Goal: Information Seeking & Learning: Learn about a topic

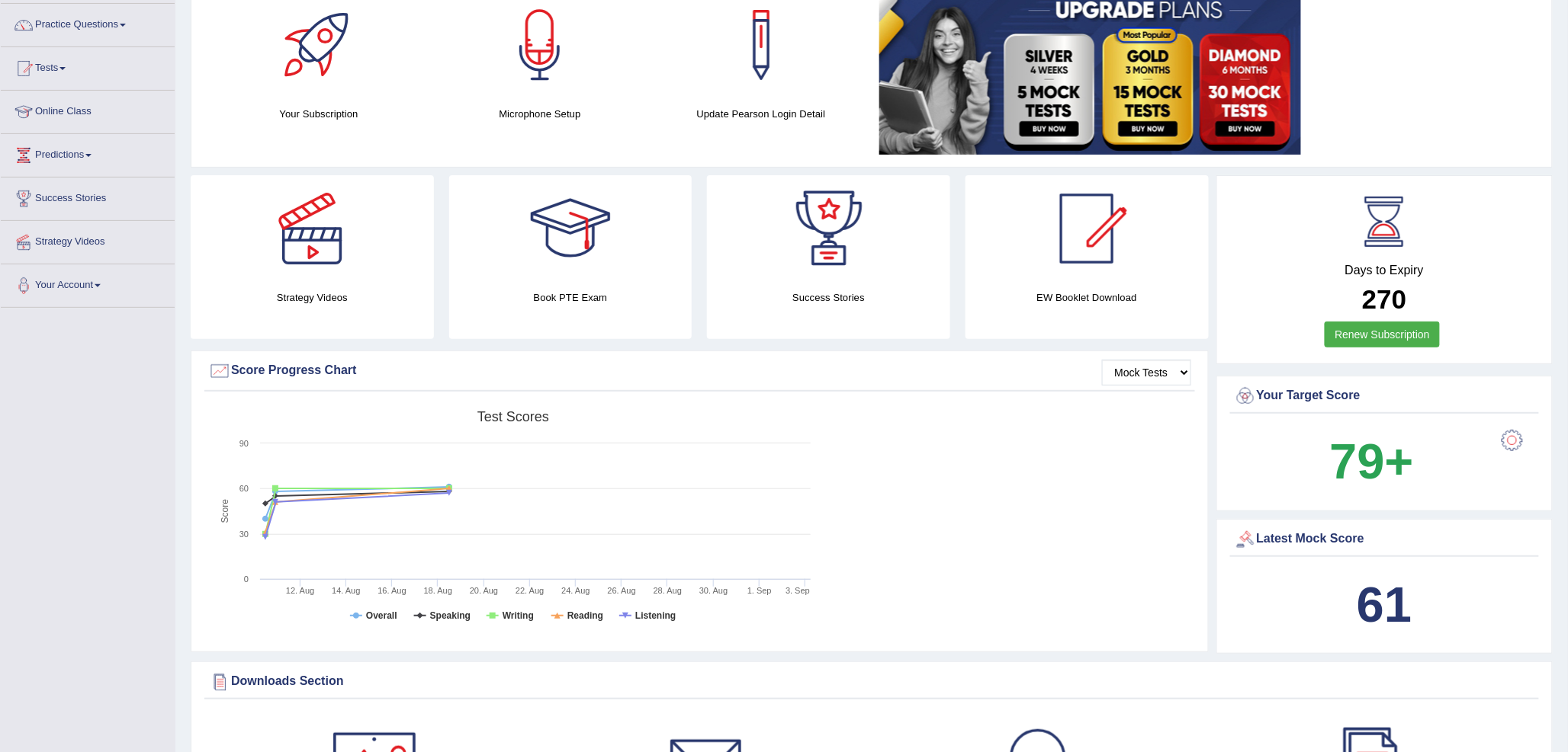
scroll to position [85, 0]
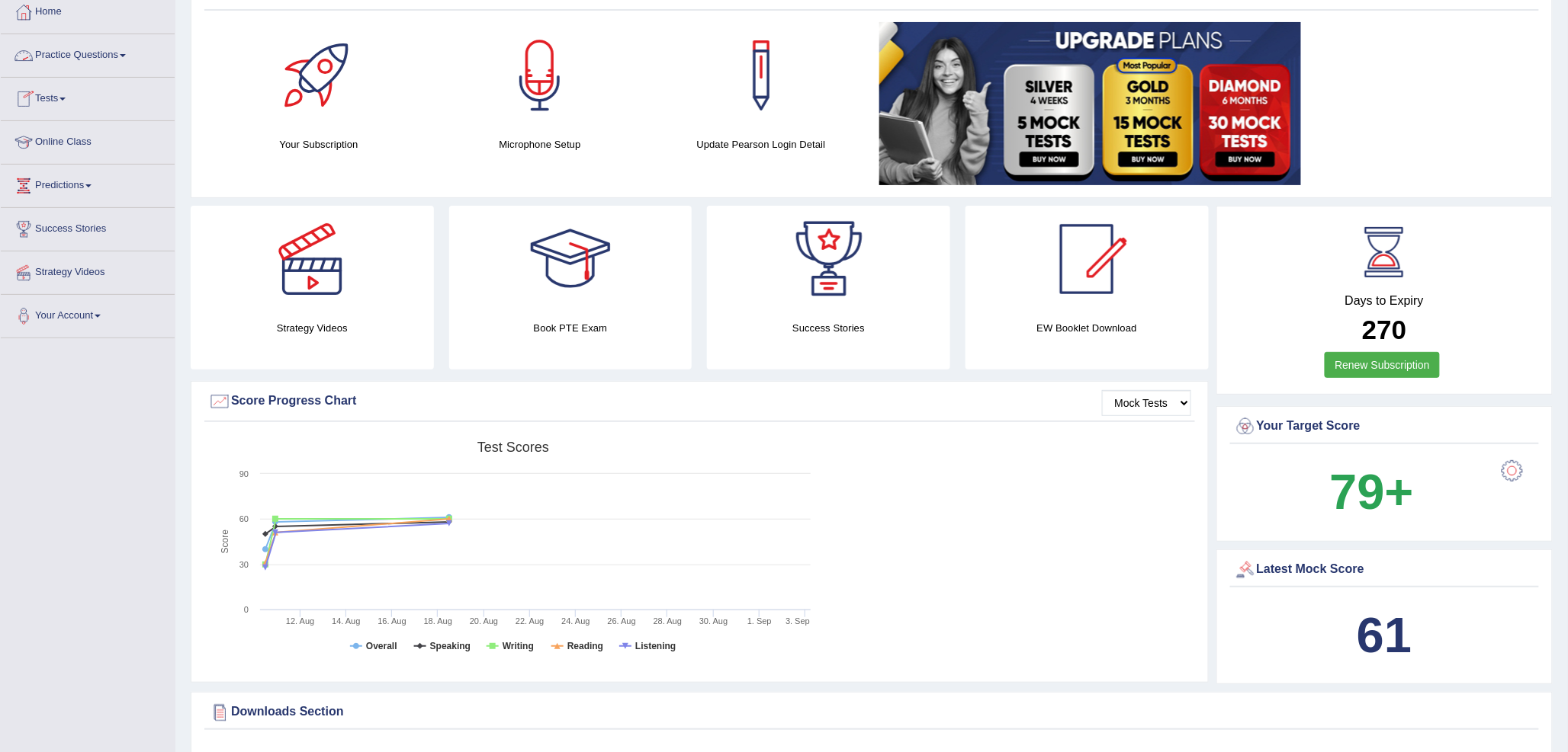
click at [89, 61] on link "Practice Questions" at bounding box center [88, 54] width 174 height 38
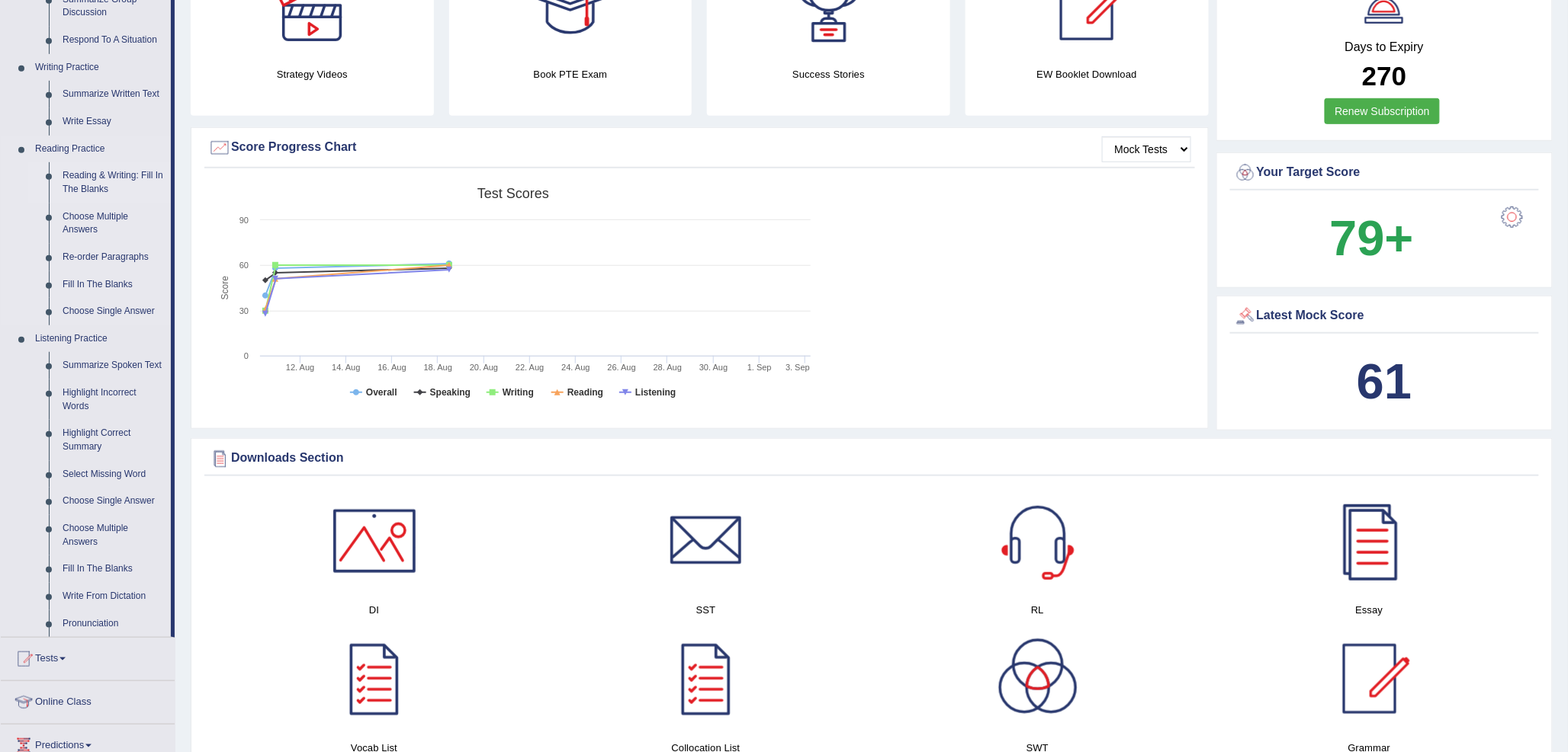
scroll to position [423, 0]
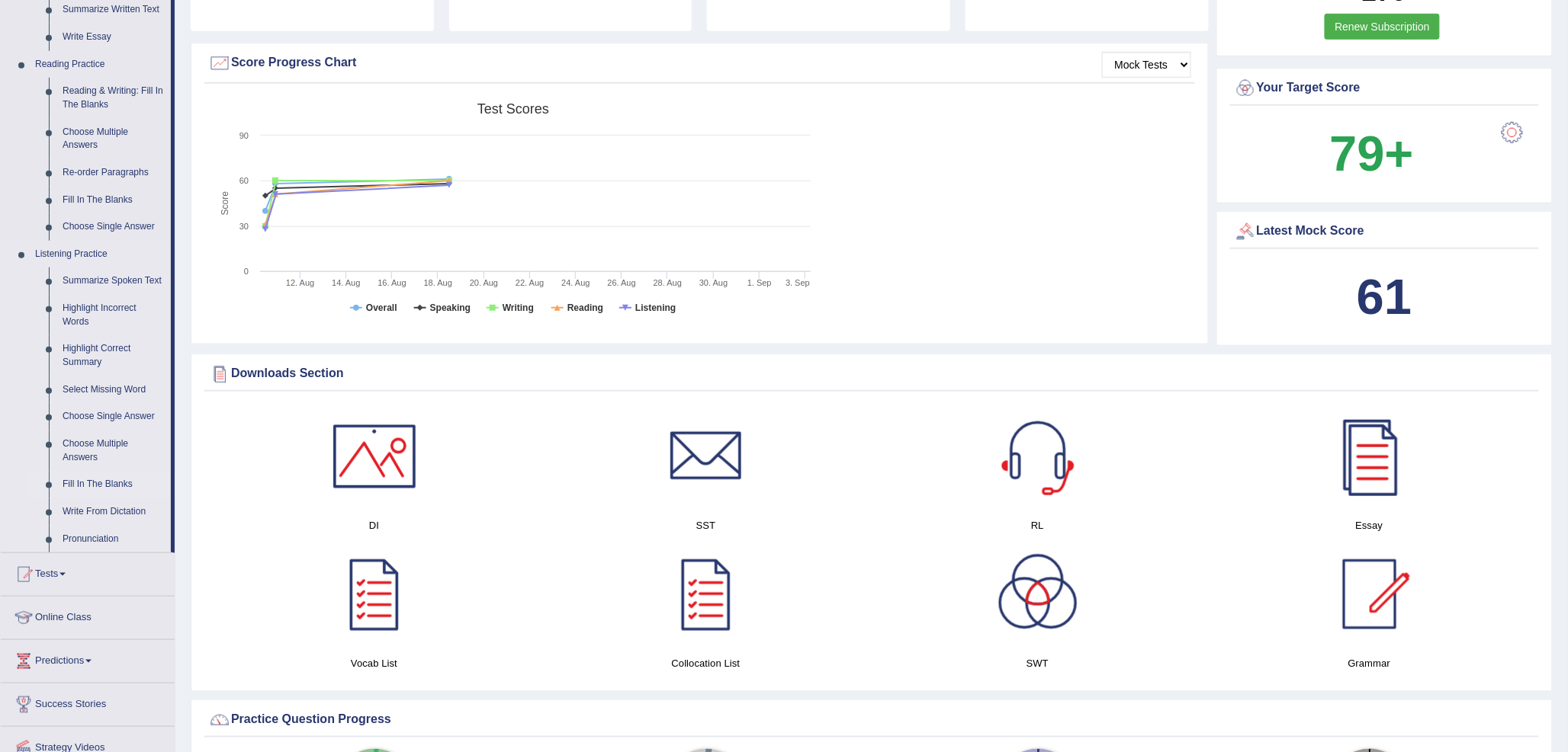
click at [109, 474] on link "Fill In The Blanks" at bounding box center [113, 485] width 115 height 28
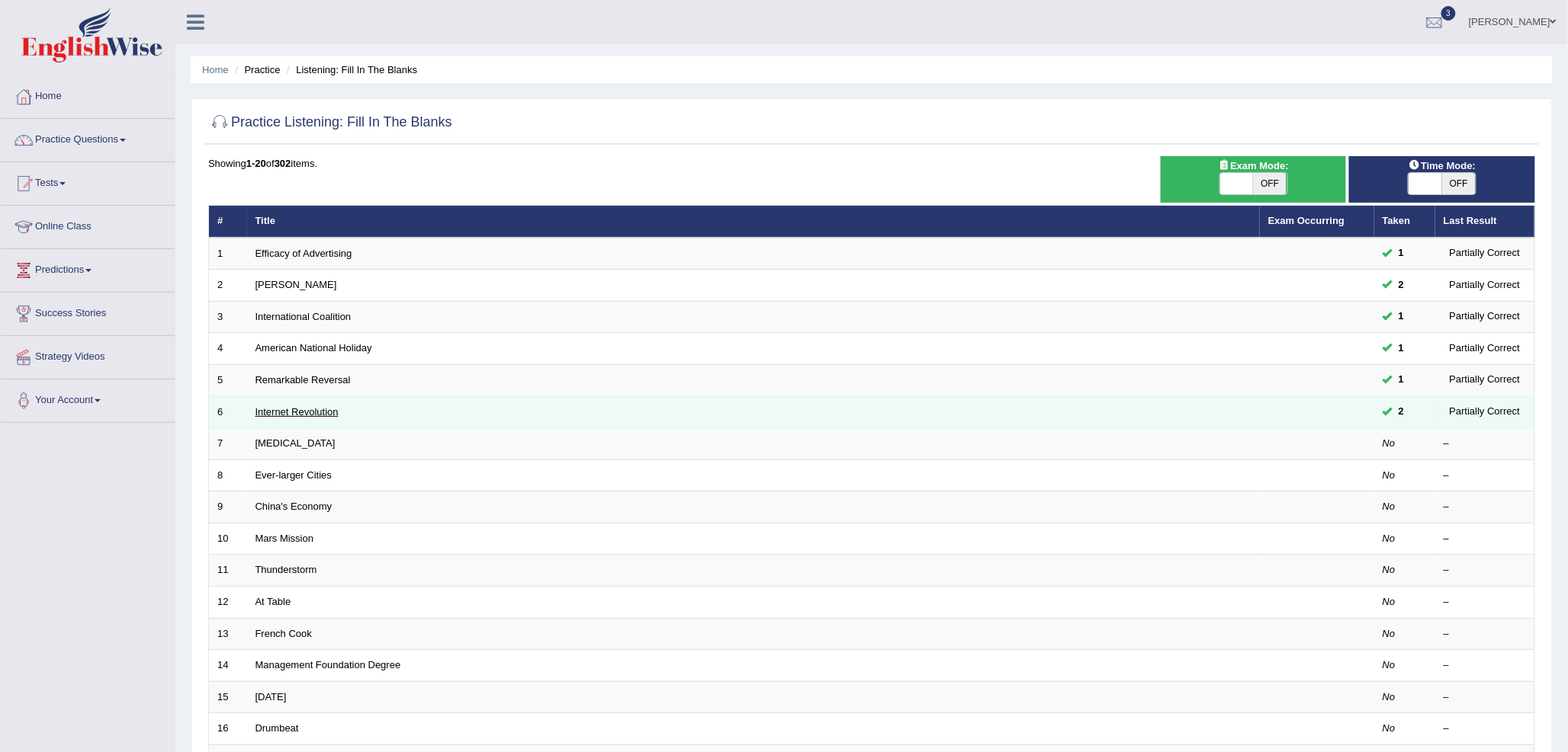
click at [312, 412] on link "Internet Revolution" at bounding box center [297, 411] width 83 height 11
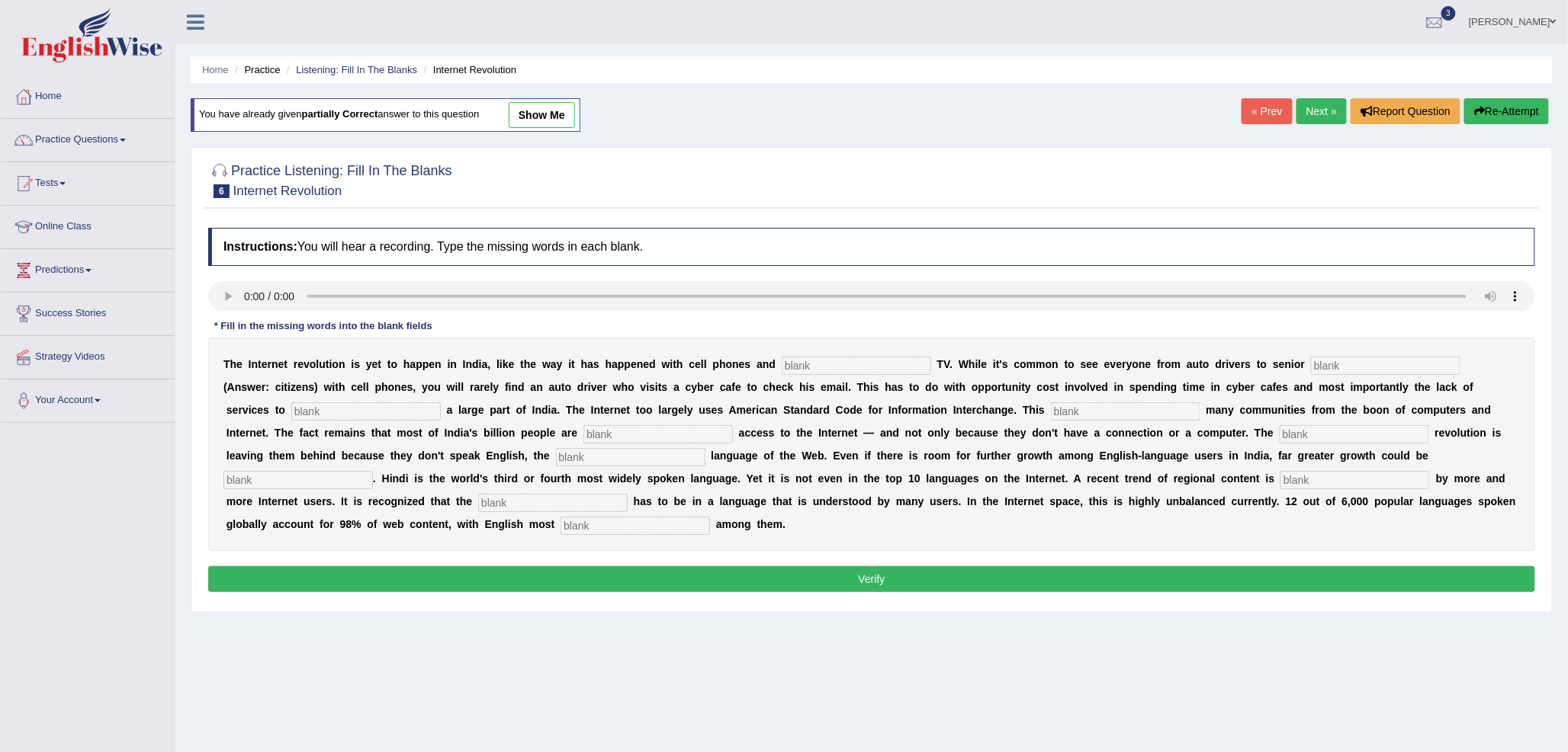
click at [845, 364] on input "text" at bounding box center [856, 365] width 149 height 18
type input "cable"
type input "citizwns"
type input "target"
type input "alienates"
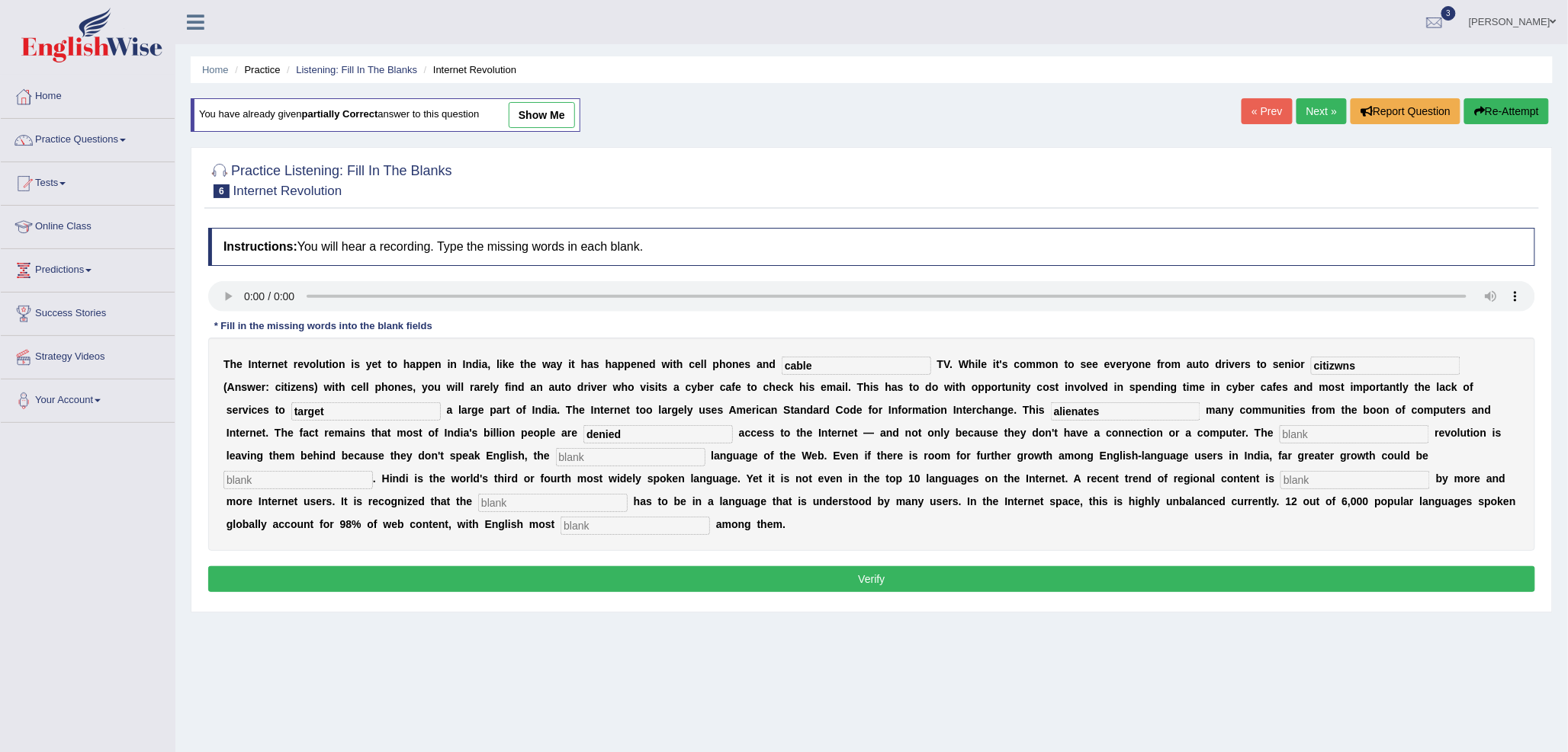
type input "denied"
type input "dututal"
type input "domanant"
type input "ynkleashed"
type input "oreferred"
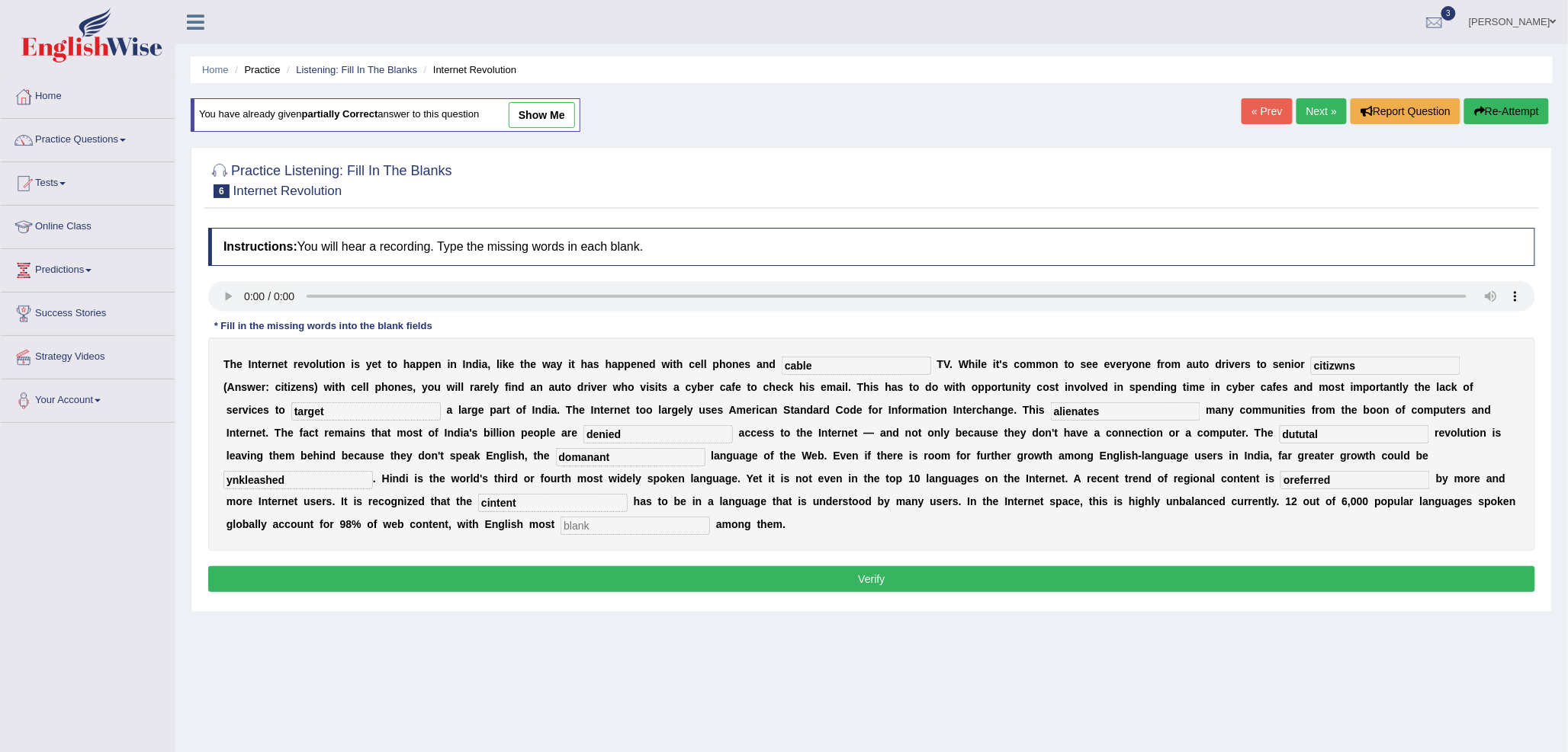
type input "cintent"
type input "prominent"
click at [877, 359] on input "cable" at bounding box center [856, 365] width 149 height 18
click at [1367, 360] on input "citizwns" at bounding box center [1386, 365] width 149 height 18
type input "citizens"
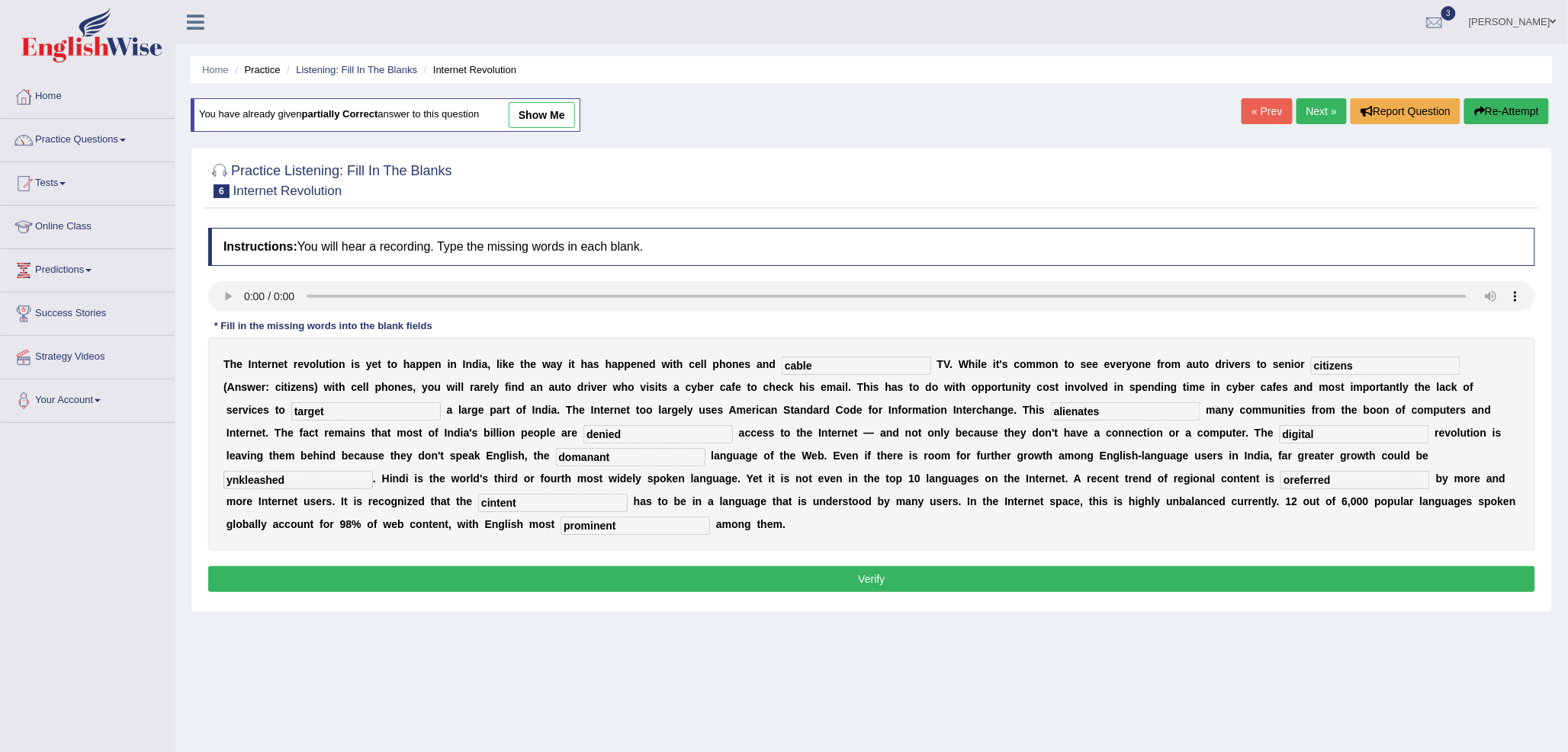
type input "digital"
click at [587, 454] on input "domanant" at bounding box center [631, 457] width 149 height 18
type input "dominant"
click at [1287, 477] on input "oreferred" at bounding box center [1355, 480] width 149 height 18
type input "preferred"
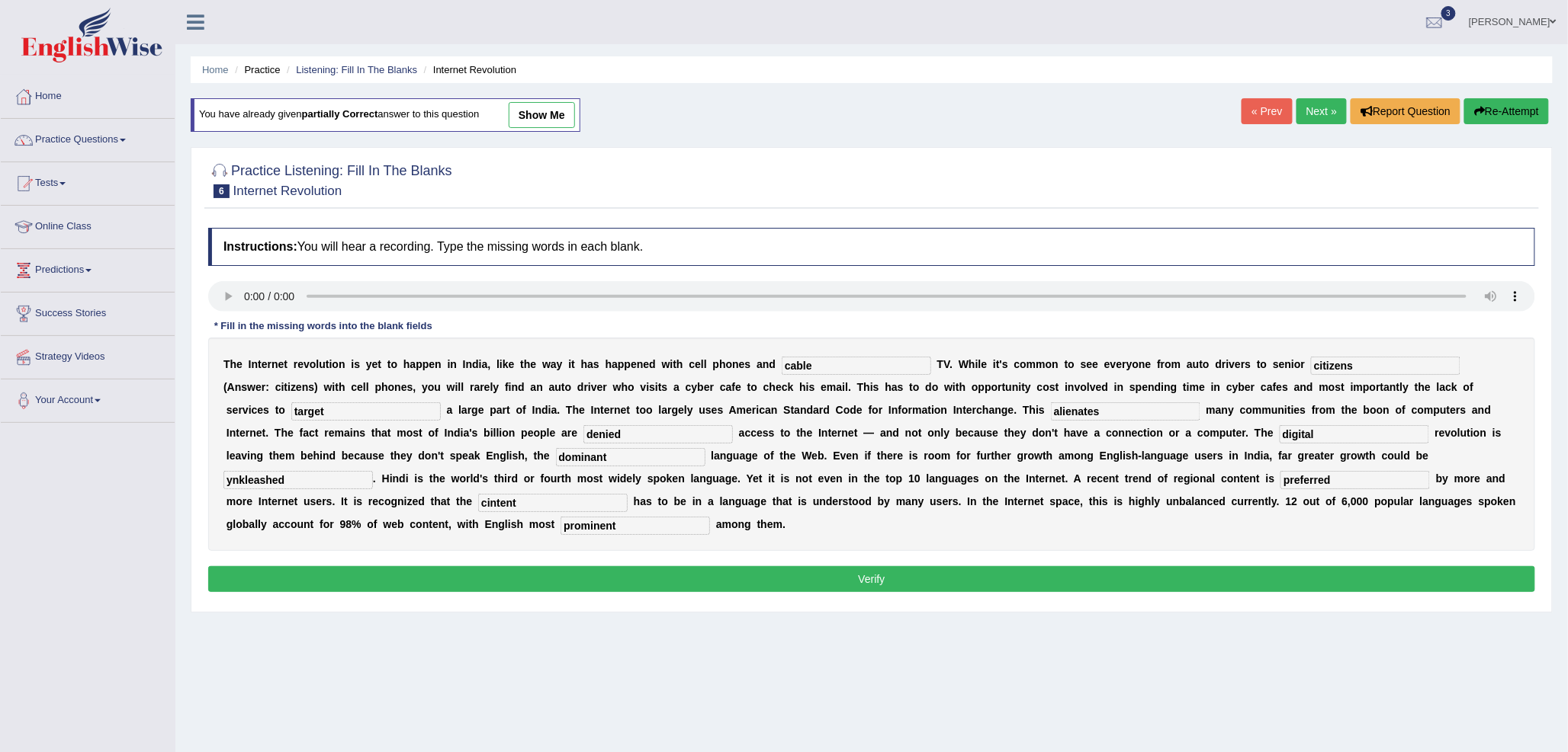
click at [490, 499] on input "cintent" at bounding box center [553, 502] width 149 height 18
type input "content"
click at [733, 577] on button "Verify" at bounding box center [871, 579] width 1327 height 26
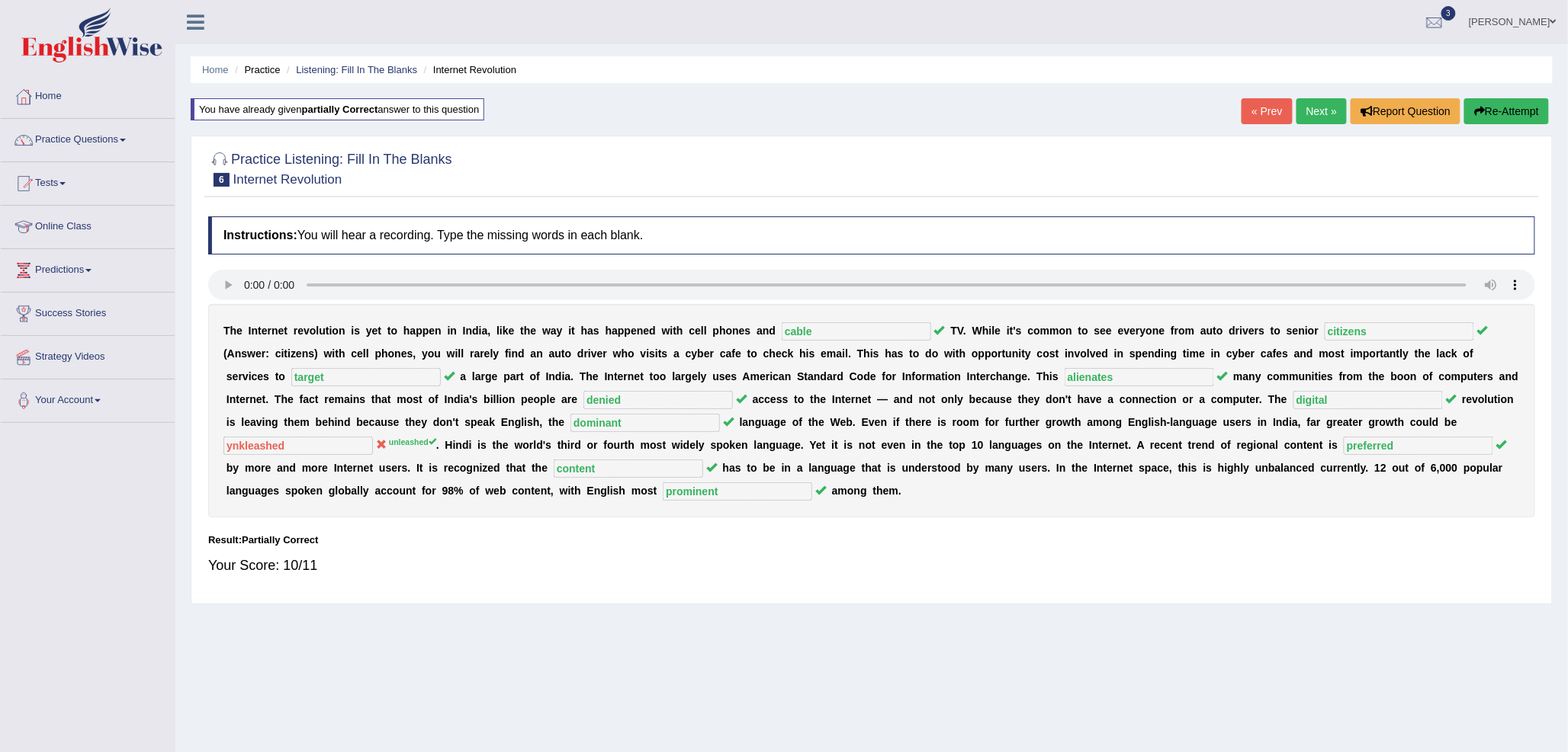
click at [1320, 99] on link "Next »" at bounding box center [1322, 111] width 50 height 26
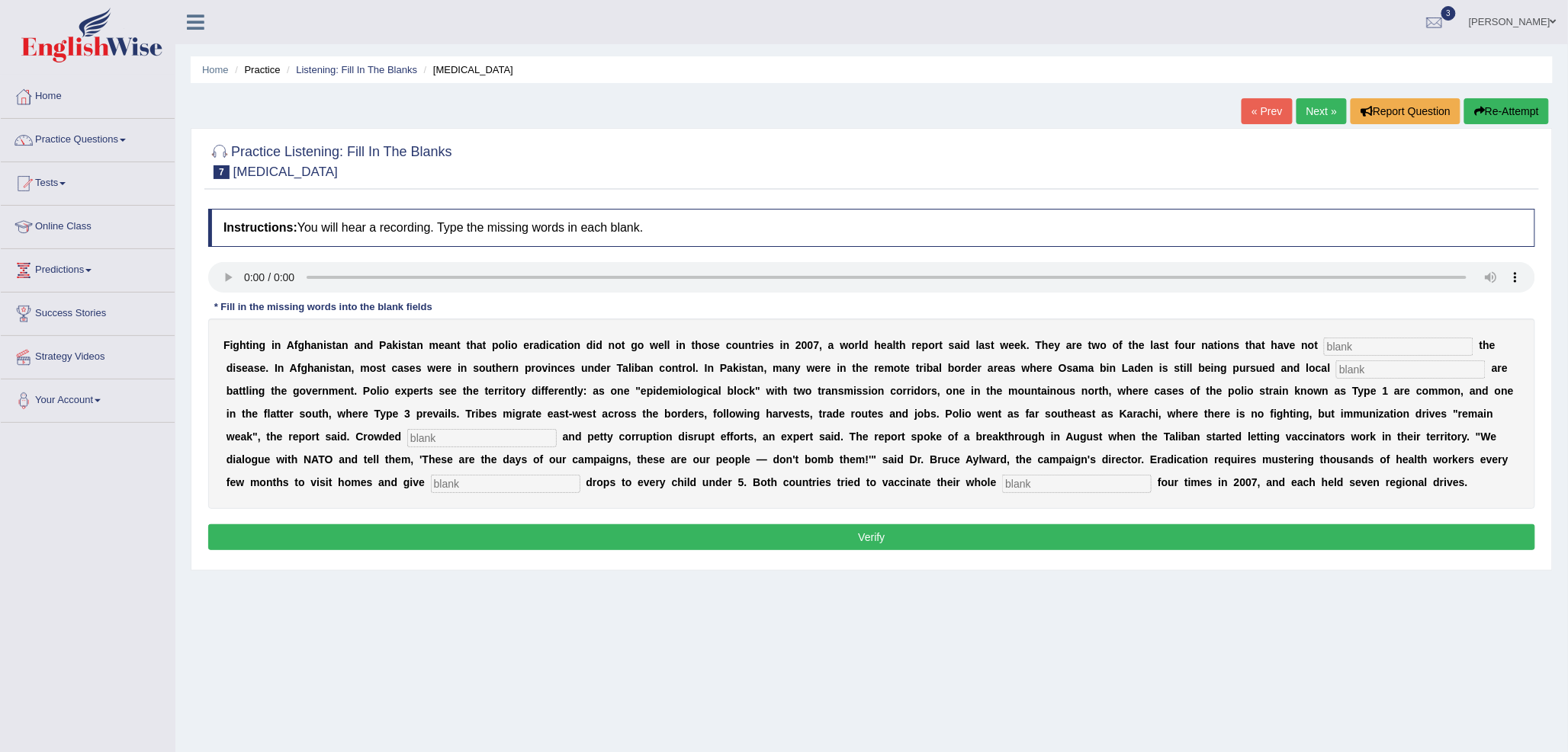
click at [1342, 349] on input "text" at bounding box center [1398, 346] width 149 height 18
click at [1330, 344] on input "text" at bounding box center [1398, 346] width 149 height 18
type input "elimanted"
type input "militants"
click at [1360, 344] on input "elimanted" at bounding box center [1398, 346] width 149 height 18
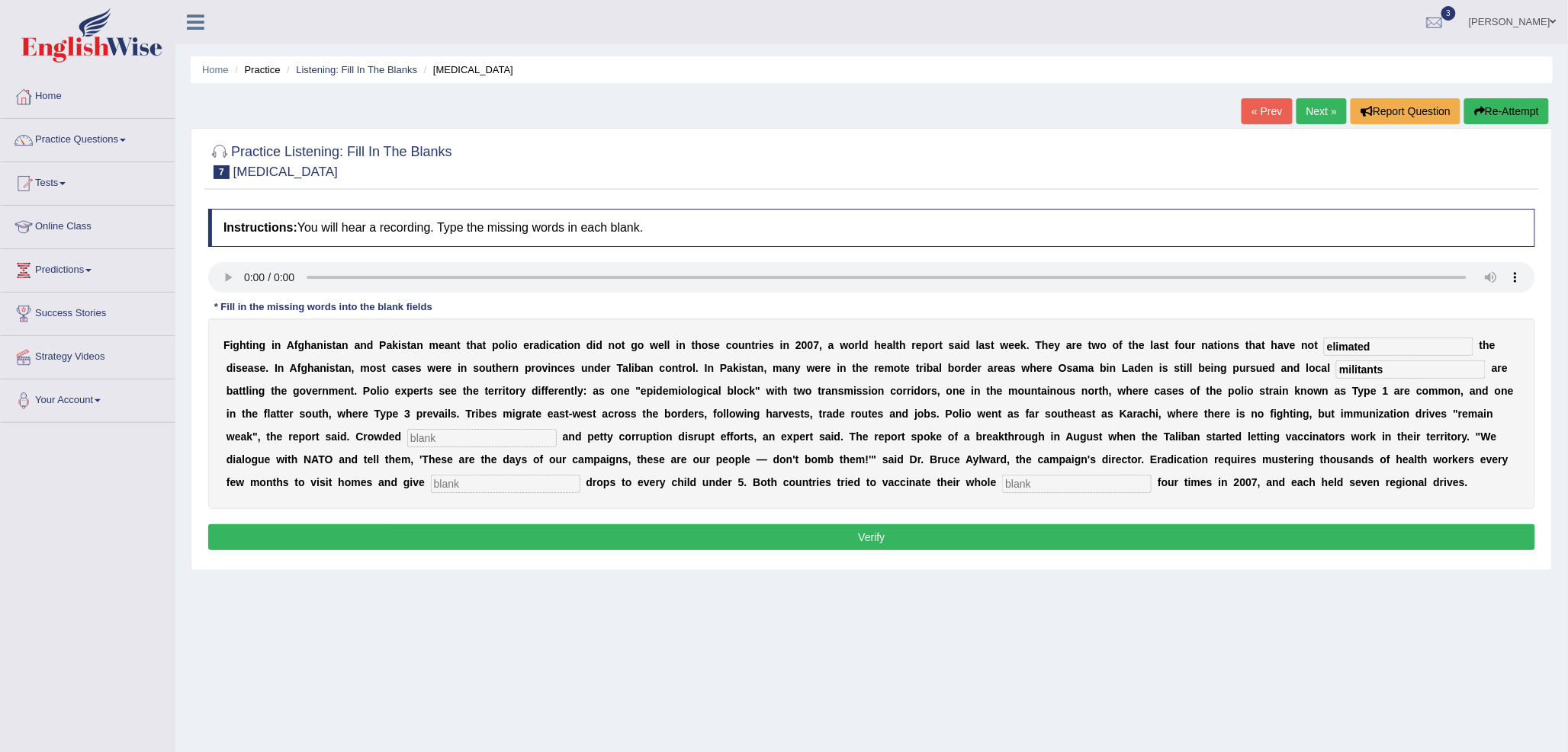
type input "elimated"
click at [514, 435] on input "text" at bounding box center [482, 438] width 149 height 18
type input "slums"
type input "vaccine"
type input "populatins"
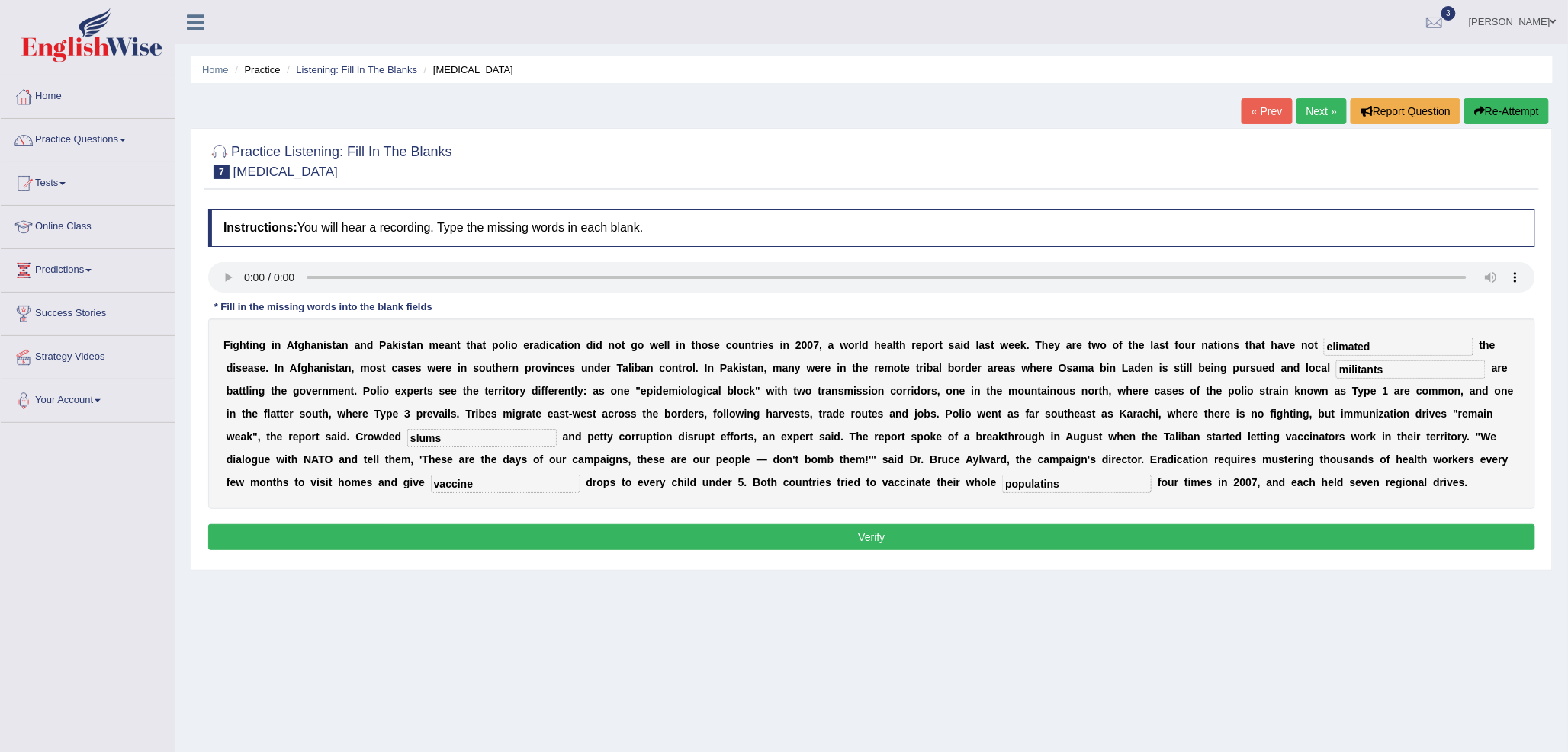
click at [1351, 345] on input "elimated" at bounding box center [1398, 346] width 149 height 18
type input "eliminated"
click at [479, 482] on input "vaccine" at bounding box center [505, 483] width 149 height 18
type input "vaccine"
click at [1046, 481] on input "populatins" at bounding box center [1077, 483] width 149 height 18
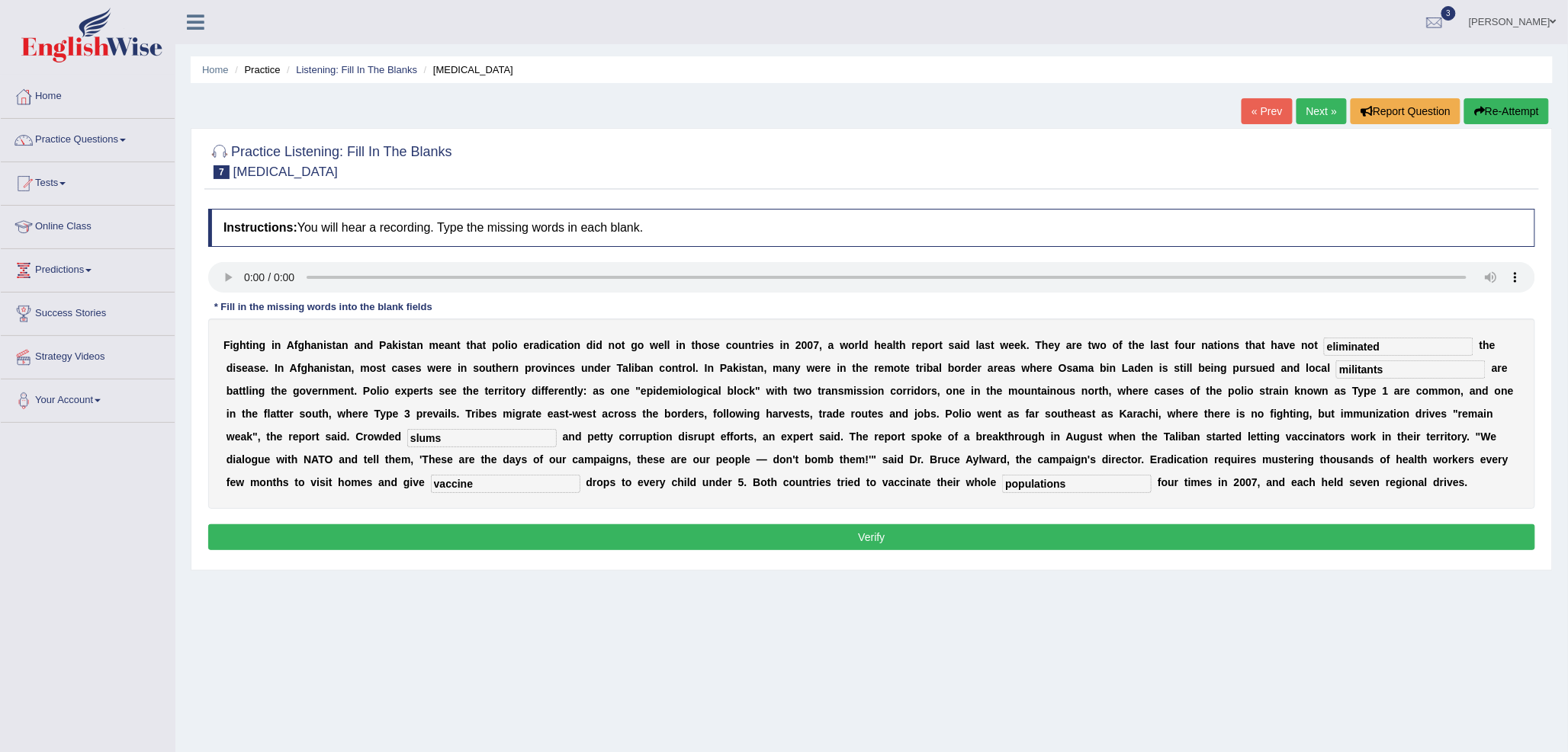
type input "populations"
click at [1030, 534] on button "Verify" at bounding box center [871, 538] width 1327 height 26
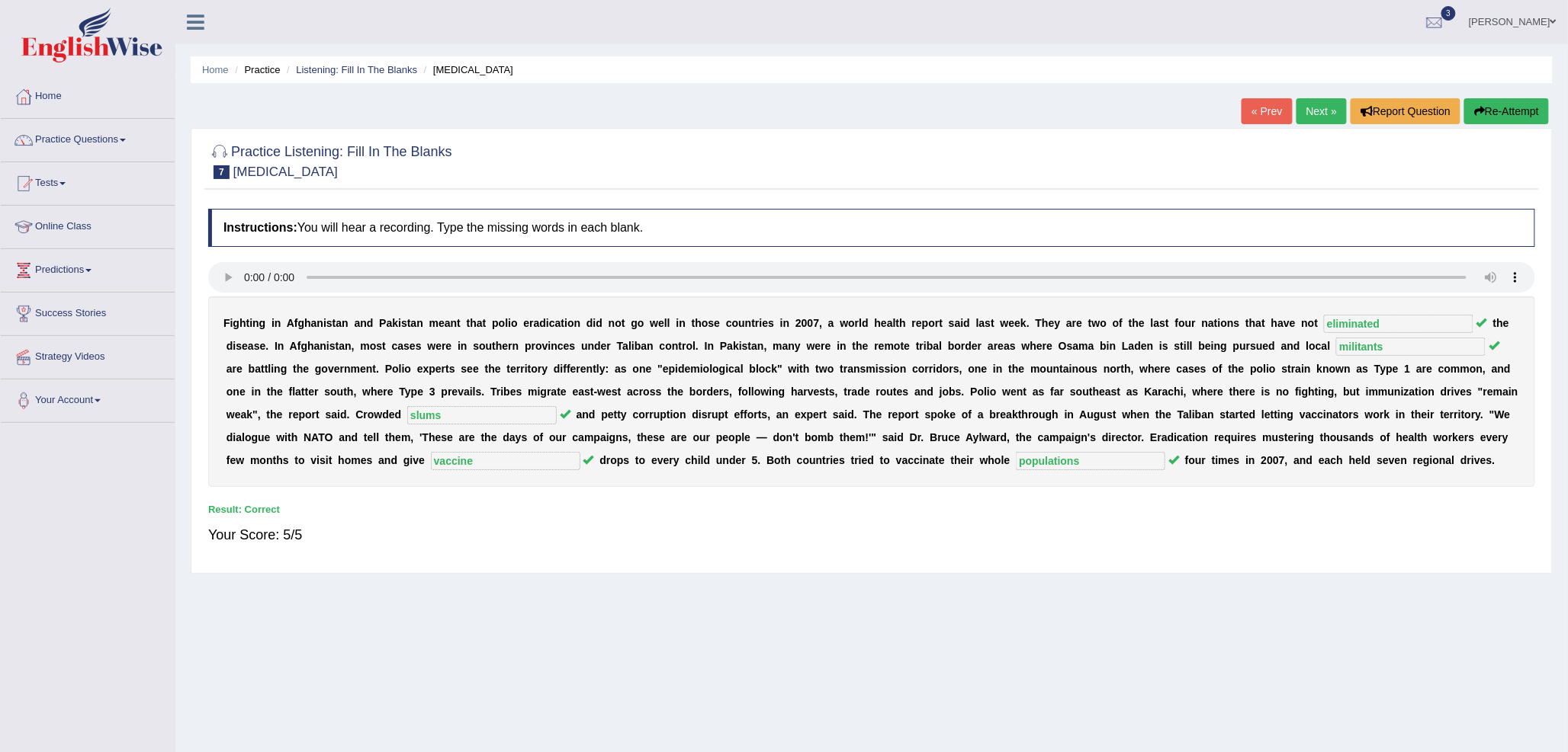
click at [1320, 110] on link "Next »" at bounding box center [1322, 111] width 50 height 26
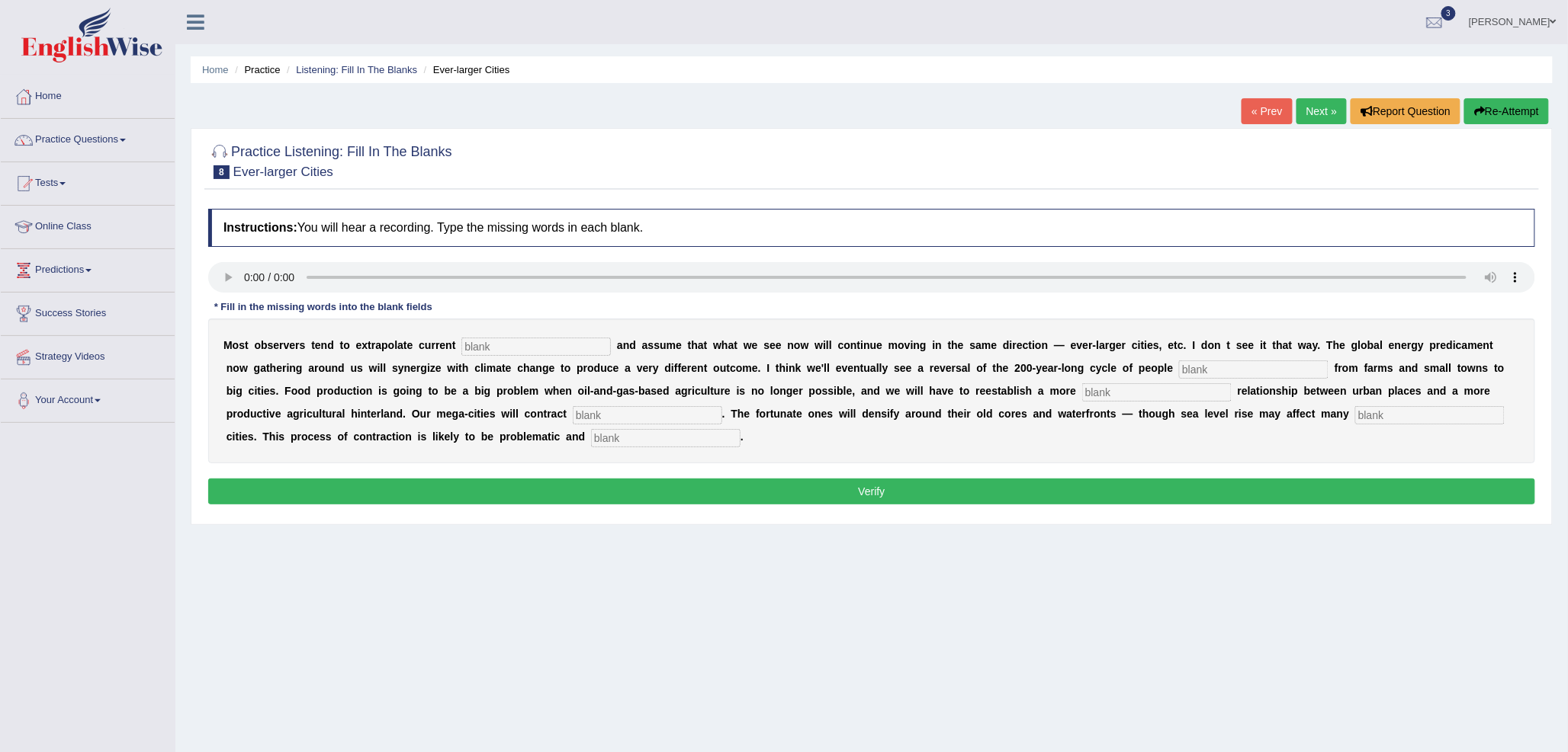
click at [573, 343] on input "text" at bounding box center [536, 346] width 149 height 18
click at [505, 345] on input "text" at bounding box center [536, 346] width 149 height 18
type input "trends"
type input "moving"
type input "meaning"
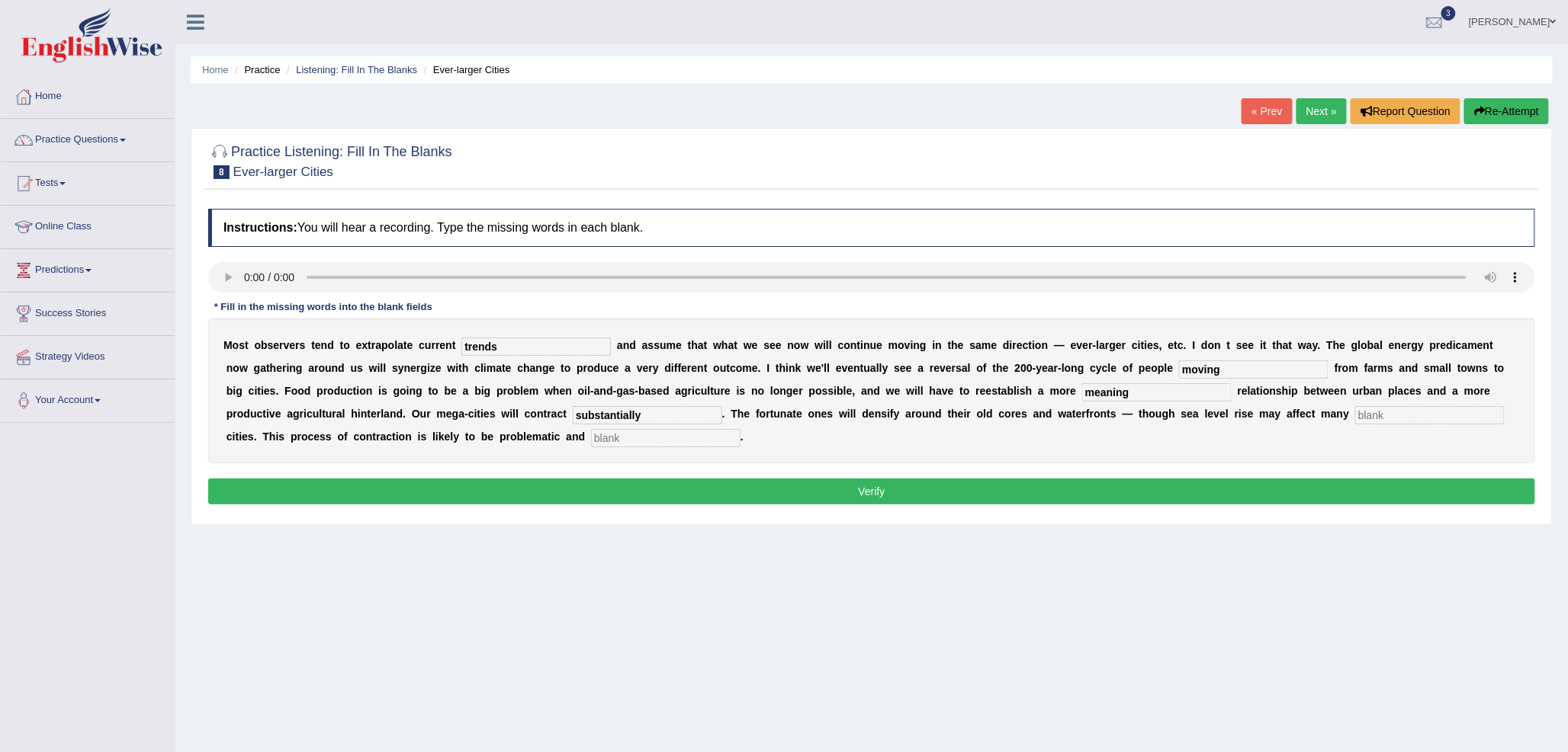
type input "substantially"
type input "harvert"
type input "disorderly"
click at [1102, 499] on button "Verify" at bounding box center [871, 492] width 1327 height 26
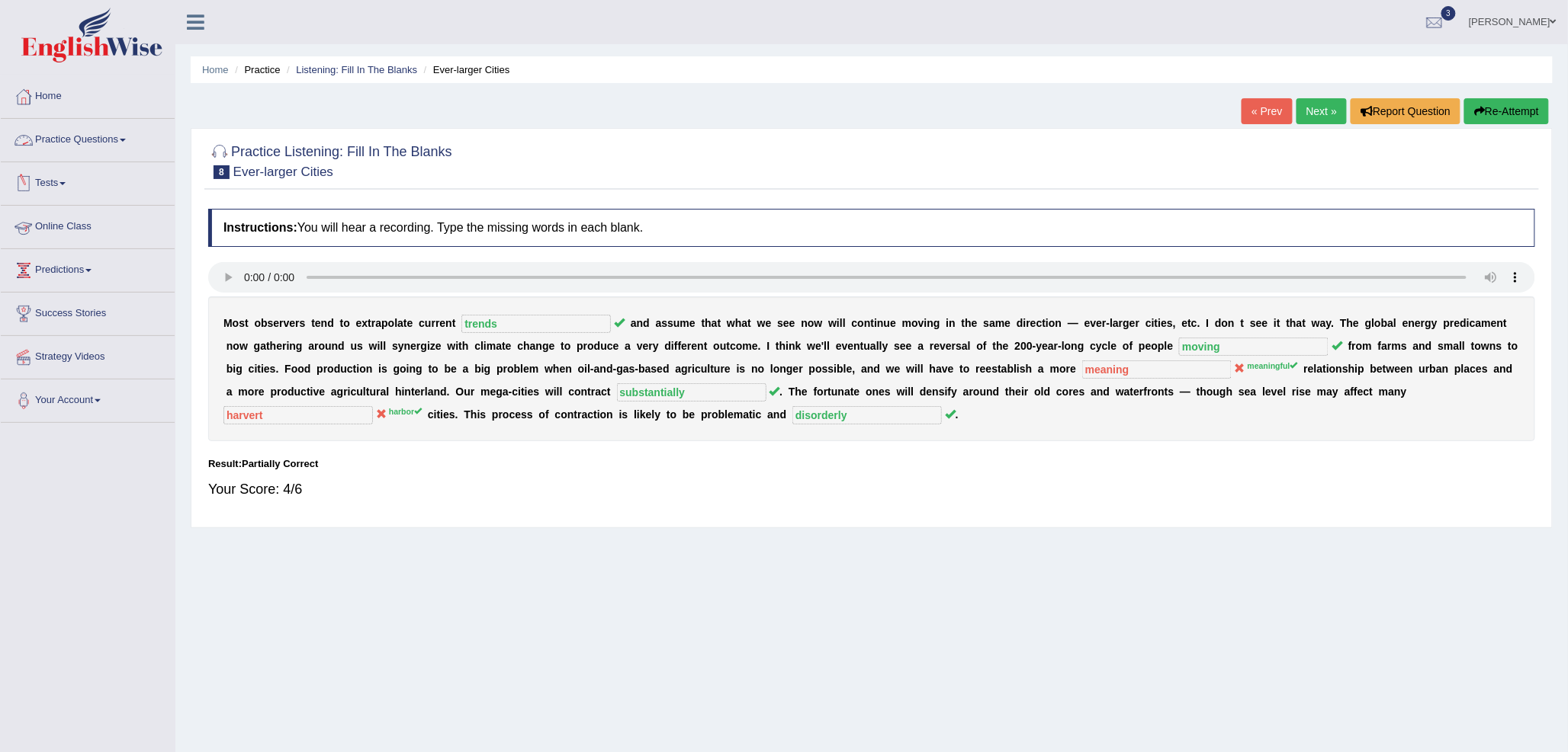
click at [108, 142] on link "Practice Questions" at bounding box center [88, 138] width 174 height 38
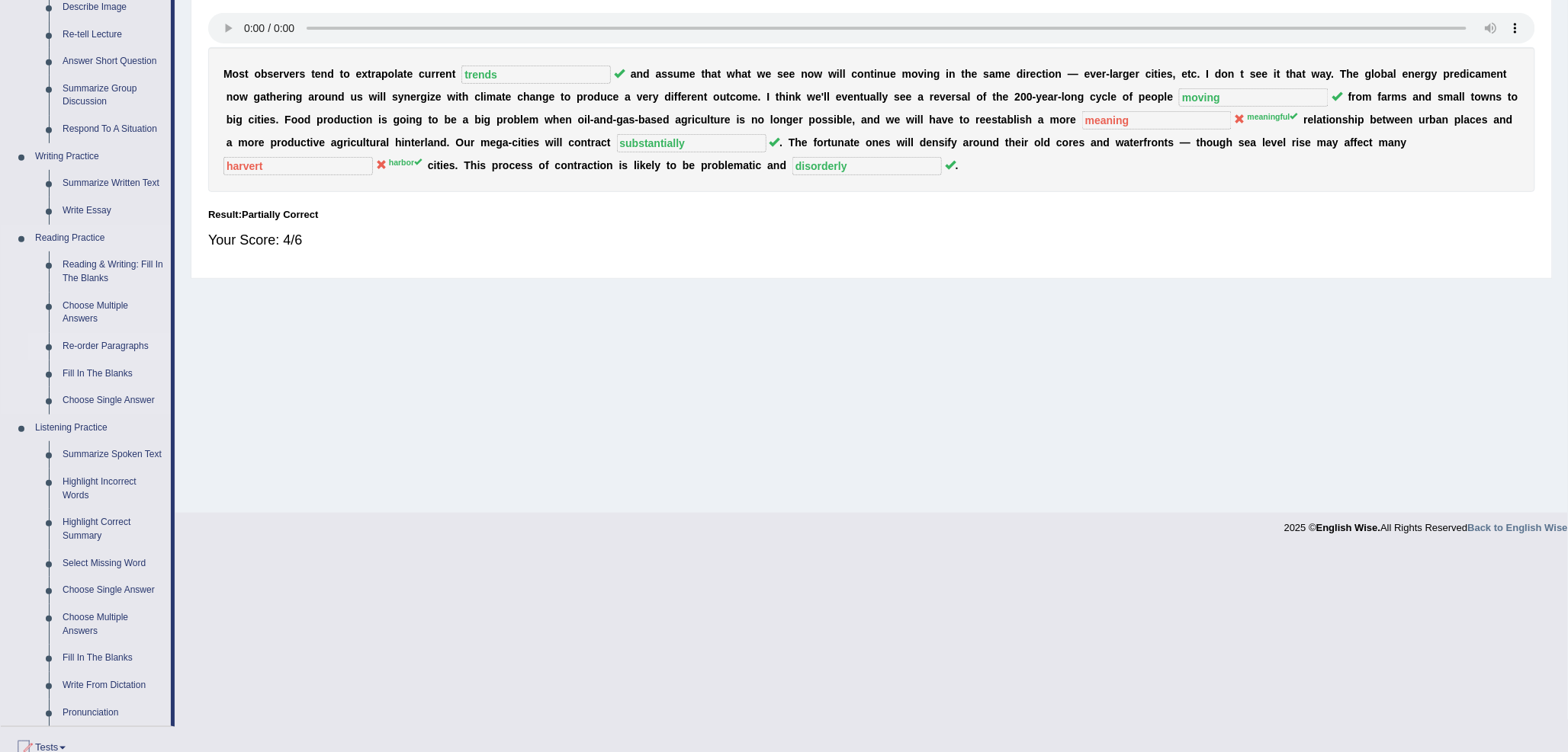
scroll to position [254, 0]
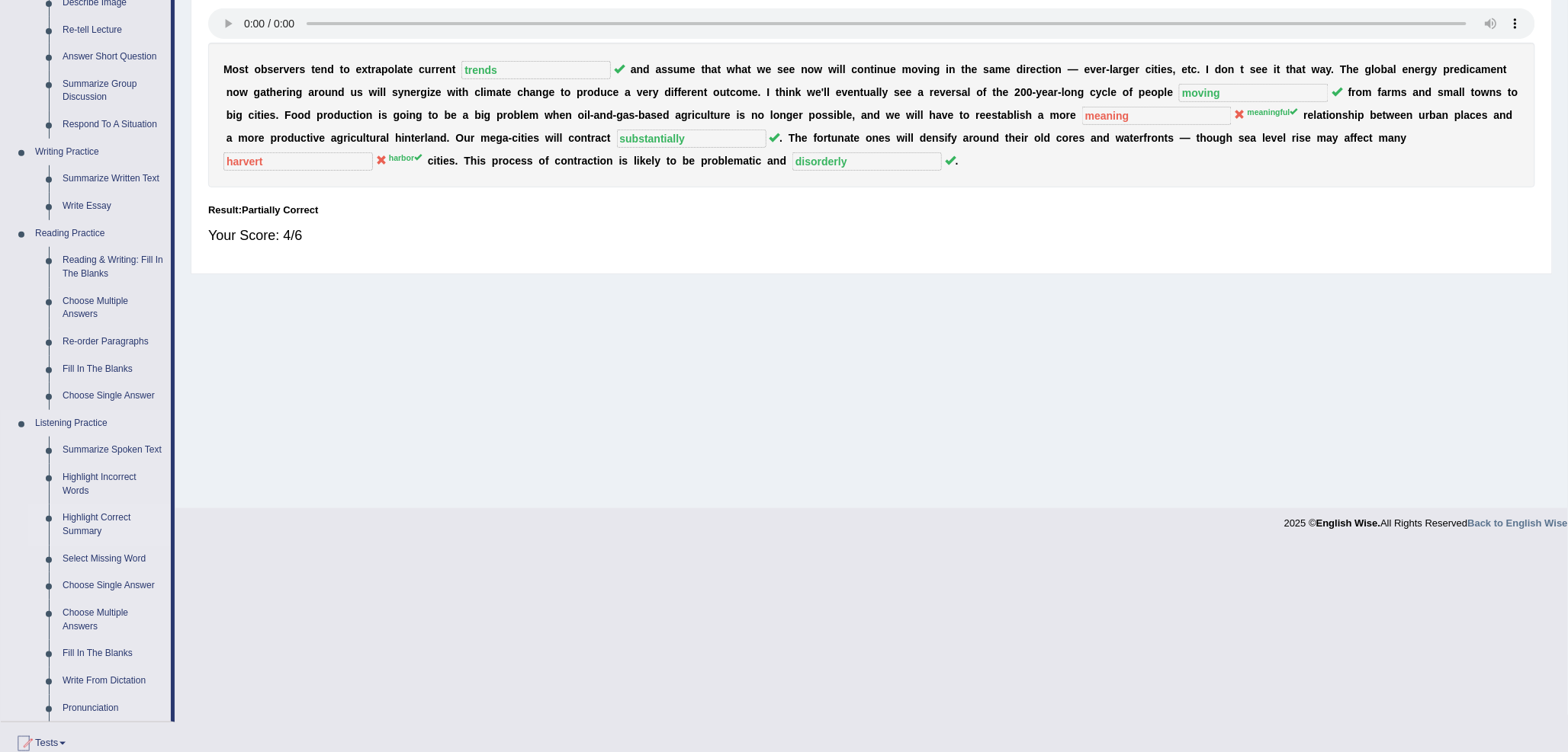
click at [89, 522] on link "Highlight Correct Summary" at bounding box center [113, 525] width 115 height 41
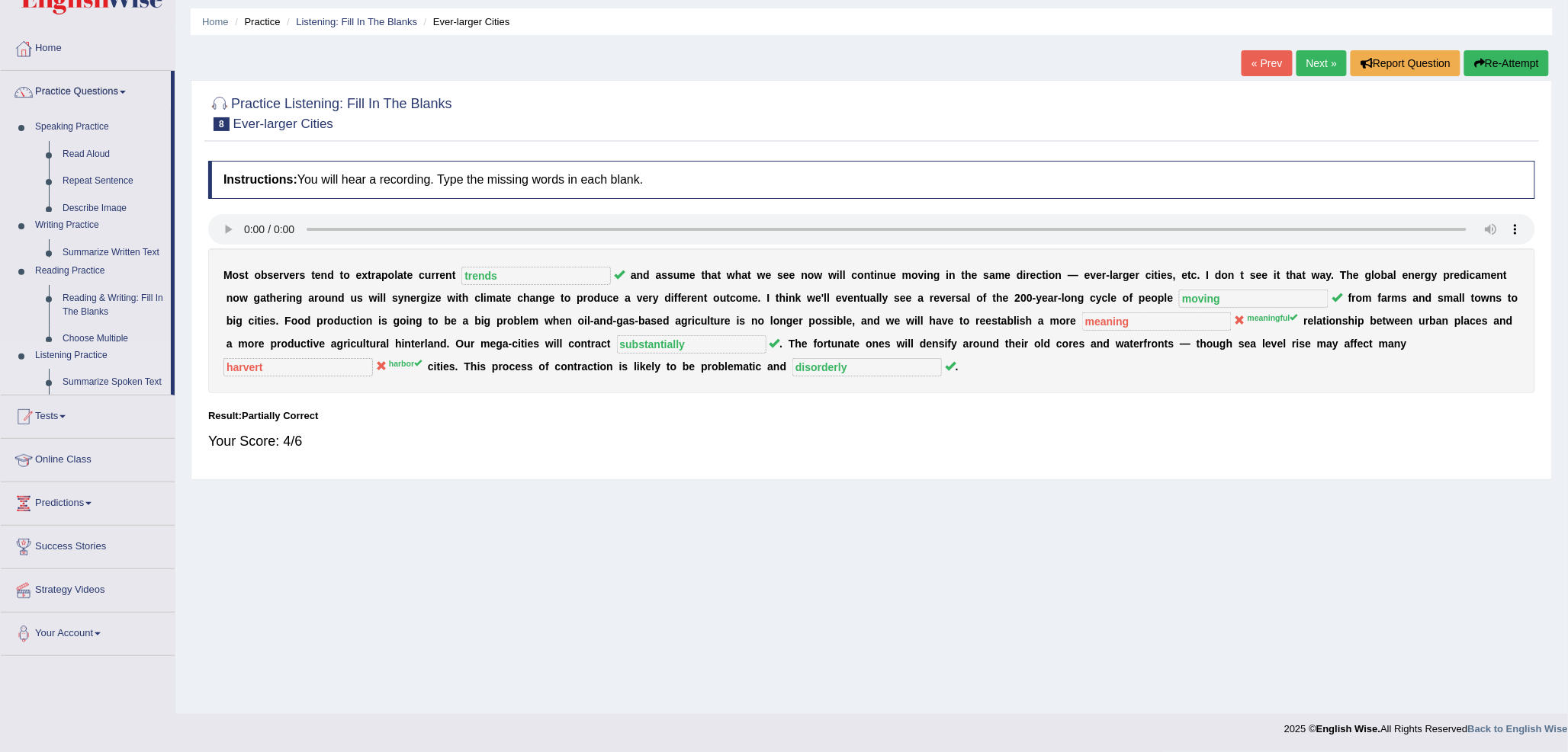
scroll to position [47, 0]
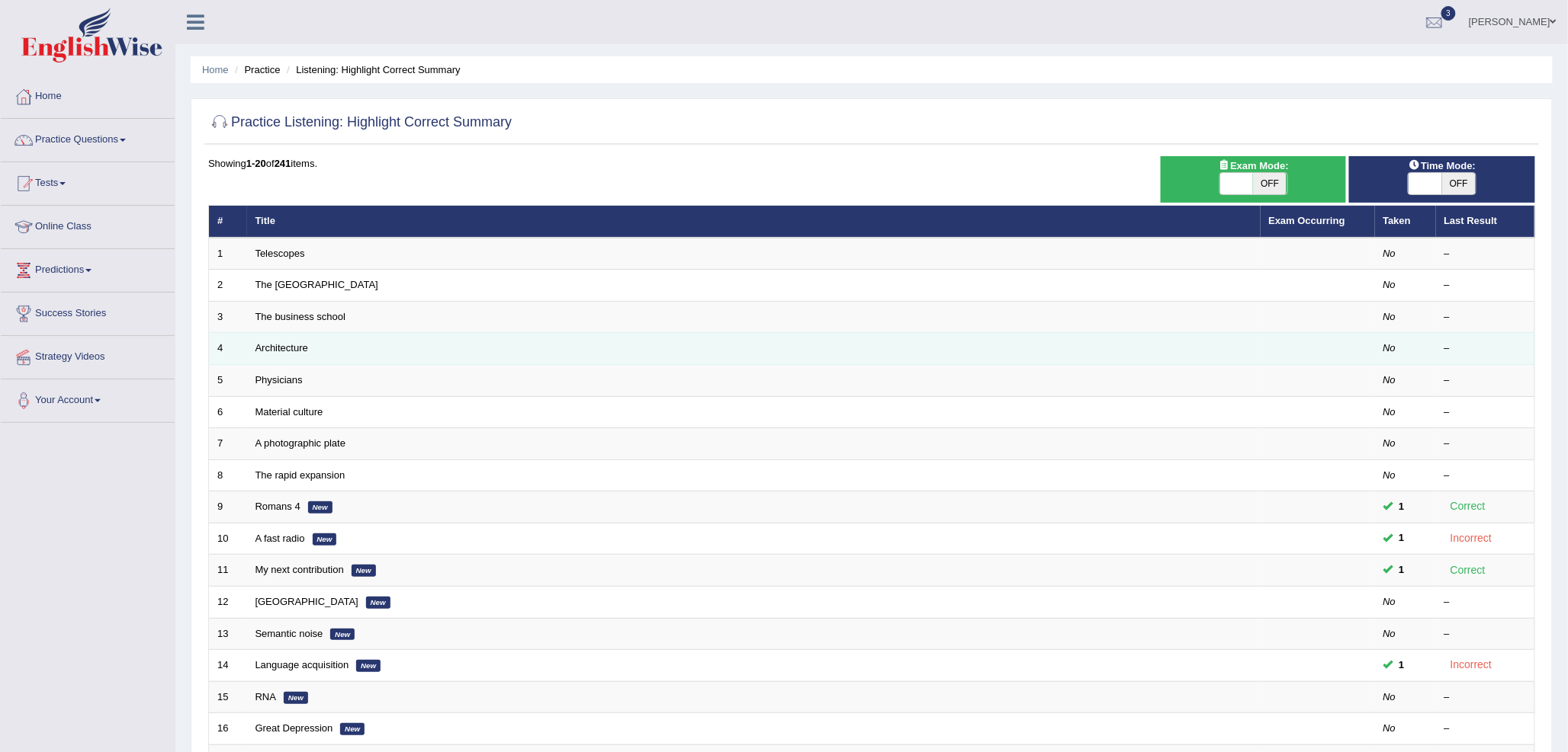
click at [330, 343] on td "Architecture" at bounding box center [754, 349] width 1014 height 32
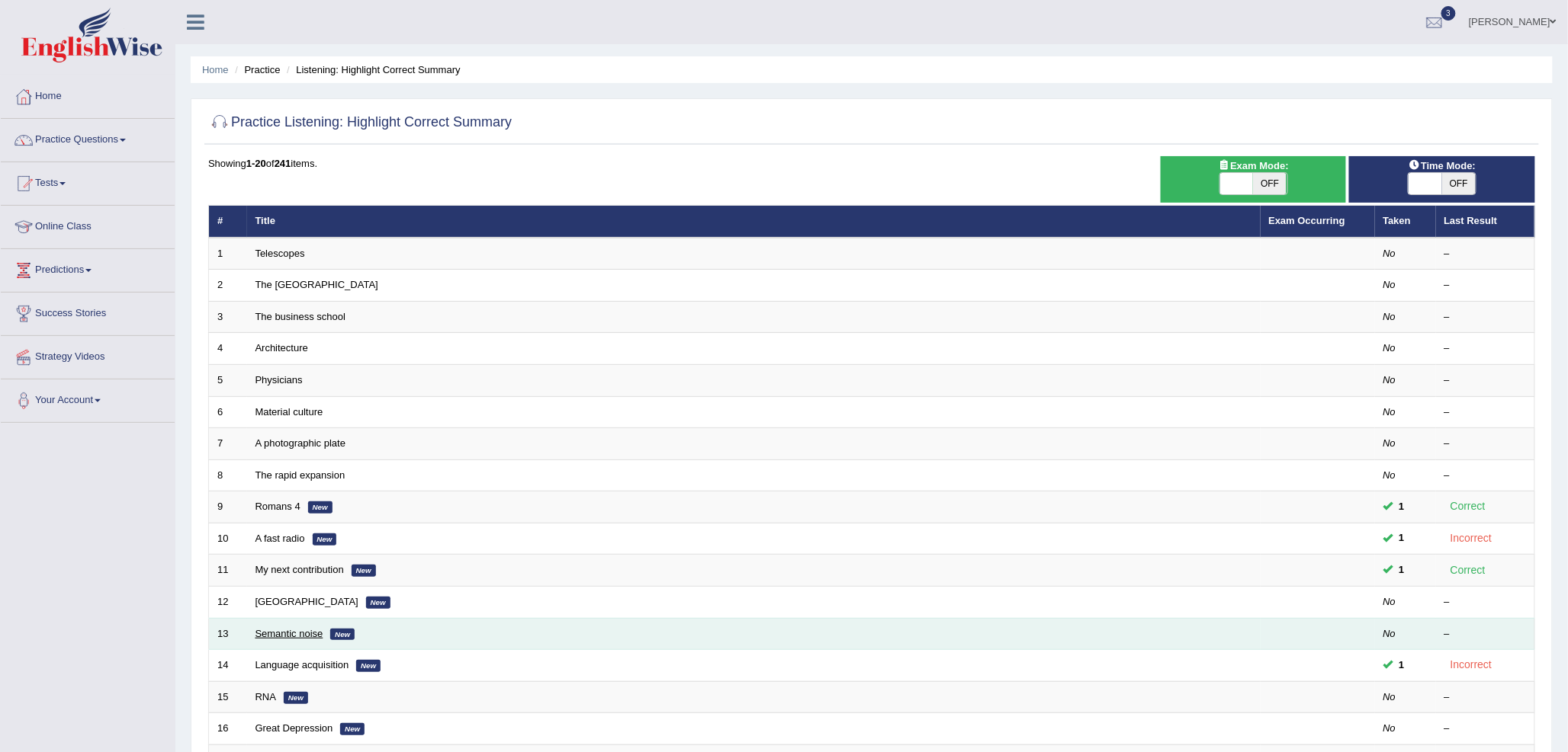
click at [292, 630] on link "Semantic noise" at bounding box center [289, 633] width 68 height 11
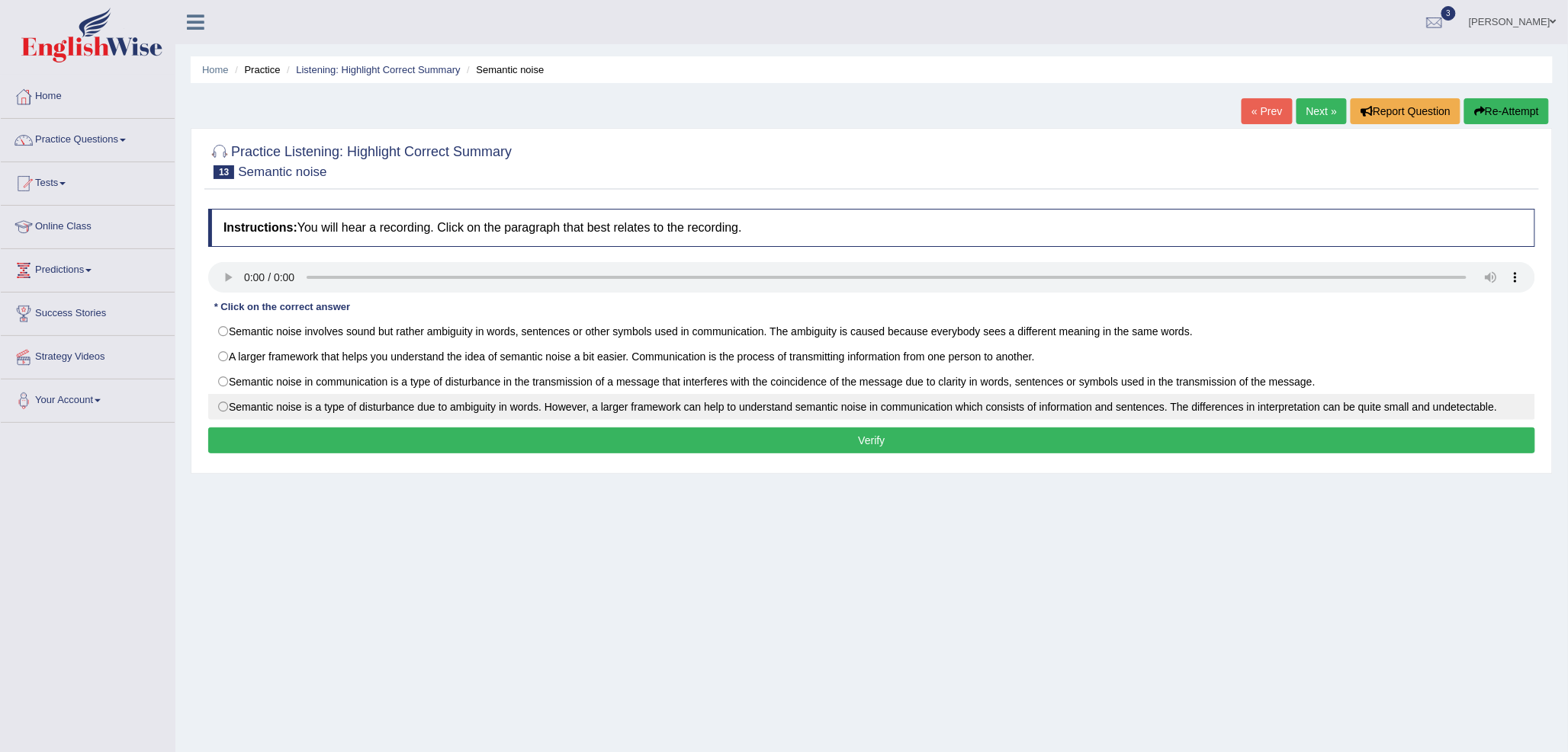
click at [1336, 409] on label "Semantic noise is a type of disturbance due to ambiguity in words. However, a l…" at bounding box center [871, 407] width 1327 height 26
radio input "true"
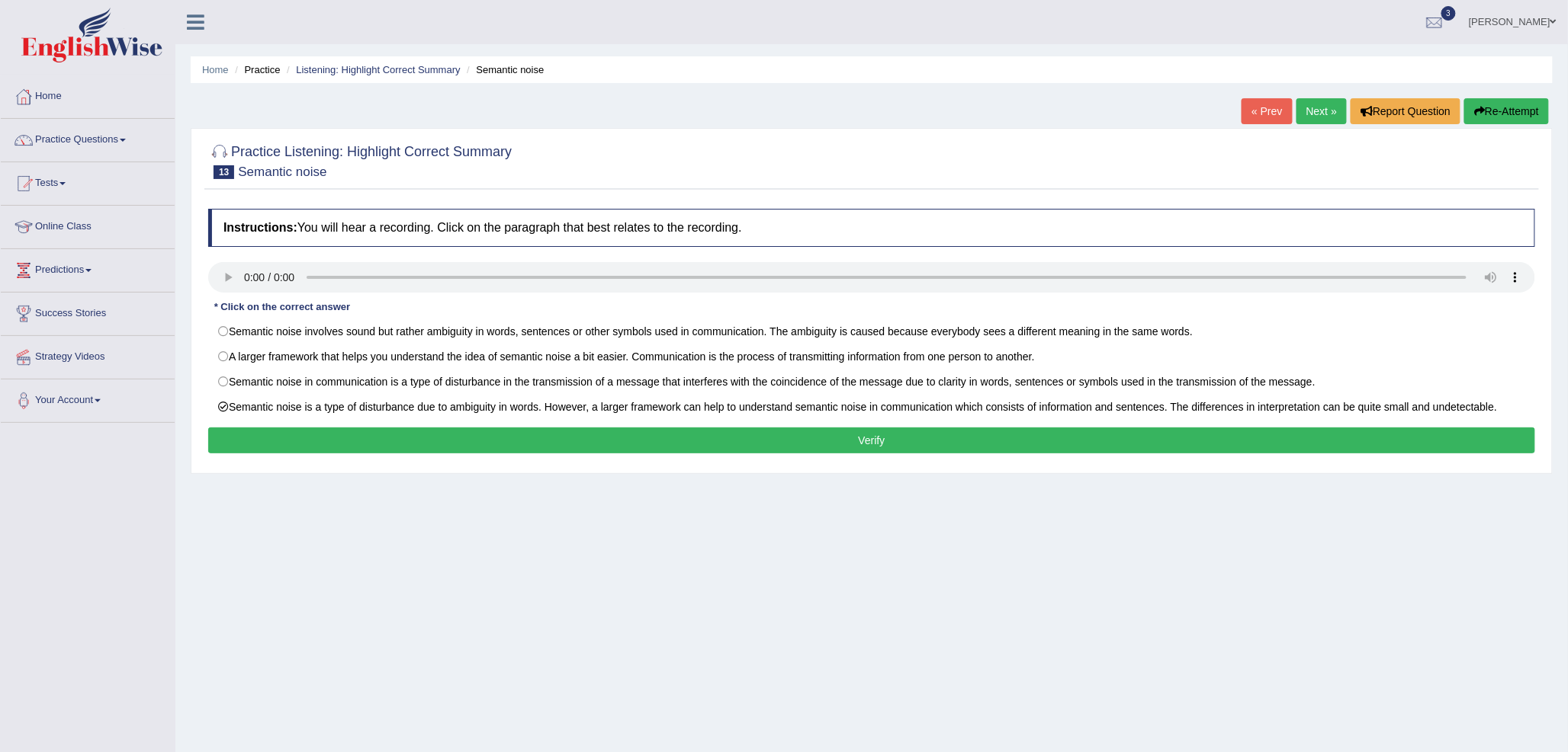
click at [1319, 439] on button "Verify" at bounding box center [871, 441] width 1327 height 26
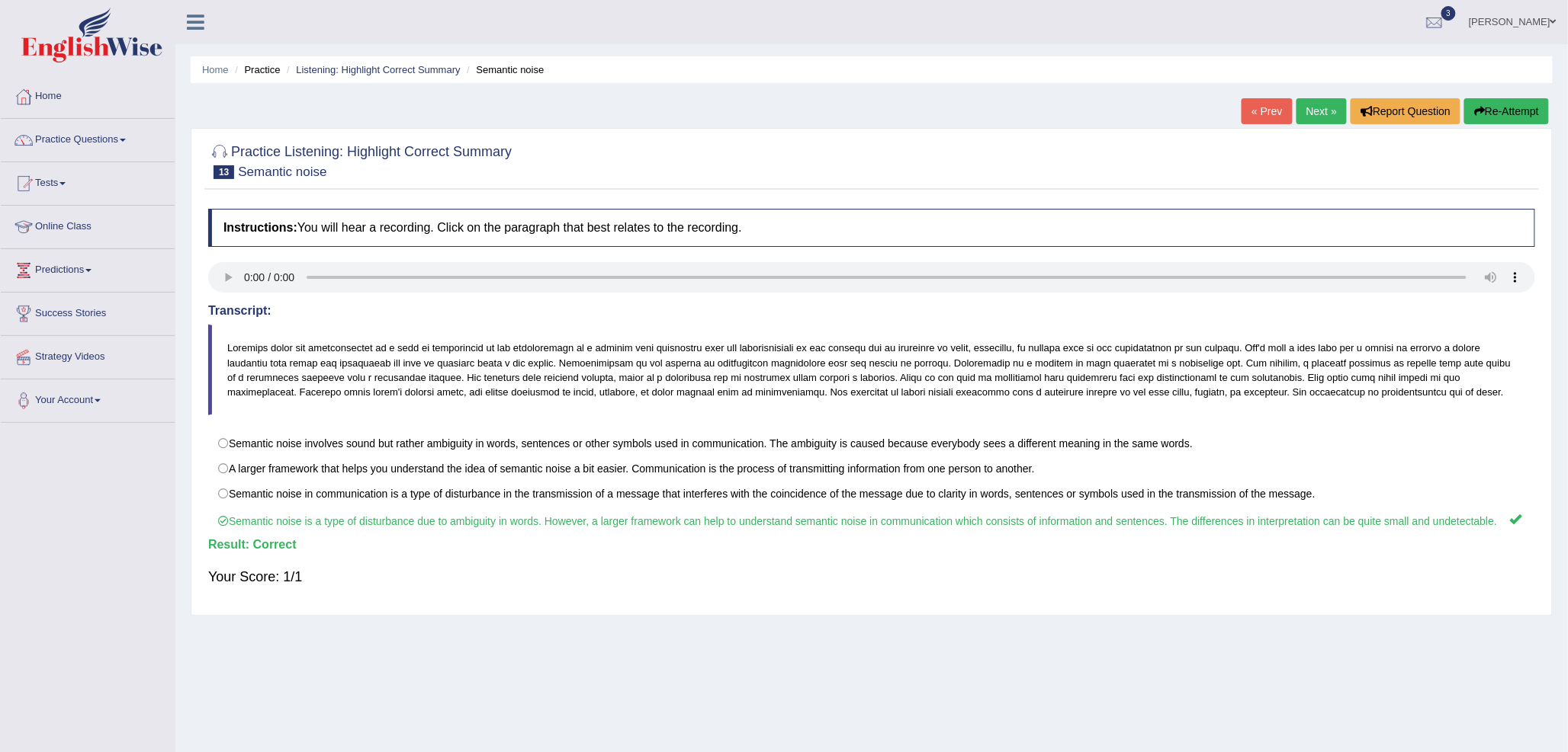
click at [1323, 109] on link "Next »" at bounding box center [1322, 111] width 50 height 26
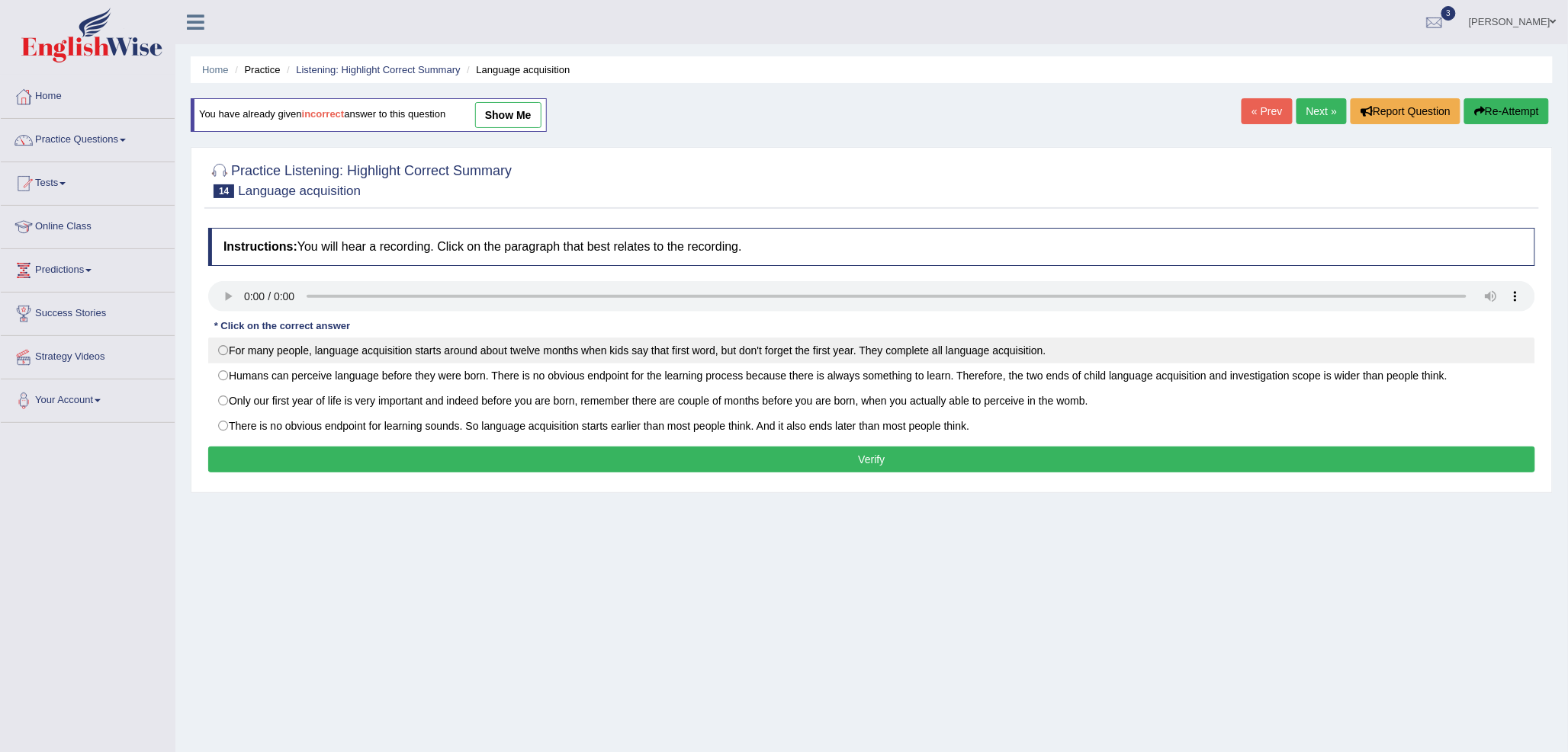
click at [873, 354] on label "For many people, language acquisition starts around about twelve months when ki…" at bounding box center [871, 350] width 1327 height 26
radio input "true"
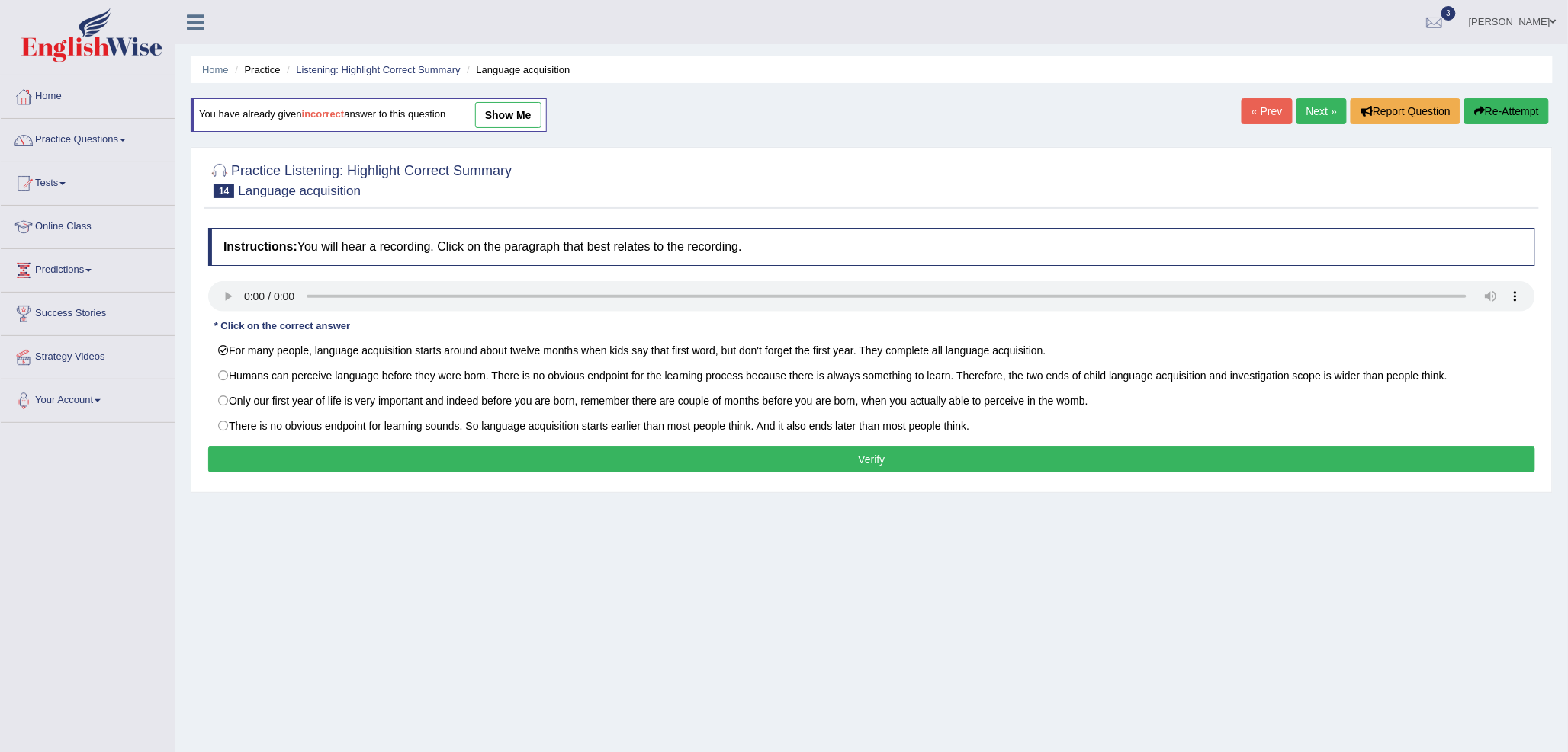
click at [738, 466] on button "Verify" at bounding box center [871, 460] width 1327 height 26
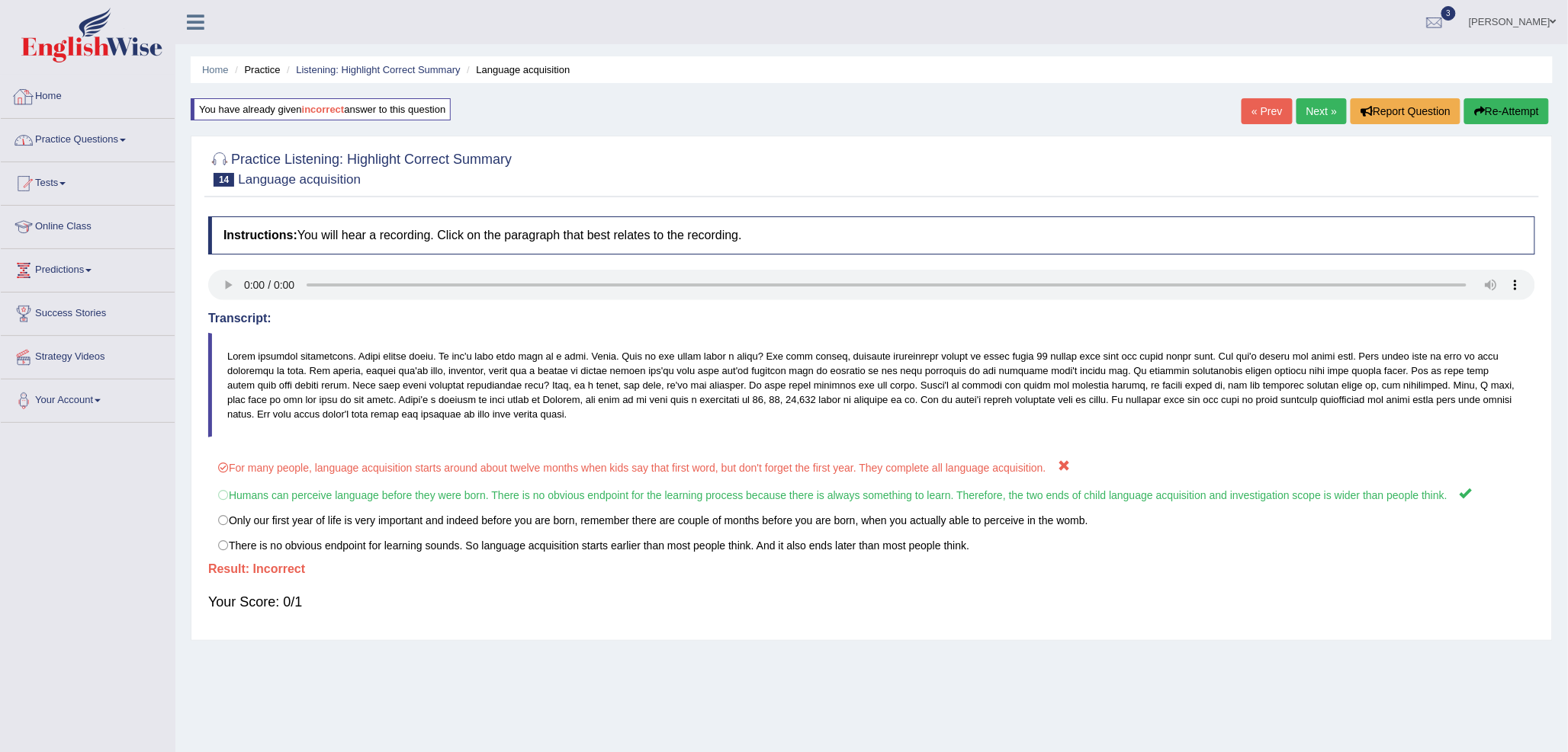
click at [97, 137] on link "Practice Questions" at bounding box center [88, 138] width 174 height 38
click at [97, 137] on link "Practice Questions" at bounding box center [86, 138] width 170 height 38
click at [95, 268] on link "Predictions" at bounding box center [88, 268] width 174 height 38
click at [79, 307] on link "Latest Predictions" at bounding box center [100, 306] width 142 height 28
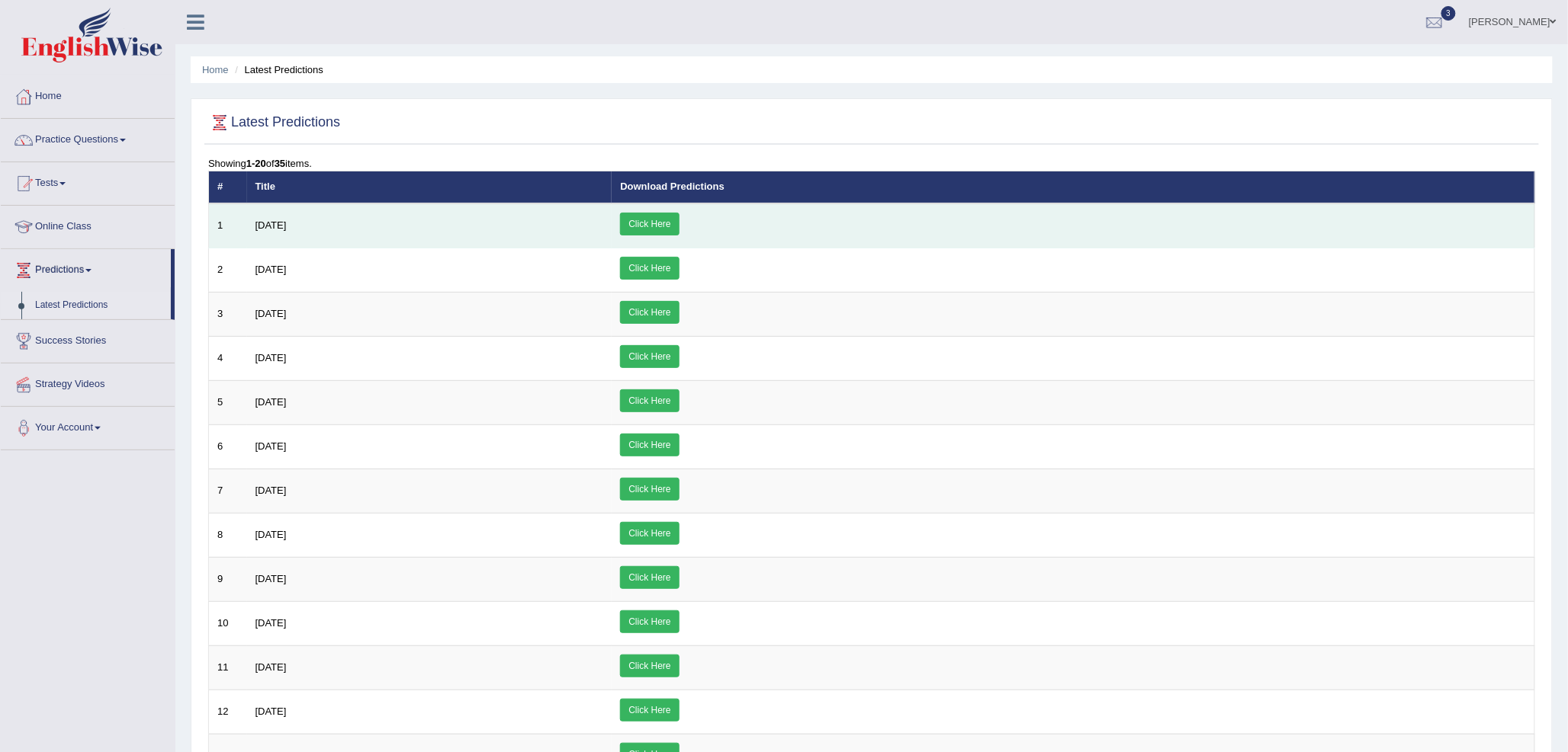
click at [679, 219] on link "Click Here" at bounding box center [649, 224] width 59 height 23
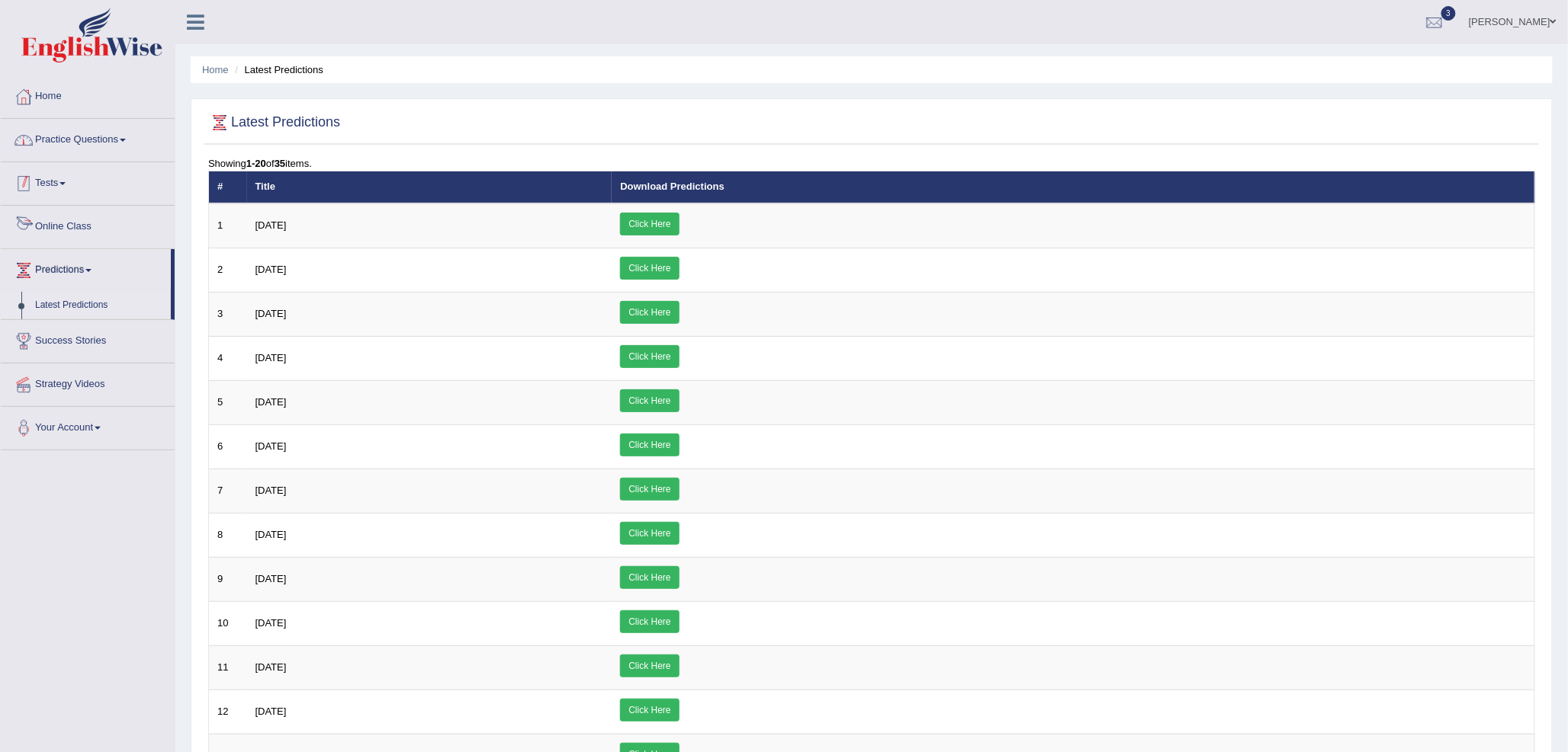
click at [89, 129] on link "Practice Questions" at bounding box center [88, 138] width 174 height 38
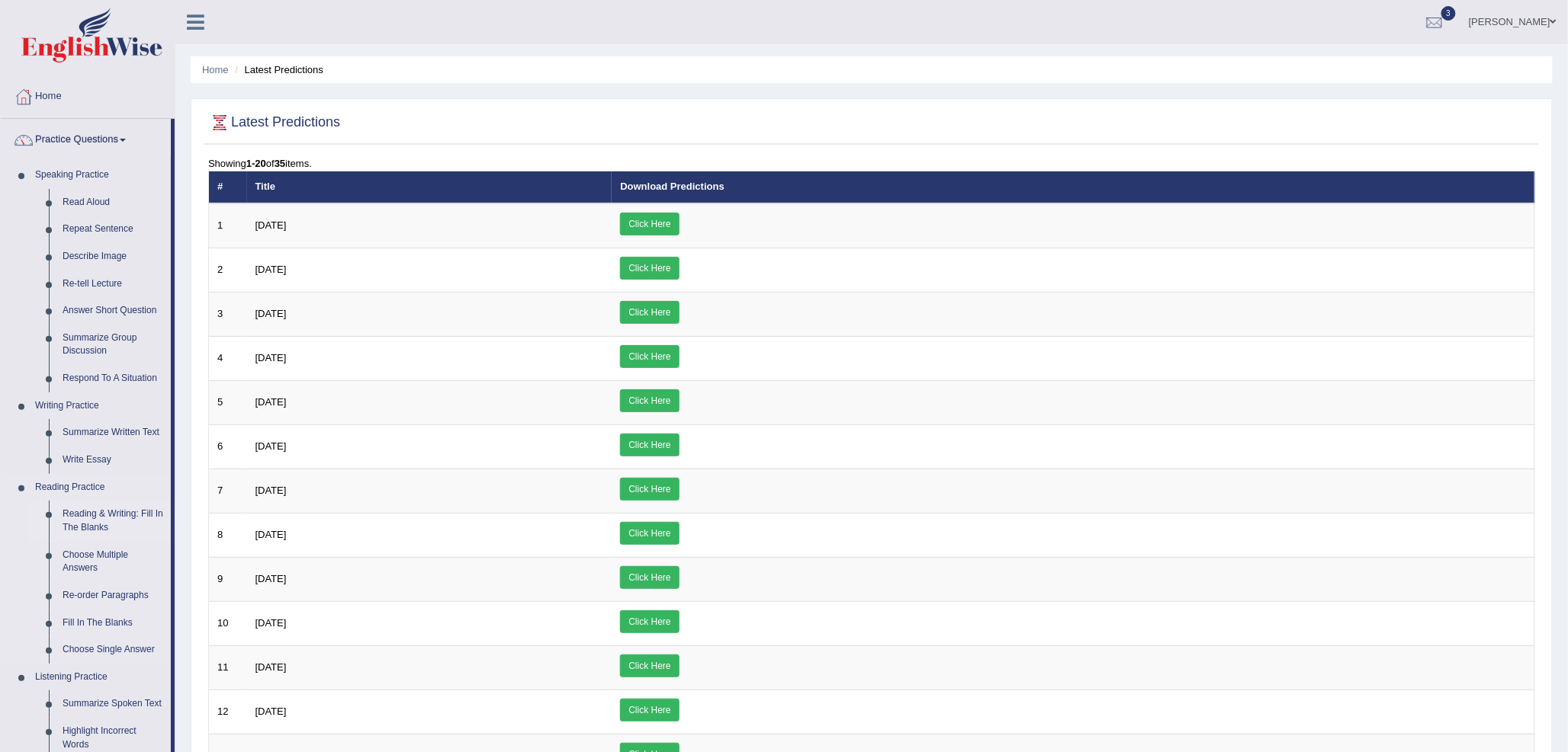
click at [103, 519] on link "Reading & Writing: Fill In The Blanks" at bounding box center [113, 520] width 115 height 41
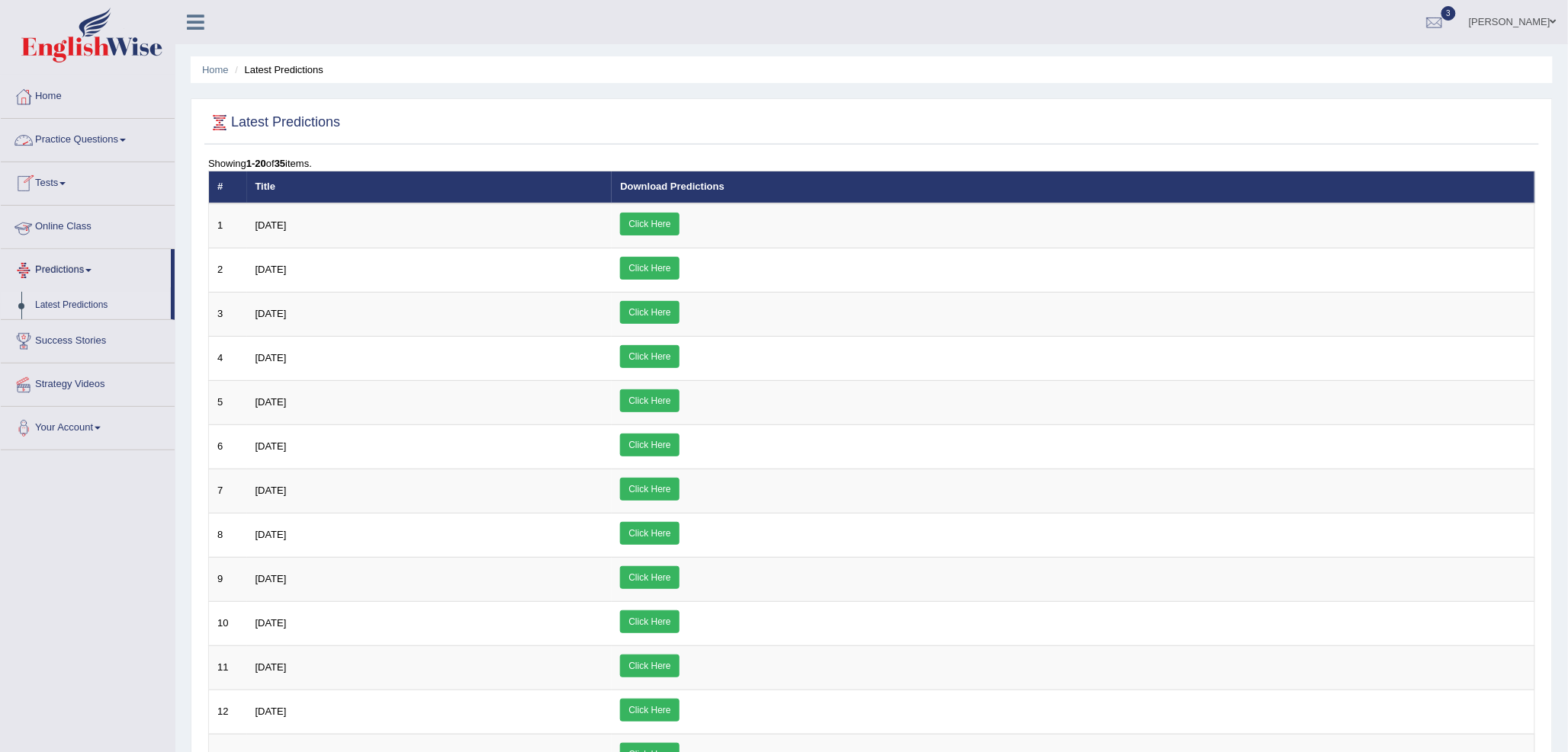
click at [89, 141] on link "Practice Questions" at bounding box center [88, 138] width 174 height 38
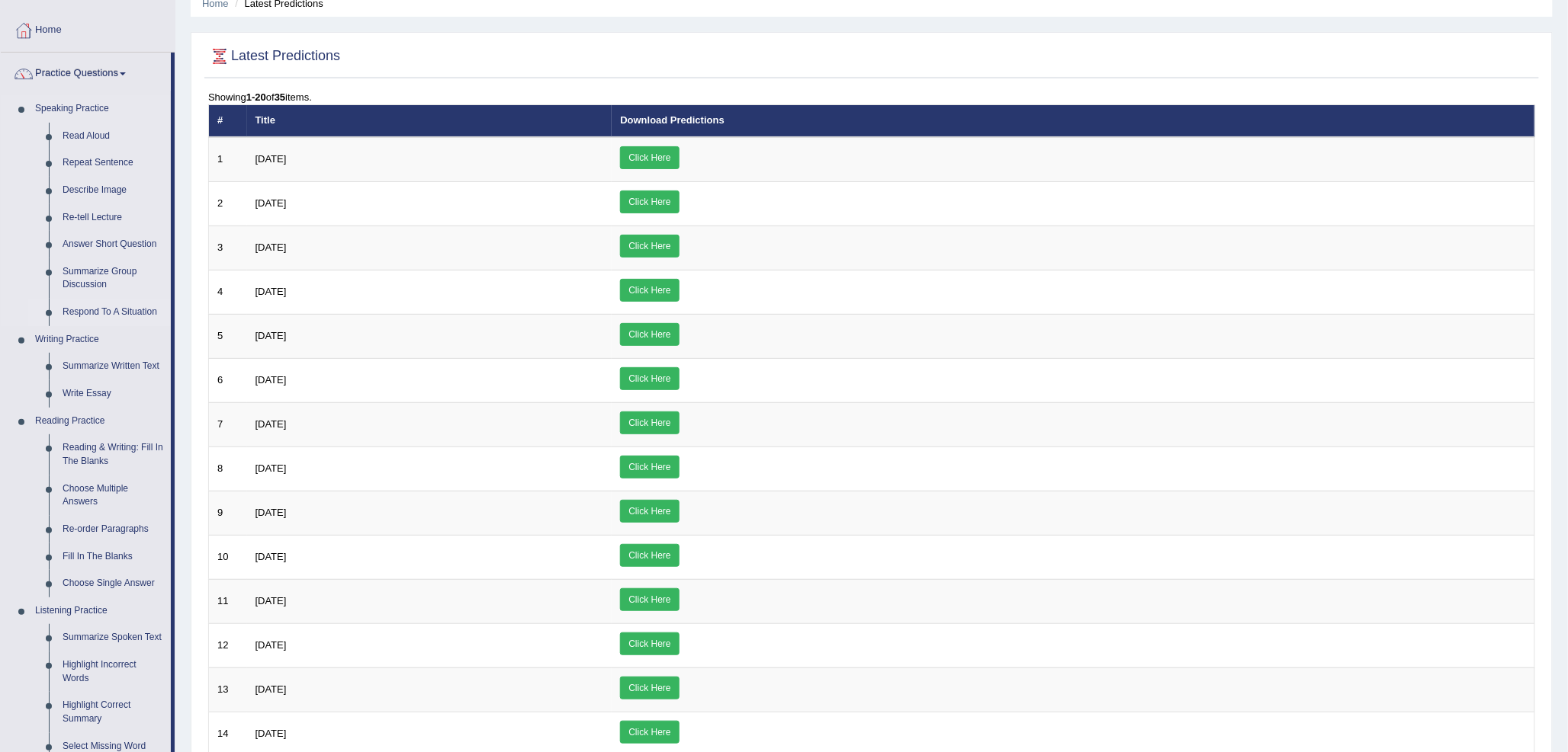
scroll to position [169, 0]
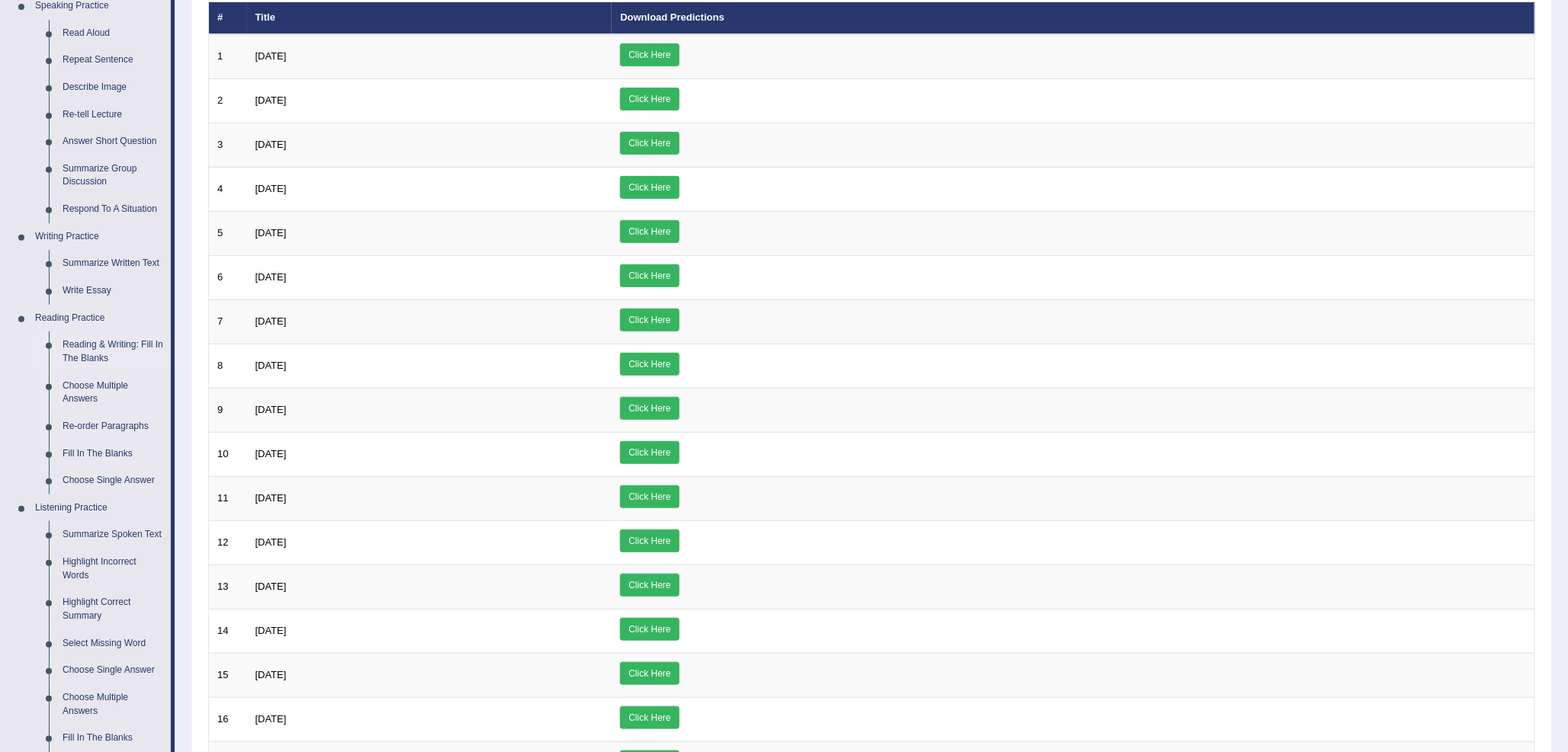
click at [95, 338] on link "Reading & Writing: Fill In The Blanks" at bounding box center [113, 351] width 115 height 41
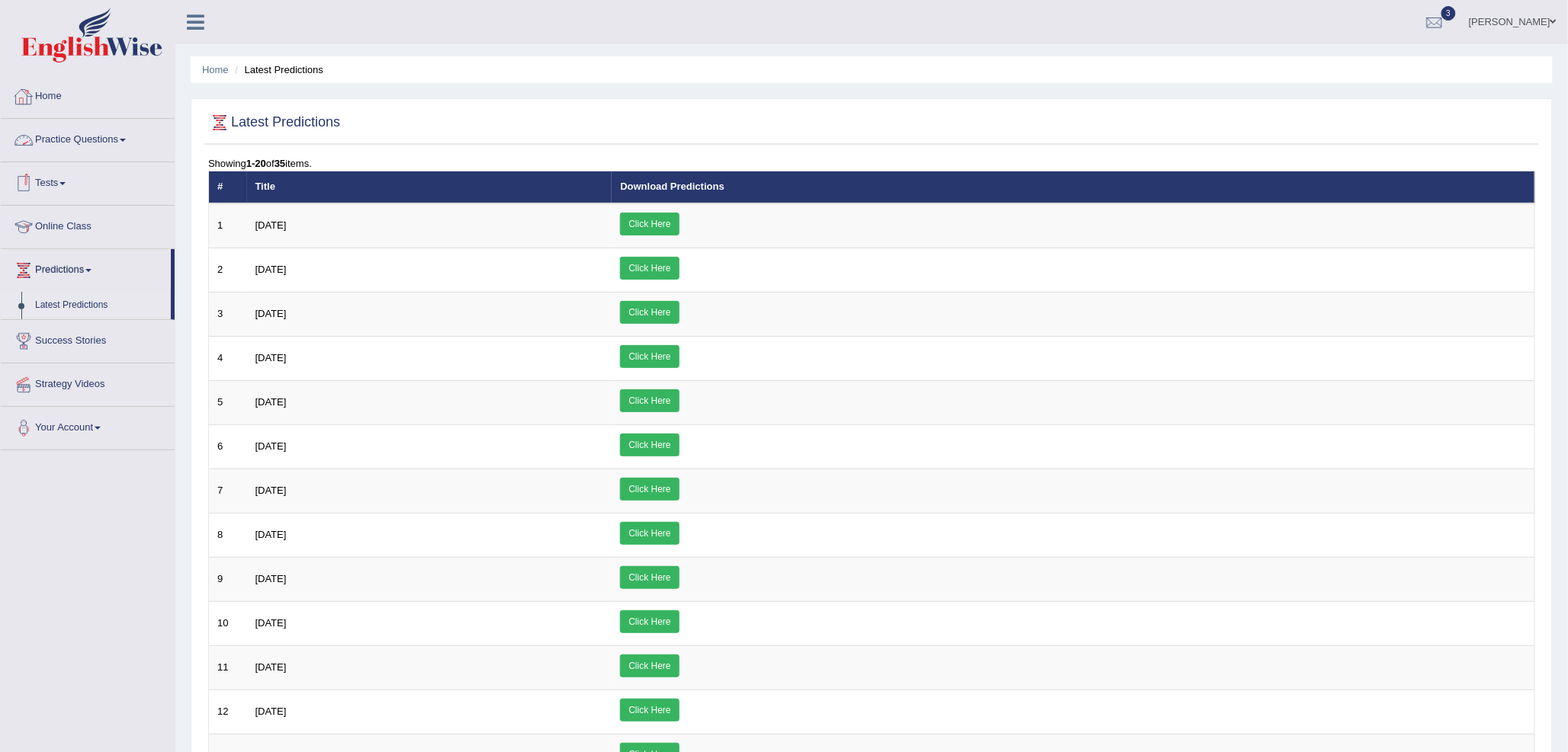
click at [81, 122] on link "Practice Questions" at bounding box center [88, 138] width 174 height 38
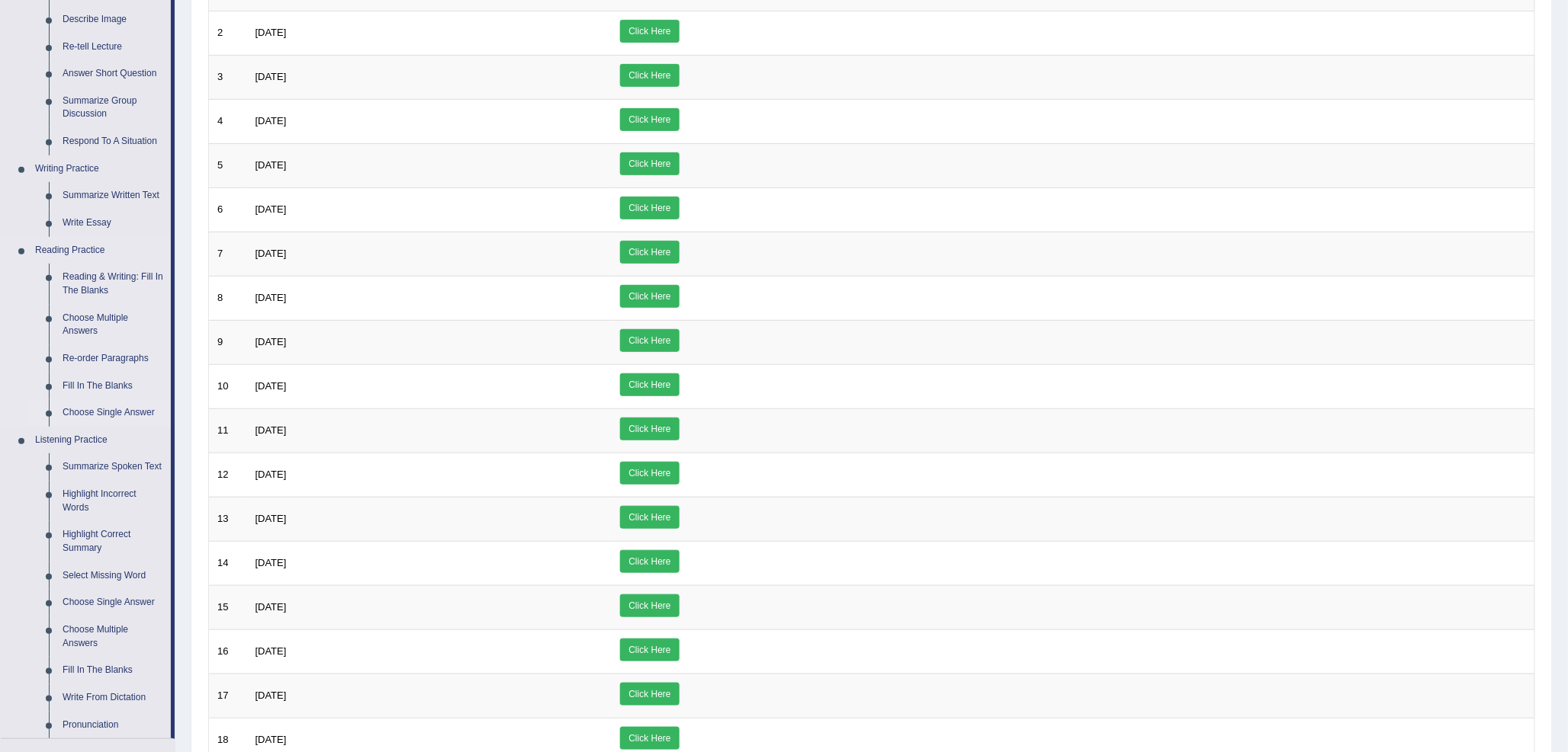
scroll to position [254, 0]
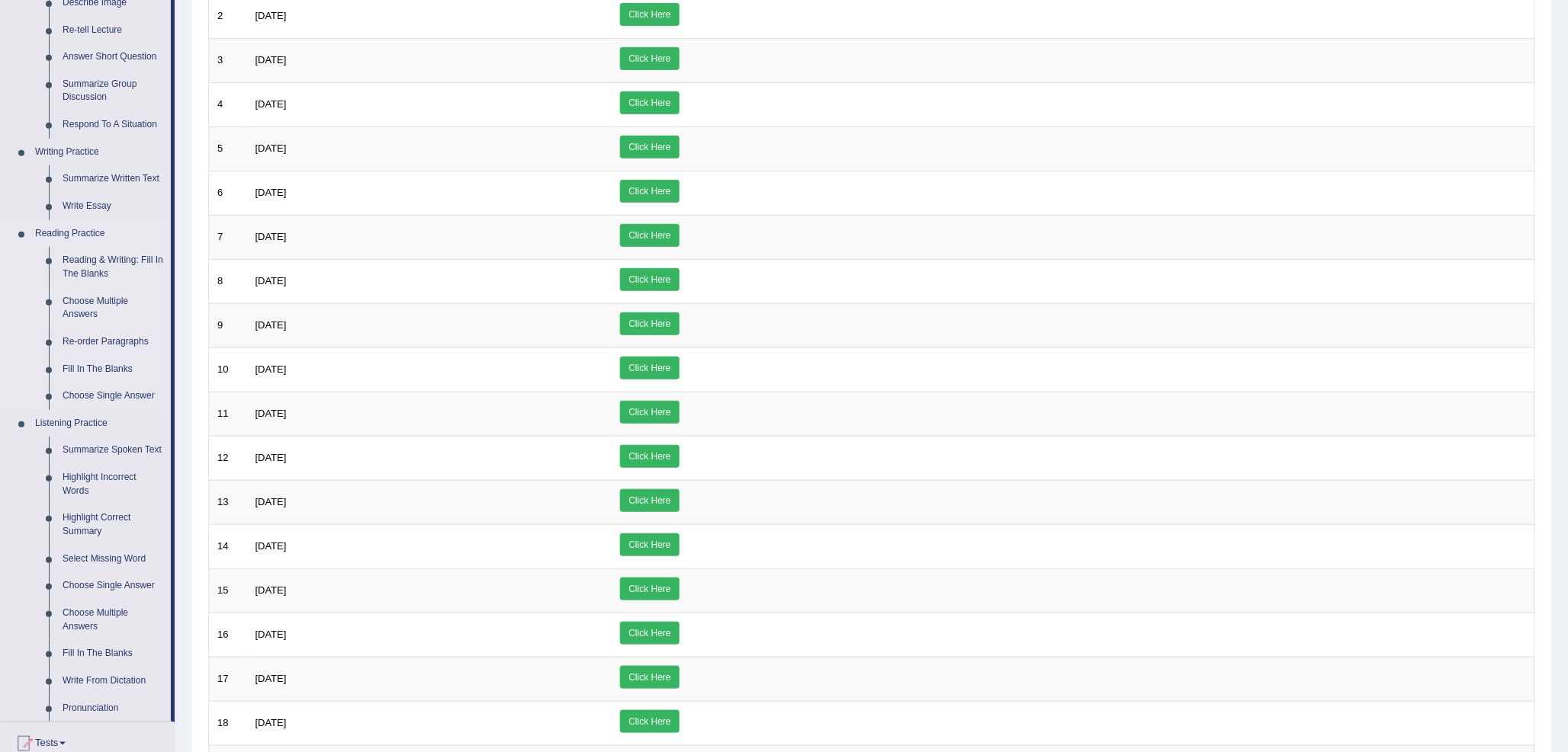
click at [90, 304] on link "Choose Multiple Answers" at bounding box center [113, 308] width 115 height 41
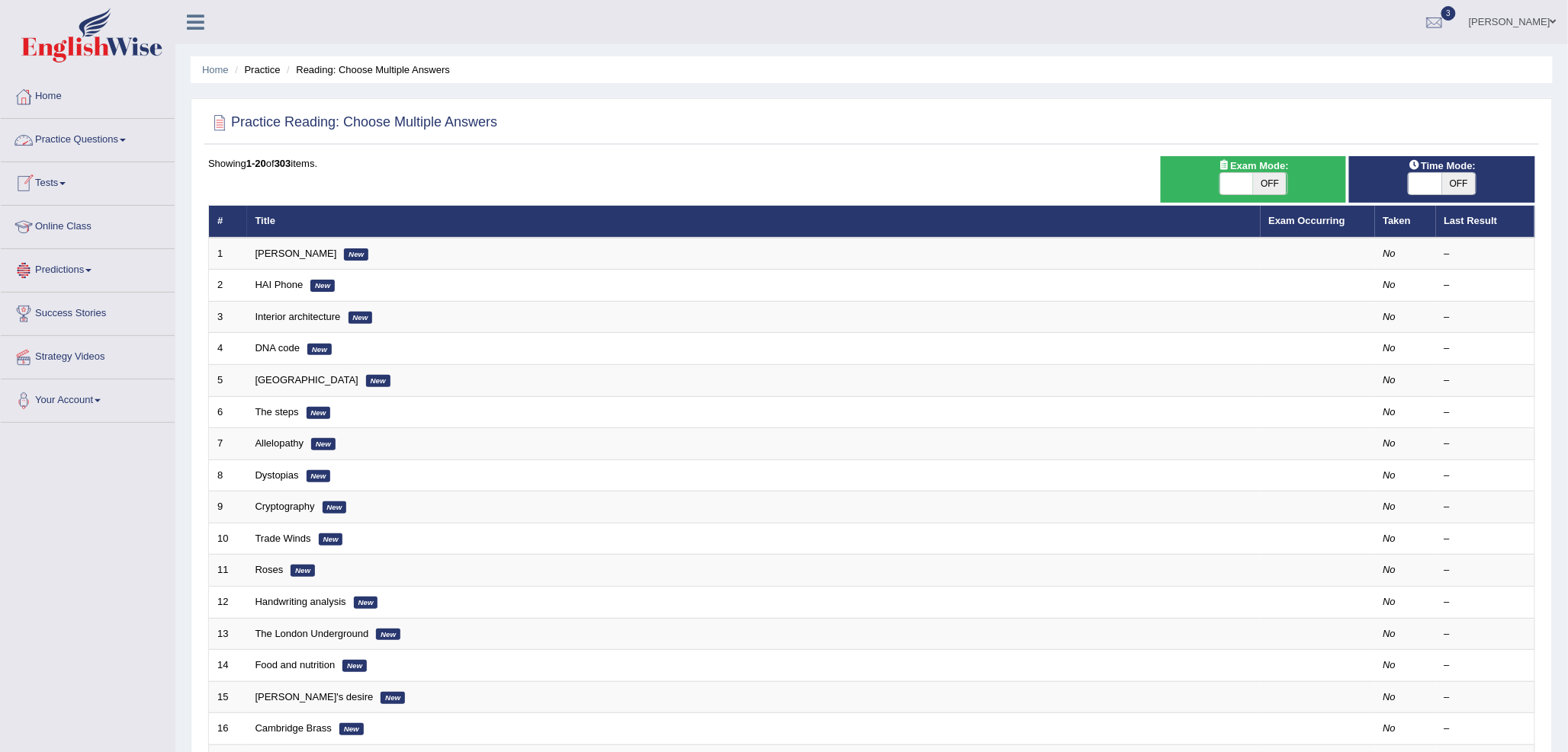
click at [78, 145] on link "Practice Questions" at bounding box center [88, 138] width 174 height 38
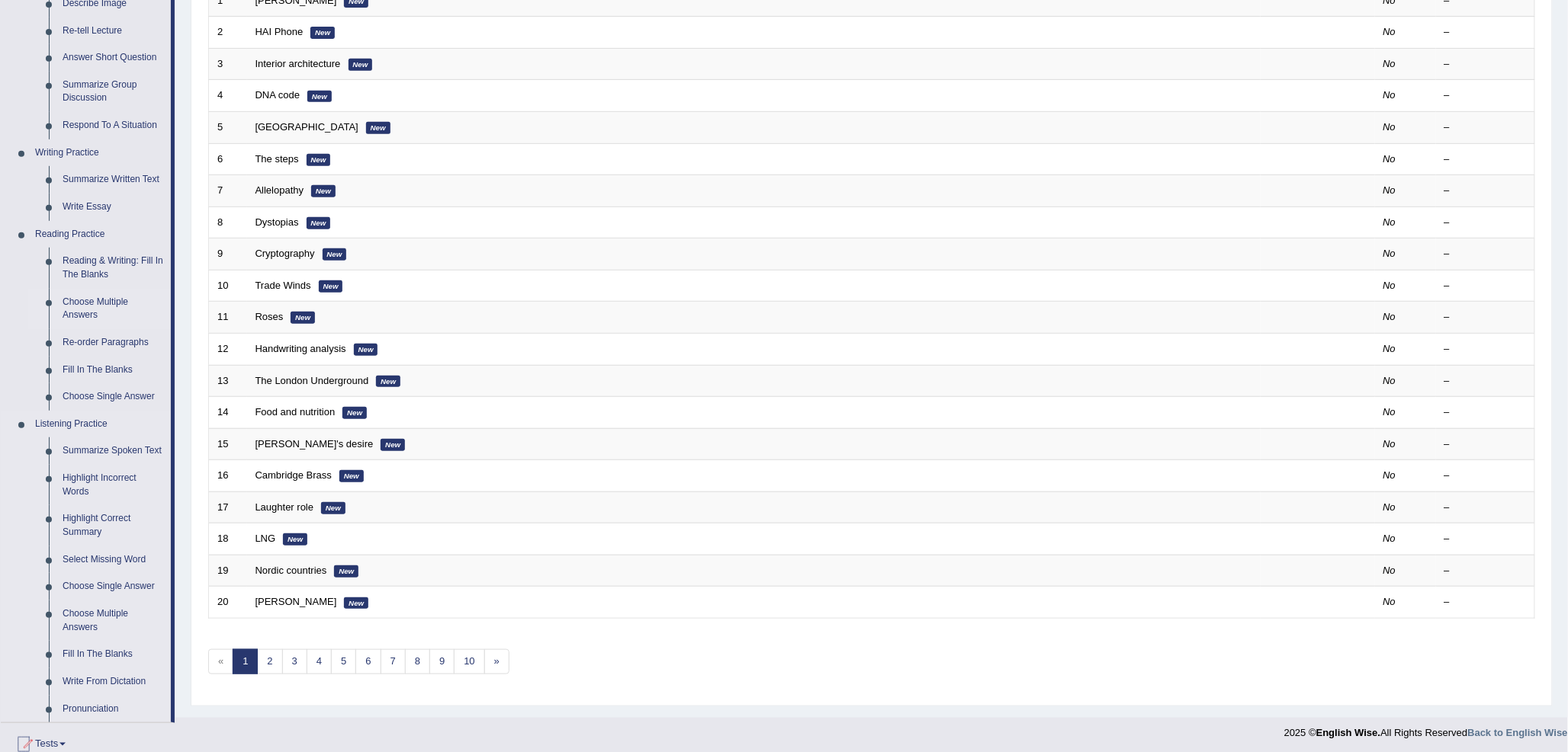
scroll to position [254, 0]
click at [113, 255] on link "Reading & Writing: Fill In The Blanks" at bounding box center [113, 267] width 115 height 41
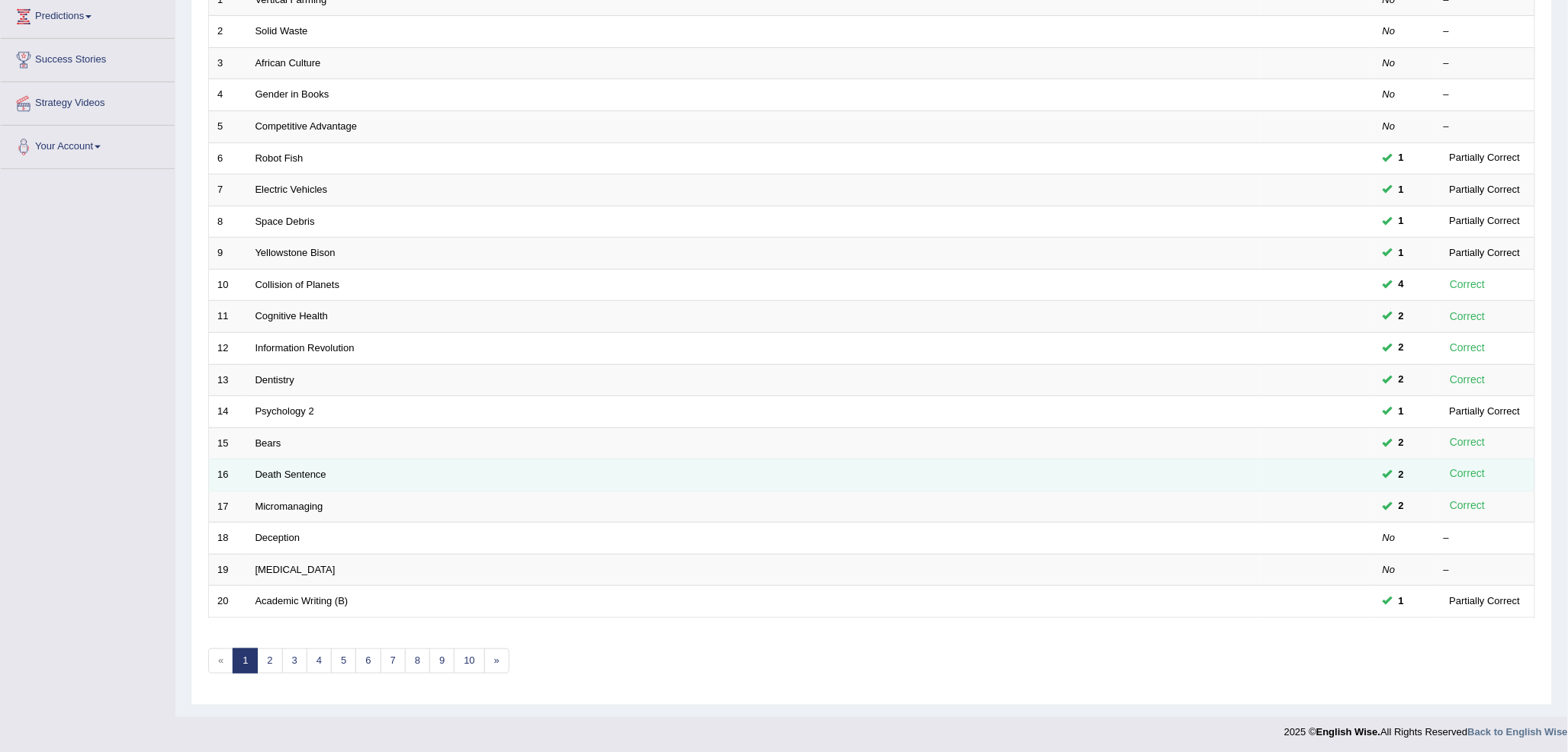
scroll to position [256, 0]
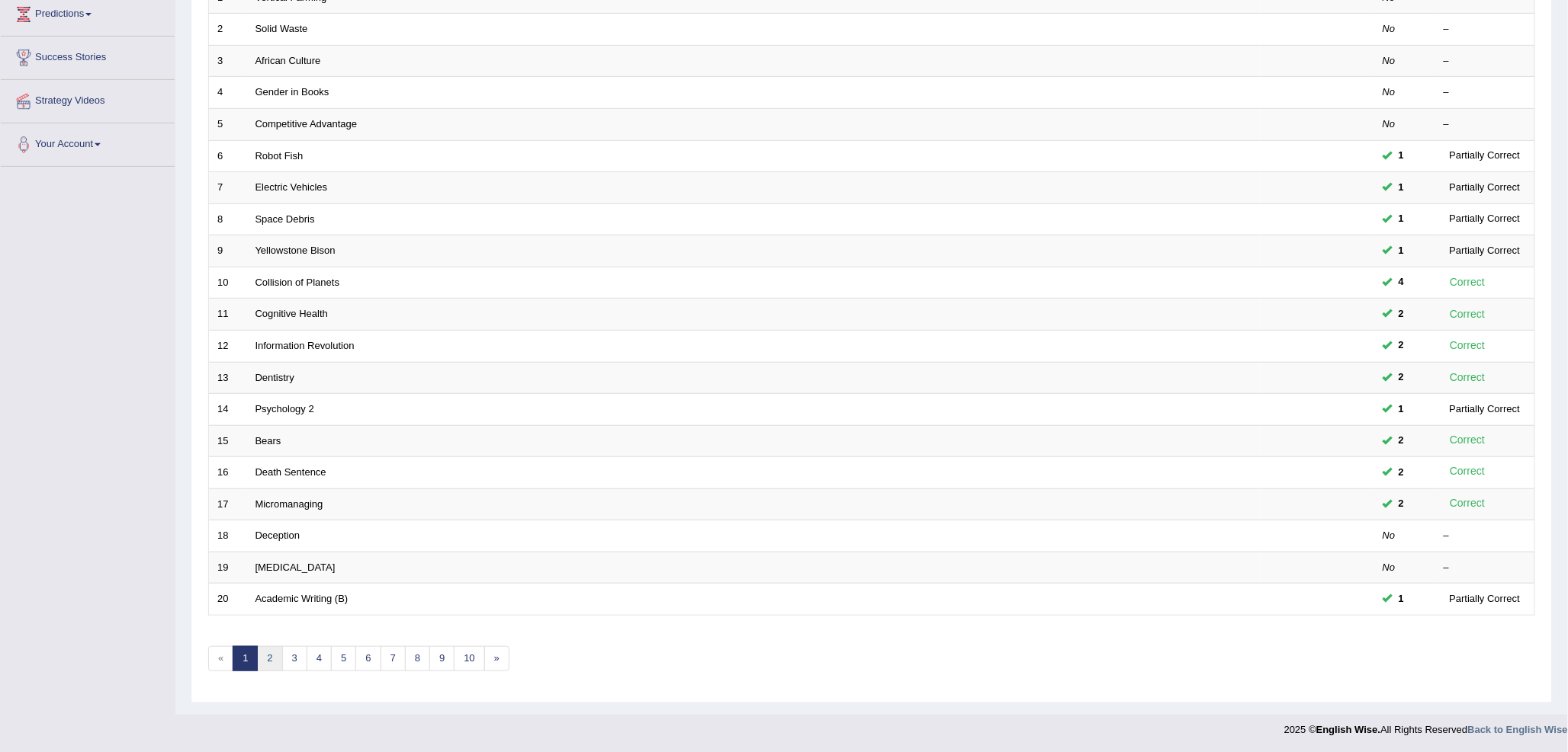
click at [269, 654] on link "2" at bounding box center [269, 658] width 25 height 25
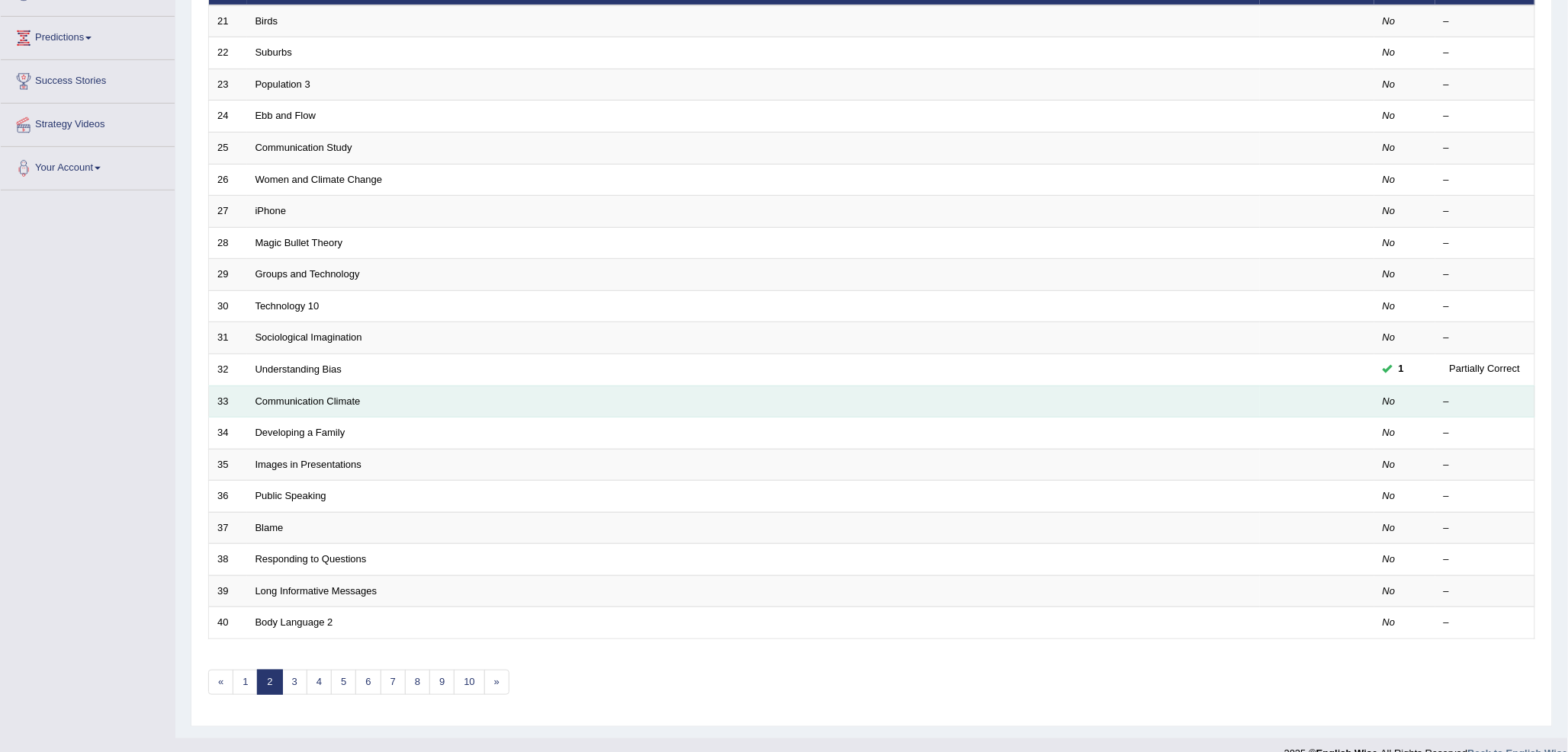
scroll to position [254, 0]
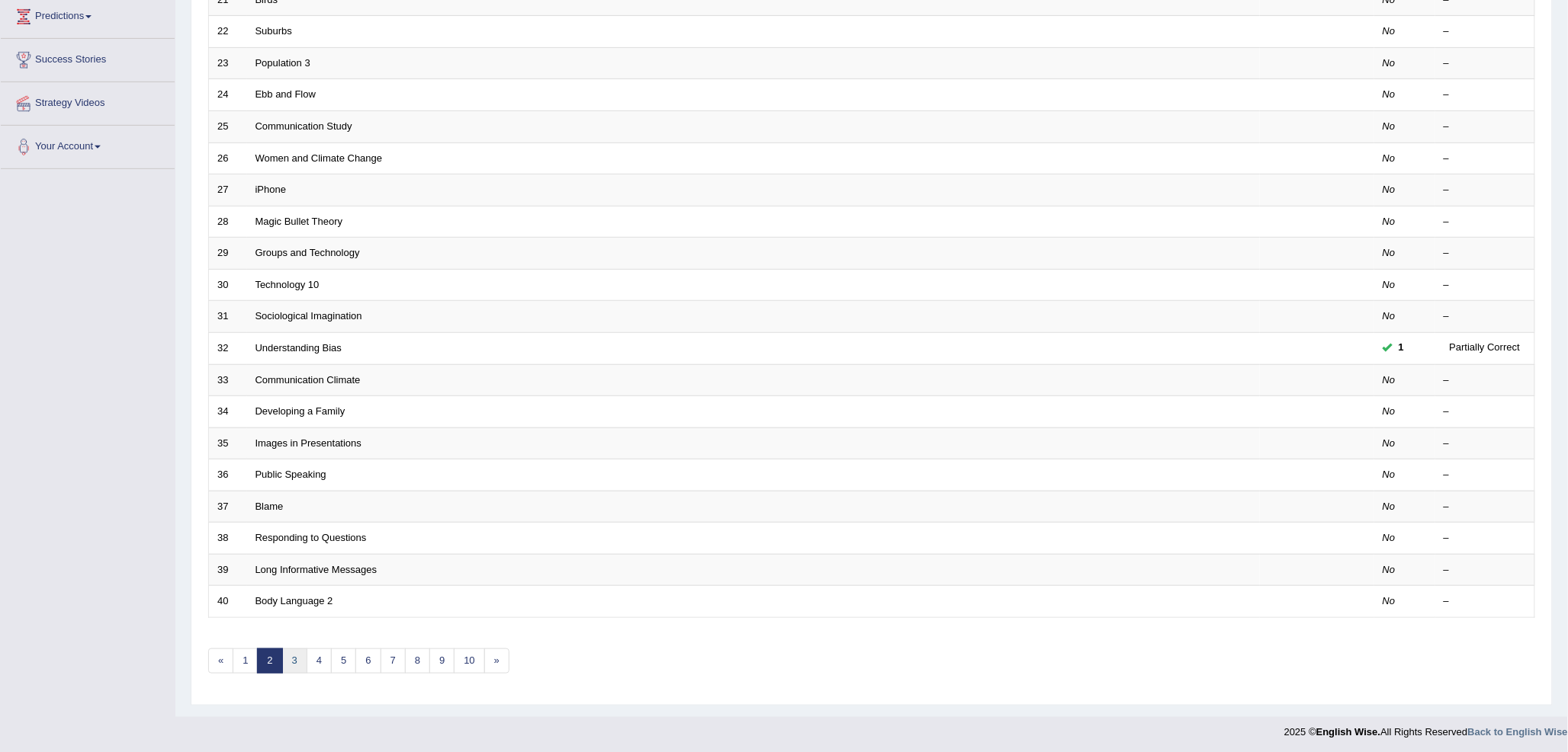
click at [299, 664] on link "3" at bounding box center [294, 661] width 25 height 25
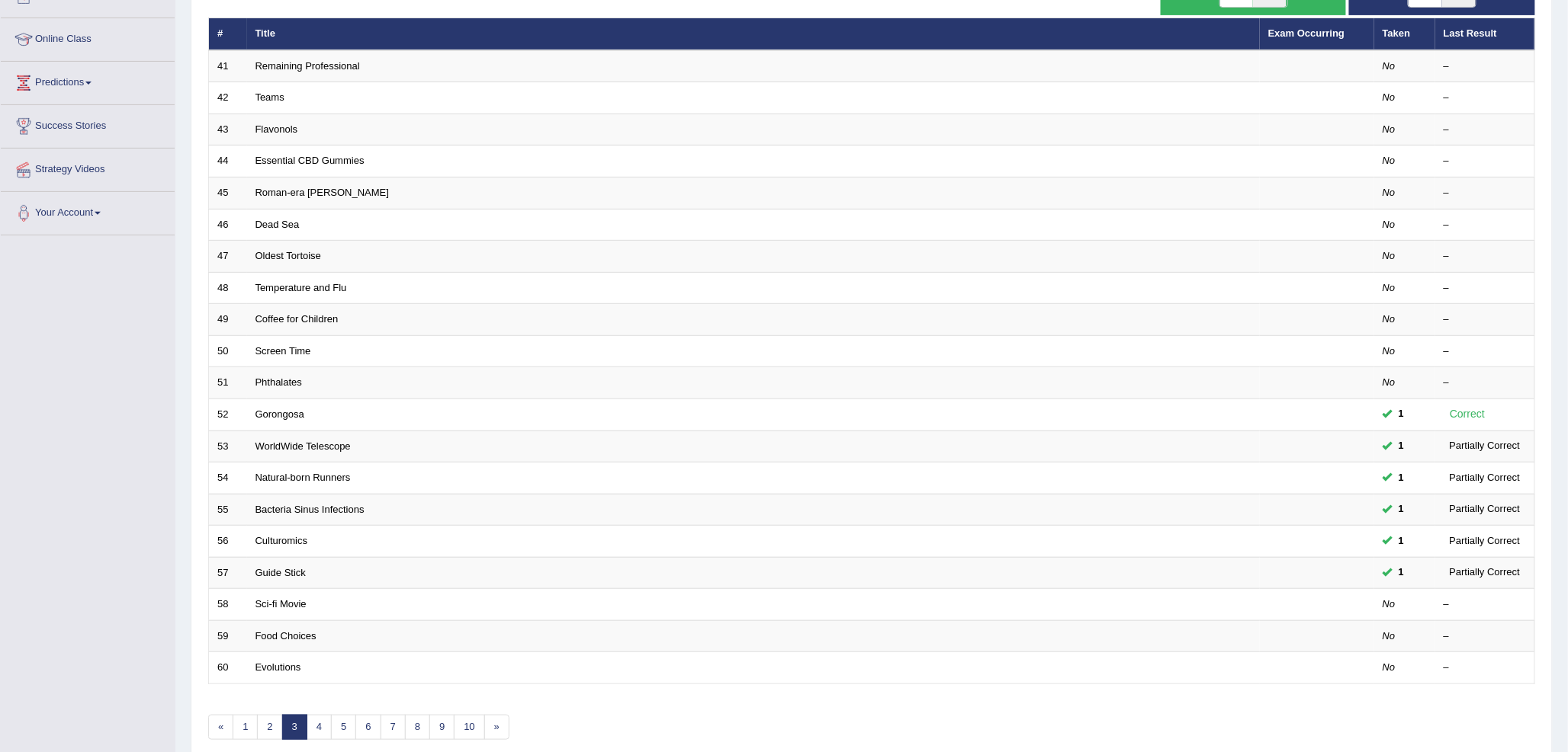
scroll to position [256, 0]
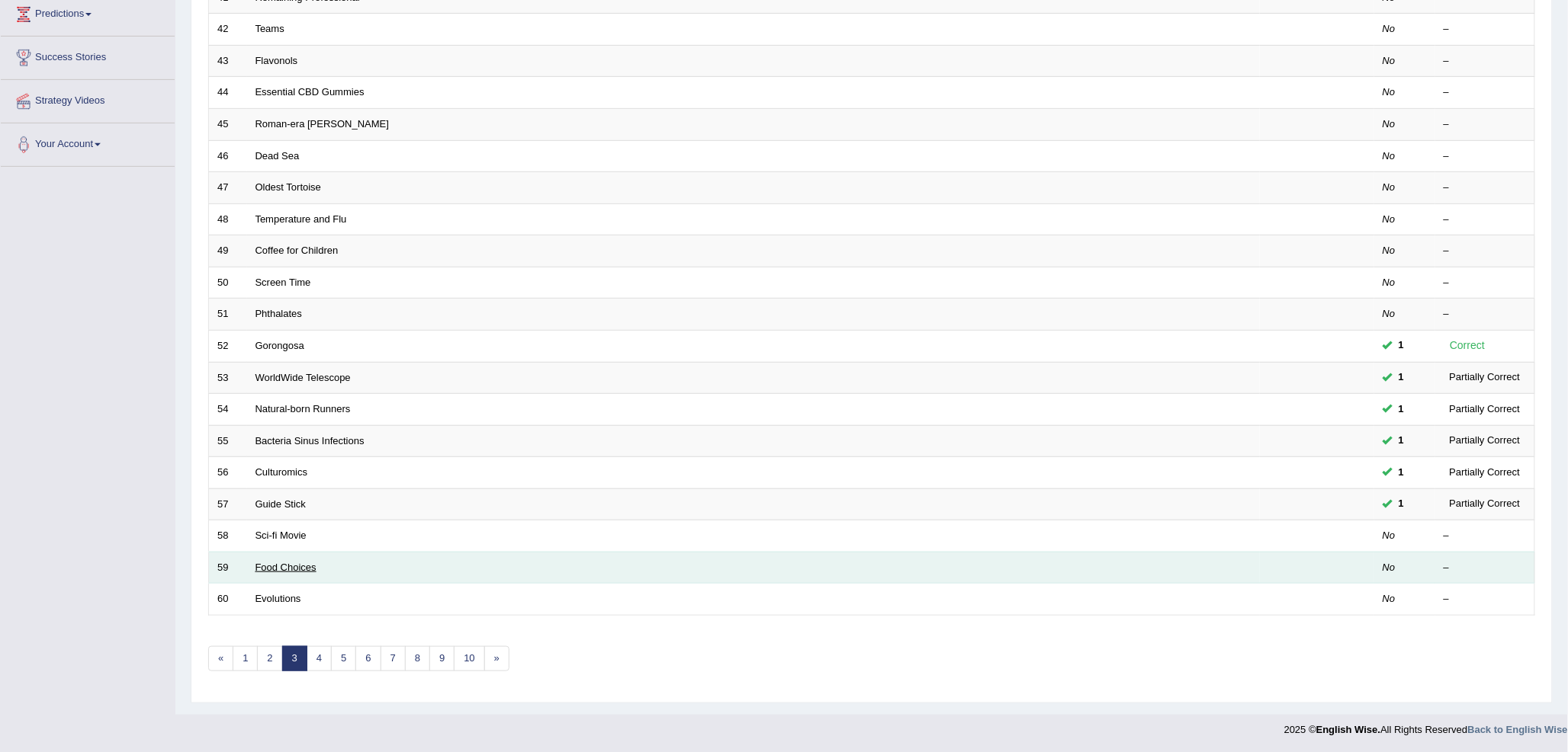
click at [266, 566] on link "Food Choices" at bounding box center [285, 567] width 61 height 11
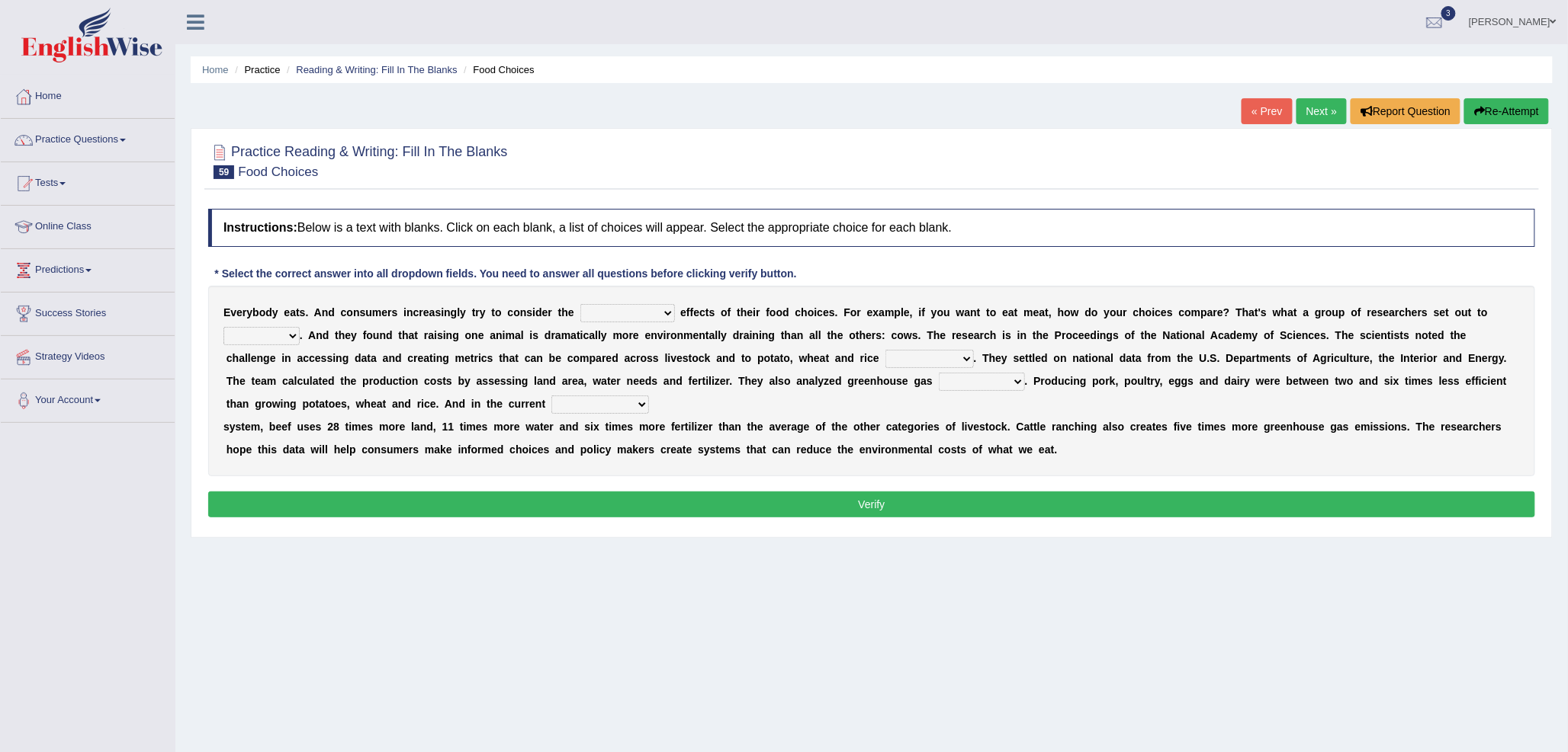
click at [581, 314] on select "spiritual economic environmental material" at bounding box center [627, 313] width 95 height 18
select select "spiritual"
click at [581, 304] on select "spiritual economic environmental material" at bounding box center [627, 313] width 95 height 18
click at [264, 337] on select "exemplify squander discover purchase" at bounding box center [261, 336] width 76 height 18
select select "exemplify"
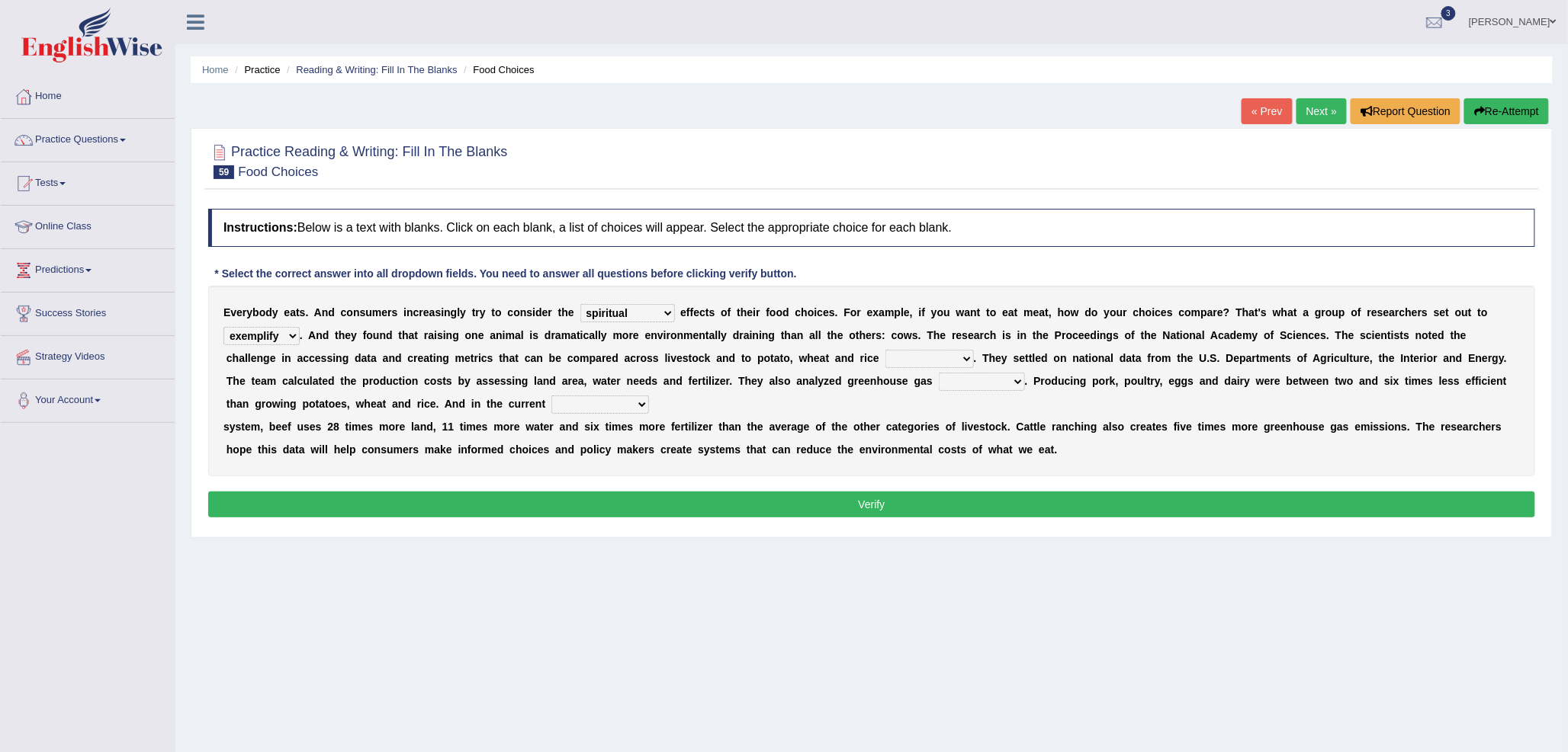
click at [223, 327] on select "exemplify squander discover purchase" at bounding box center [261, 336] width 76 height 18
click at [897, 356] on select "production corruption consumption inventory" at bounding box center [929, 358] width 89 height 18
select select "consumption"
click at [885, 350] on select "production corruption consumption inventory" at bounding box center [929, 358] width 89 height 18
click at [952, 382] on select "conjectures manufacture emissions purification" at bounding box center [981, 382] width 86 height 18
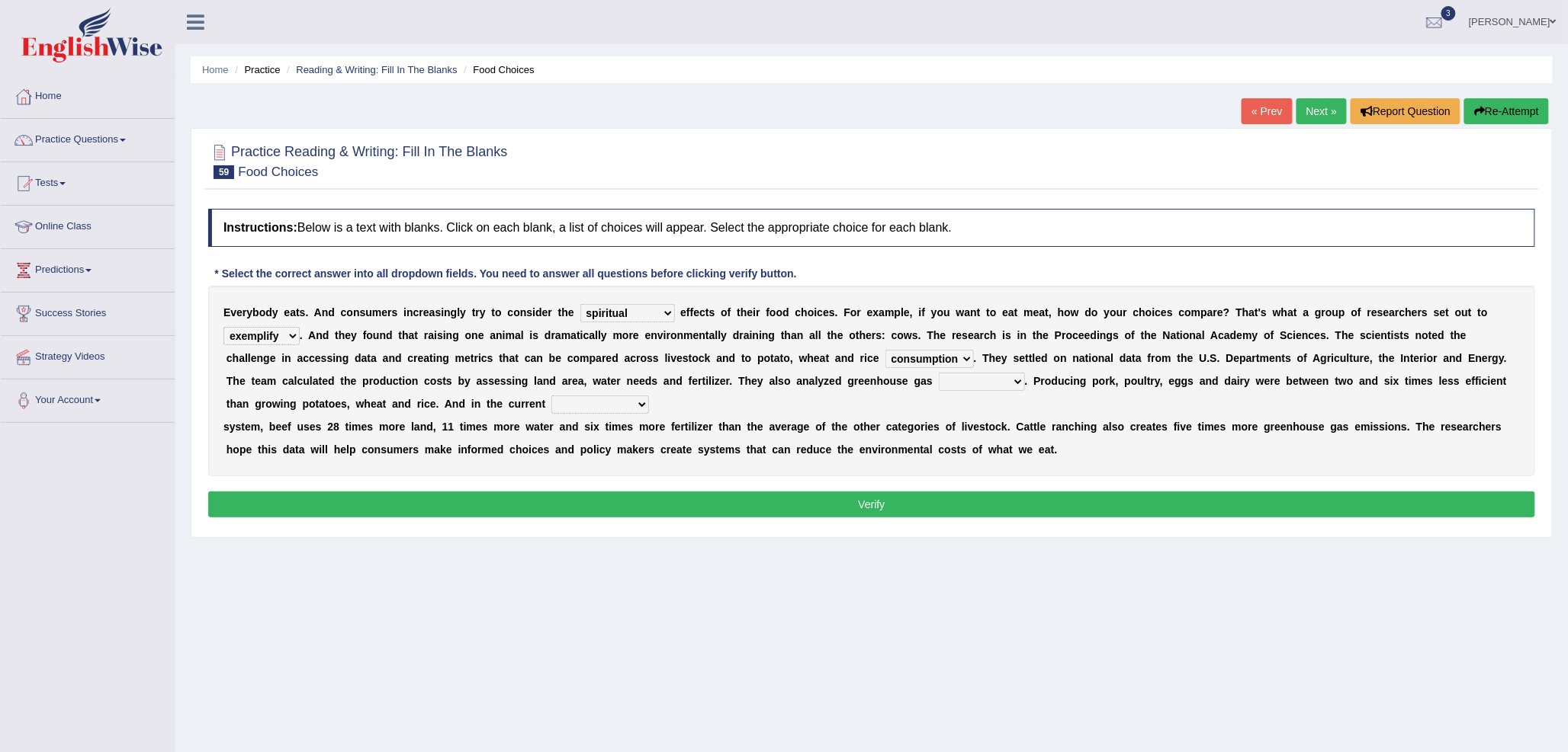
select select "emissions"
click at [939, 373] on select "conjectures manufacture emissions purification" at bounding box center [981, 382] width 86 height 18
click at [574, 408] on select "agricultural impalpable ungrammatical terminal" at bounding box center [600, 404] width 97 height 18
select select "agricultural"
click at [551, 396] on select "agricultural impalpable ungrammatical terminal" at bounding box center [600, 404] width 97 height 18
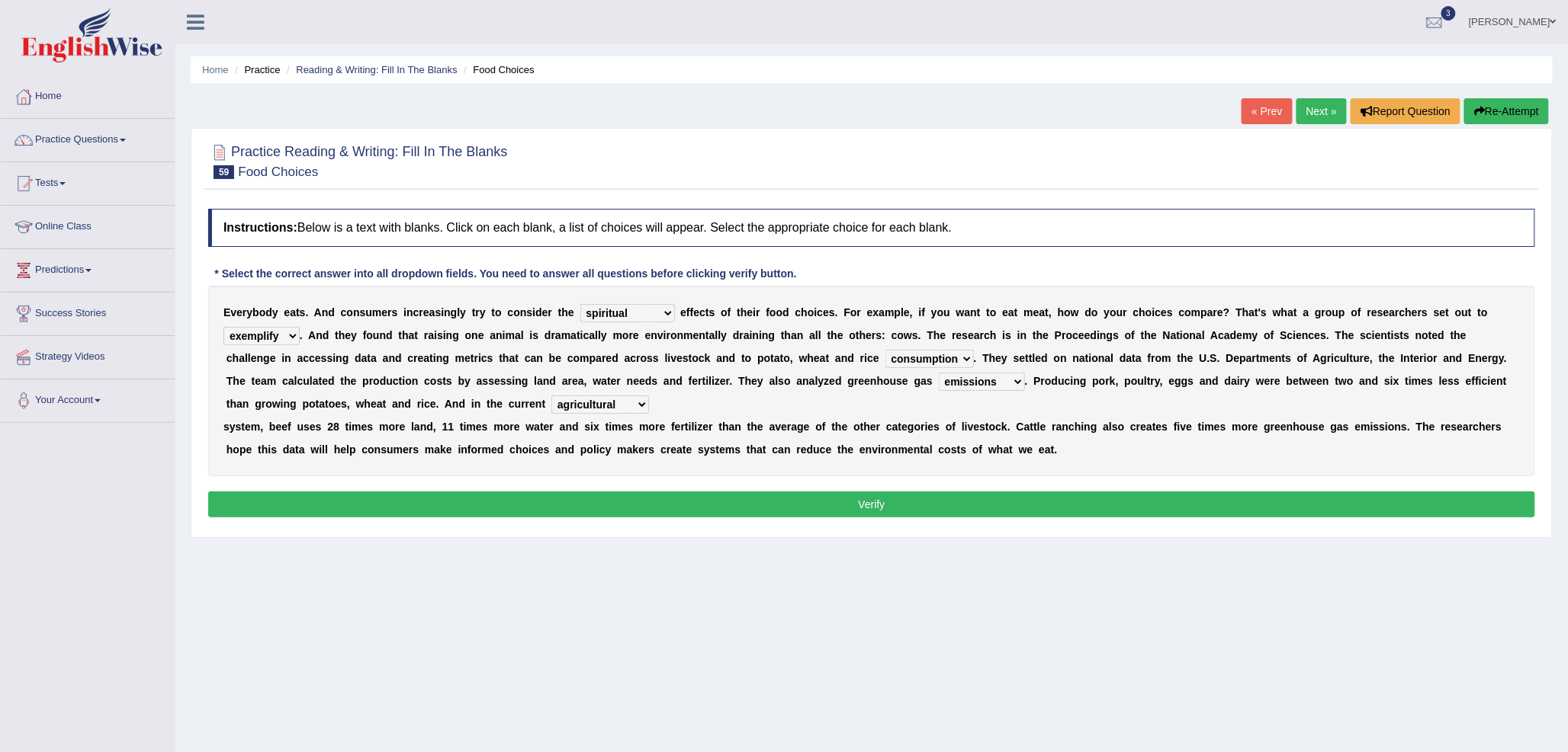
click at [649, 497] on button "Verify" at bounding box center [871, 505] width 1327 height 26
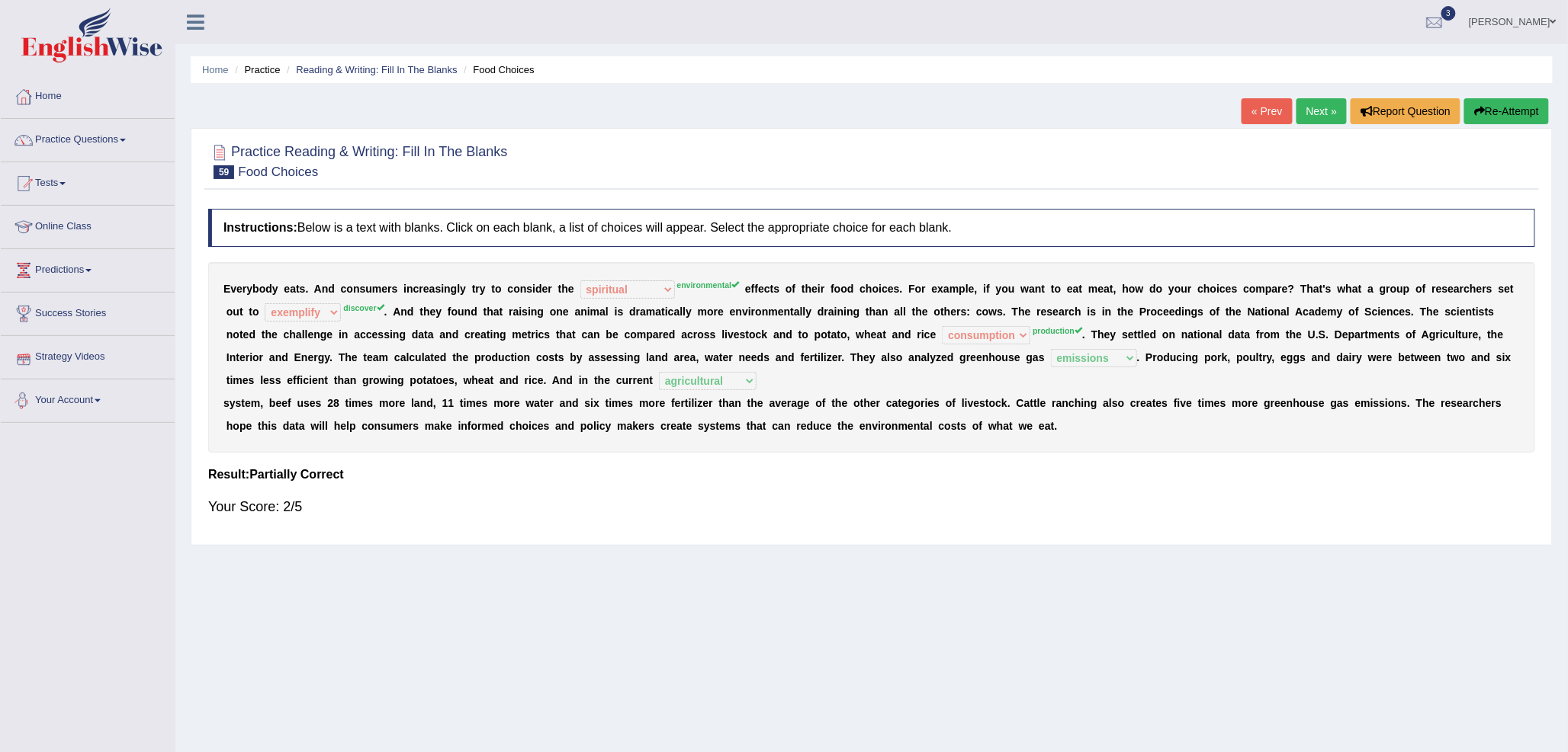
click at [1307, 113] on link "Next »" at bounding box center [1322, 111] width 50 height 26
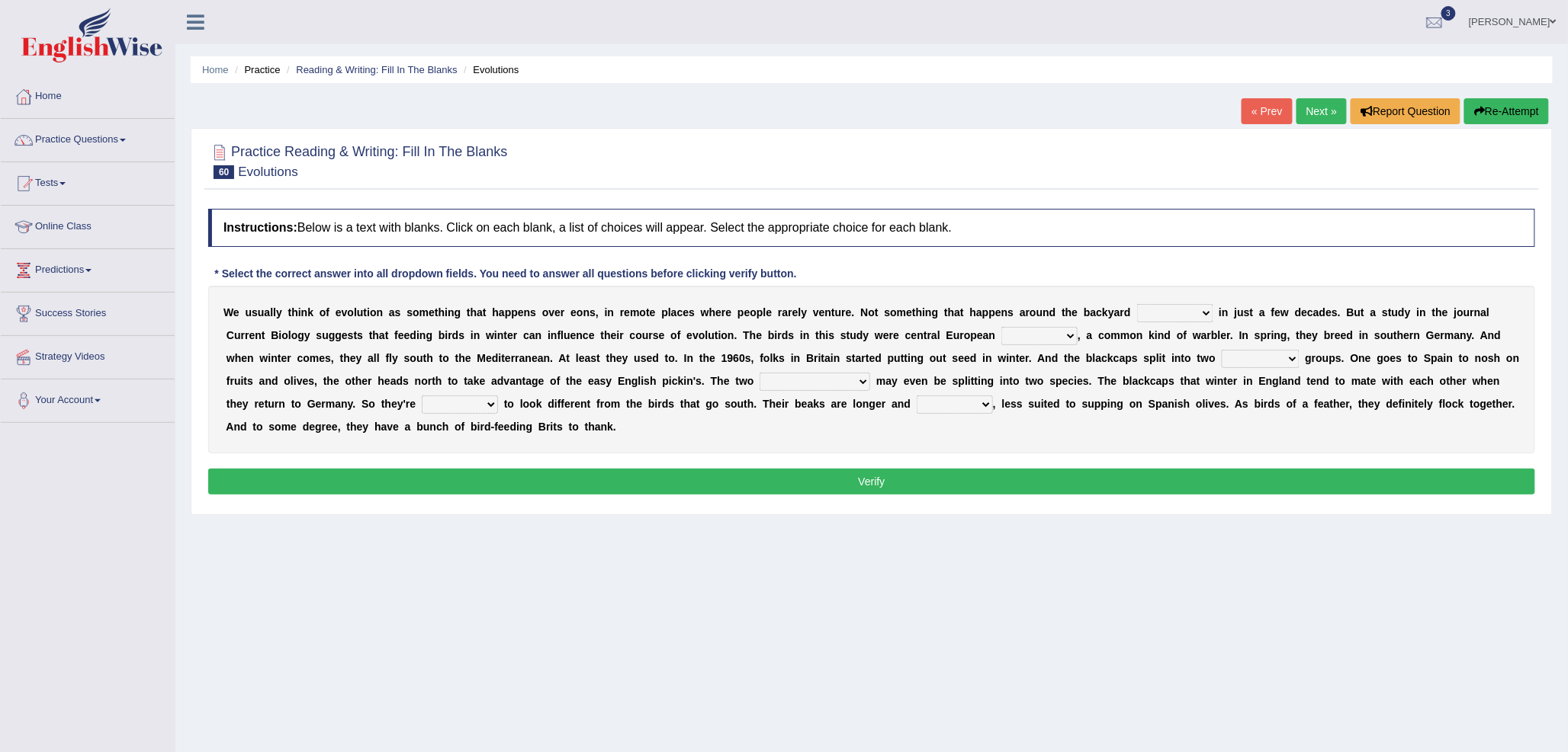
click at [1146, 312] on select "beaver believer birdfeeder phonier" at bounding box center [1175, 313] width 76 height 18
select select "phonier"
click at [1137, 304] on select "beaver believer birdfeeder phonier" at bounding box center [1175, 313] width 76 height 18
click at [1005, 340] on select "blackcaps pox flaps chats" at bounding box center [1040, 336] width 76 height 18
click at [1001, 327] on select "blackcaps pox flaps chats" at bounding box center [1040, 336] width 76 height 18
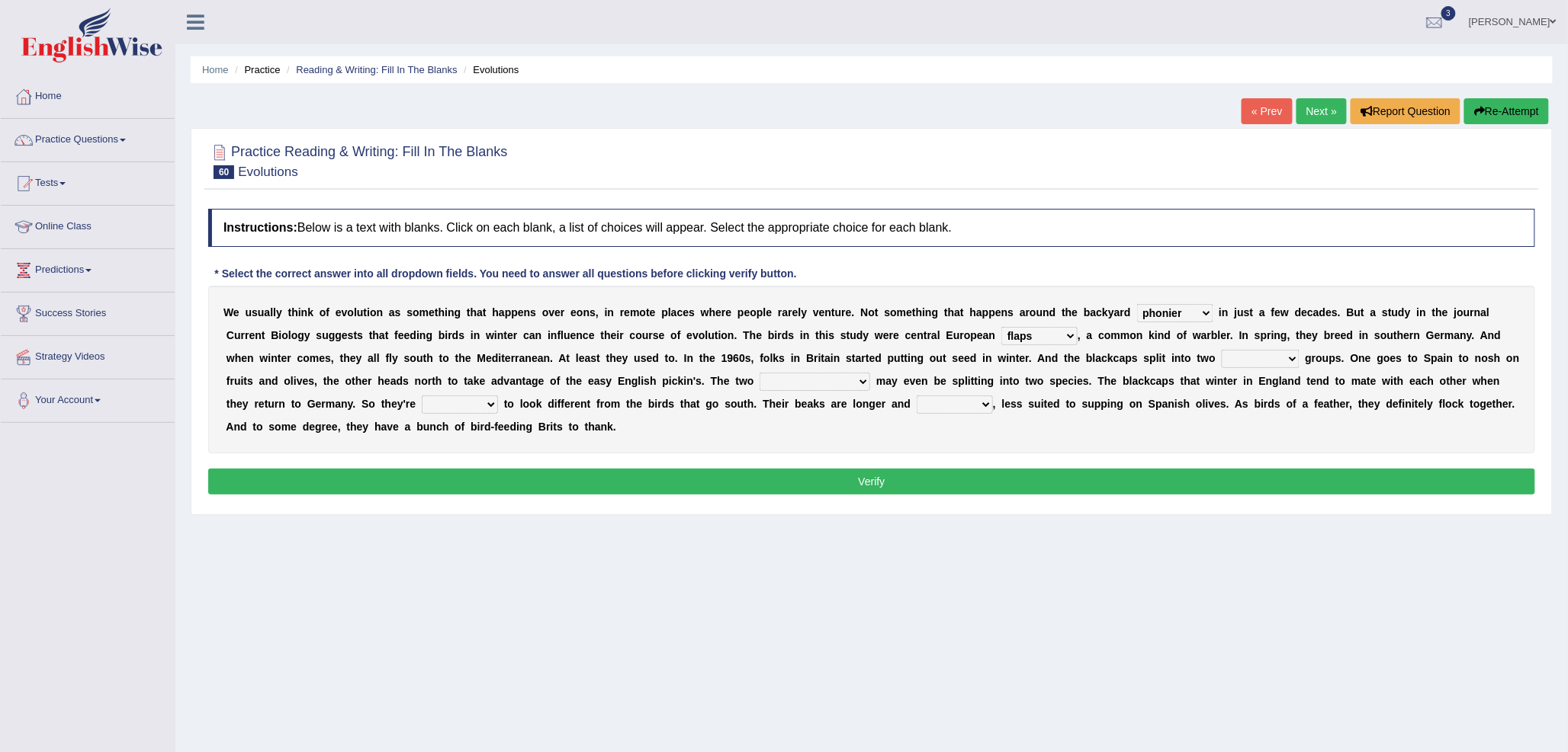
click at [1055, 331] on select "blackcaps pox flaps chats" at bounding box center [1040, 336] width 76 height 18
select select "blackcaps"
click at [1001, 327] on select "blackcaps pox flaps chats" at bounding box center [1040, 336] width 76 height 18
click at [1255, 362] on select "distinct bit disconnect split" at bounding box center [1261, 358] width 78 height 18
click at [1222, 350] on select "distinct bit disconnect split" at bounding box center [1261, 358] width 78 height 18
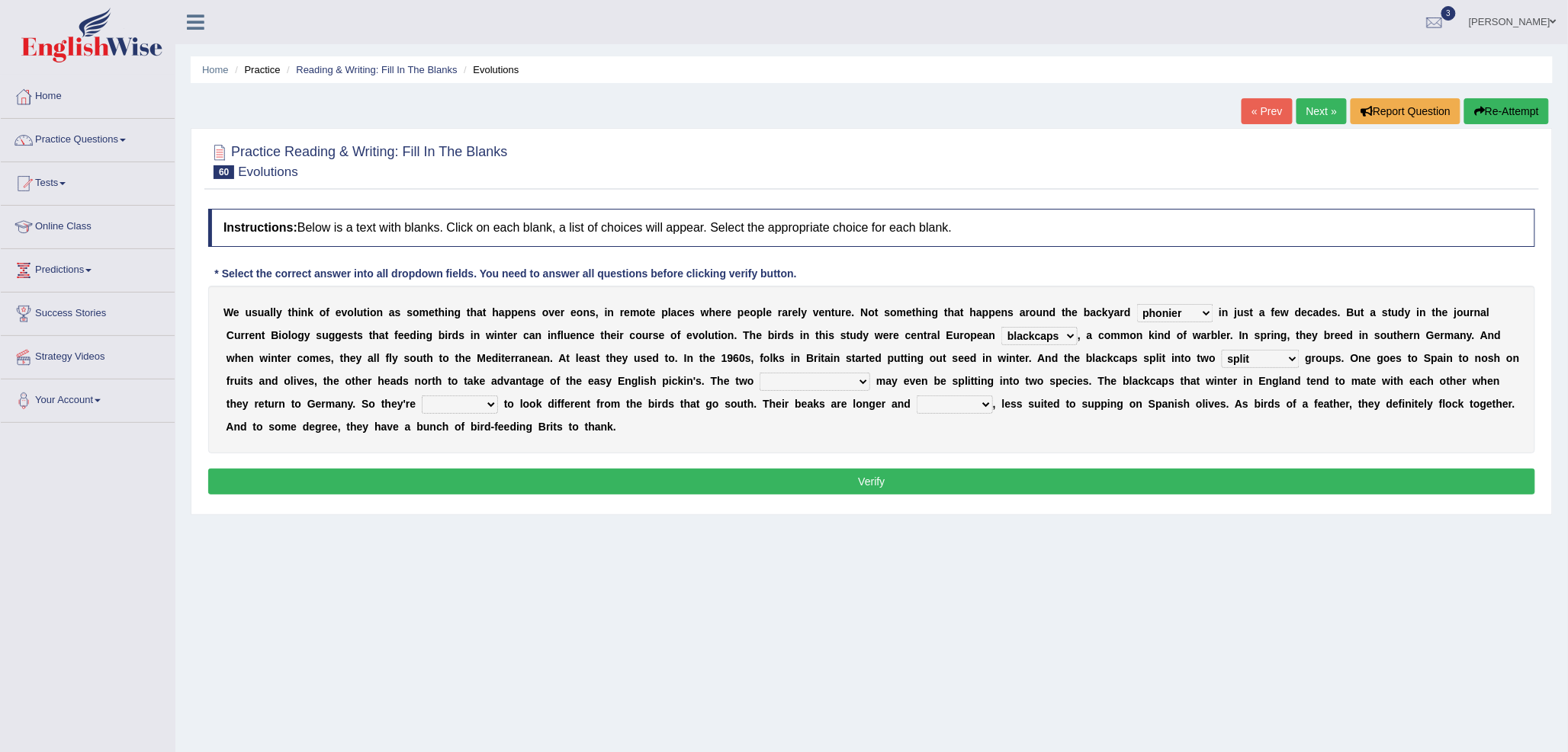
click at [1259, 356] on select "distinct bit disconnect split" at bounding box center [1261, 358] width 78 height 18
select select "distinct"
click at [1222, 350] on select "distinct bit disconnect split" at bounding box center [1261, 358] width 78 height 18
click at [852, 379] on select "elevators populations breakers contraindications" at bounding box center [814, 382] width 110 height 18
select select "populations"
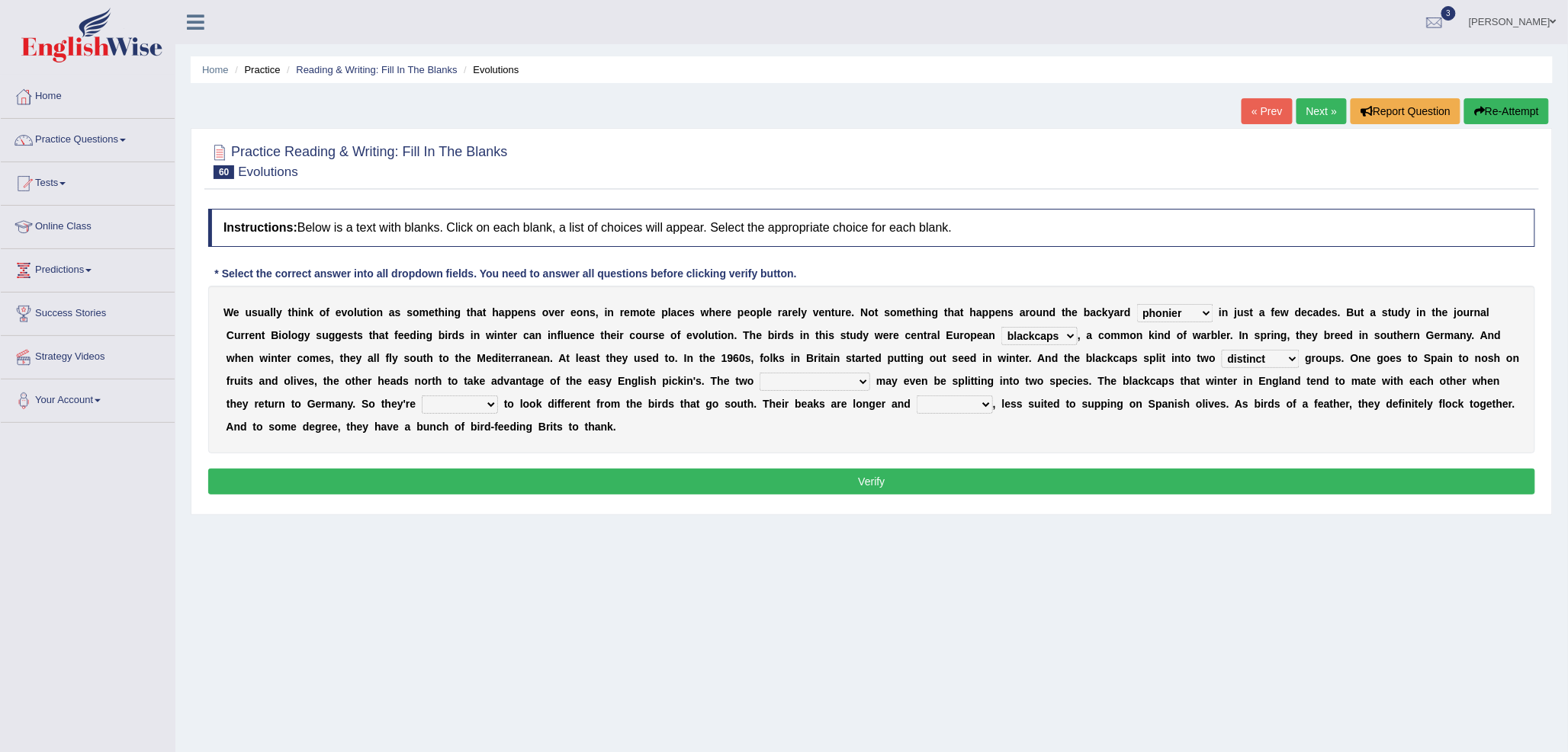
click at [778, 373] on select "elevators populations breakers contraindications" at bounding box center [814, 382] width 110 height 18
click at [476, 399] on select "starting blotting wanting padding" at bounding box center [460, 404] width 76 height 18
select select "starting"
click at [455, 396] on select "starting blotting wanting padding" at bounding box center [460, 404] width 76 height 18
click at [977, 407] on select "freshwater spillover scheduler narrower" at bounding box center [955, 404] width 76 height 18
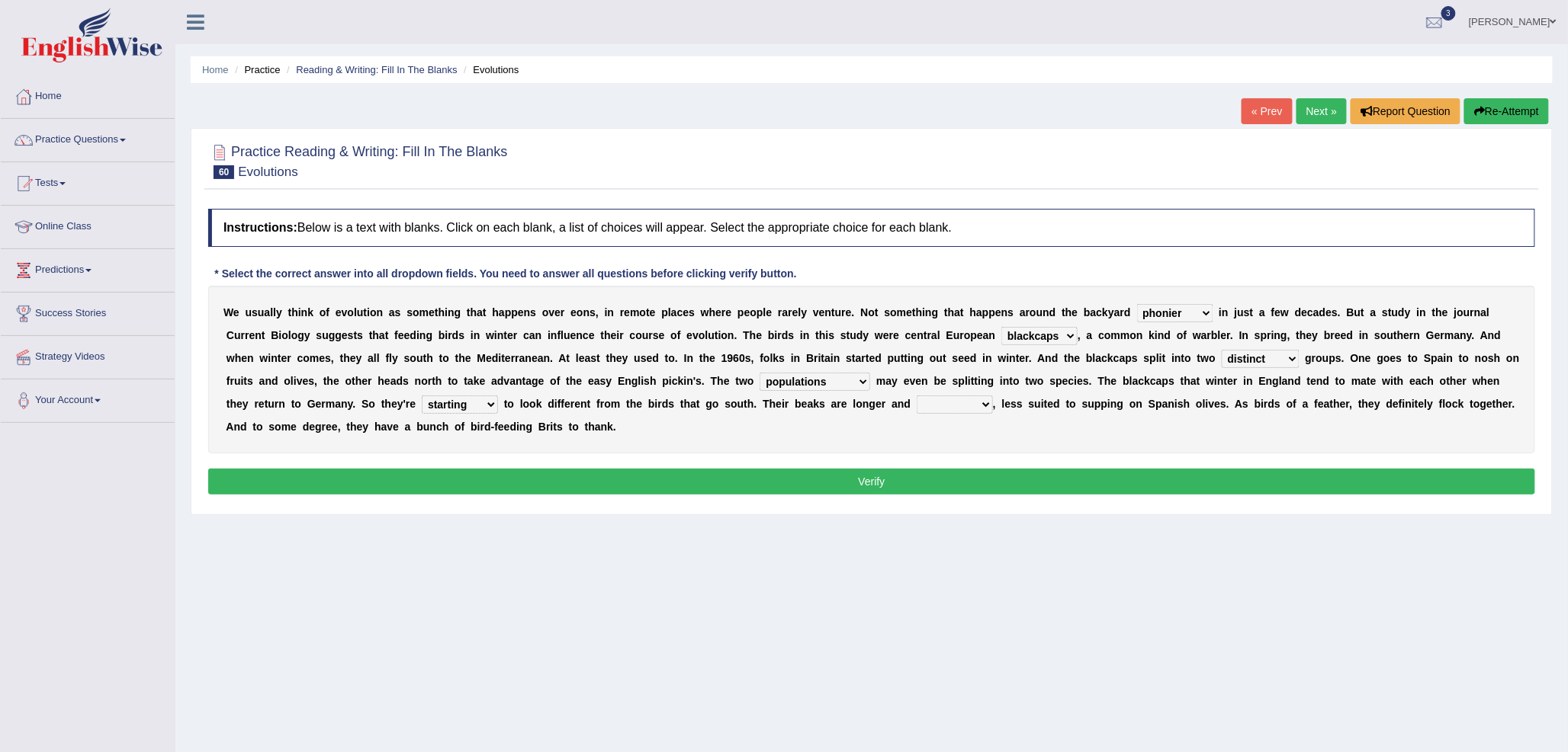
select select "narrower"
click at [950, 396] on select "freshwater spillover scheduler narrower" at bounding box center [955, 404] width 76 height 18
click at [602, 478] on button "Verify" at bounding box center [871, 481] width 1327 height 26
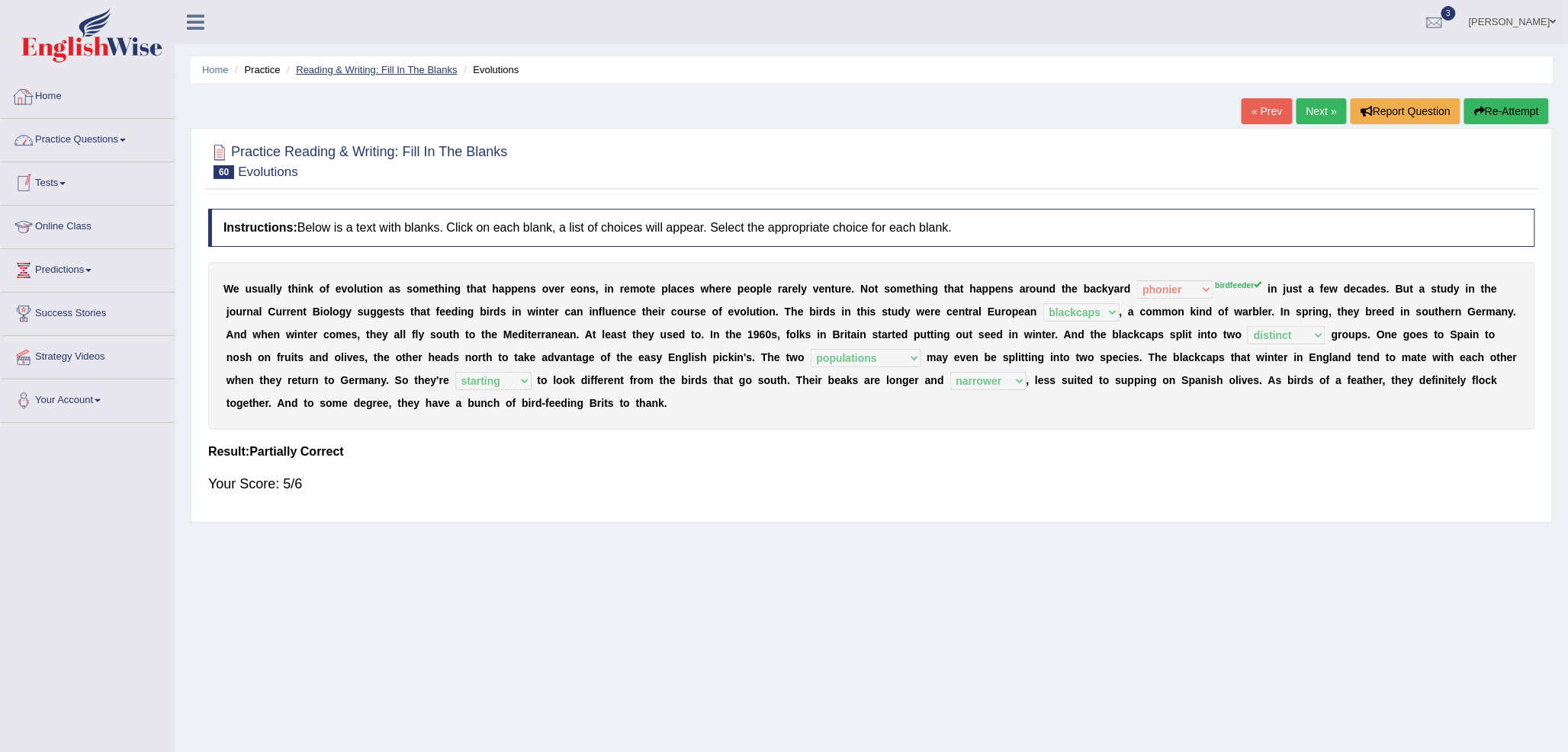
click at [424, 70] on link "Reading & Writing: Fill In The Blanks" at bounding box center [376, 69] width 161 height 11
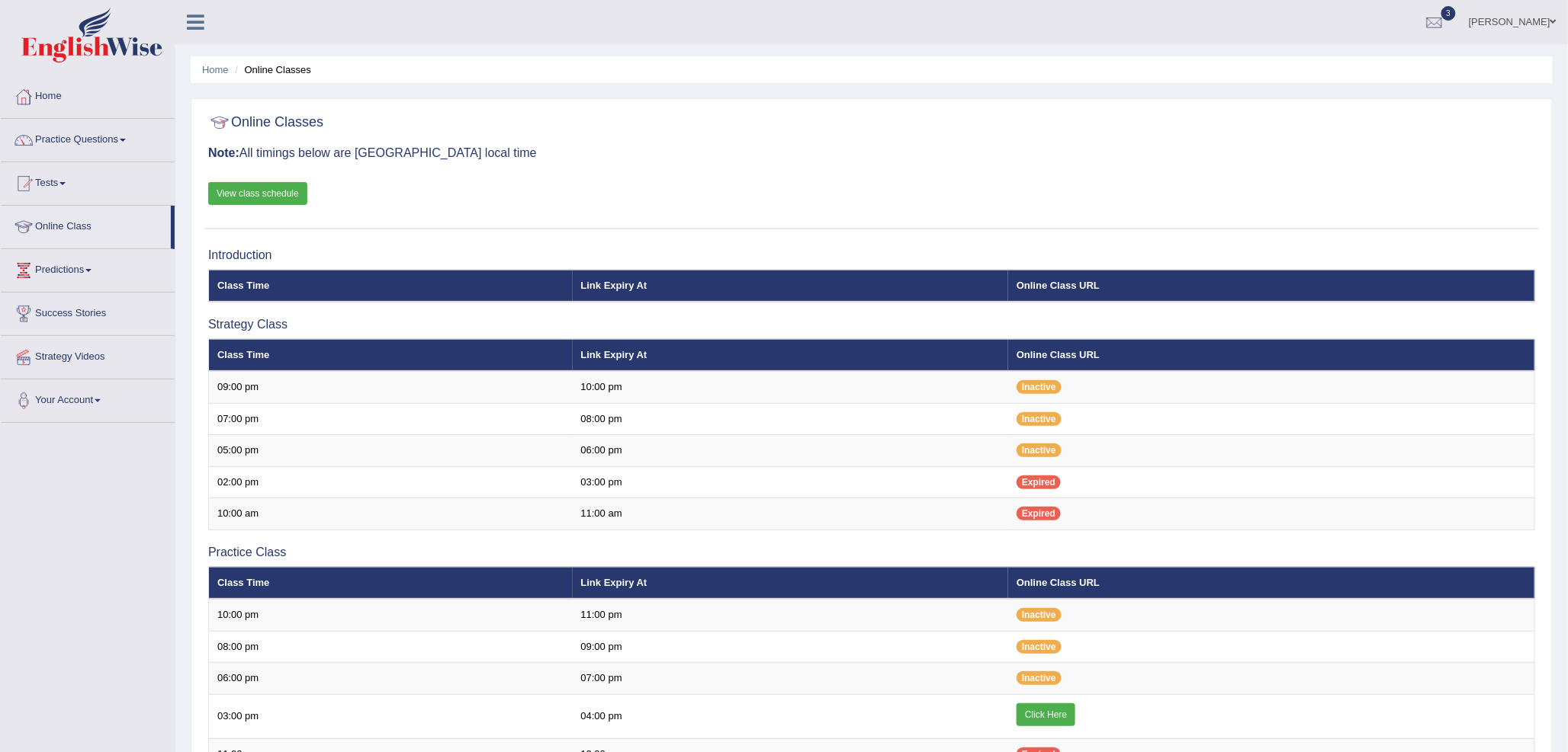
click at [254, 187] on link "View class schedule" at bounding box center [258, 193] width 99 height 23
click at [274, 199] on link "View class schedule" at bounding box center [258, 193] width 99 height 23
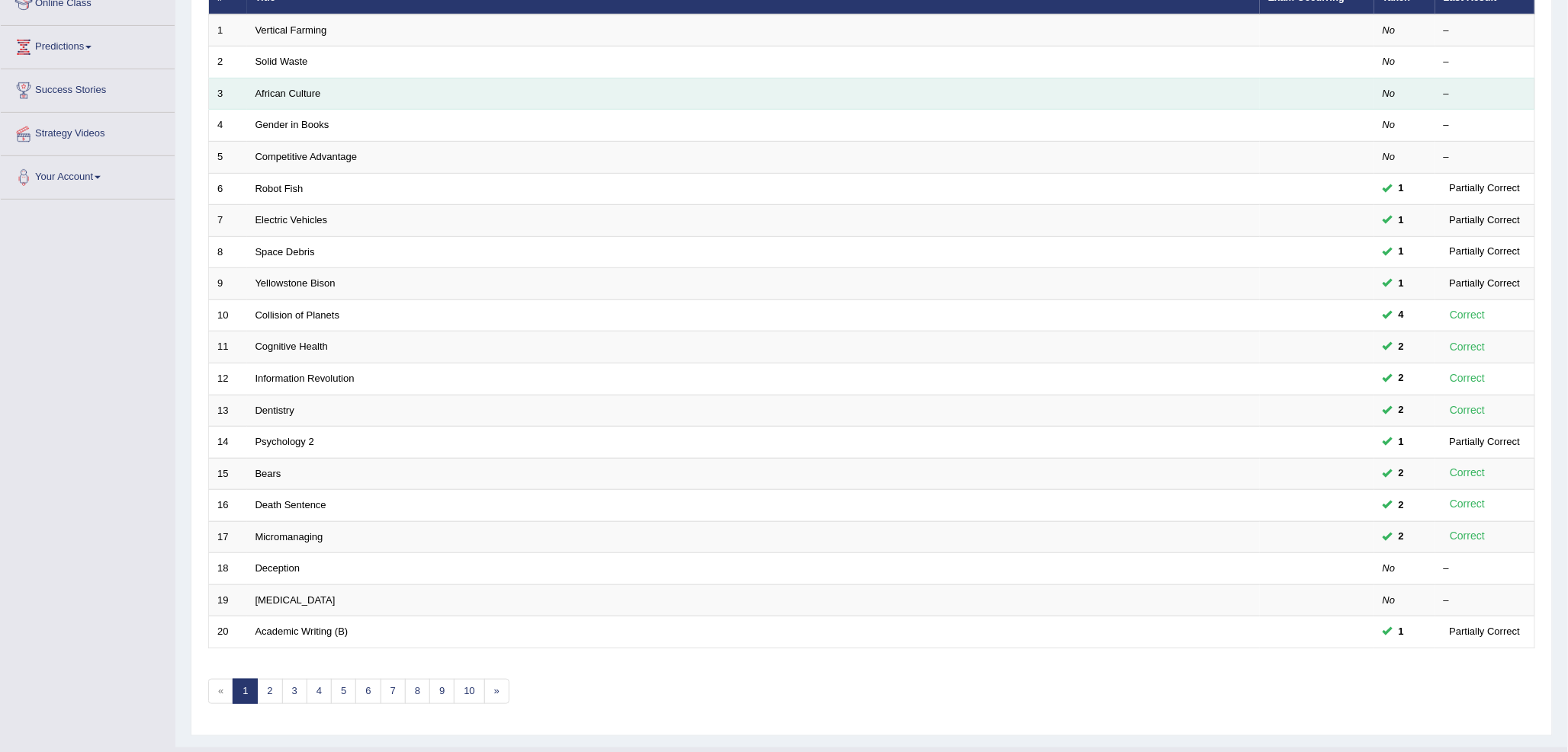
scroll to position [254, 0]
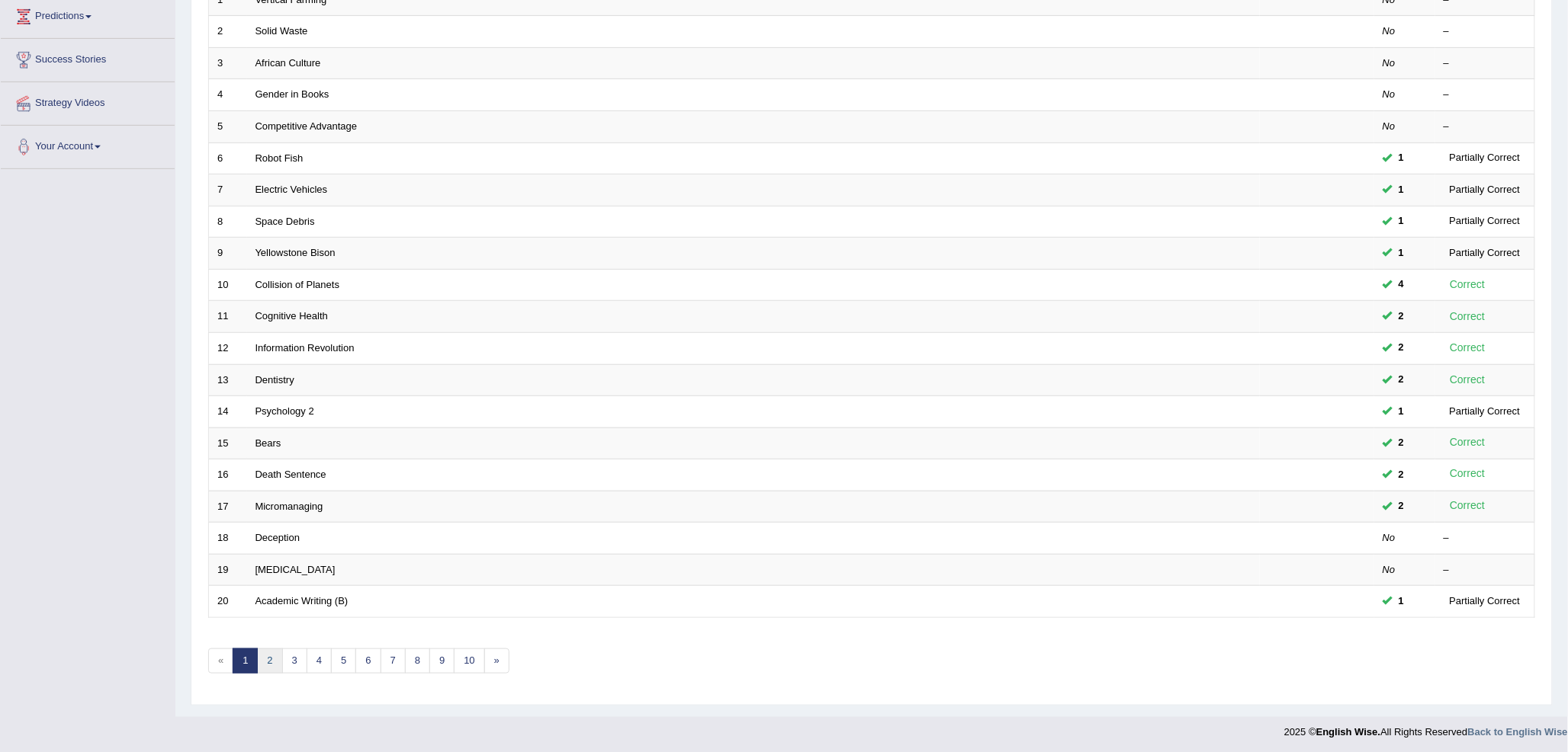
click at [272, 669] on link "2" at bounding box center [269, 661] width 25 height 25
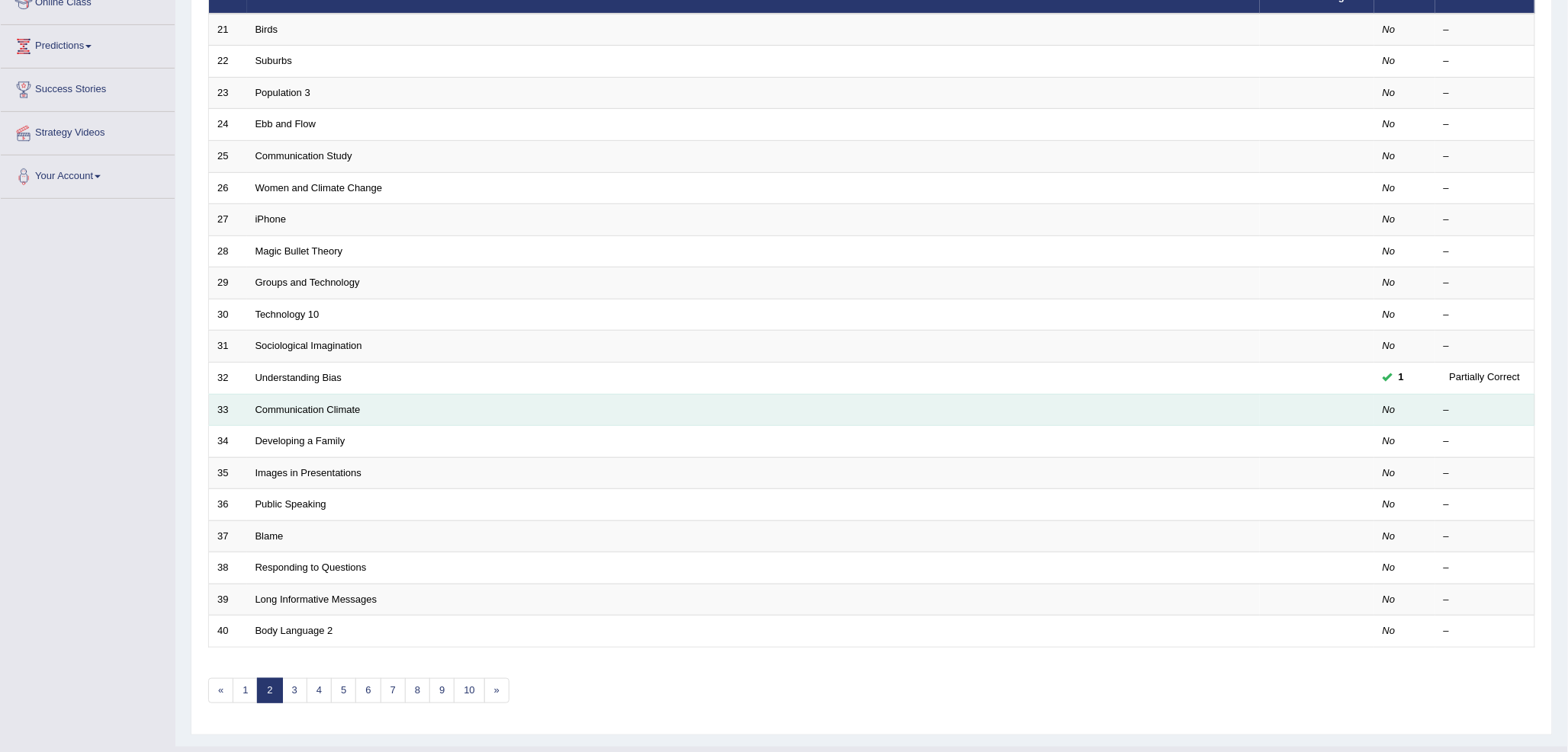
scroll to position [254, 0]
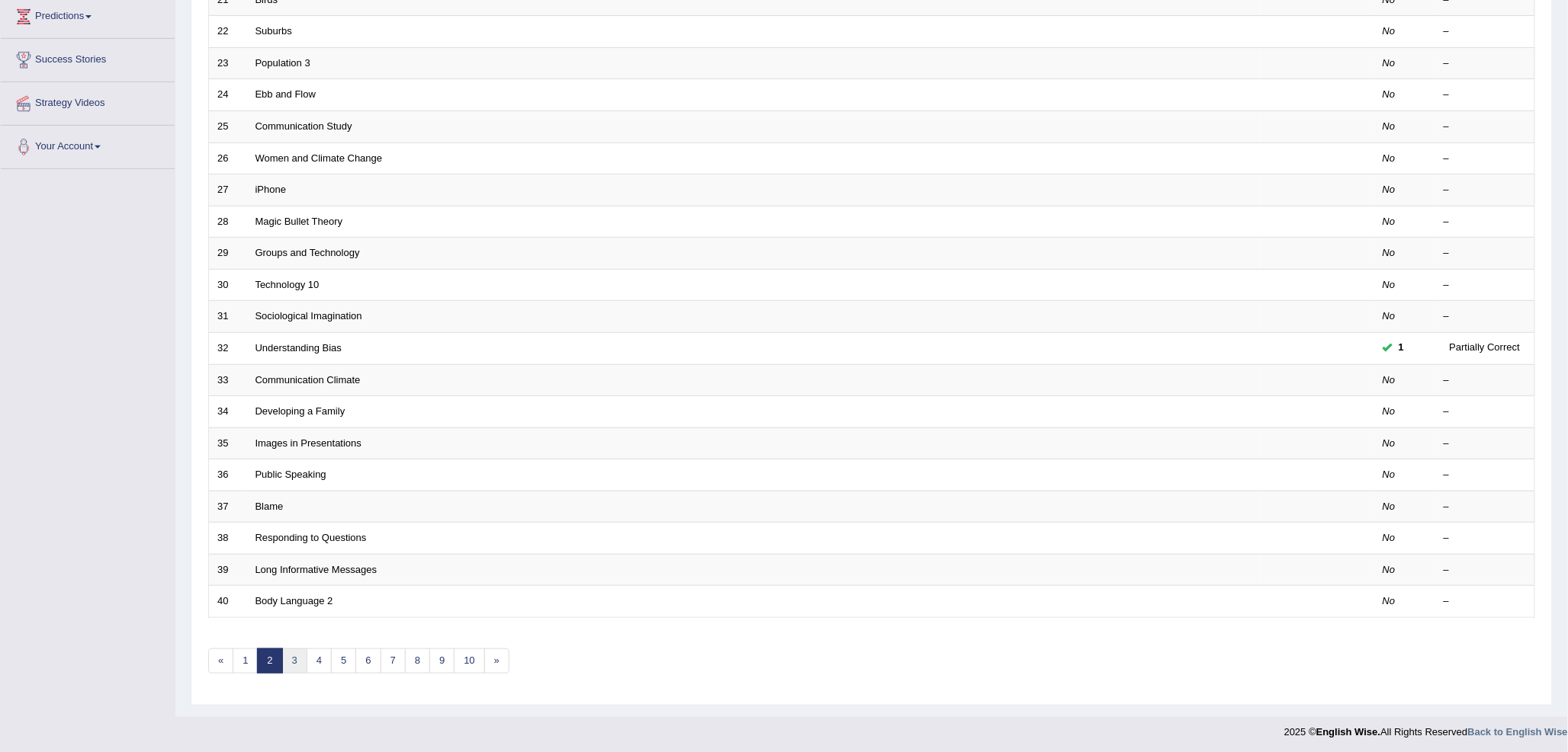
click at [295, 662] on link "3" at bounding box center [294, 661] width 25 height 25
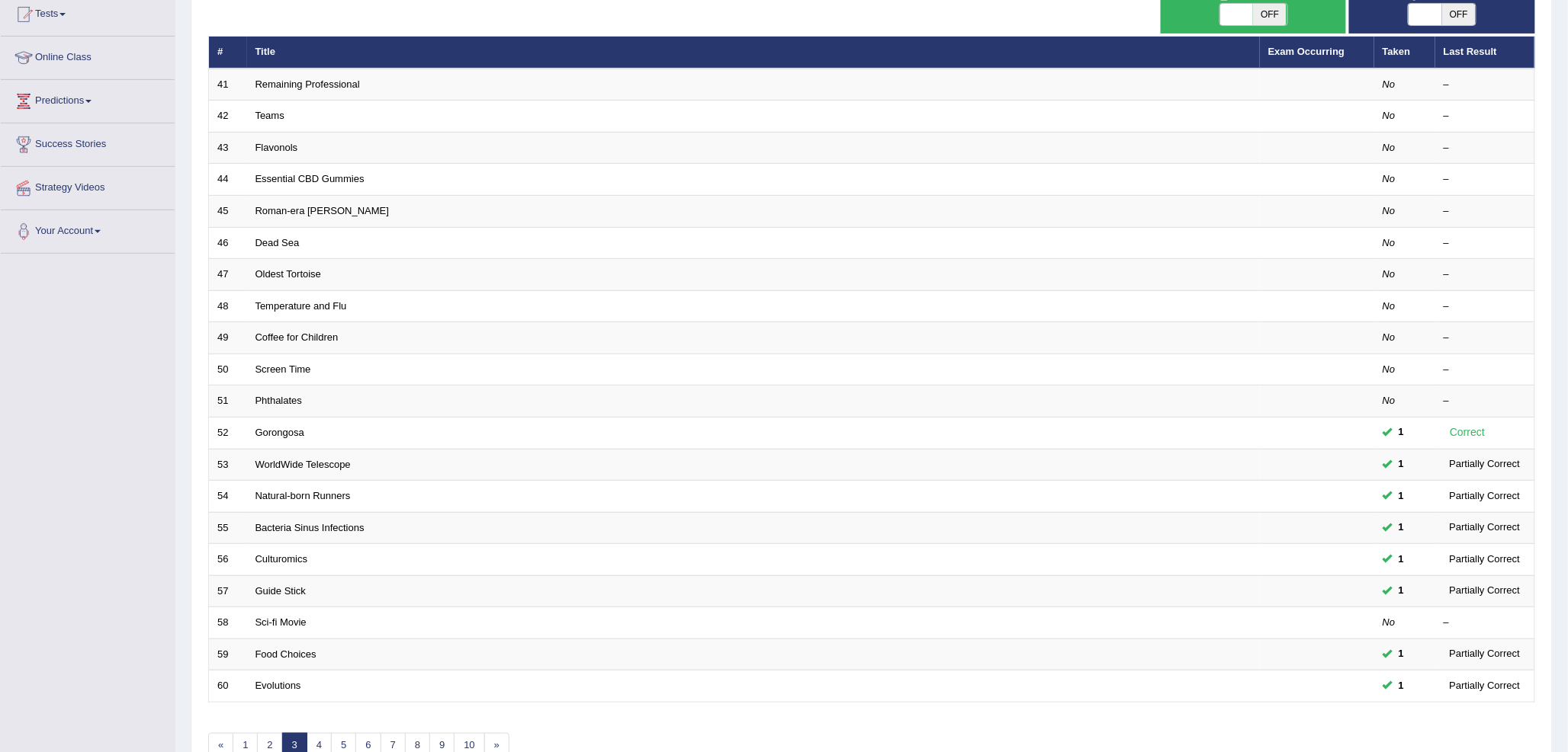
scroll to position [254, 0]
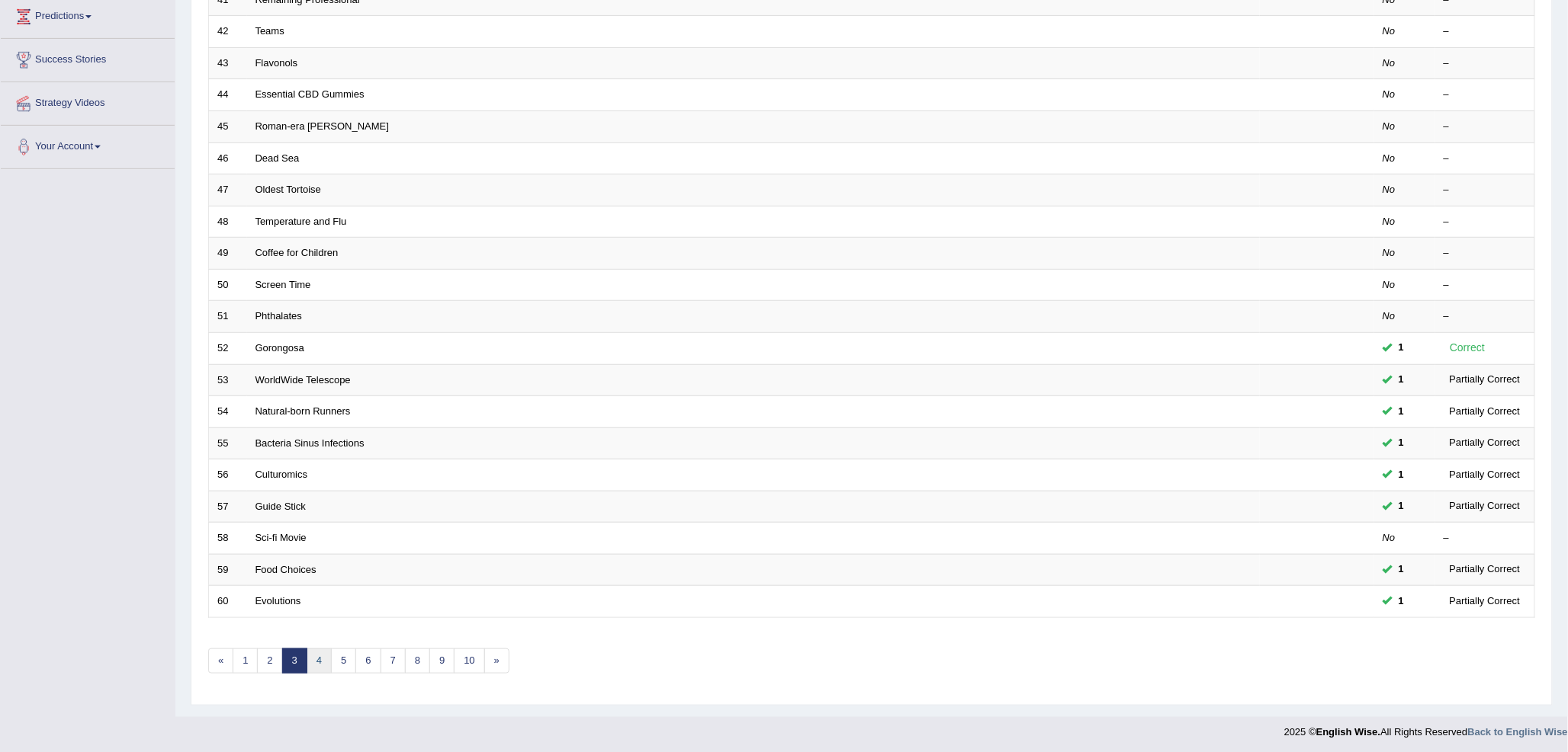
click at [324, 657] on link "4" at bounding box center [318, 661] width 25 height 25
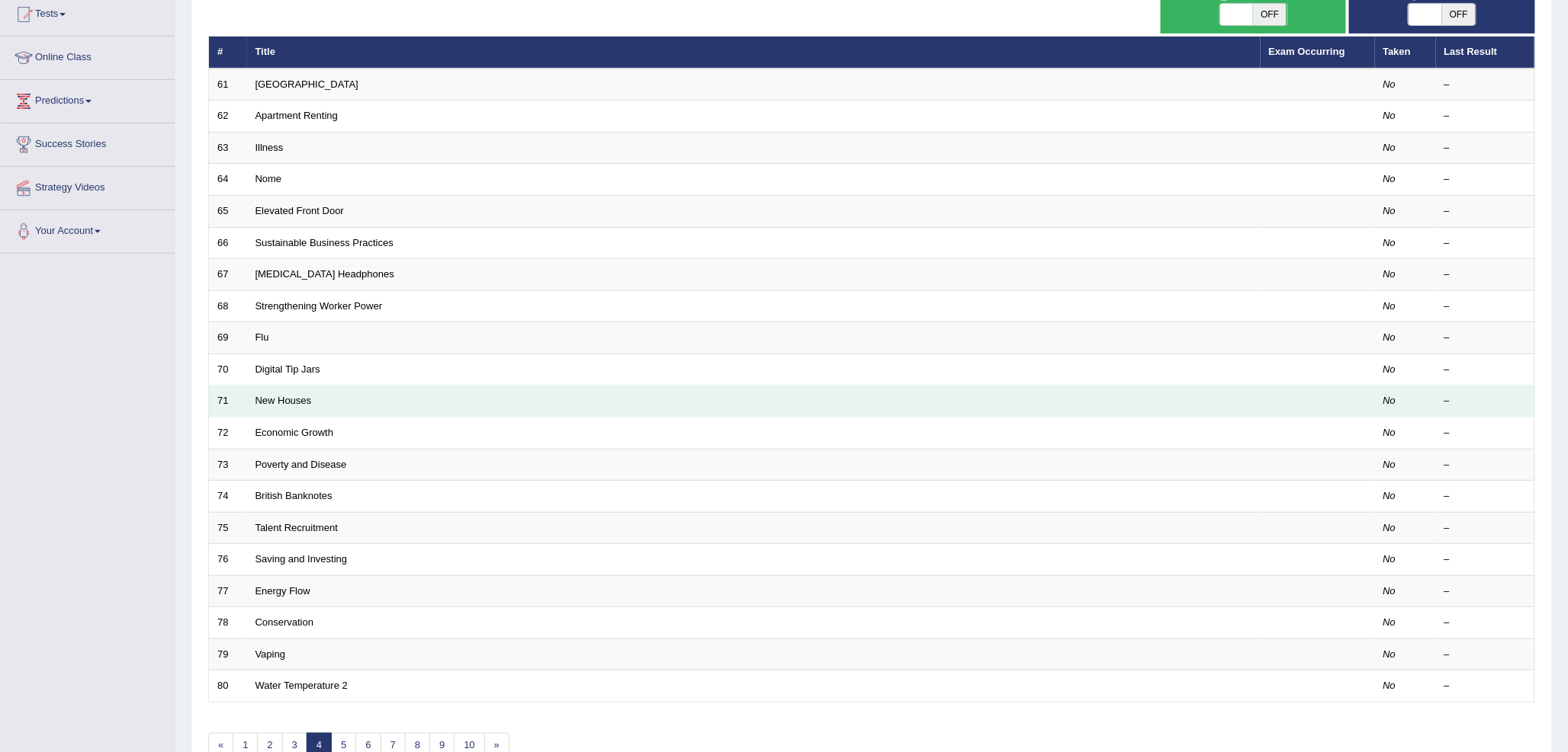
scroll to position [254, 0]
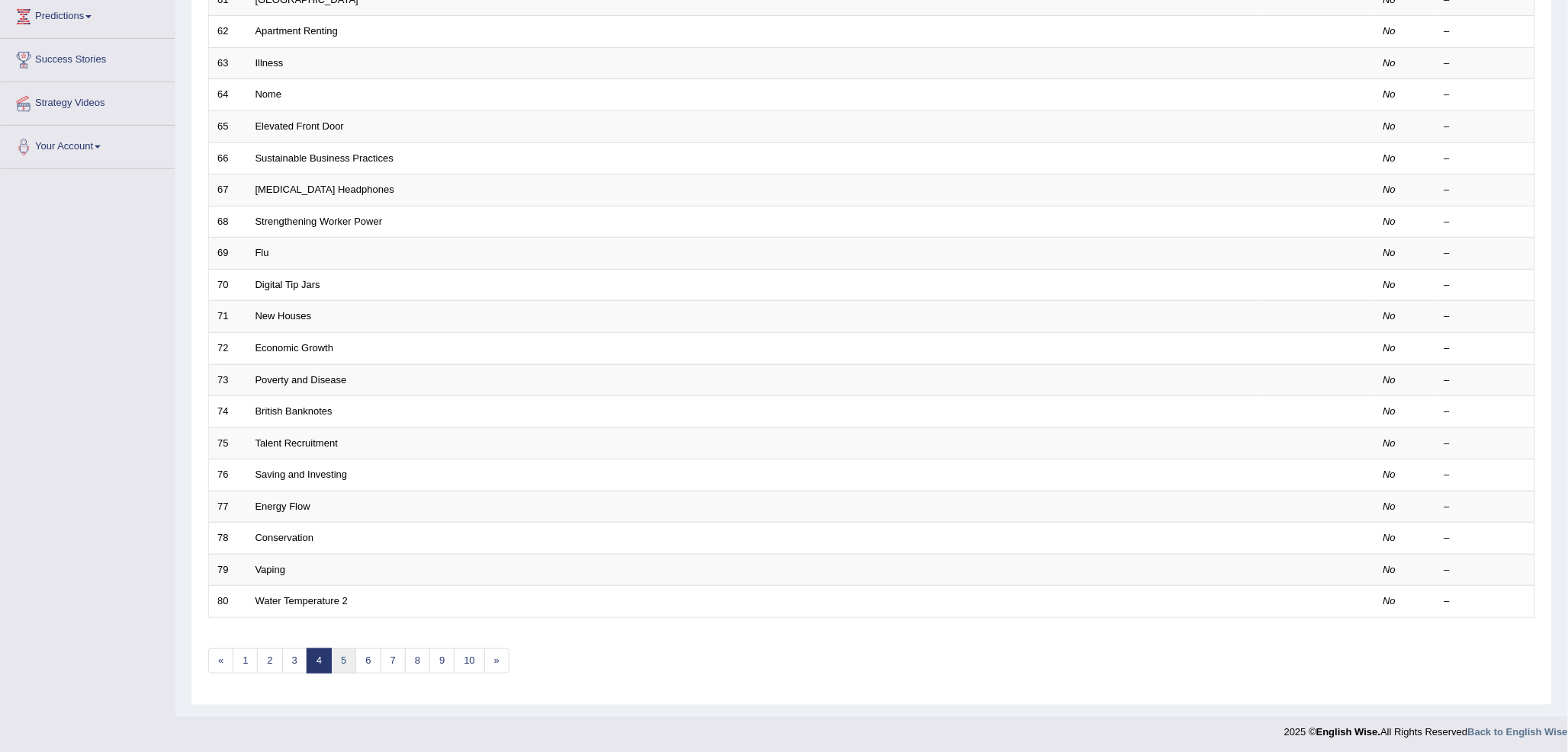
click at [349, 661] on link "5" at bounding box center [343, 661] width 25 height 25
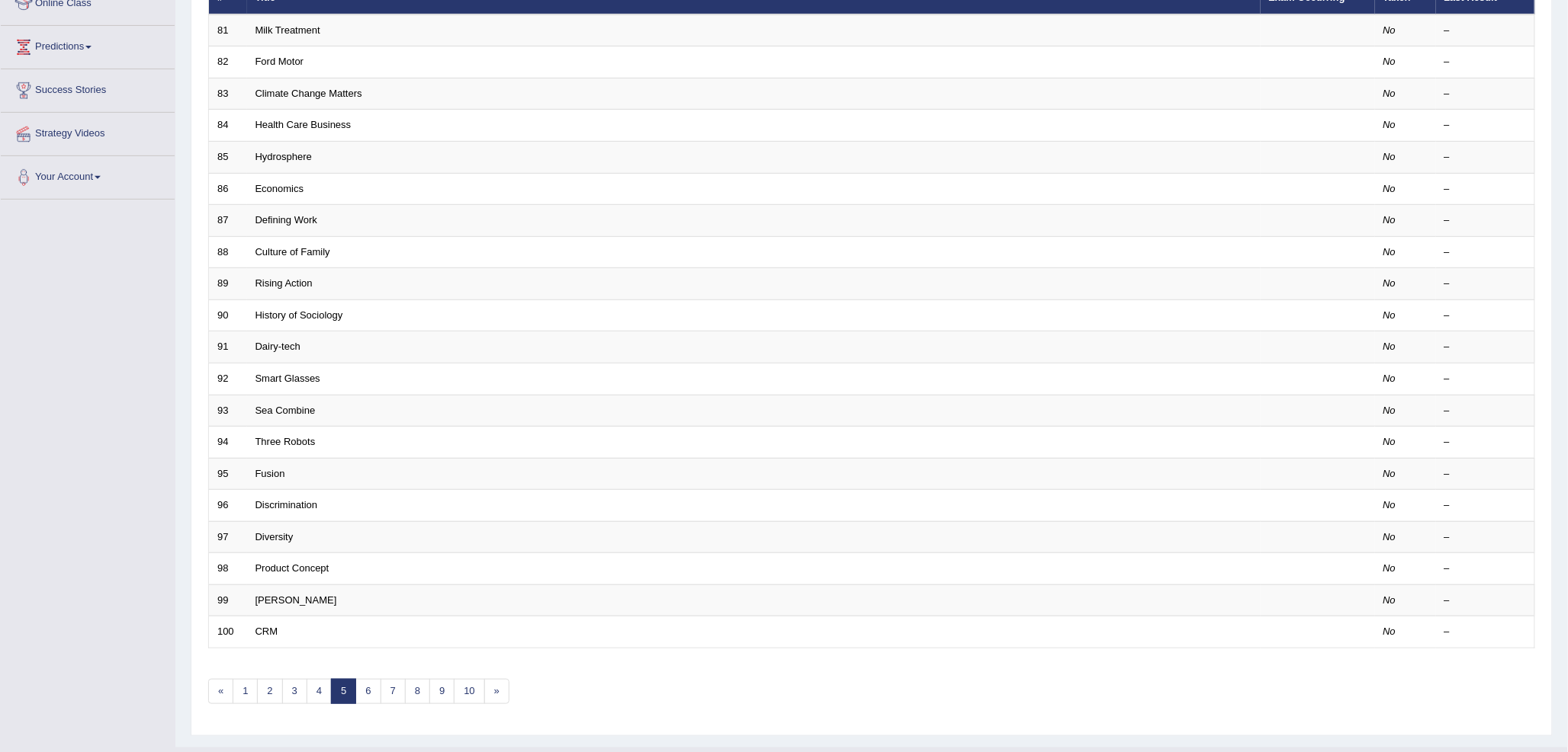
scroll to position [254, 0]
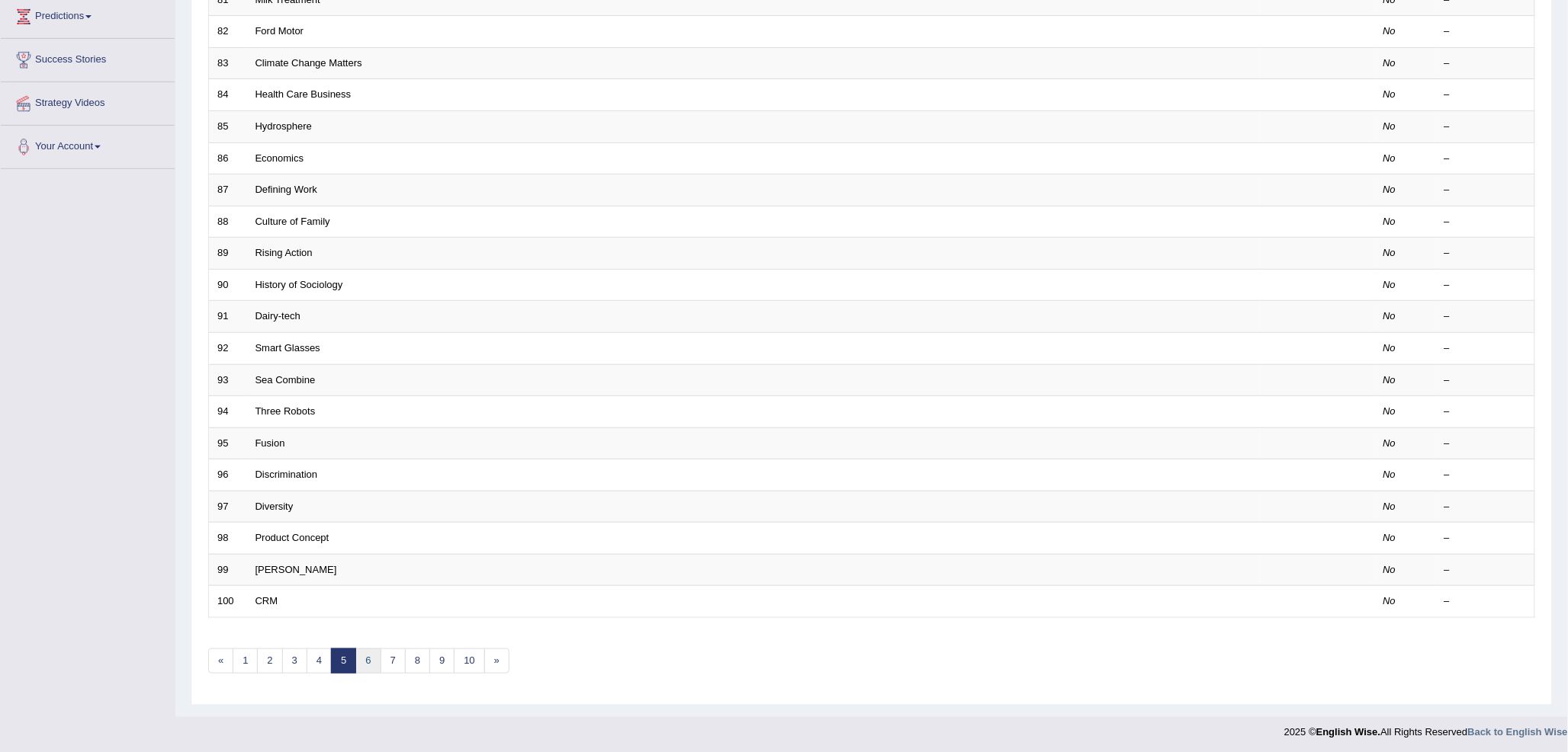
click at [368, 666] on link "6" at bounding box center [367, 661] width 25 height 25
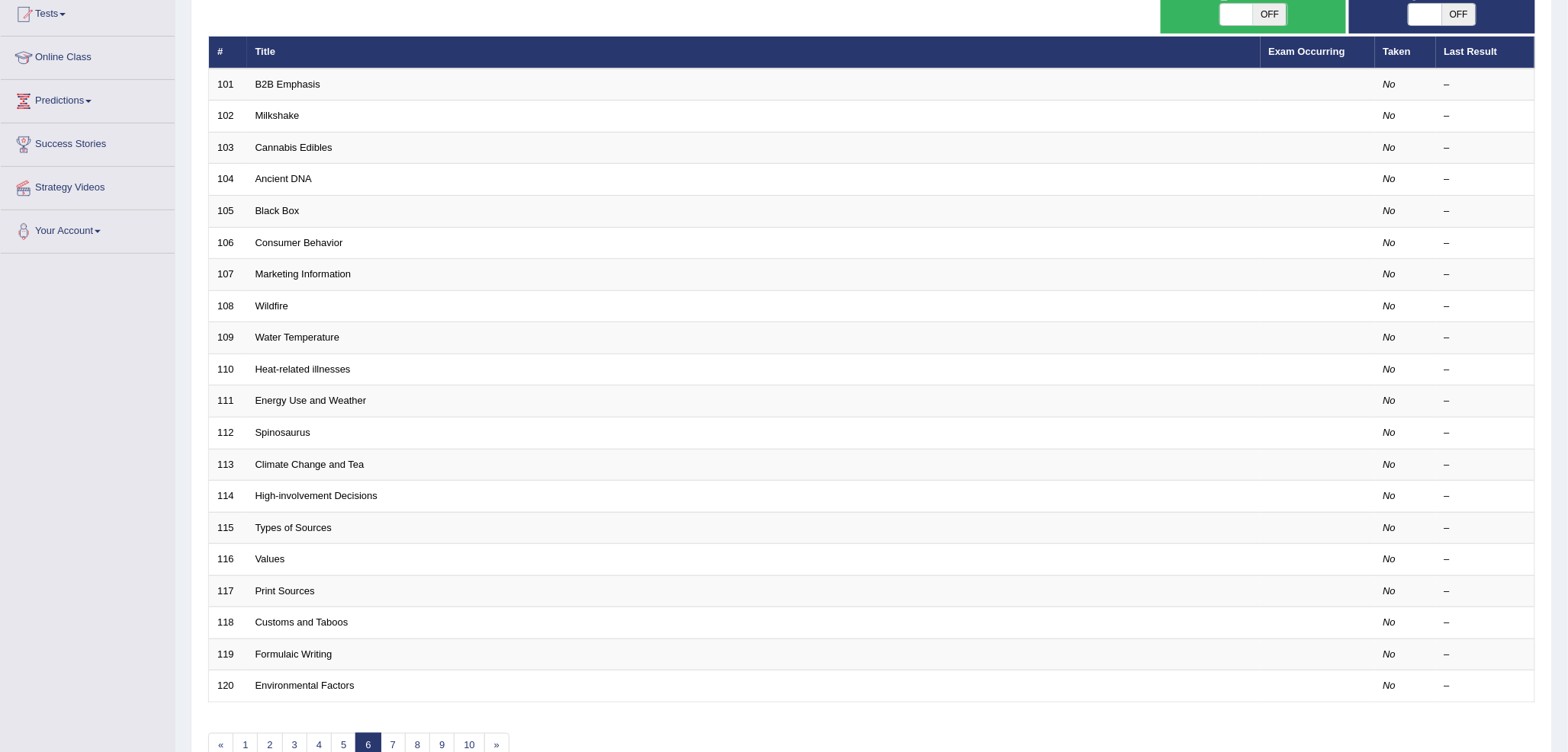
scroll to position [254, 0]
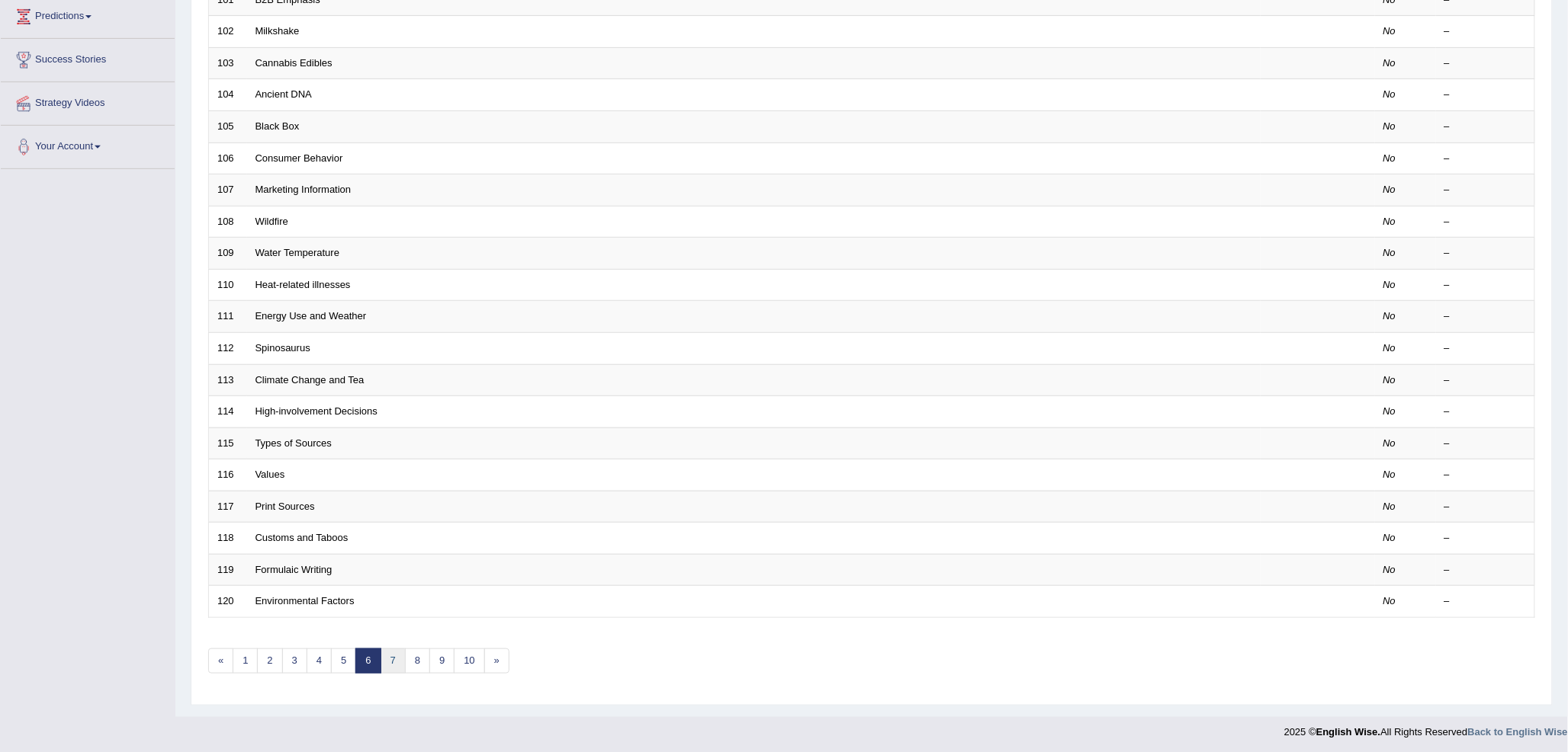
click at [397, 659] on link "7" at bounding box center [392, 661] width 25 height 25
click at [395, 654] on link "8" at bounding box center [392, 658] width 25 height 25
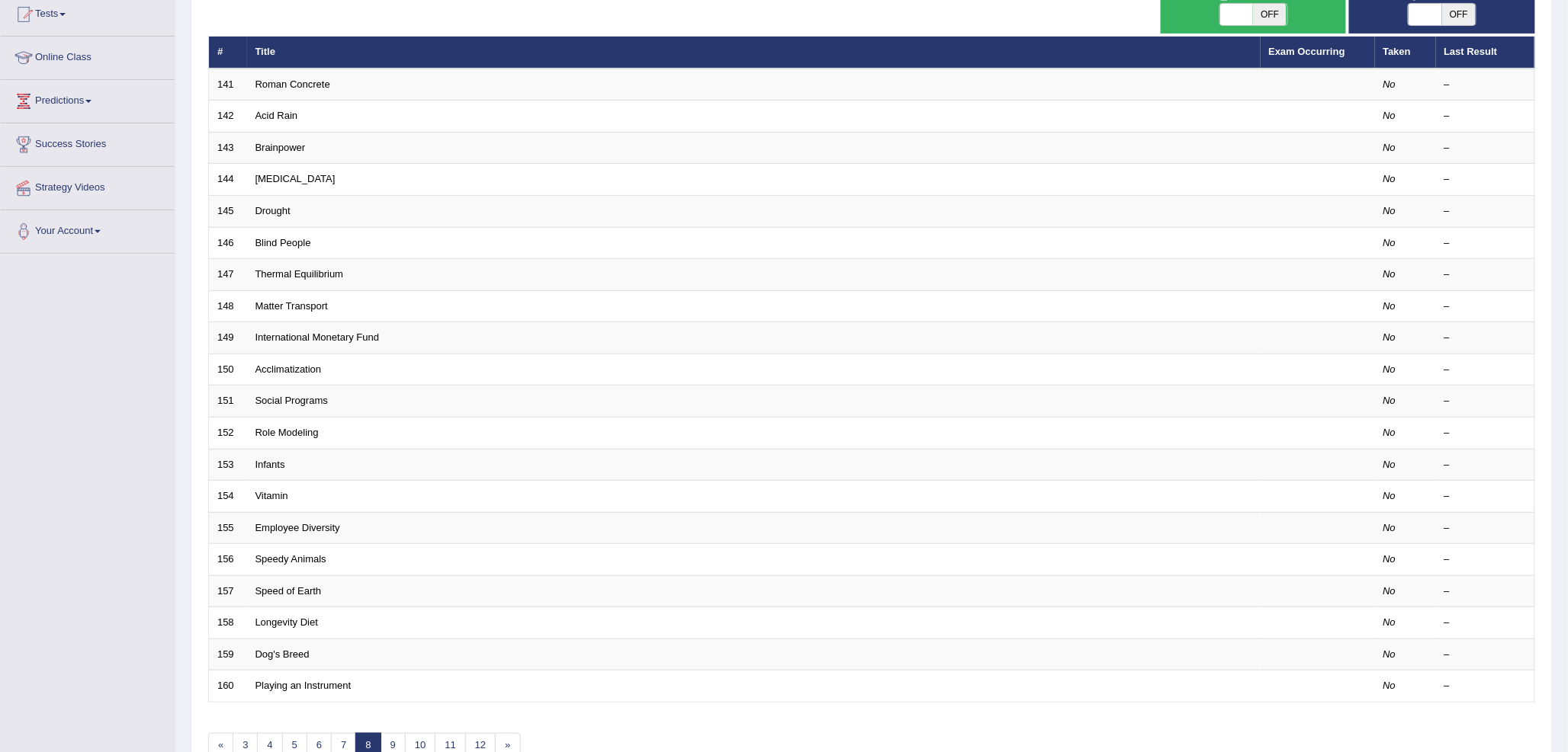
scroll to position [254, 0]
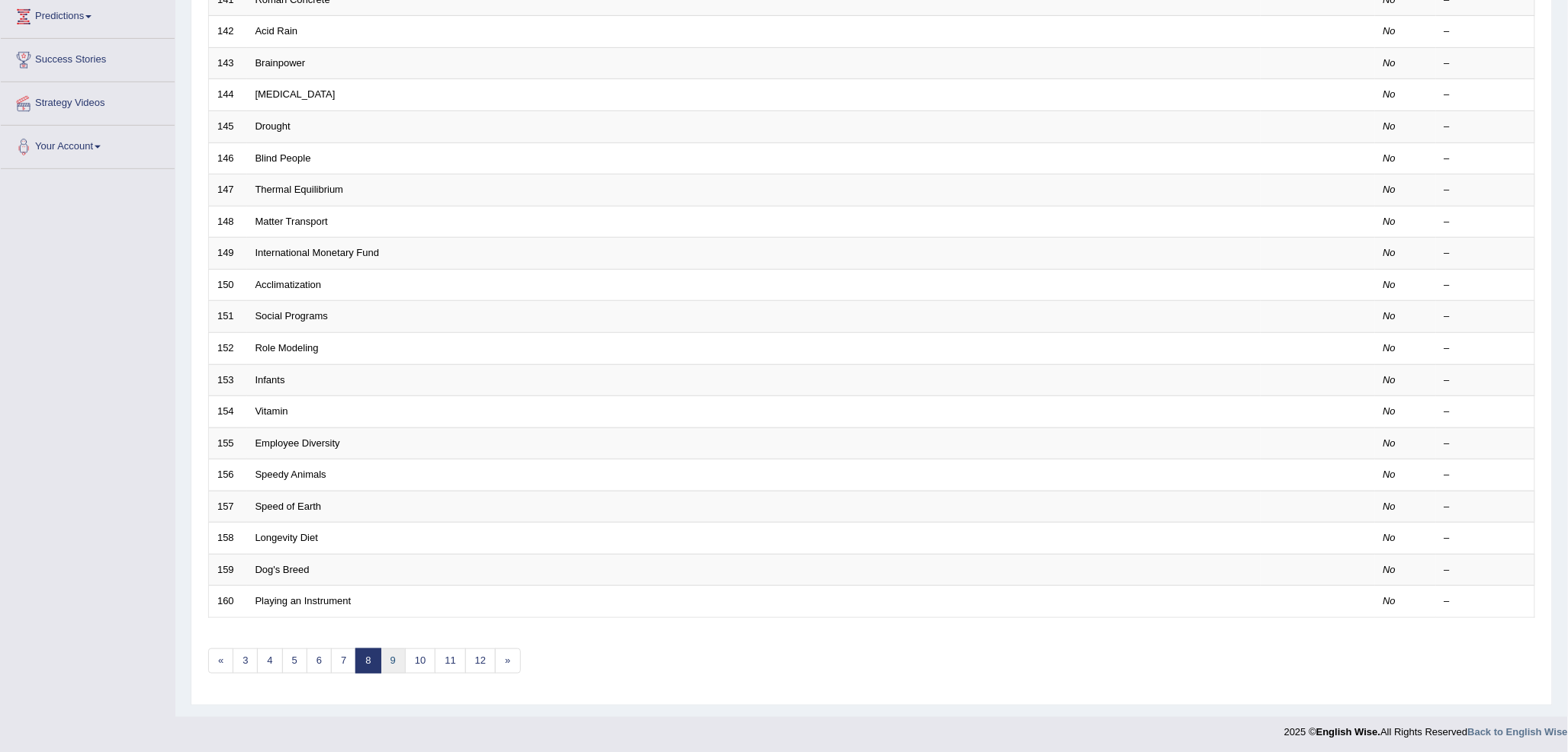
click at [397, 662] on link "9" at bounding box center [392, 661] width 25 height 25
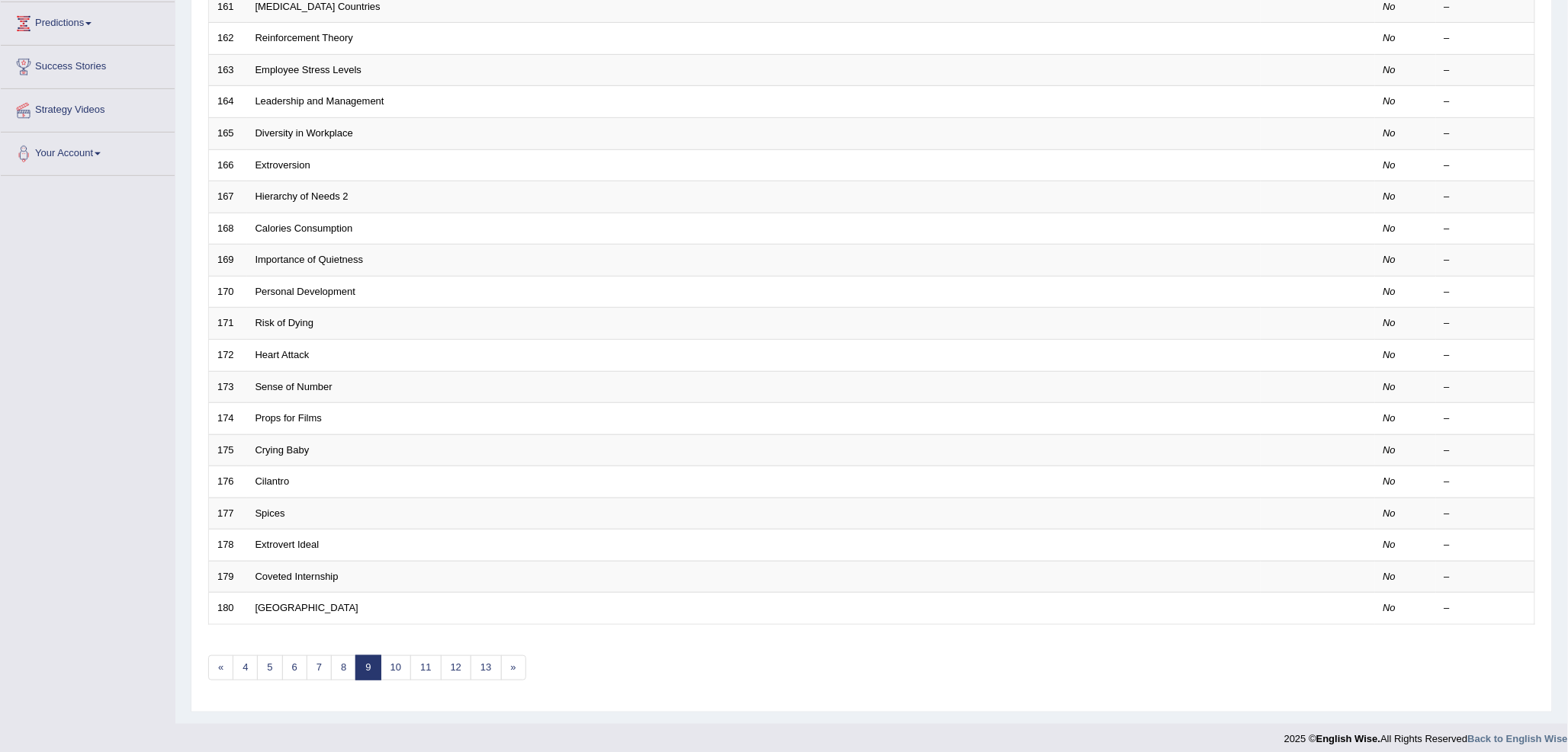
scroll to position [254, 0]
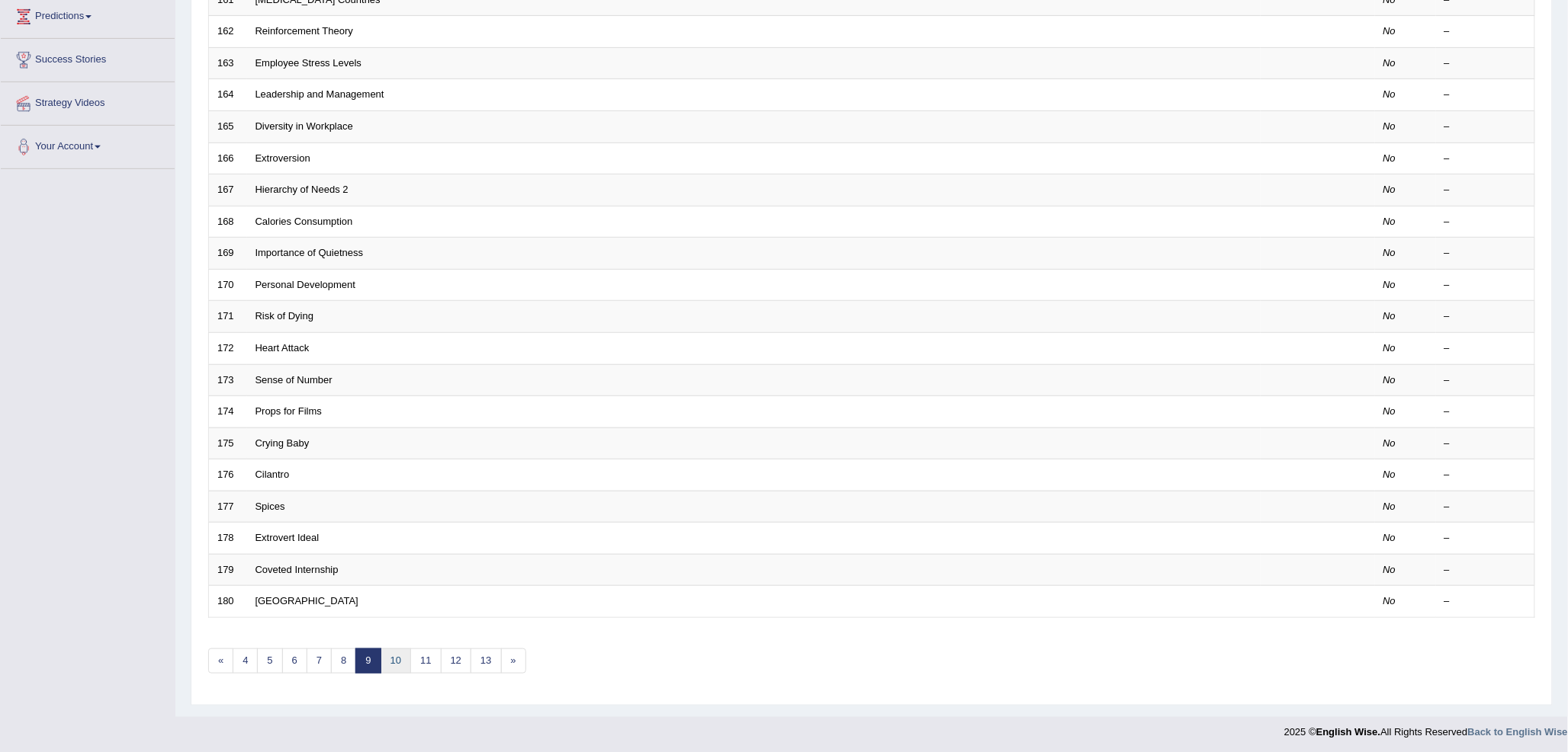
click at [393, 658] on link "10" at bounding box center [395, 661] width 30 height 25
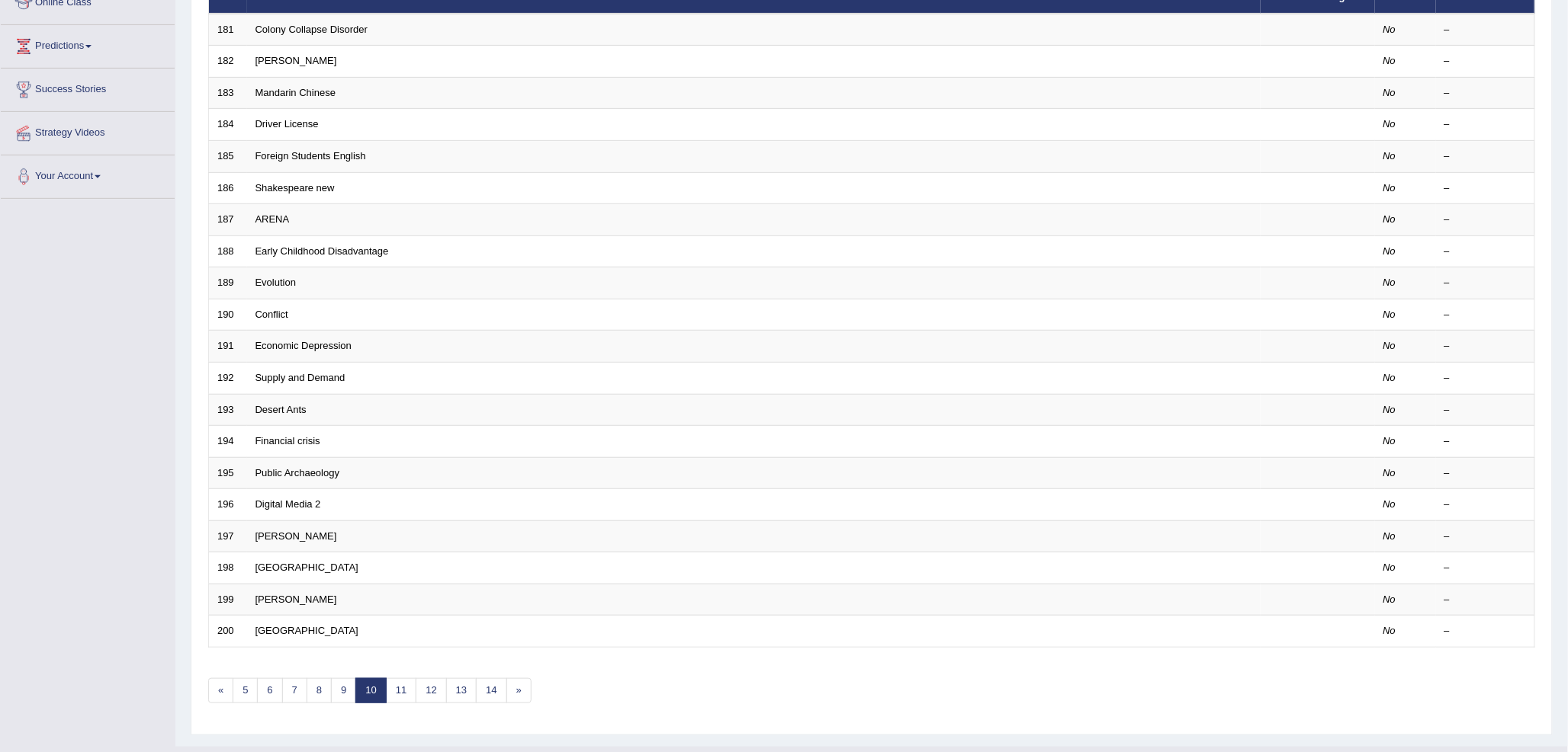
scroll to position [254, 0]
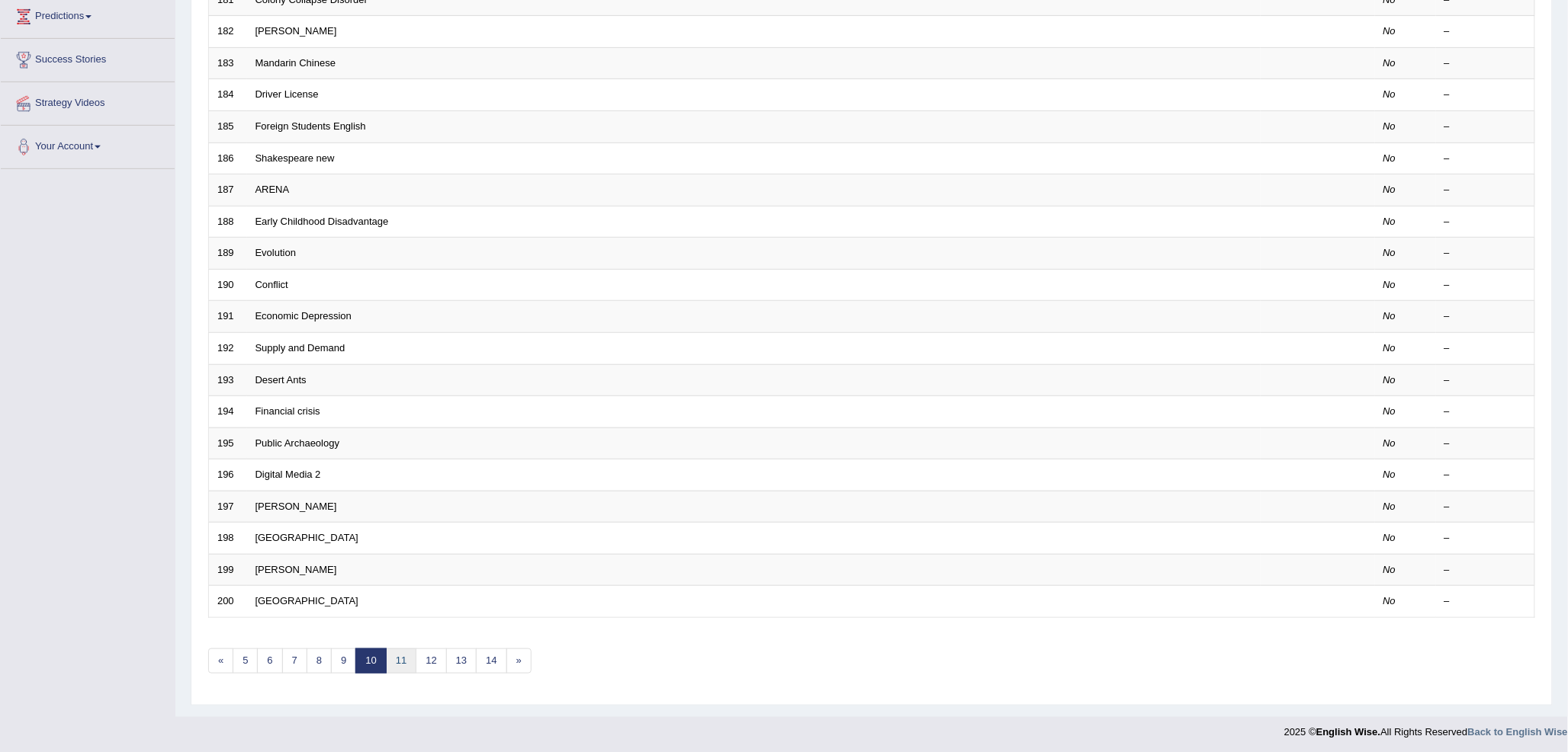
click at [405, 656] on link "11" at bounding box center [401, 661] width 30 height 25
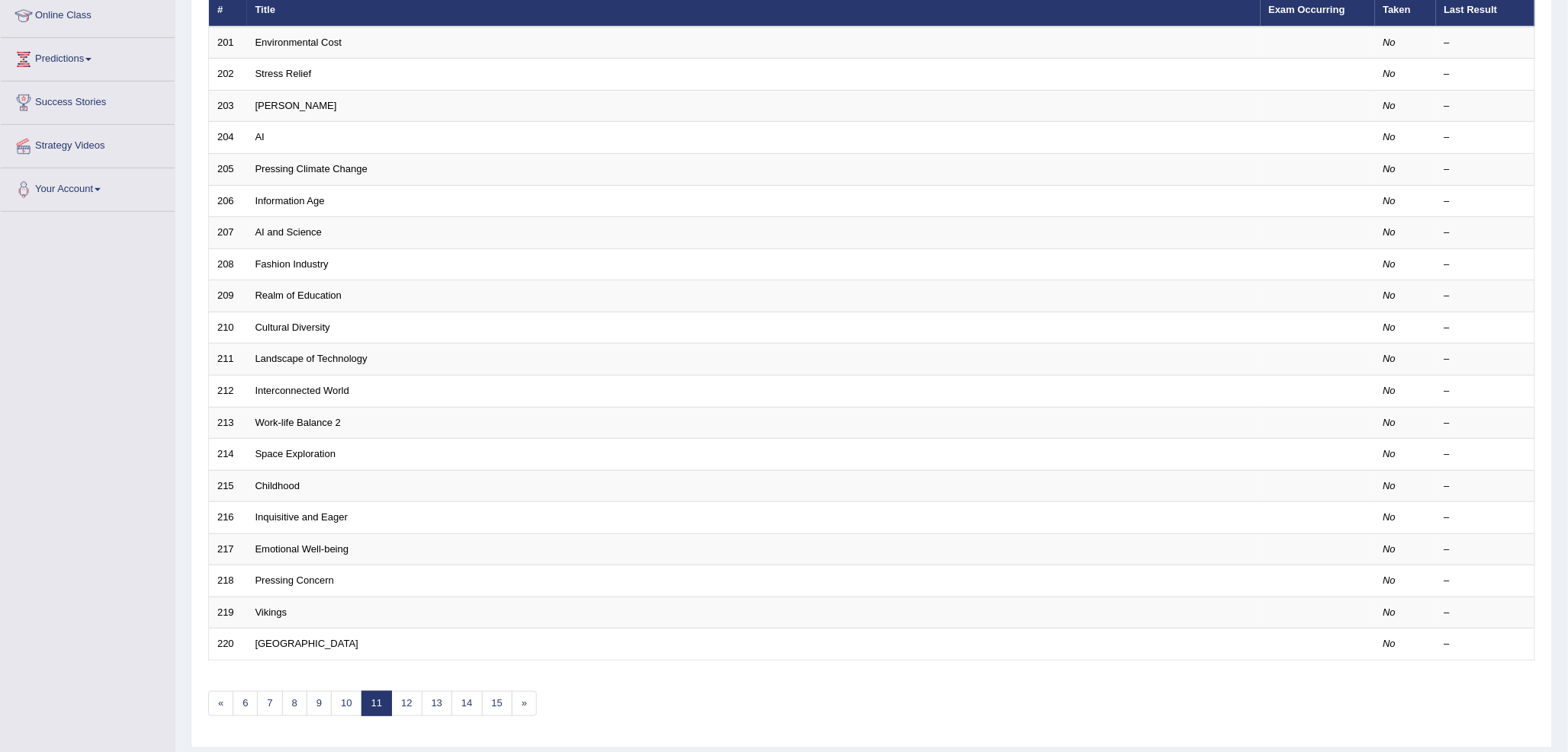
scroll to position [254, 0]
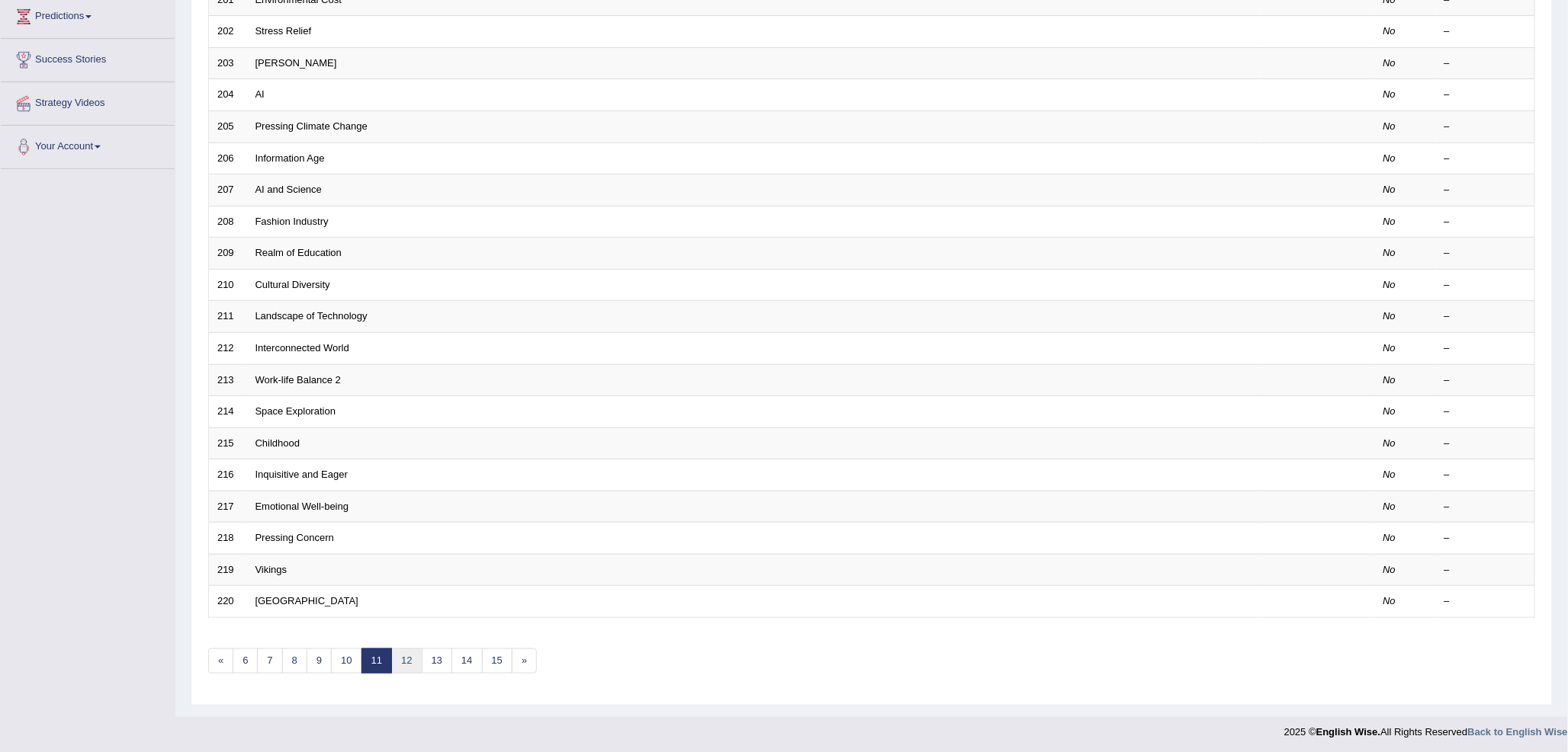
click at [407, 666] on link "12" at bounding box center [406, 661] width 30 height 25
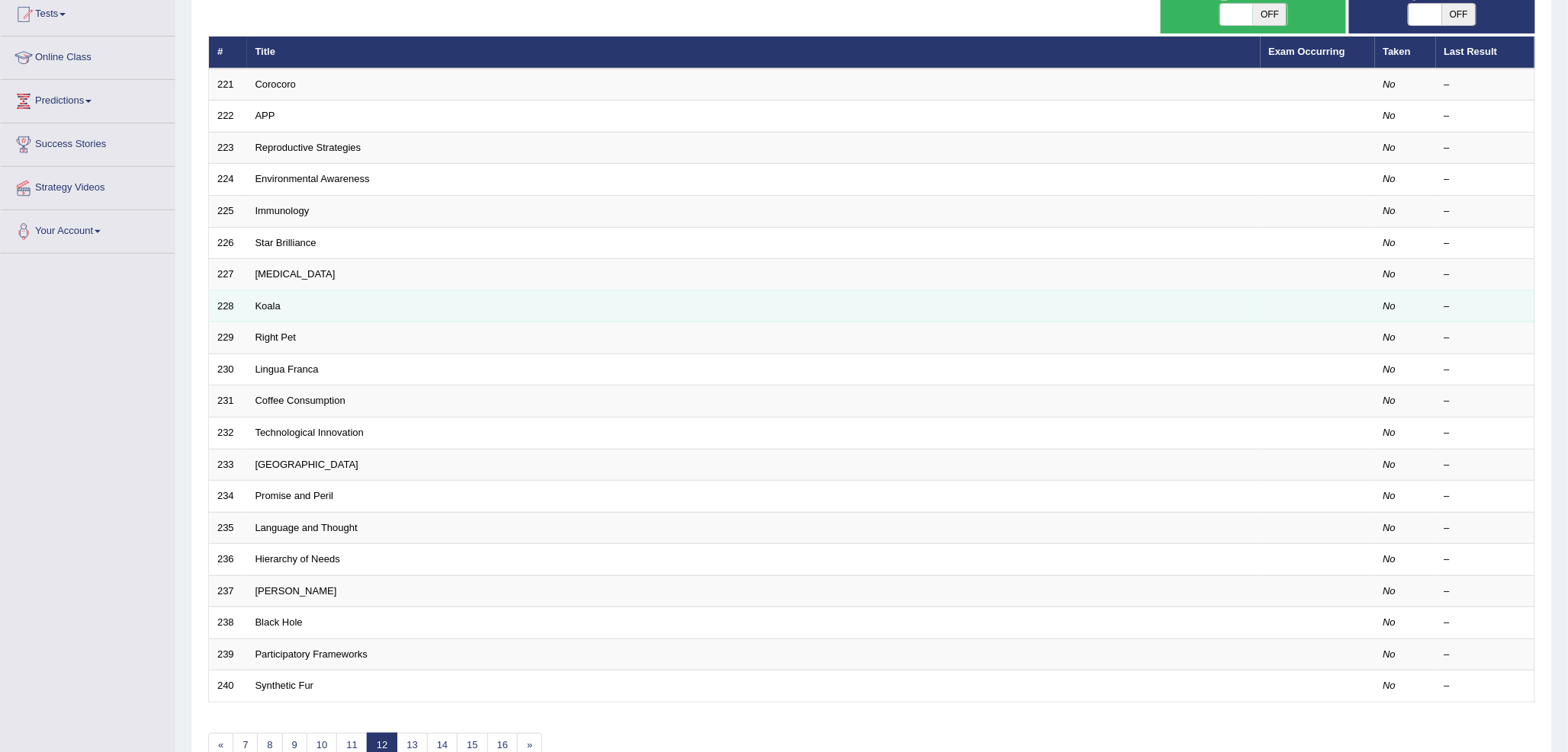
scroll to position [254, 0]
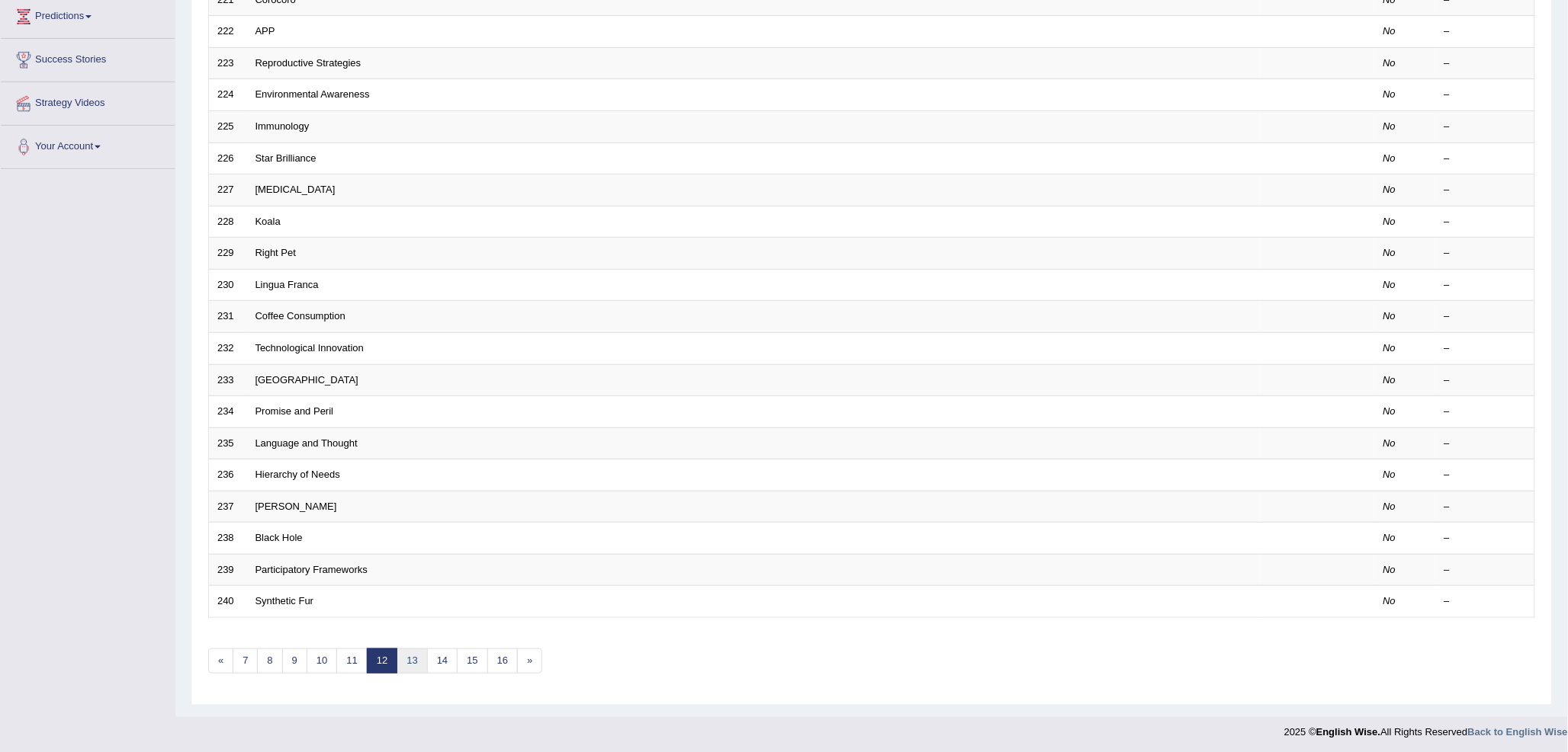
click at [400, 667] on link "13" at bounding box center [411, 661] width 30 height 25
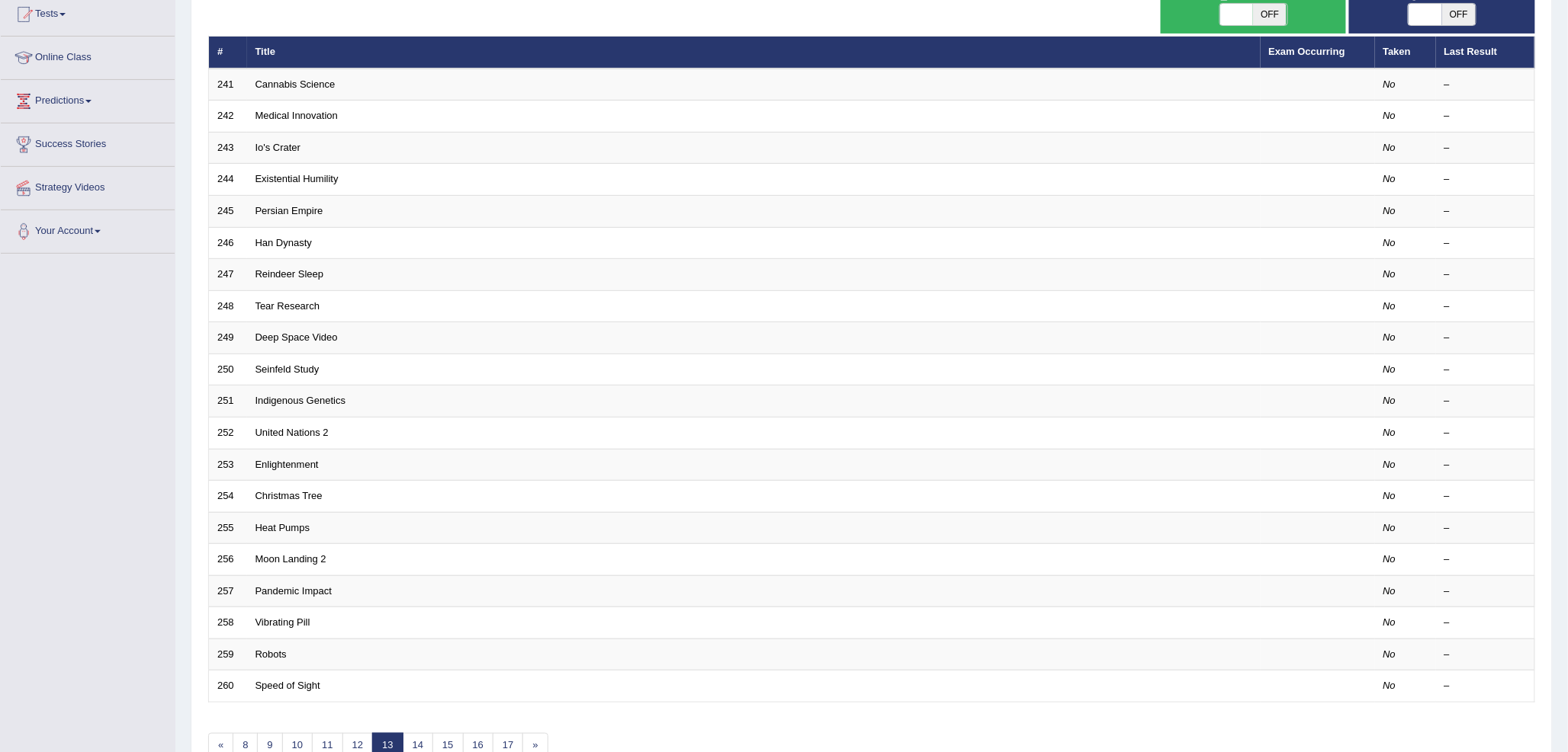
scroll to position [254, 0]
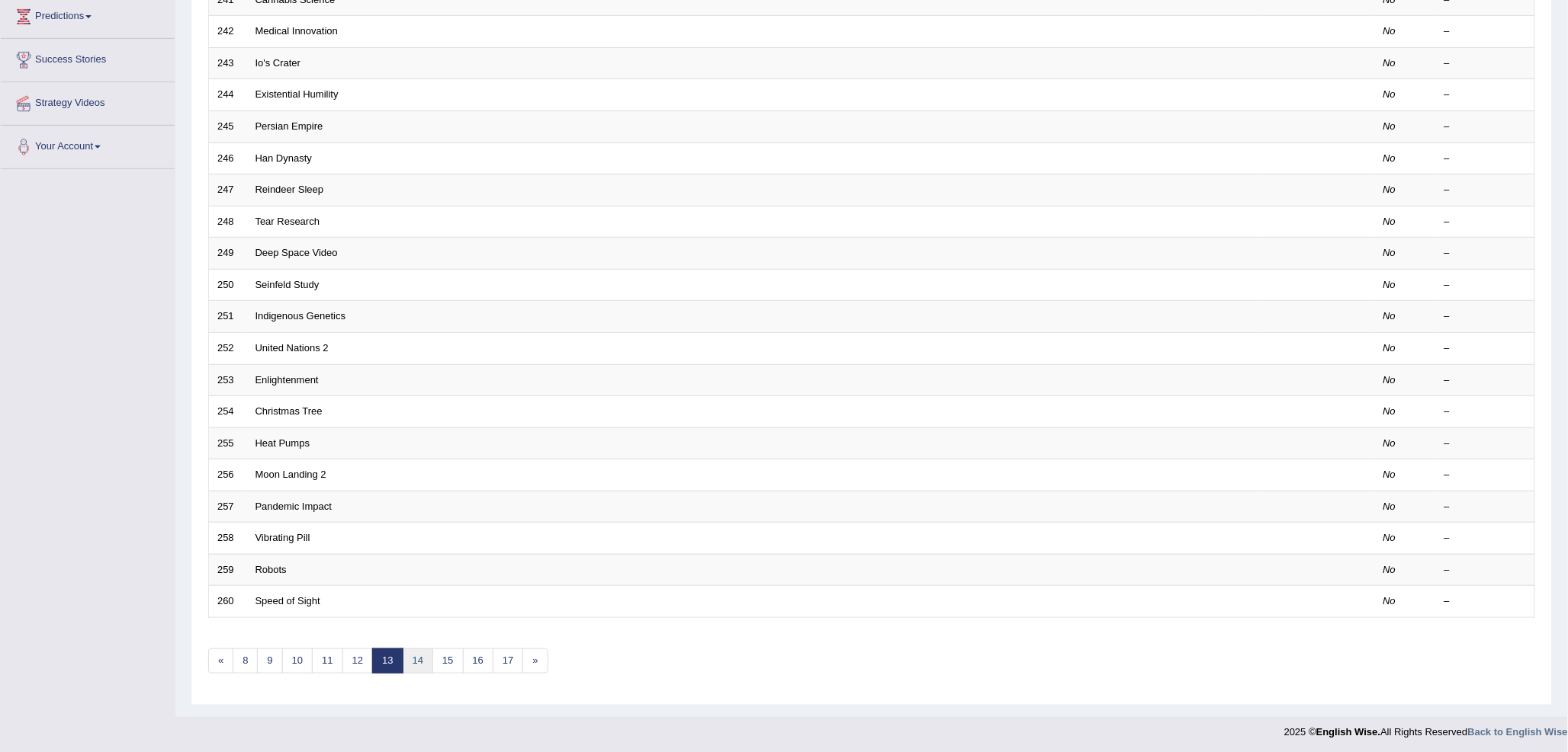
click at [419, 669] on link "14" at bounding box center [417, 661] width 30 height 25
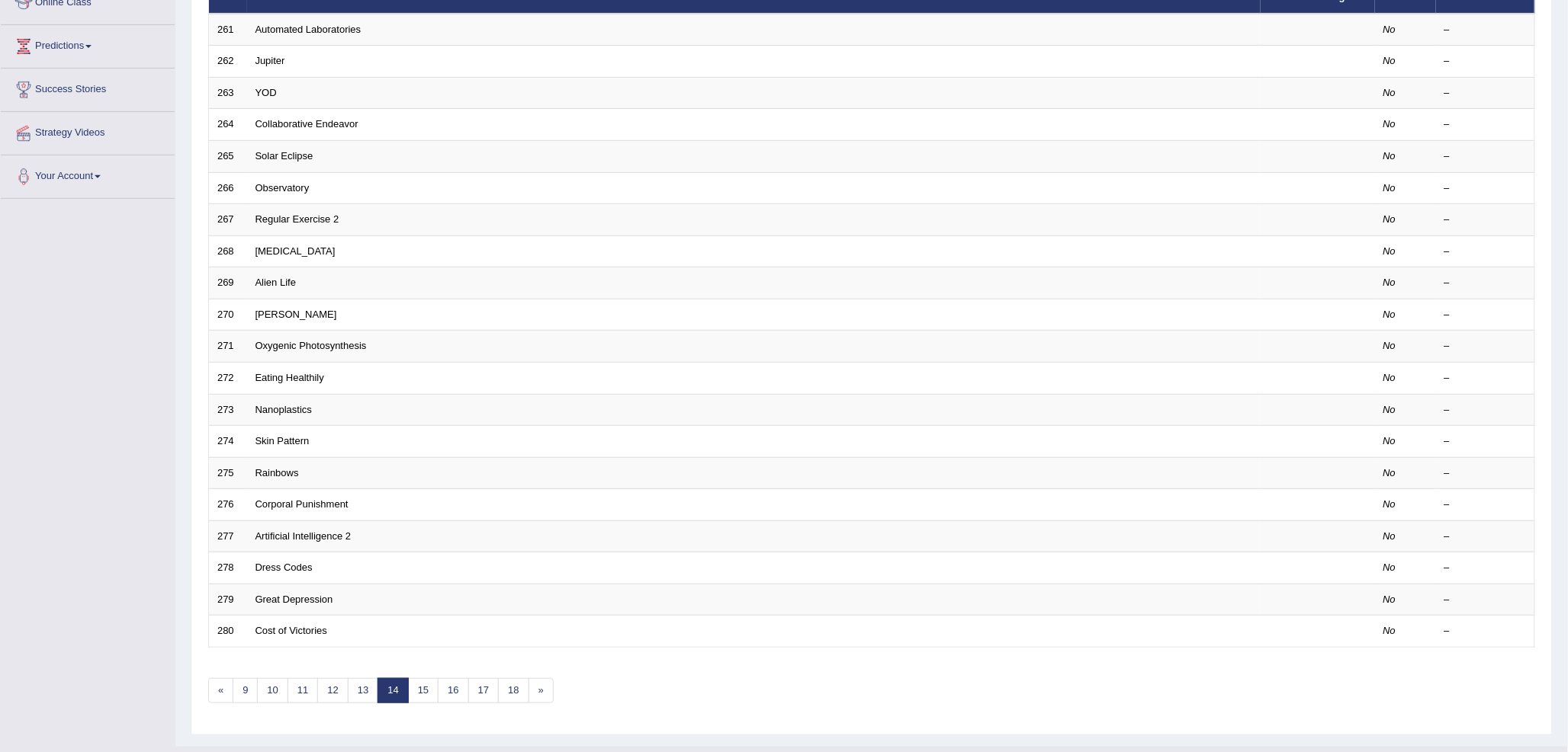
scroll to position [254, 0]
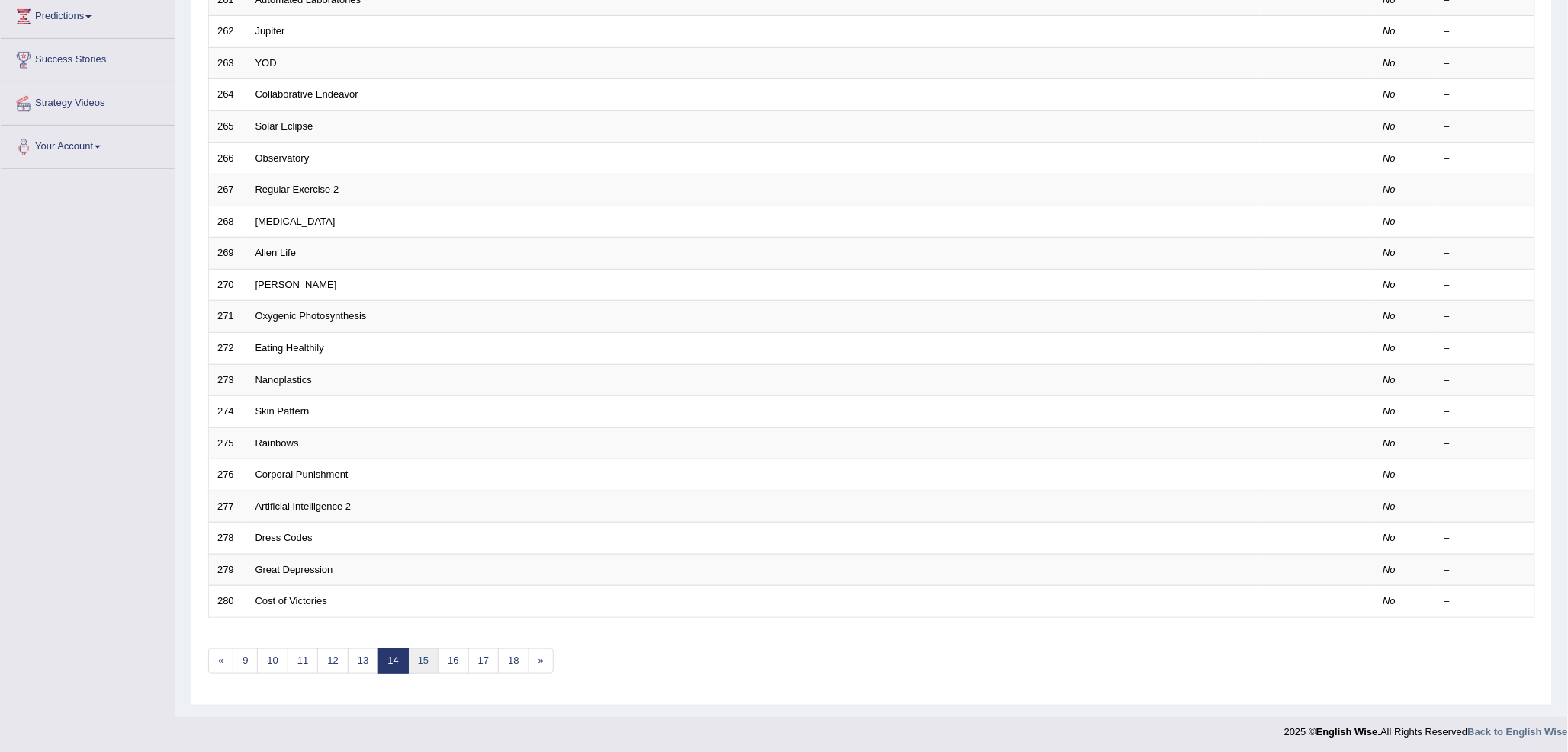
drag, startPoint x: 412, startPoint y: 657, endPoint x: 423, endPoint y: 645, distance: 16.3
click at [413, 657] on link "15" at bounding box center [423, 661] width 30 height 25
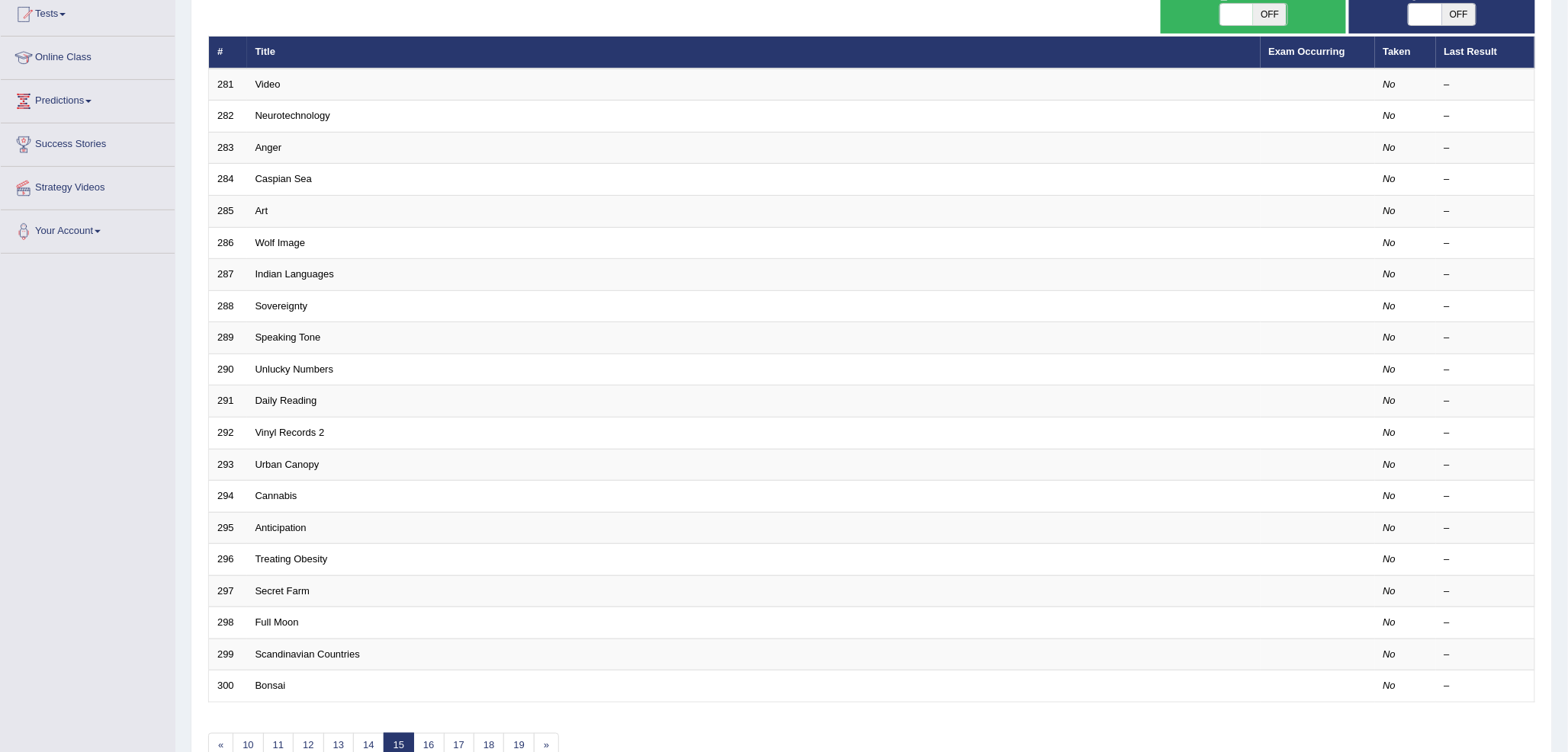
scroll to position [256, 0]
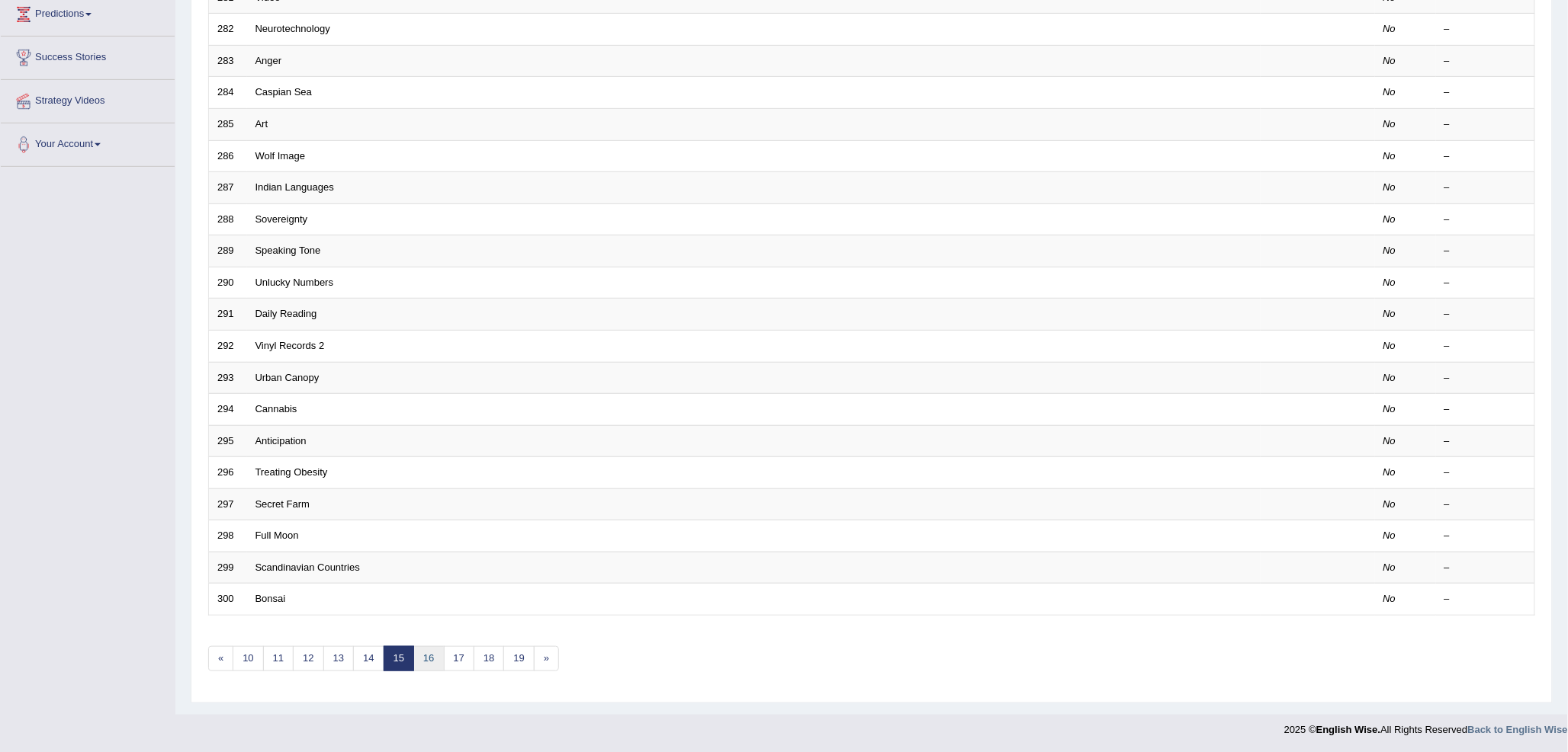
click at [425, 657] on link "16" at bounding box center [428, 658] width 30 height 25
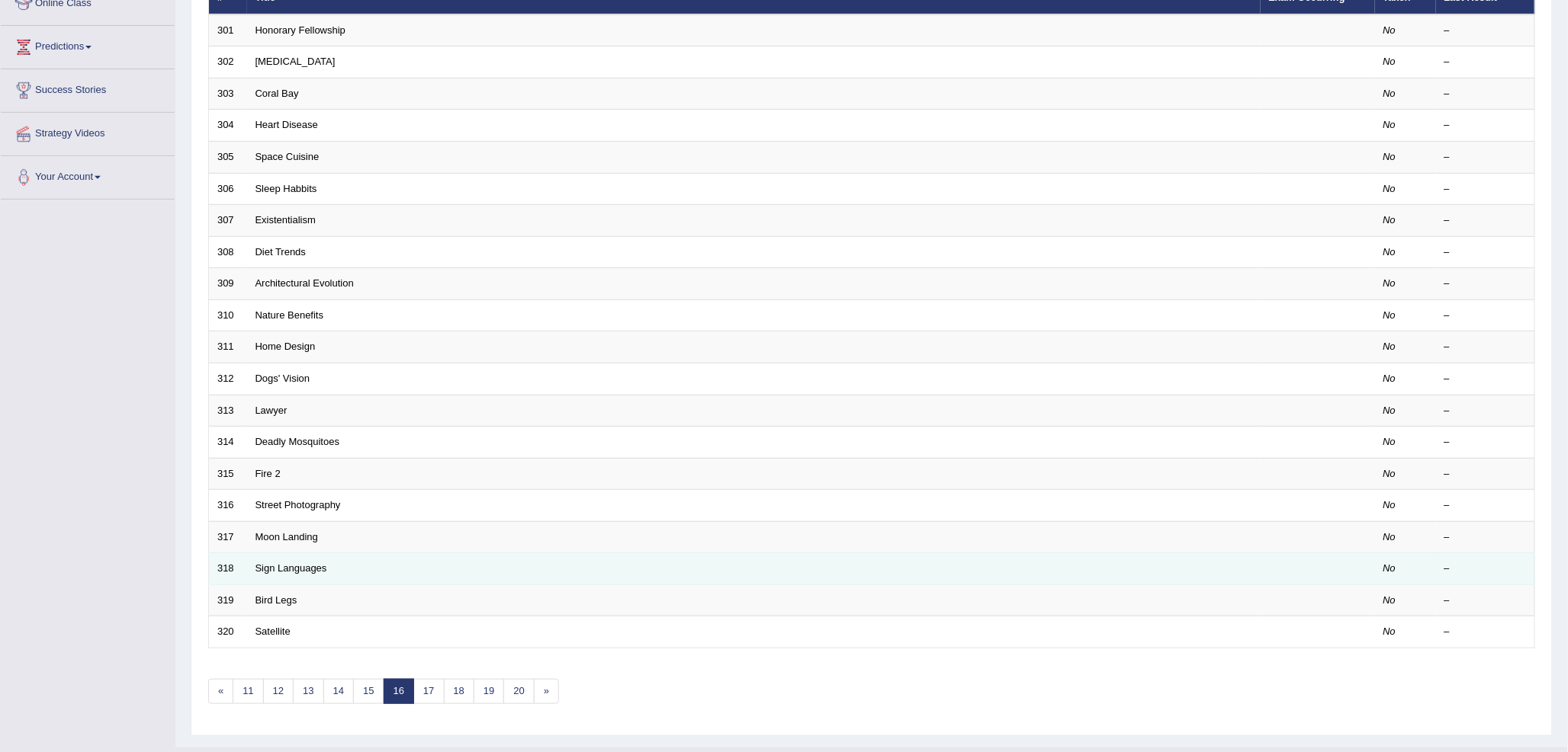
scroll to position [254, 0]
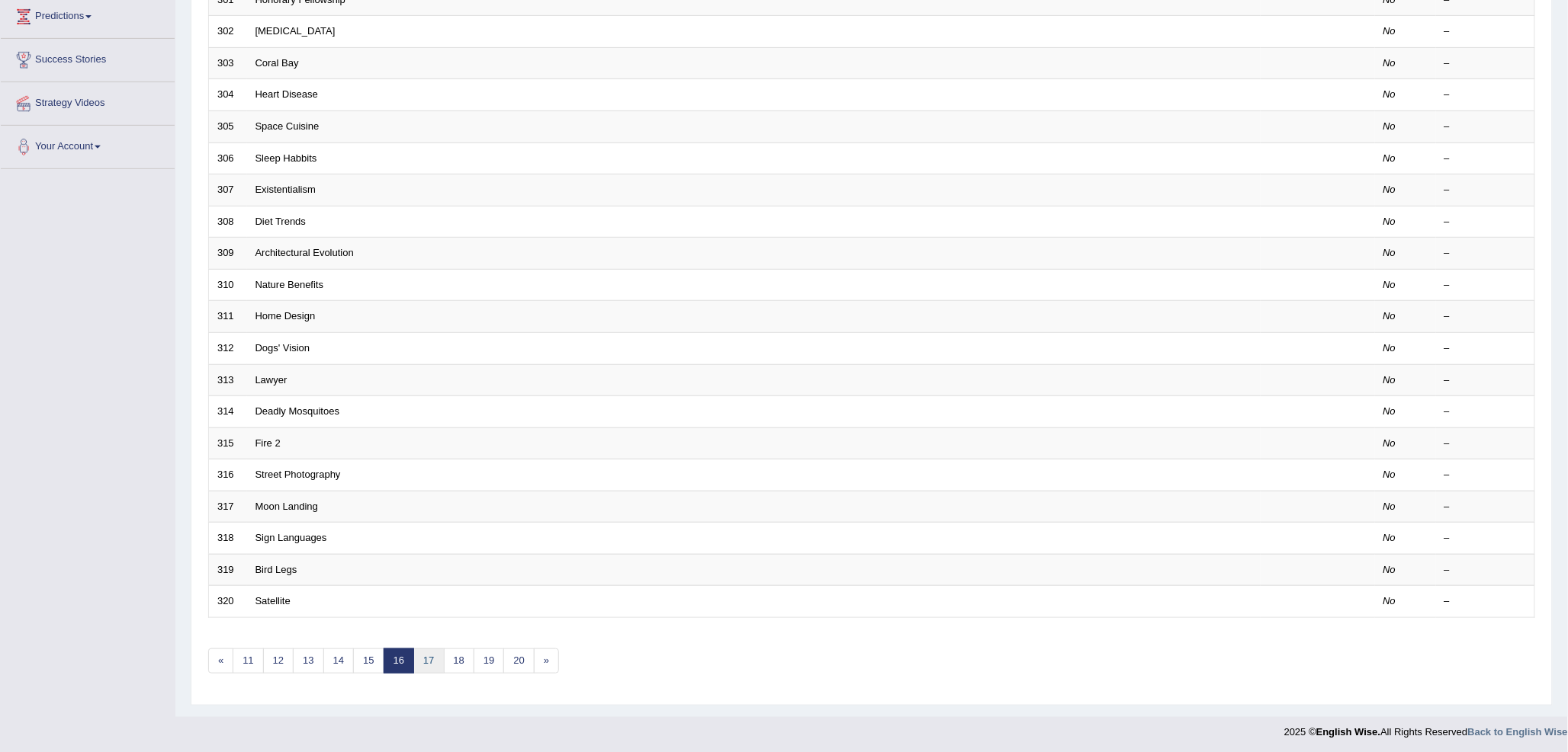
click at [424, 651] on link "17" at bounding box center [428, 661] width 30 height 25
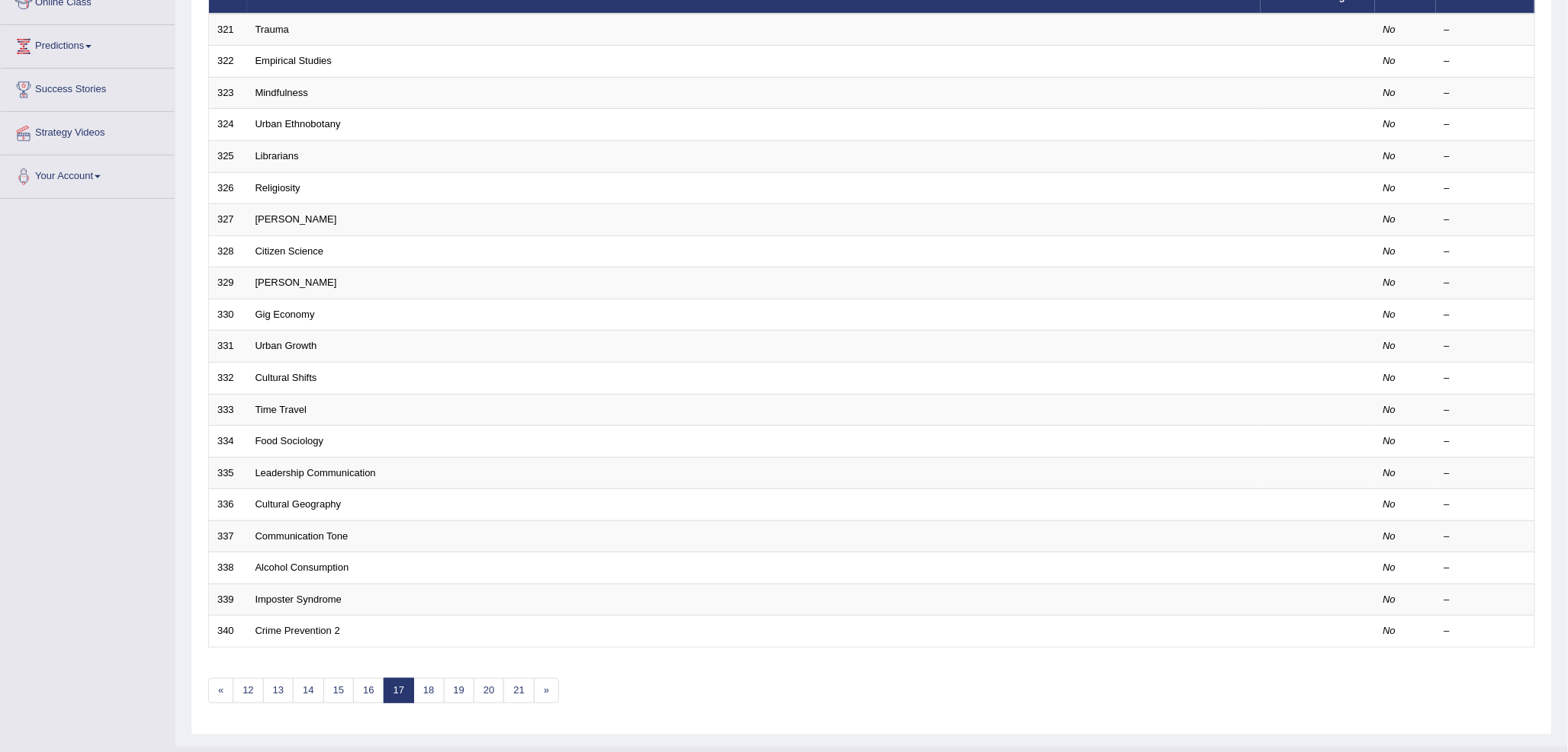
scroll to position [254, 0]
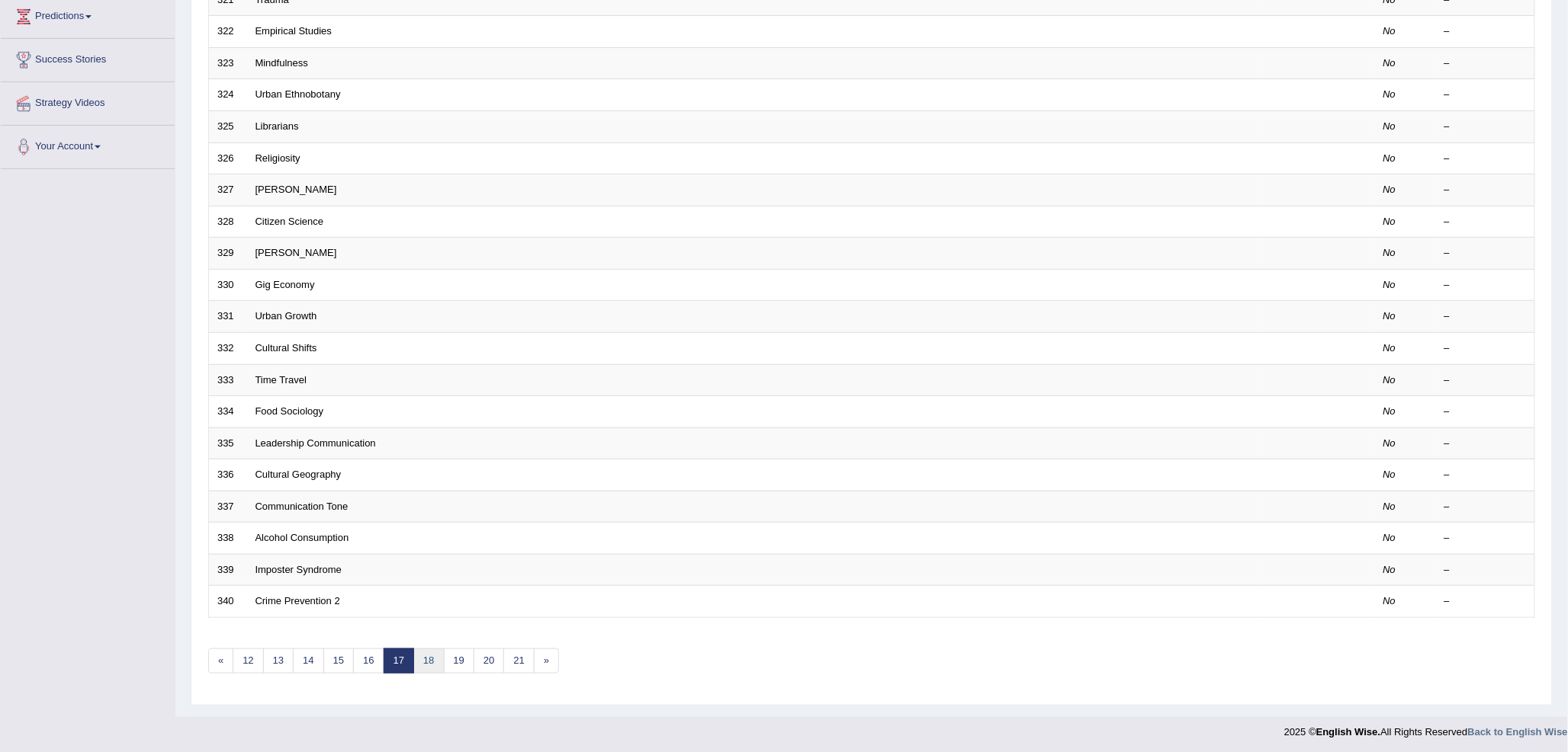
click at [435, 662] on link "18" at bounding box center [428, 661] width 30 height 25
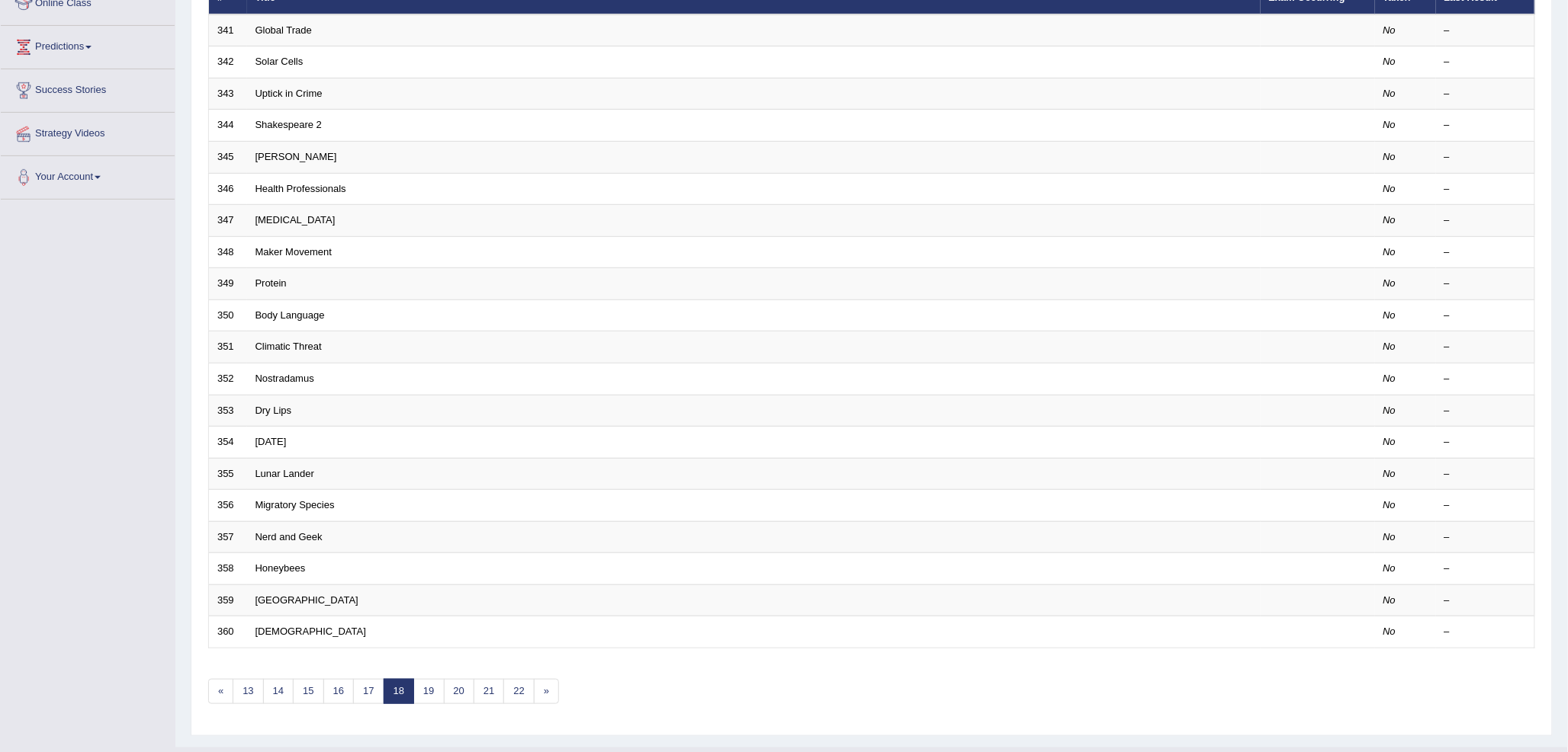
scroll to position [254, 0]
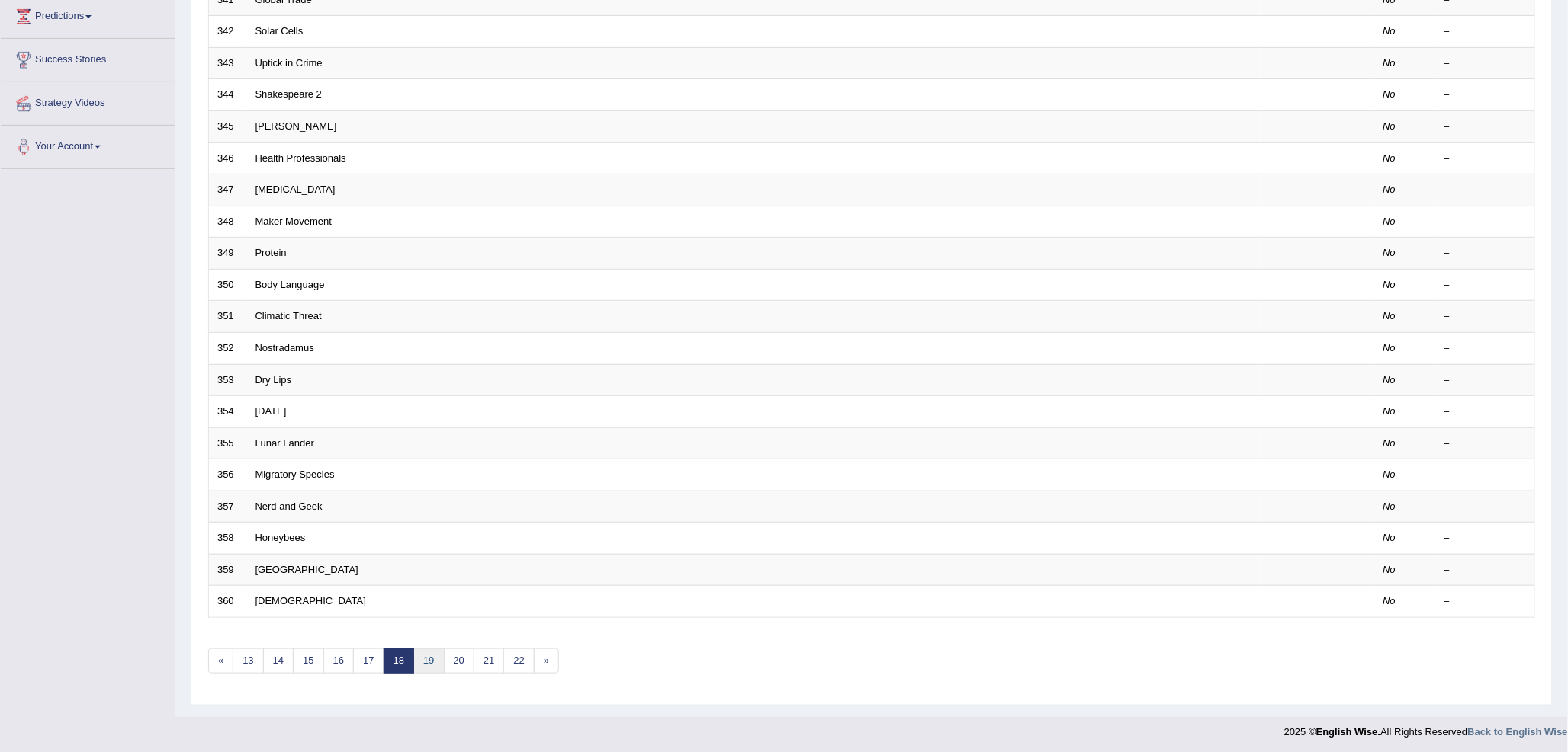
click at [441, 649] on link "19" at bounding box center [428, 661] width 30 height 25
click at [427, 665] on link "20" at bounding box center [428, 658] width 30 height 25
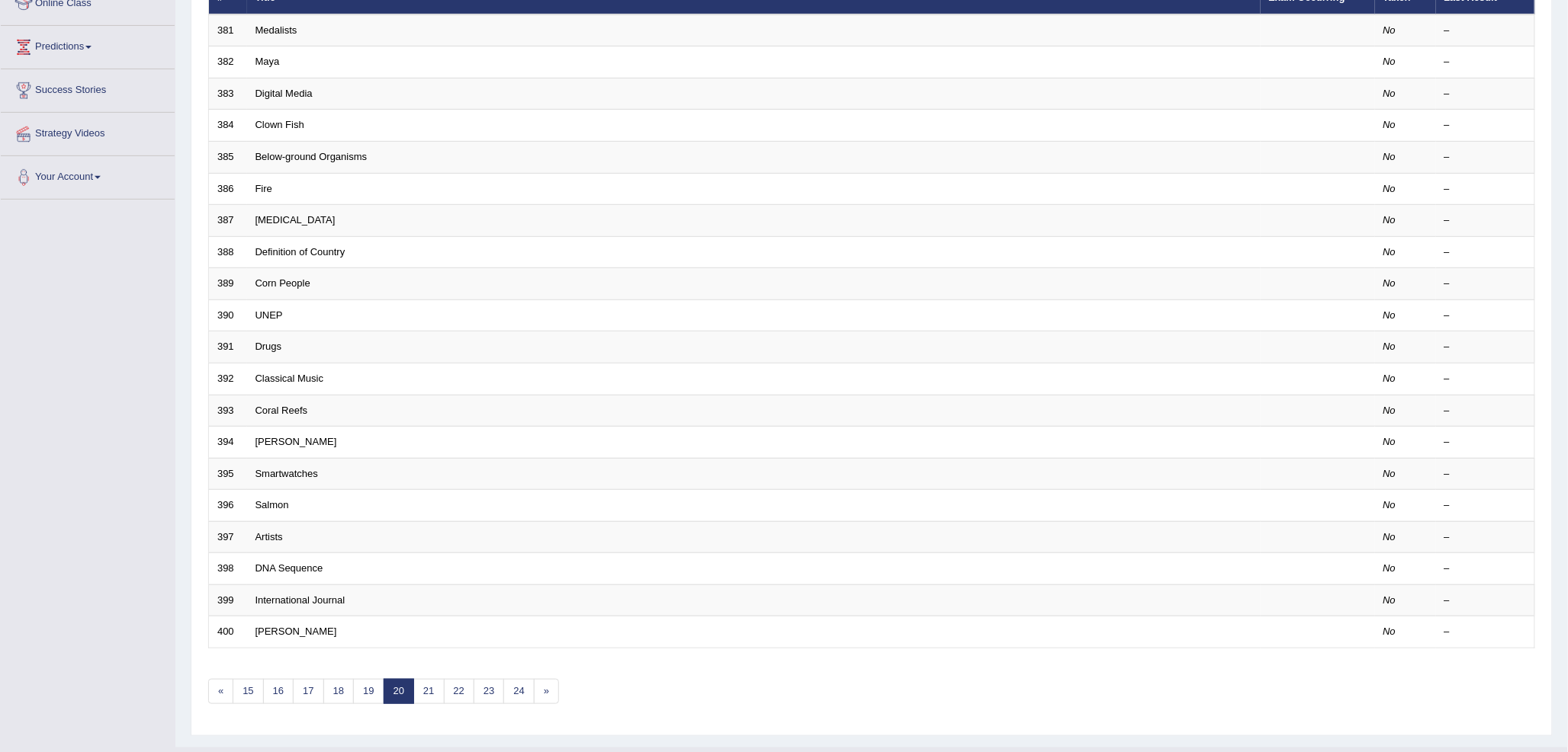
scroll to position [254, 0]
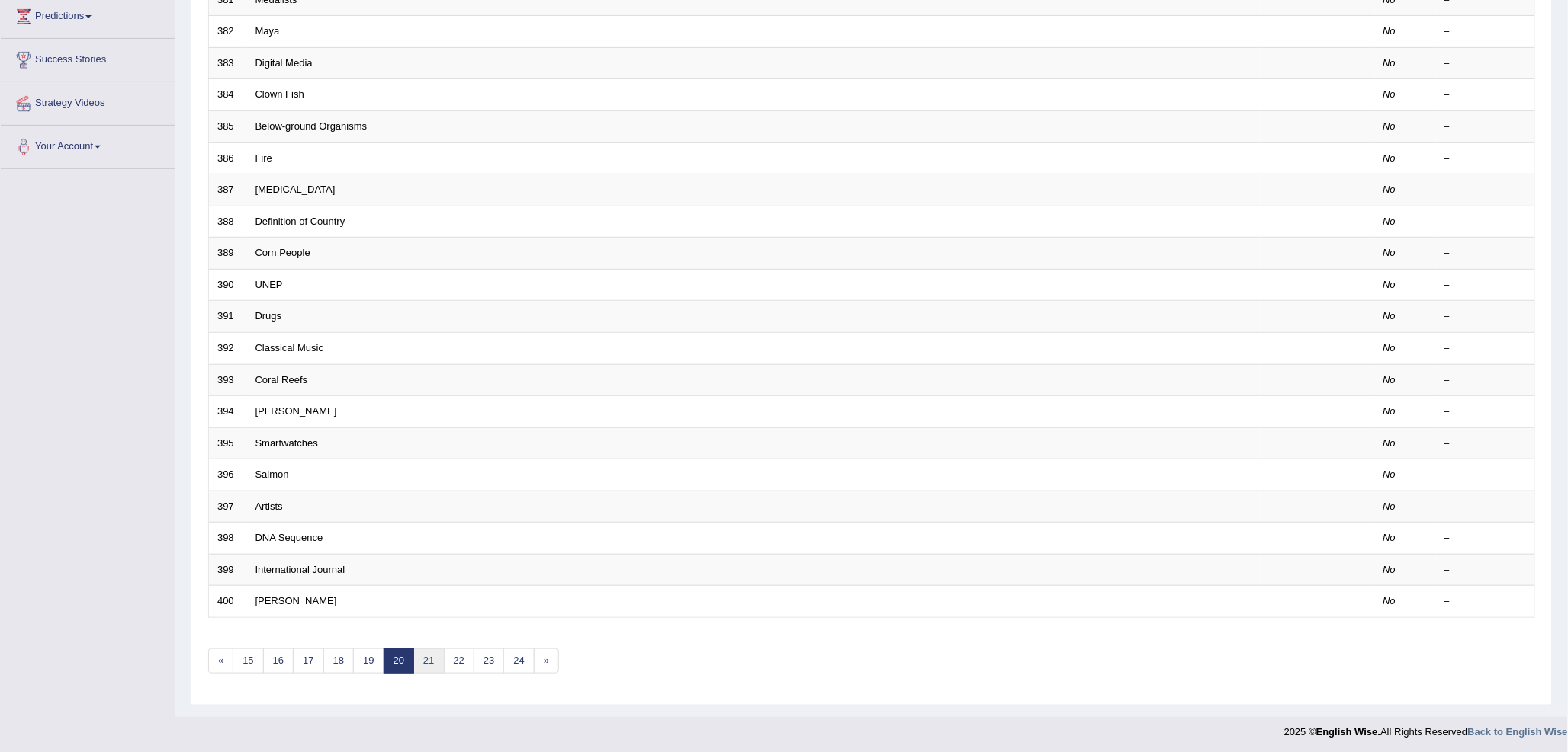
click at [443, 664] on link "21" at bounding box center [428, 661] width 30 height 25
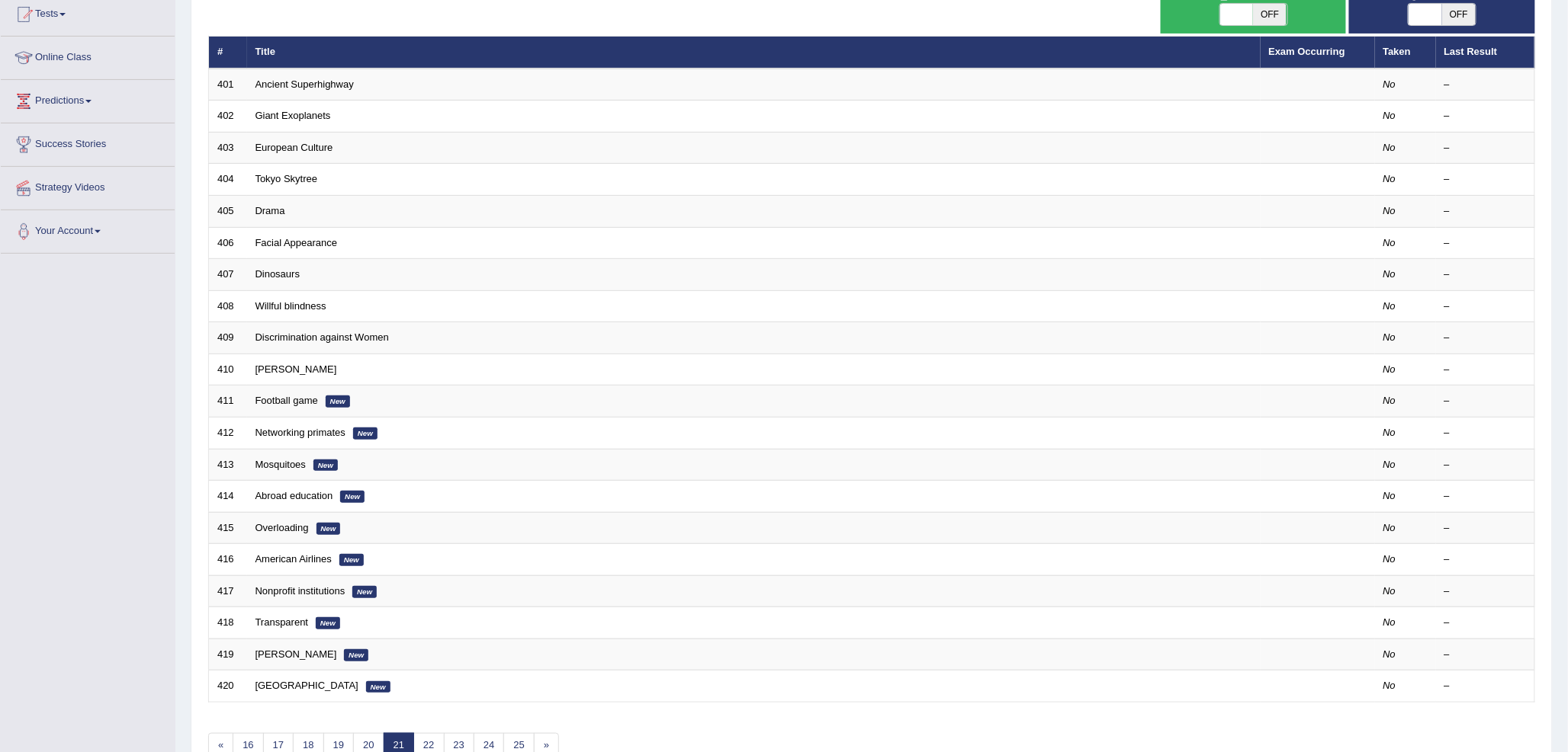
scroll to position [254, 0]
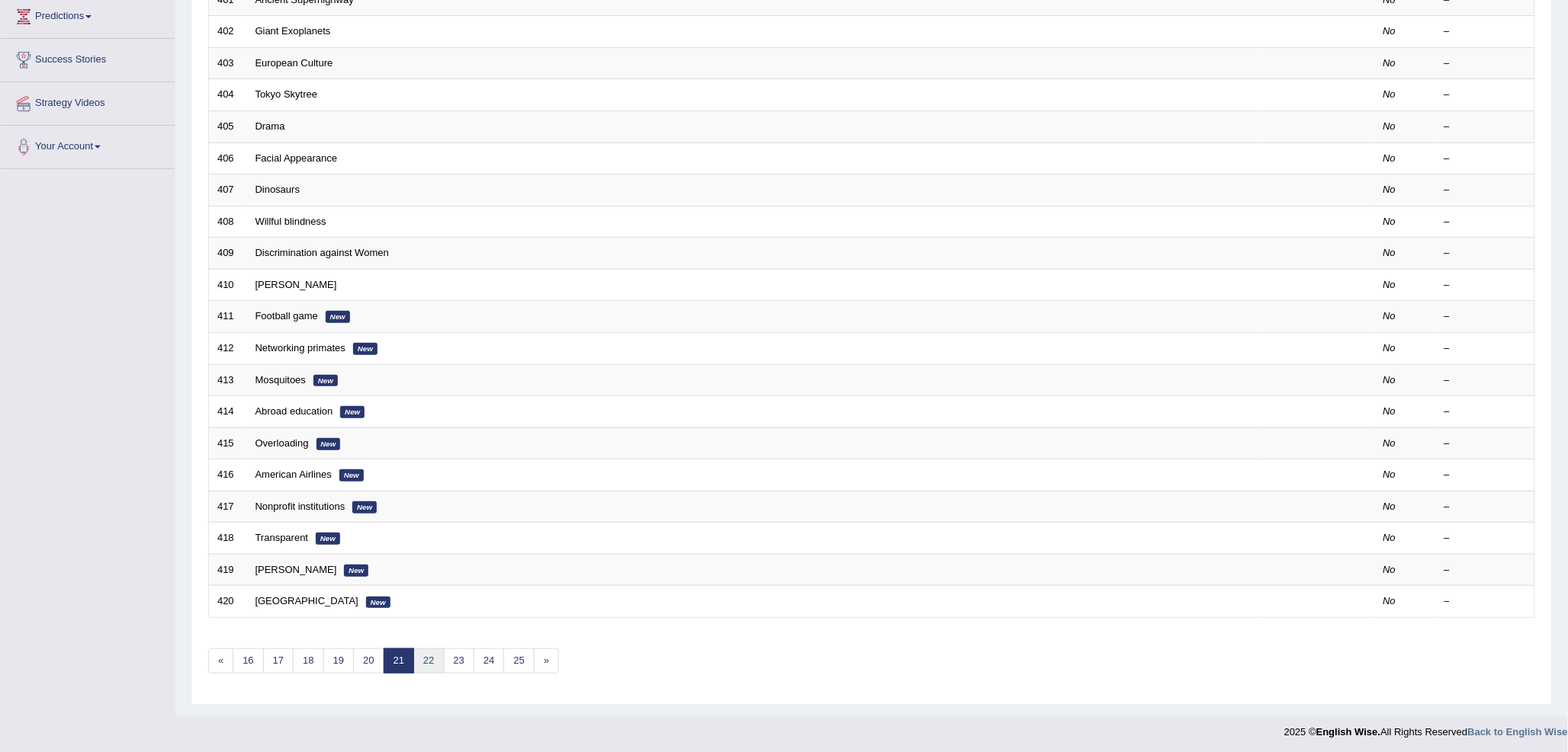
click at [430, 670] on link "22" at bounding box center [428, 661] width 30 height 25
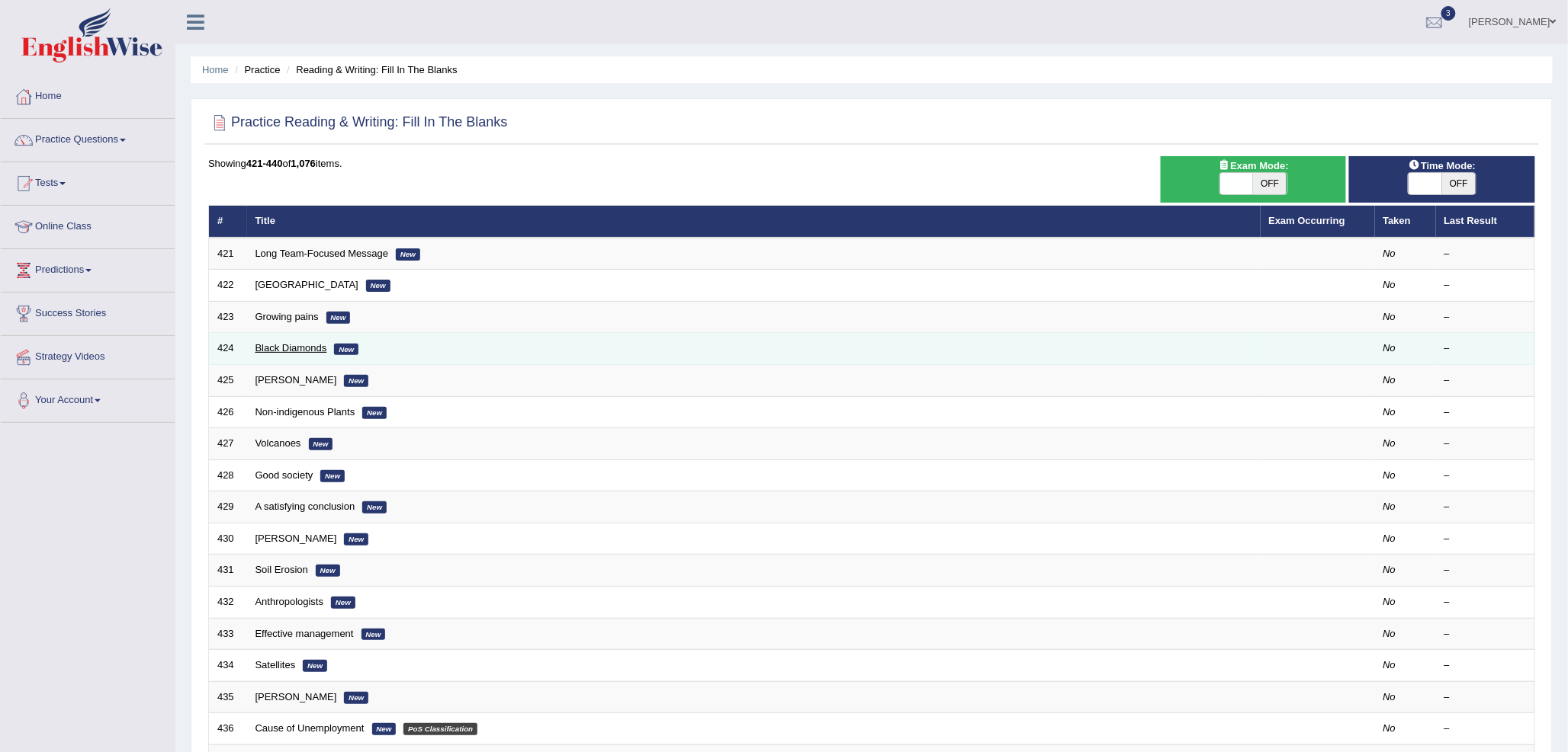
click at [266, 343] on link "Black Diamonds" at bounding box center [291, 348] width 72 height 11
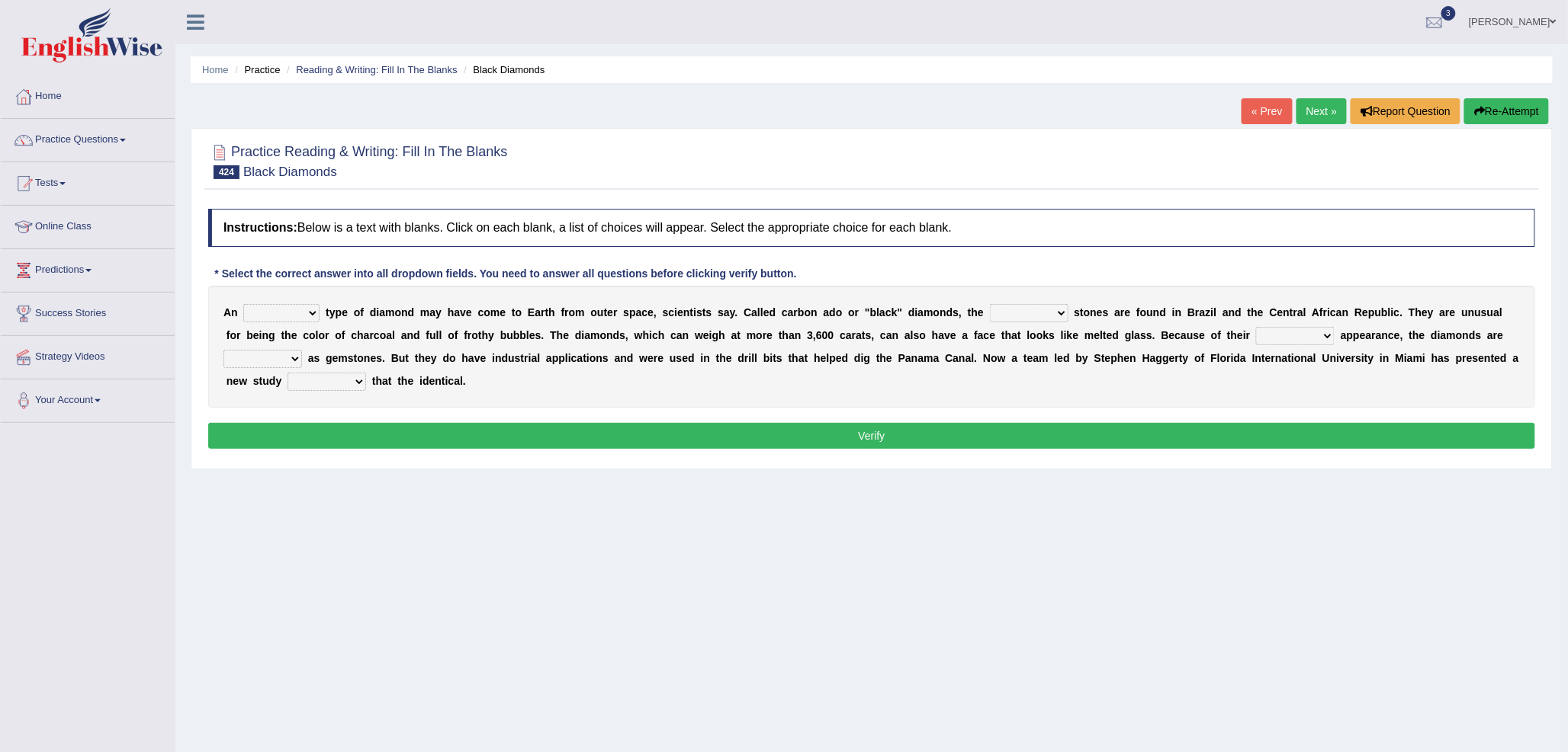
click at [296, 314] on select "eccentric terrific weird exotic" at bounding box center [281, 313] width 76 height 18
select select "exotic"
click at [243, 304] on select "eccentric terrific weird exotic" at bounding box center [281, 313] width 76 height 18
click at [294, 310] on select "eccentric terrific weird exotic" at bounding box center [281, 313] width 76 height 18
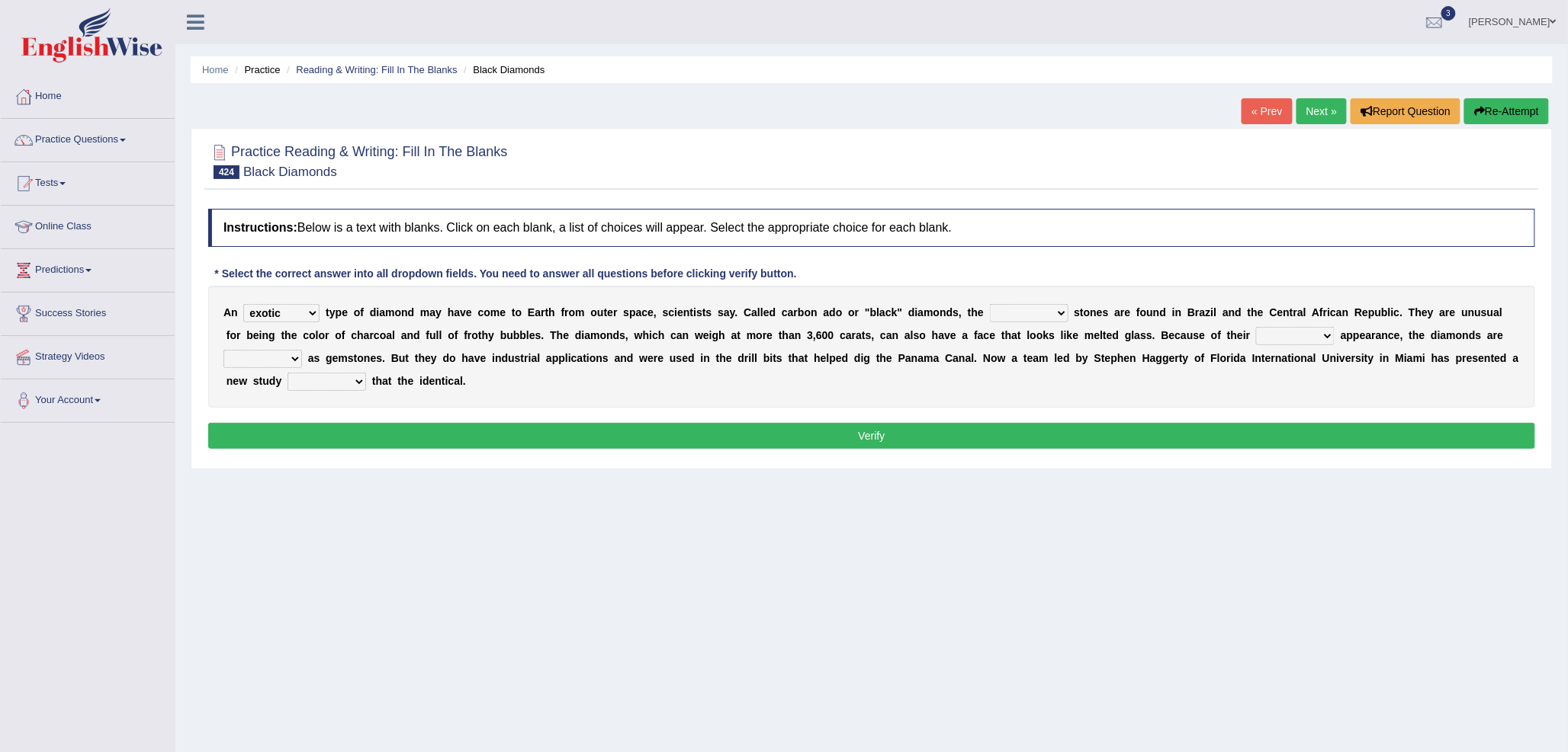
click at [1007, 315] on select "surprised common mysterious miracle" at bounding box center [1029, 313] width 79 height 18
select select "mysterious"
click at [990, 304] on select "surprised common mysterious miracle" at bounding box center [1029, 313] width 79 height 18
click at [1272, 340] on select "common pretty odd mysterious" at bounding box center [1295, 336] width 79 height 18
click at [283, 356] on select "suitable remarkable perfect unsuitable" at bounding box center [262, 358] width 79 height 18
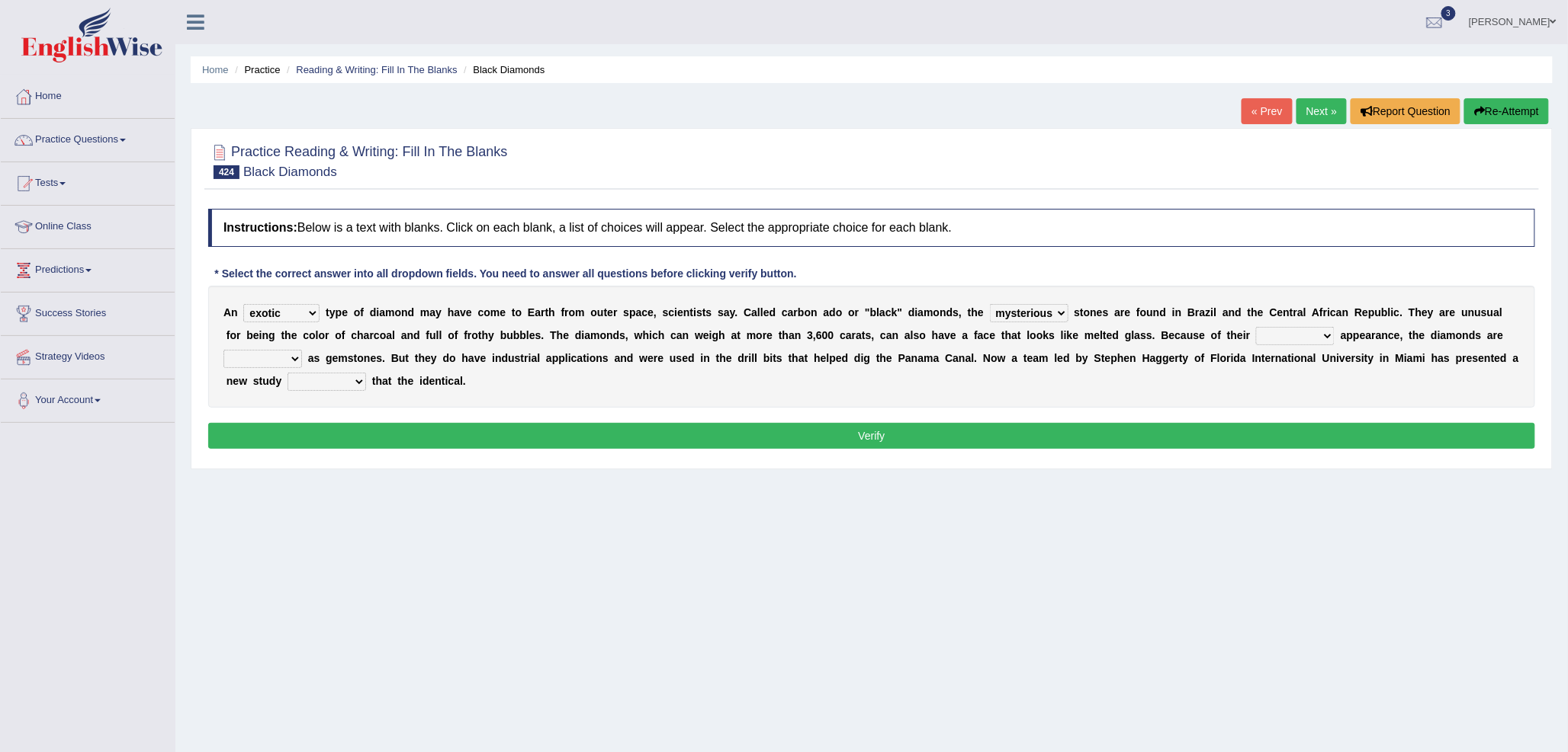
select select "remarkable"
click at [223, 350] on select "suitable remarkable perfect unsuitable" at bounding box center [262, 358] width 79 height 18
click at [1278, 333] on select "common pretty odd mysterious" at bounding box center [1295, 336] width 79 height 18
select select "mysterious"
click at [1256, 327] on select "common pretty odd mysterious" at bounding box center [1295, 336] width 79 height 18
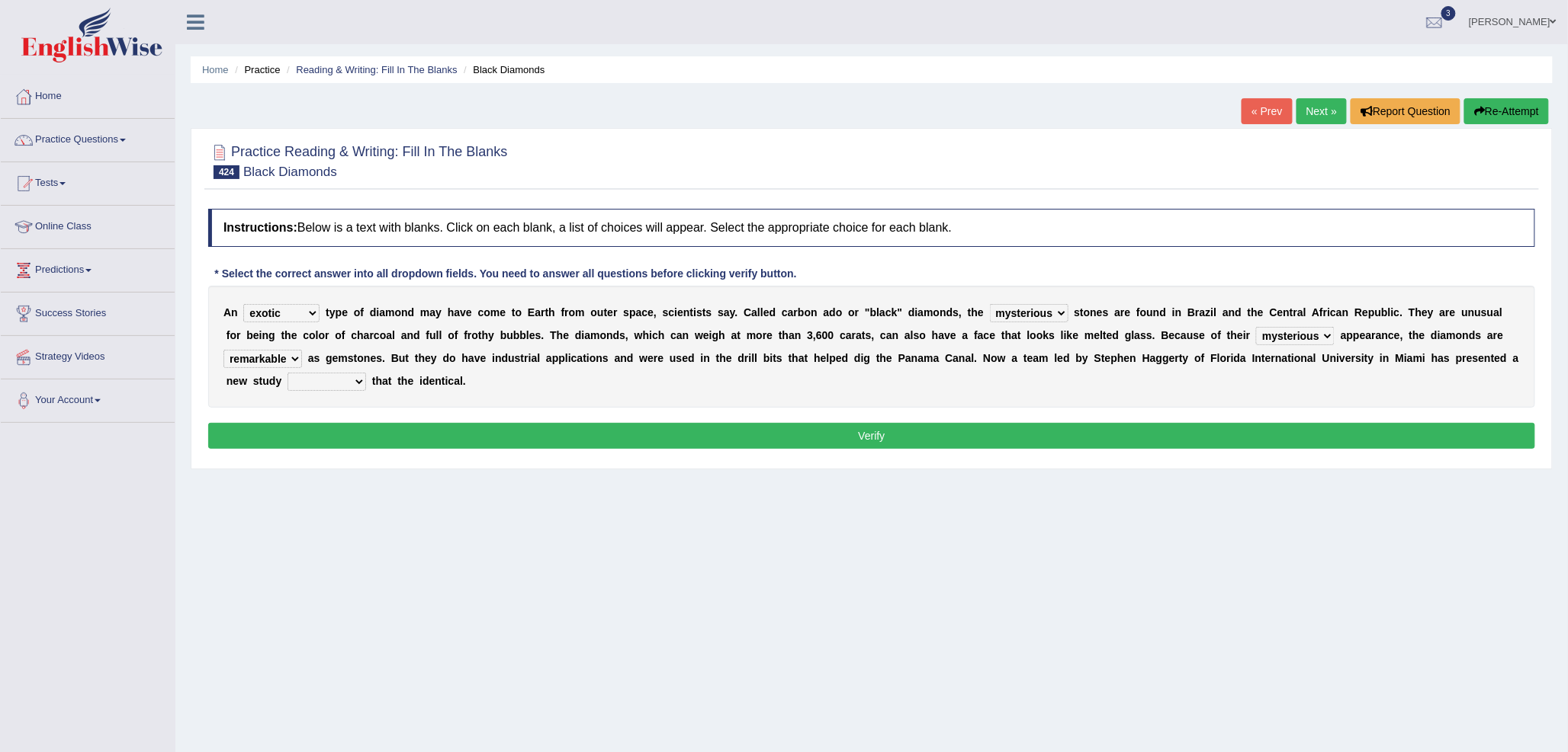
click at [317, 381] on select "imposing declaring proving suggesting" at bounding box center [326, 382] width 79 height 18
click at [654, 385] on div "A n eccentric terrific weird exotic t y p e o f d i a m o n d m a y h a v e c o…" at bounding box center [871, 347] width 1327 height 122
click at [348, 375] on select "imposing declaring proving suggesting" at bounding box center [326, 382] width 79 height 18
select select "imposing"
click at [287, 373] on select "imposing declaring proving suggesting" at bounding box center [326, 382] width 79 height 18
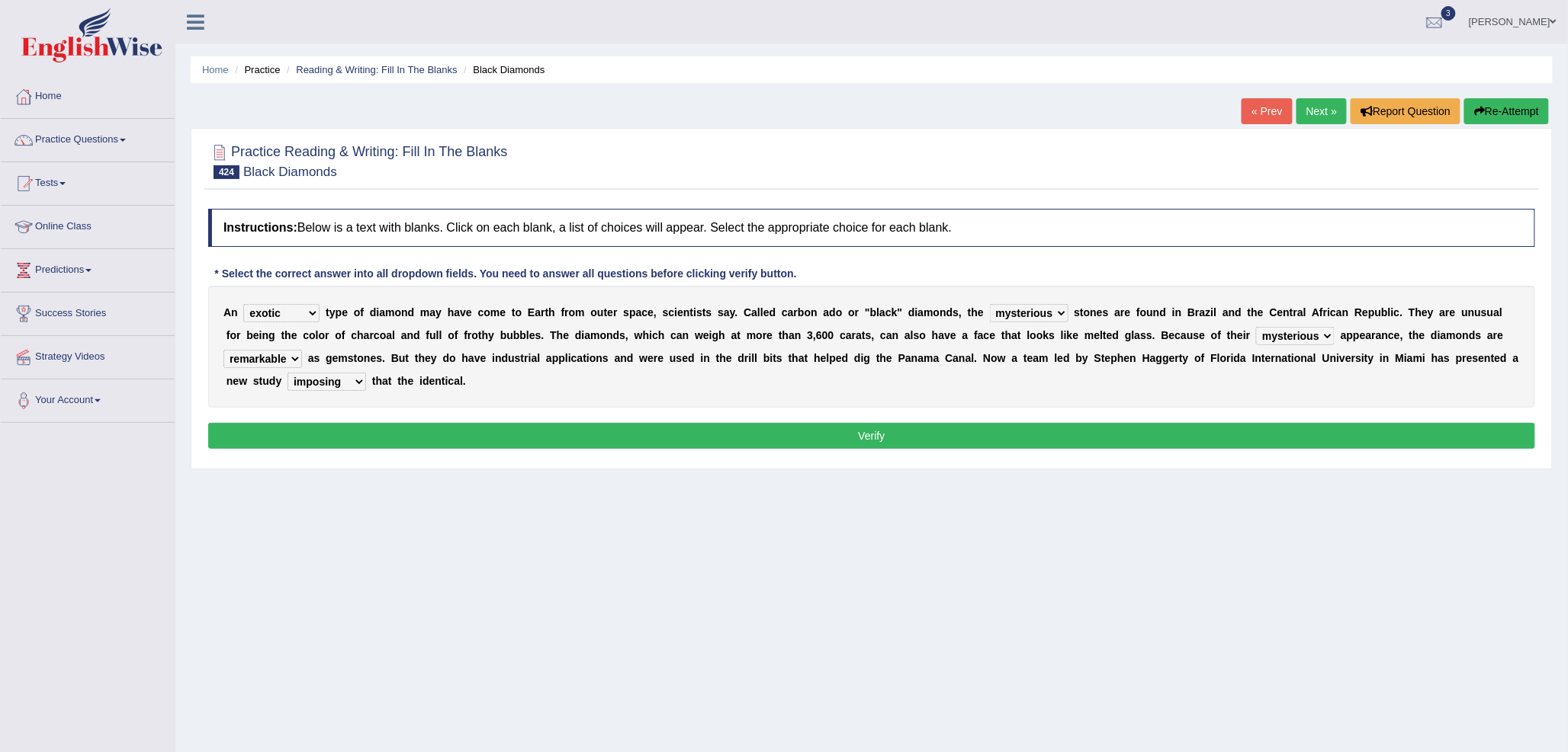
click at [505, 452] on div "Instructions: Below is a text with blanks. Click on each blank, a list of choic…" at bounding box center [871, 331] width 1335 height 260
click at [512, 443] on button "Verify" at bounding box center [871, 436] width 1327 height 26
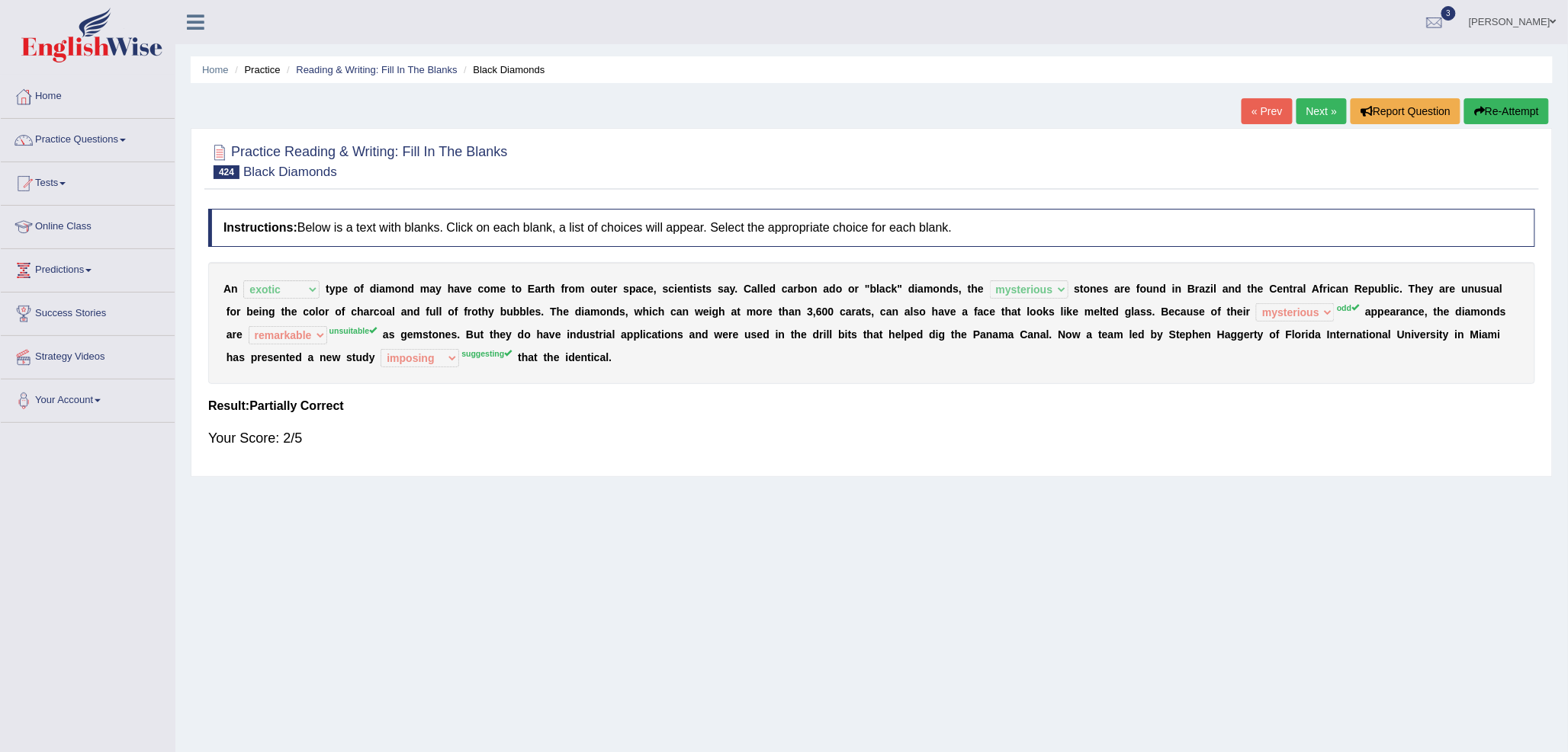
click at [1322, 110] on link "Next »" at bounding box center [1322, 111] width 50 height 26
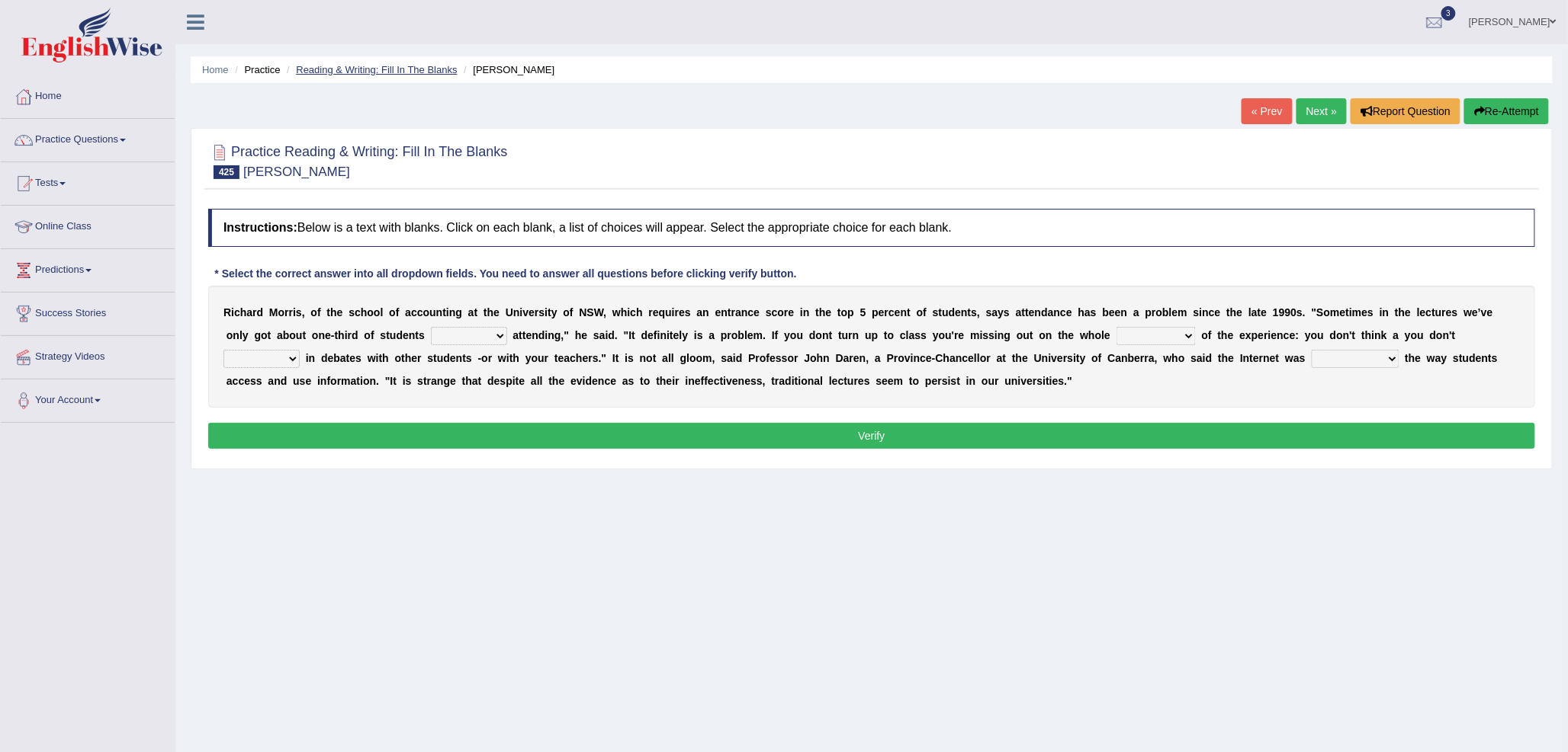
click at [423, 69] on link "Reading & Writing: Fill In The Blanks" at bounding box center [376, 69] width 161 height 11
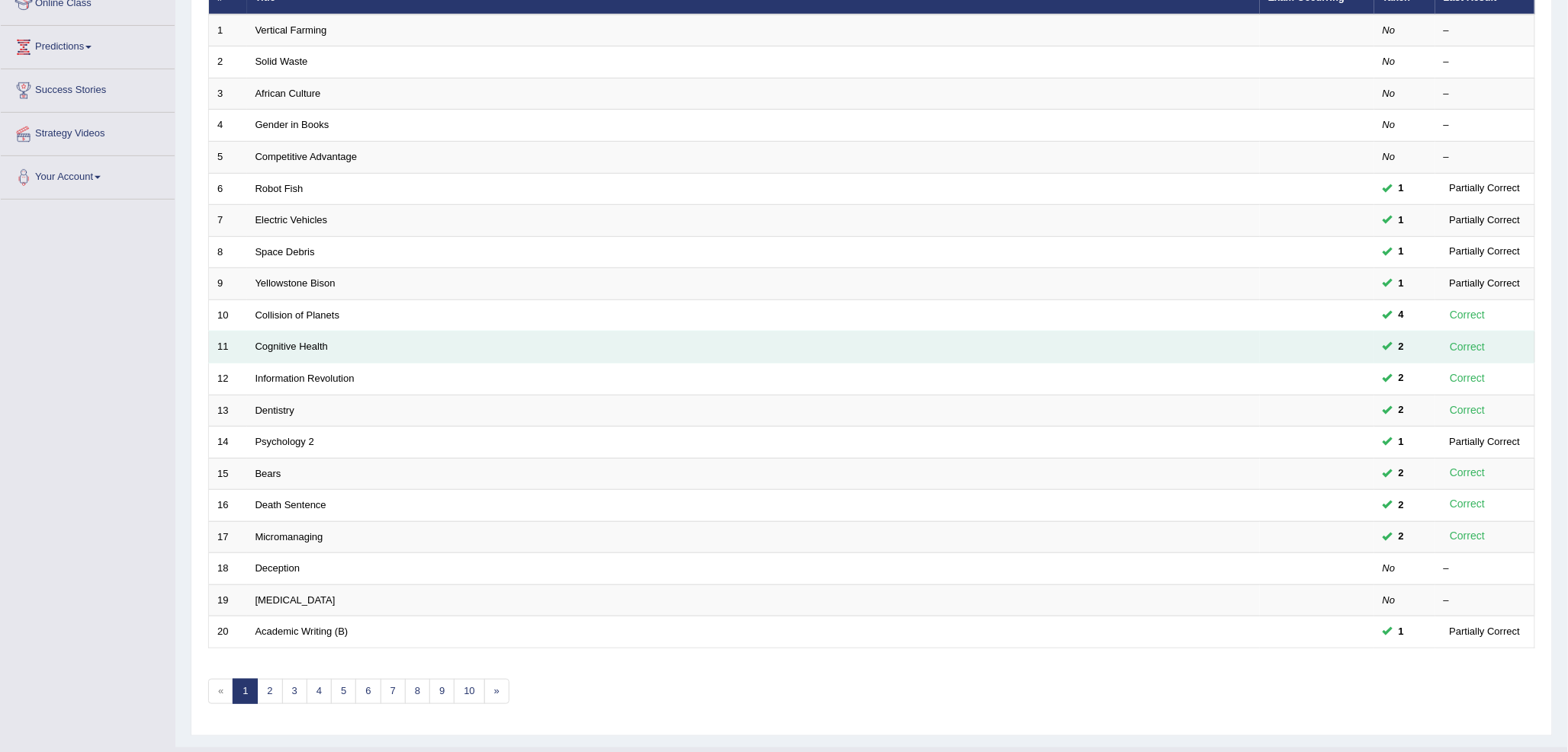
scroll to position [254, 0]
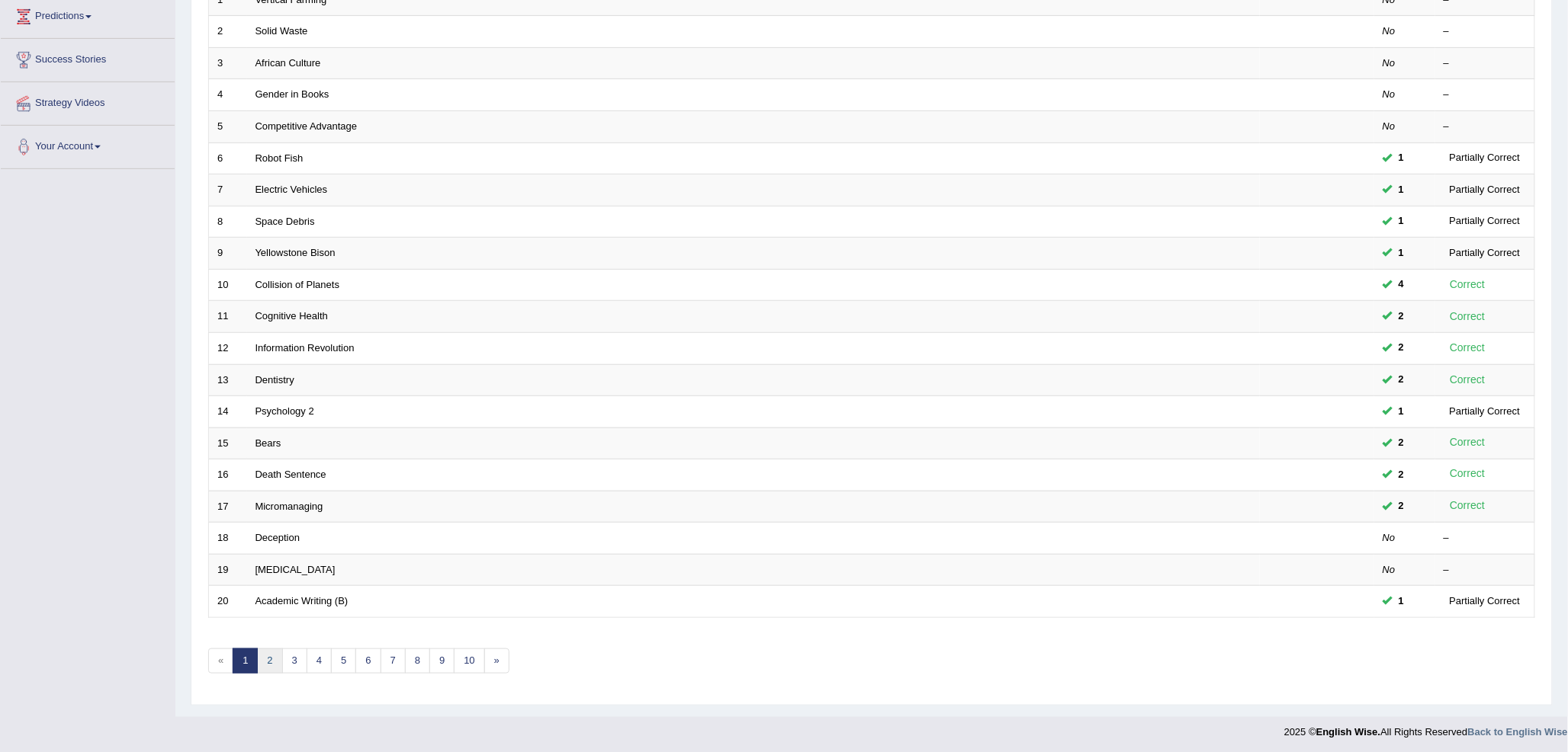
click at [269, 661] on link "2" at bounding box center [269, 661] width 25 height 25
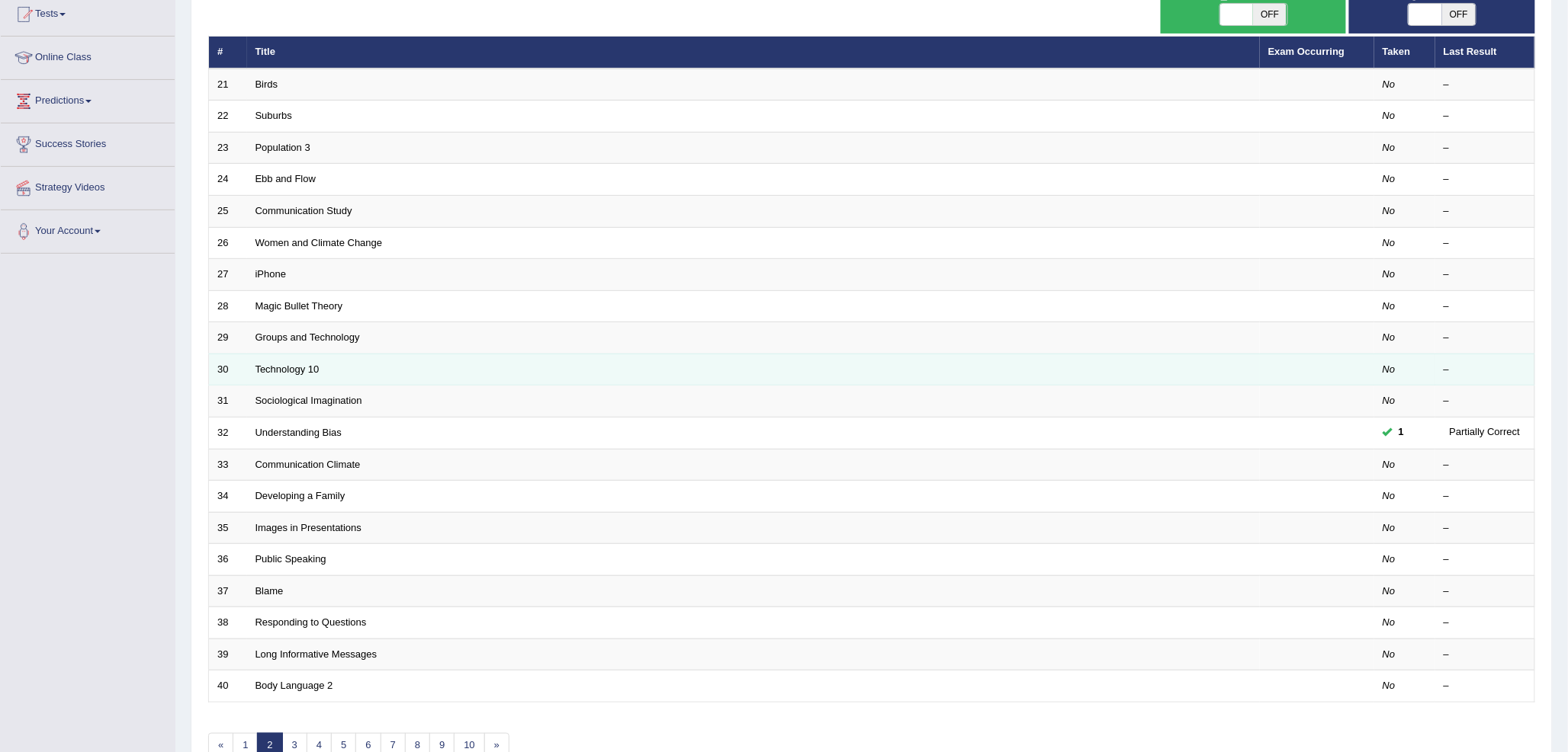
scroll to position [254, 0]
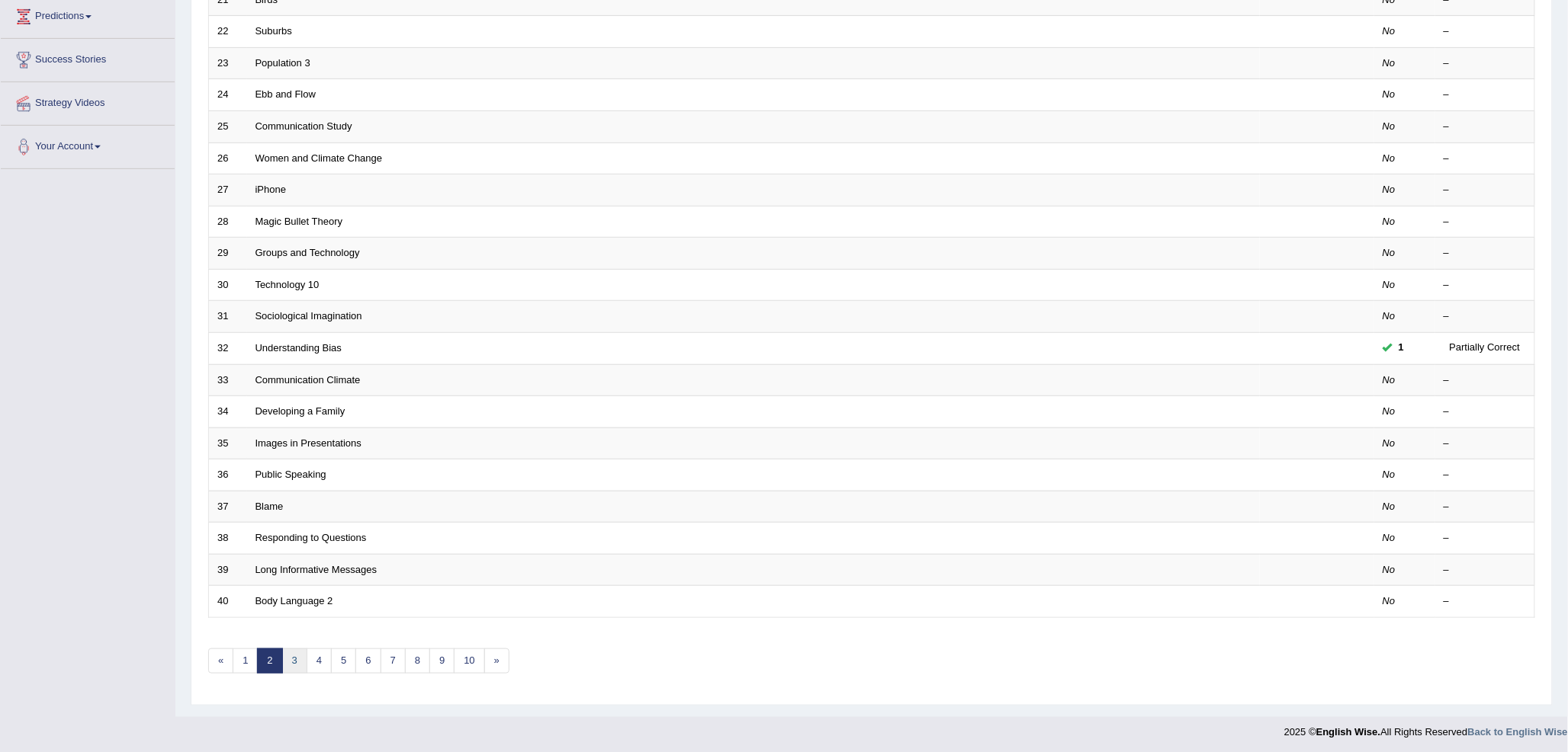
click at [292, 661] on link "3" at bounding box center [294, 661] width 25 height 25
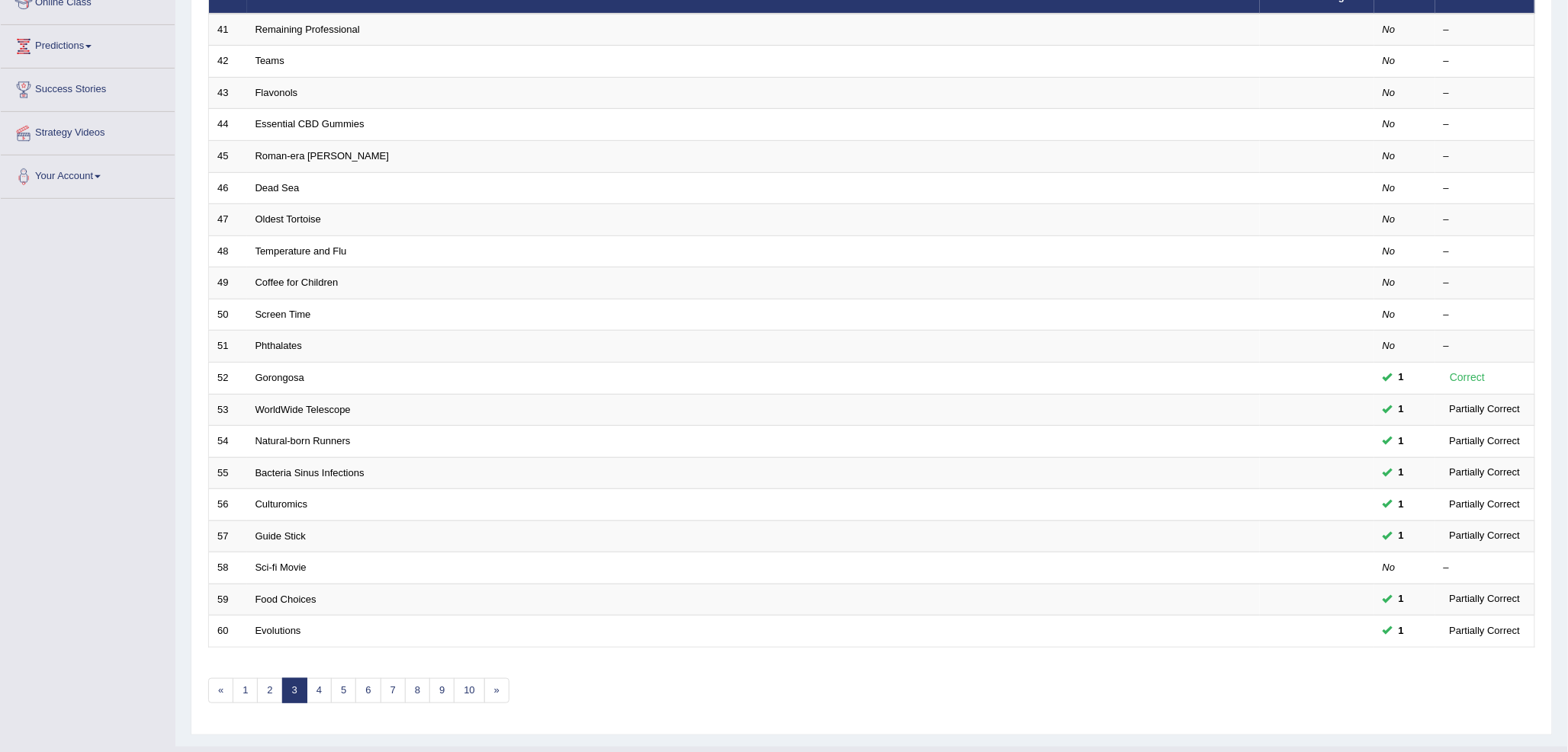
scroll to position [254, 0]
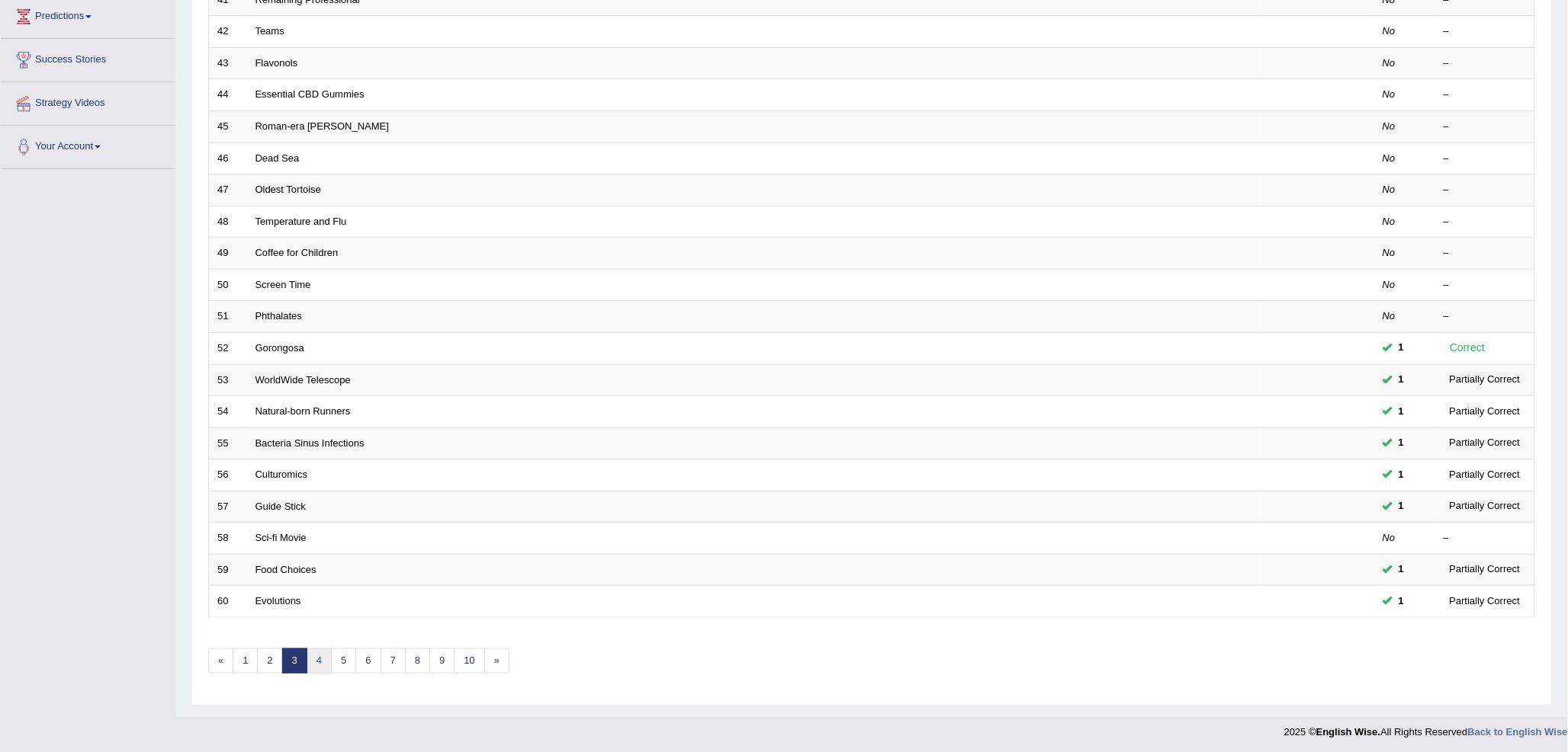
click at [323, 658] on link "4" at bounding box center [318, 661] width 25 height 25
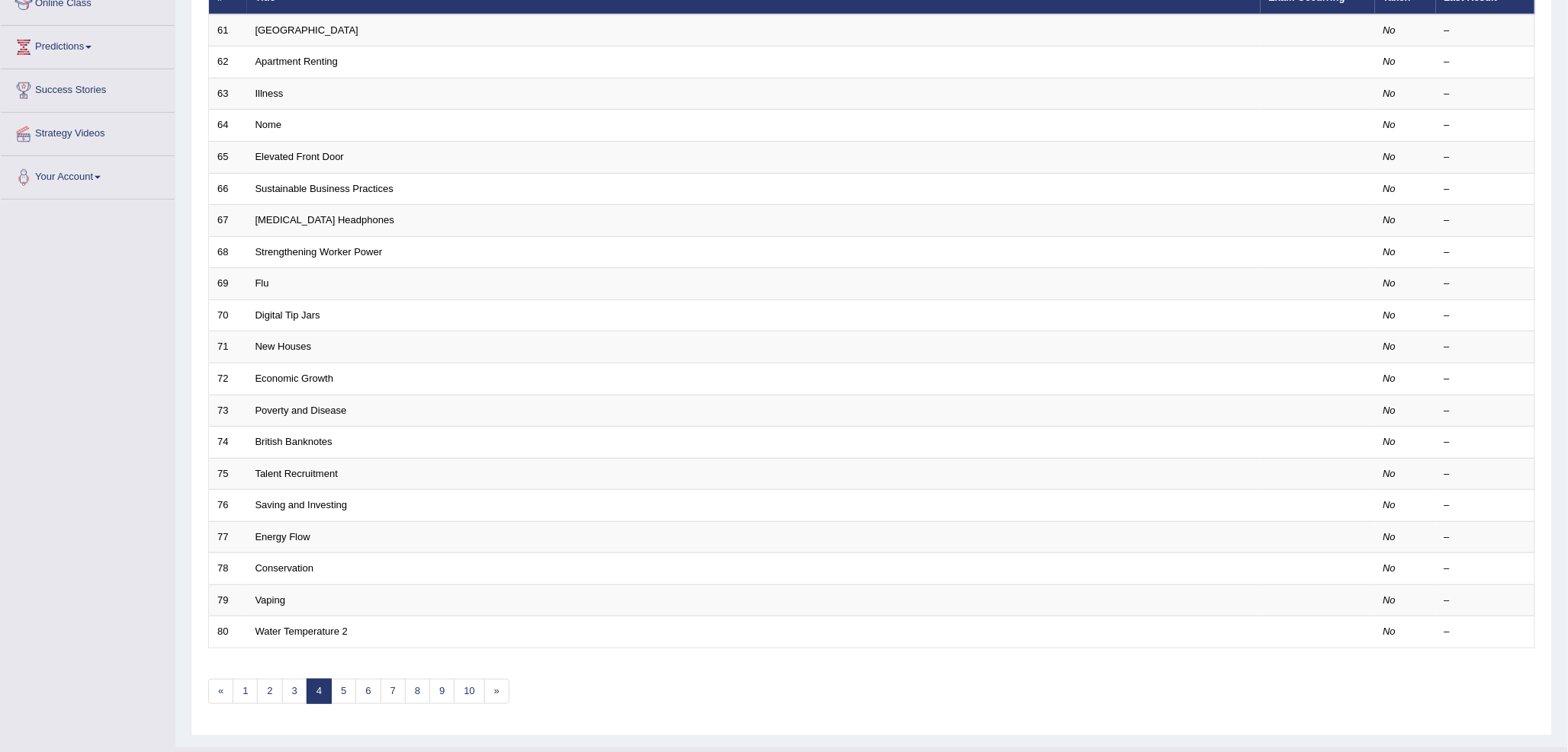
scroll to position [254, 0]
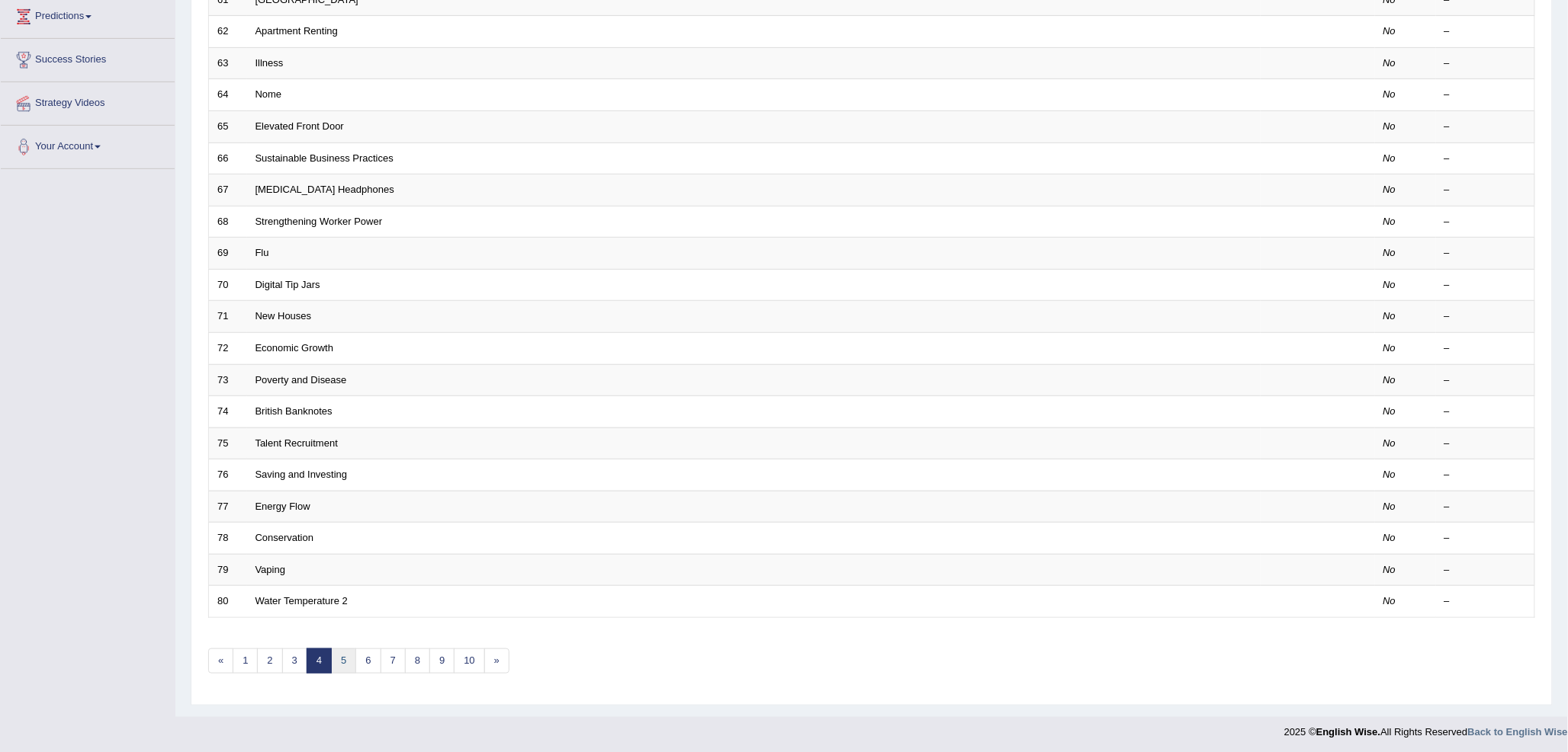
click at [349, 654] on link "5" at bounding box center [343, 661] width 25 height 25
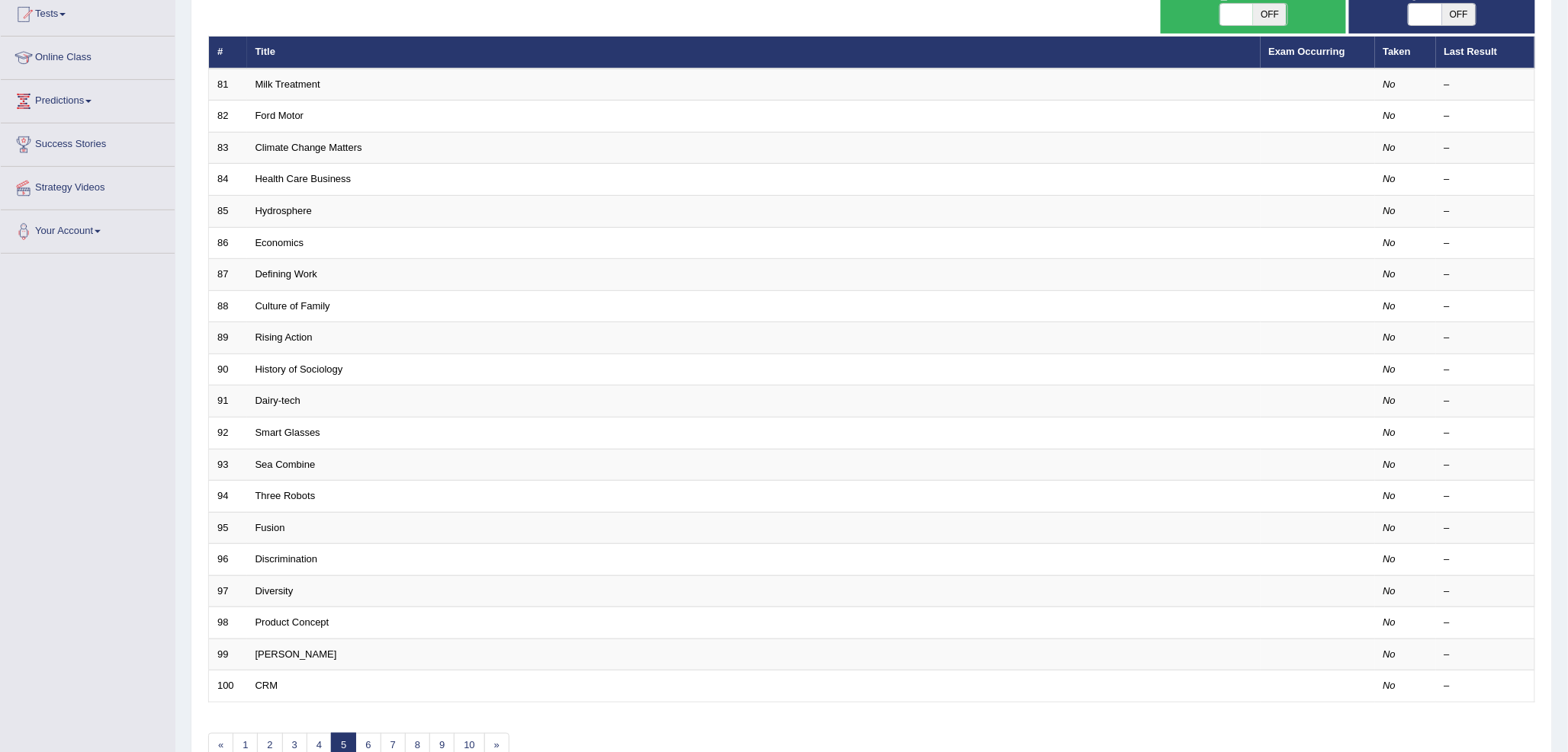
scroll to position [254, 0]
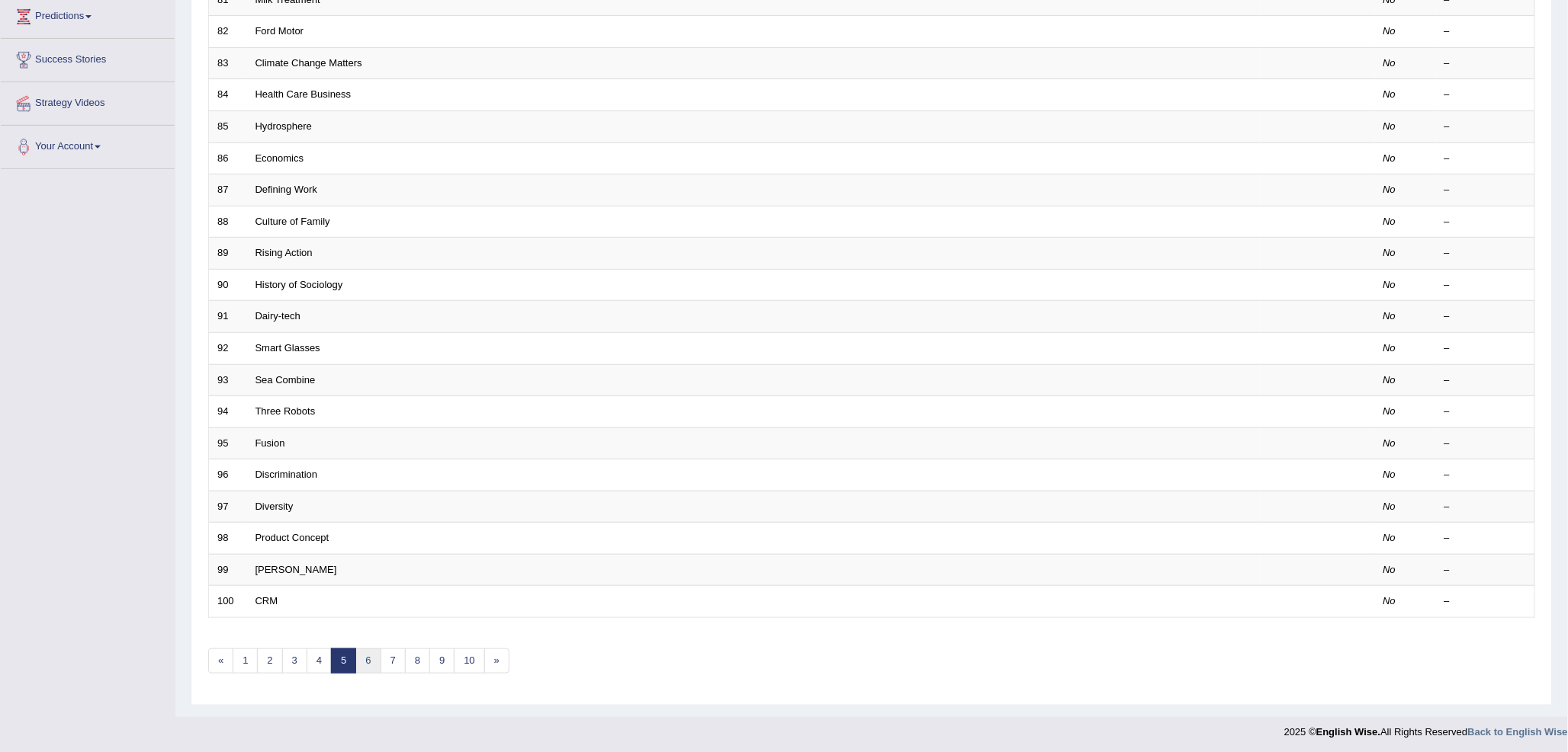
click at [361, 652] on link "6" at bounding box center [367, 661] width 25 height 25
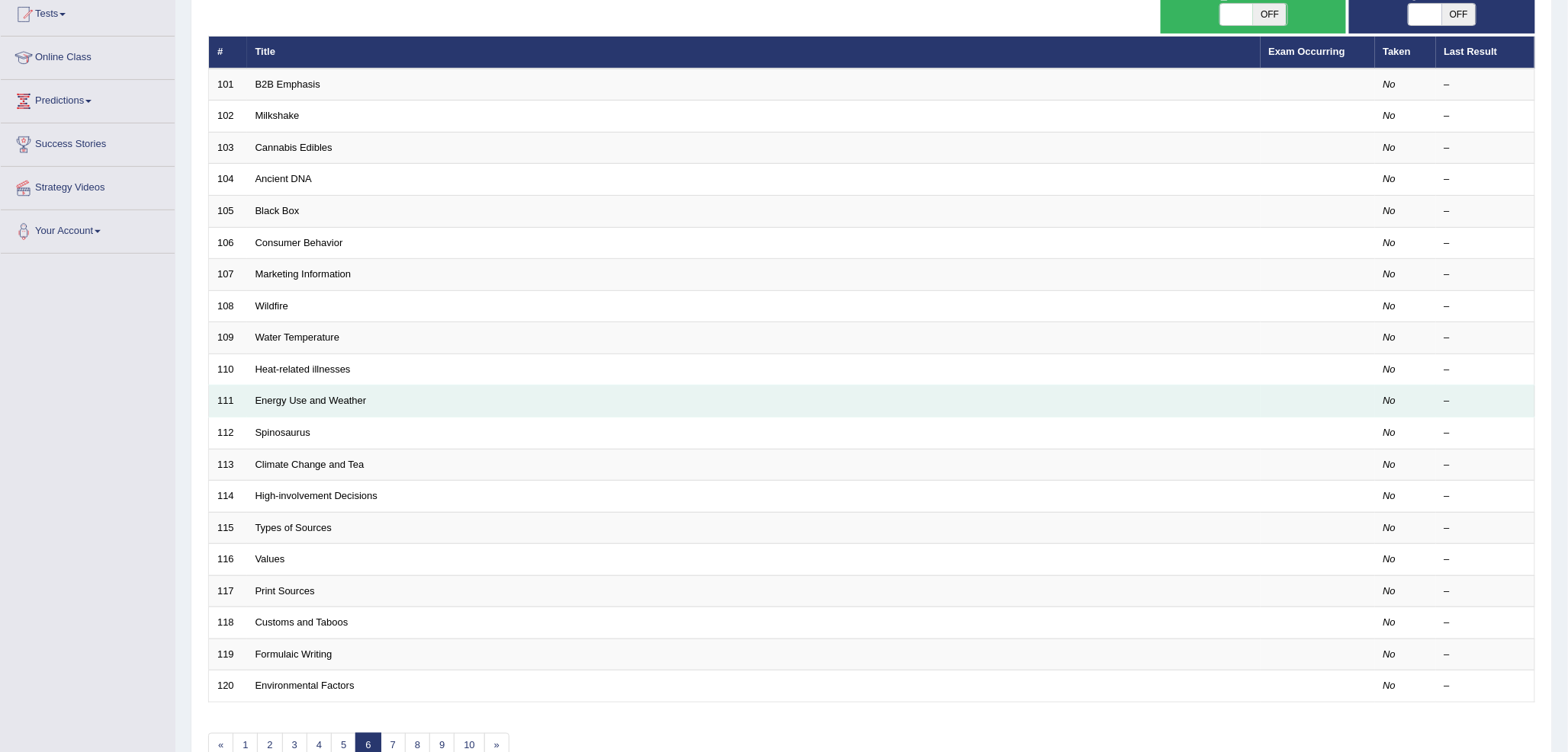
scroll to position [254, 0]
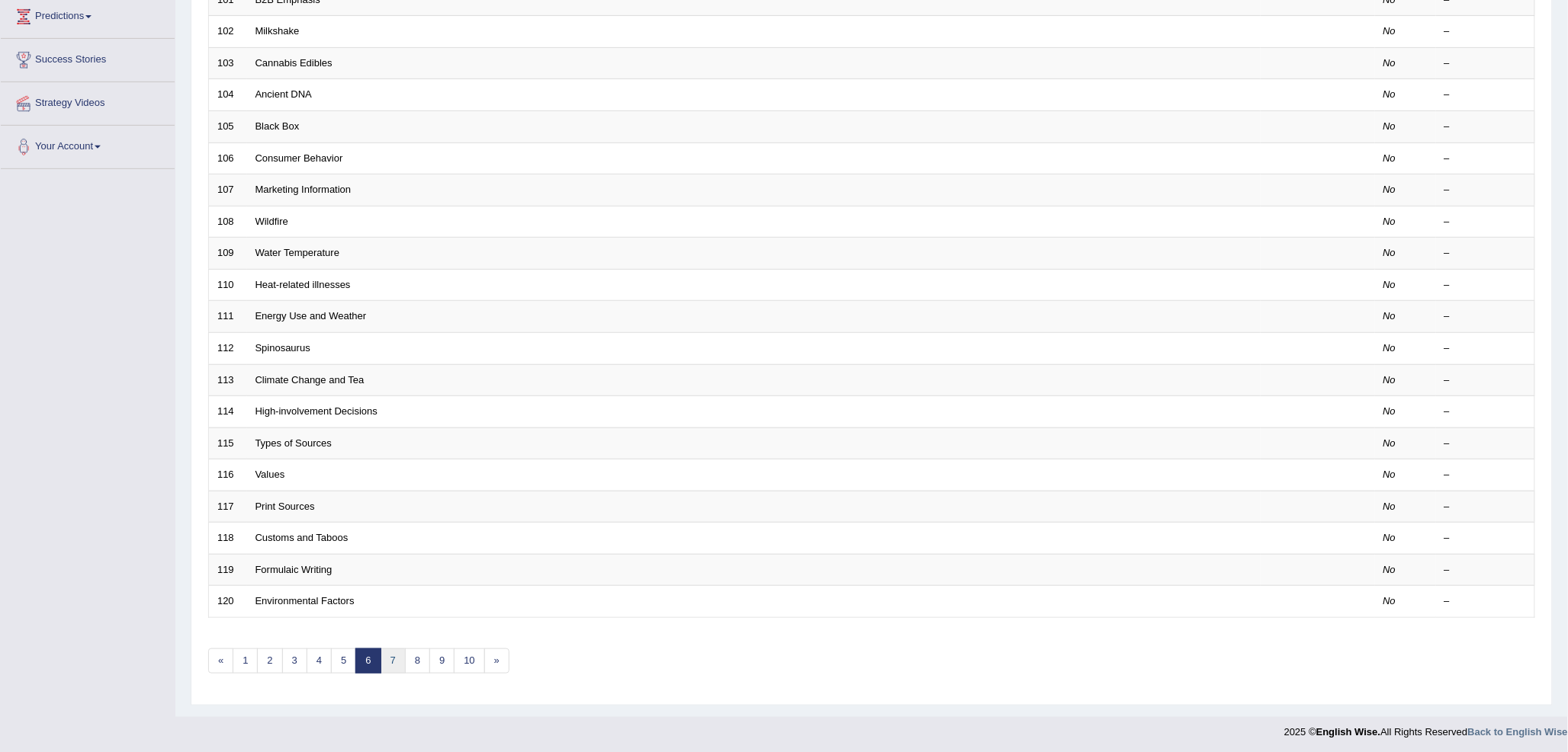
click at [393, 656] on link "7" at bounding box center [392, 661] width 25 height 25
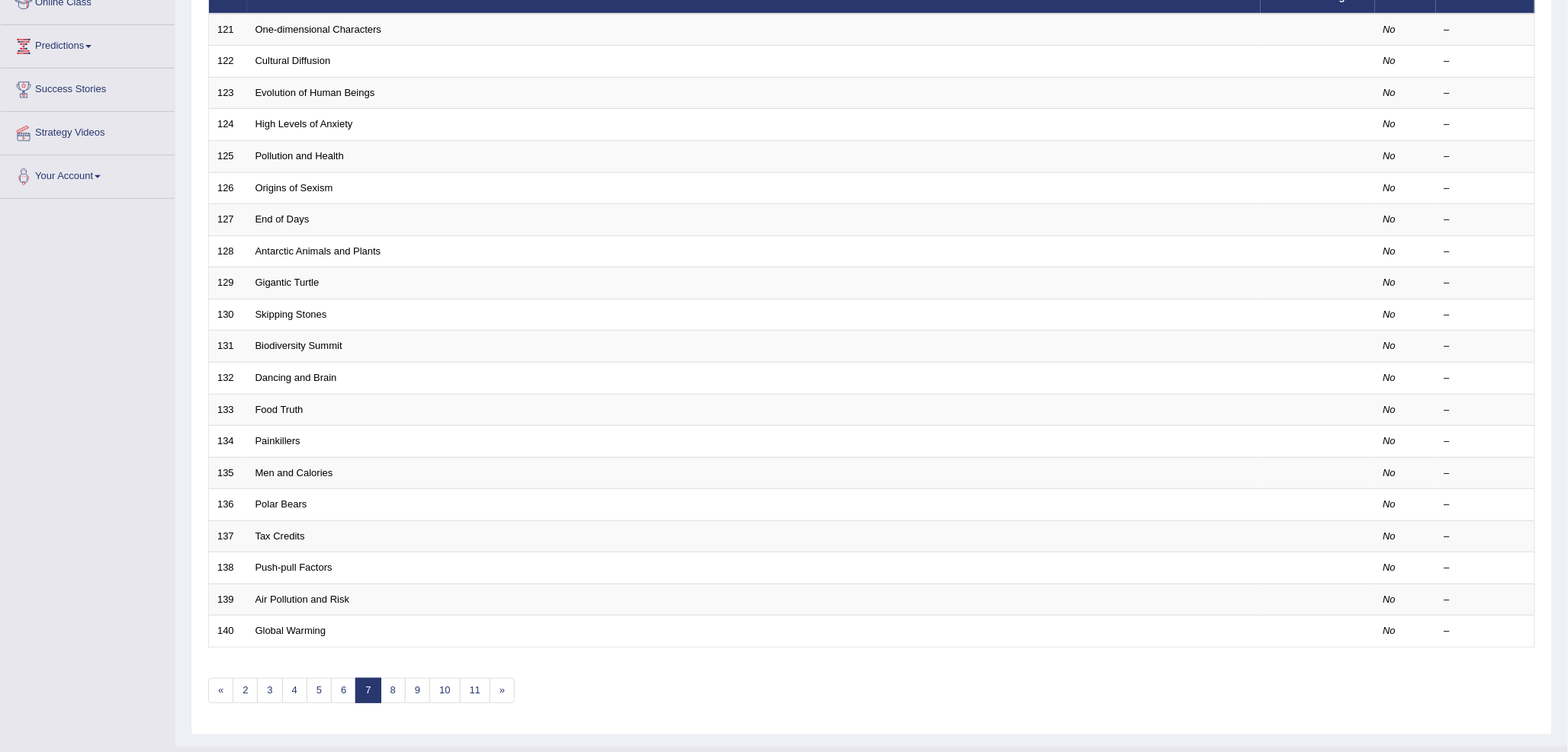
scroll to position [254, 0]
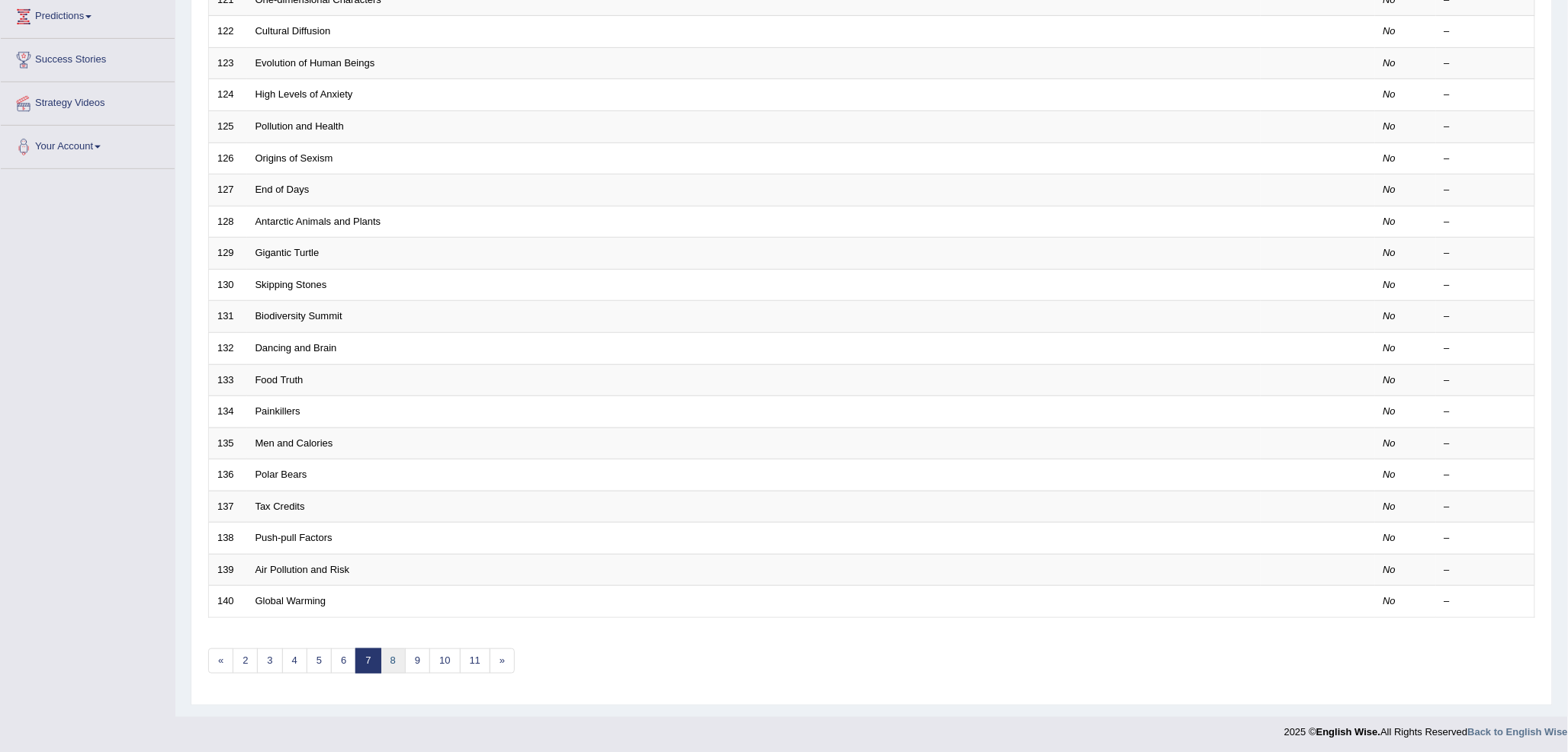
click at [385, 652] on link "8" at bounding box center [392, 661] width 25 height 25
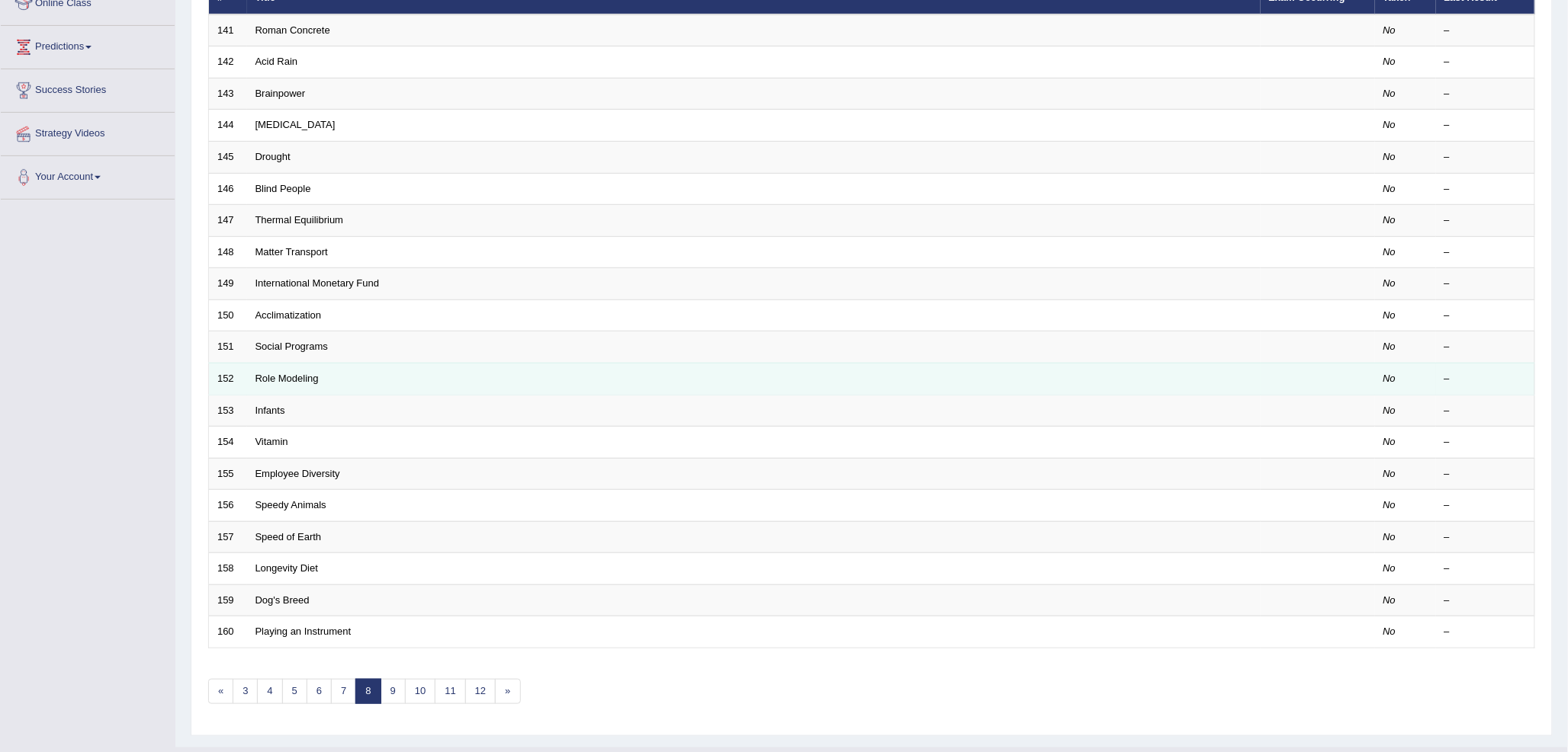
scroll to position [254, 0]
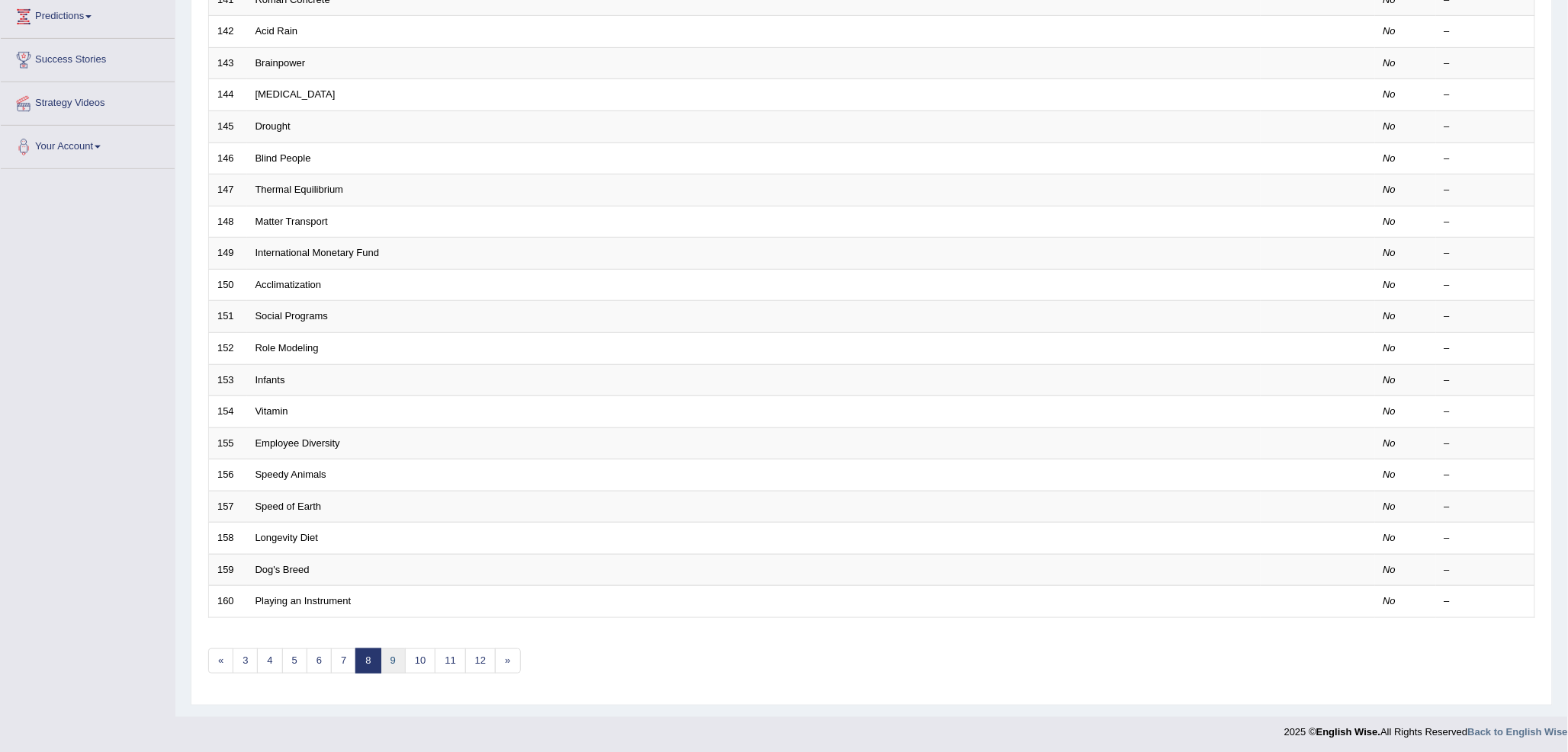
click at [402, 670] on link "9" at bounding box center [392, 661] width 25 height 25
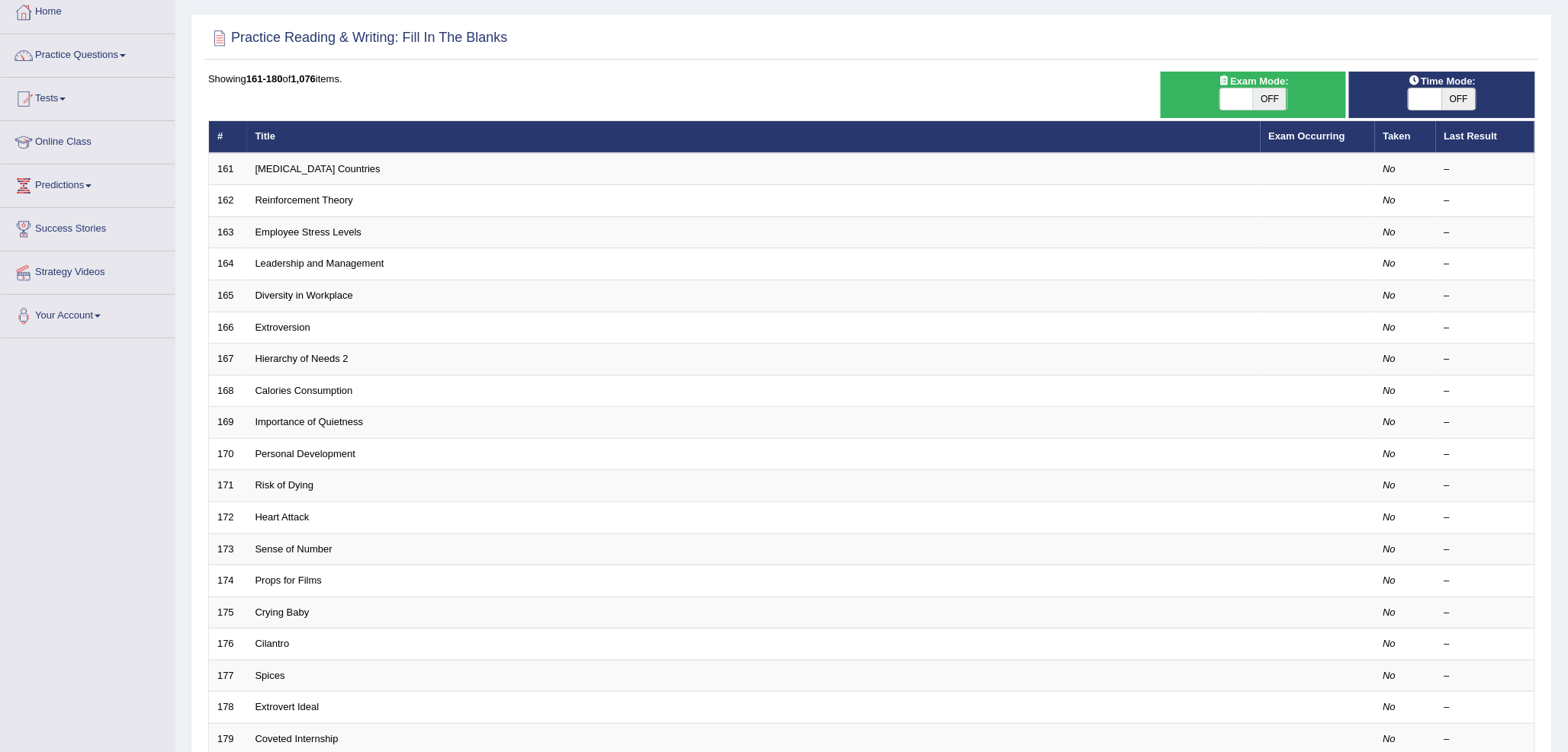
scroll to position [169, 0]
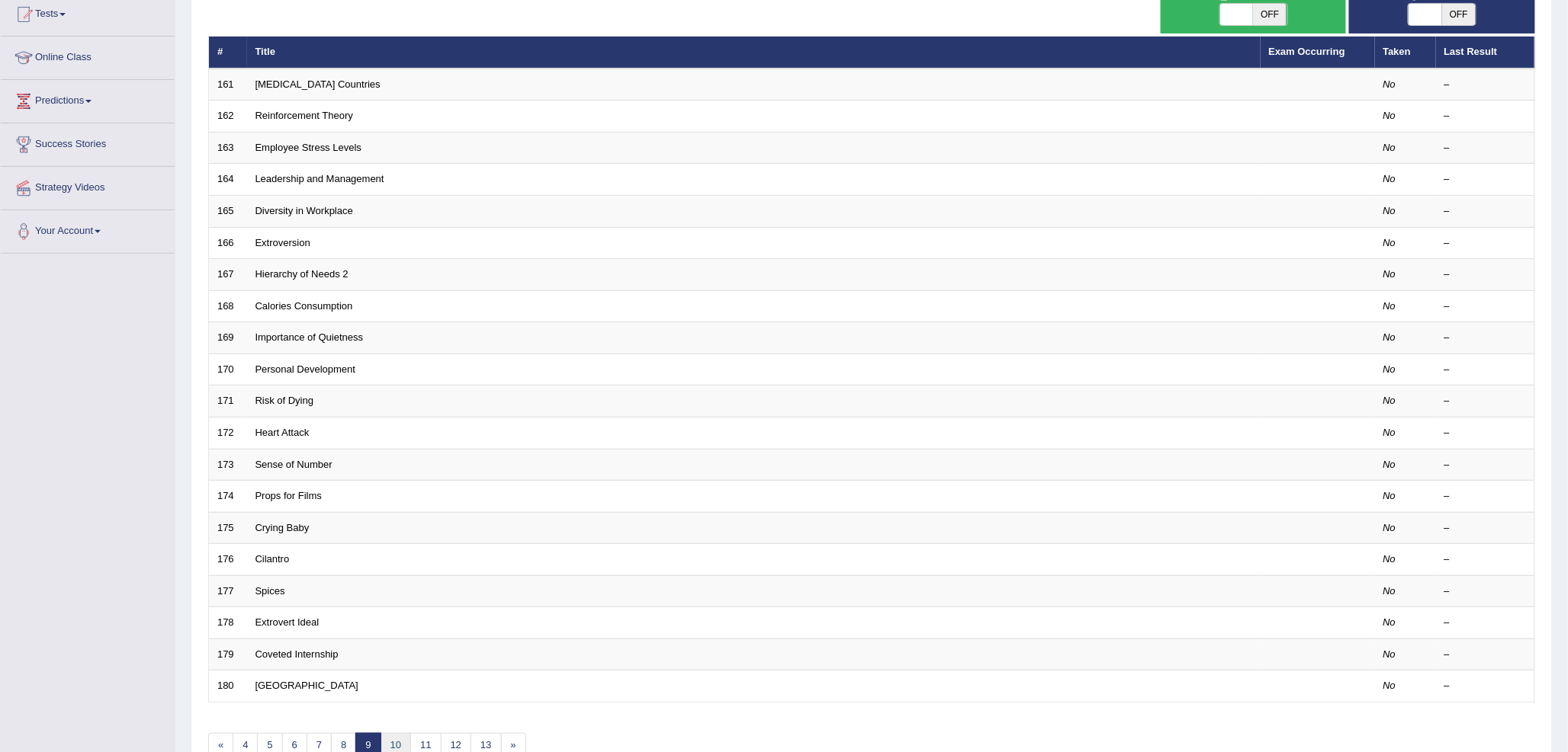
click at [397, 749] on link "10" at bounding box center [395, 745] width 30 height 25
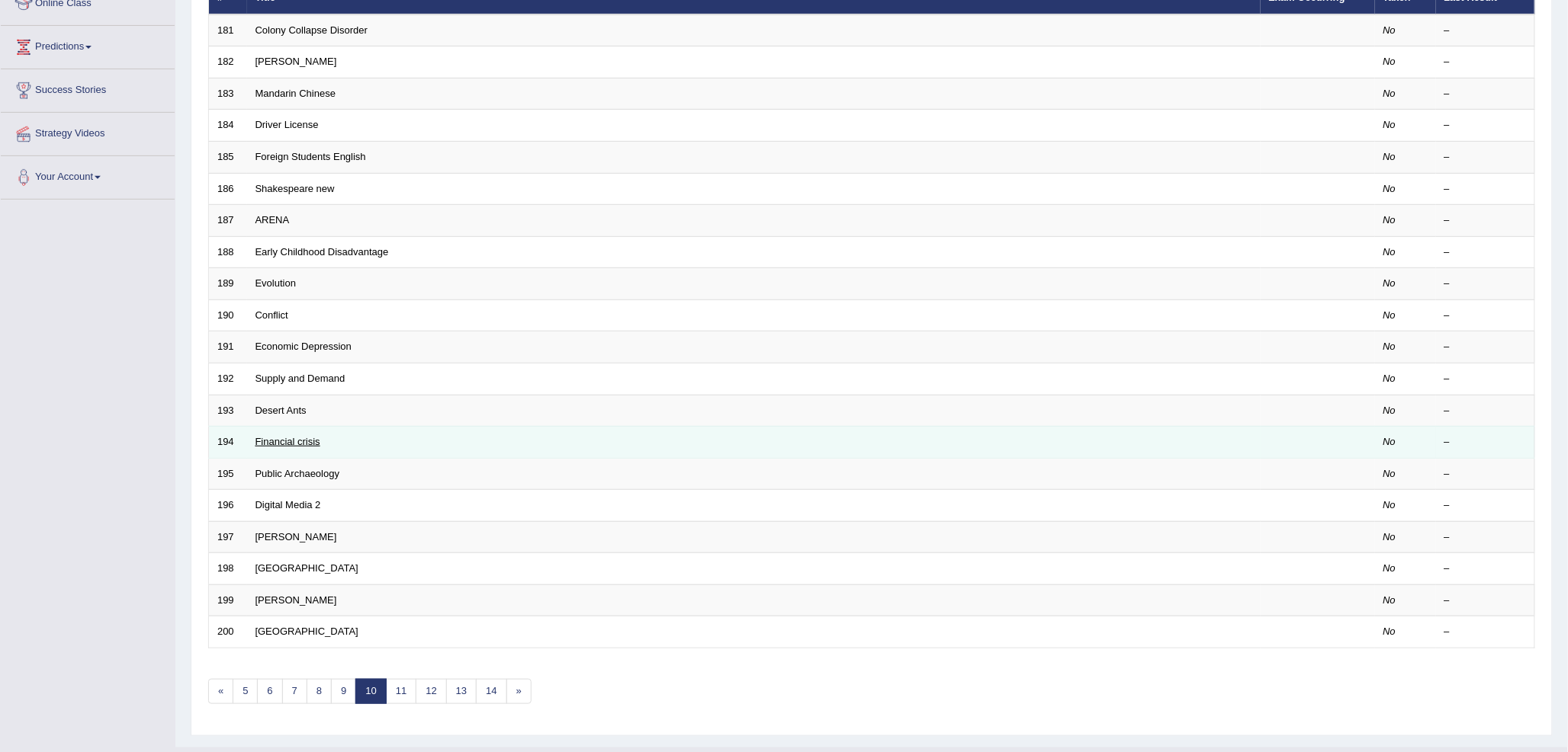
scroll to position [254, 0]
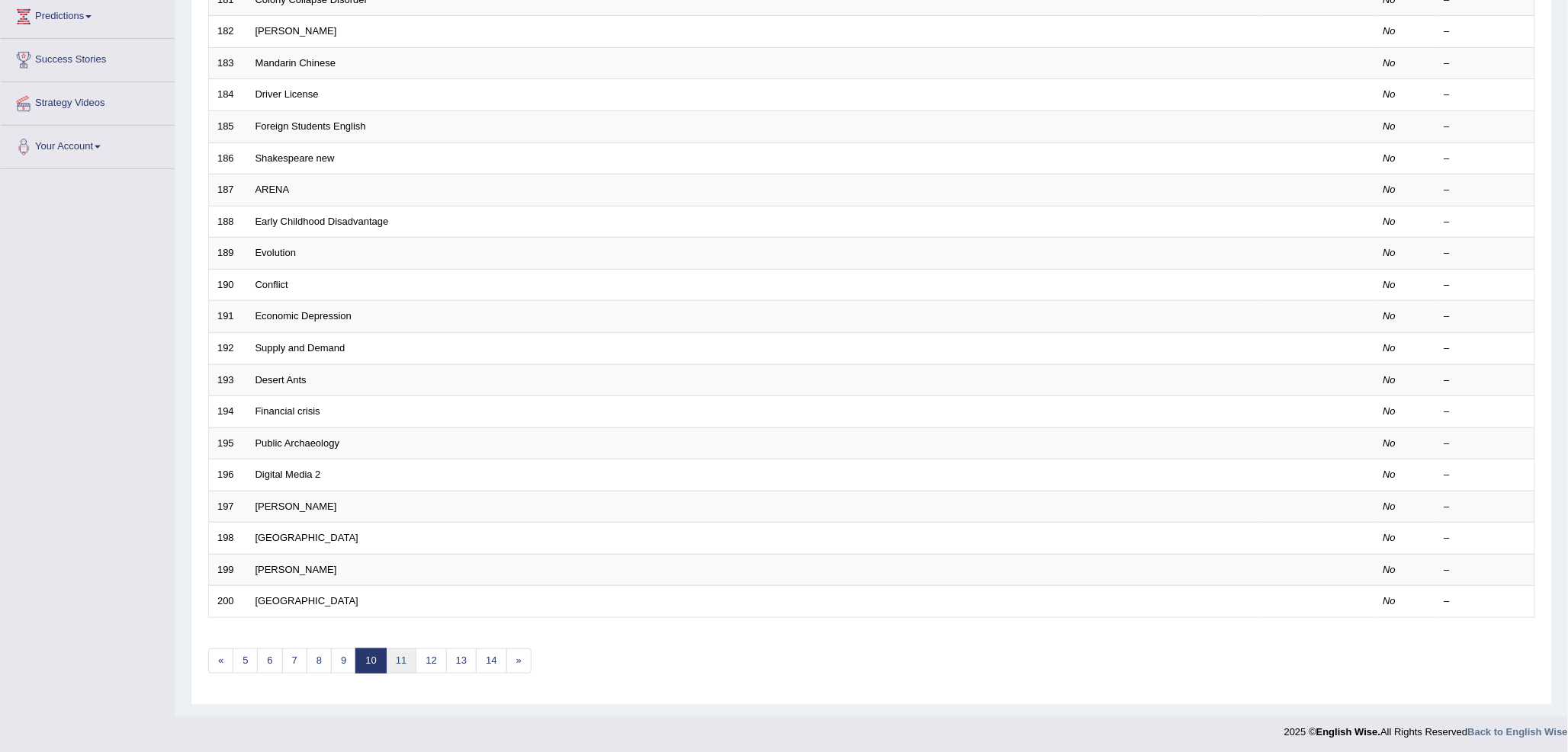
click at [403, 656] on link "11" at bounding box center [401, 661] width 30 height 25
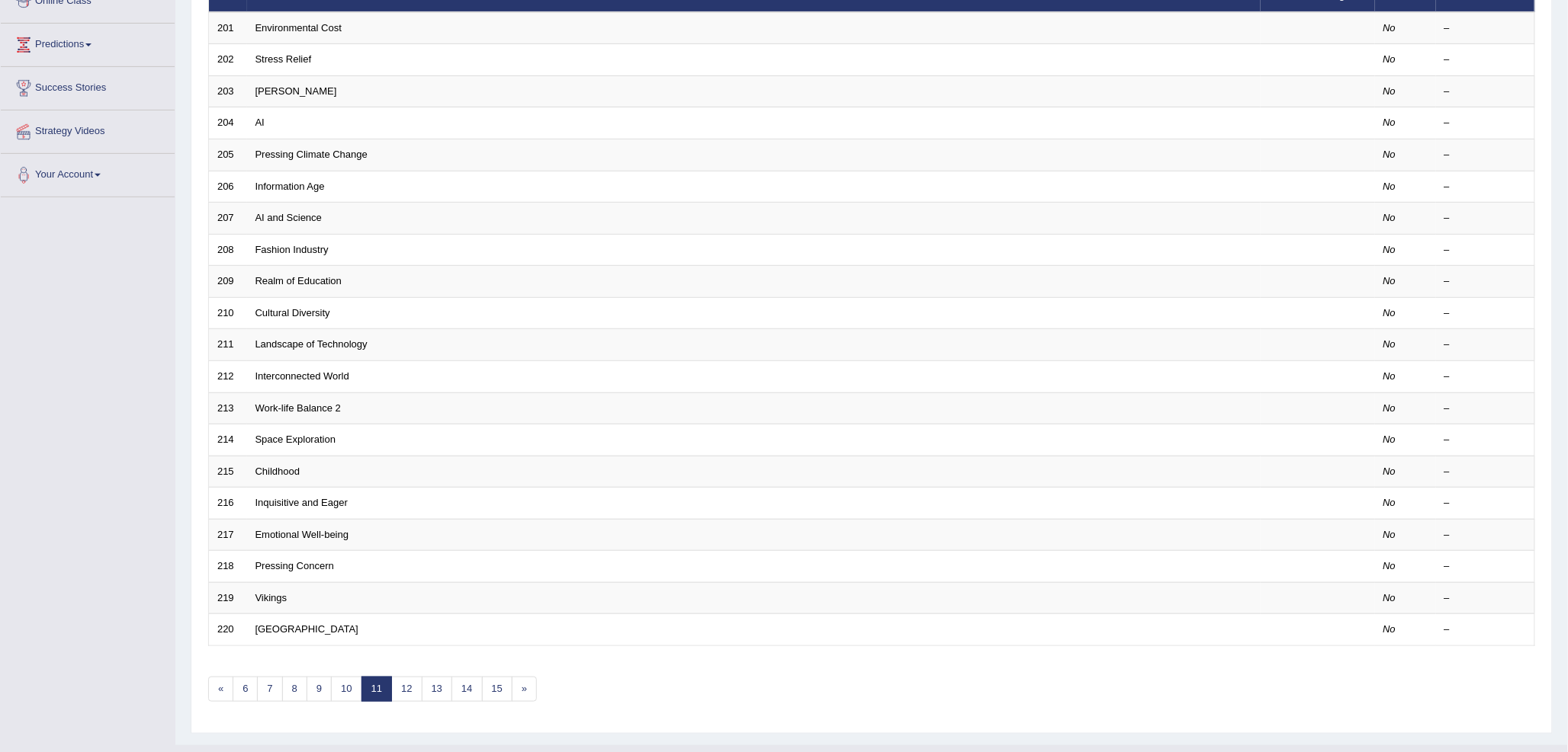
scroll to position [254, 0]
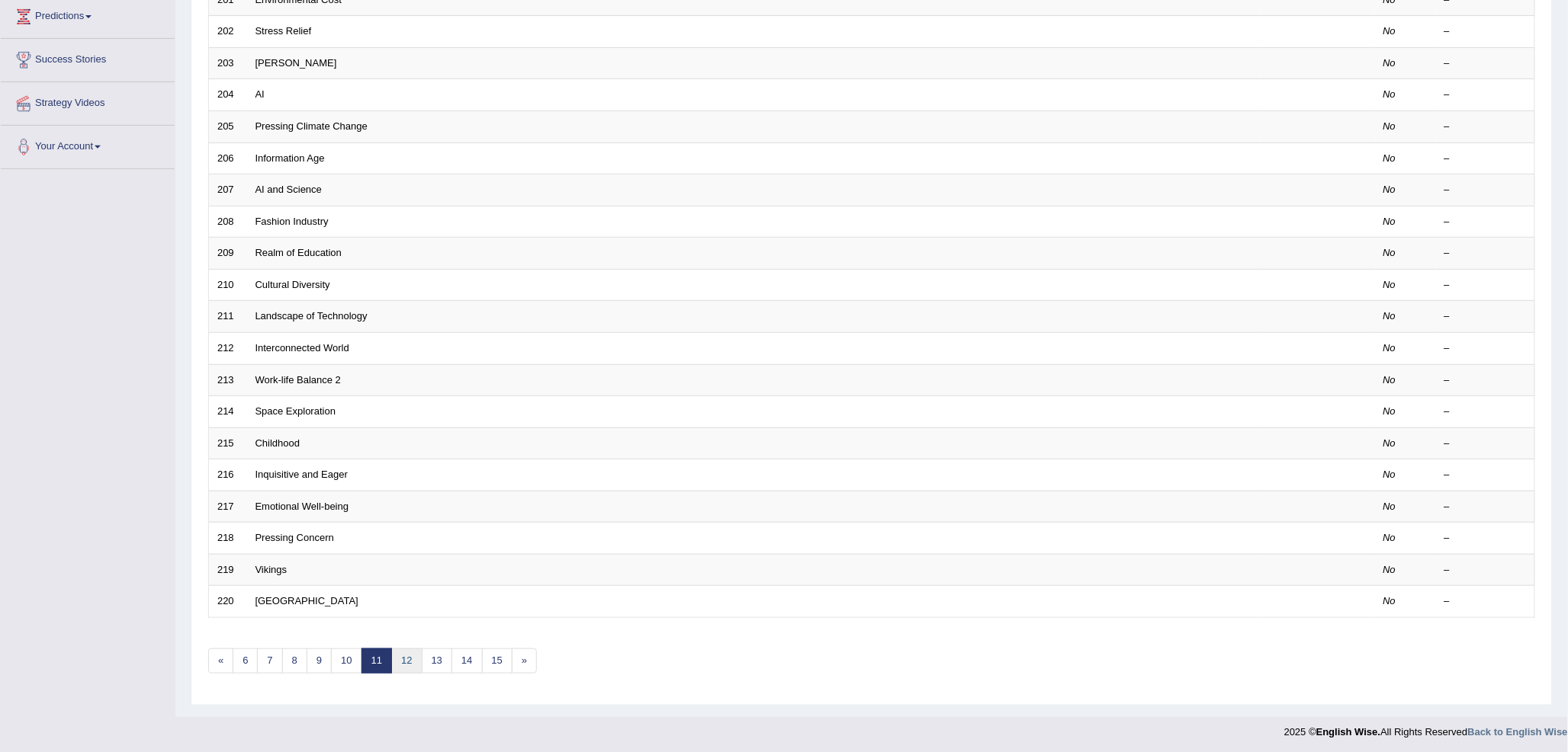
click at [412, 661] on link "12" at bounding box center [406, 661] width 30 height 25
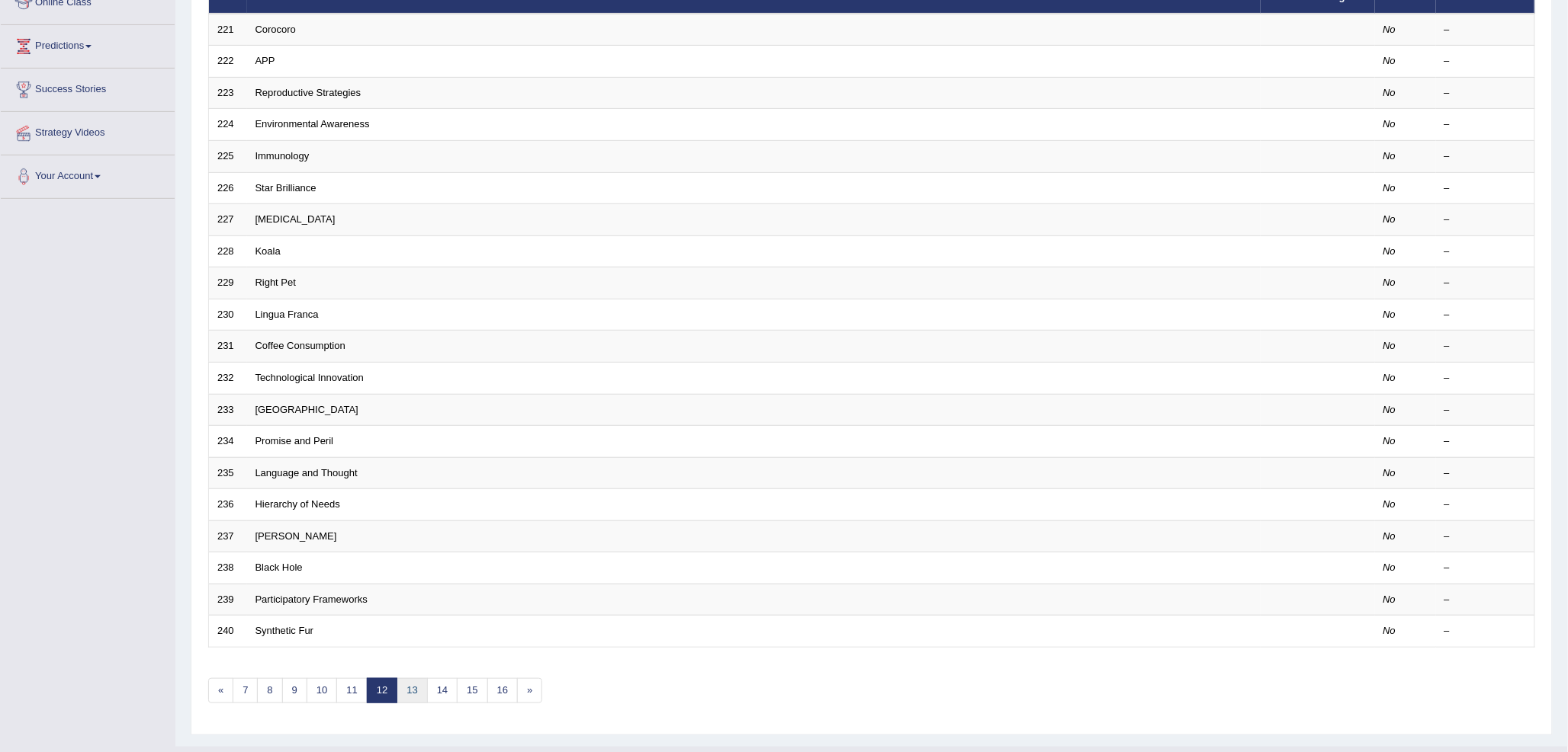
scroll to position [254, 0]
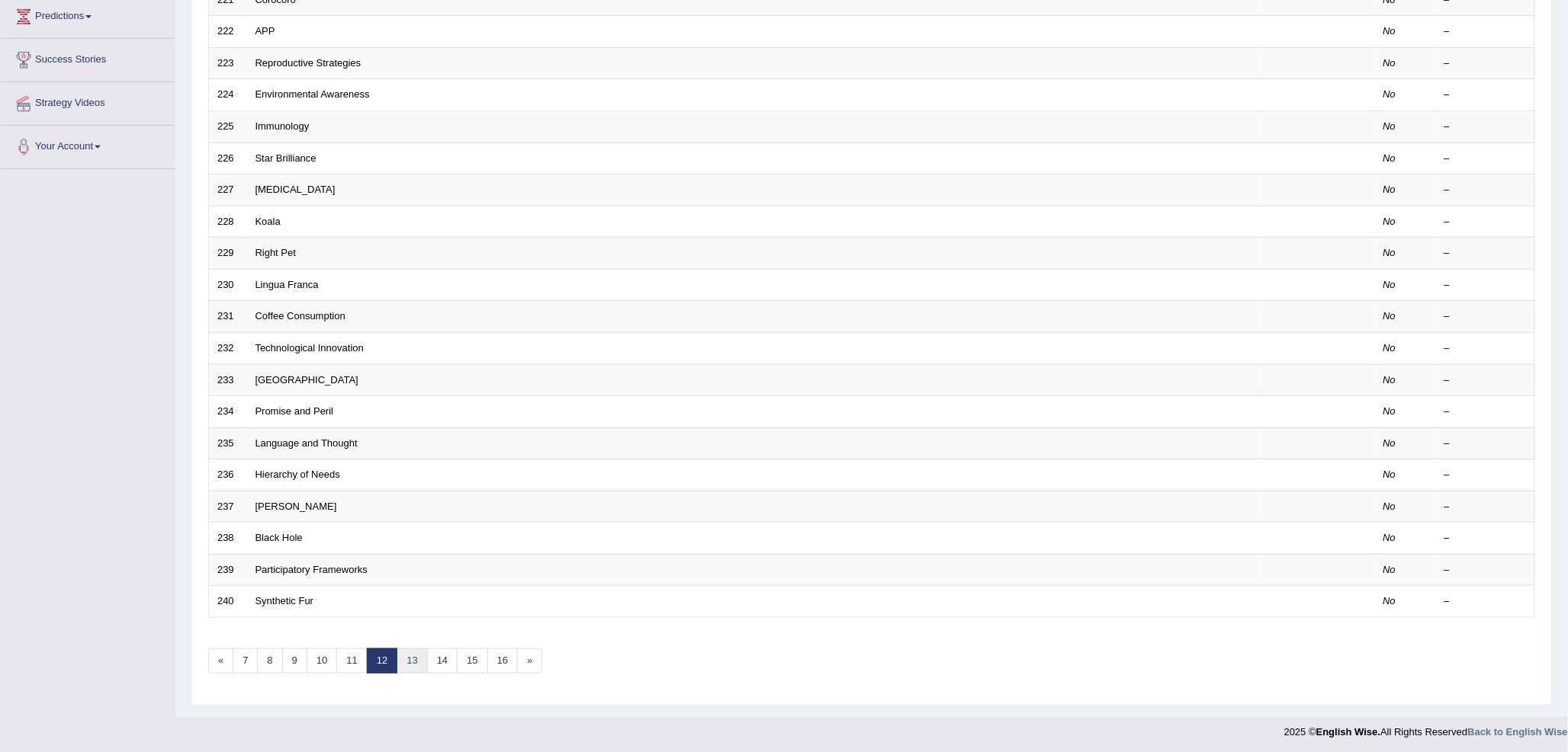
click at [408, 657] on link "13" at bounding box center [411, 661] width 30 height 25
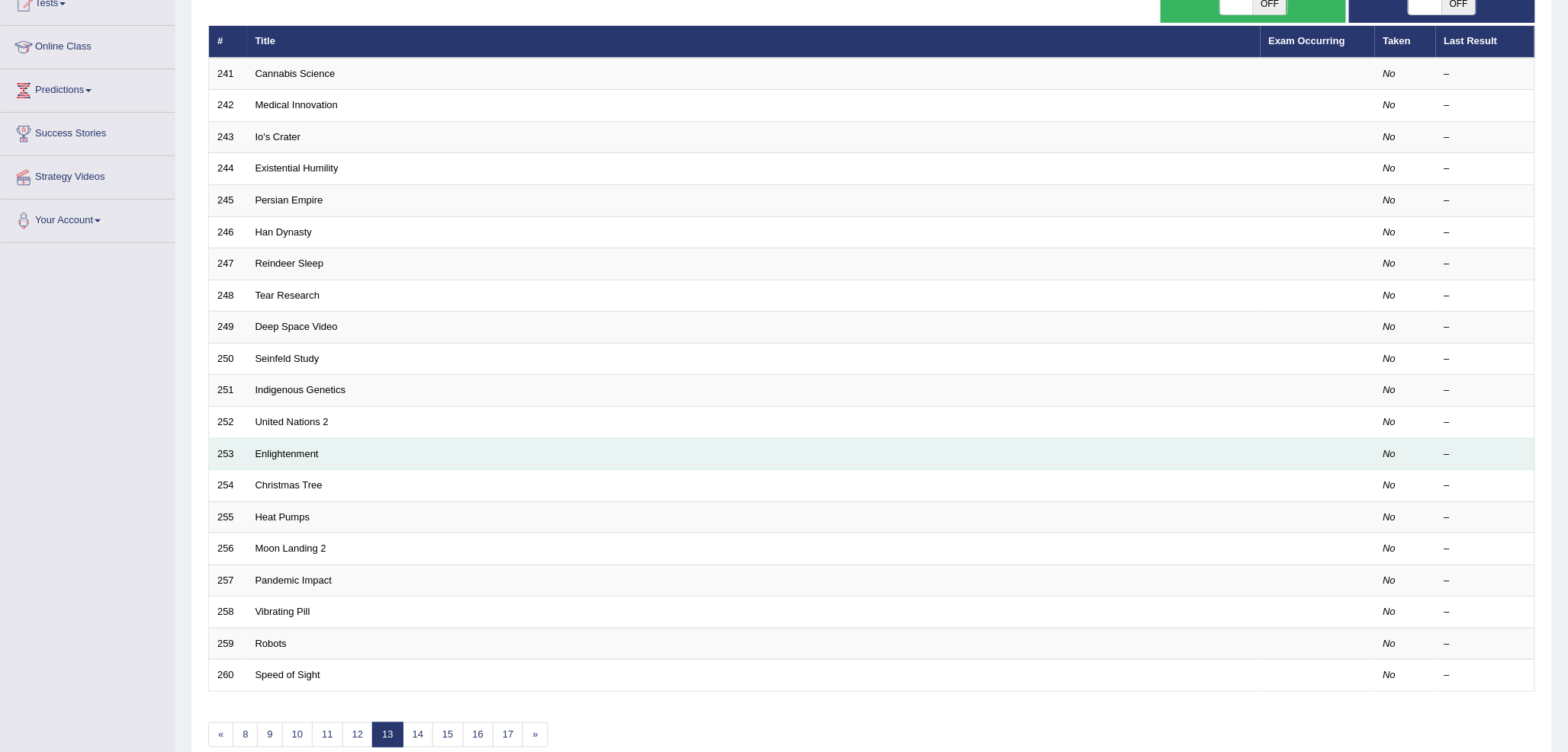
scroll to position [254, 0]
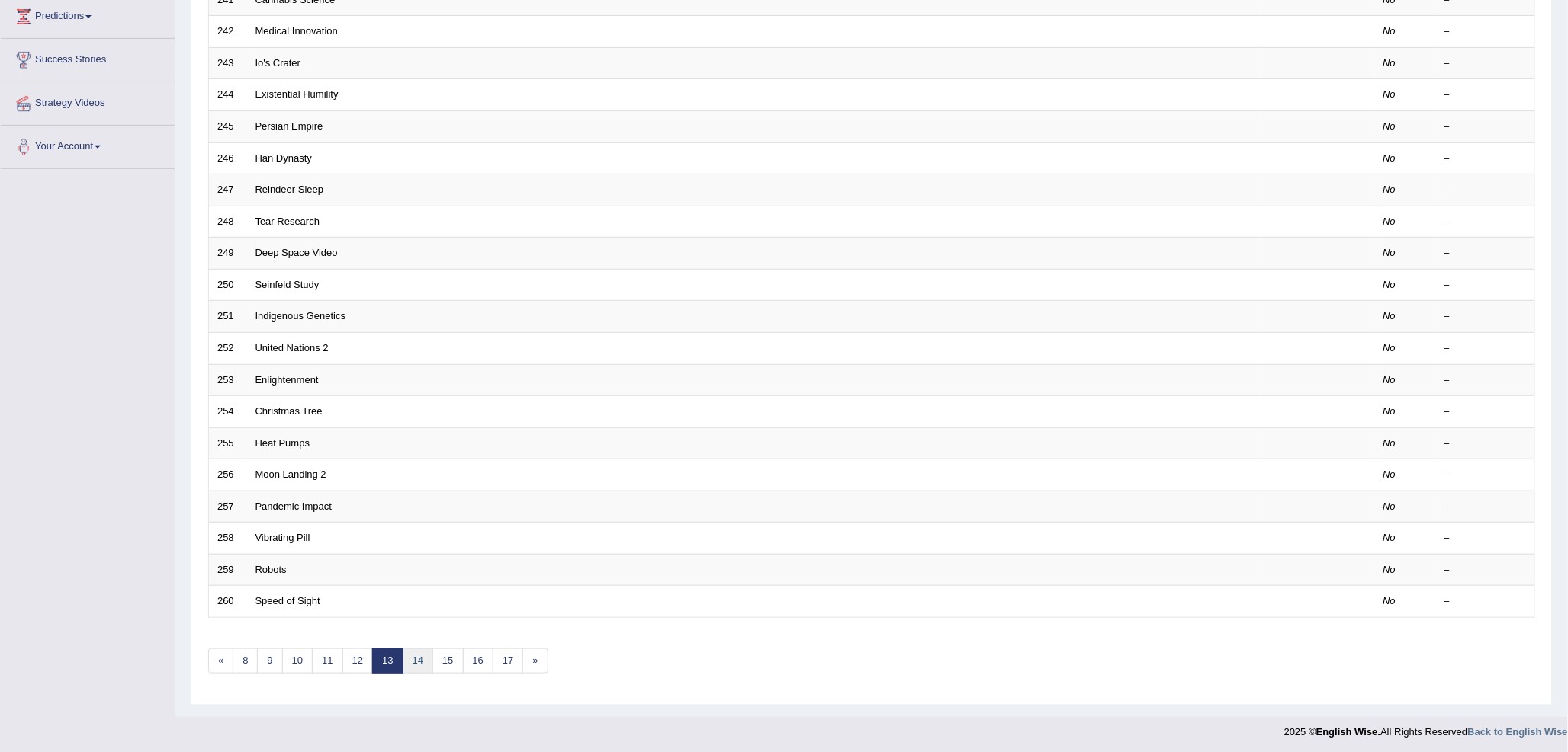
click at [413, 663] on link "14" at bounding box center [417, 661] width 30 height 25
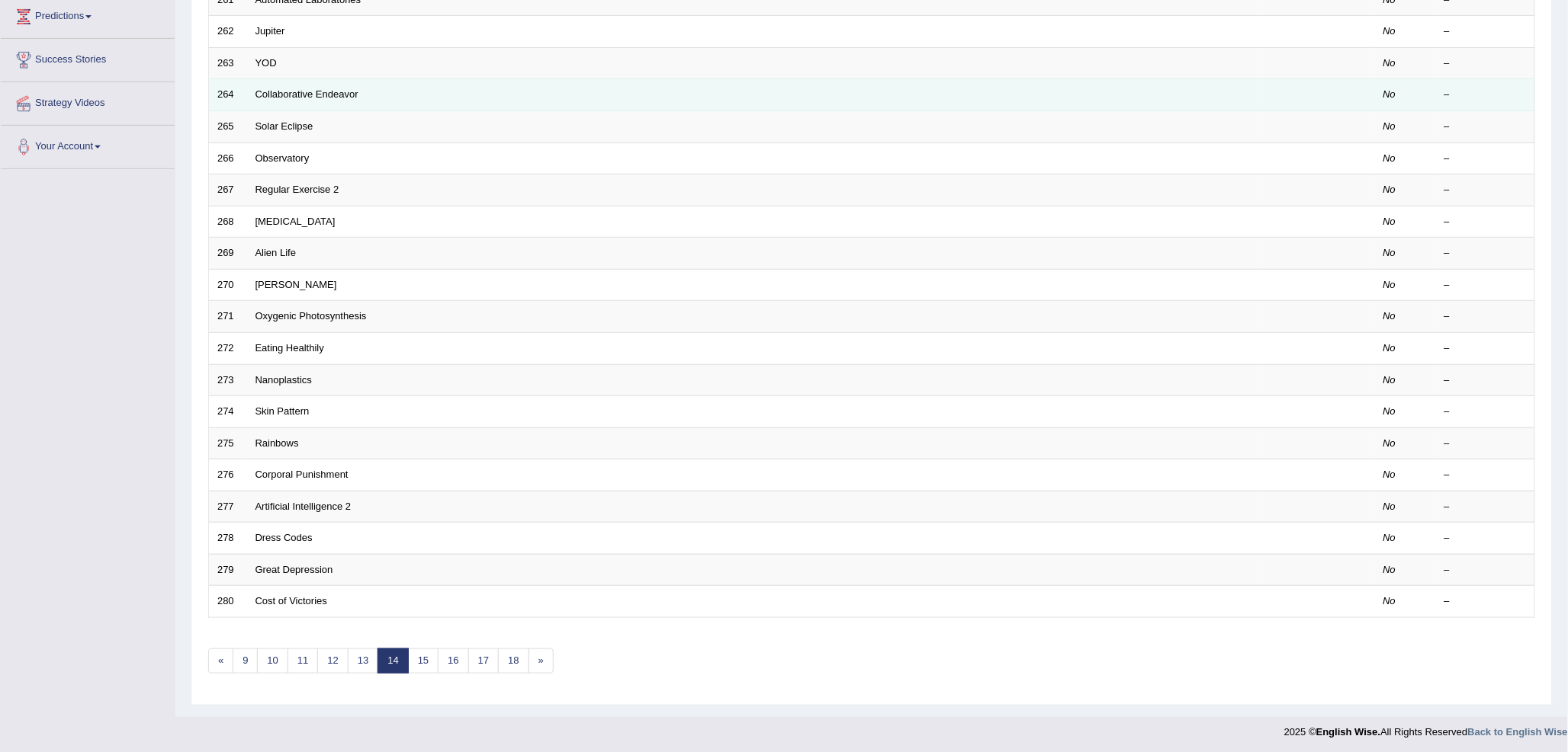
scroll to position [256, 0]
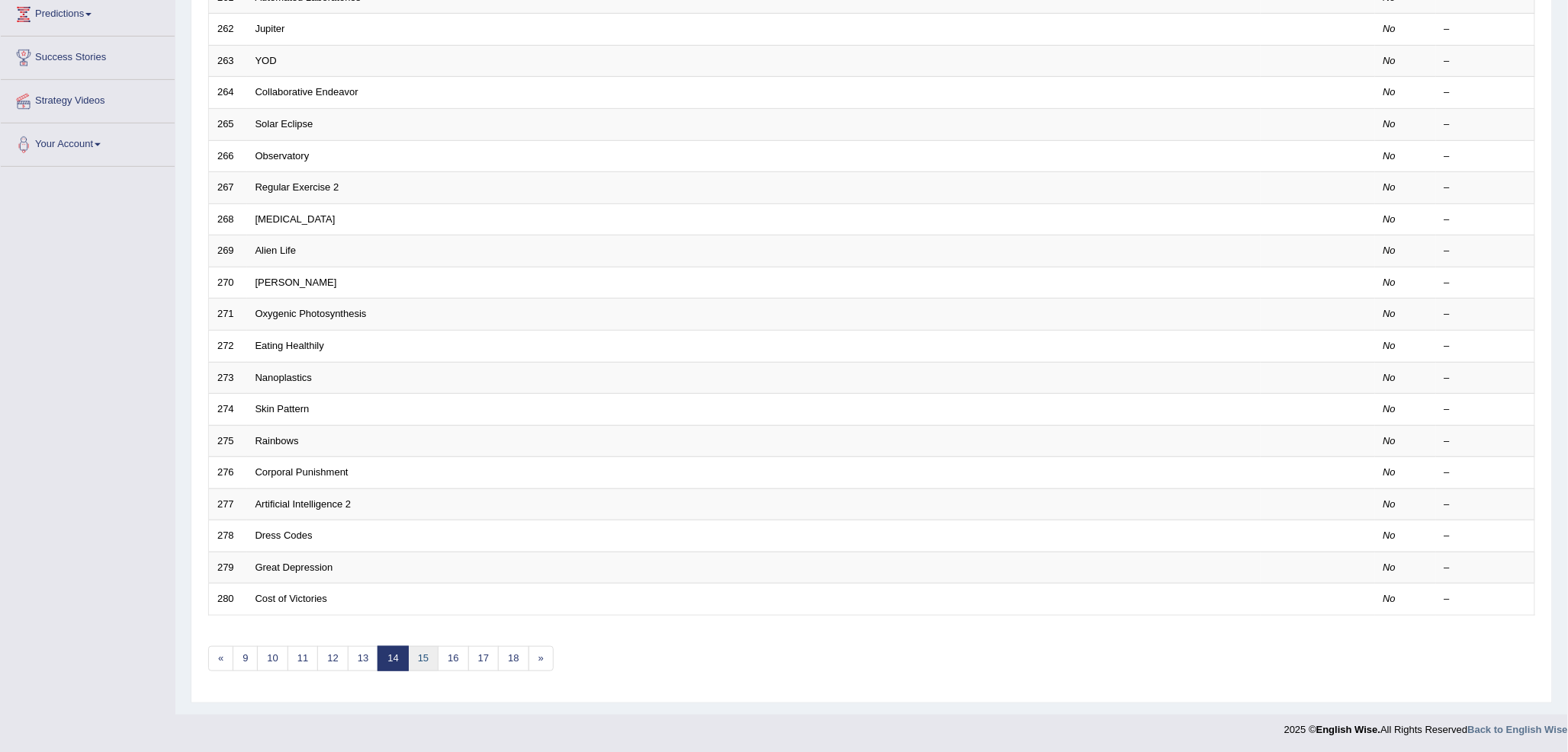
click at [429, 658] on link "15" at bounding box center [423, 658] width 30 height 25
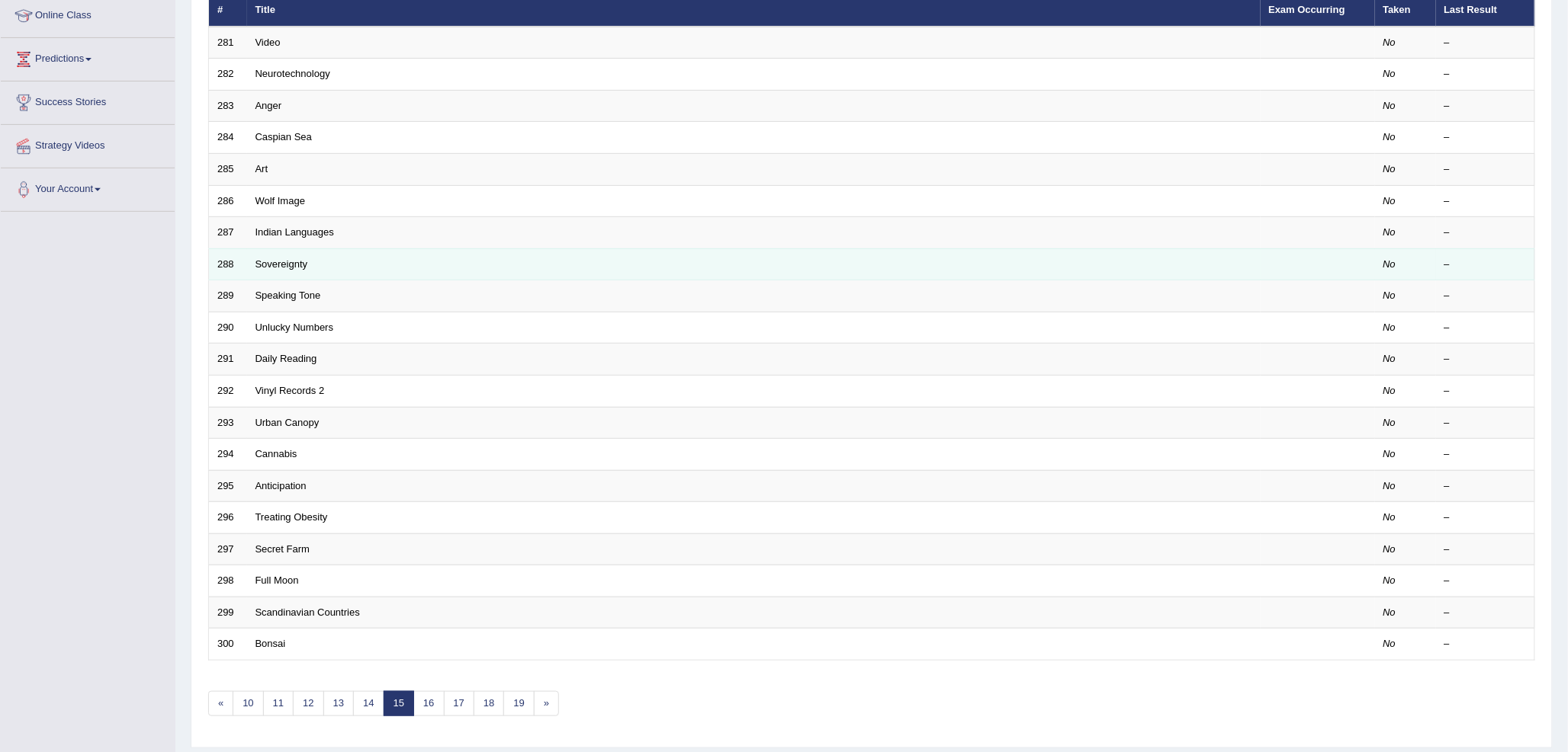
scroll to position [254, 0]
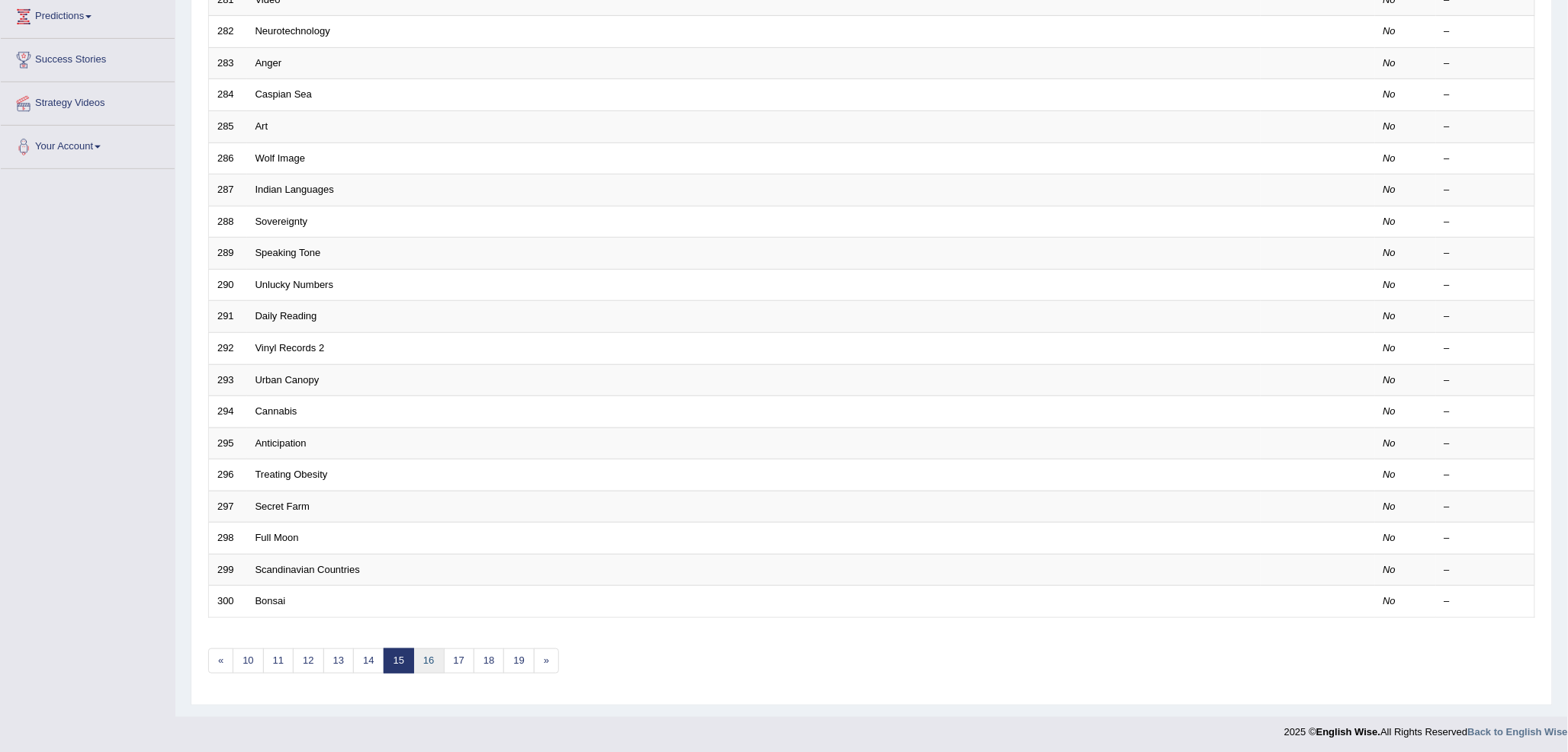
click at [425, 659] on link "16" at bounding box center [428, 661] width 30 height 25
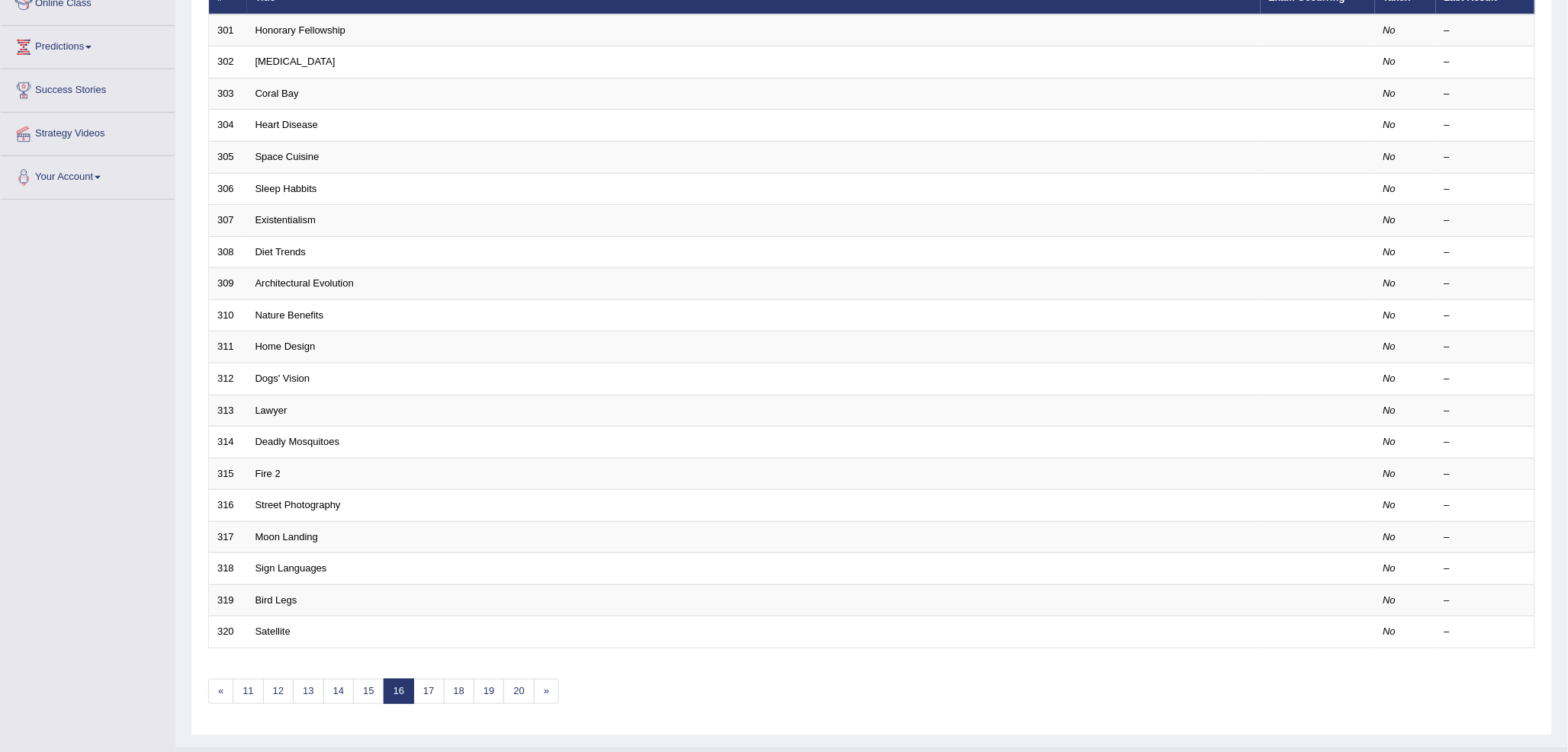
scroll to position [256, 0]
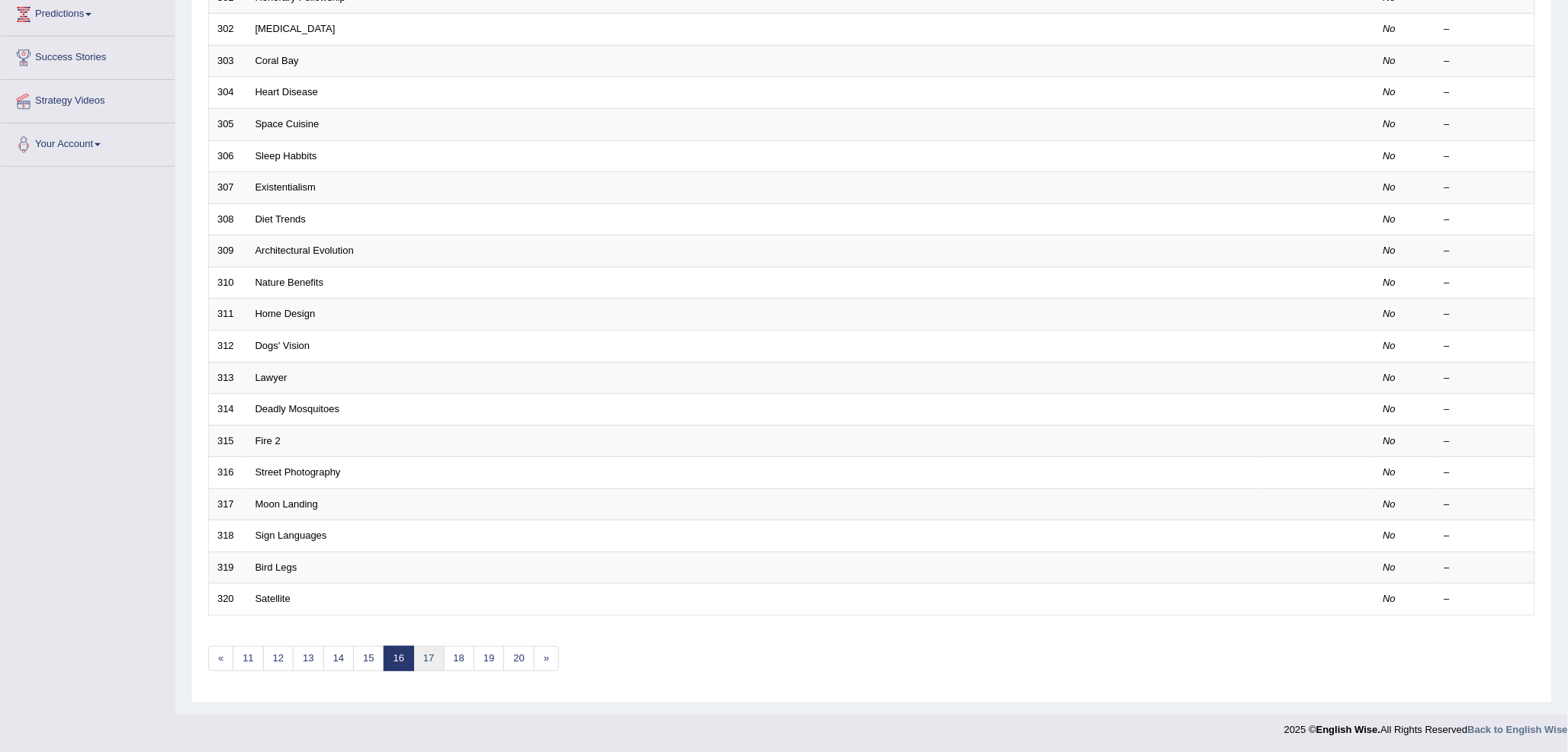
click at [422, 650] on link "17" at bounding box center [428, 658] width 30 height 25
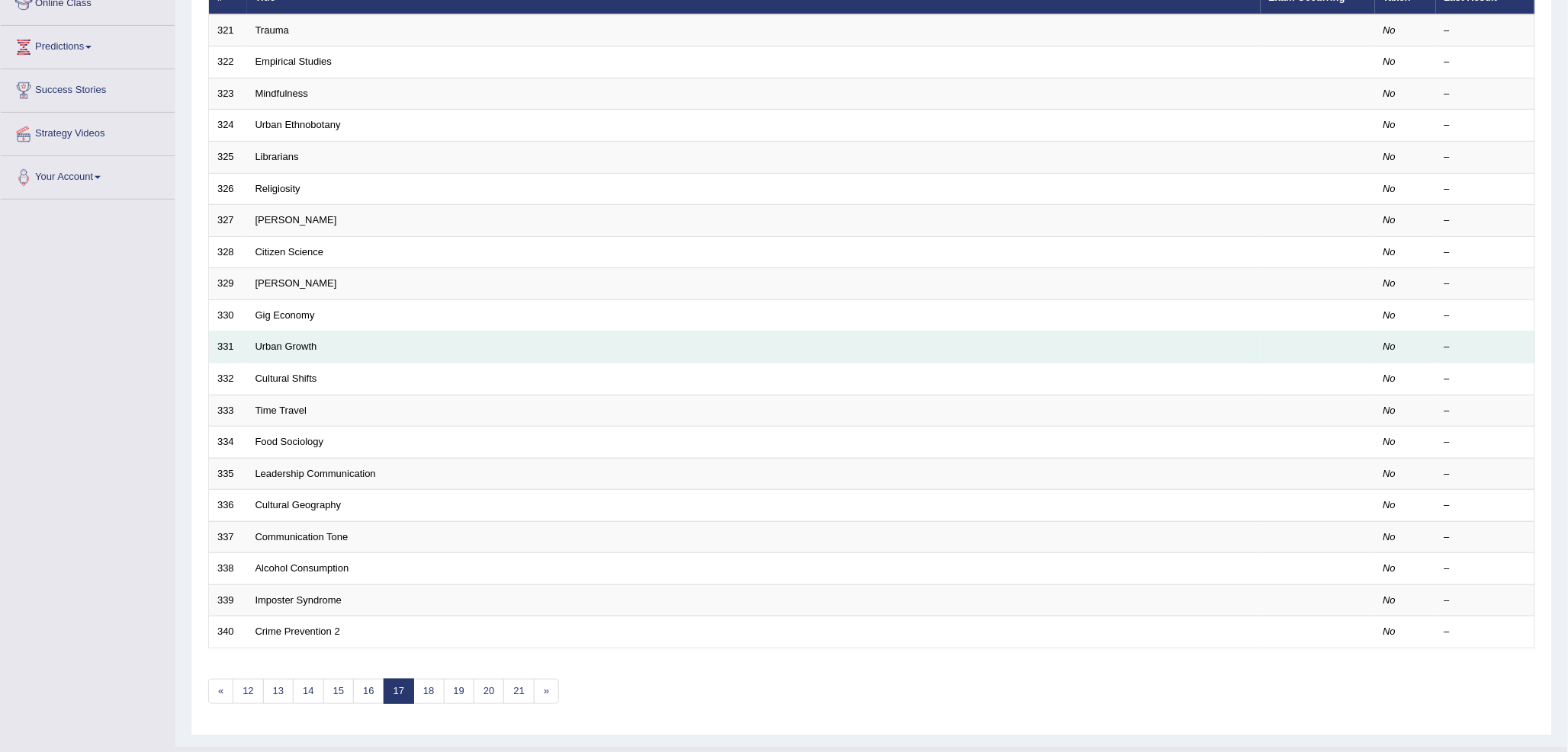
scroll to position [254, 0]
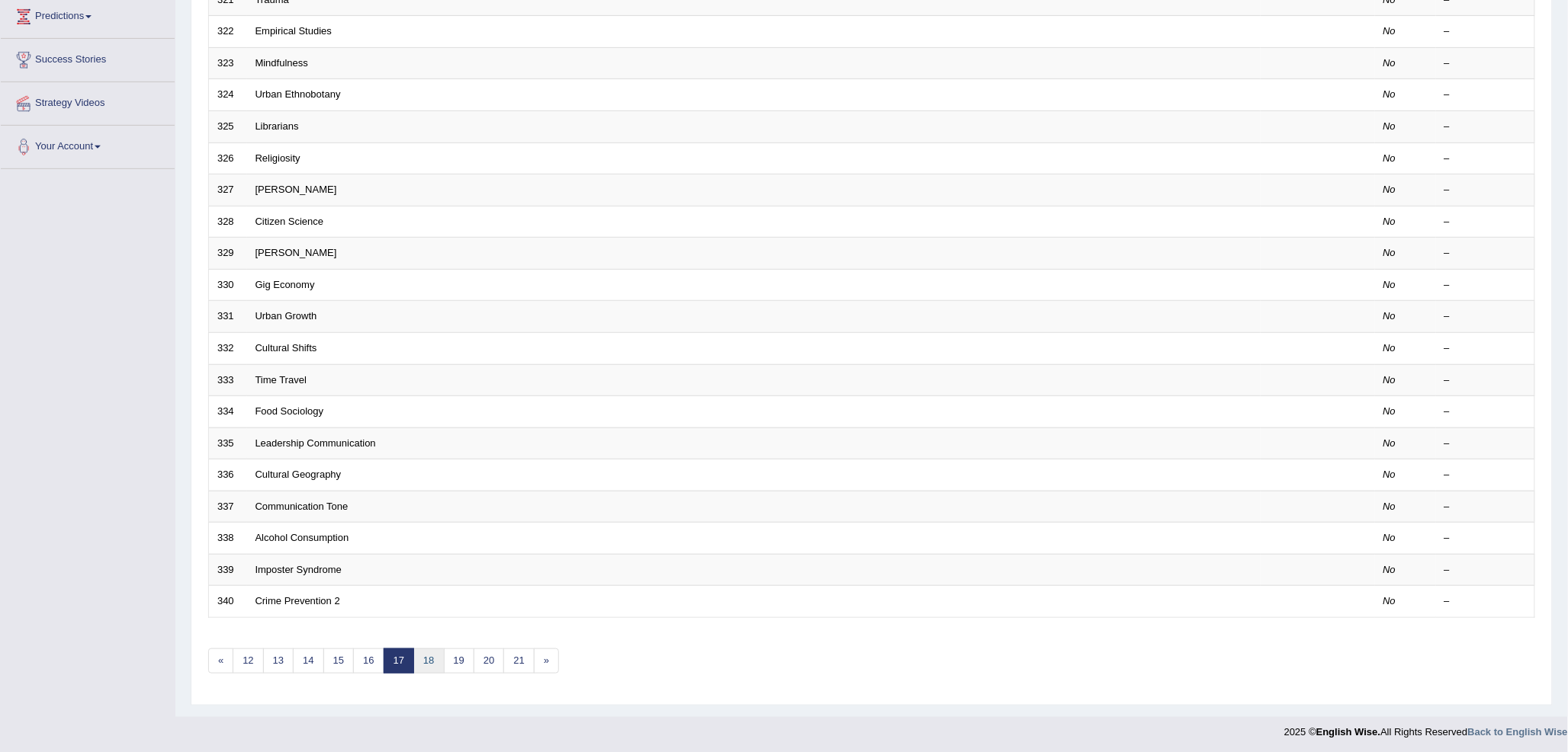
click at [430, 667] on link "18" at bounding box center [428, 661] width 30 height 25
click at [430, 660] on link "19" at bounding box center [428, 658] width 30 height 25
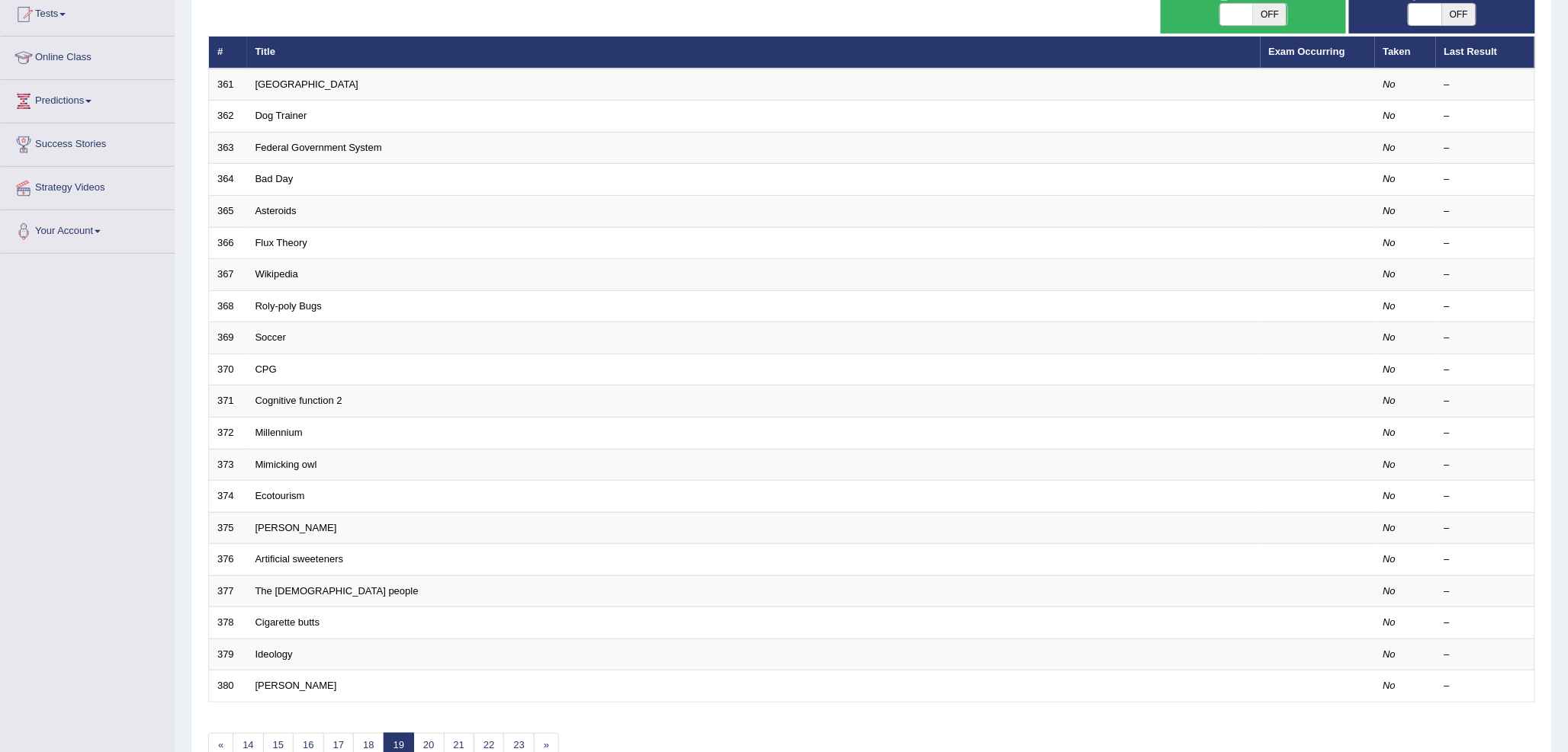
scroll to position [254, 0]
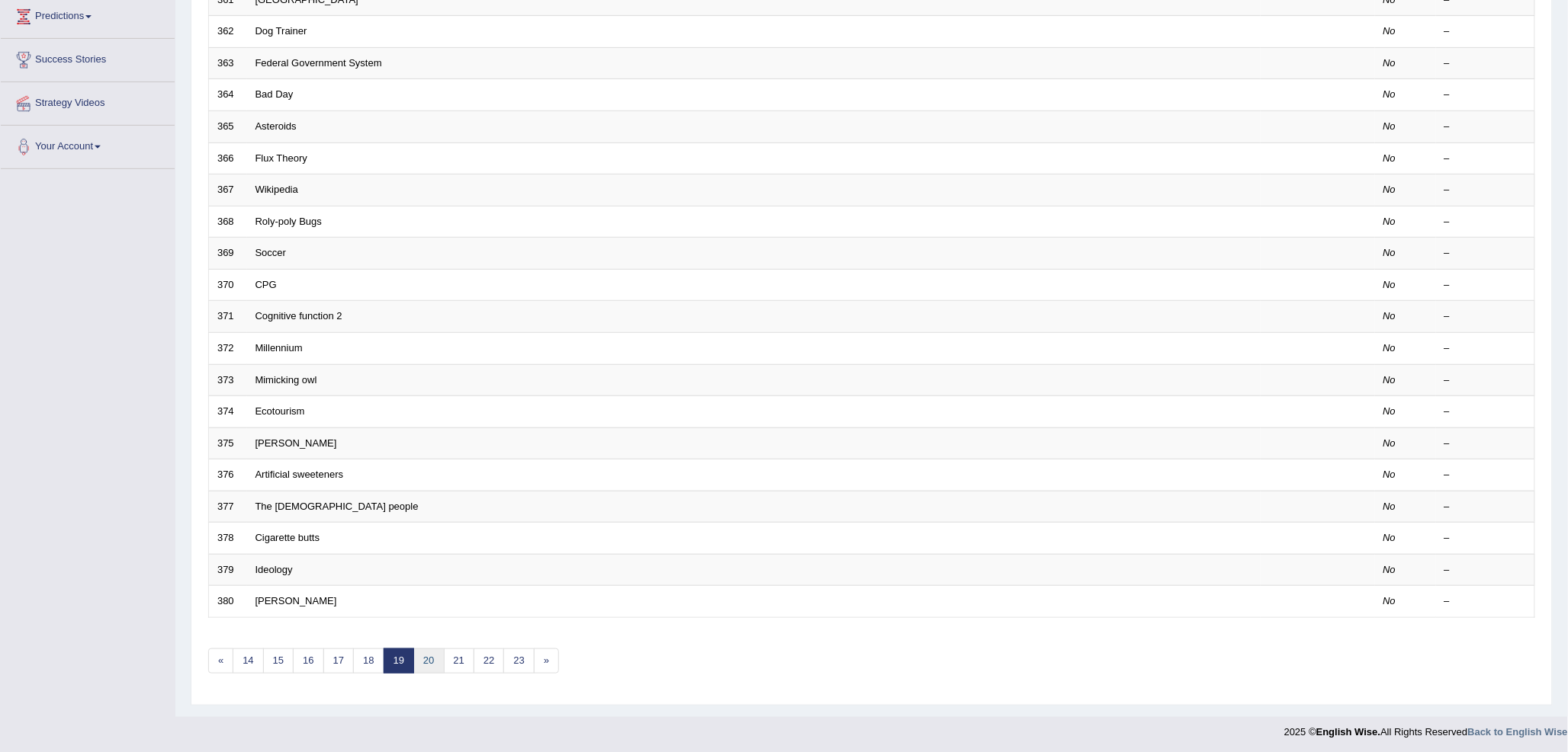
click at [430, 666] on link "20" at bounding box center [428, 661] width 30 height 25
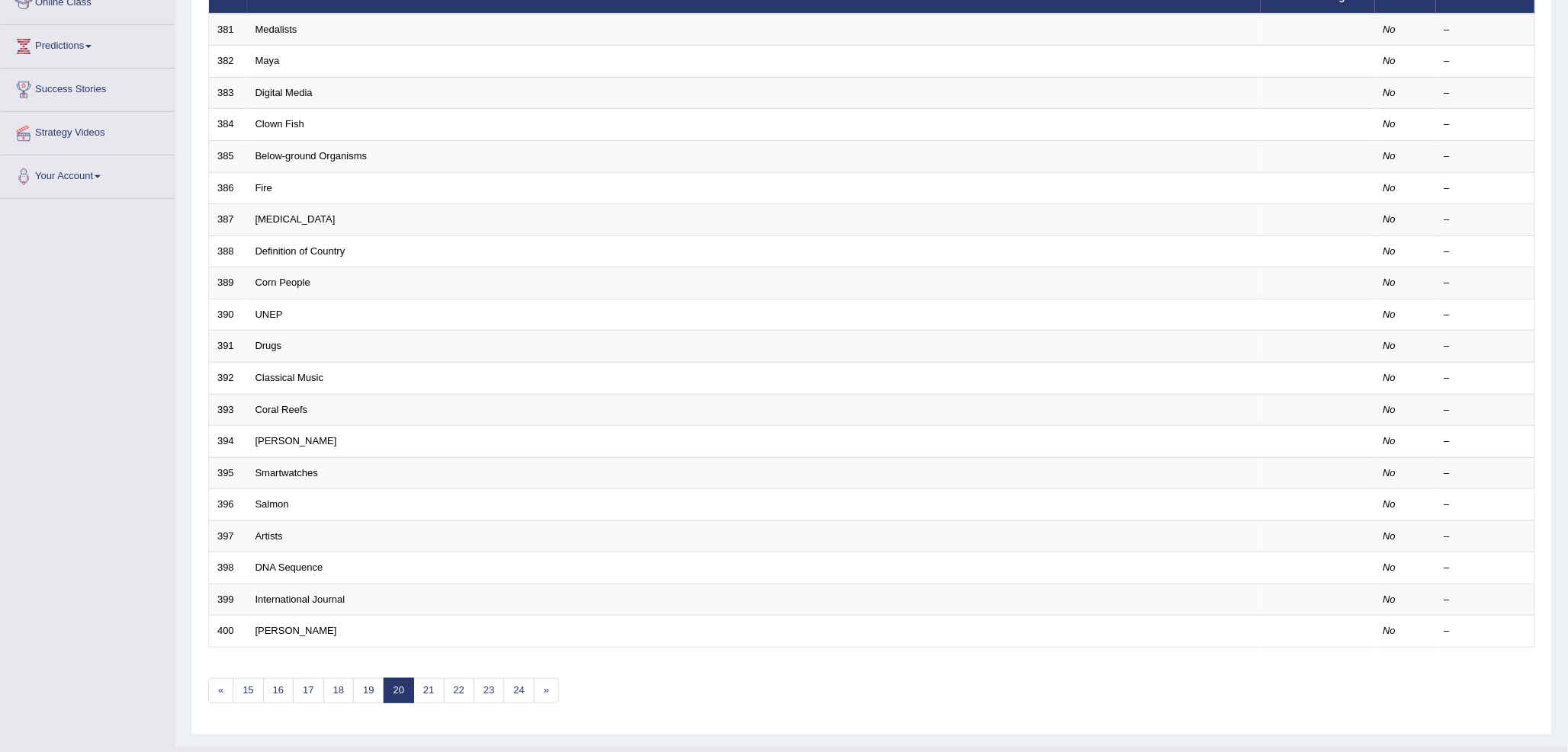
scroll to position [254, 0]
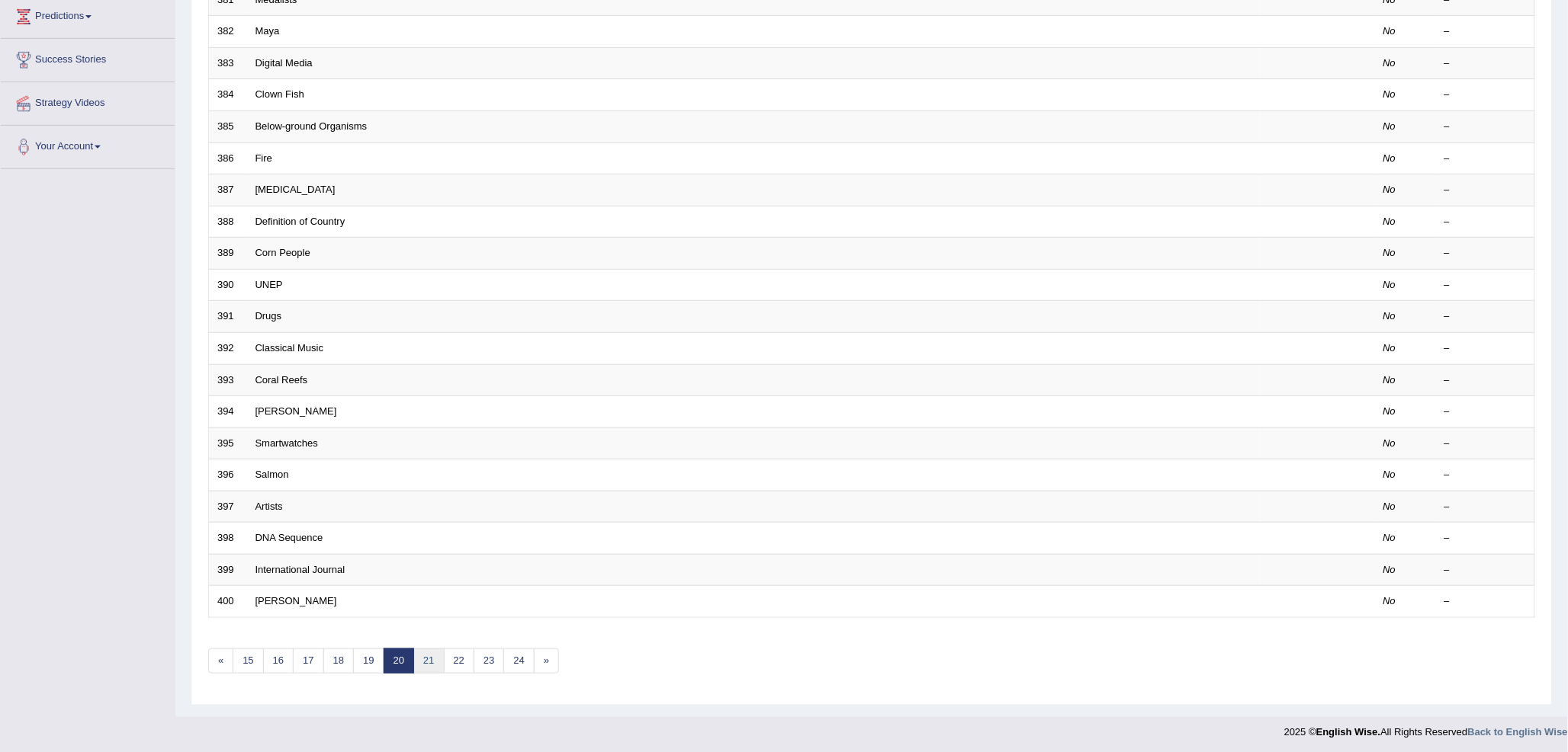
click at [430, 666] on link "21" at bounding box center [428, 661] width 30 height 25
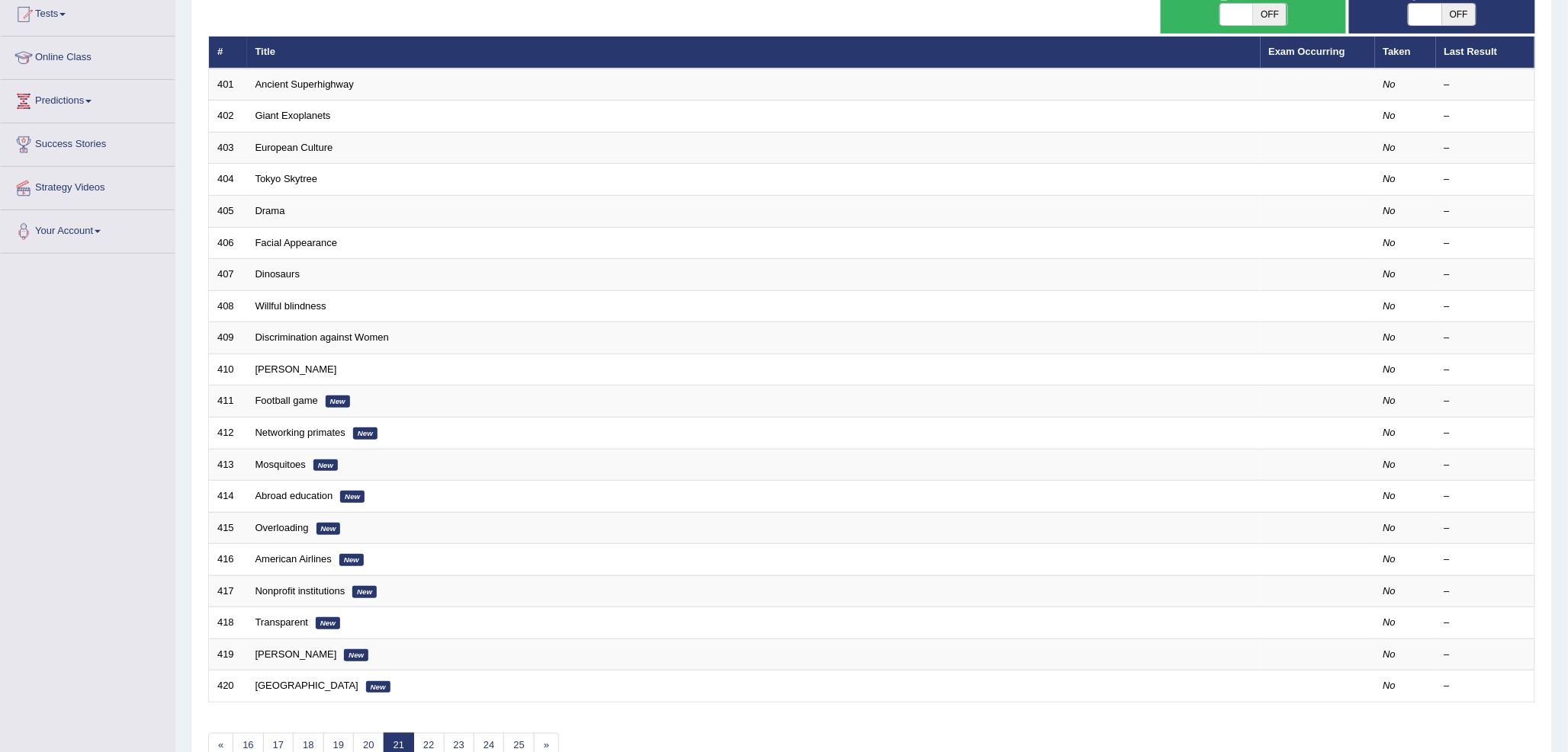
scroll to position [254, 0]
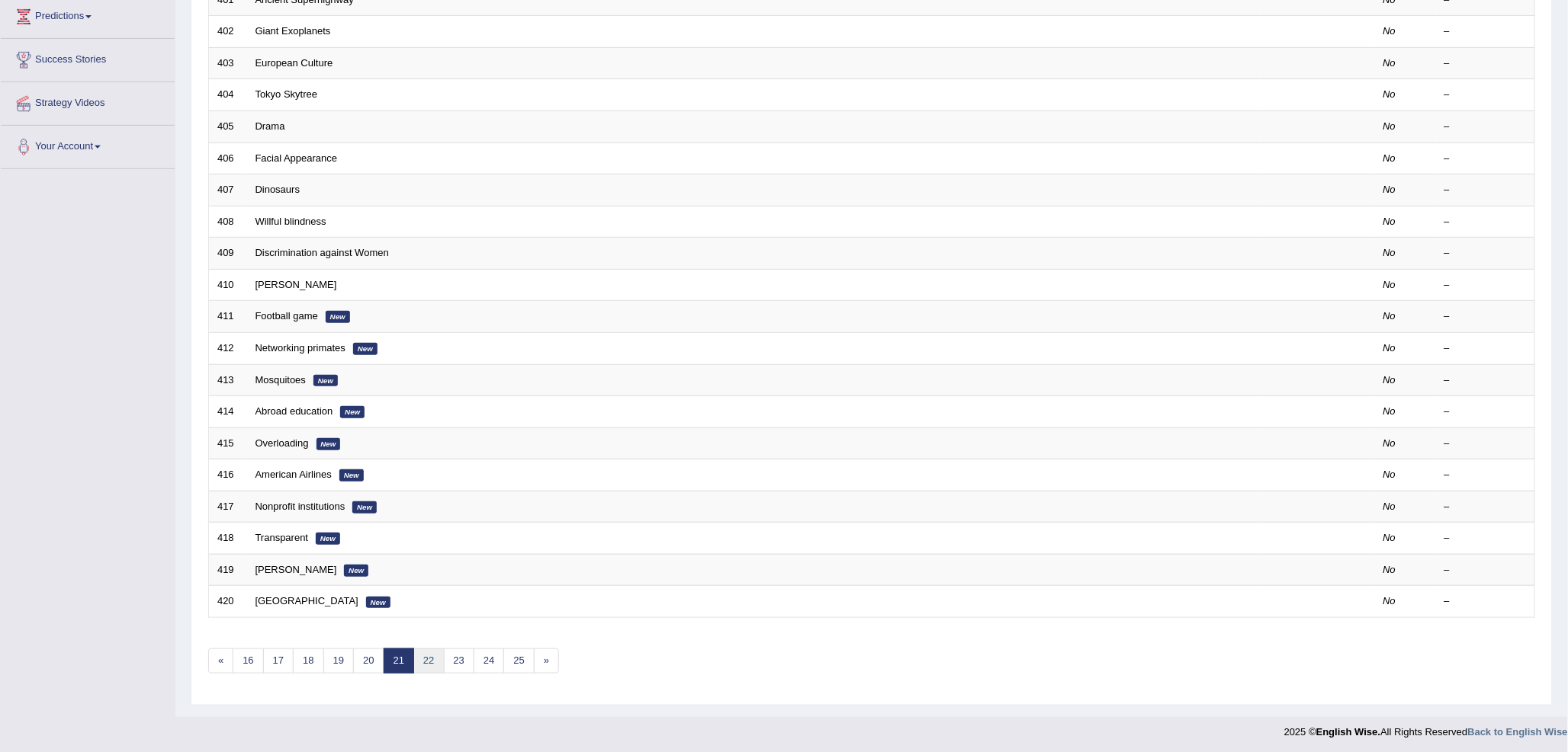
click at [430, 666] on link "22" at bounding box center [428, 661] width 30 height 25
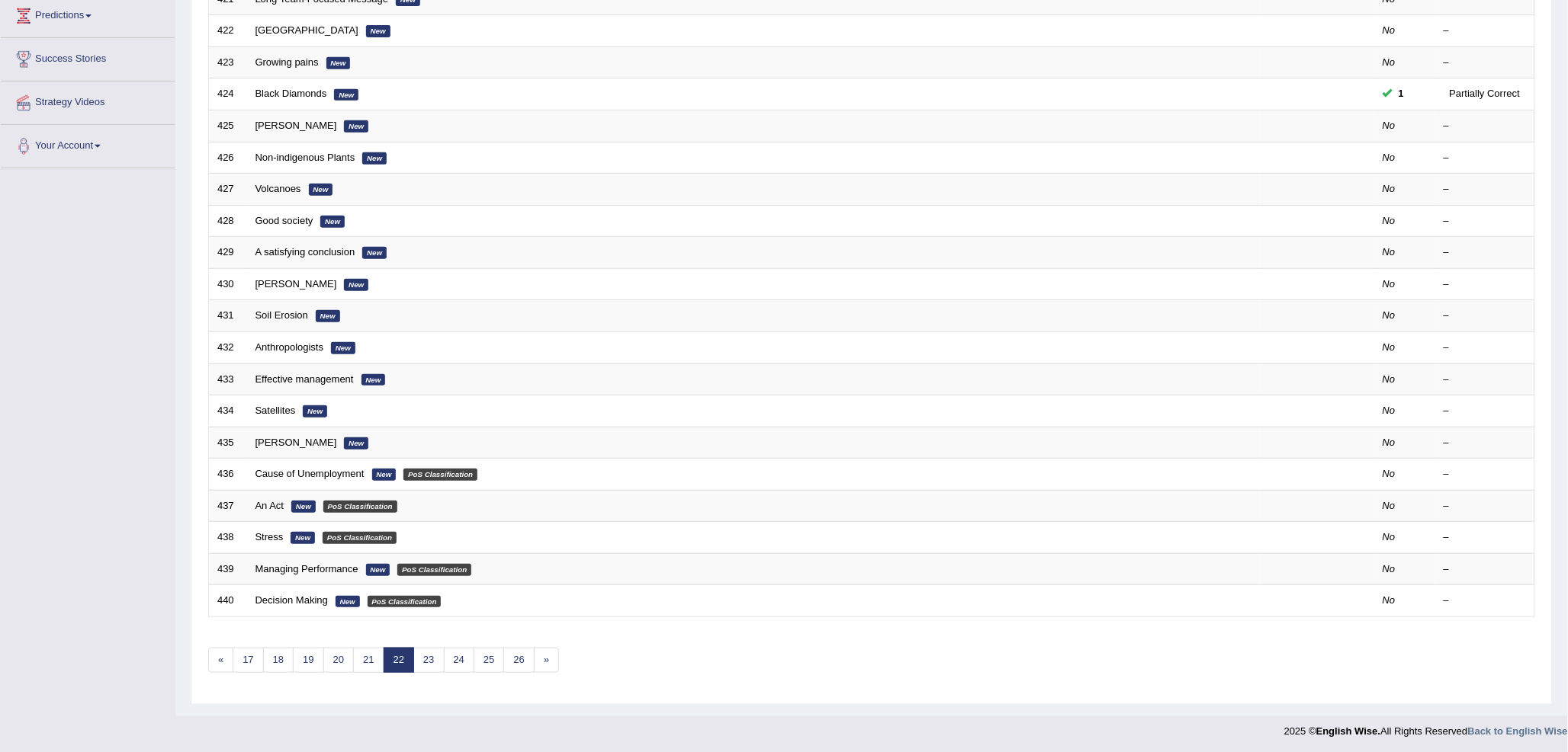
scroll to position [256, 0]
click at [431, 662] on link "23" at bounding box center [428, 658] width 30 height 25
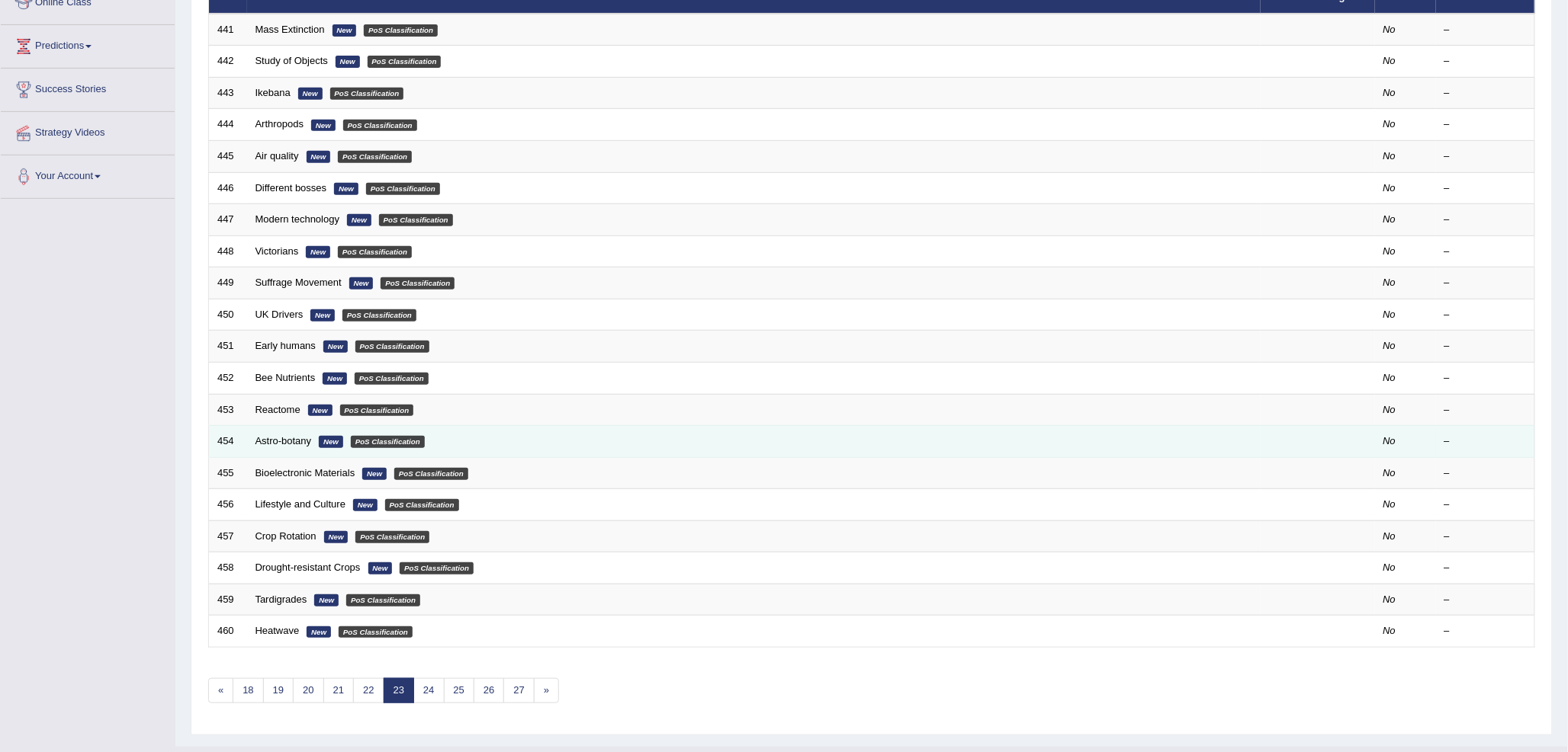
scroll to position [254, 0]
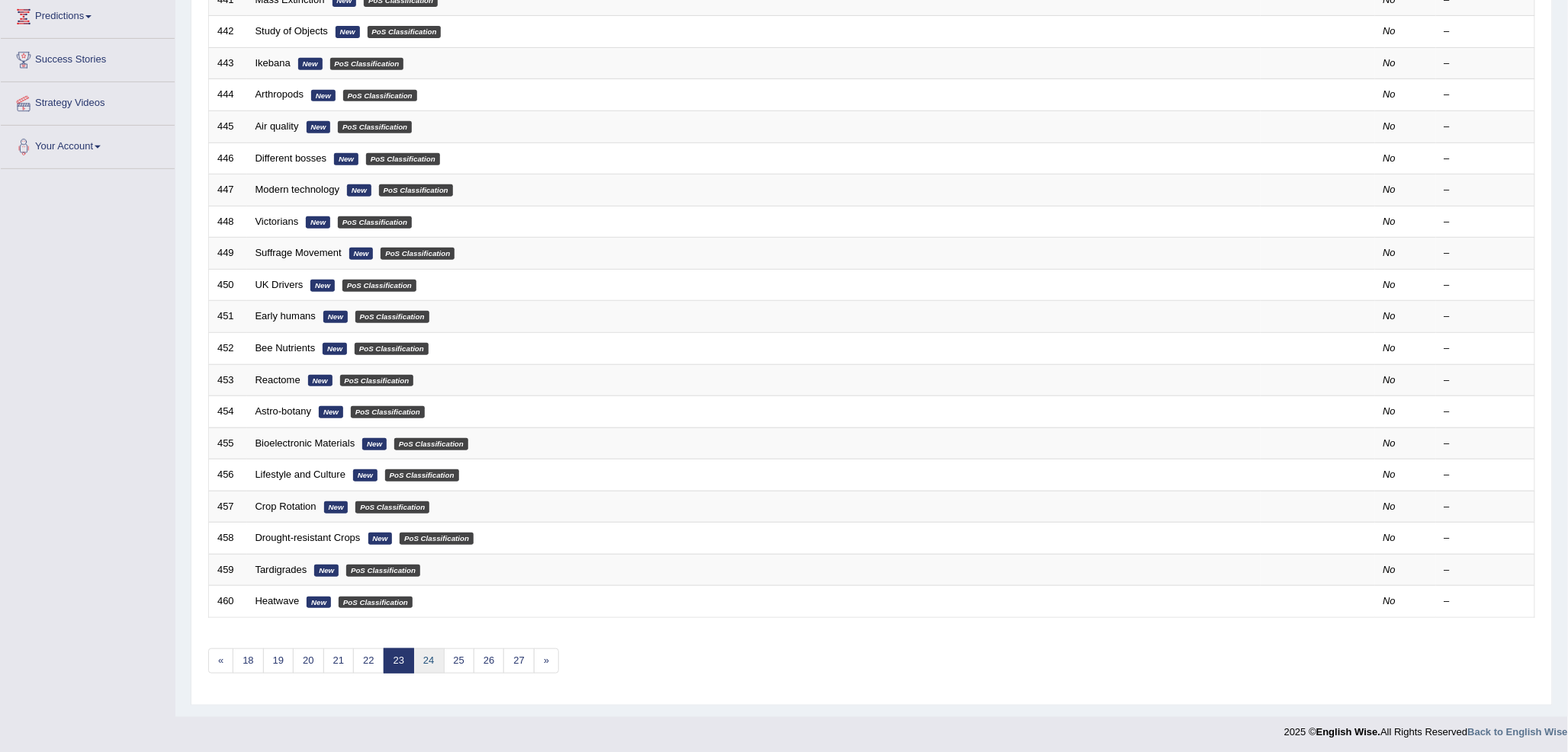
click at [432, 661] on link "24" at bounding box center [428, 661] width 30 height 25
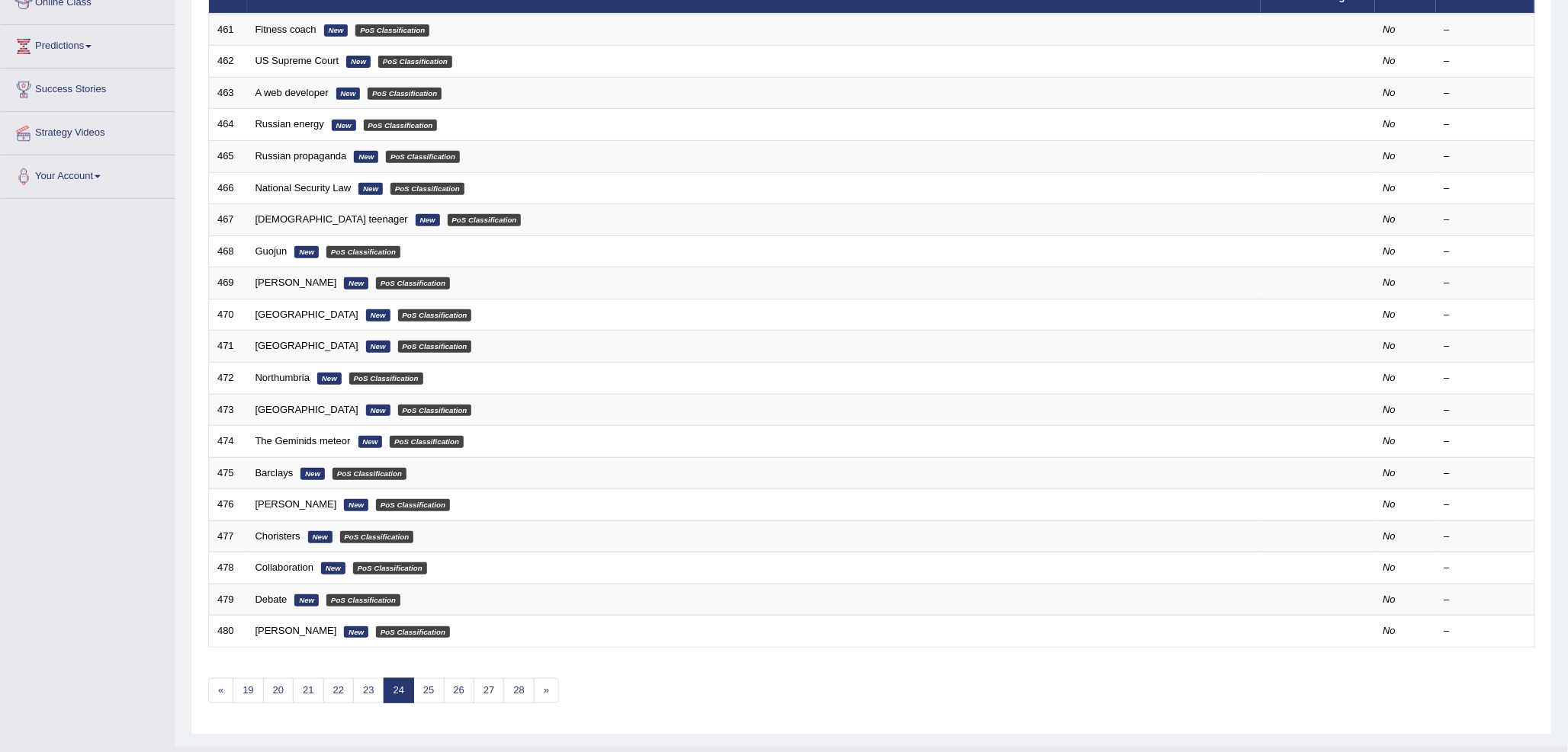
scroll to position [256, 0]
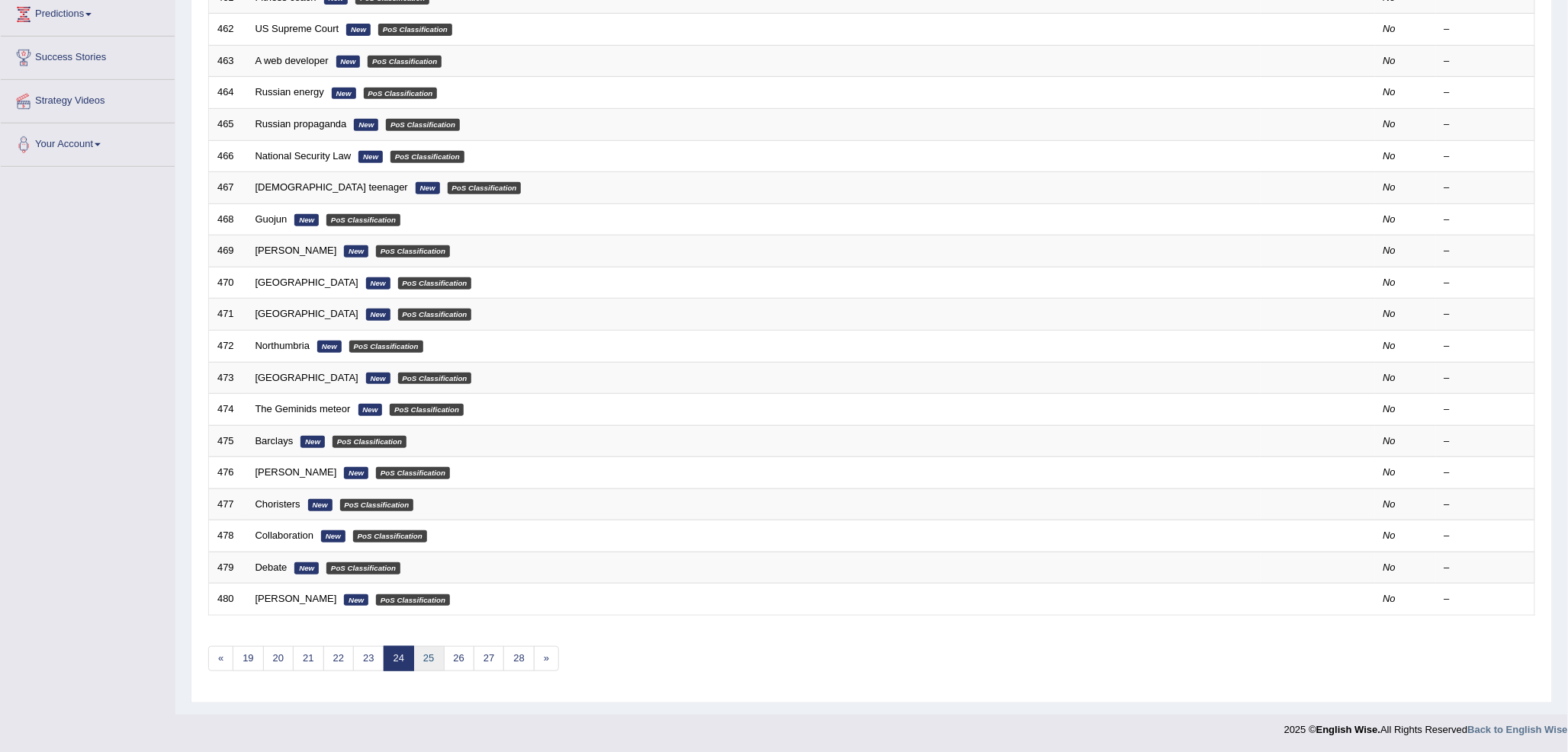
click at [436, 664] on link "25" at bounding box center [428, 658] width 30 height 25
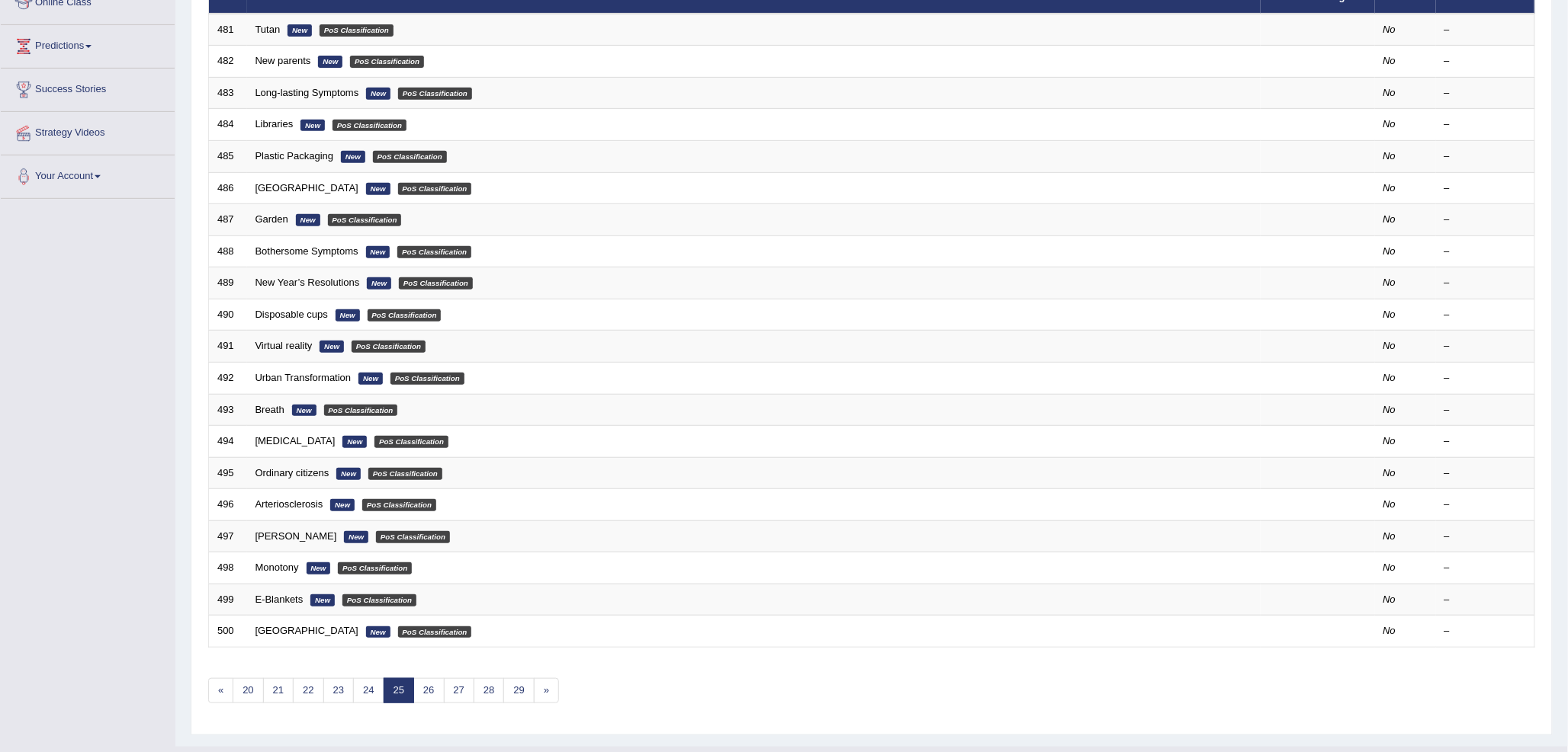
scroll to position [254, 0]
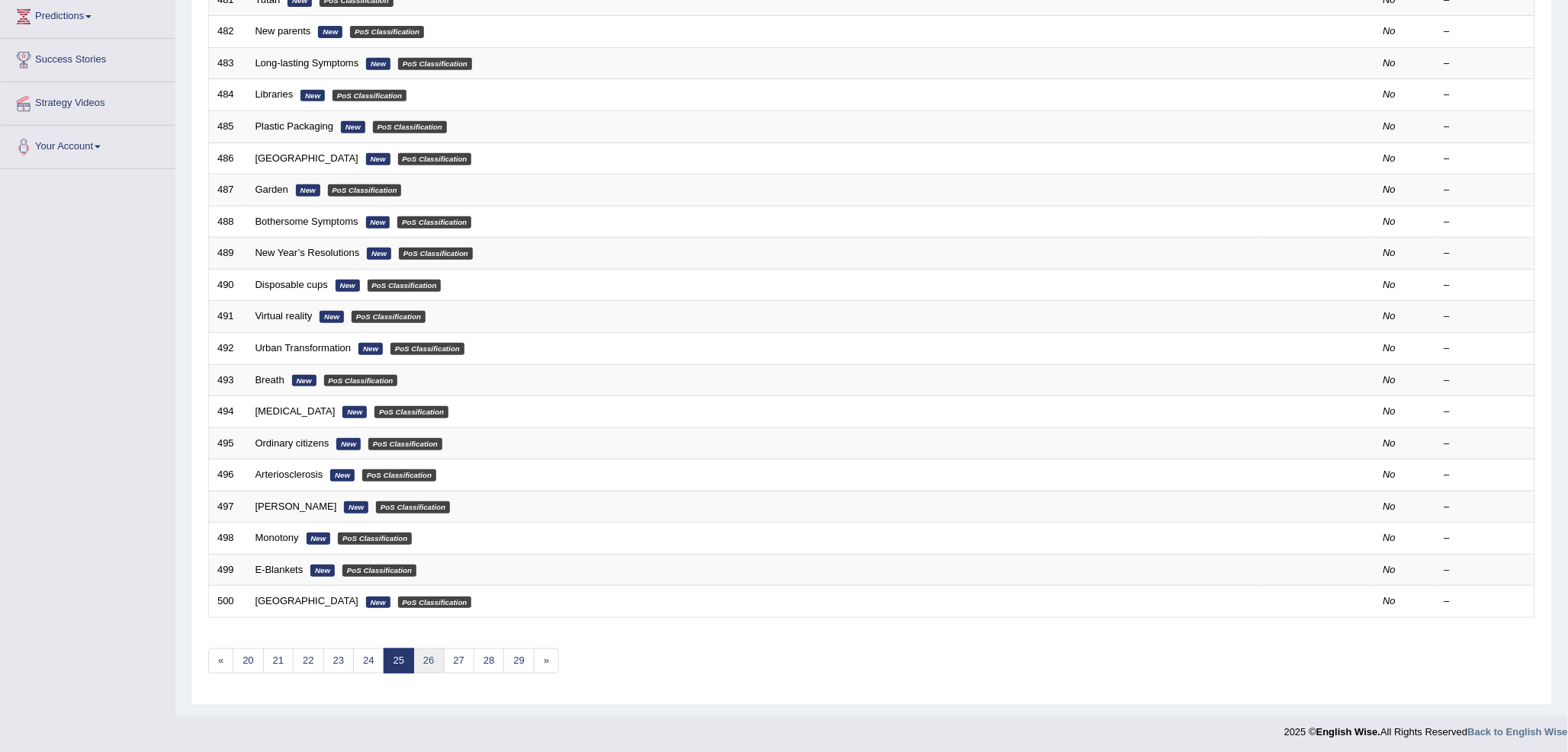
click at [437, 658] on link "26" at bounding box center [428, 661] width 30 height 25
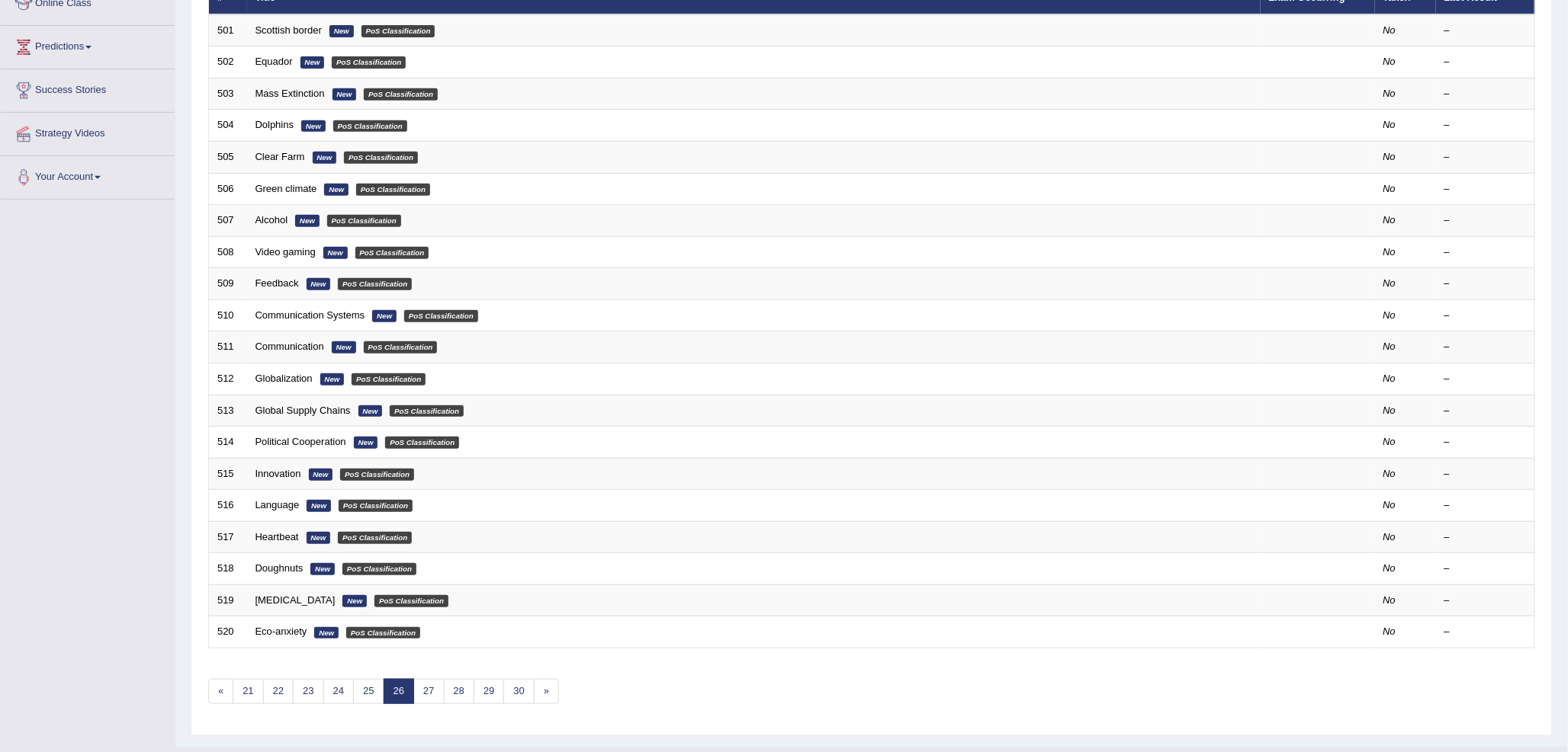
scroll to position [254, 0]
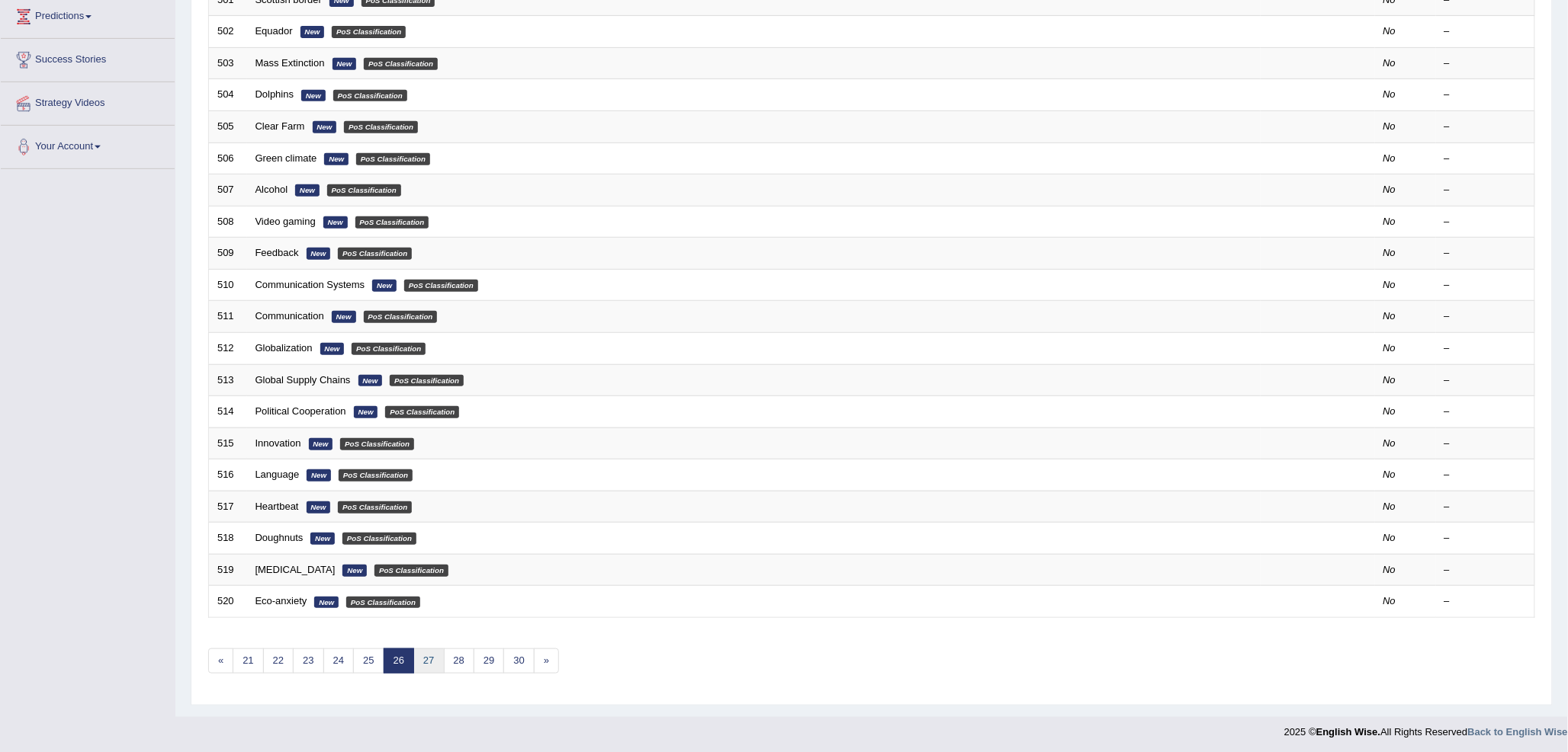
click at [437, 658] on link "27" at bounding box center [428, 661] width 30 height 25
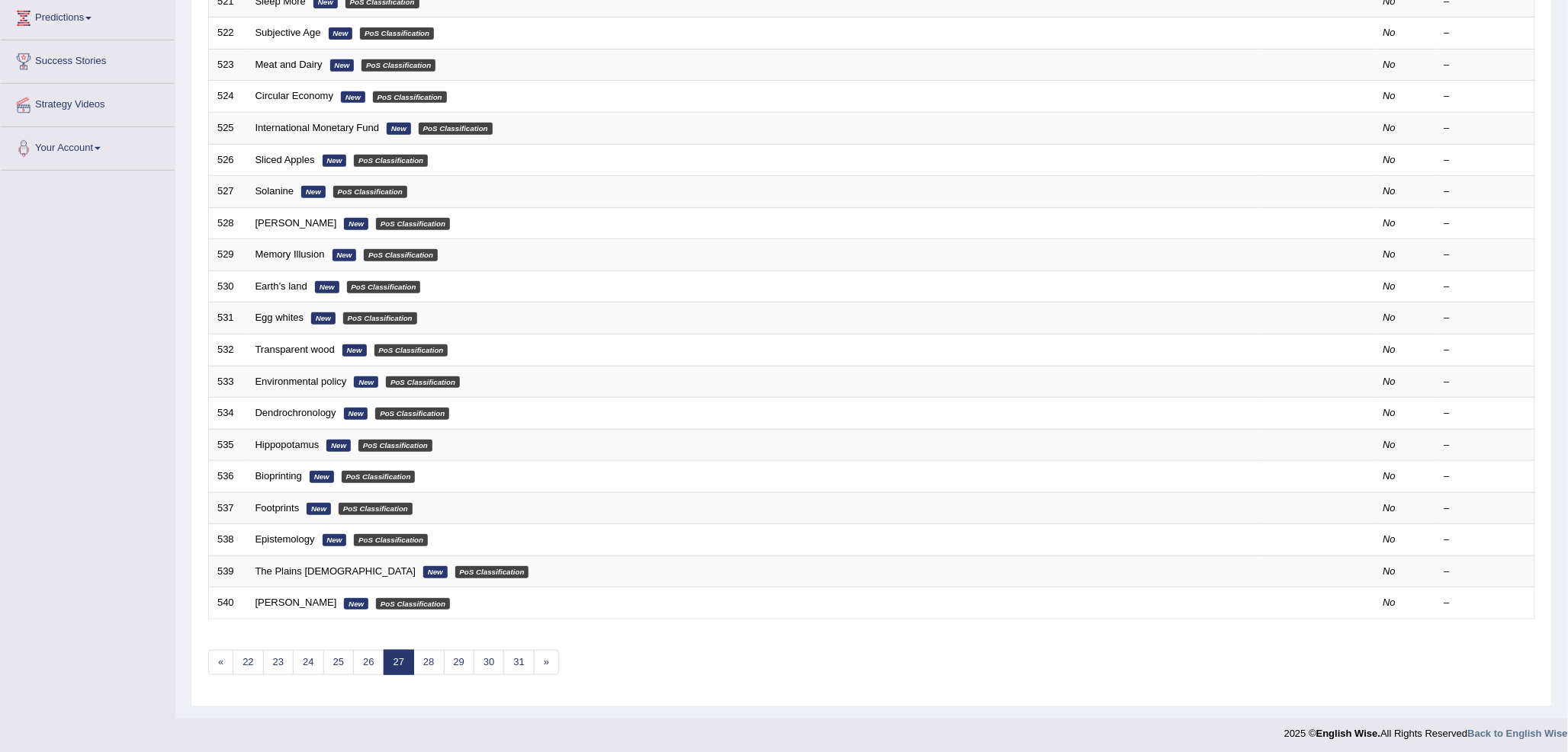
scroll to position [256, 0]
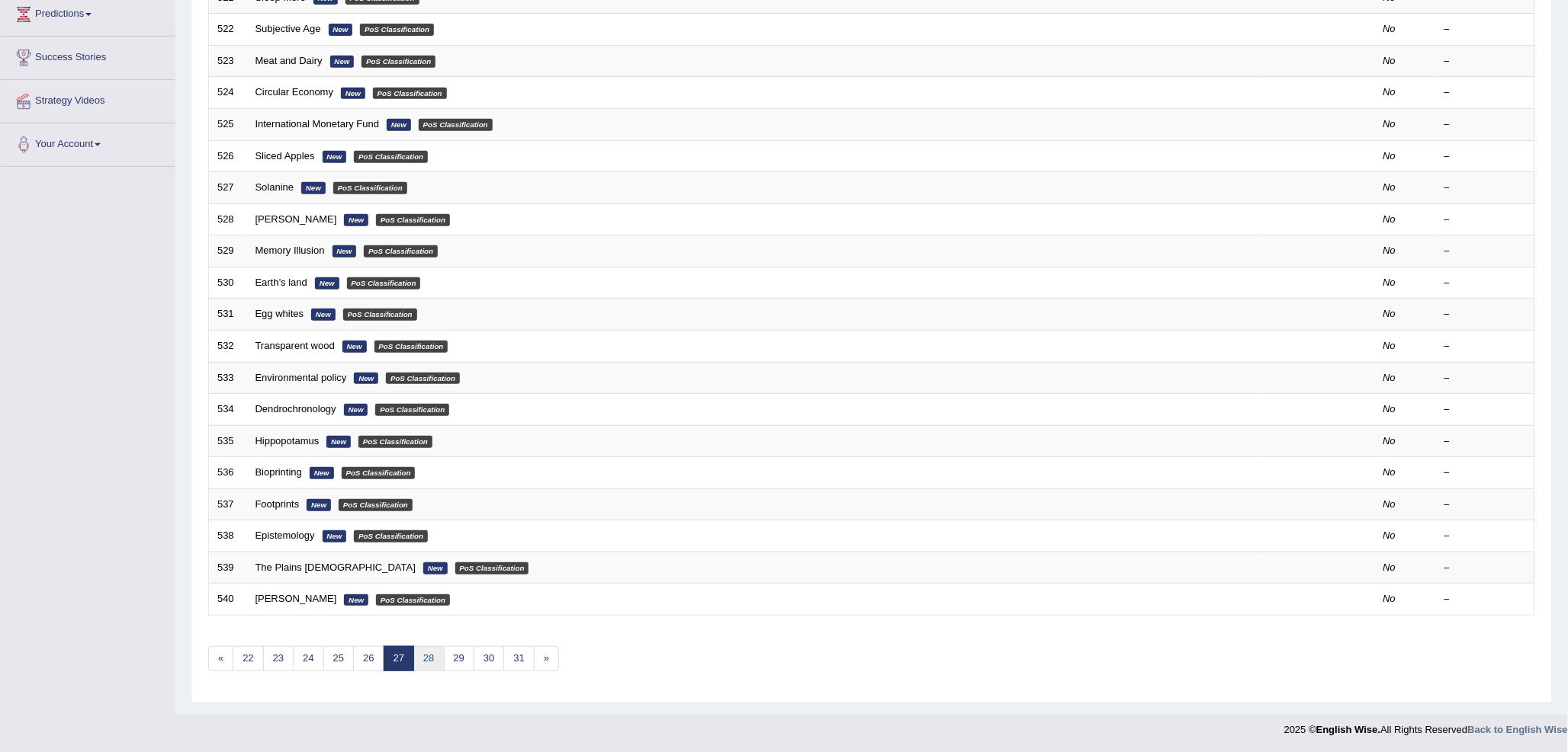
click at [423, 657] on link "28" at bounding box center [428, 658] width 30 height 25
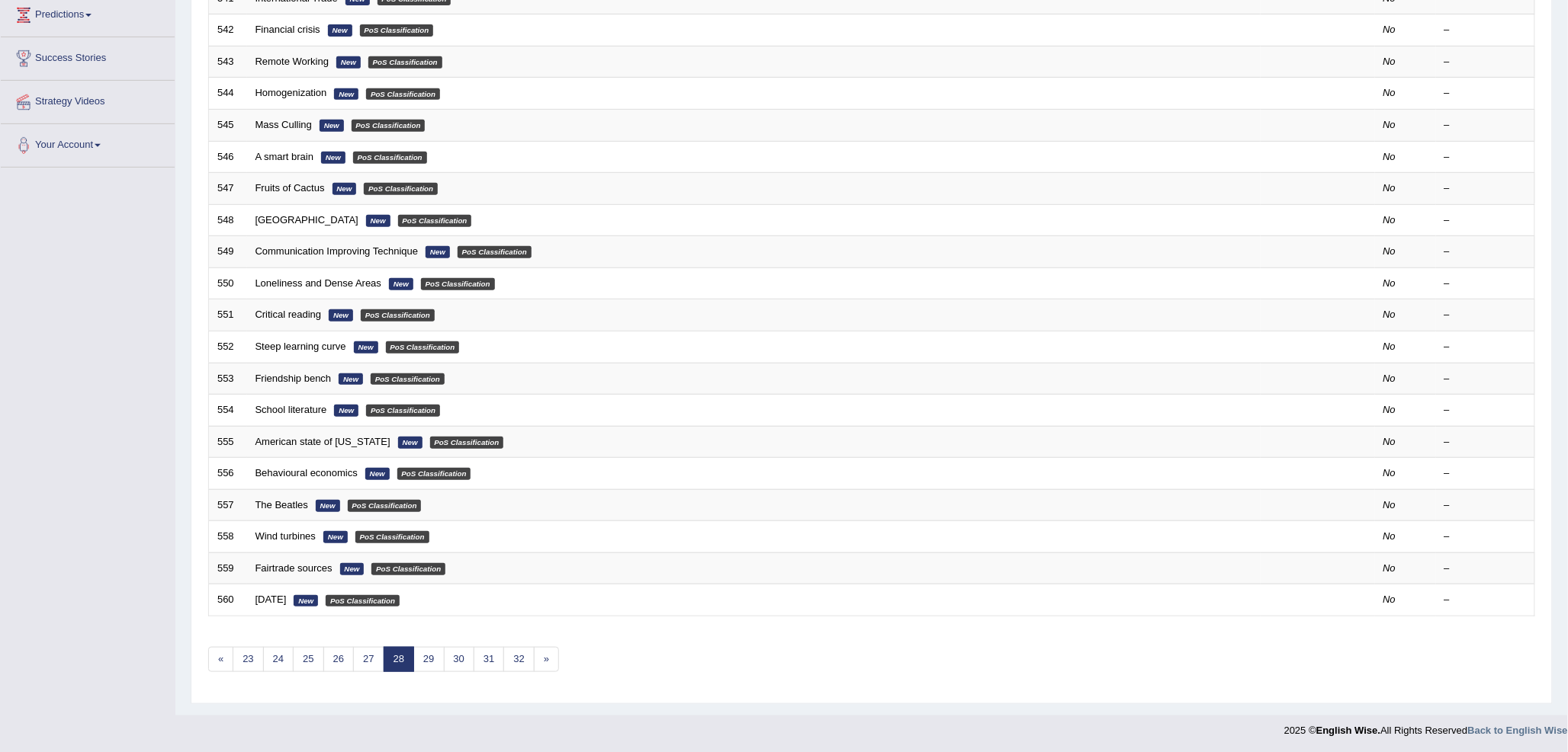
scroll to position [256, 0]
click at [430, 656] on link "29" at bounding box center [428, 658] width 30 height 25
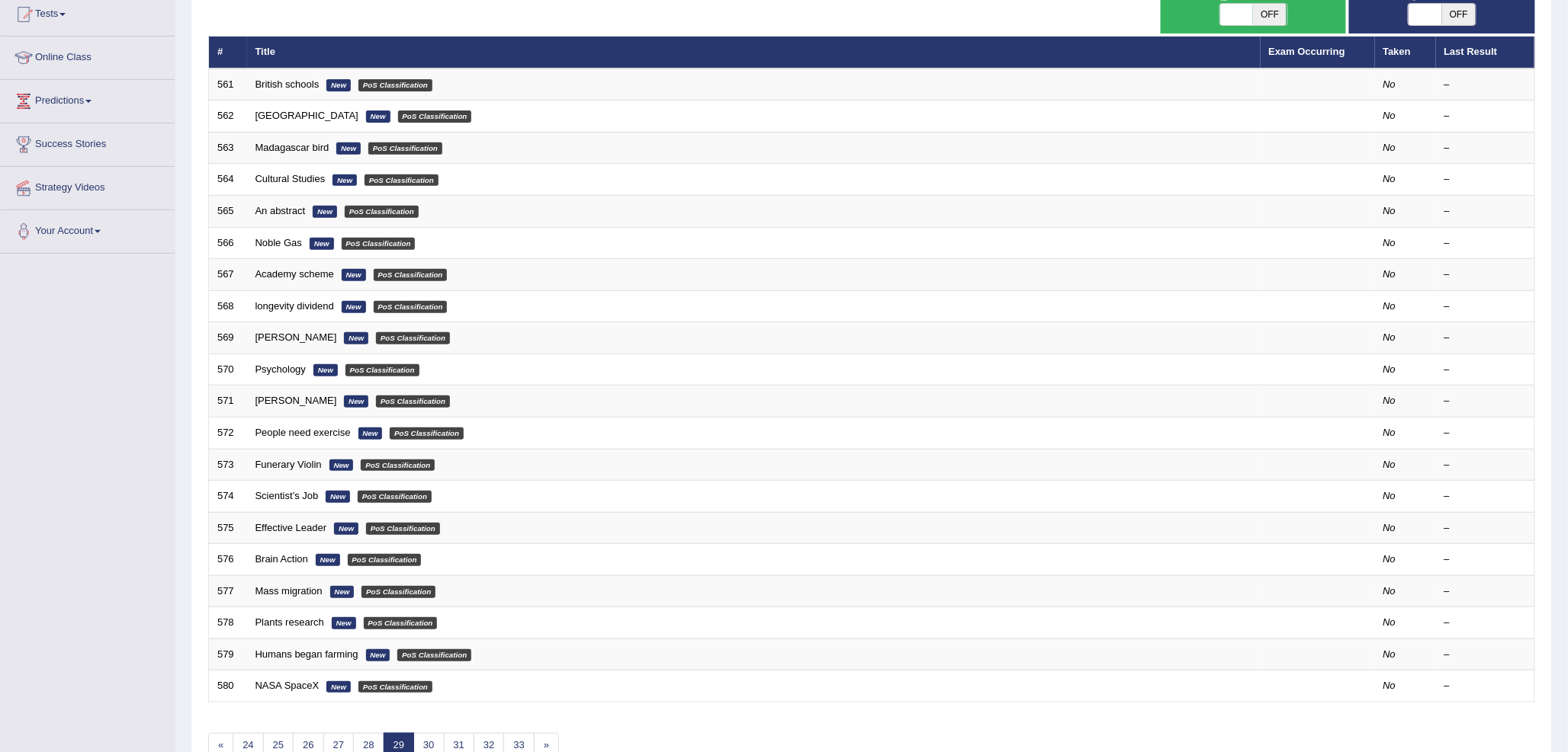
scroll to position [256, 0]
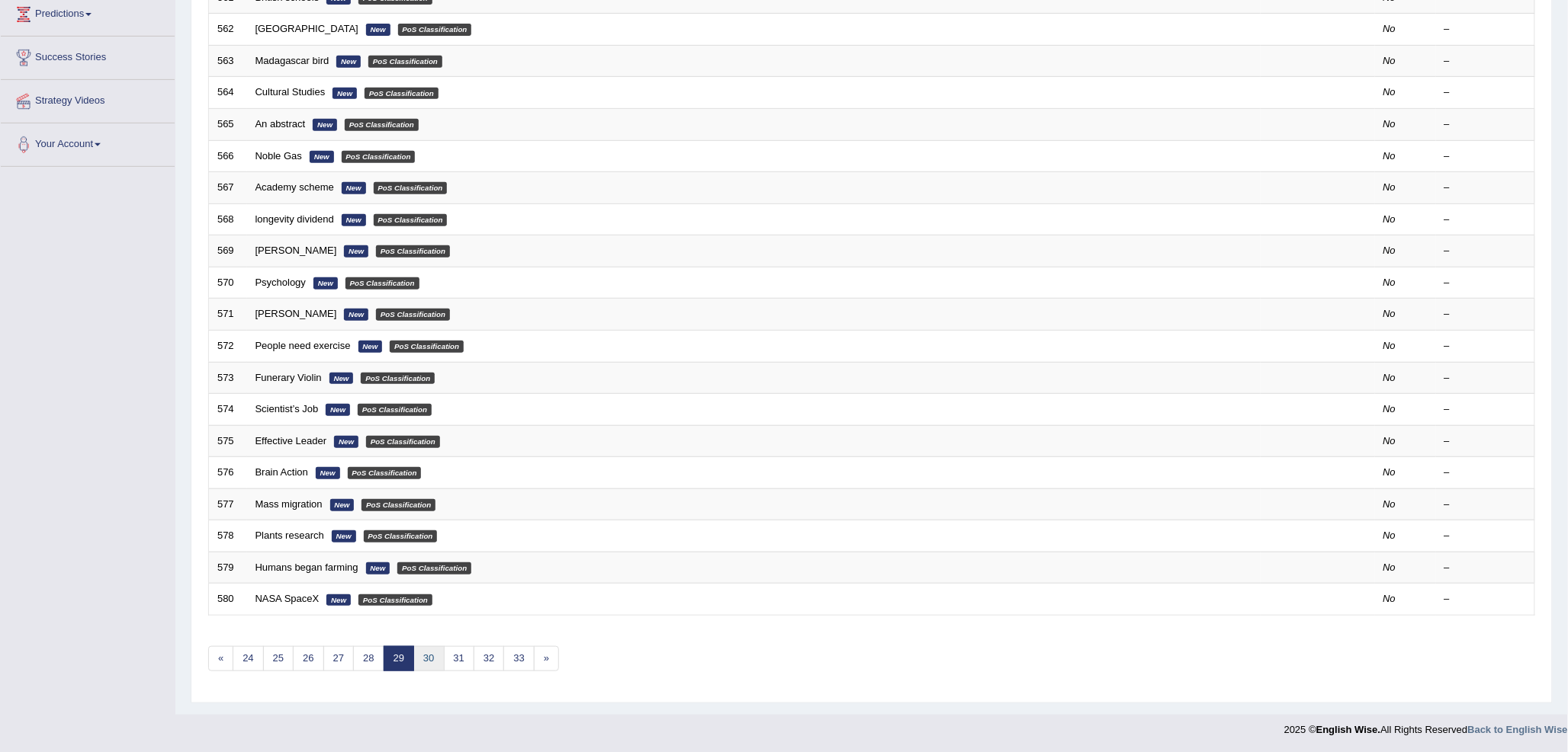
click at [432, 665] on link "30" at bounding box center [428, 658] width 30 height 25
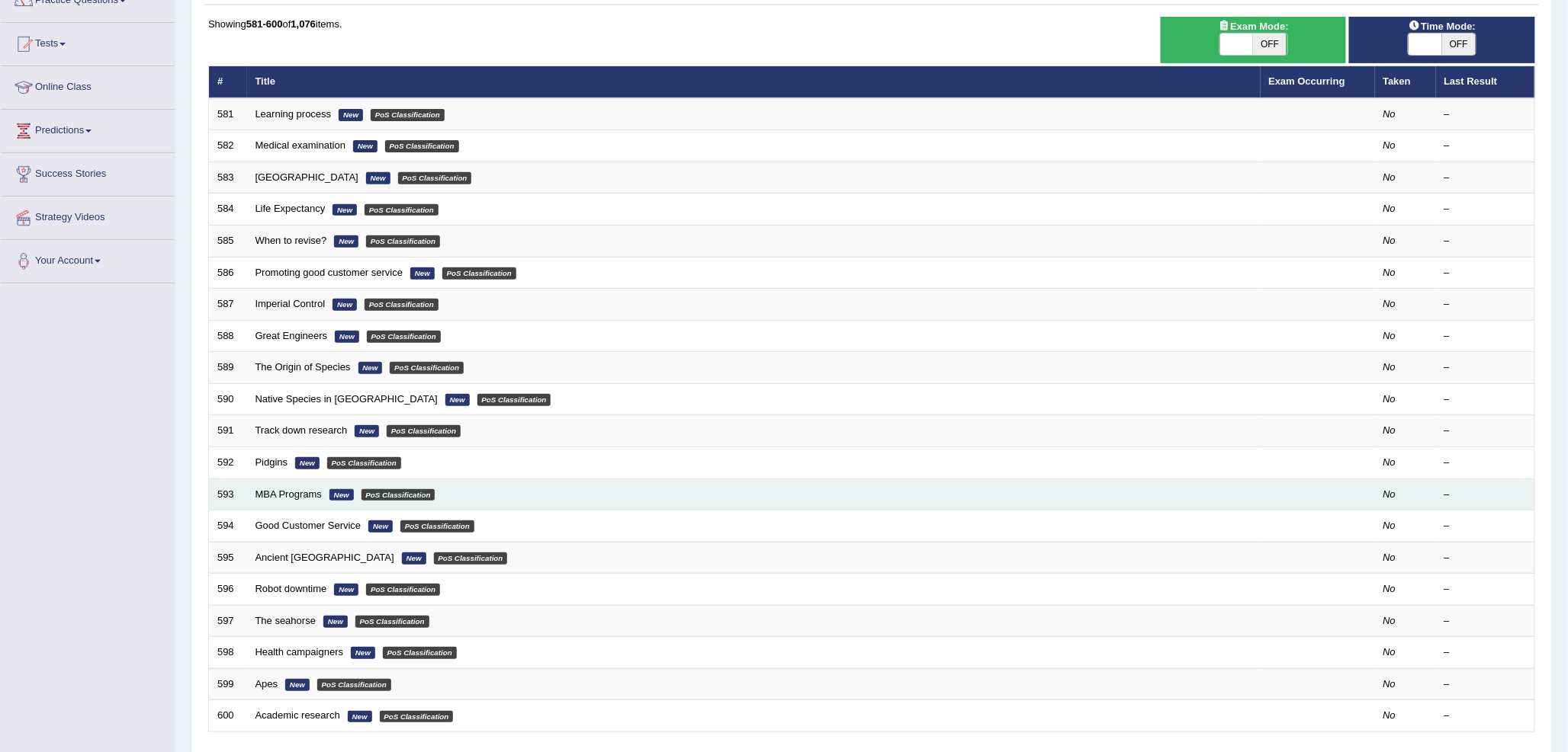
scroll to position [169, 0]
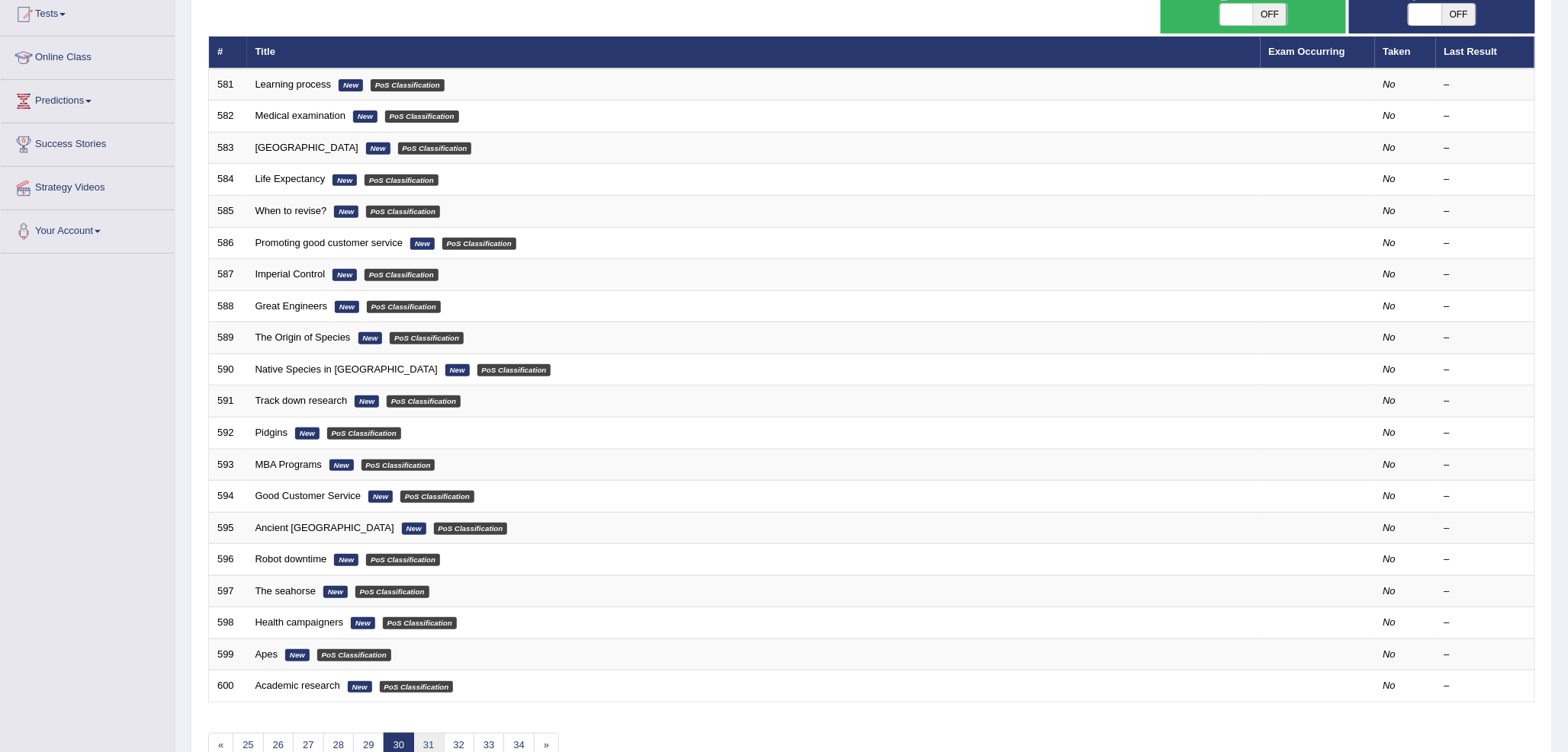
click at [430, 747] on link "31" at bounding box center [428, 745] width 30 height 25
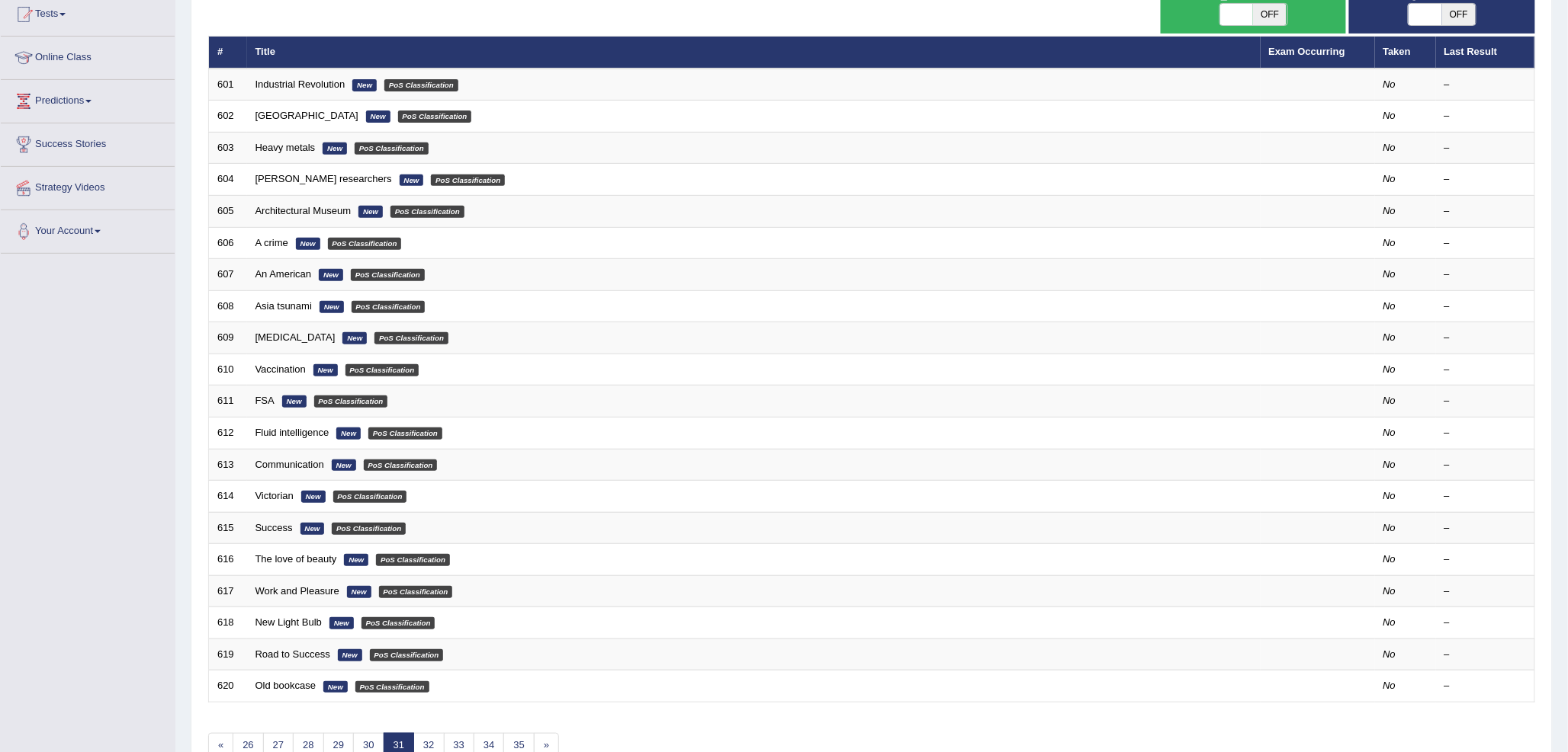
scroll to position [256, 0]
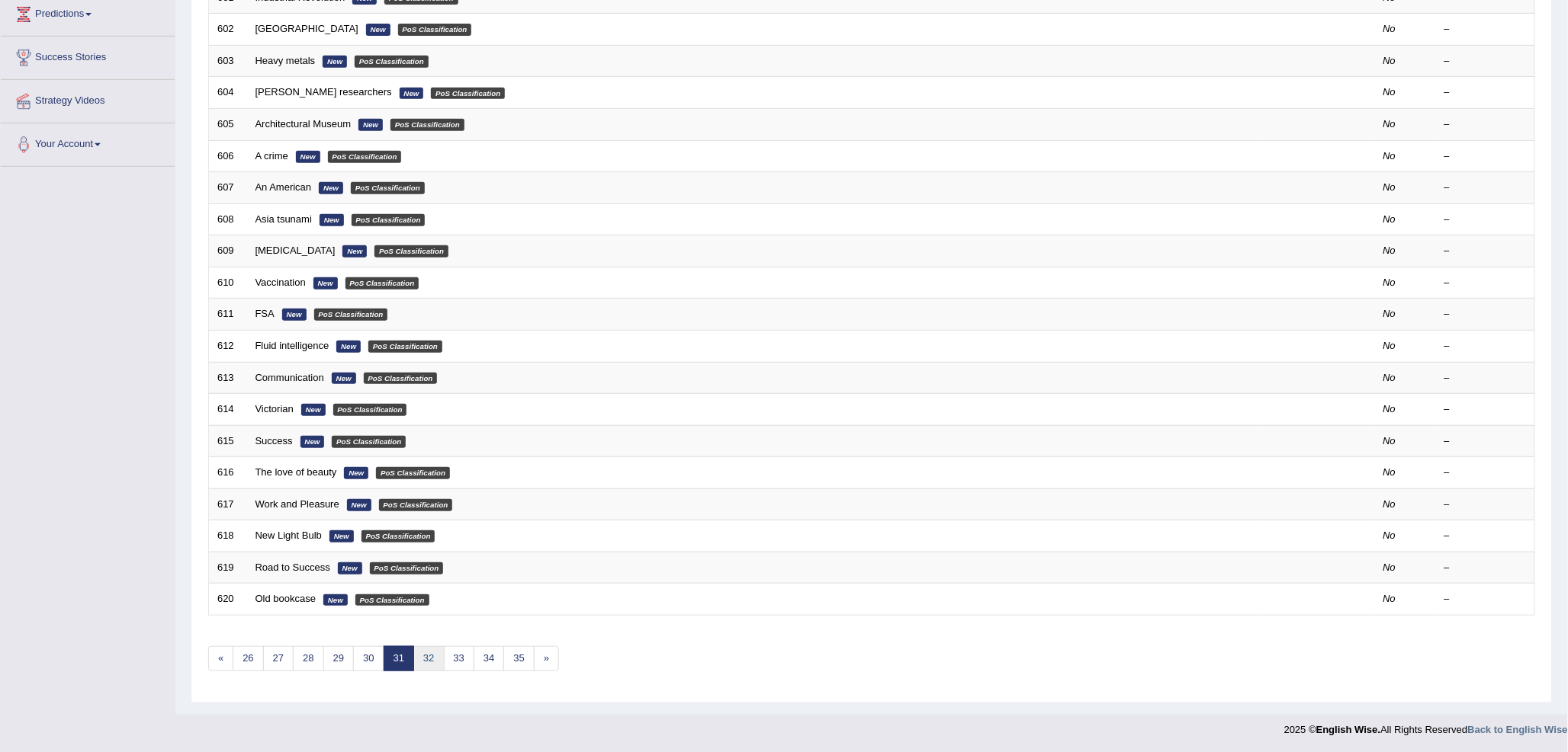
click at [436, 665] on link "32" at bounding box center [428, 658] width 30 height 25
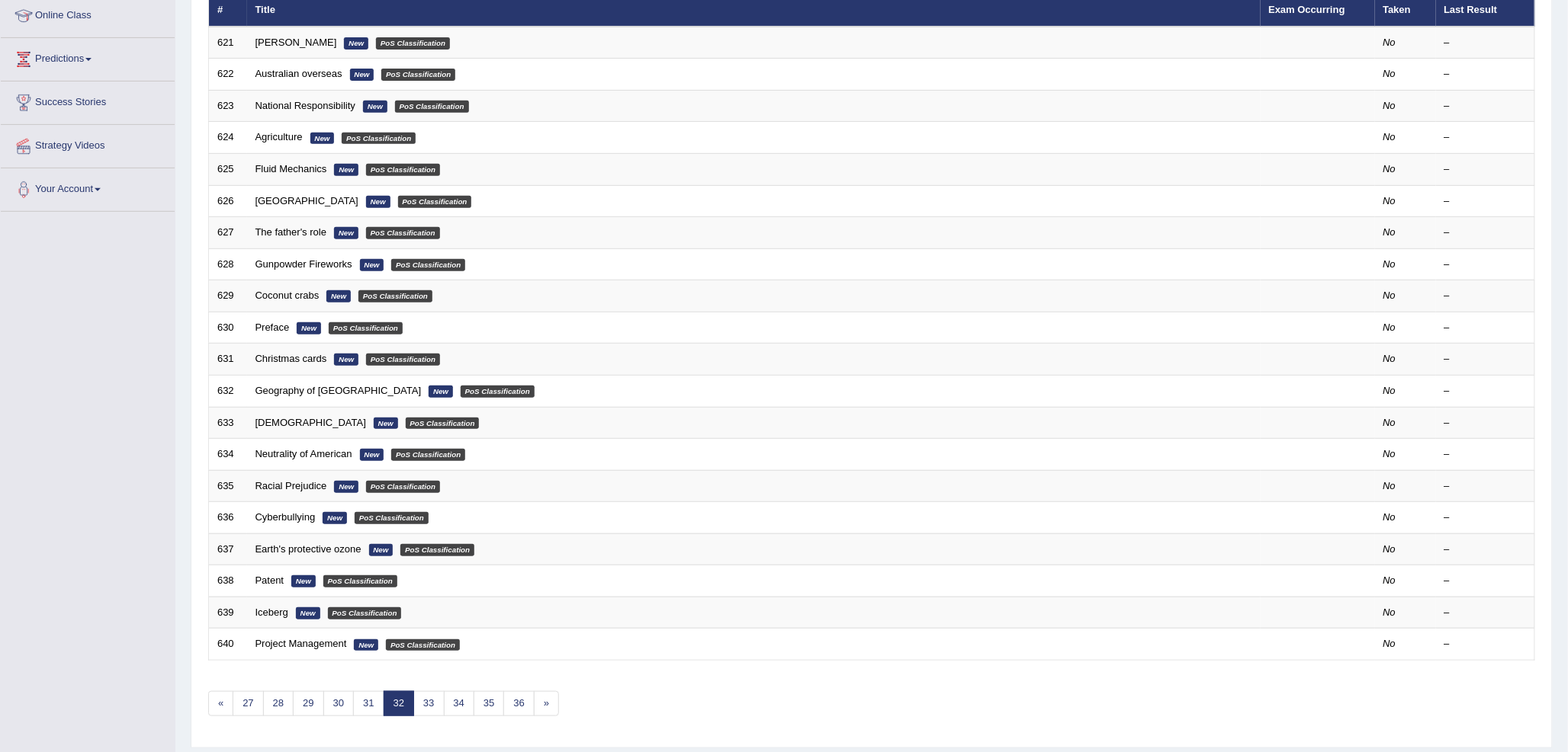
scroll to position [254, 0]
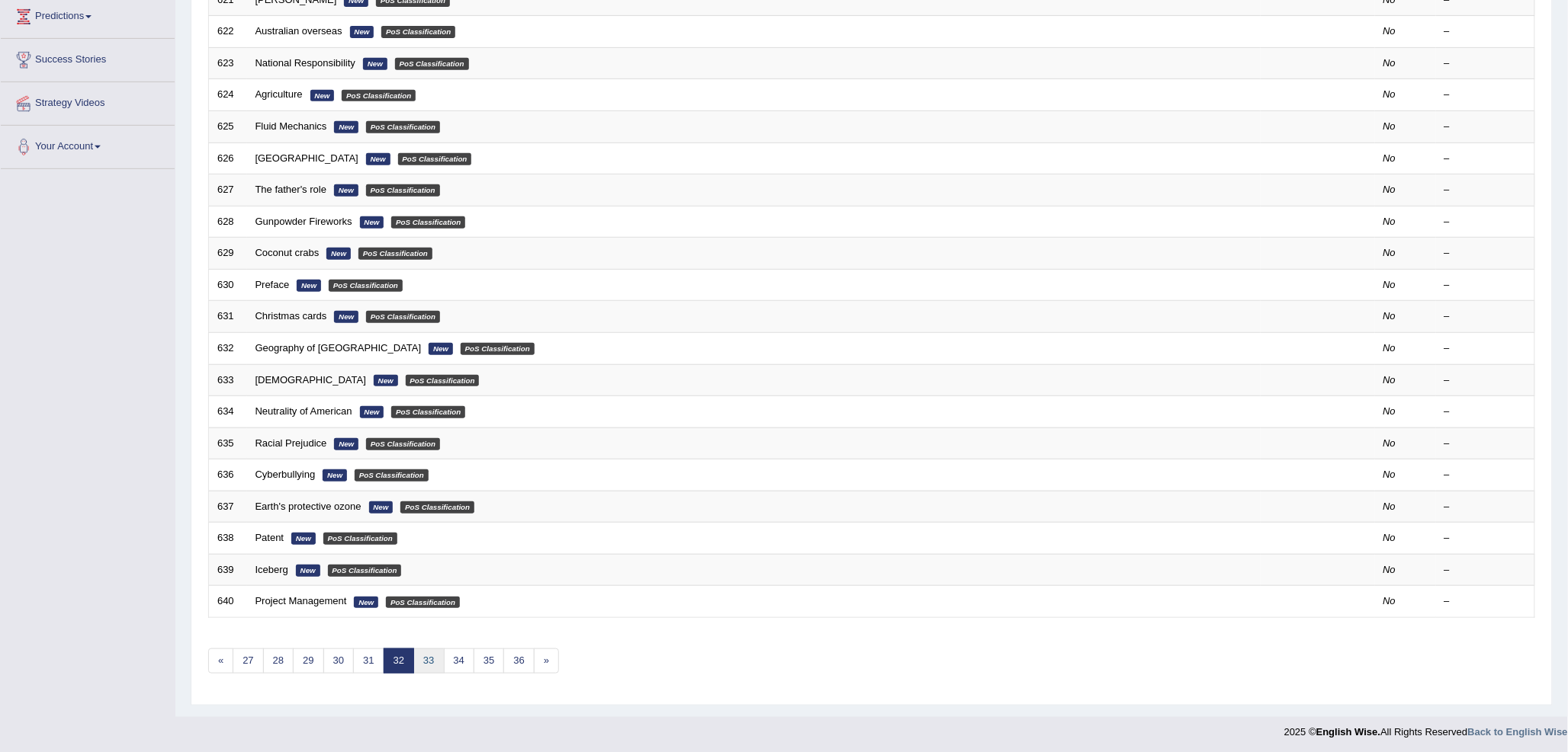
click at [428, 662] on link "33" at bounding box center [428, 661] width 30 height 25
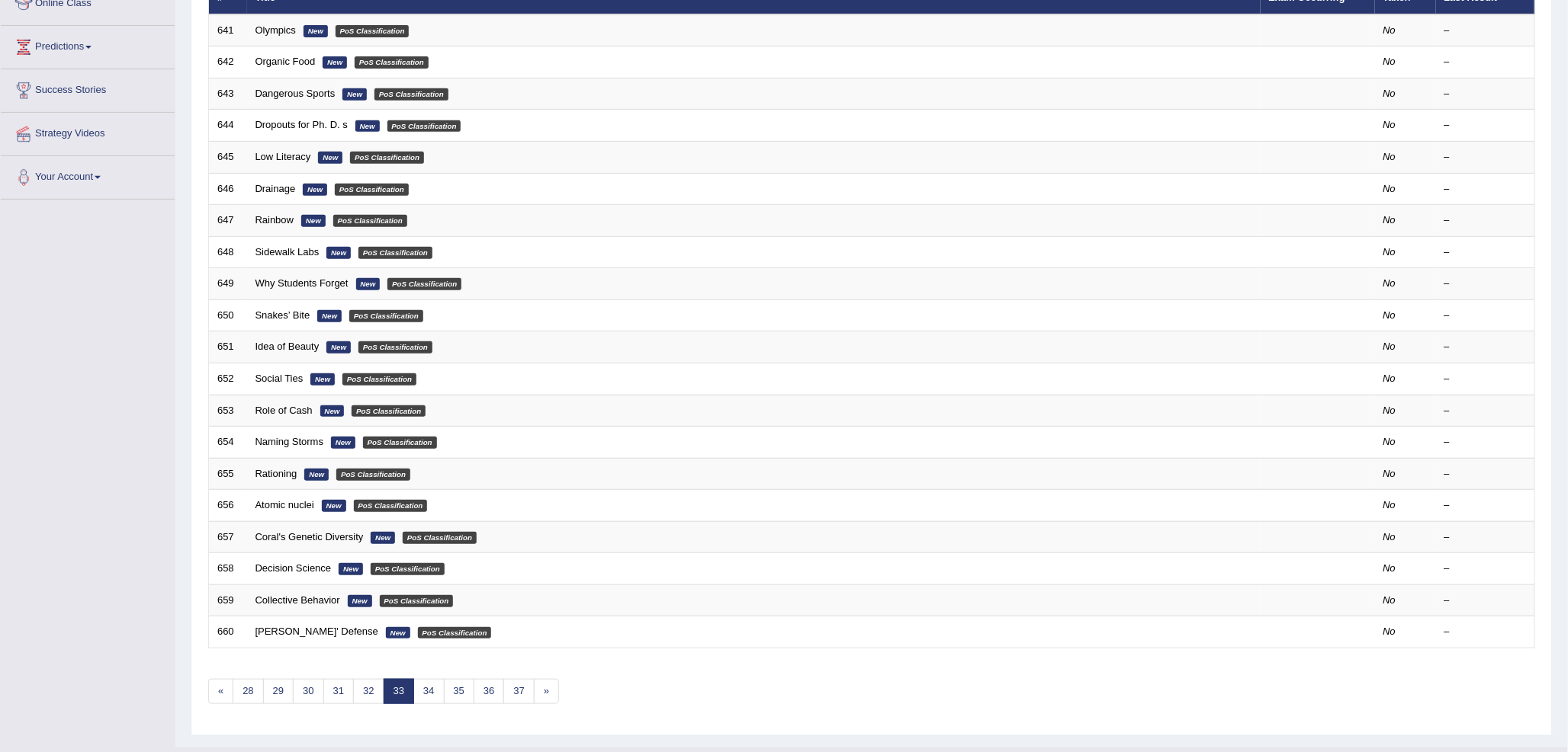
scroll to position [256, 0]
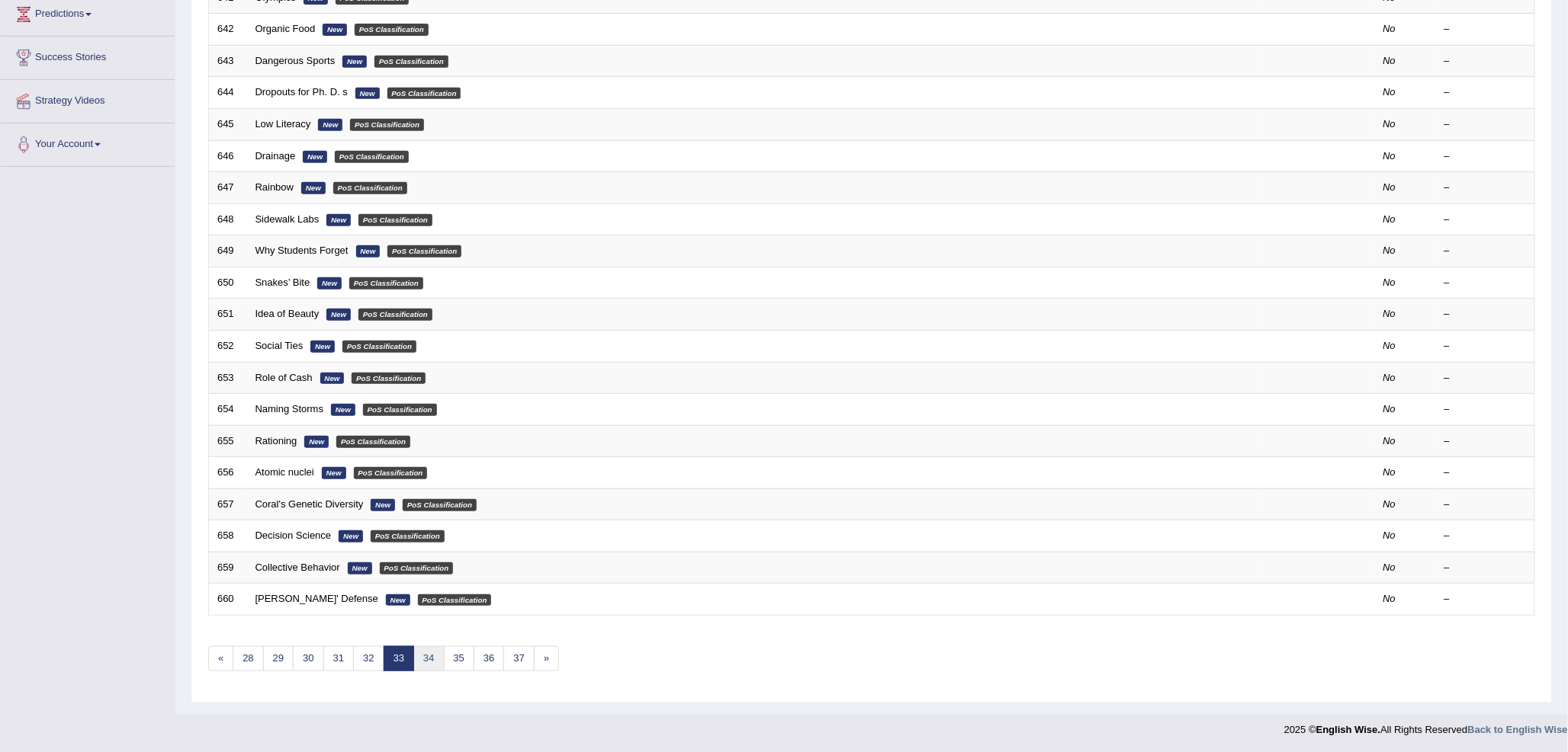
click at [436, 657] on link "34" at bounding box center [428, 658] width 30 height 25
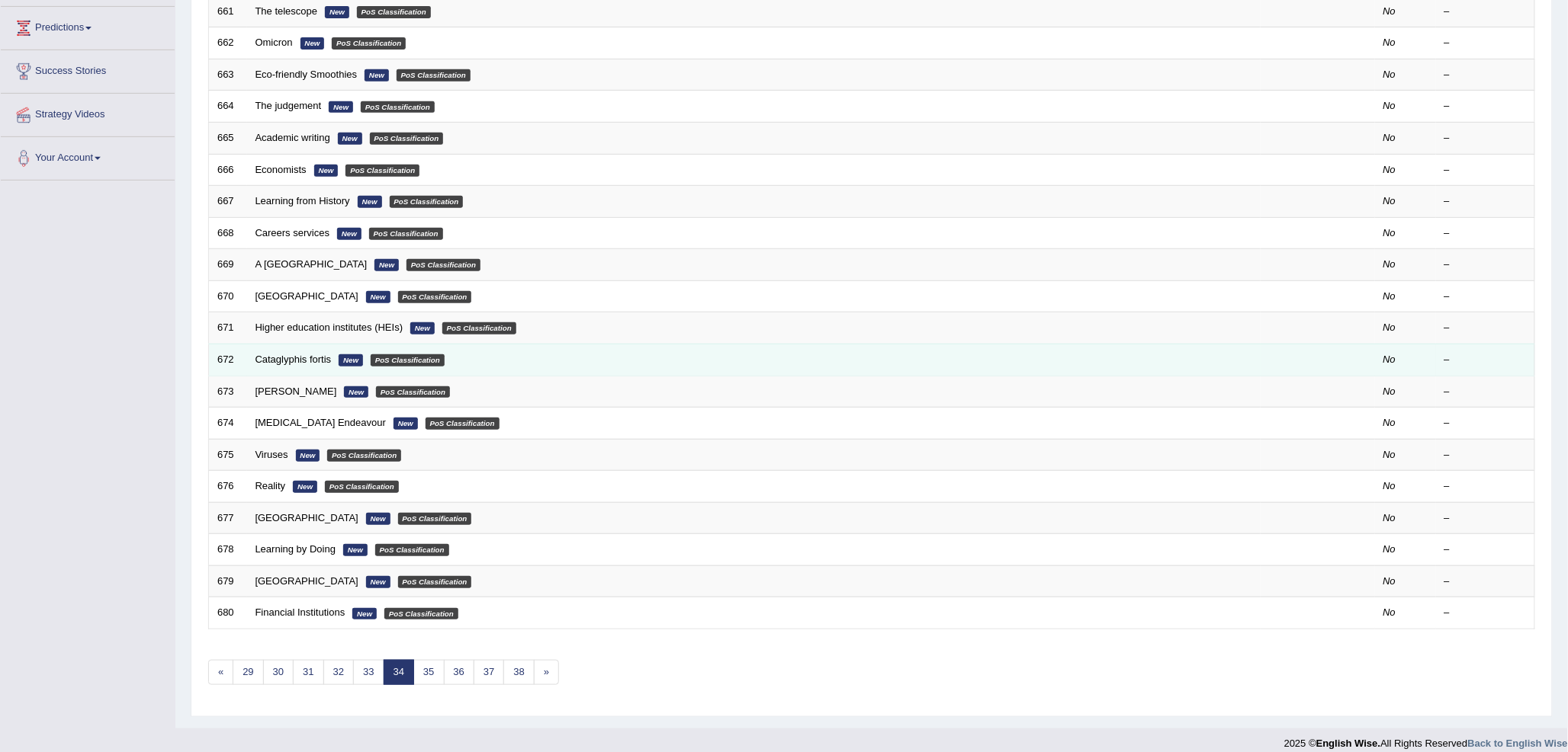
scroll to position [254, 0]
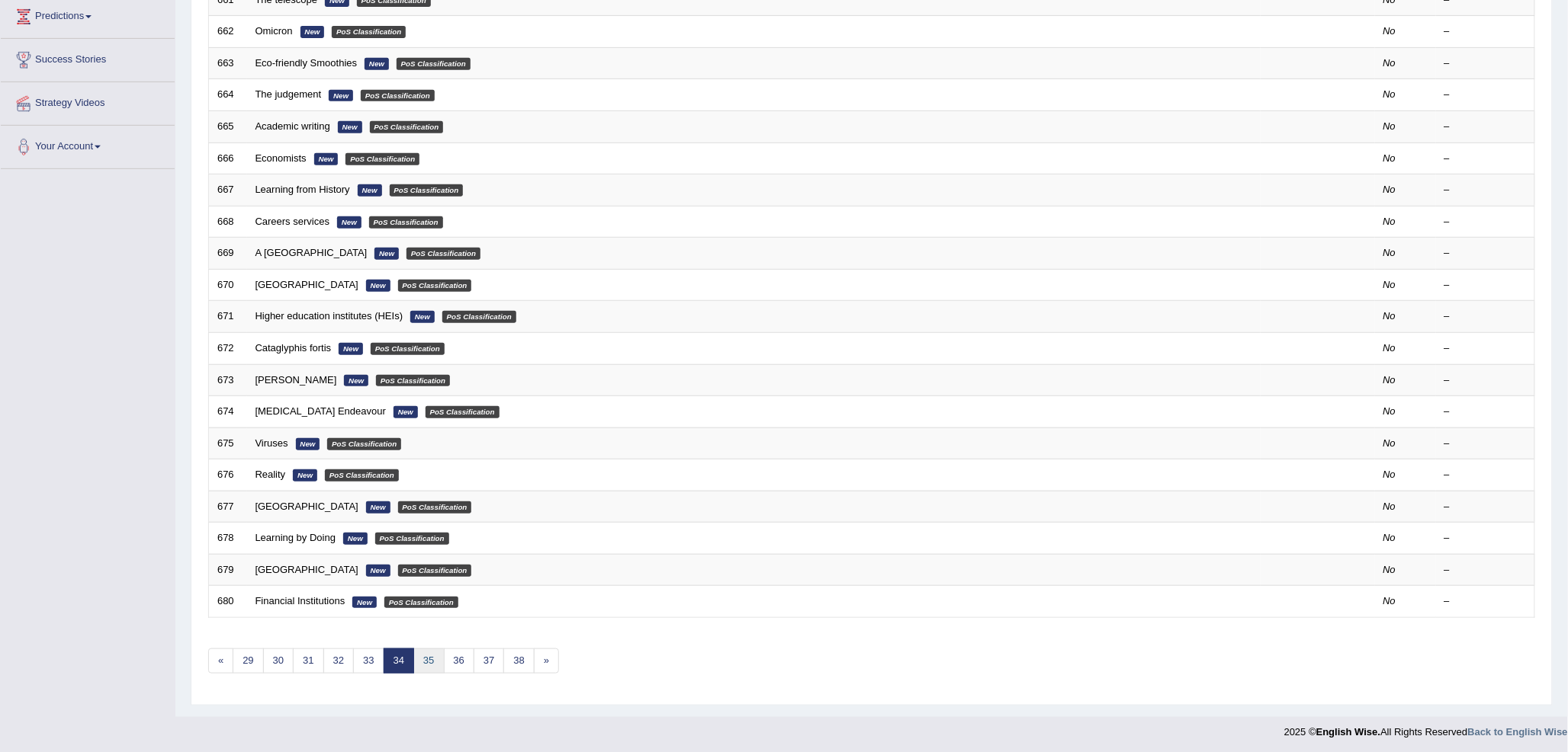
click at [435, 651] on link "35" at bounding box center [428, 661] width 30 height 25
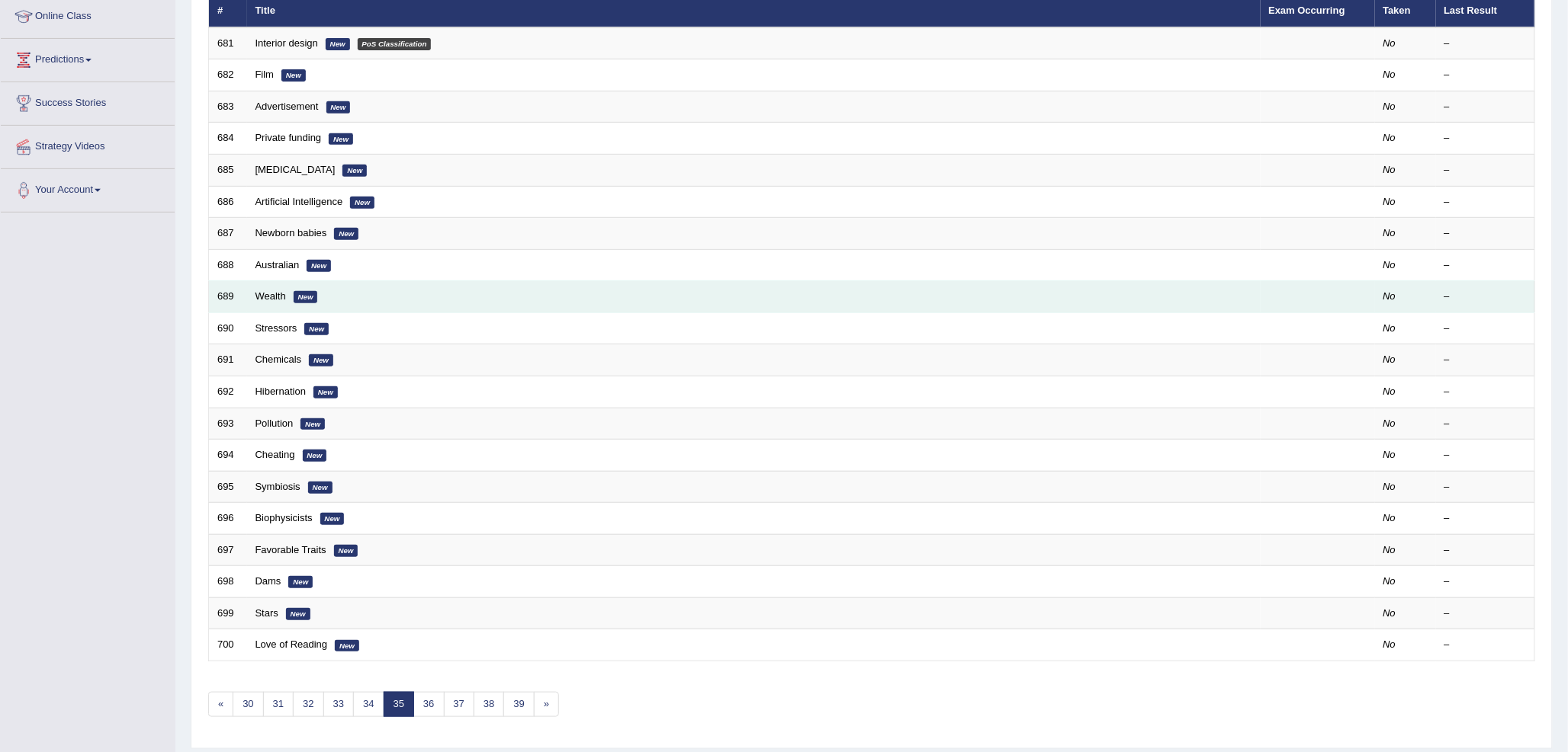
scroll to position [256, 0]
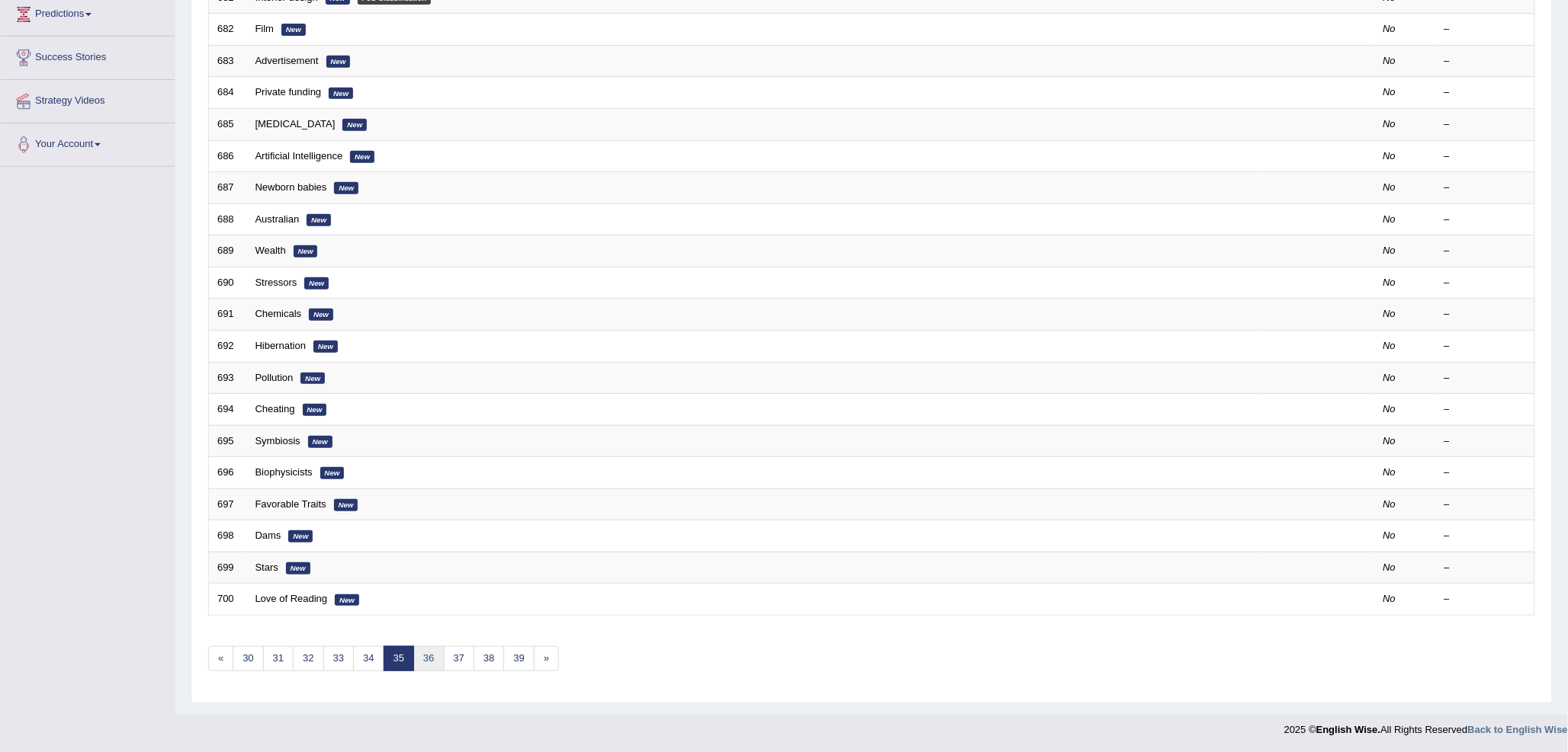
click at [436, 653] on link "36" at bounding box center [428, 658] width 30 height 25
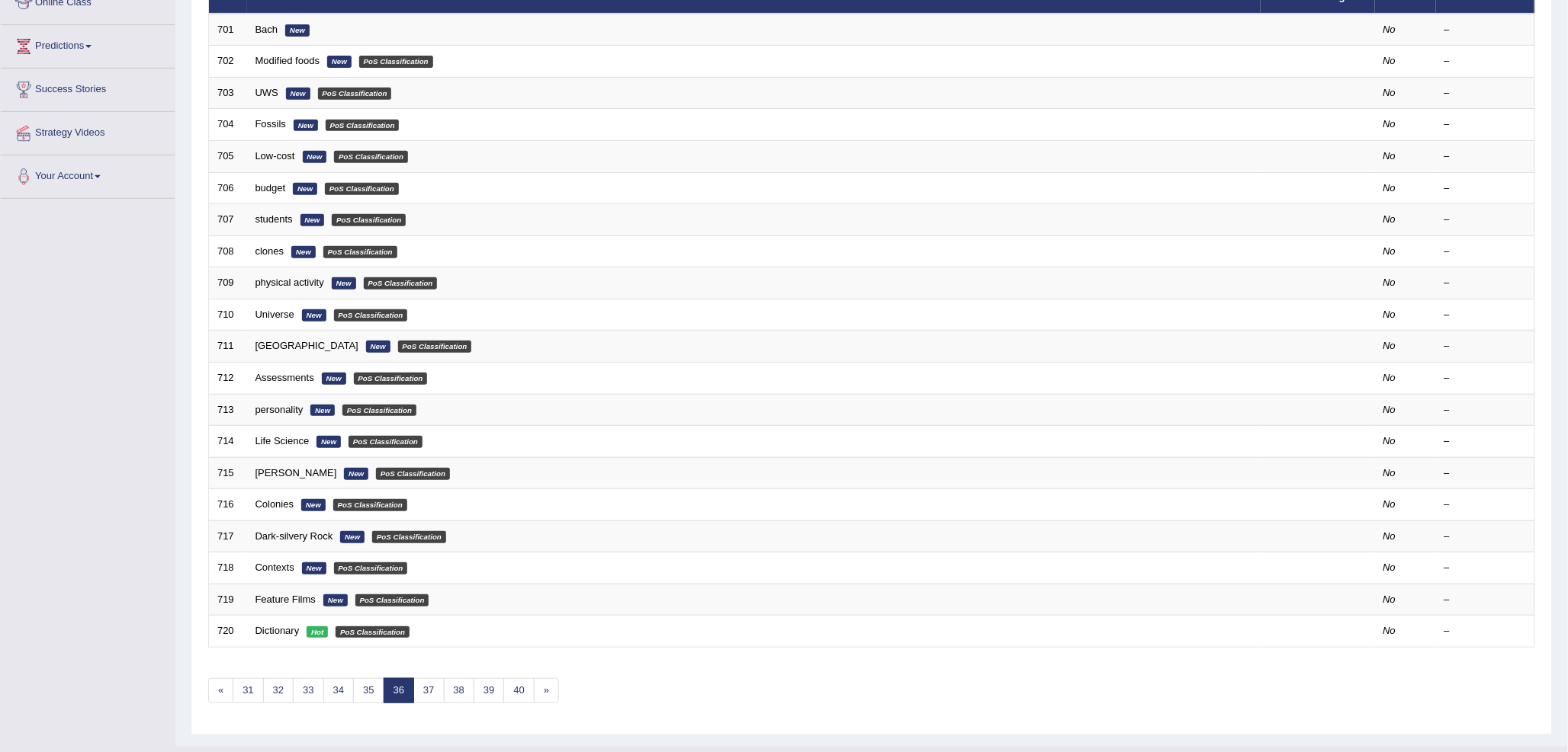
scroll to position [254, 0]
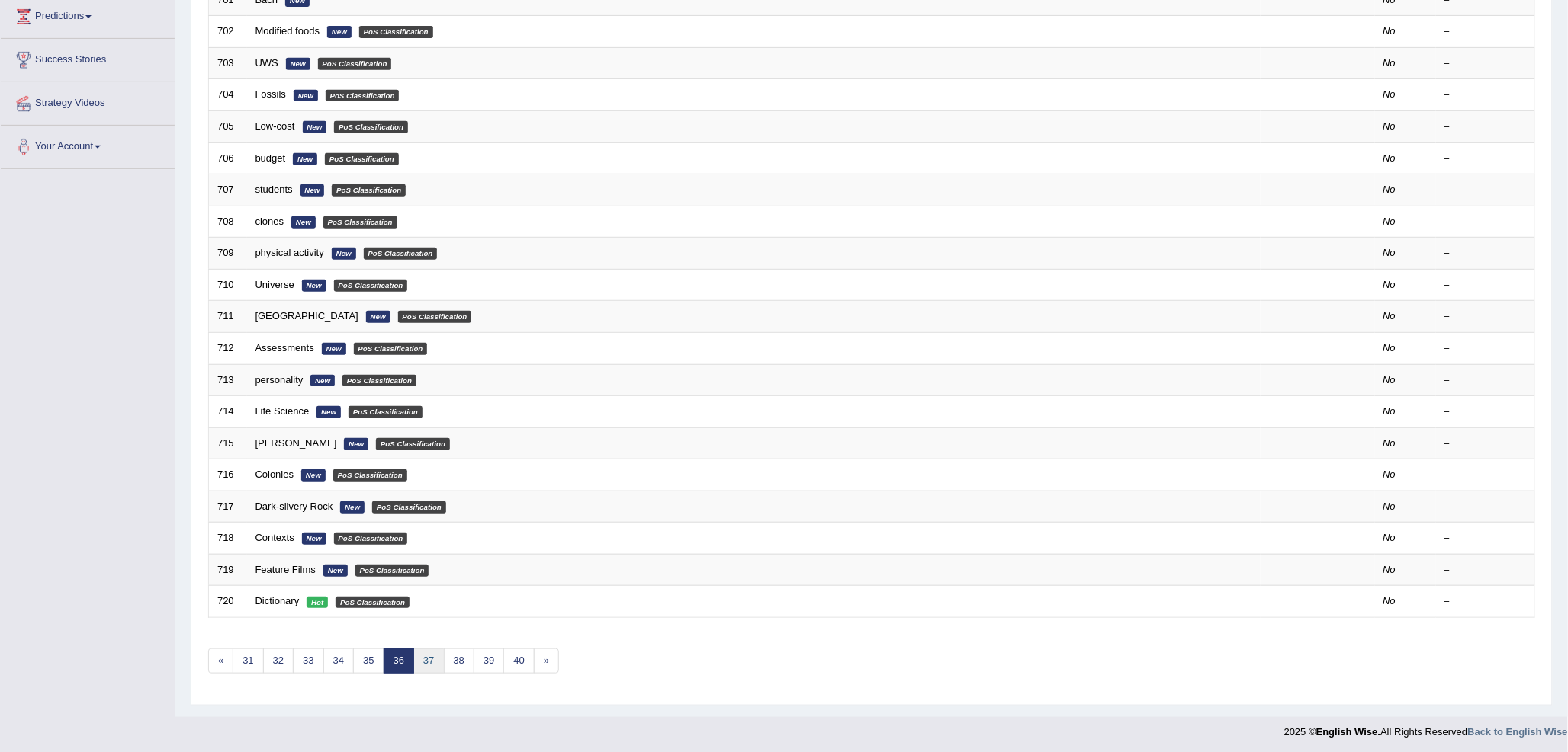
click at [436, 658] on link "37" at bounding box center [428, 661] width 30 height 25
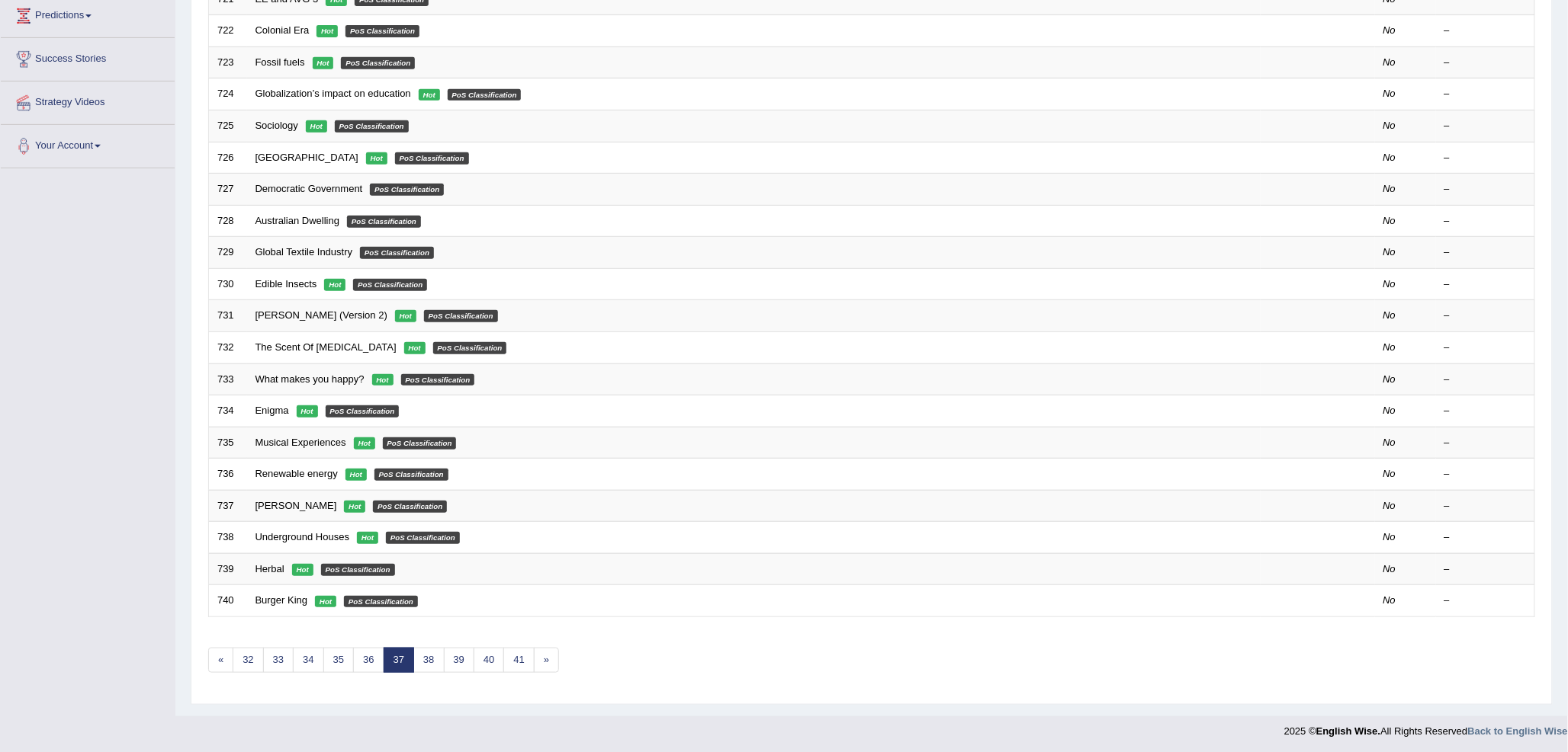
scroll to position [256, 0]
click at [433, 660] on link "38" at bounding box center [428, 658] width 30 height 25
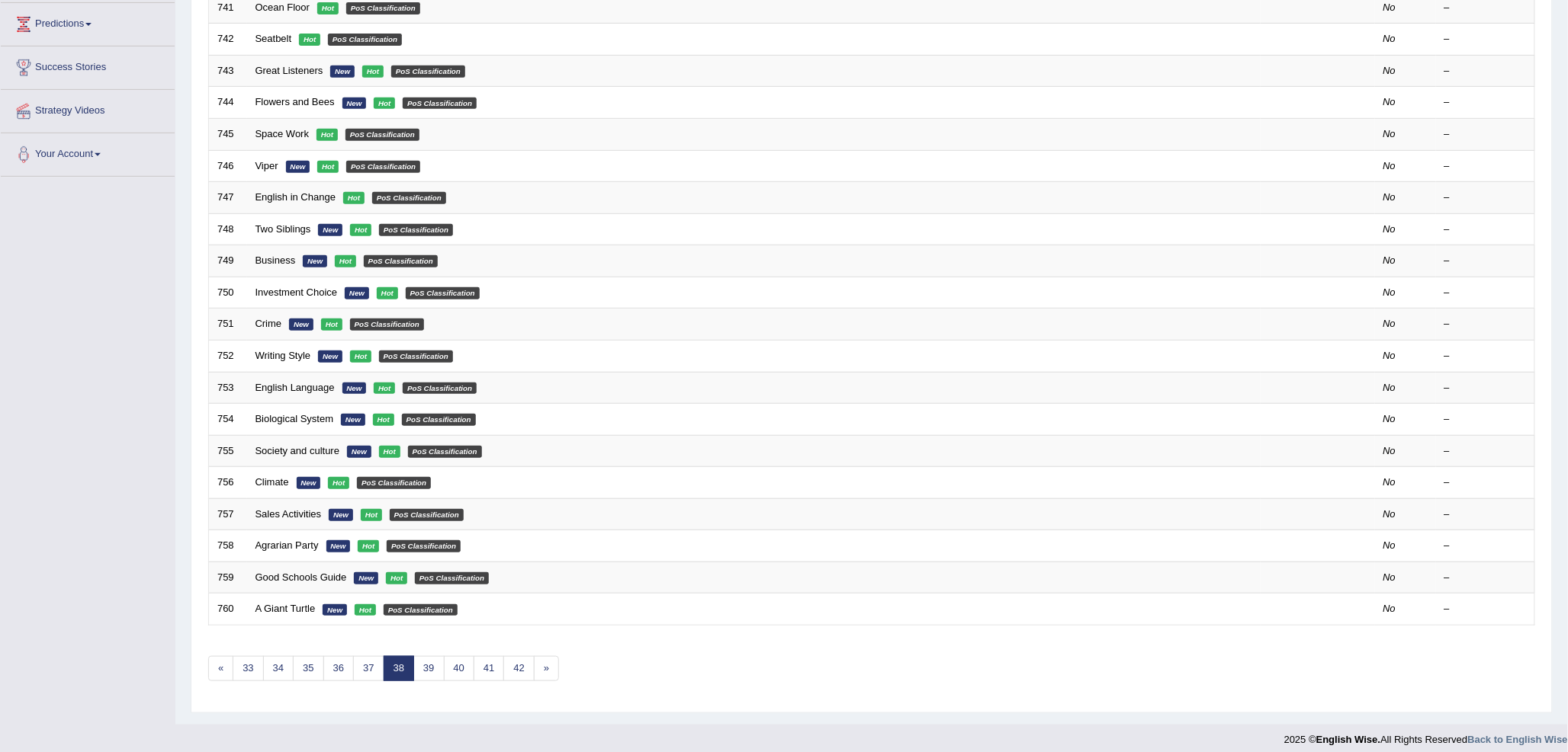
scroll to position [254, 0]
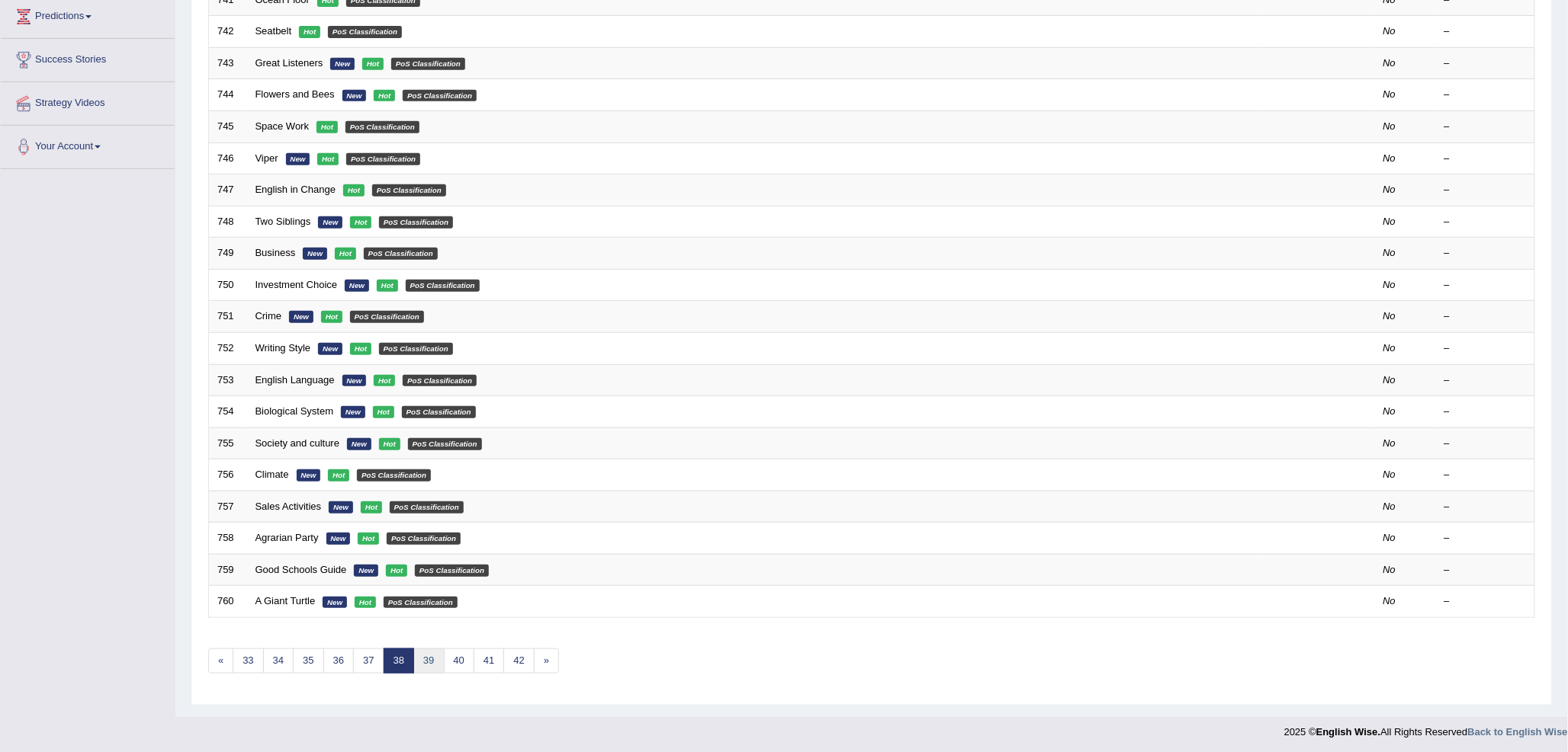
click at [425, 663] on link "39" at bounding box center [428, 661] width 30 height 25
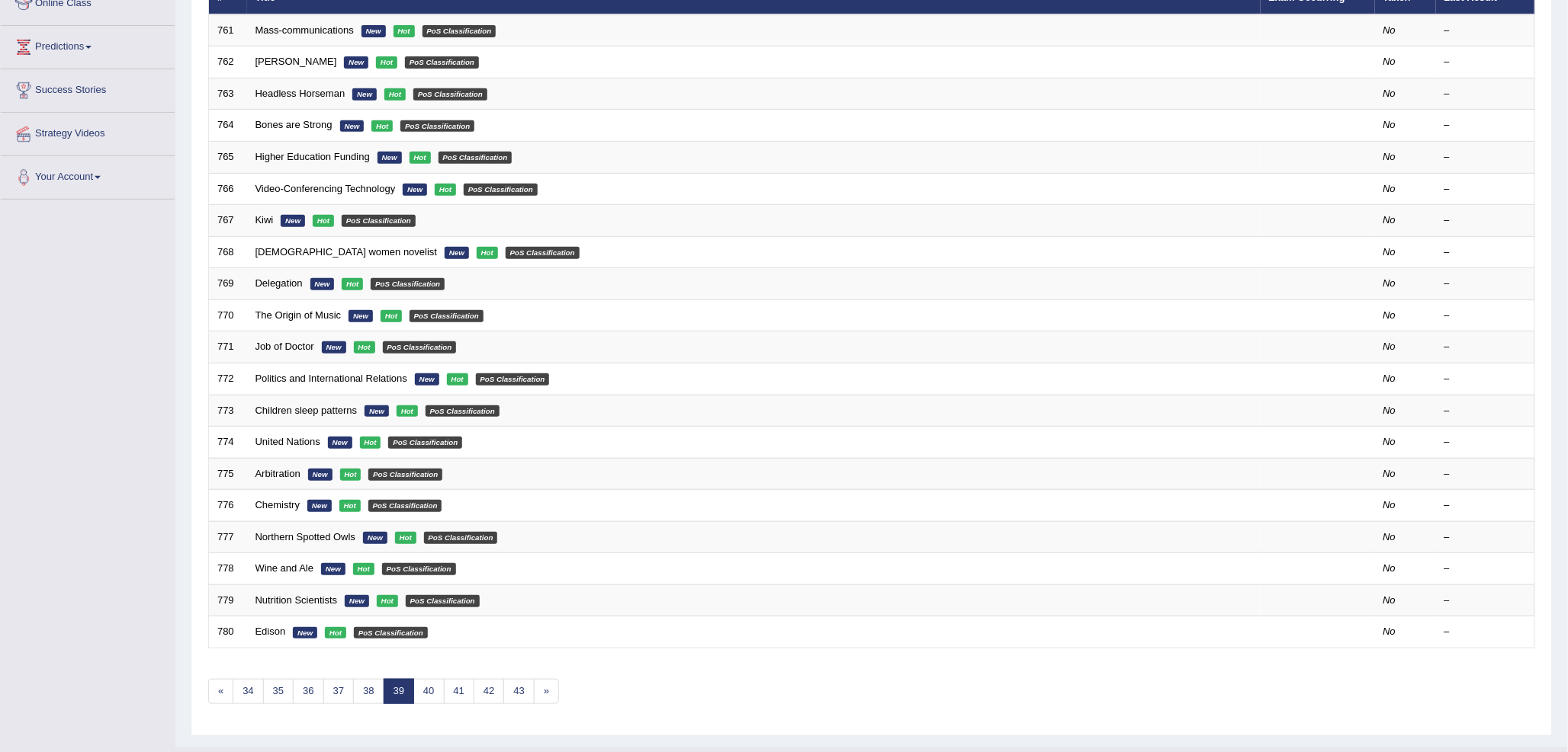
scroll to position [256, 0]
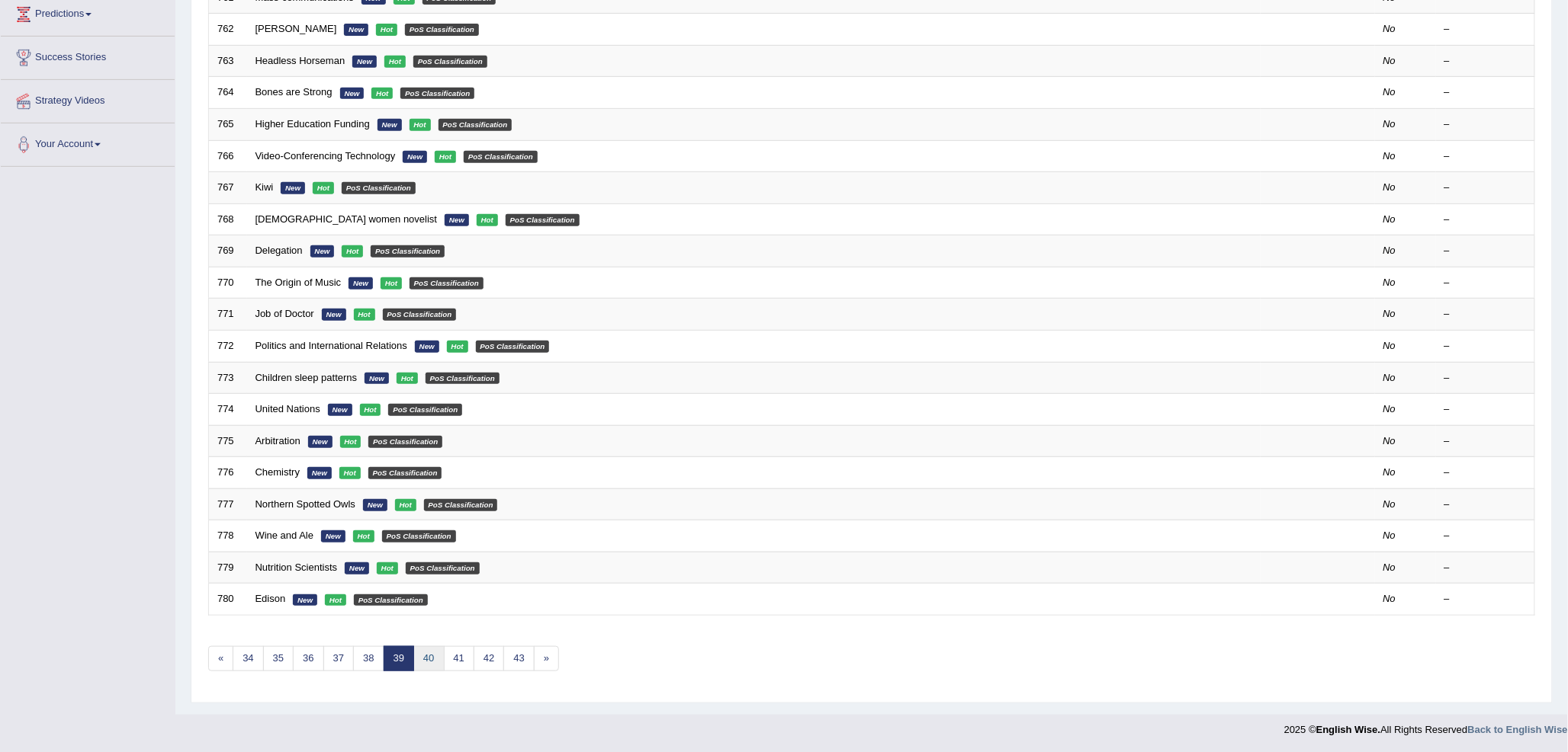
click at [424, 660] on link "40" at bounding box center [428, 658] width 30 height 25
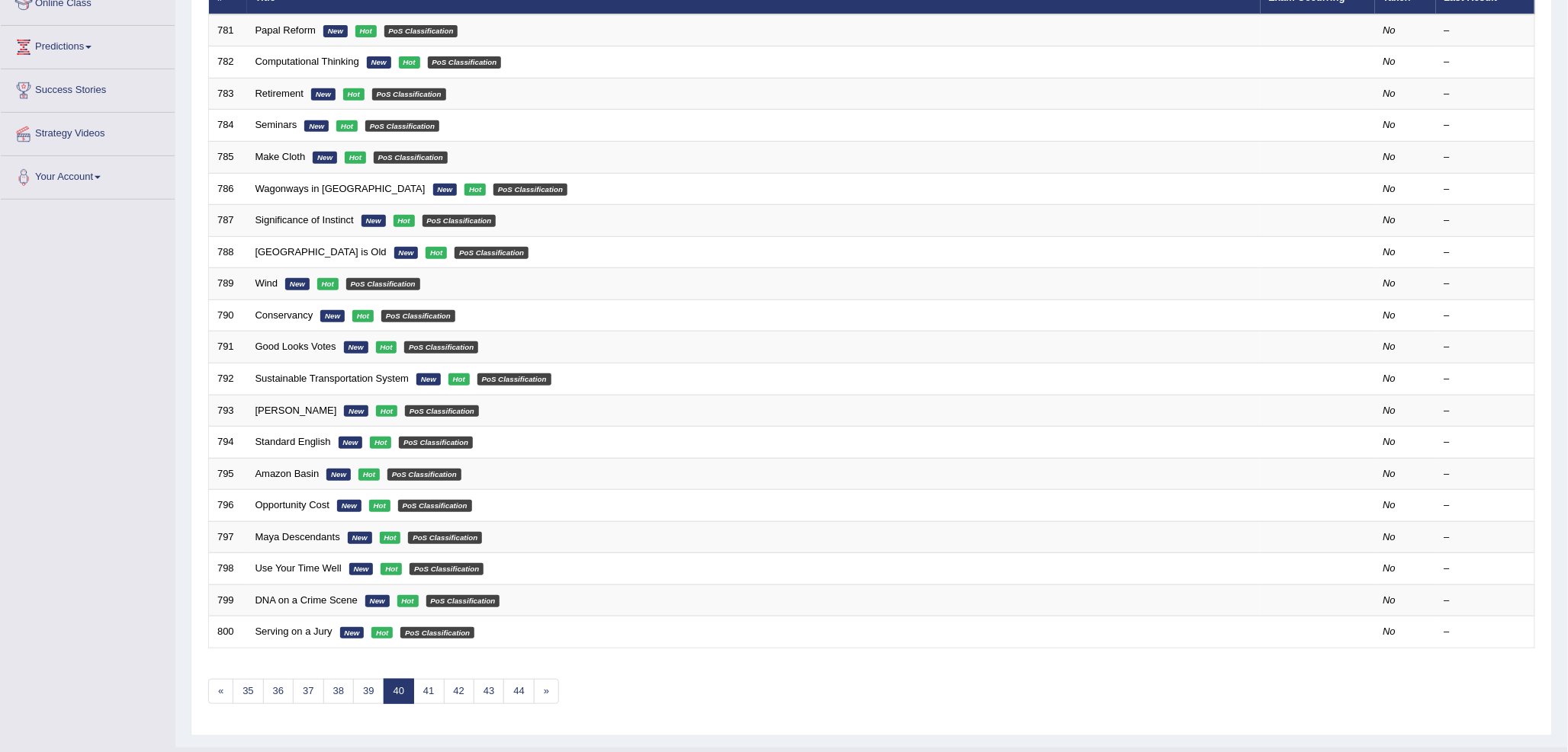
scroll to position [254, 0]
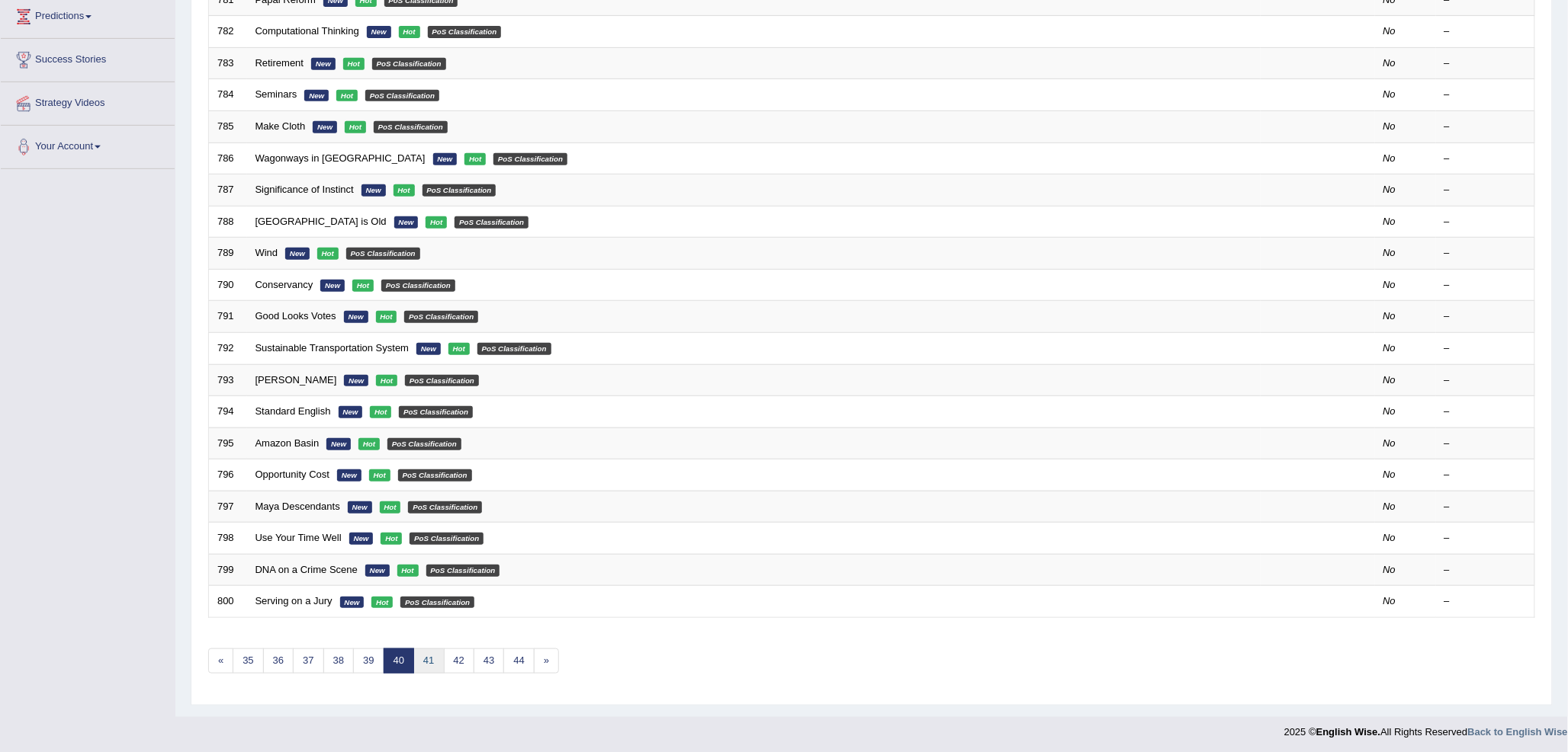
click at [437, 665] on link "41" at bounding box center [428, 661] width 30 height 25
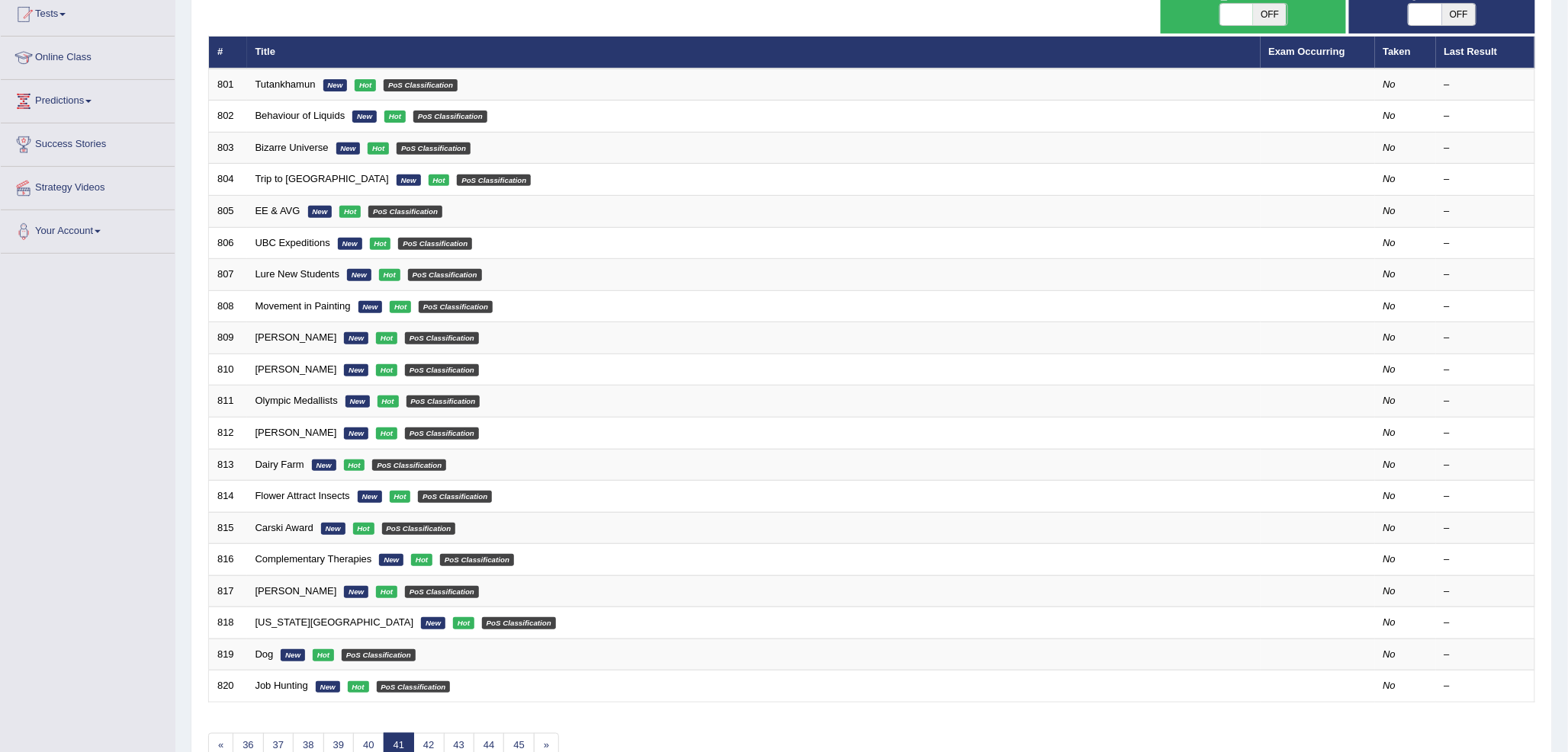
scroll to position [256, 0]
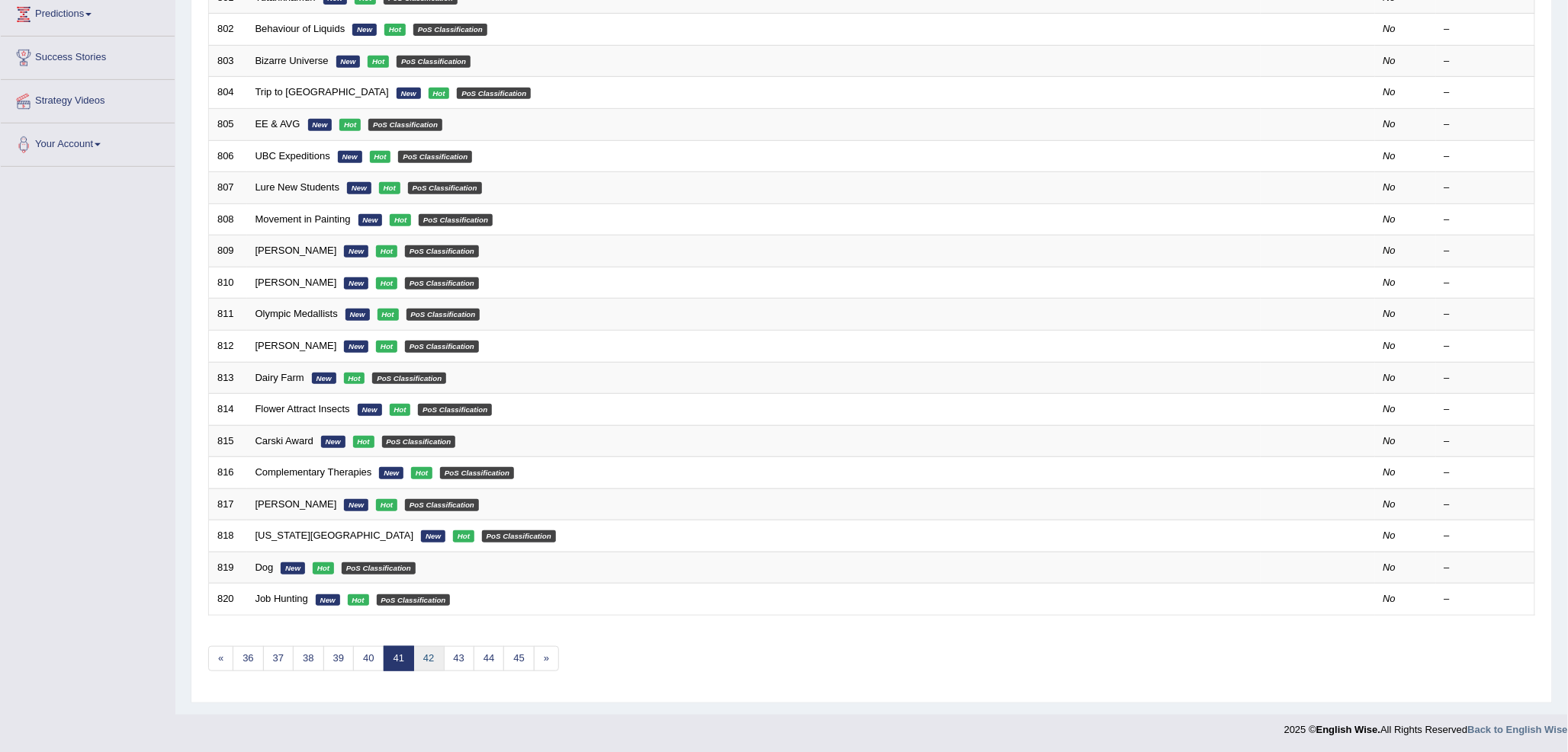
click at [421, 654] on link "42" at bounding box center [428, 658] width 30 height 25
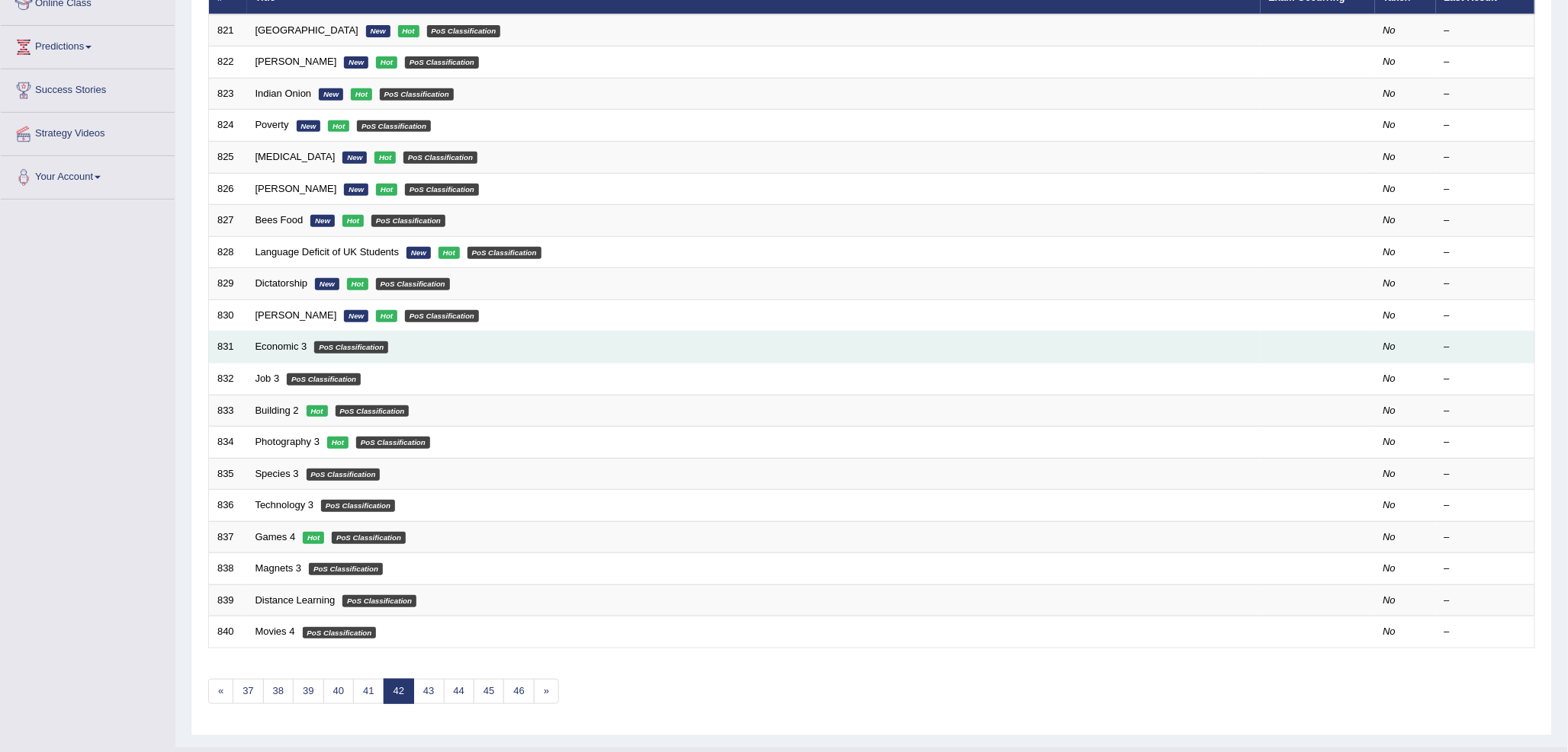
scroll to position [254, 0]
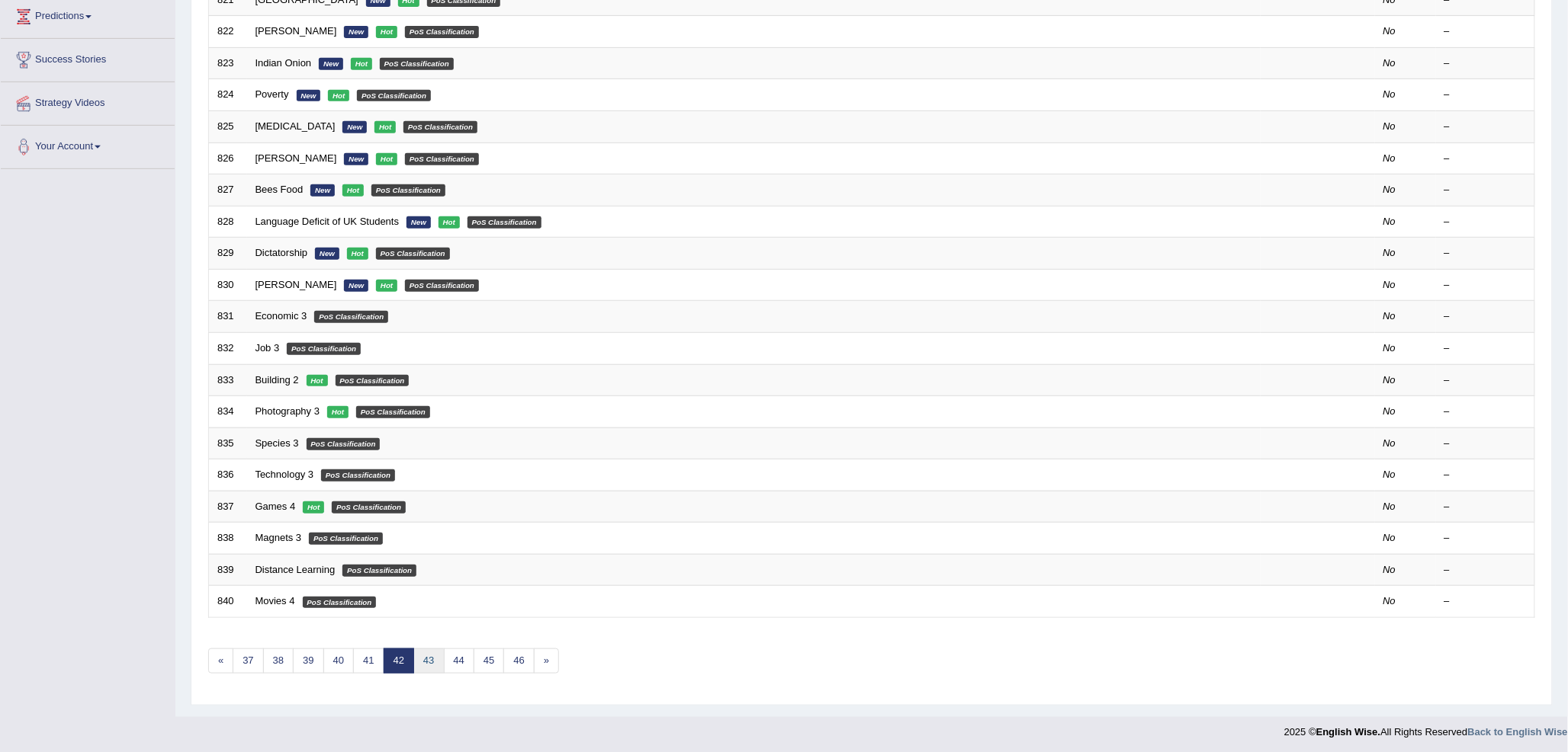
drag, startPoint x: 420, startPoint y: 666, endPoint x: 446, endPoint y: 638, distance: 38.2
click at [422, 666] on link "43" at bounding box center [428, 661] width 30 height 25
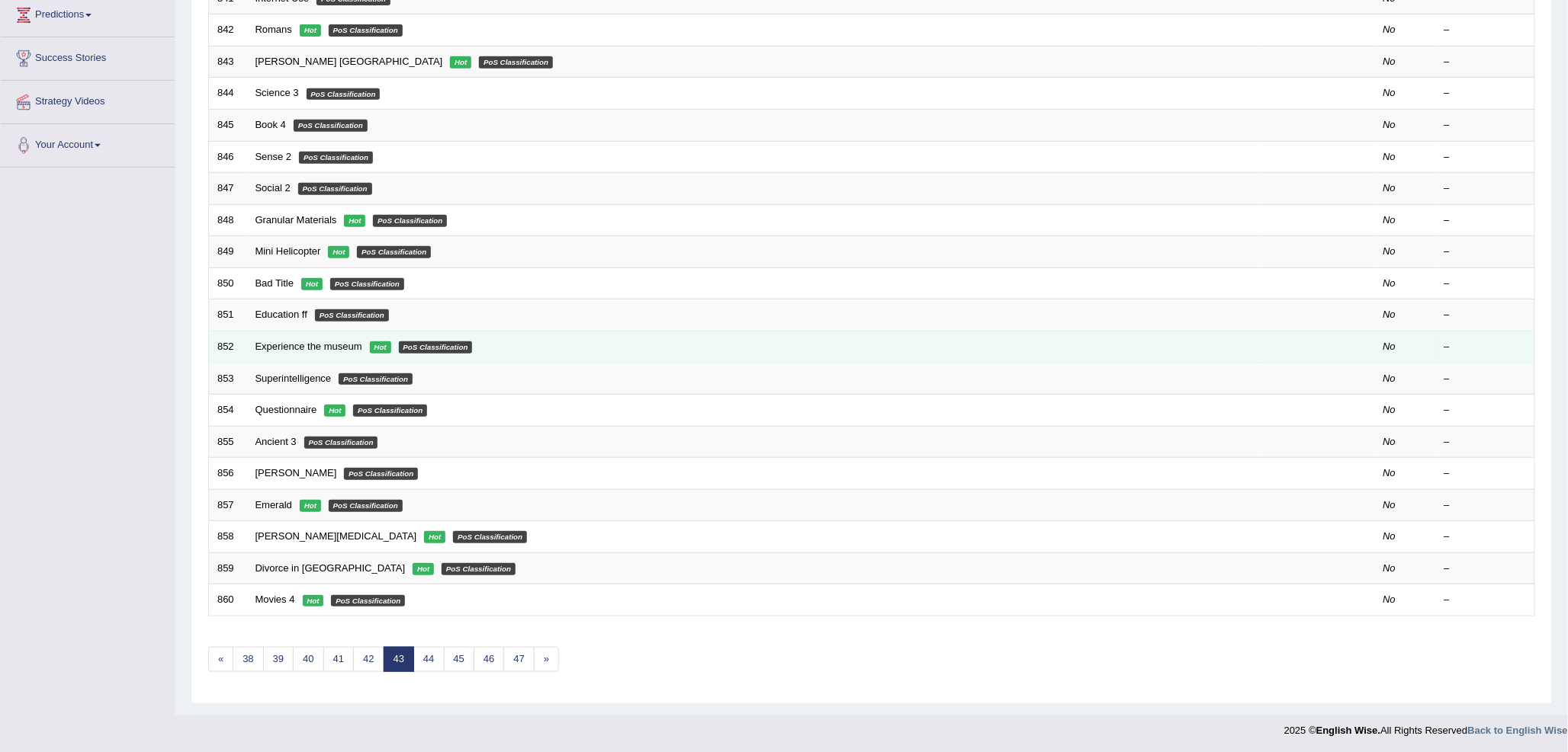
scroll to position [256, 0]
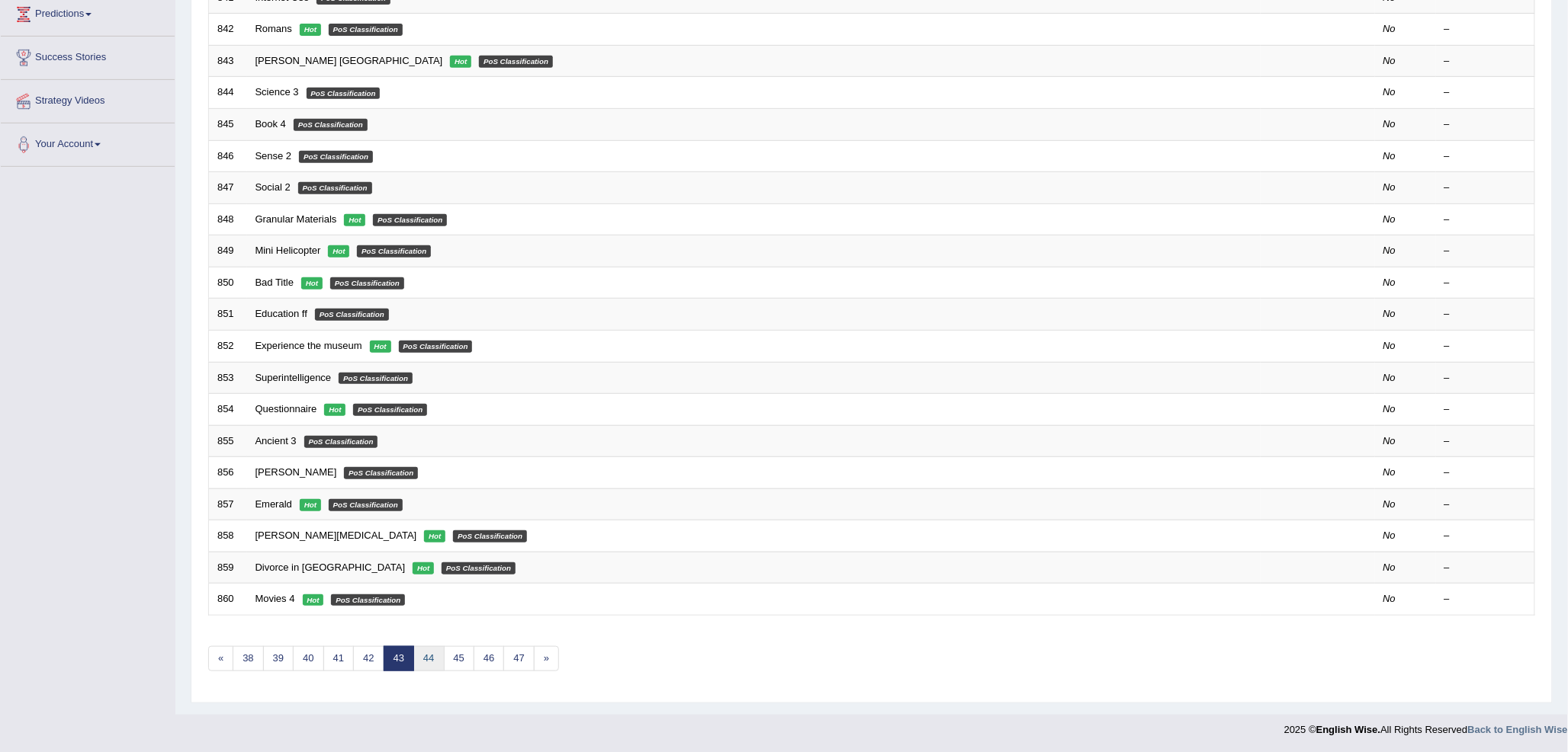
click at [437, 659] on link "44" at bounding box center [428, 658] width 30 height 25
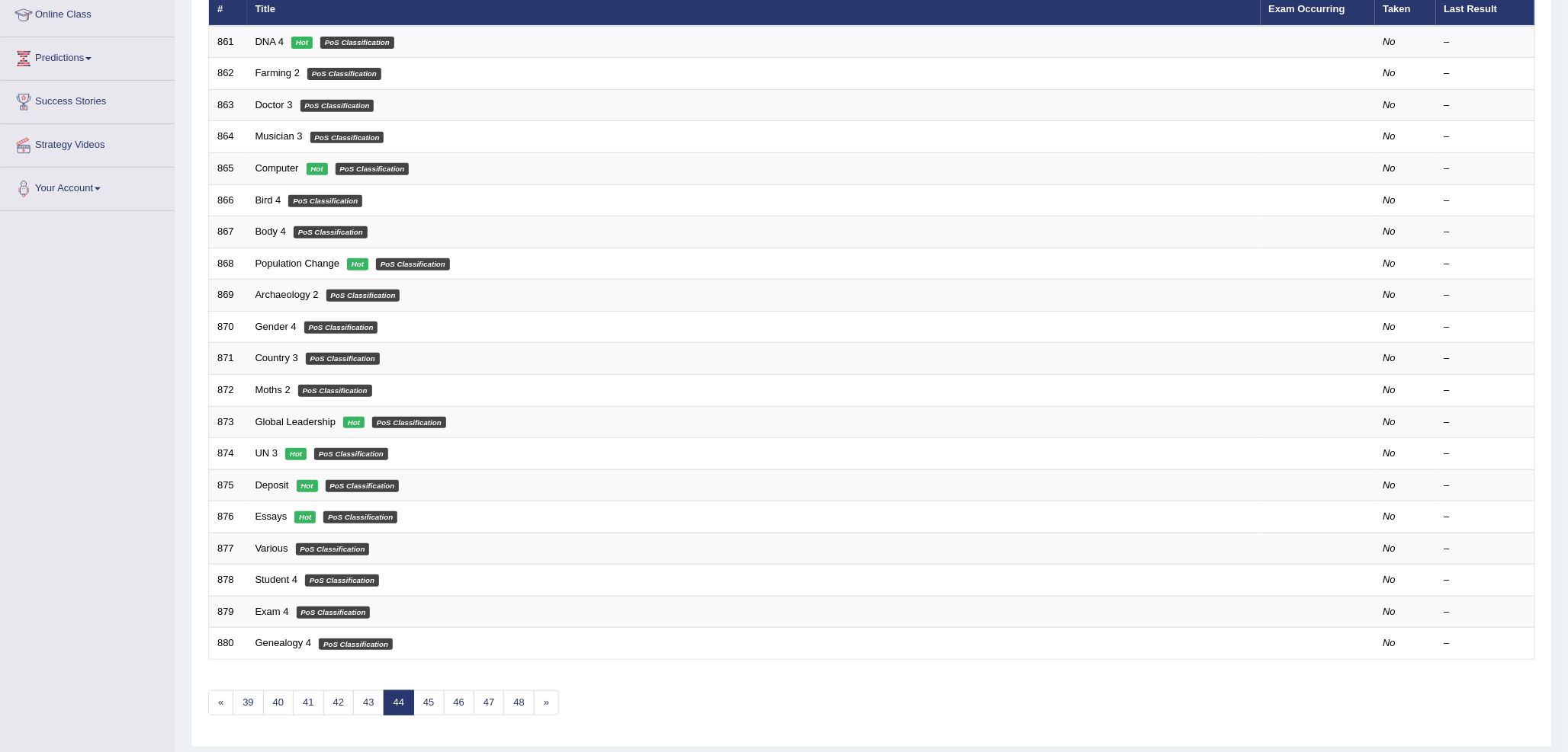
scroll to position [254, 0]
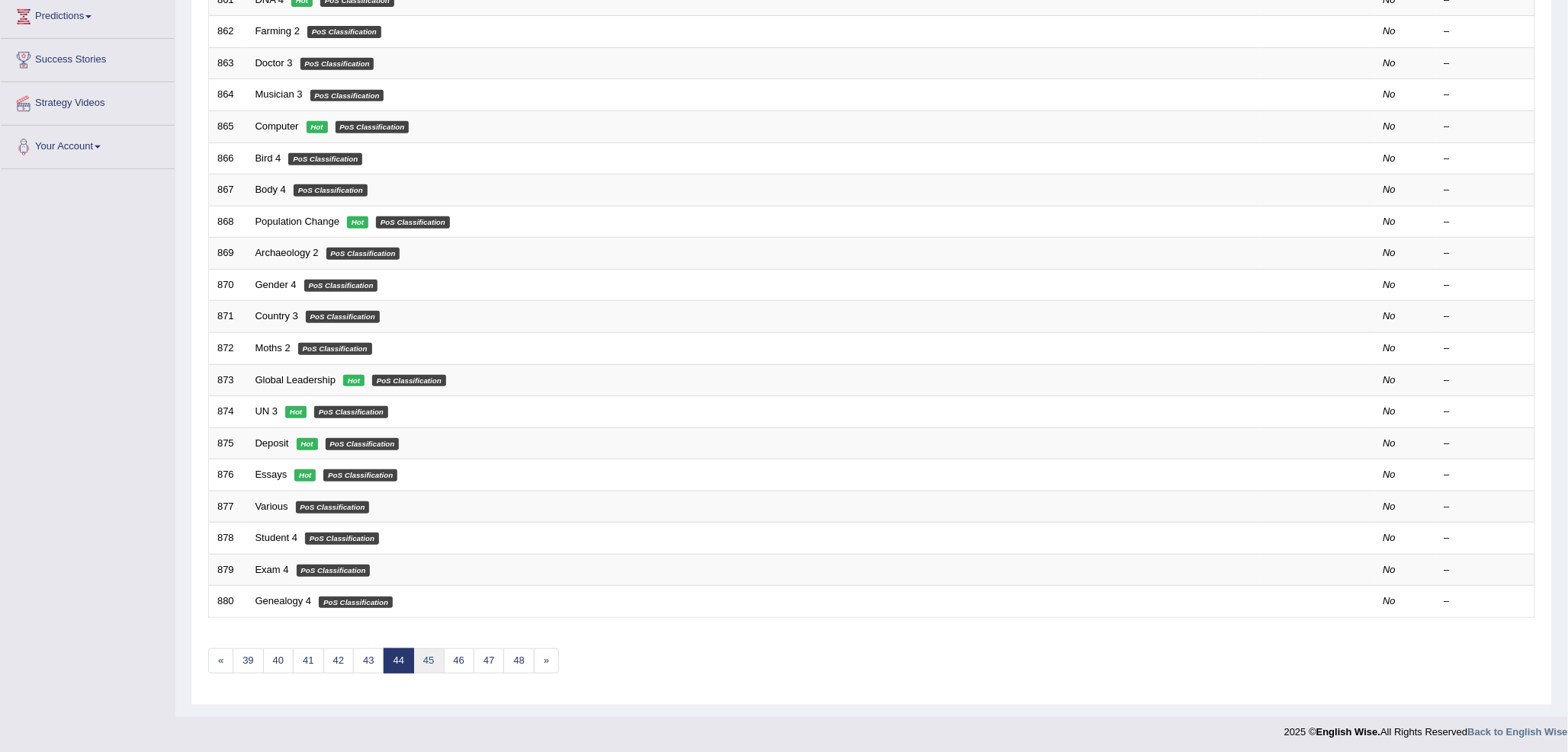
click at [423, 654] on link "45" at bounding box center [428, 661] width 30 height 25
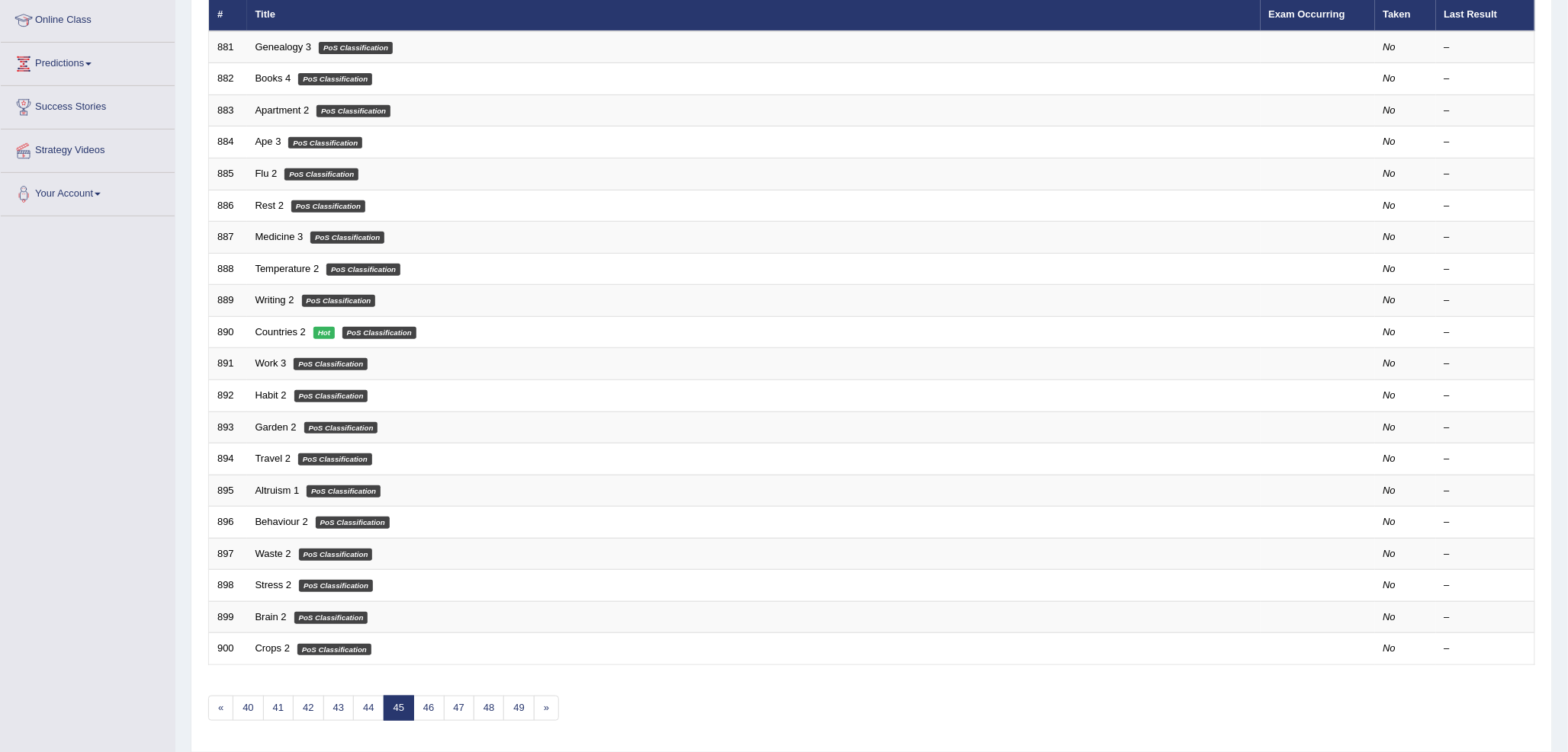
scroll to position [254, 0]
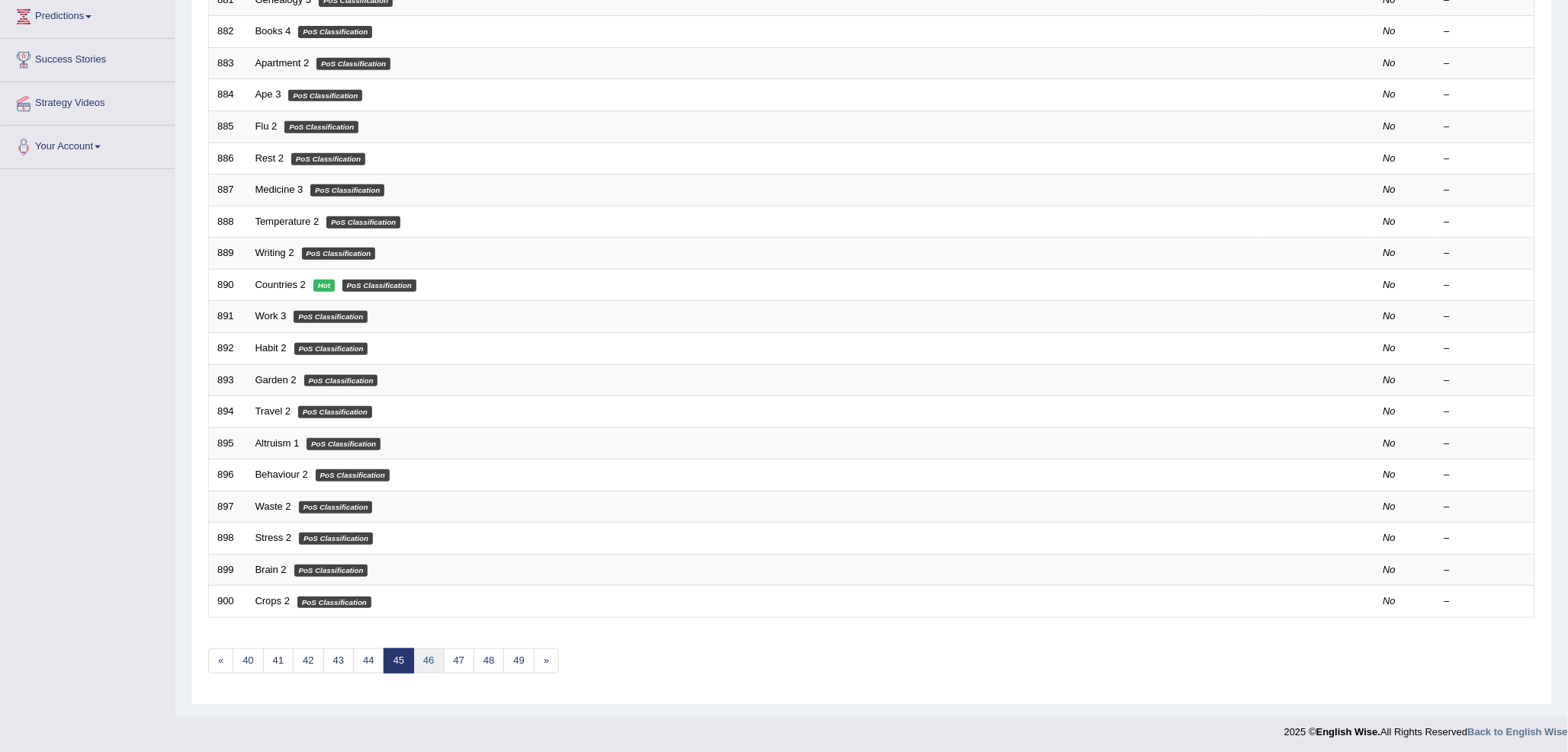
click at [433, 659] on link "46" at bounding box center [428, 661] width 30 height 25
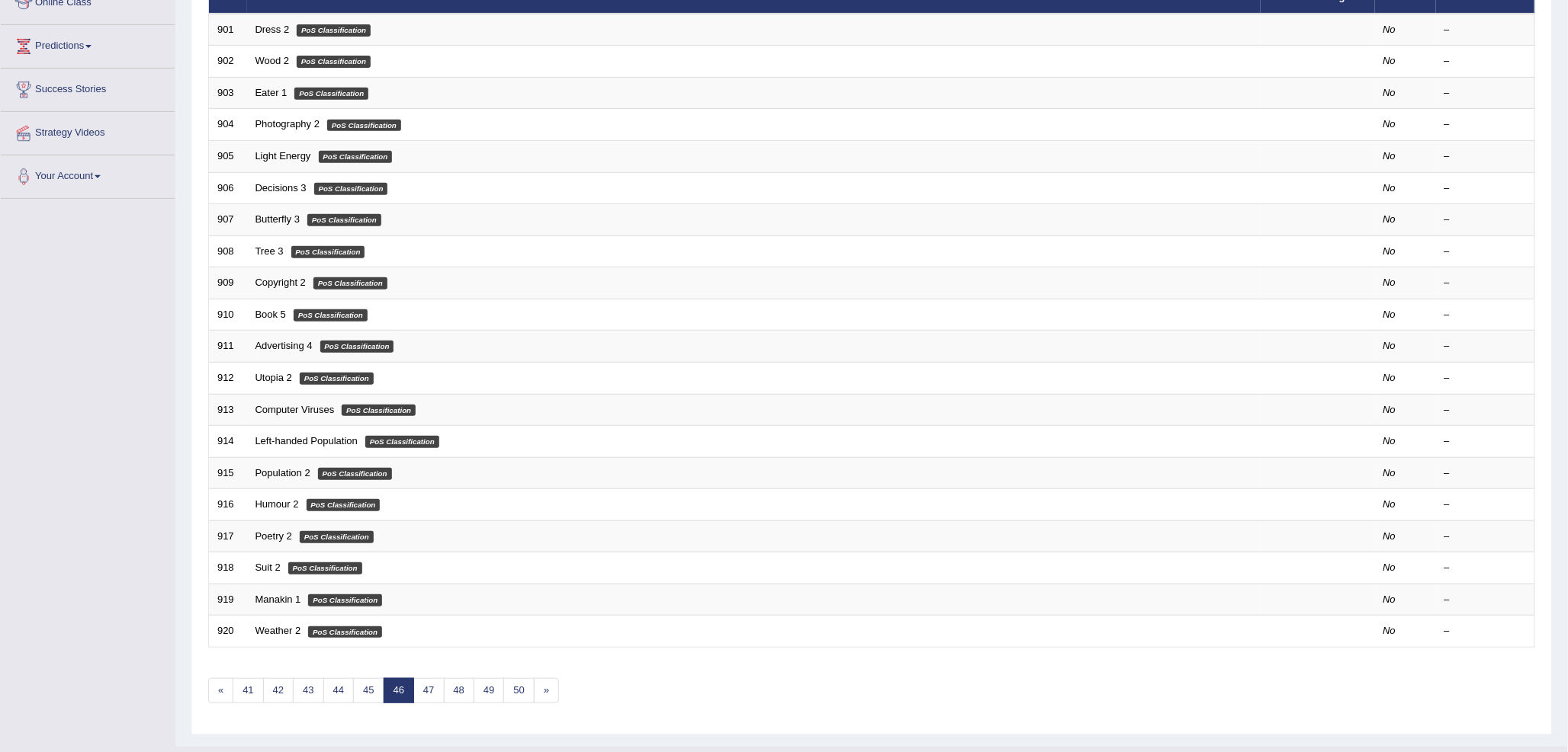
scroll to position [254, 0]
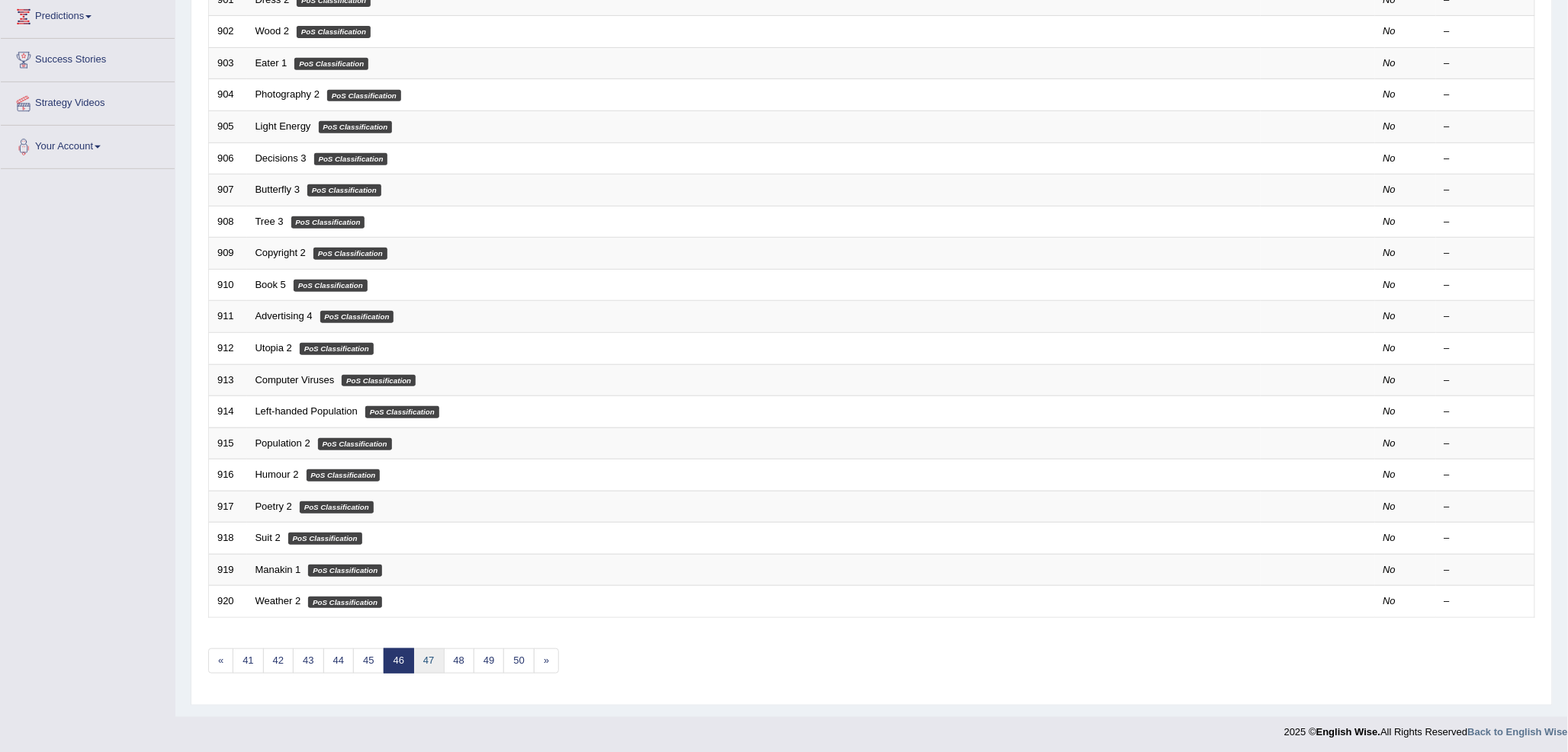
click at [431, 657] on link "47" at bounding box center [428, 661] width 30 height 25
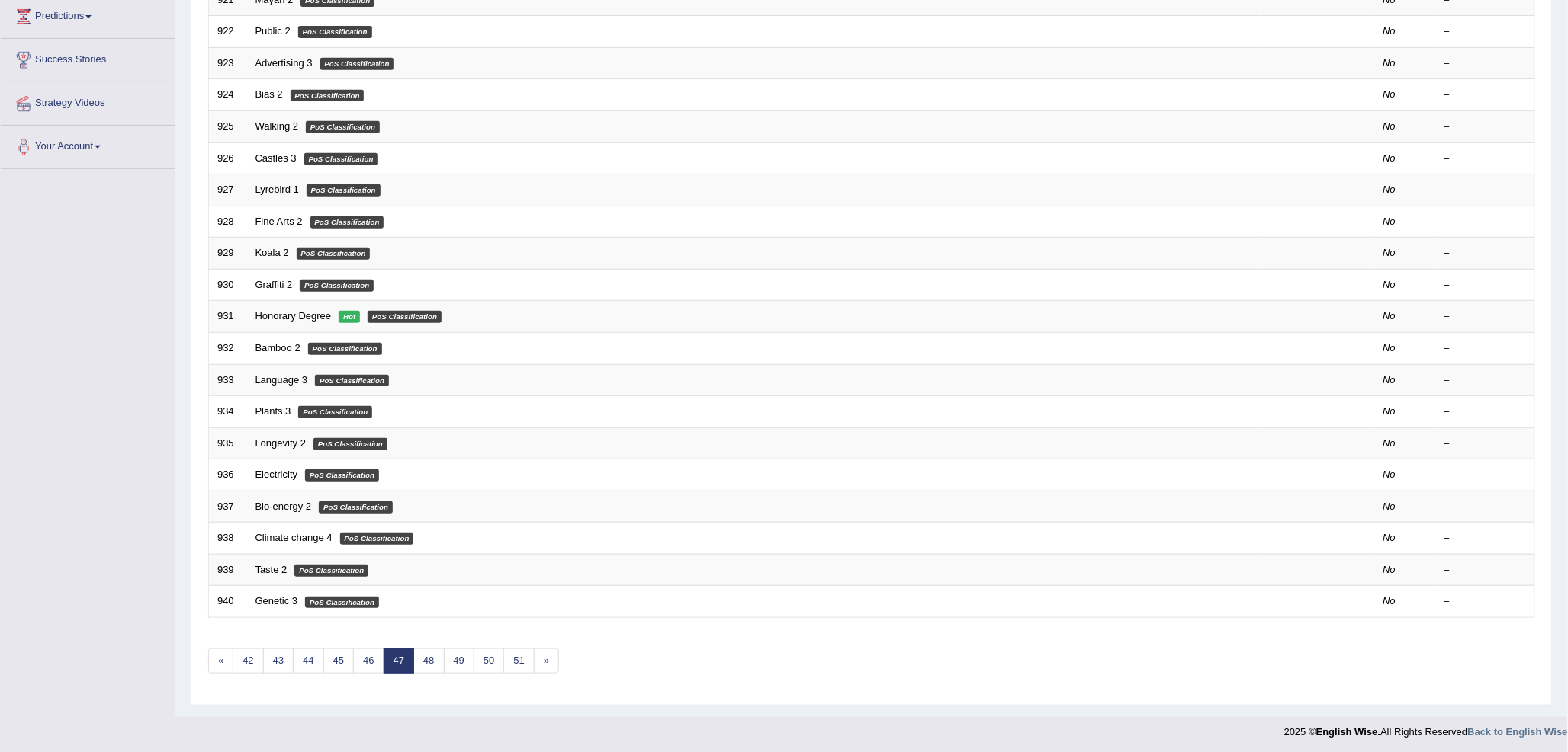
scroll to position [256, 0]
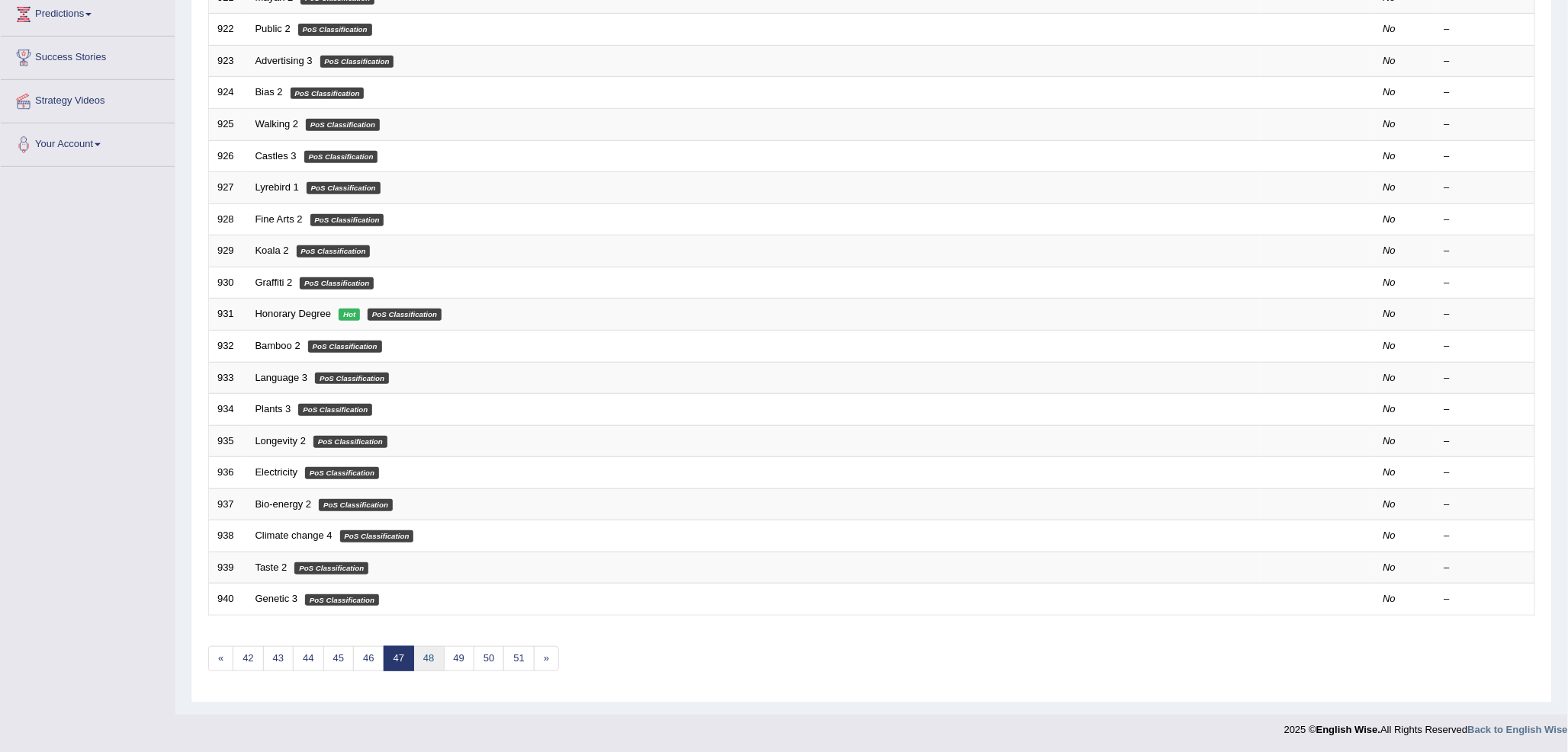
click at [439, 657] on link "48" at bounding box center [428, 658] width 30 height 25
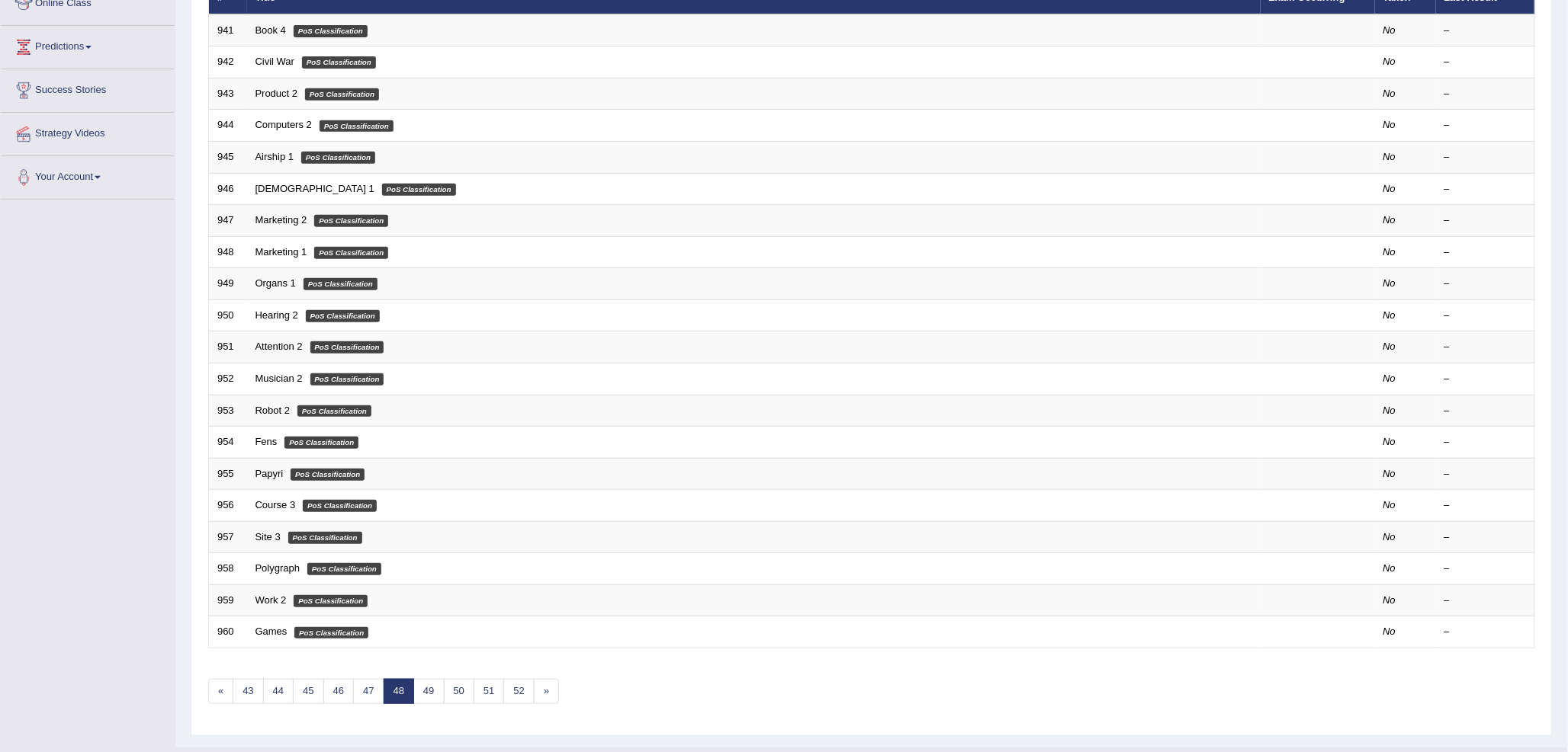
scroll to position [254, 0]
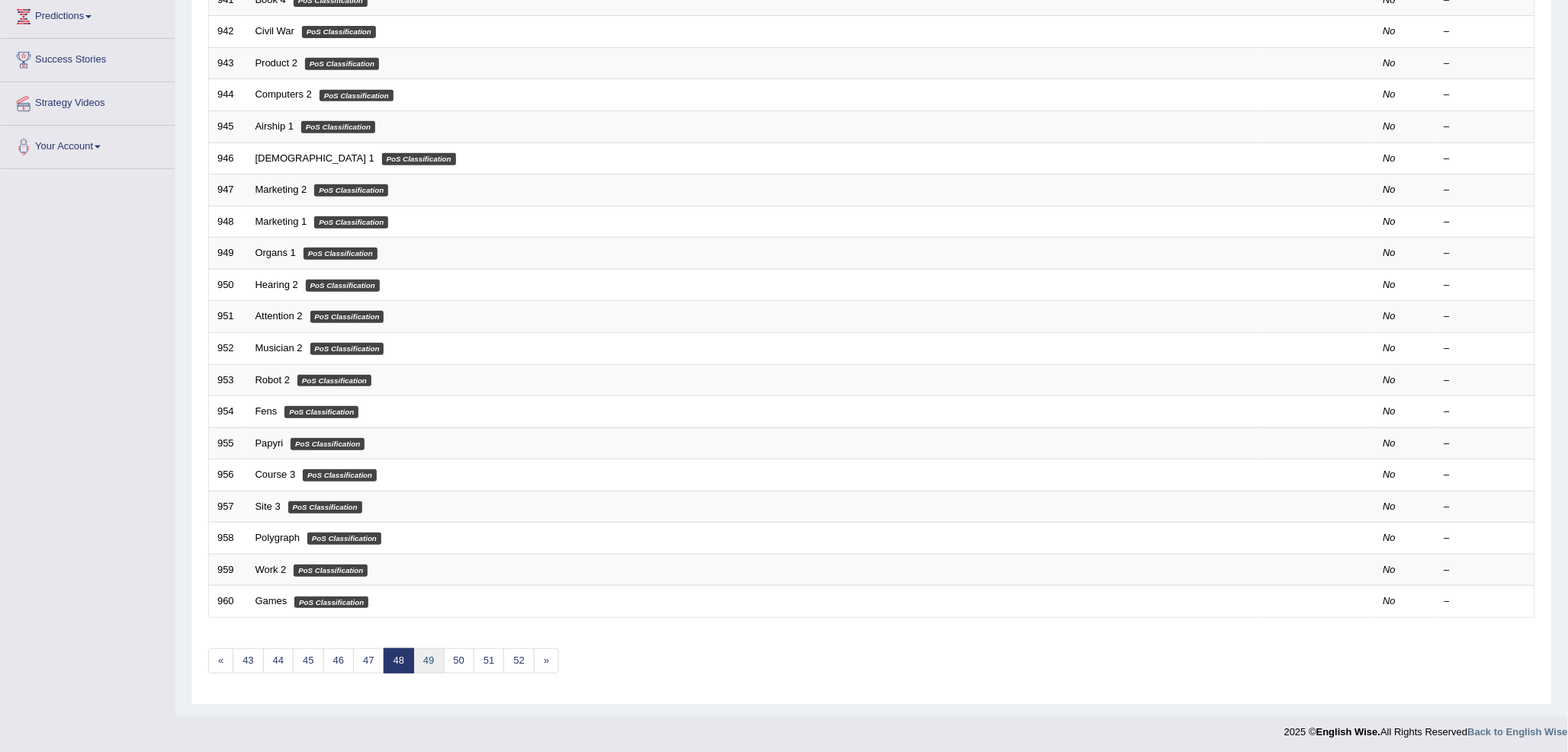
click at [436, 659] on link "49" at bounding box center [428, 661] width 30 height 25
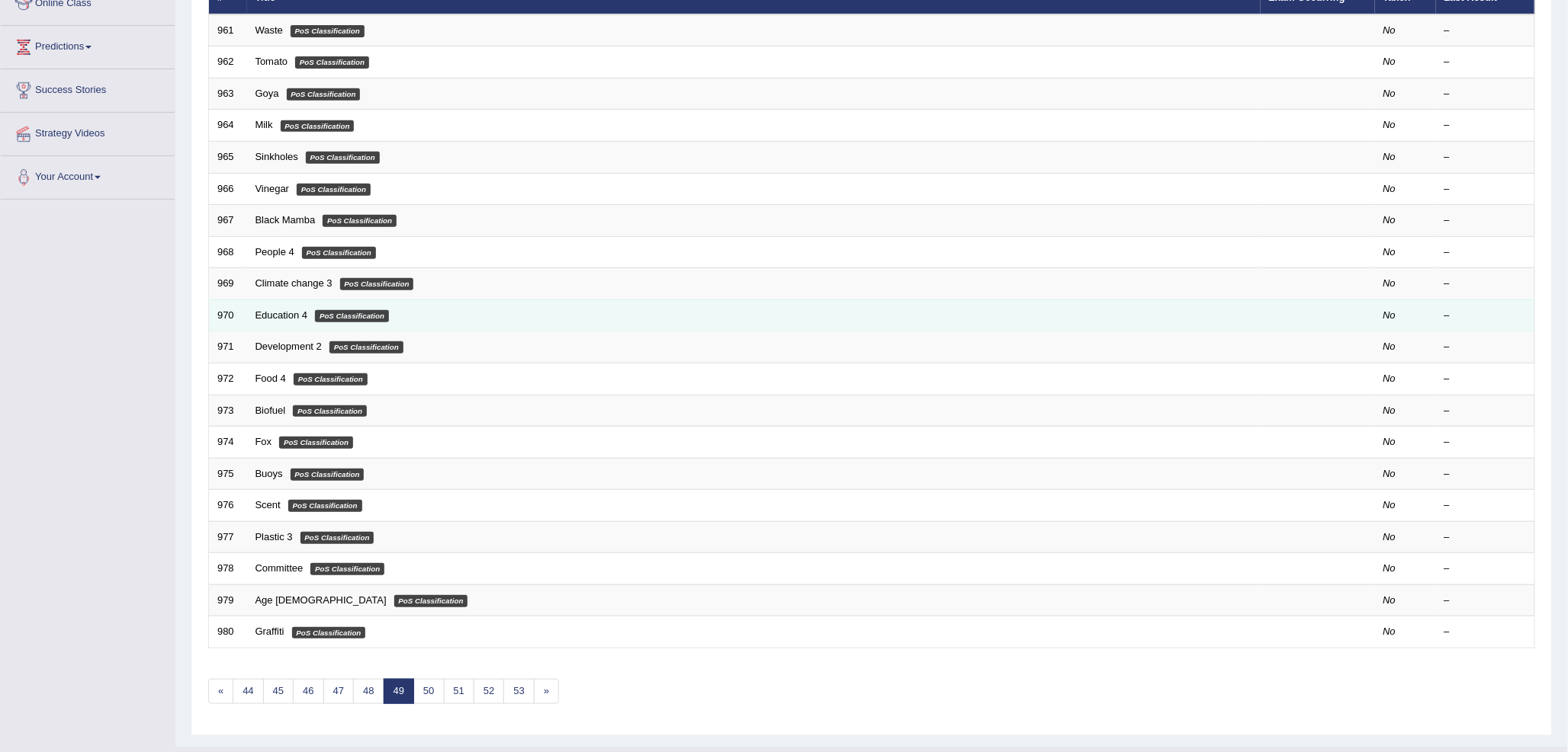
scroll to position [256, 0]
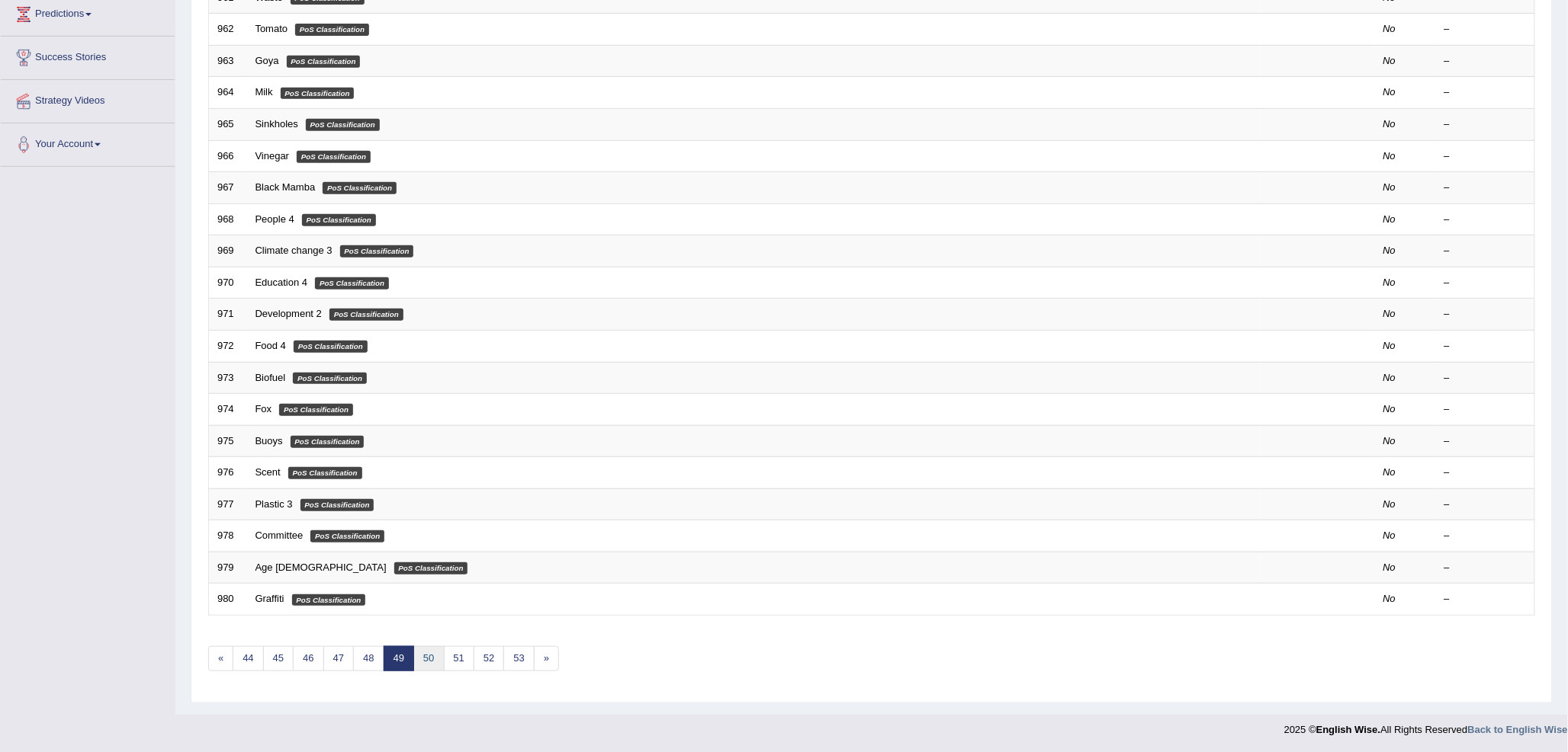
click at [424, 662] on link "50" at bounding box center [428, 658] width 30 height 25
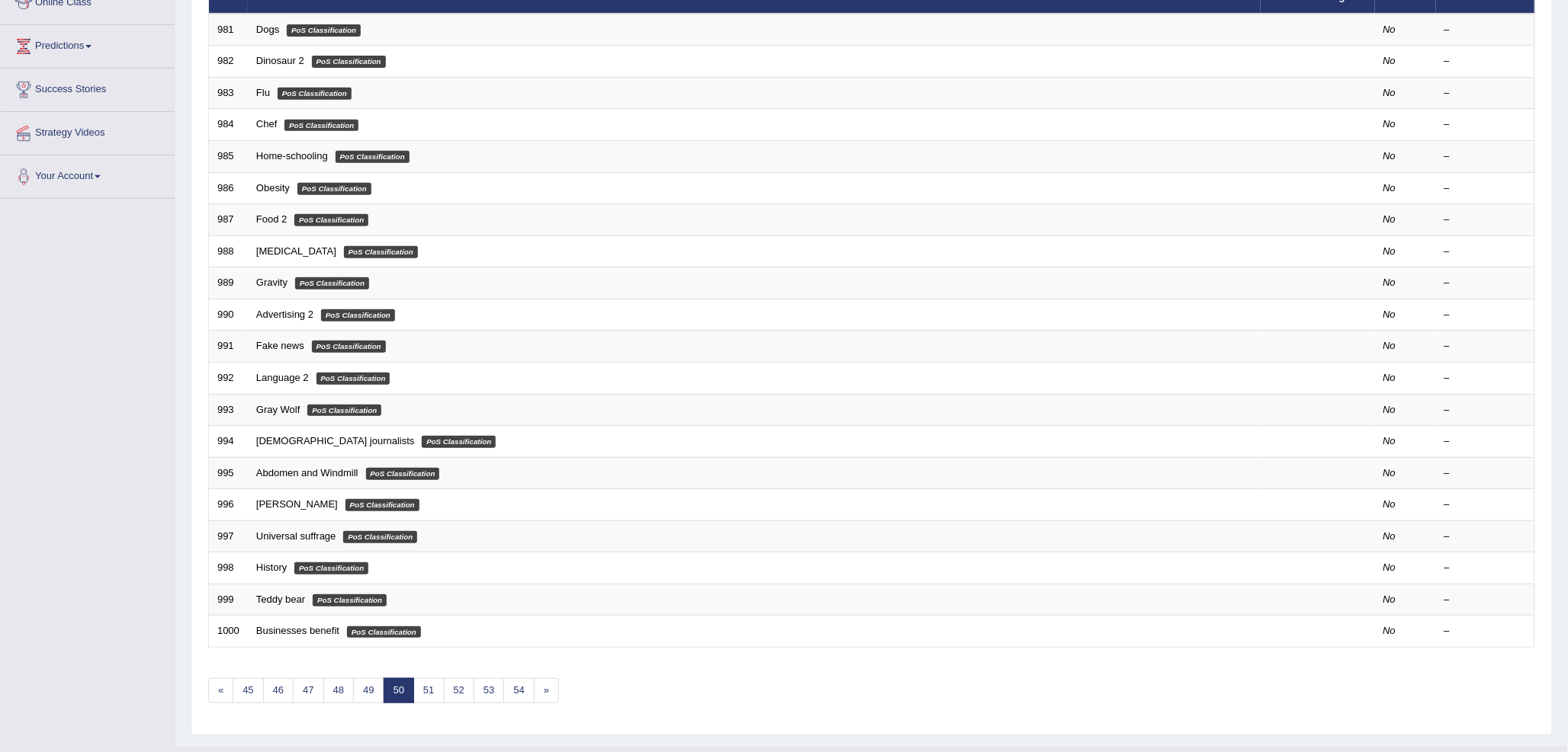
scroll to position [254, 0]
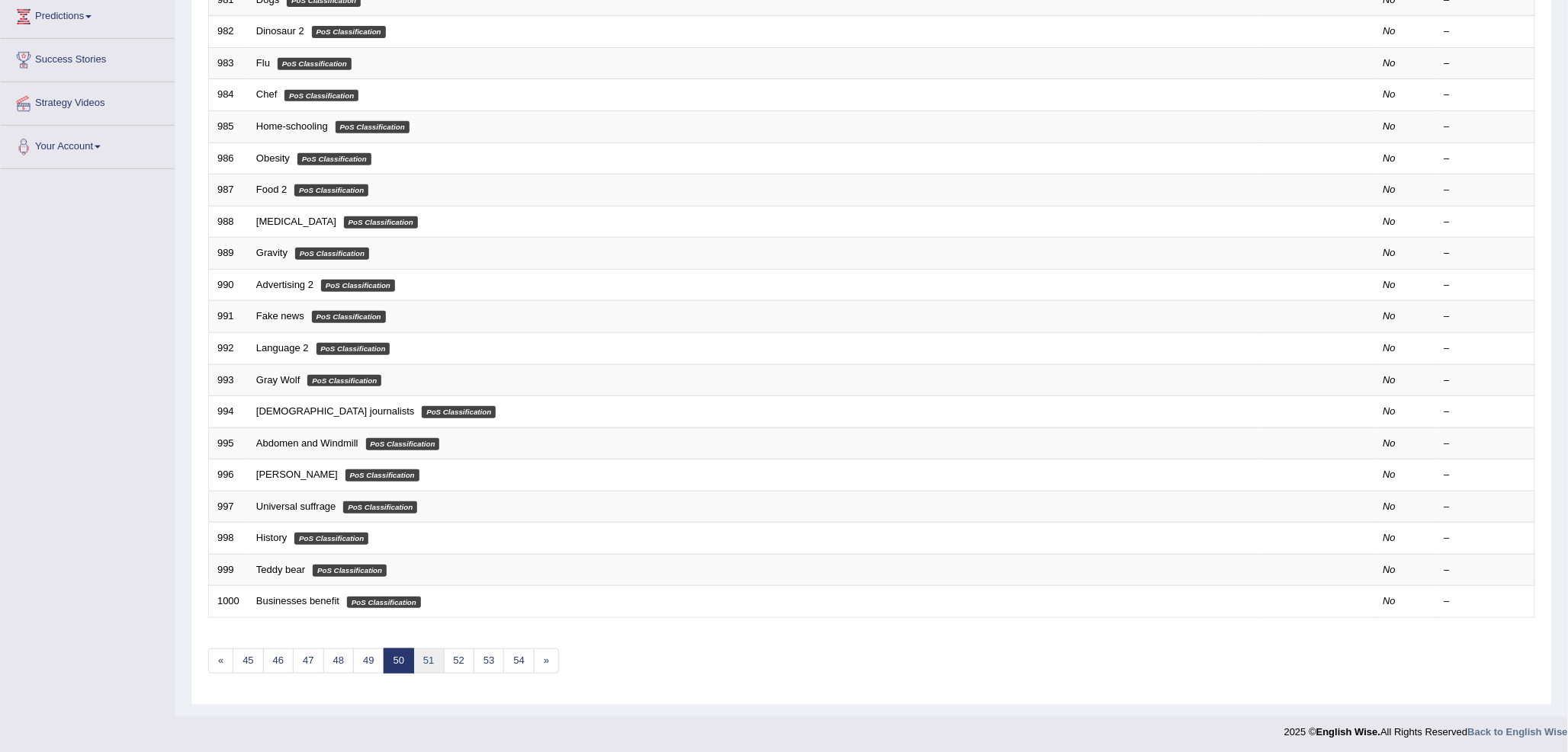
click at [429, 659] on link "51" at bounding box center [428, 661] width 30 height 25
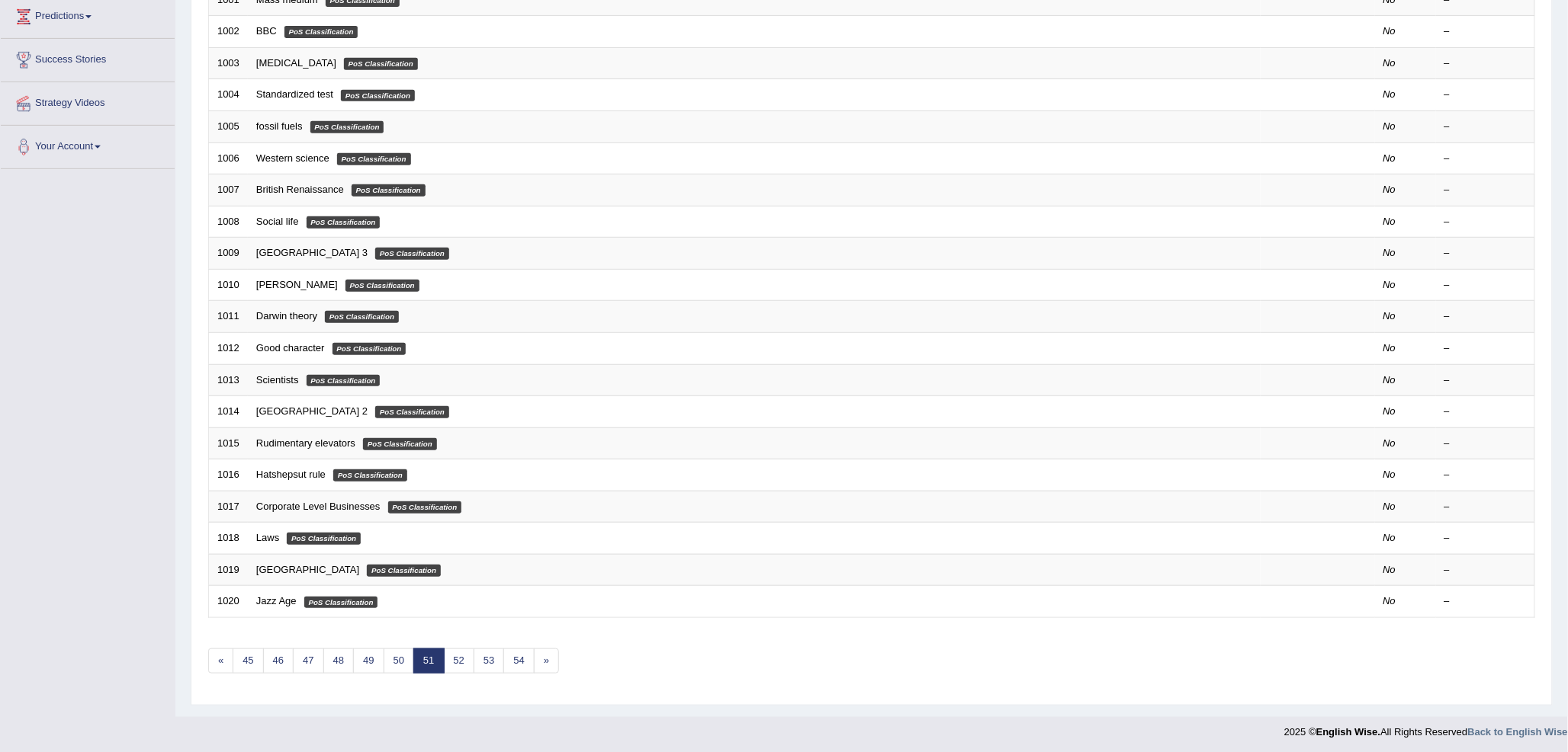
scroll to position [256, 0]
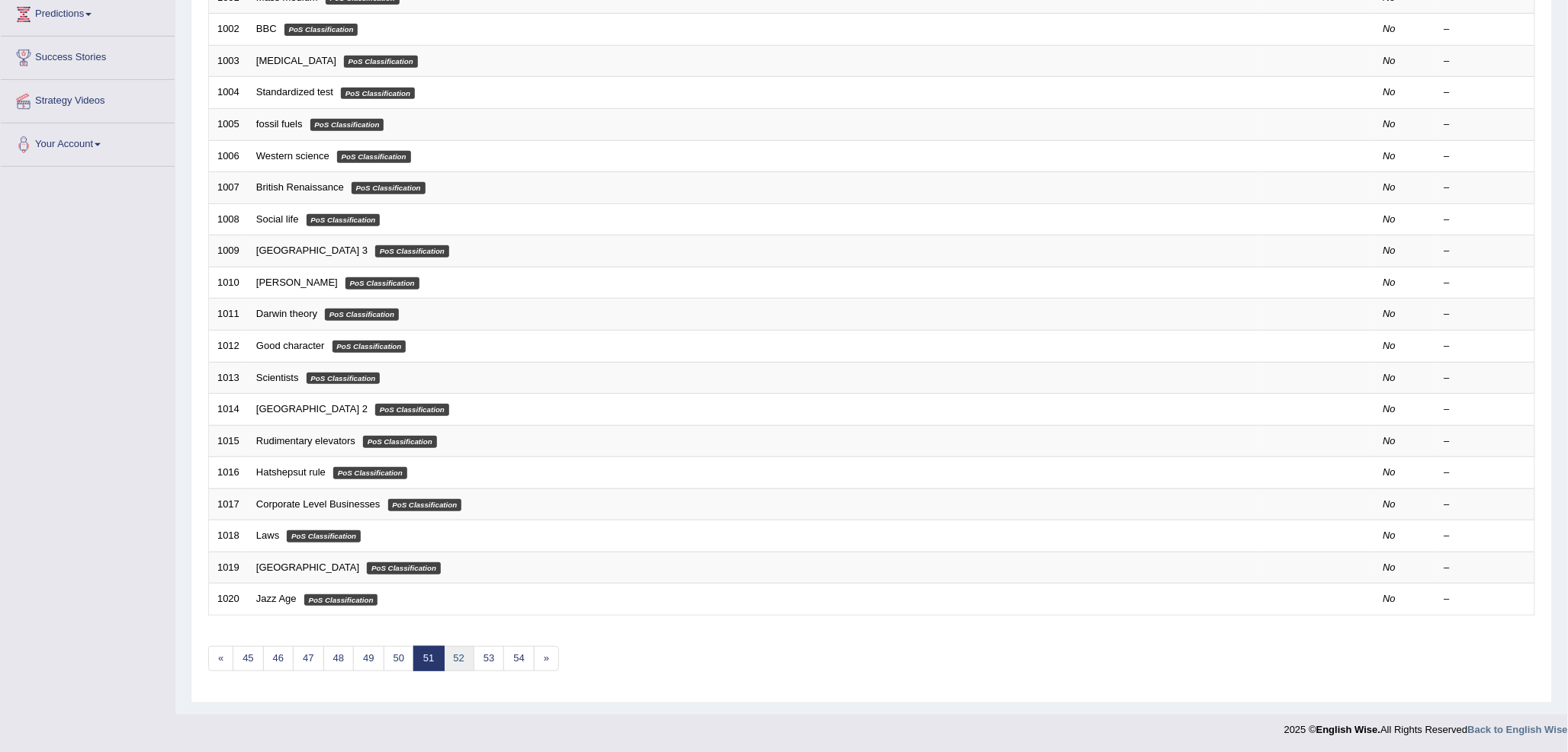
click at [463, 663] on link "52" at bounding box center [458, 658] width 30 height 25
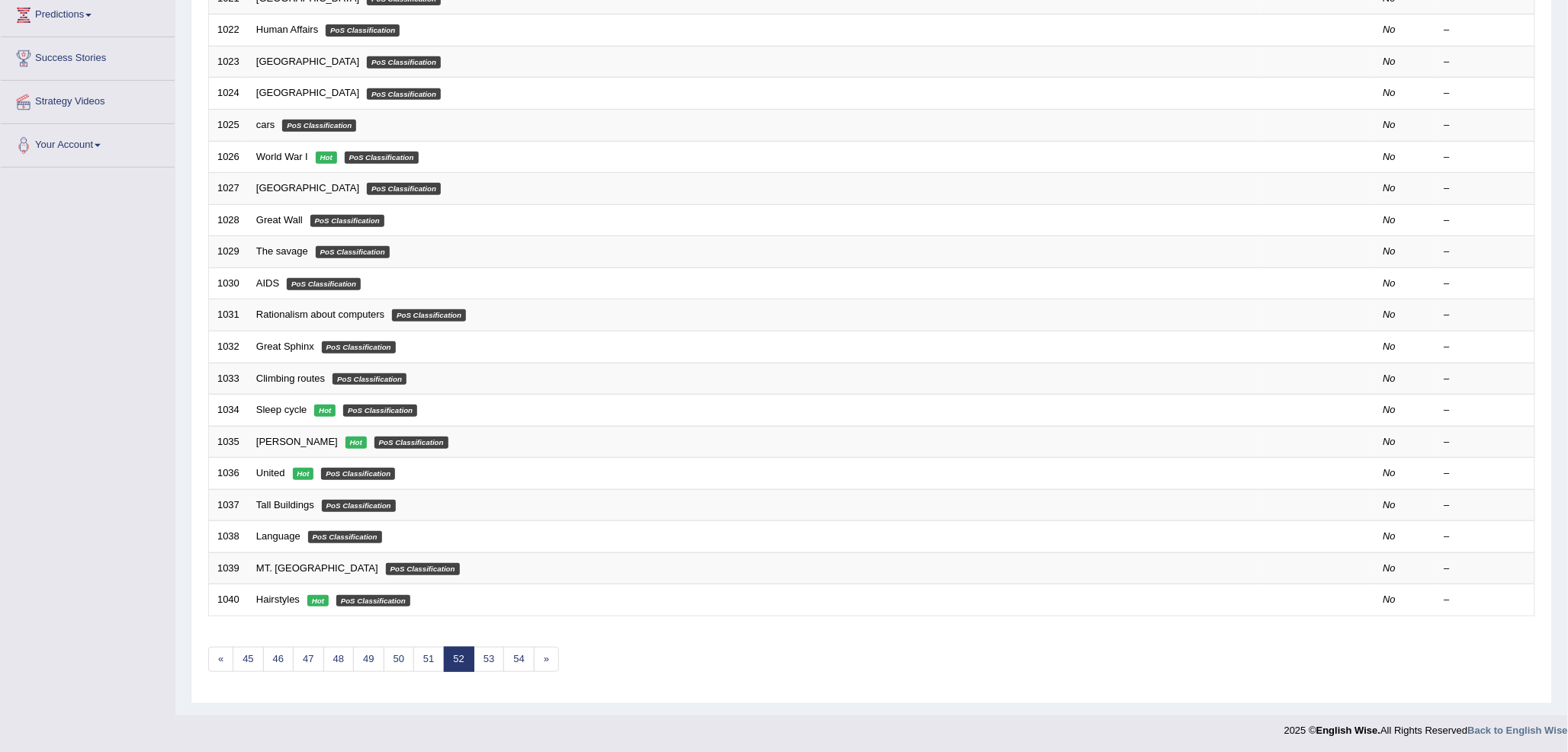
scroll to position [256, 0]
click at [491, 673] on div "Showing 1,021-1,040 of 1,076 items. # Title Exam Occurring Taken Last Result 10…" at bounding box center [871, 295] width 1327 height 790
click at [494, 656] on link "53" at bounding box center [489, 658] width 30 height 25
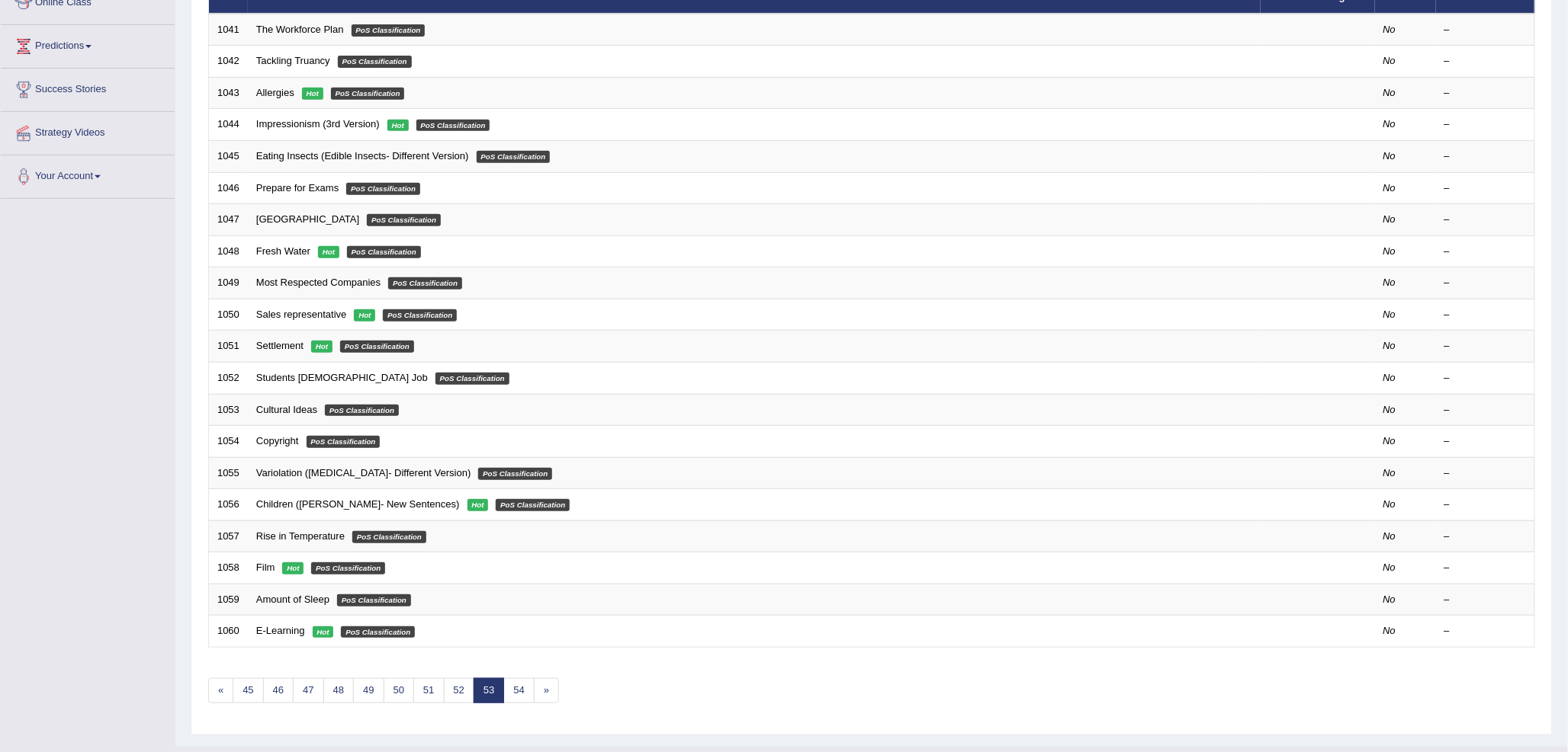
scroll to position [254, 0]
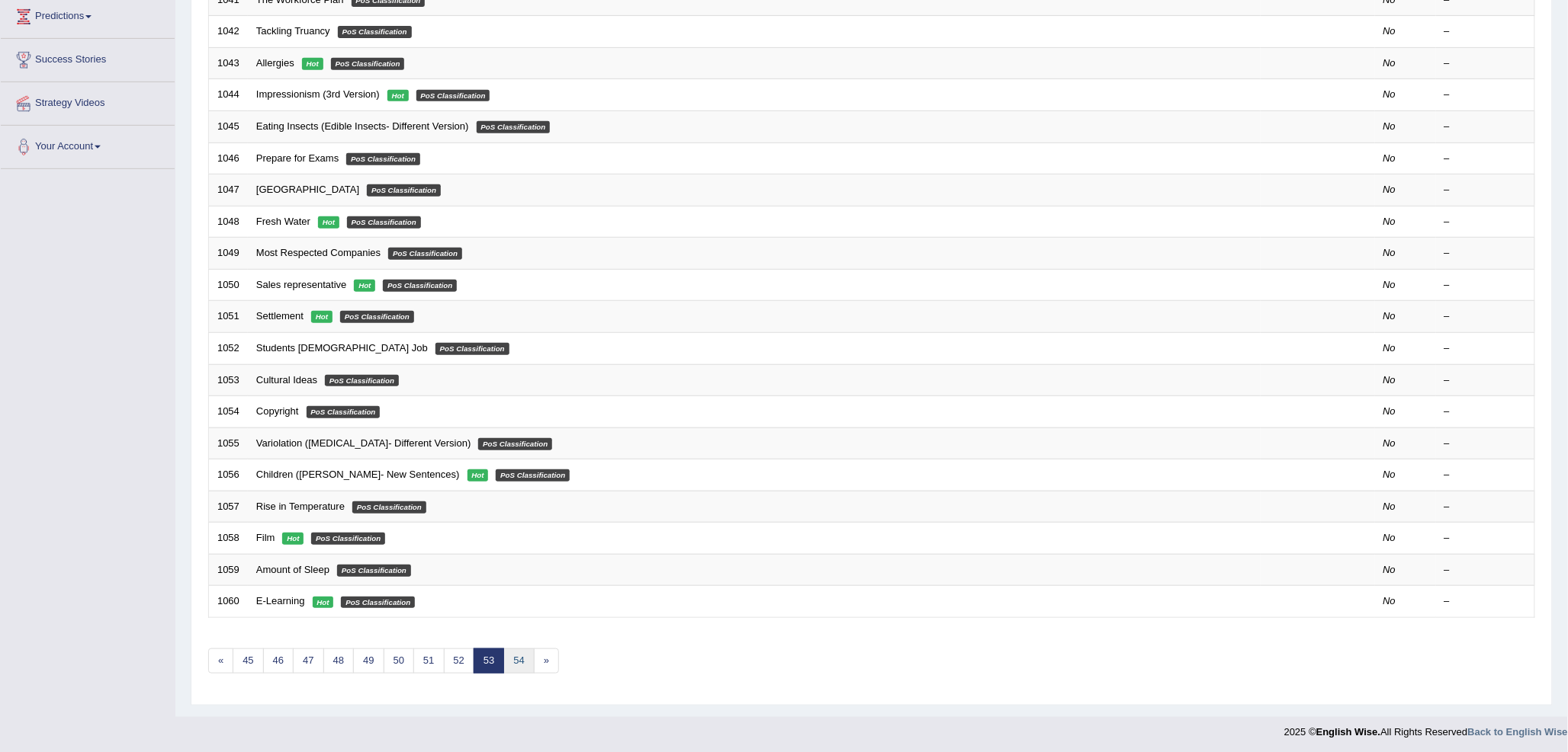
click at [515, 657] on link "54" at bounding box center [518, 661] width 30 height 25
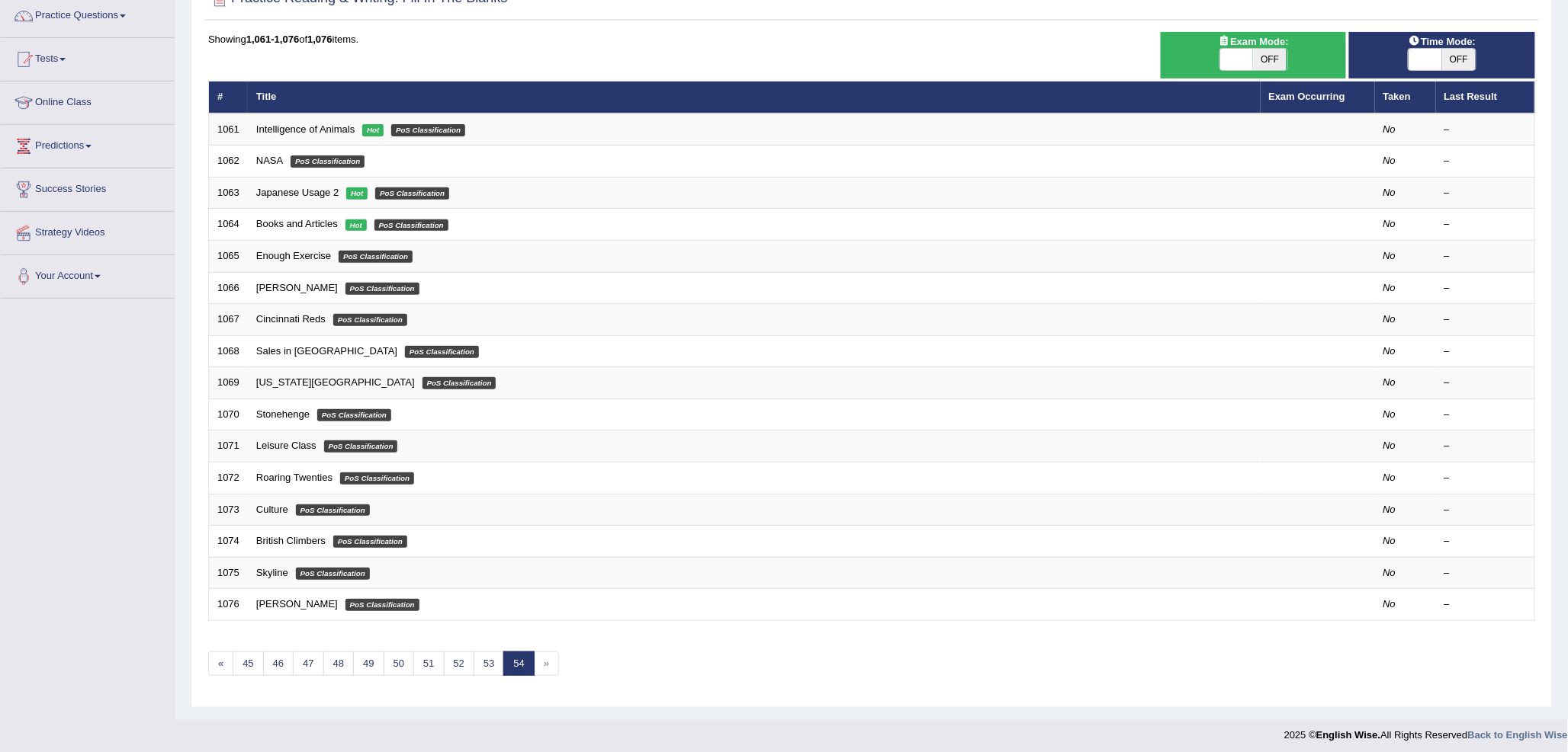
scroll to position [129, 0]
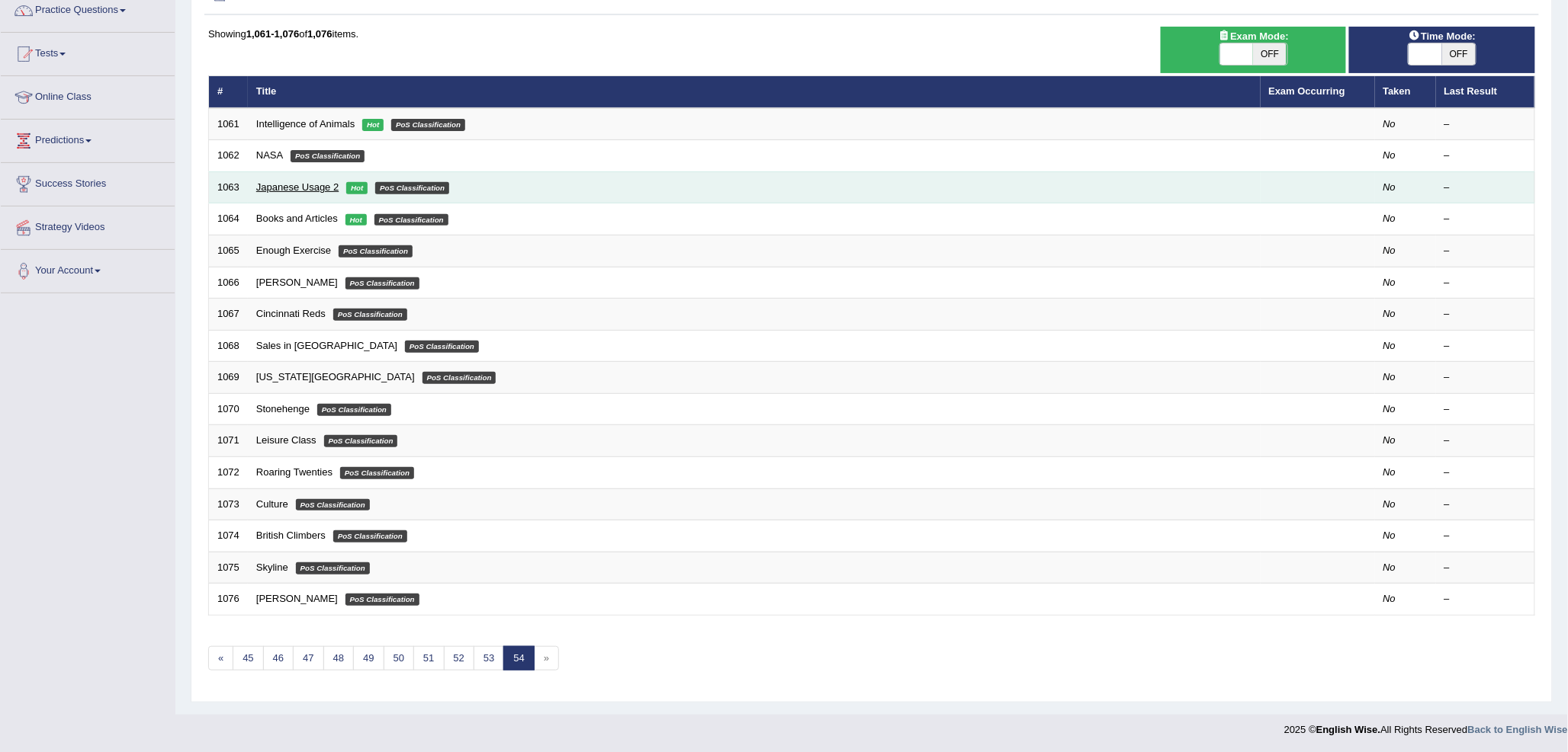
click at [306, 185] on link "Japanese Usage 2" at bounding box center [297, 186] width 82 height 11
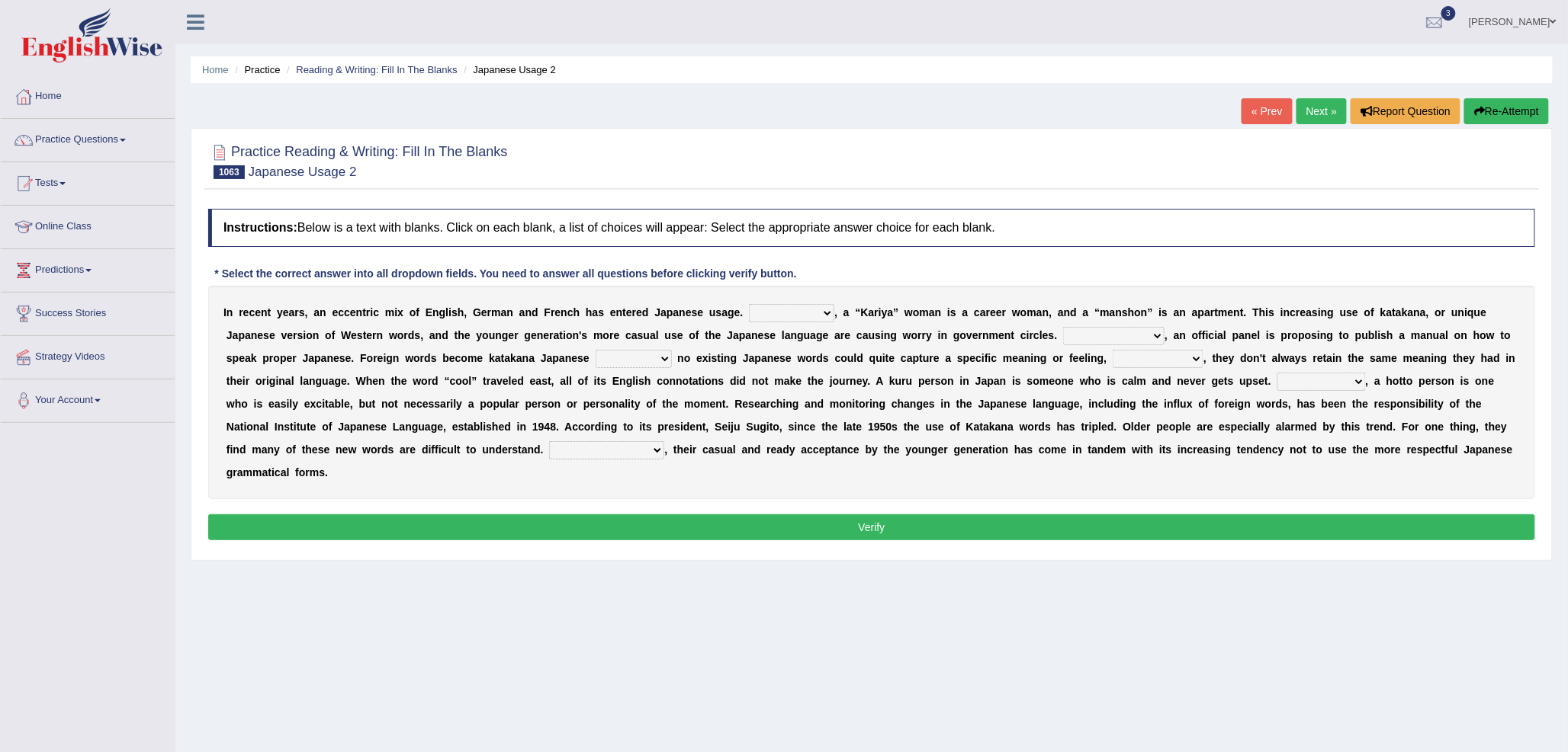
click at [776, 317] on select "For instance Likewise All the same Furthermore" at bounding box center [791, 313] width 85 height 18
select select "For instance"
click at [749, 304] on select "For instance Likewise All the same Furthermore" at bounding box center [791, 313] width 85 height 18
click at [1085, 341] on select "As a result On the contrary Unless In other hand" at bounding box center [1113, 336] width 102 height 18
select select "As a result"
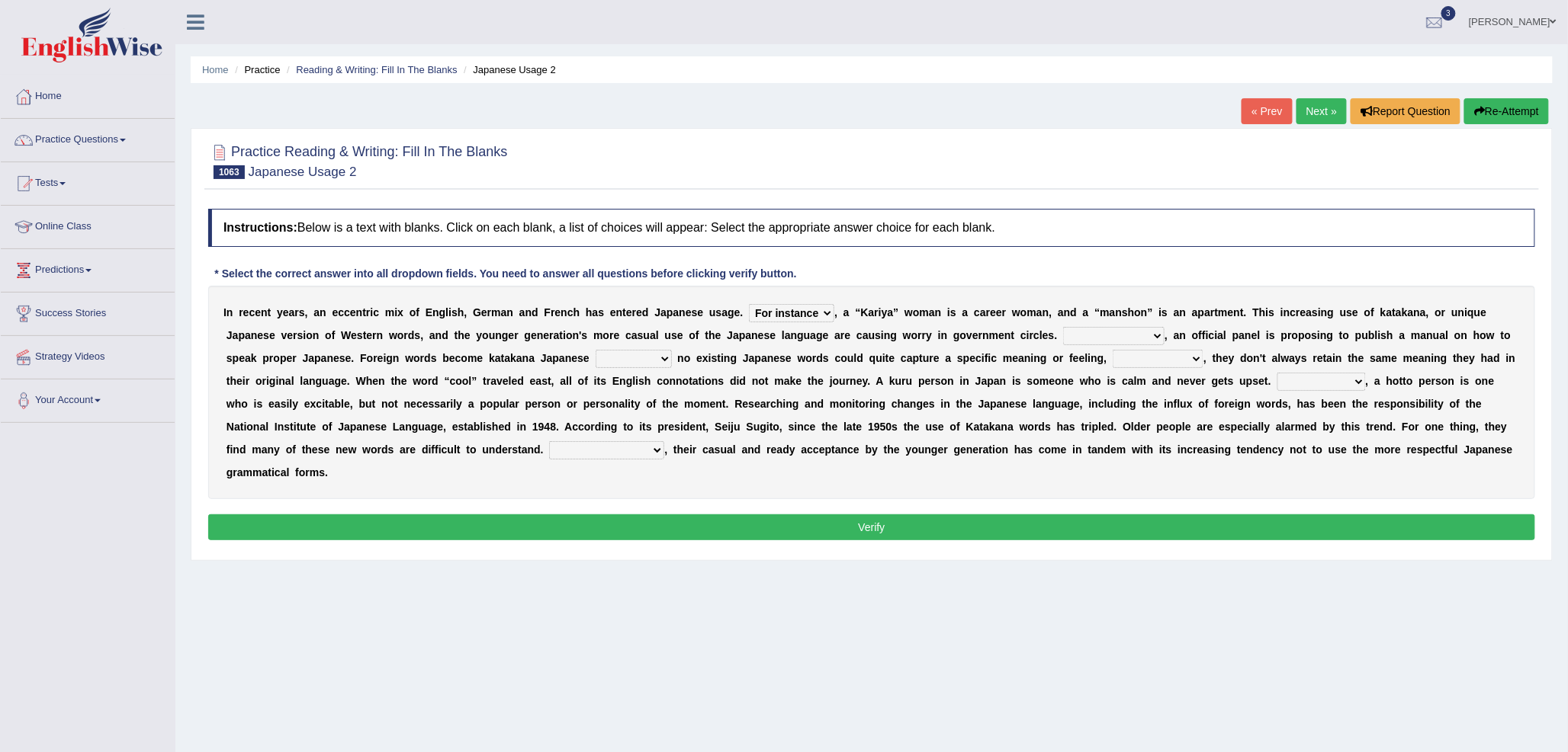
click at [1063, 327] on select "As a result On the contrary Unless In other hand" at bounding box center [1113, 336] width 102 height 18
click at [614, 360] on select "although whereas because so that" at bounding box center [633, 358] width 76 height 18
select select "so that"
click at [595, 350] on select "although whereas because so that" at bounding box center [633, 358] width 76 height 18
click at [1140, 360] on select "next consequently however In fact" at bounding box center [1158, 358] width 91 height 18
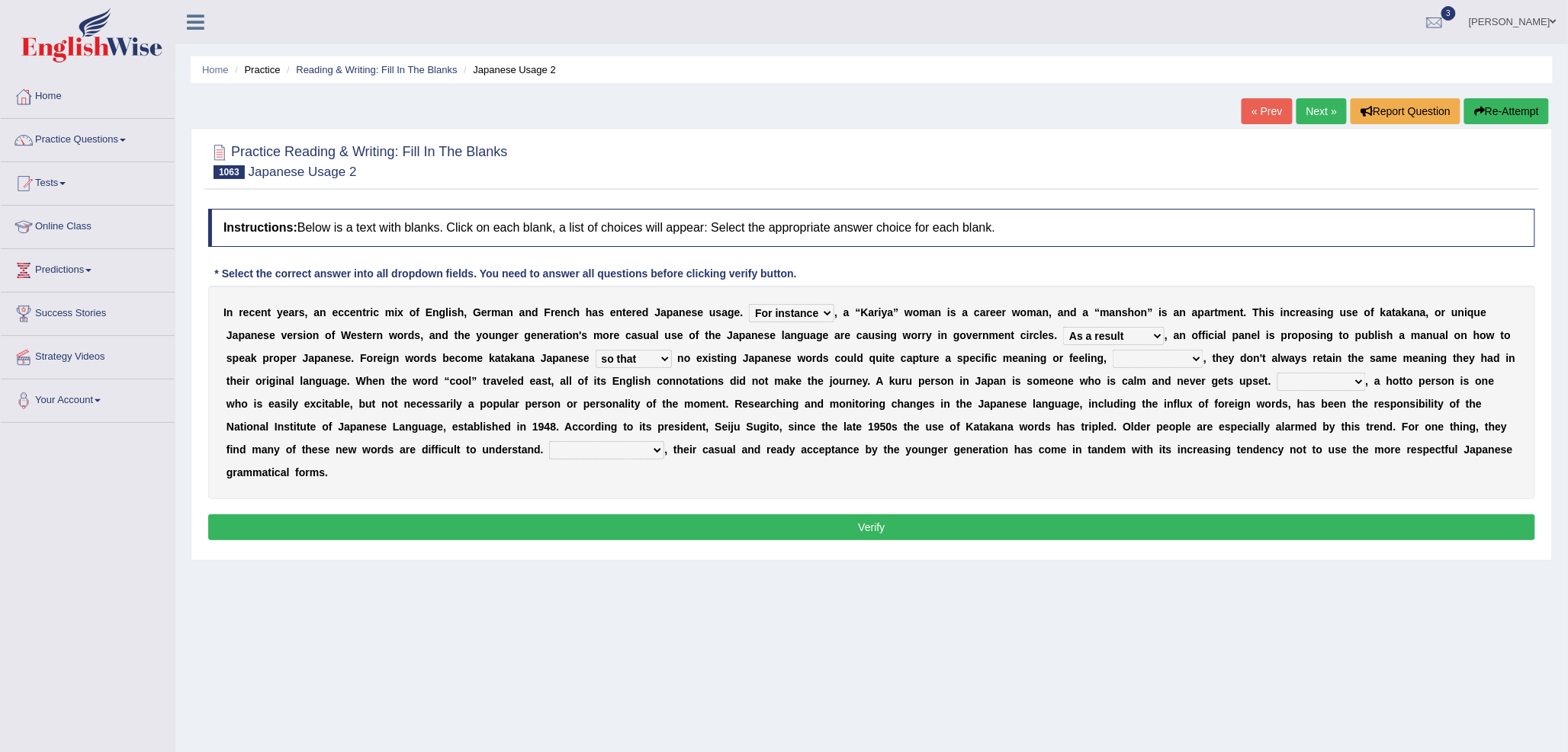
click at [1140, 360] on select "next consequently however In fact" at bounding box center [1158, 358] width 91 height 18
select select "In fact"
click at [1112, 350] on select "next consequently however In fact" at bounding box center [1158, 358] width 91 height 18
click at [1292, 383] on select "Besides Nevertheless For example Similarly" at bounding box center [1322, 382] width 89 height 18
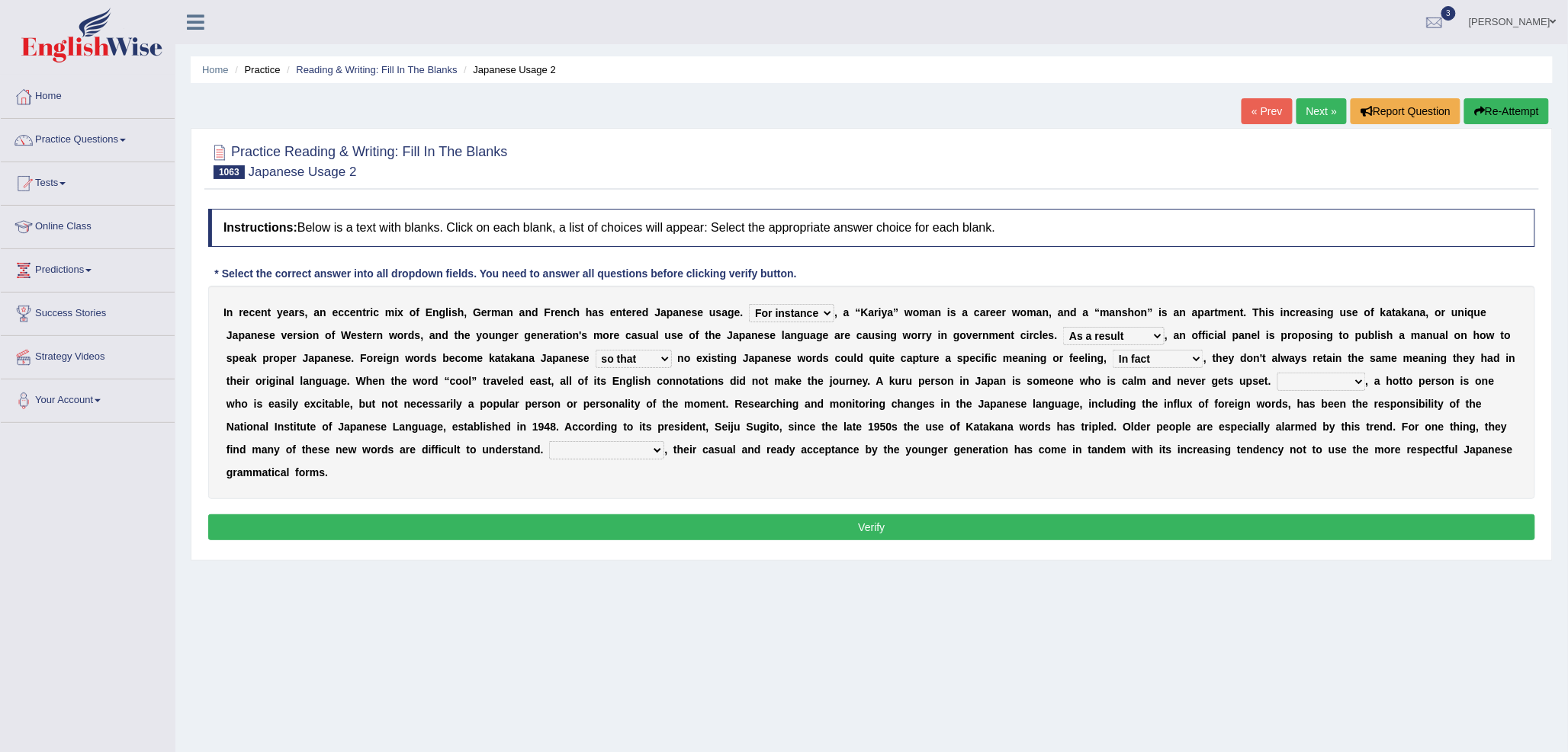
select select "Similarly"
click at [1277, 373] on select "Besides Nevertheless For example Similarly" at bounding box center [1322, 382] width 89 height 18
click at [613, 449] on select "In addition As a consequence On the other hand In conclusion" at bounding box center [607, 450] width 115 height 18
select select "In conclusion"
click at [549, 441] on select "In addition As a consequence On the other hand In conclusion" at bounding box center [607, 450] width 115 height 18
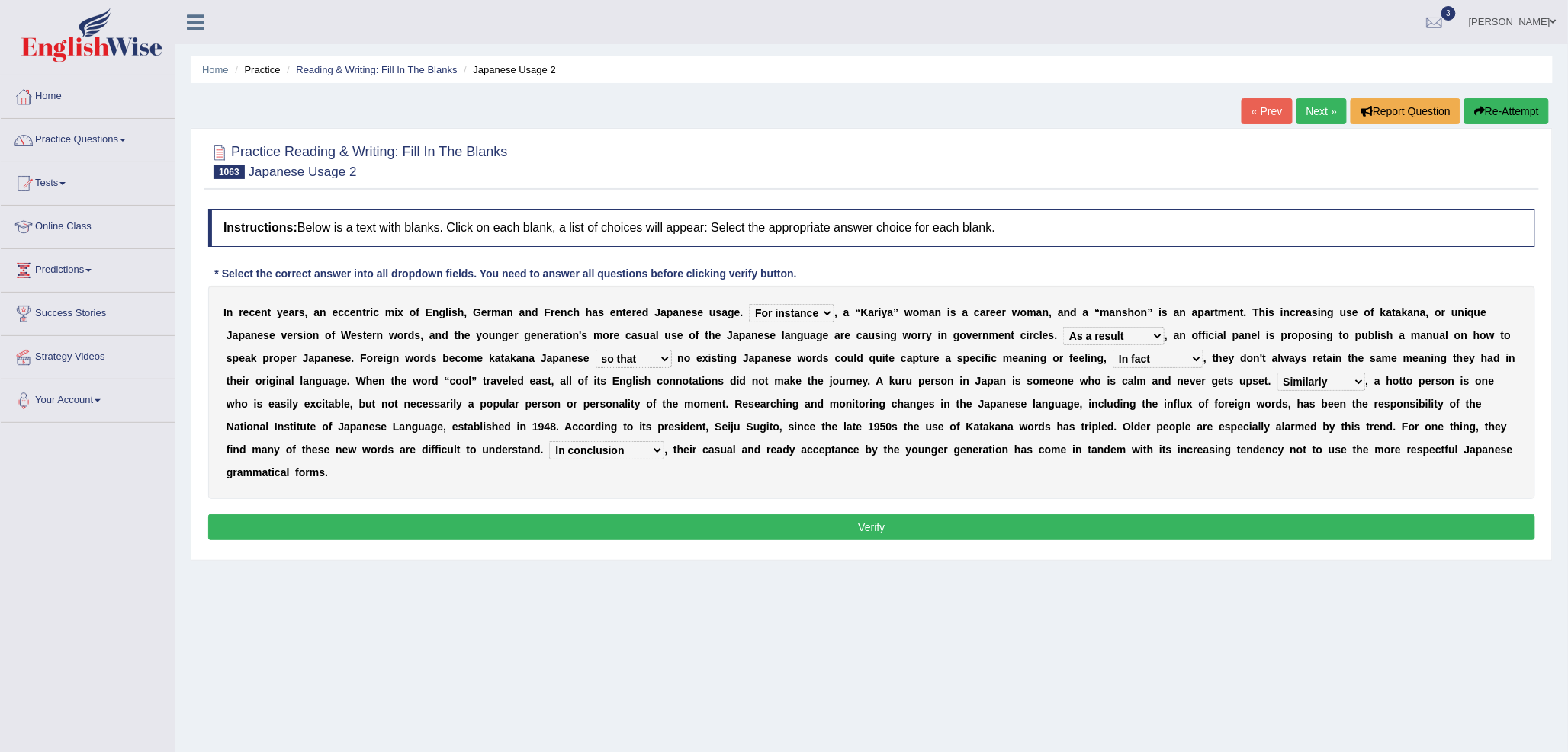
click at [706, 529] on button "Verify" at bounding box center [871, 527] width 1327 height 26
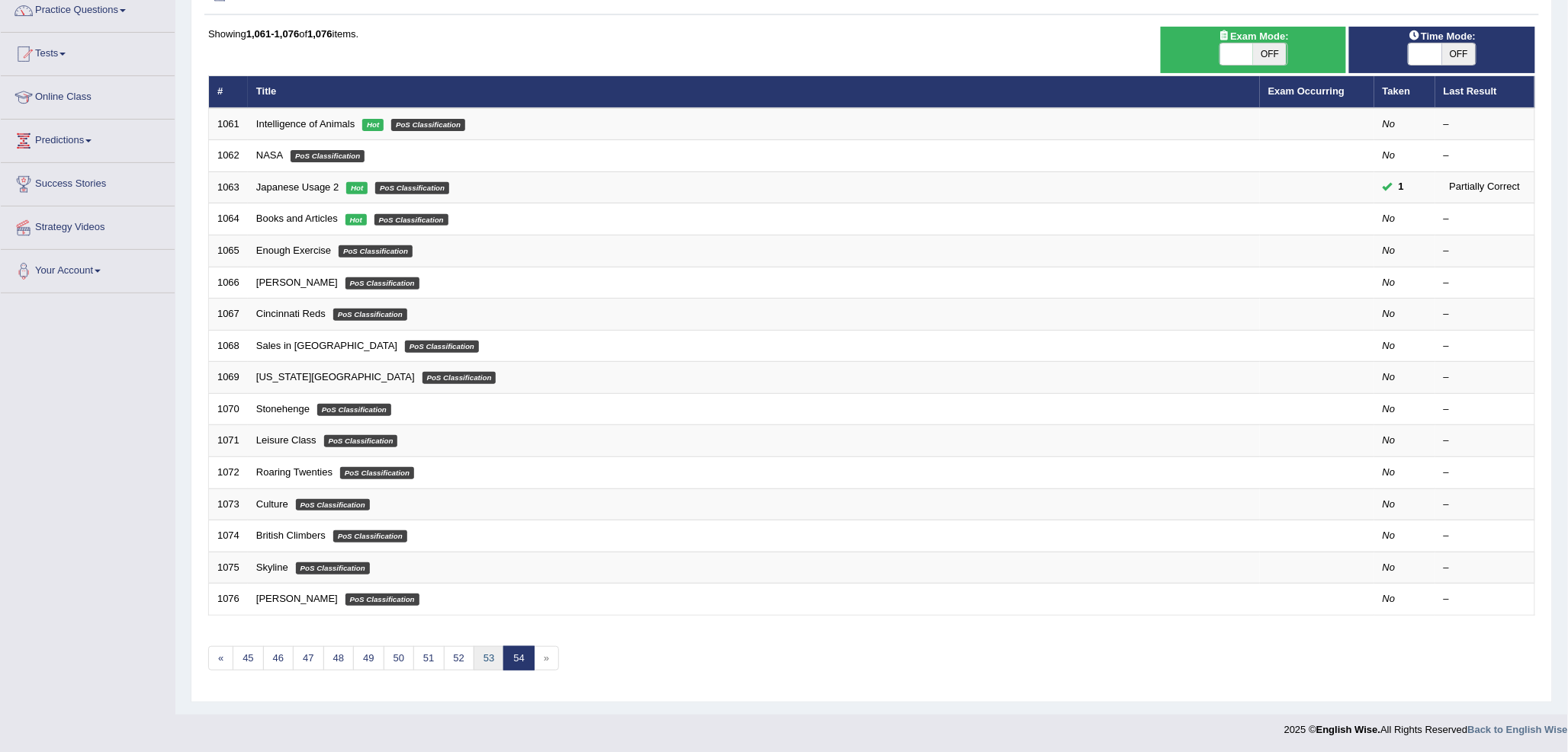
click at [482, 660] on link "53" at bounding box center [489, 658] width 30 height 25
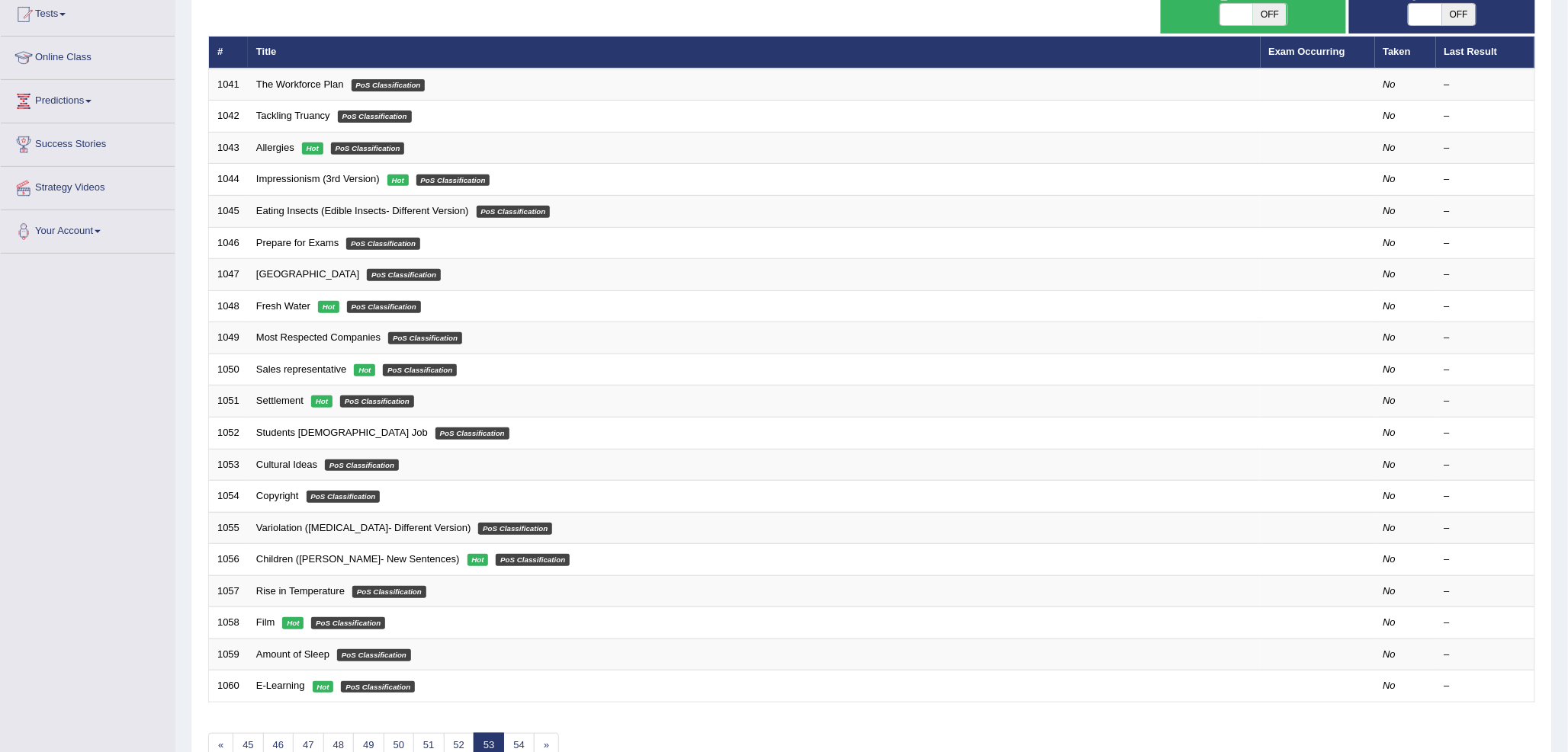
scroll to position [254, 0]
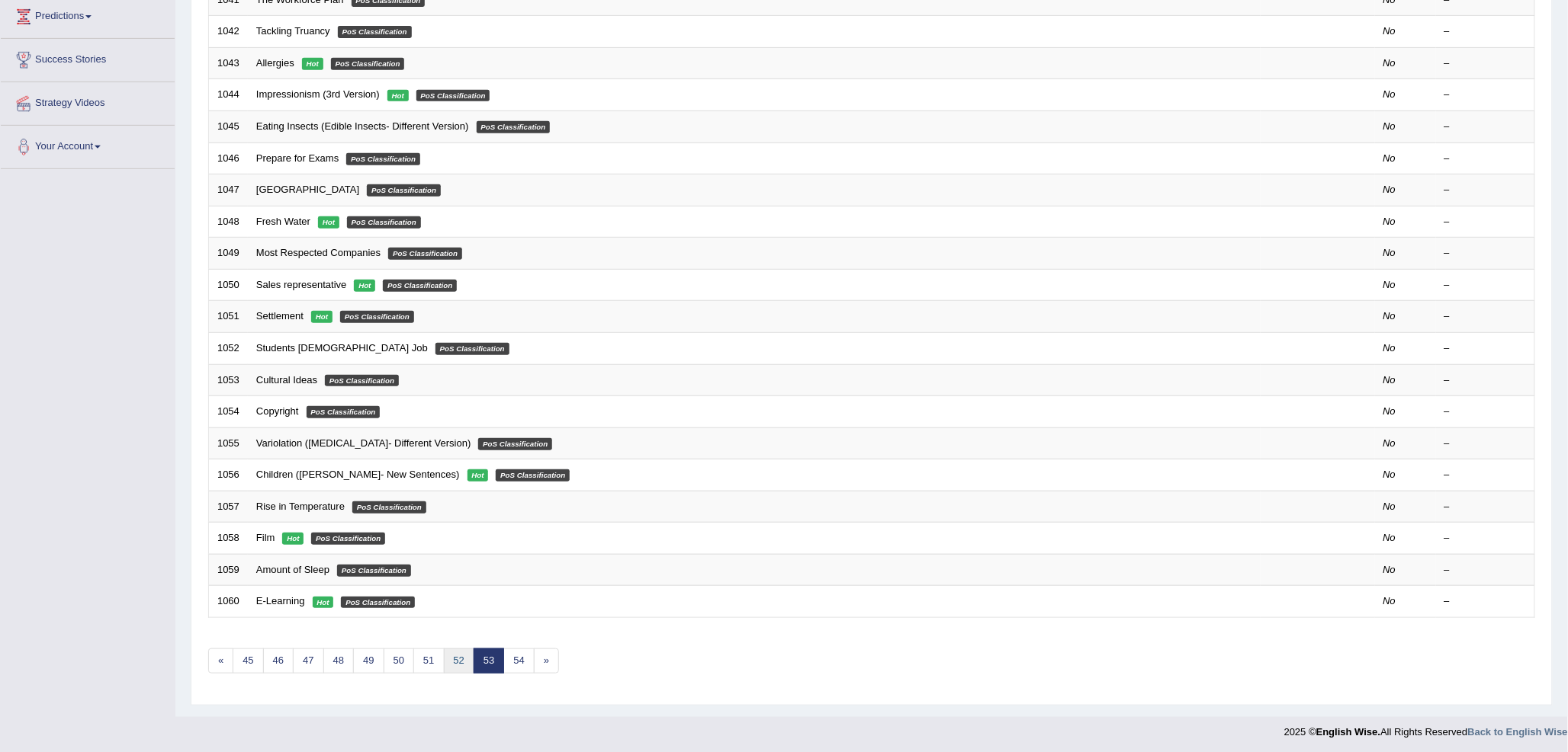
click at [451, 665] on link "52" at bounding box center [458, 661] width 30 height 25
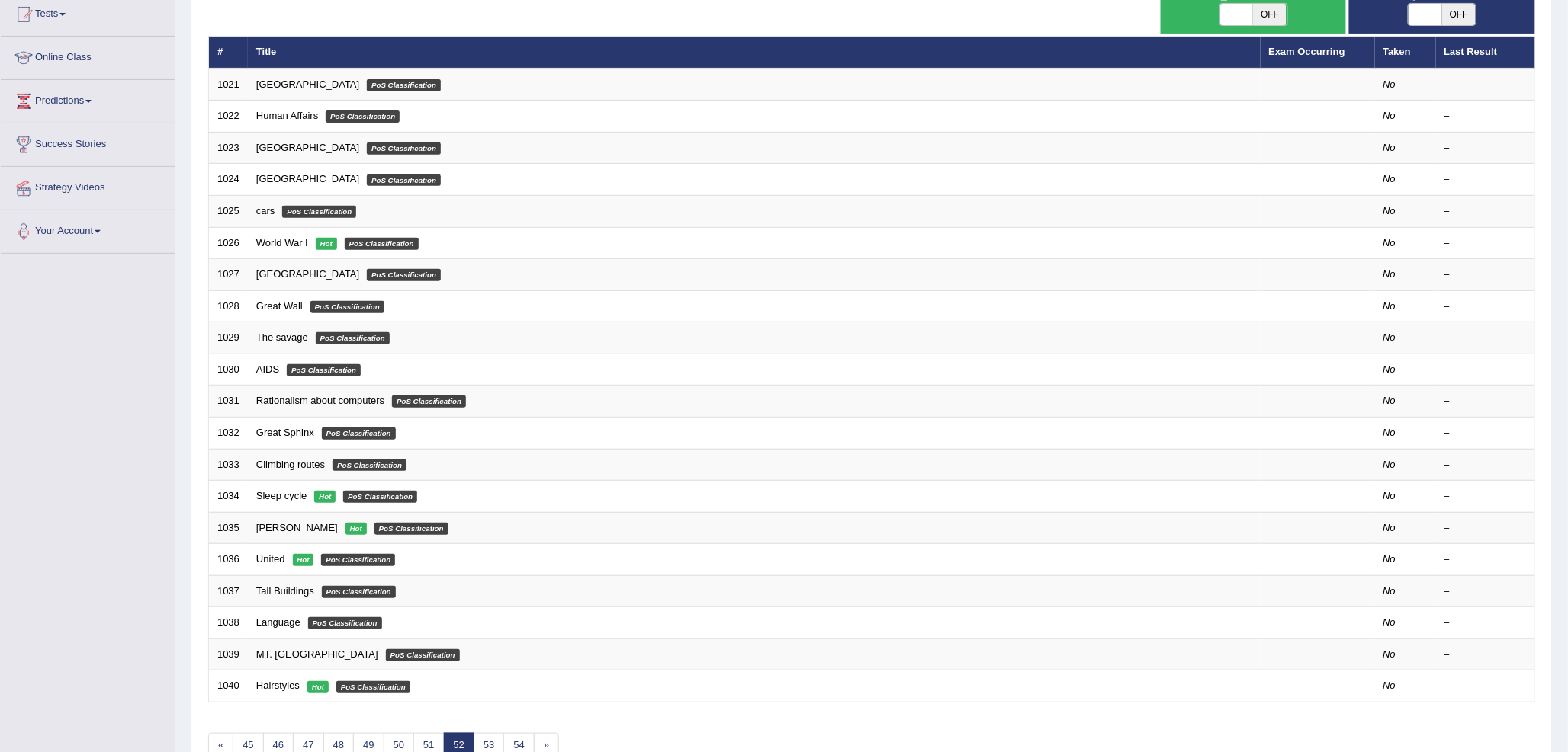
scroll to position [254, 0]
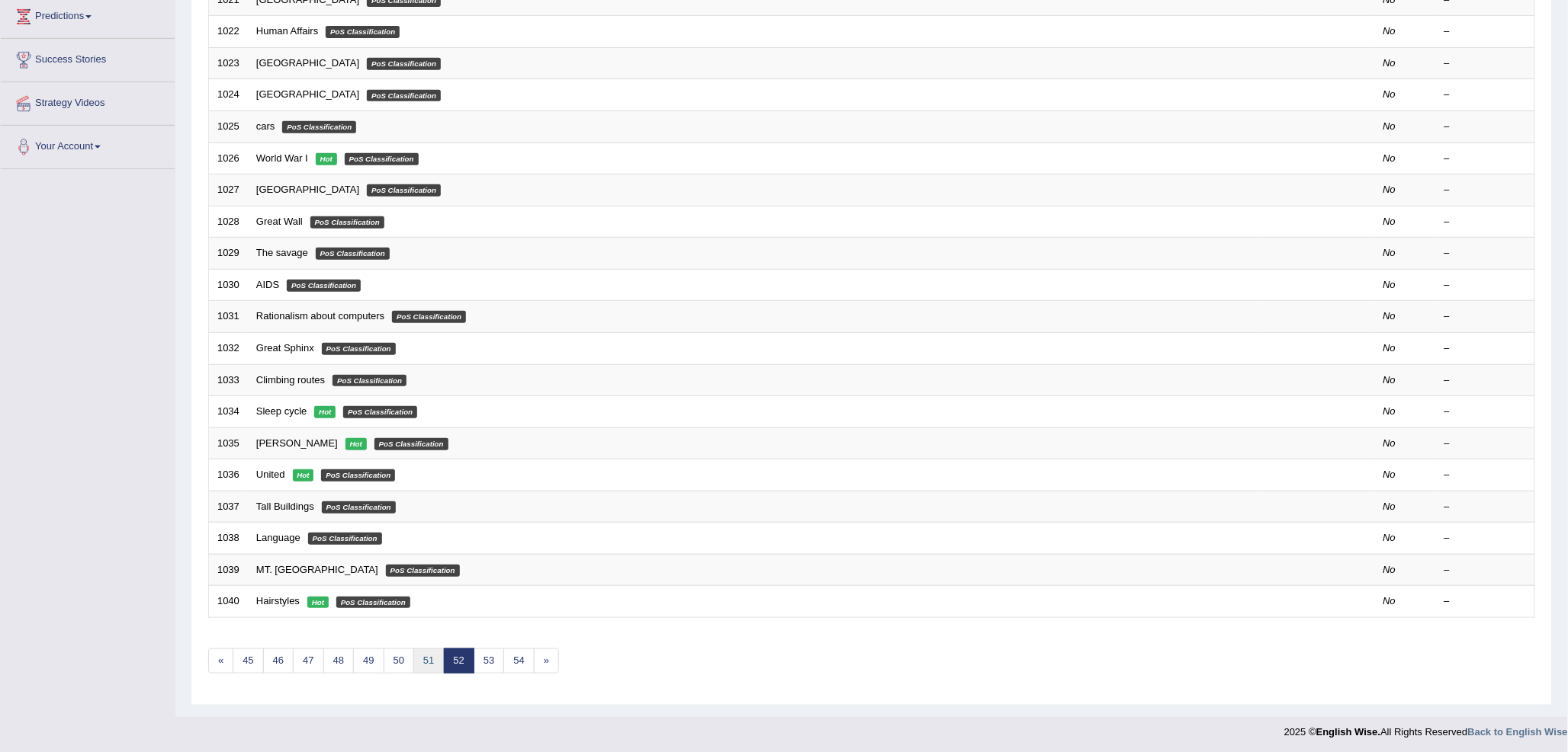
click at [430, 664] on link "51" at bounding box center [428, 661] width 30 height 25
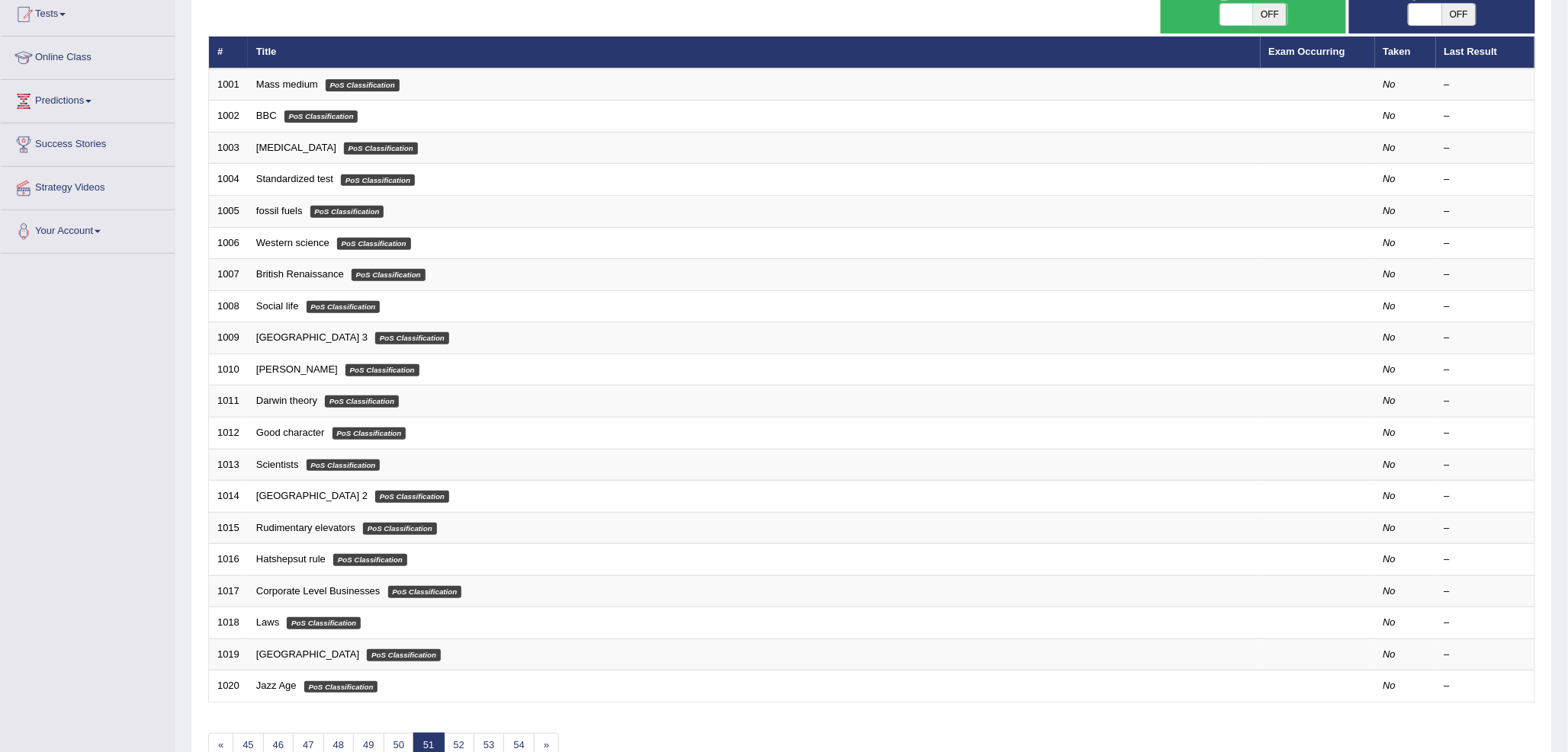
scroll to position [254, 0]
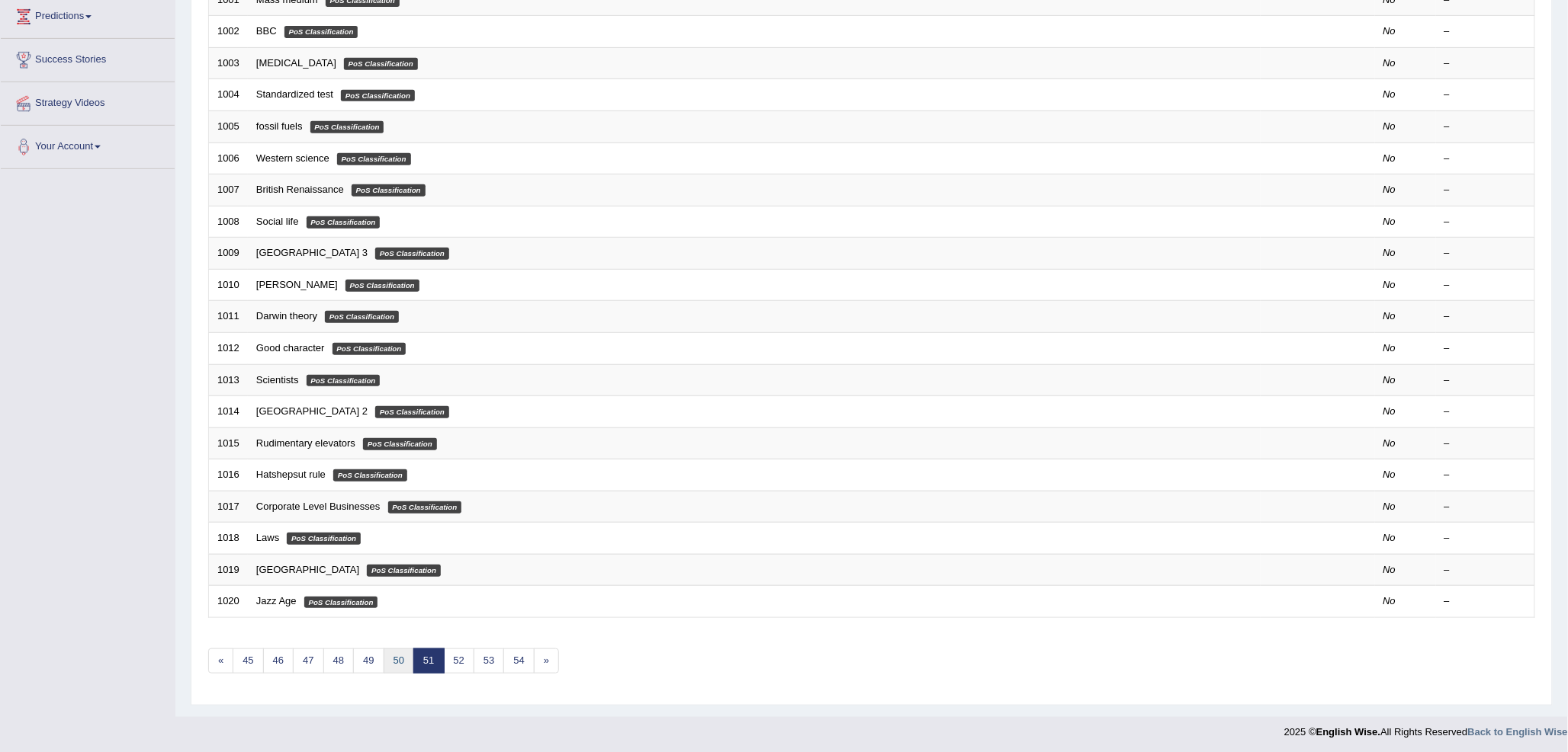
click at [398, 664] on link "50" at bounding box center [398, 661] width 30 height 25
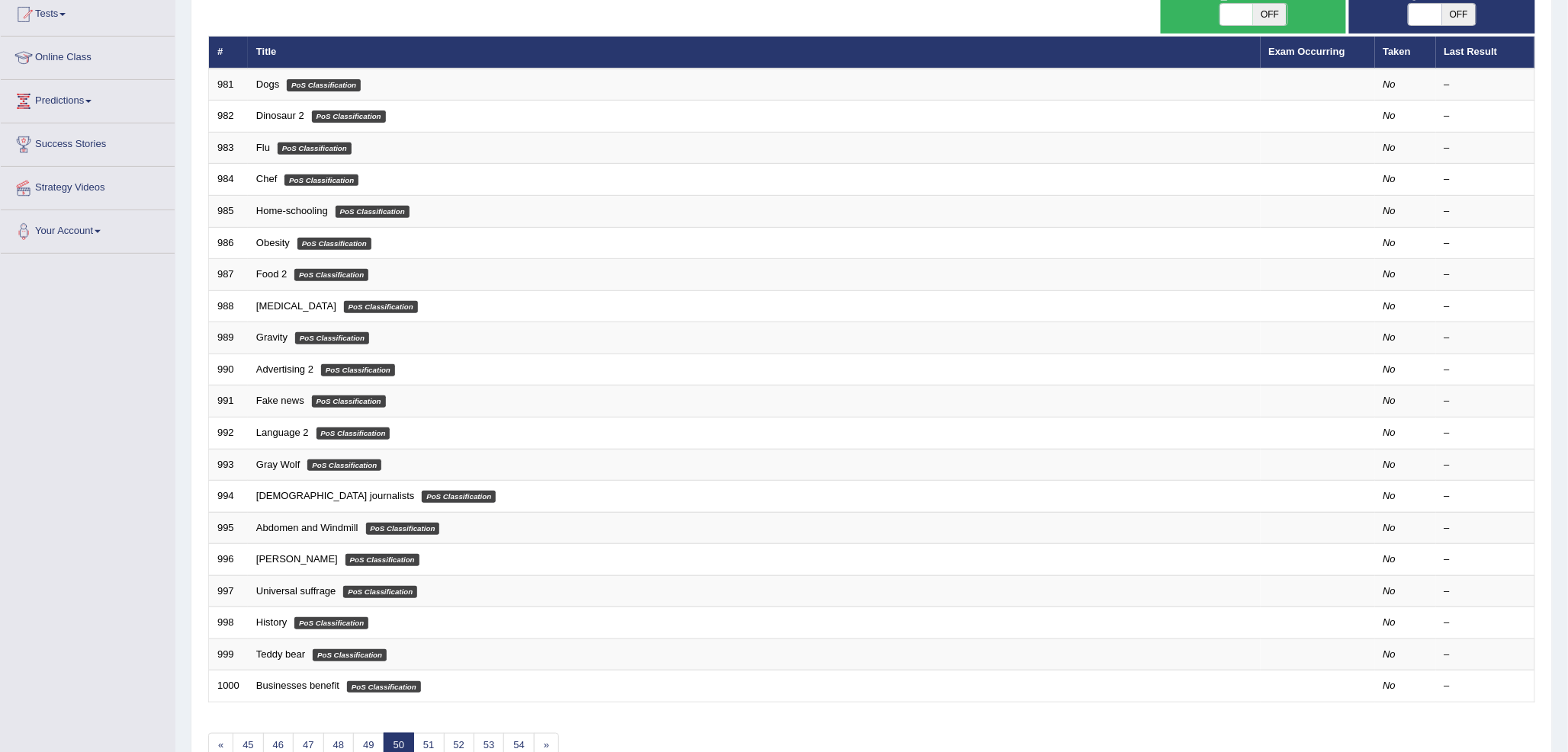
scroll to position [254, 0]
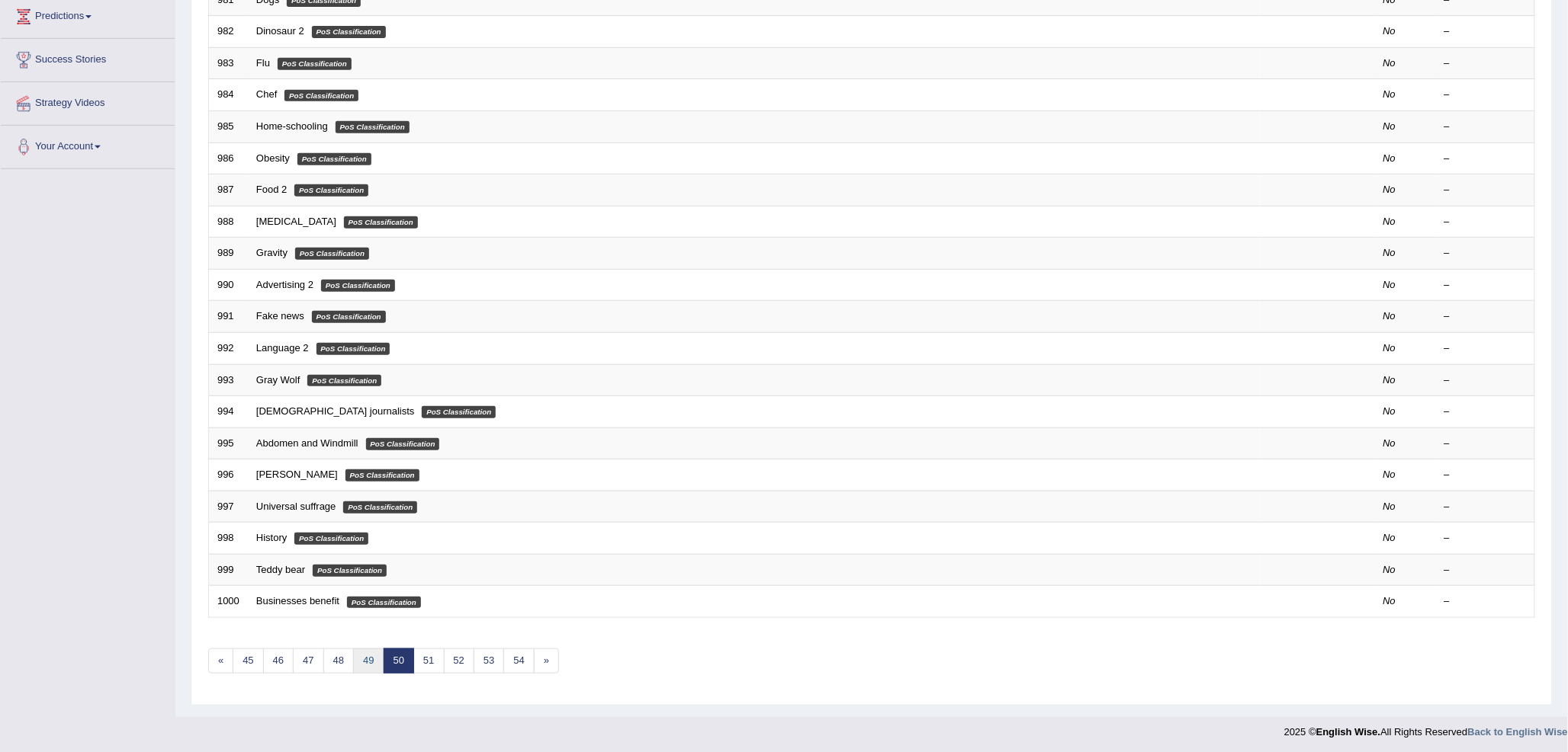
click at [364, 659] on link "49" at bounding box center [368, 661] width 30 height 25
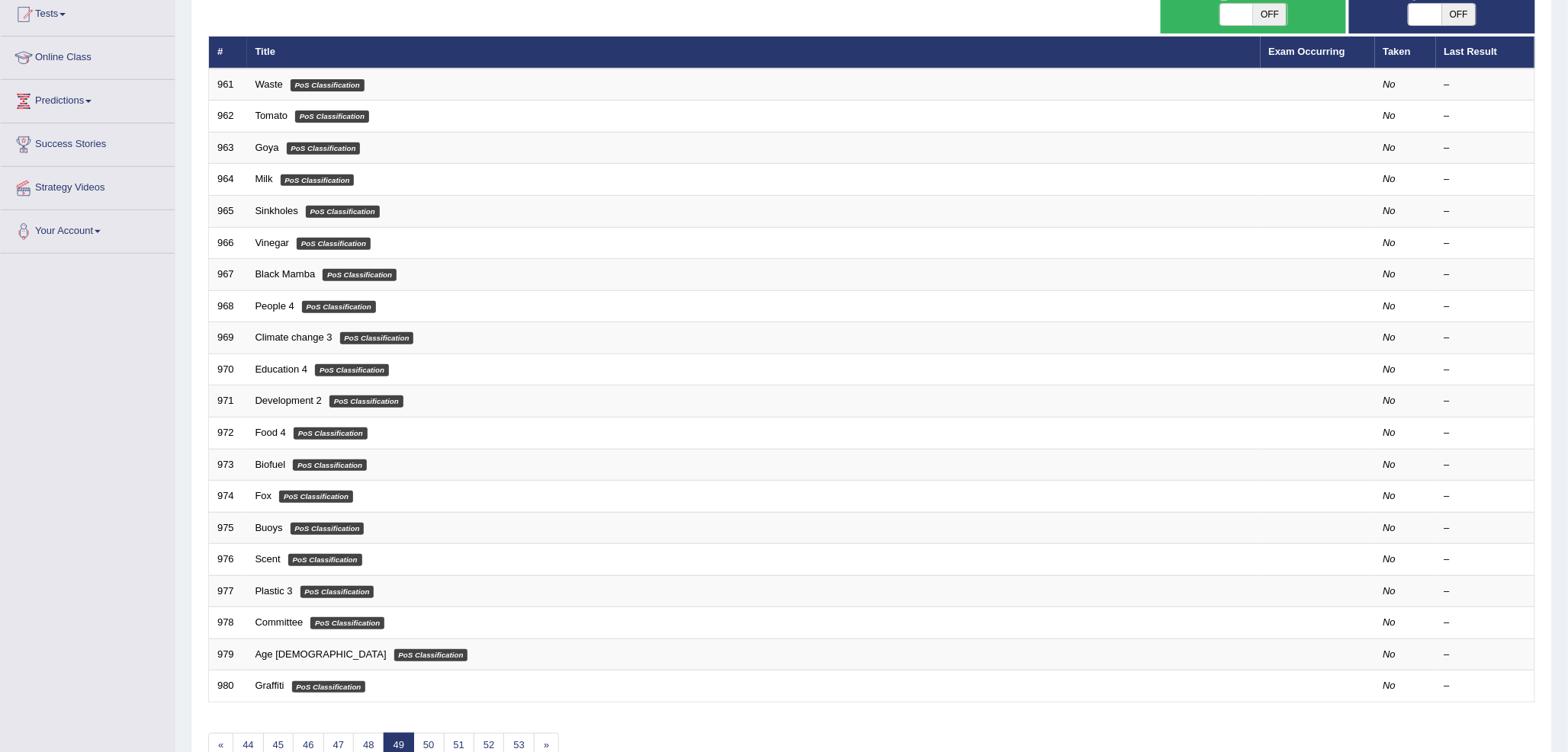
scroll to position [254, 0]
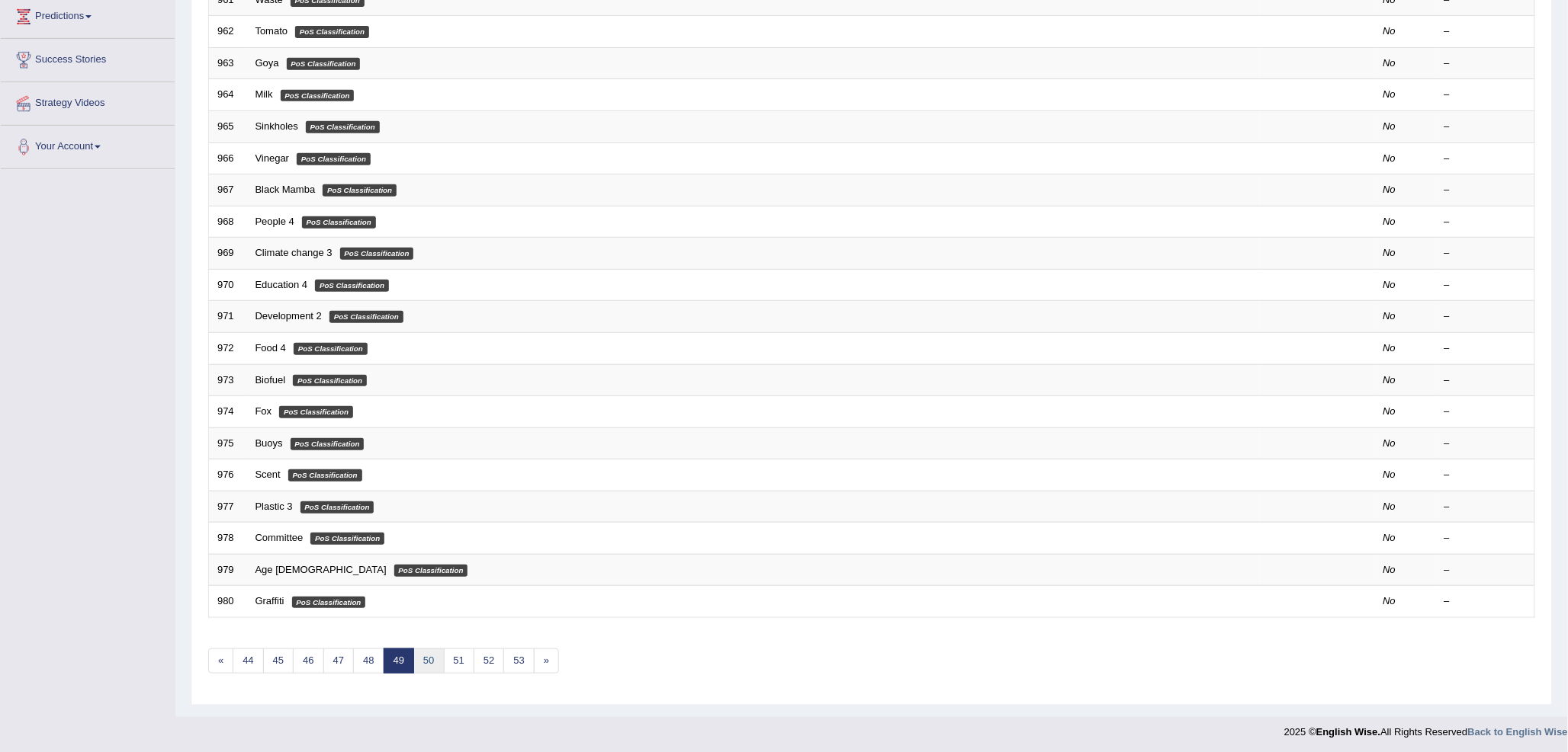
click at [420, 658] on link "50" at bounding box center [428, 661] width 30 height 25
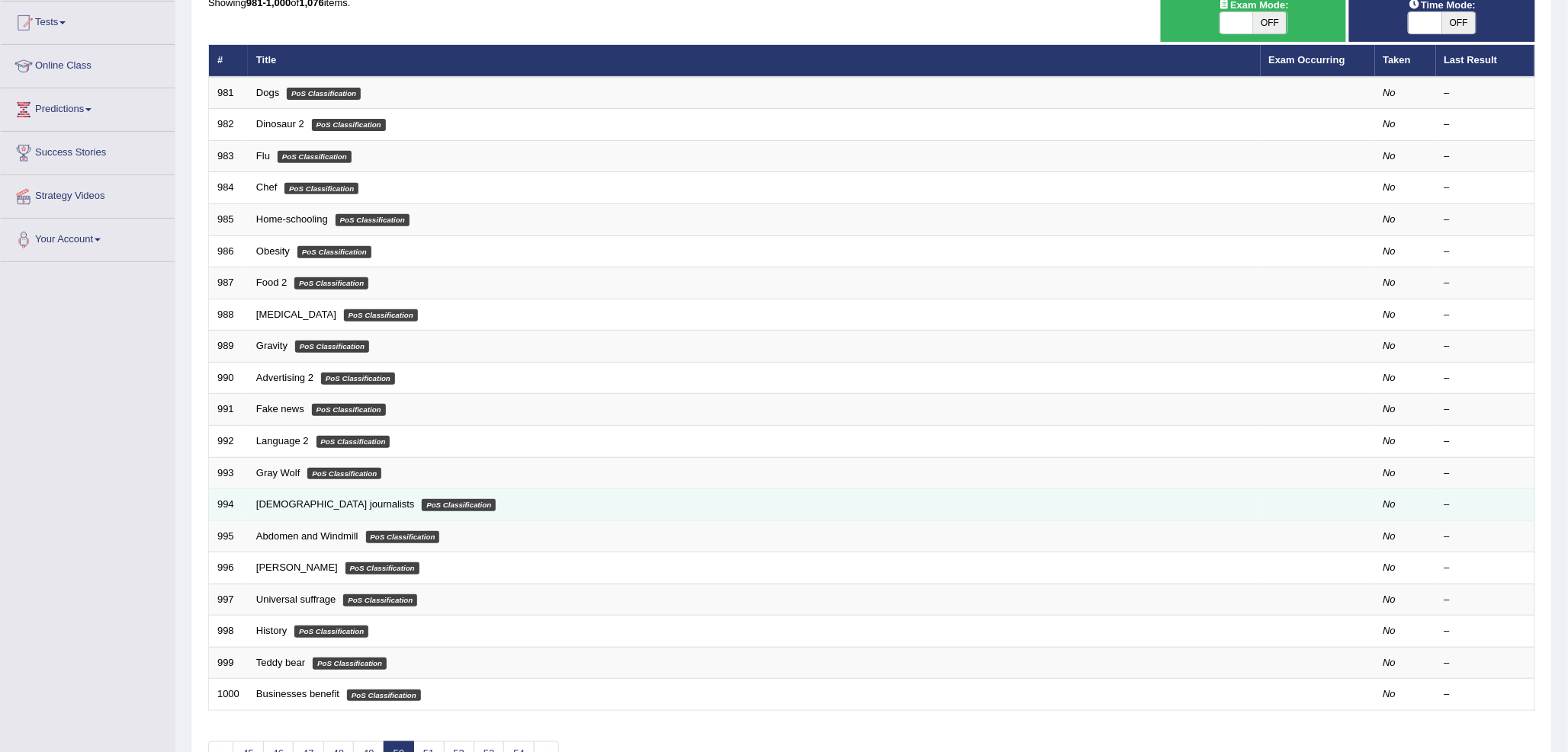
scroll to position [169, 0]
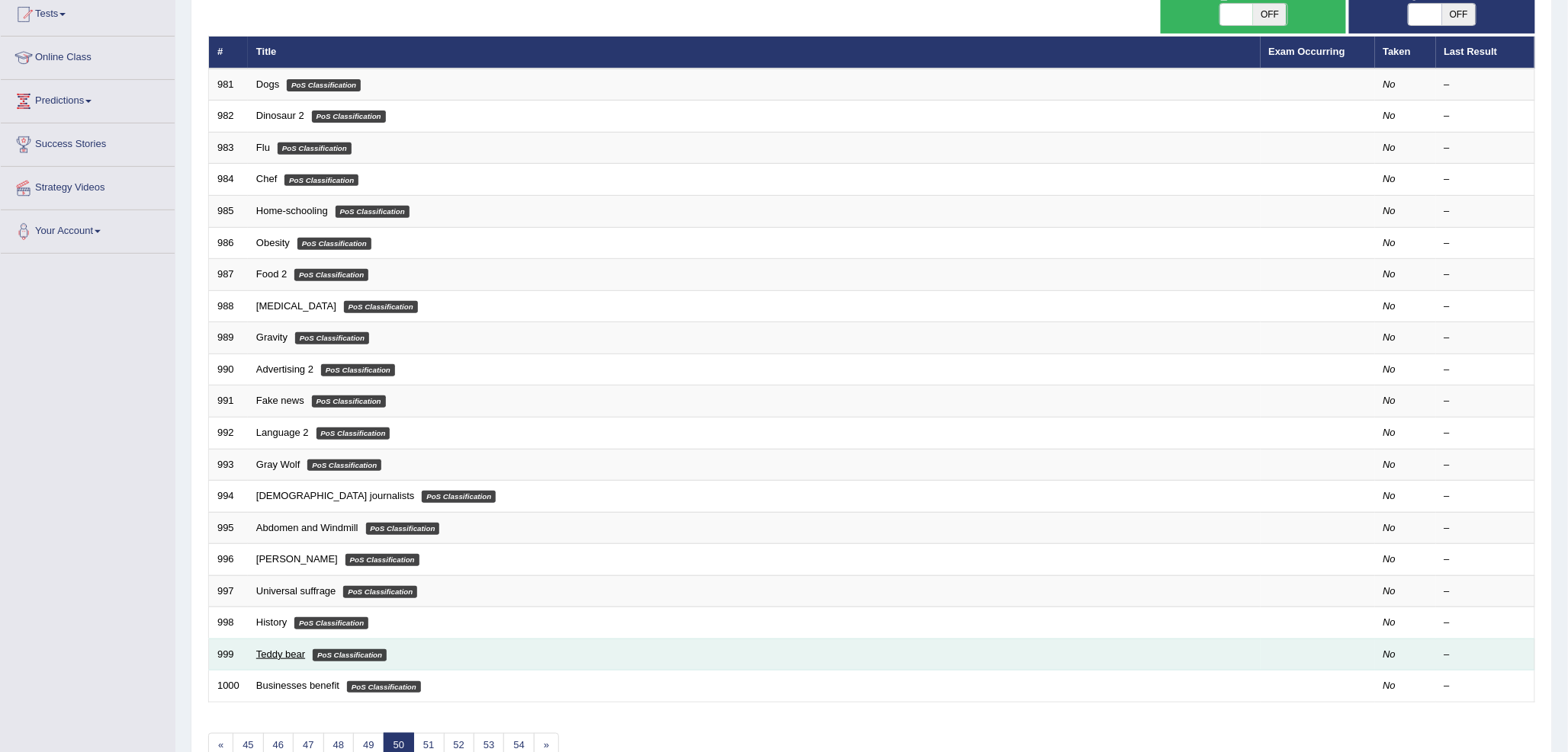
click at [271, 652] on link "Teddy bear" at bounding box center [280, 654] width 49 height 11
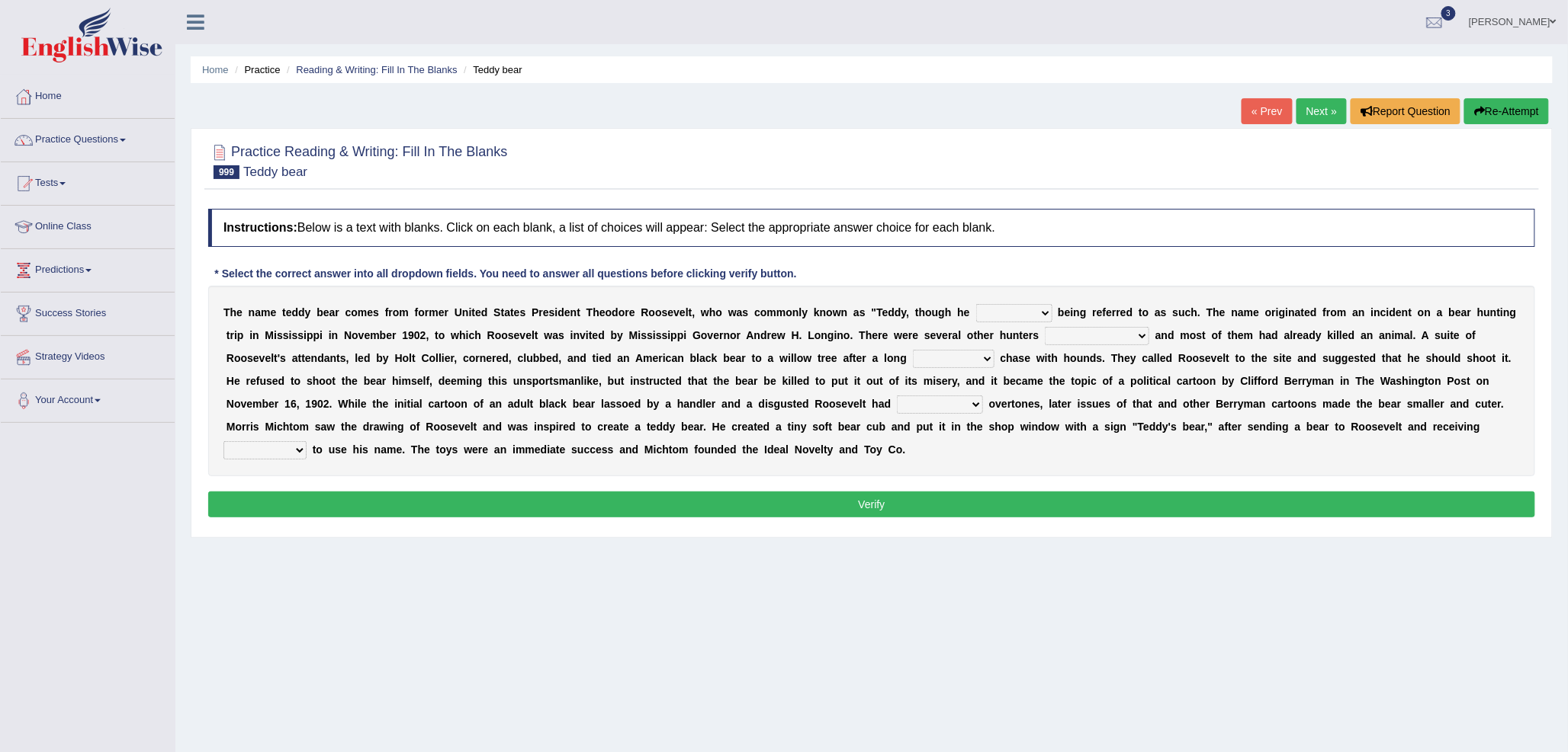
click at [984, 315] on select "loved loathed labelled lamented" at bounding box center [1014, 313] width 76 height 18
select select "loved"
click at [976, 304] on select "loved loathed labelled lamented" at bounding box center [1014, 313] width 76 height 18
click at [1075, 339] on select "committing competing complaining commemorating" at bounding box center [1097, 336] width 104 height 18
select select "committing"
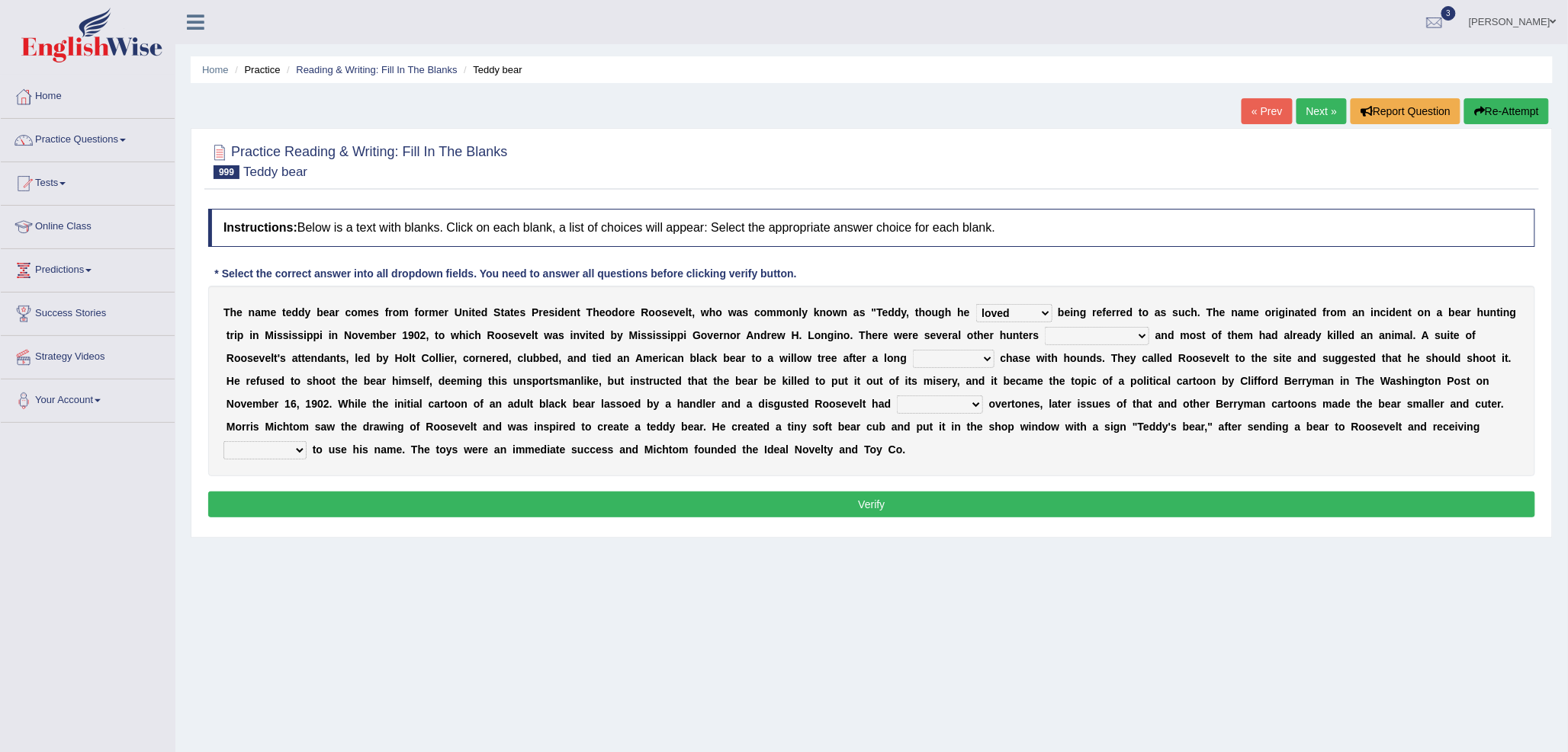
click at [1045, 327] on select "committing competing complaining commemorating" at bounding box center [1097, 336] width 104 height 18
click at [952, 360] on select "exhausting exhaustive exhilarating expatiated" at bounding box center [954, 358] width 82 height 18
select select "exhausting"
click at [913, 350] on select "exhausting exhaustive exhilarating expatiated" at bounding box center [954, 358] width 82 height 18
click at [923, 405] on select "symmetrical instructional emotional symbolic" at bounding box center [939, 404] width 86 height 18
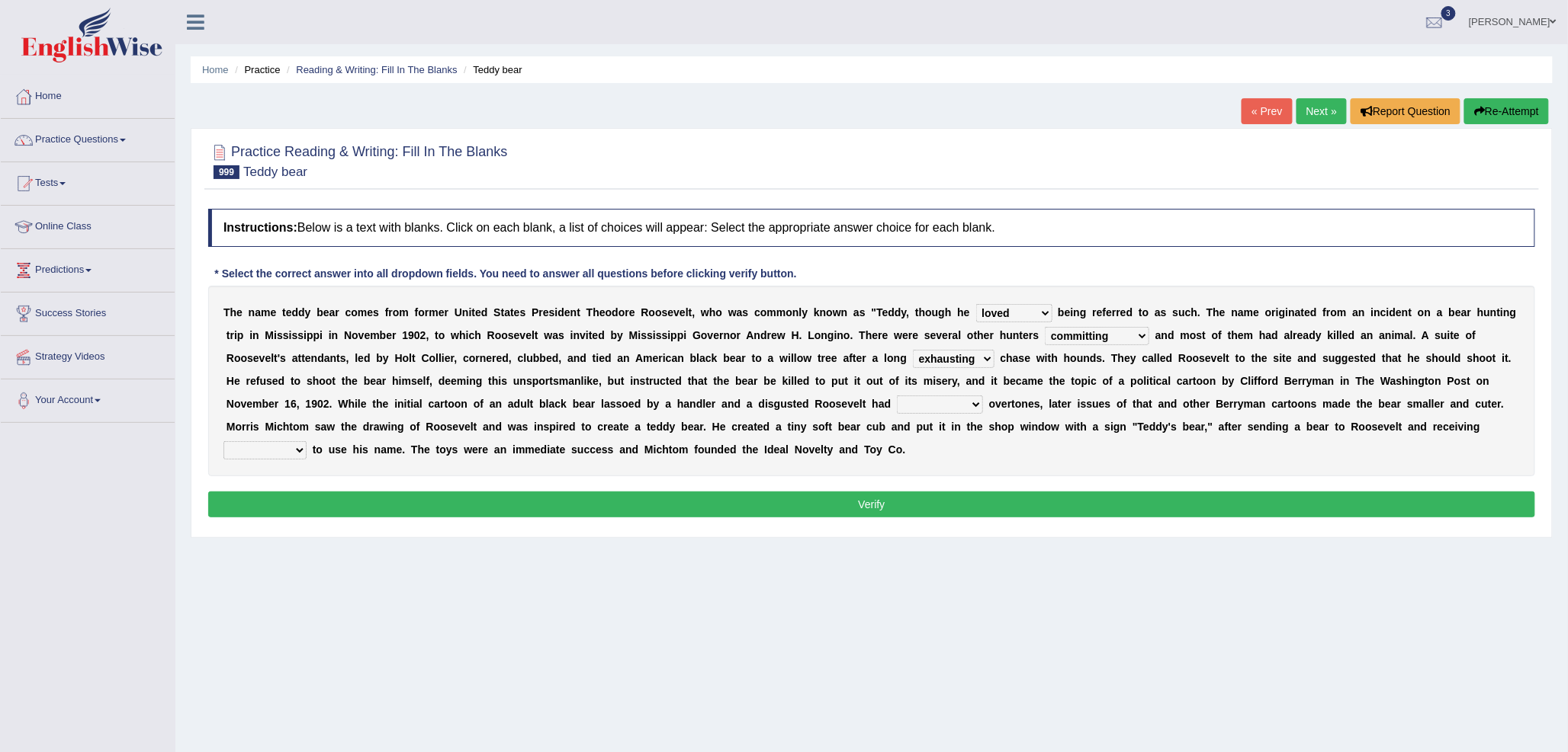
click at [923, 405] on select "symmetrical instructional emotional symbolic" at bounding box center [939, 404] width 86 height 18
click at [921, 402] on select "symmetrical instructional emotional symbolic" at bounding box center [939, 404] width 86 height 18
select select "symmetrical"
click at [896, 396] on select "symmetrical instructional emotional symbolic" at bounding box center [939, 404] width 86 height 18
click at [294, 452] on select "permission promotion orders instructions" at bounding box center [265, 450] width 83 height 18
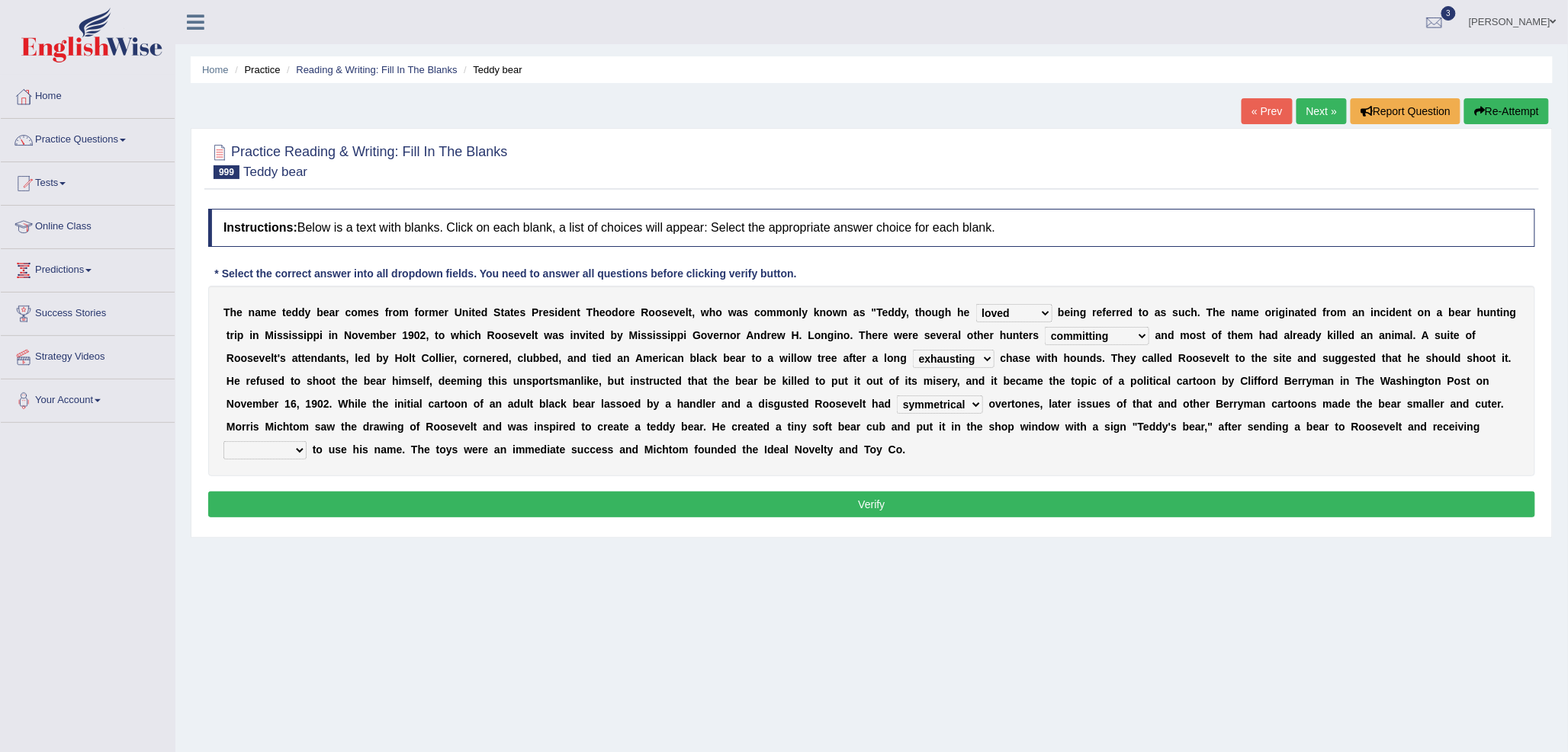
select select "permission"
click at [223, 441] on select "permission promotion orders instructions" at bounding box center [265, 450] width 83 height 18
click at [1110, 337] on select "committing competing complaining commemorating" at bounding box center [1097, 336] width 104 height 18
click at [1027, 500] on button "Verify" at bounding box center [871, 505] width 1327 height 26
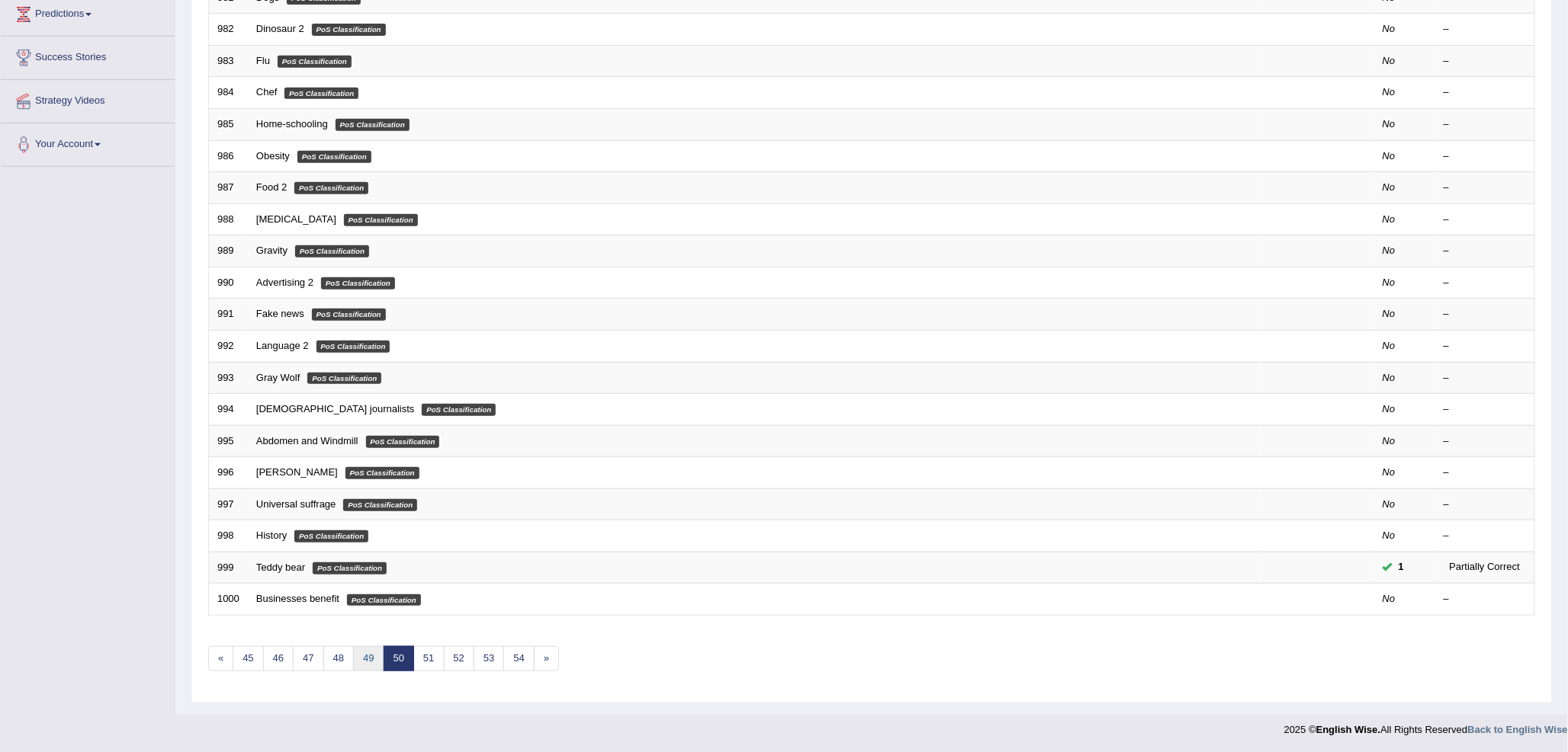
click at [377, 664] on link "49" at bounding box center [368, 658] width 30 height 25
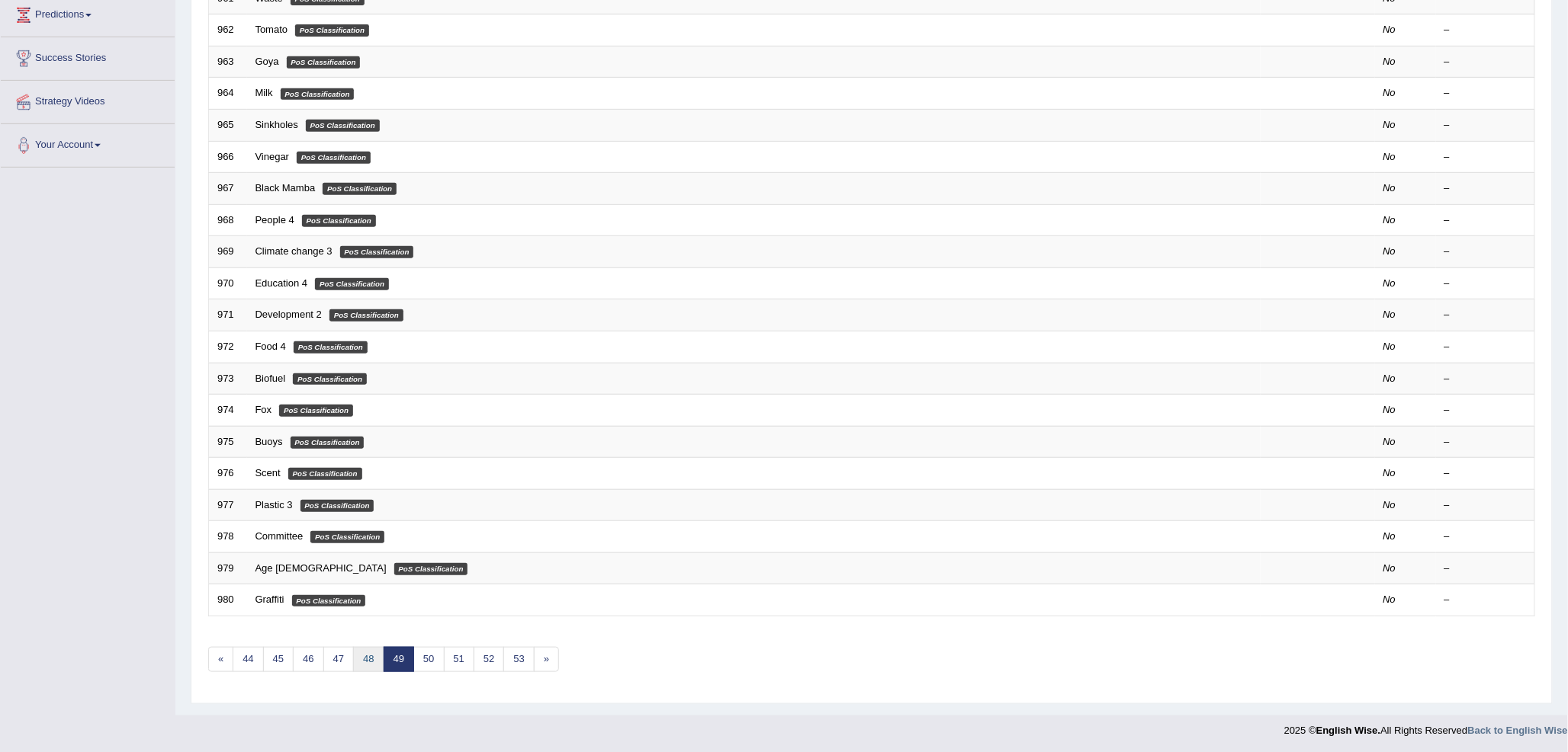
scroll to position [256, 0]
click at [368, 657] on link "48" at bounding box center [368, 658] width 30 height 25
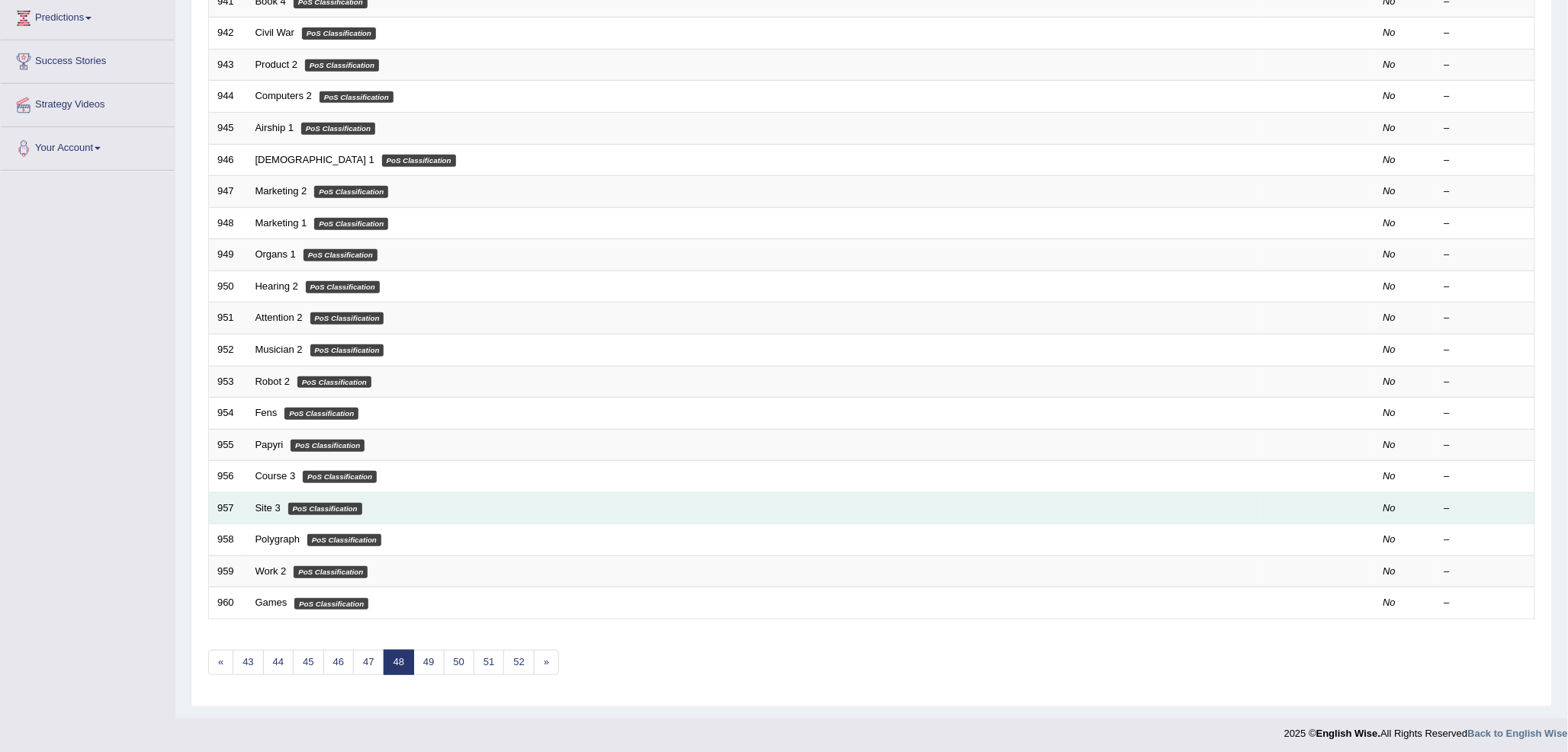
scroll to position [254, 0]
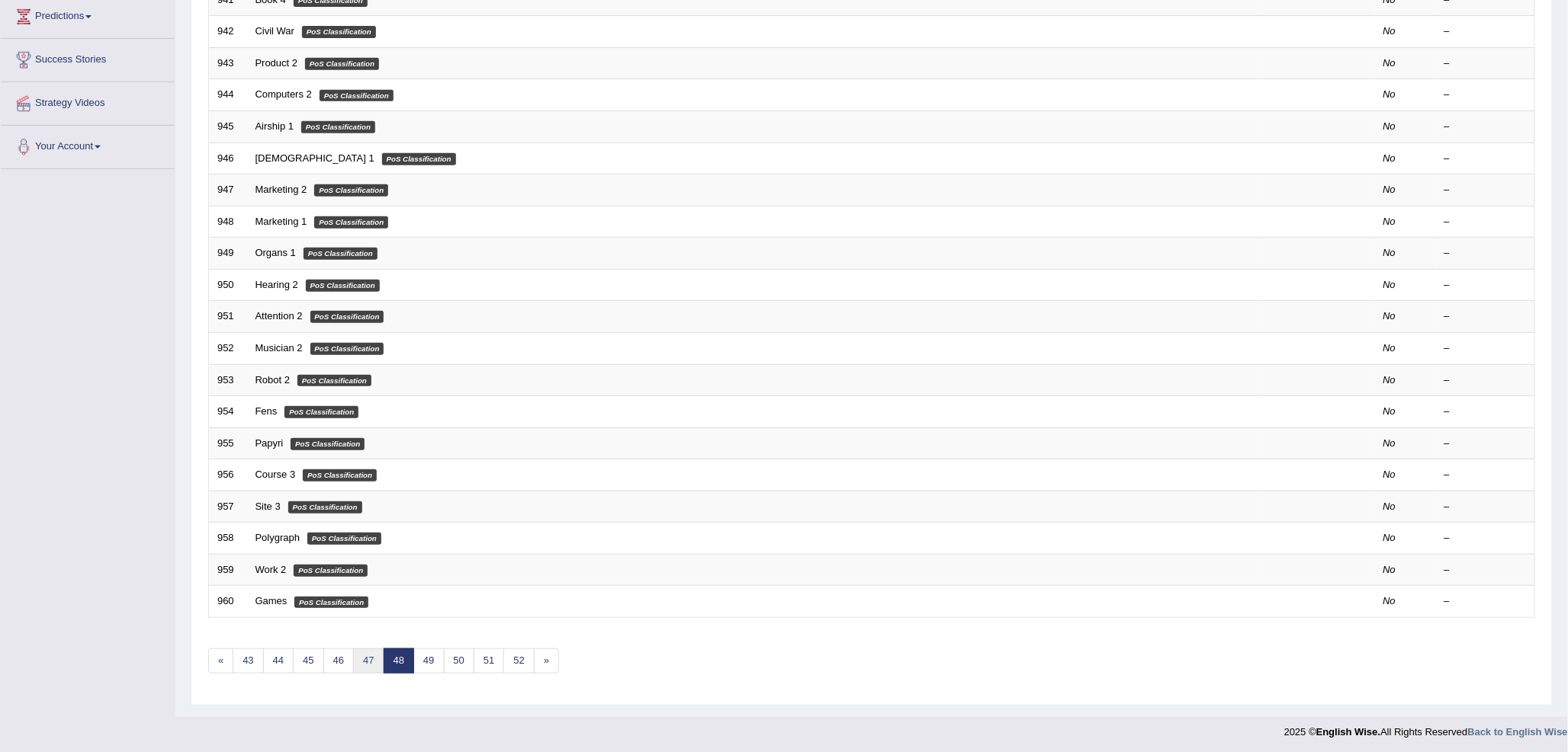
click at [368, 664] on link "47" at bounding box center [368, 661] width 30 height 25
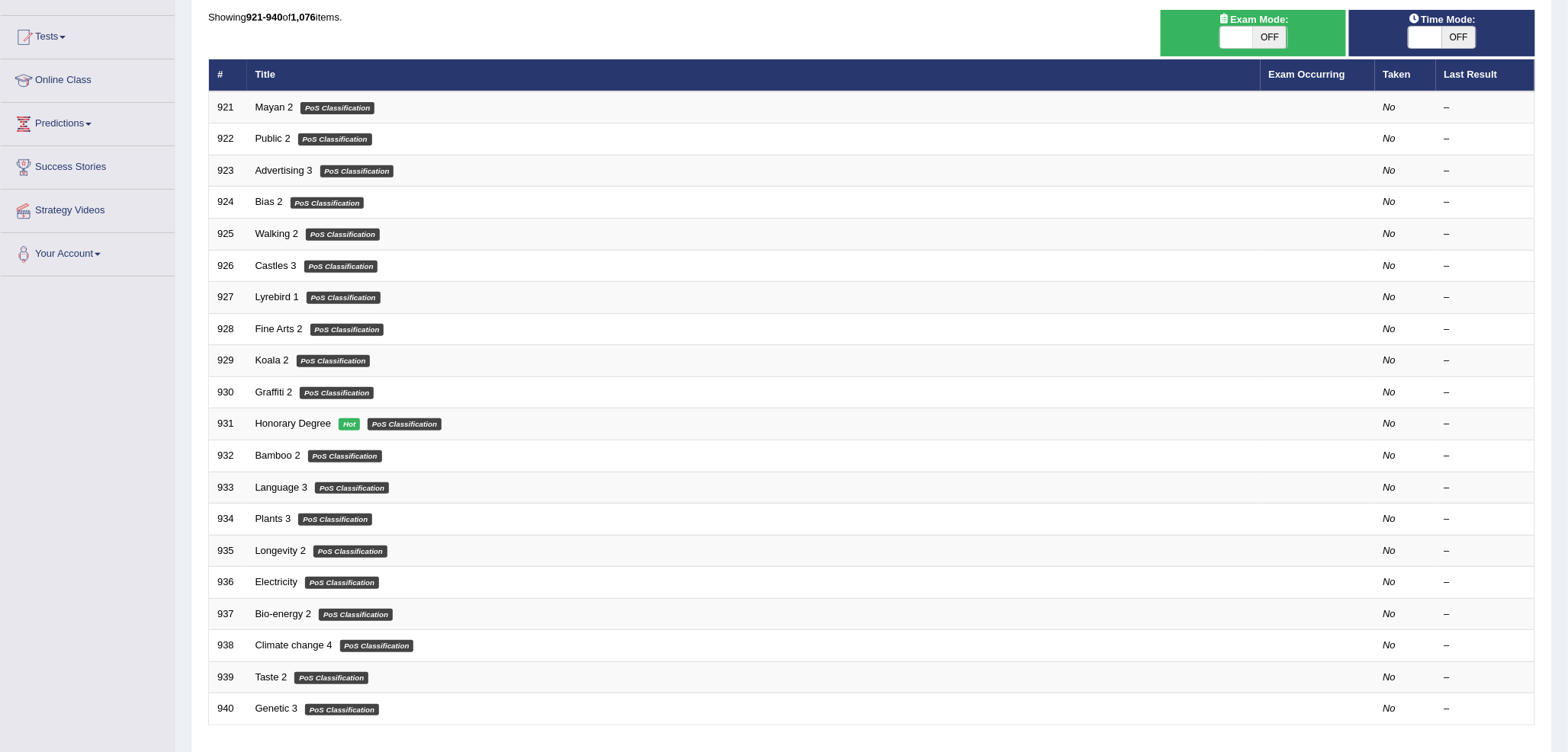
scroll to position [169, 0]
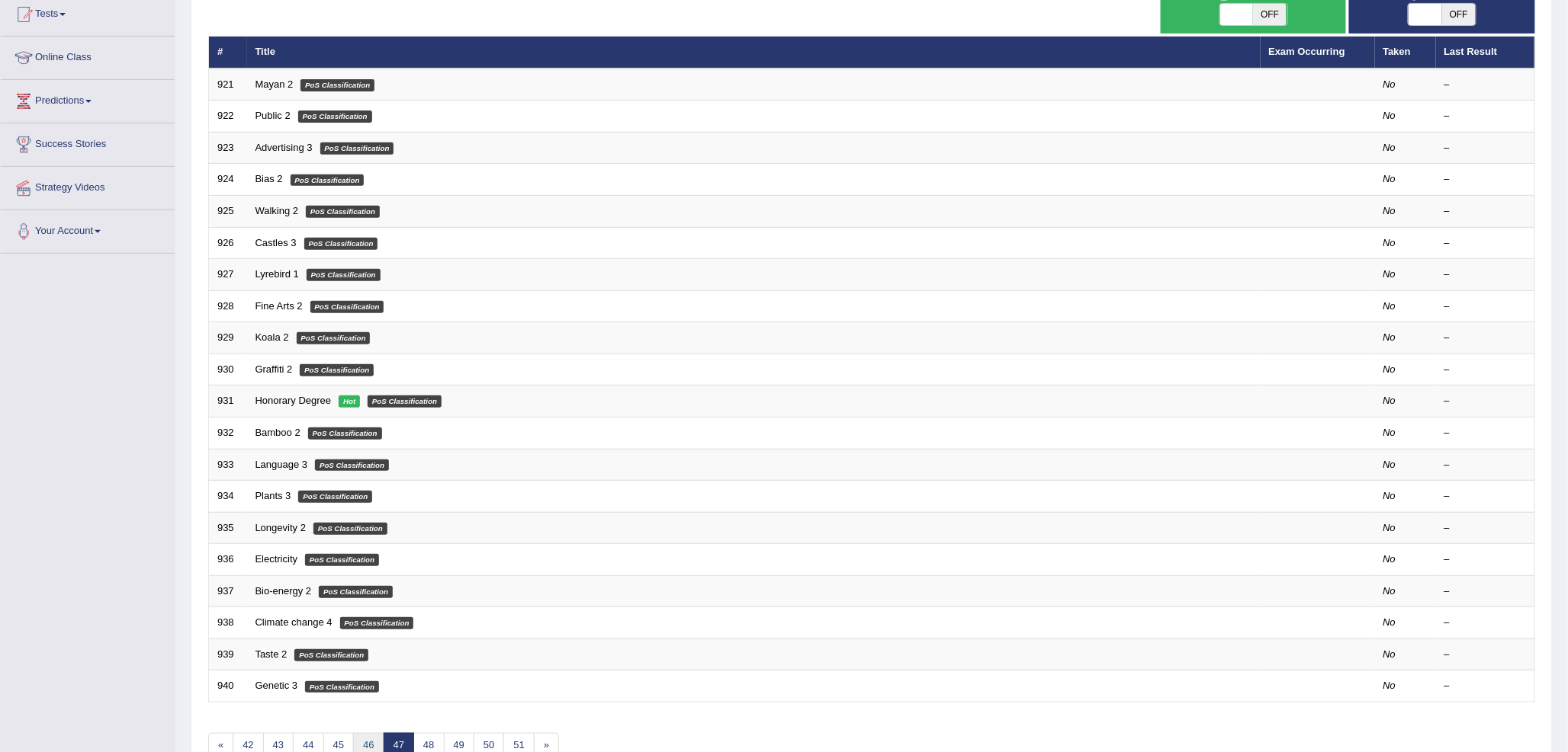
click at [371, 743] on link "46" at bounding box center [368, 745] width 30 height 25
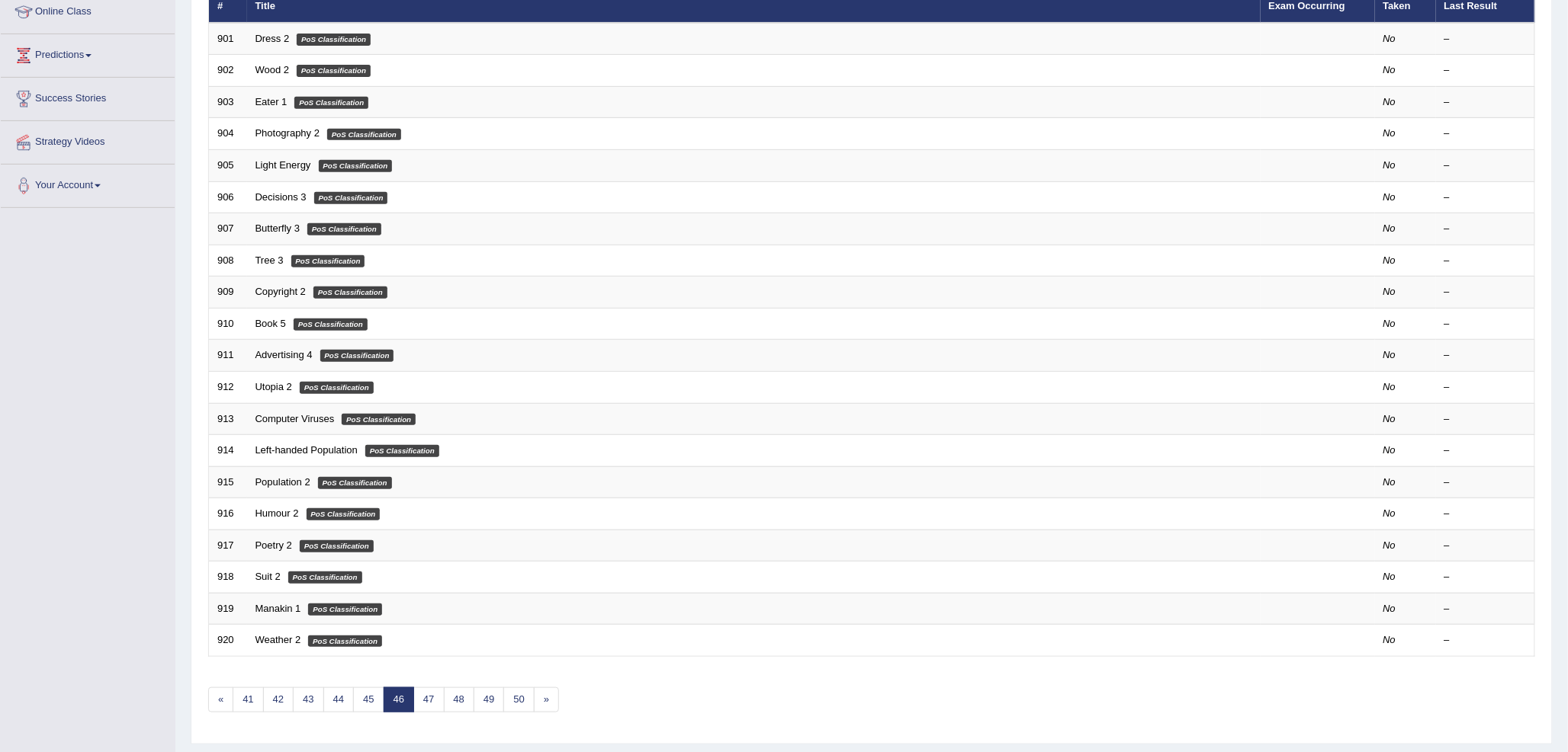
scroll to position [254, 0]
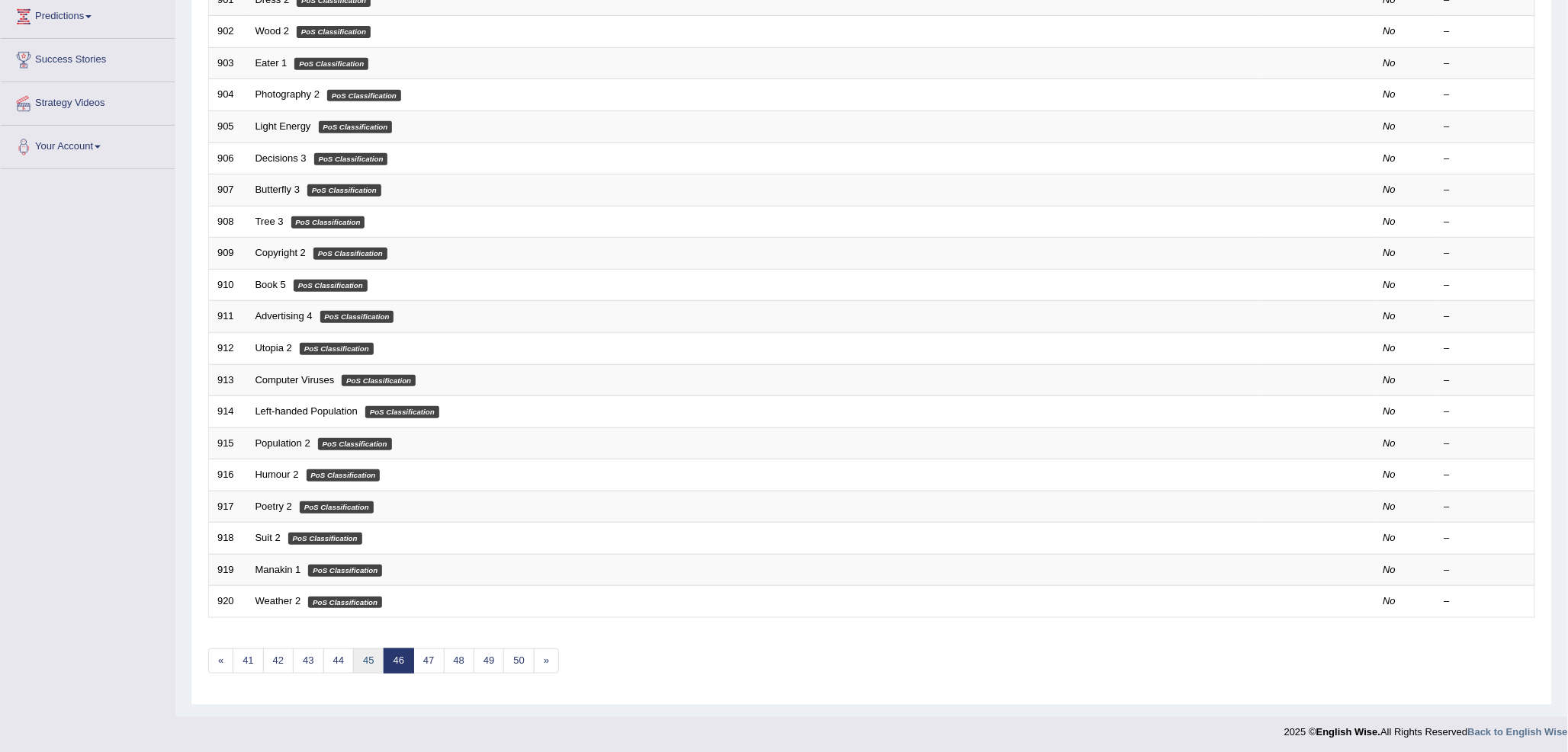
click at [371, 668] on link "45" at bounding box center [368, 661] width 30 height 25
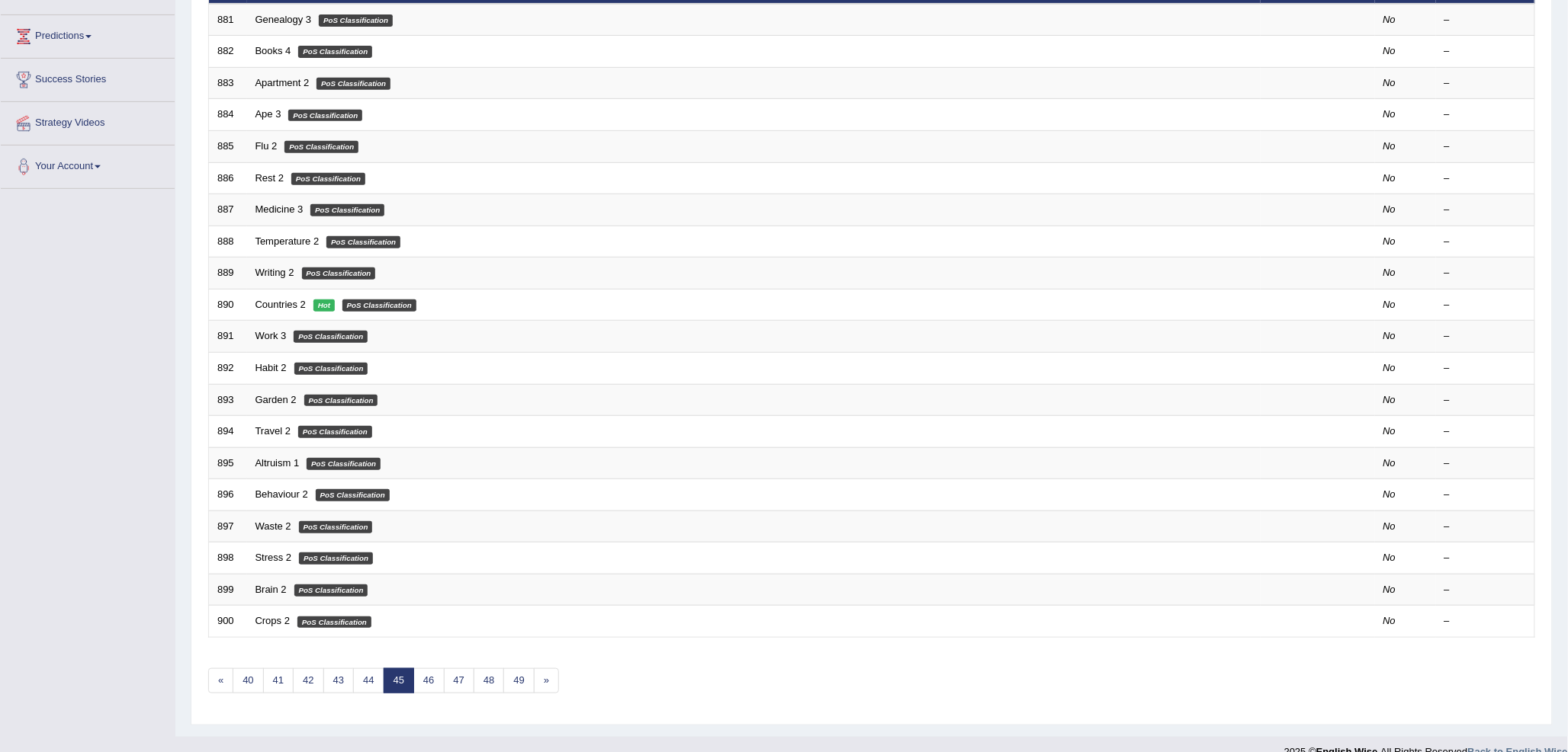
scroll to position [254, 0]
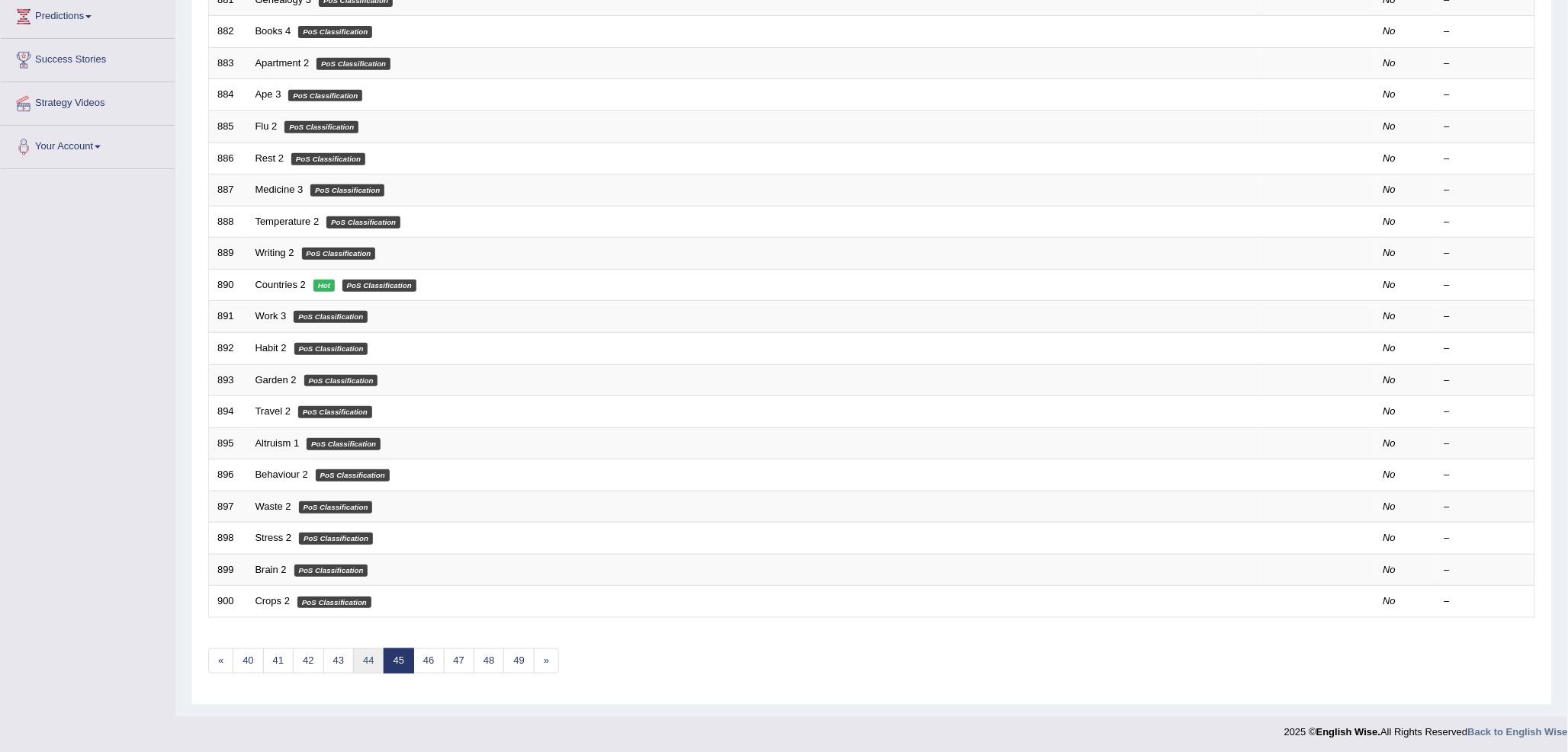
click at [371, 668] on link "44" at bounding box center [368, 661] width 30 height 25
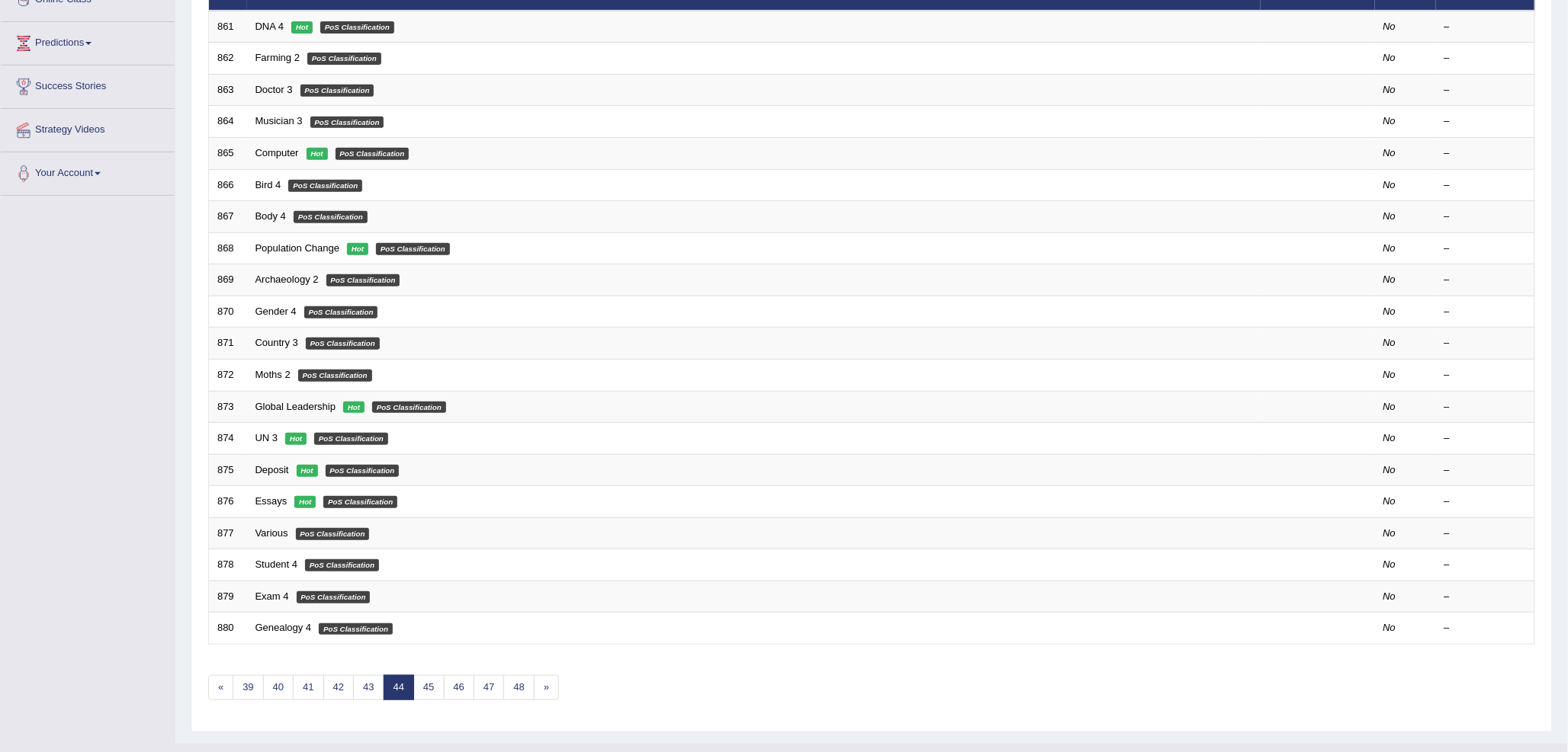
scroll to position [254, 0]
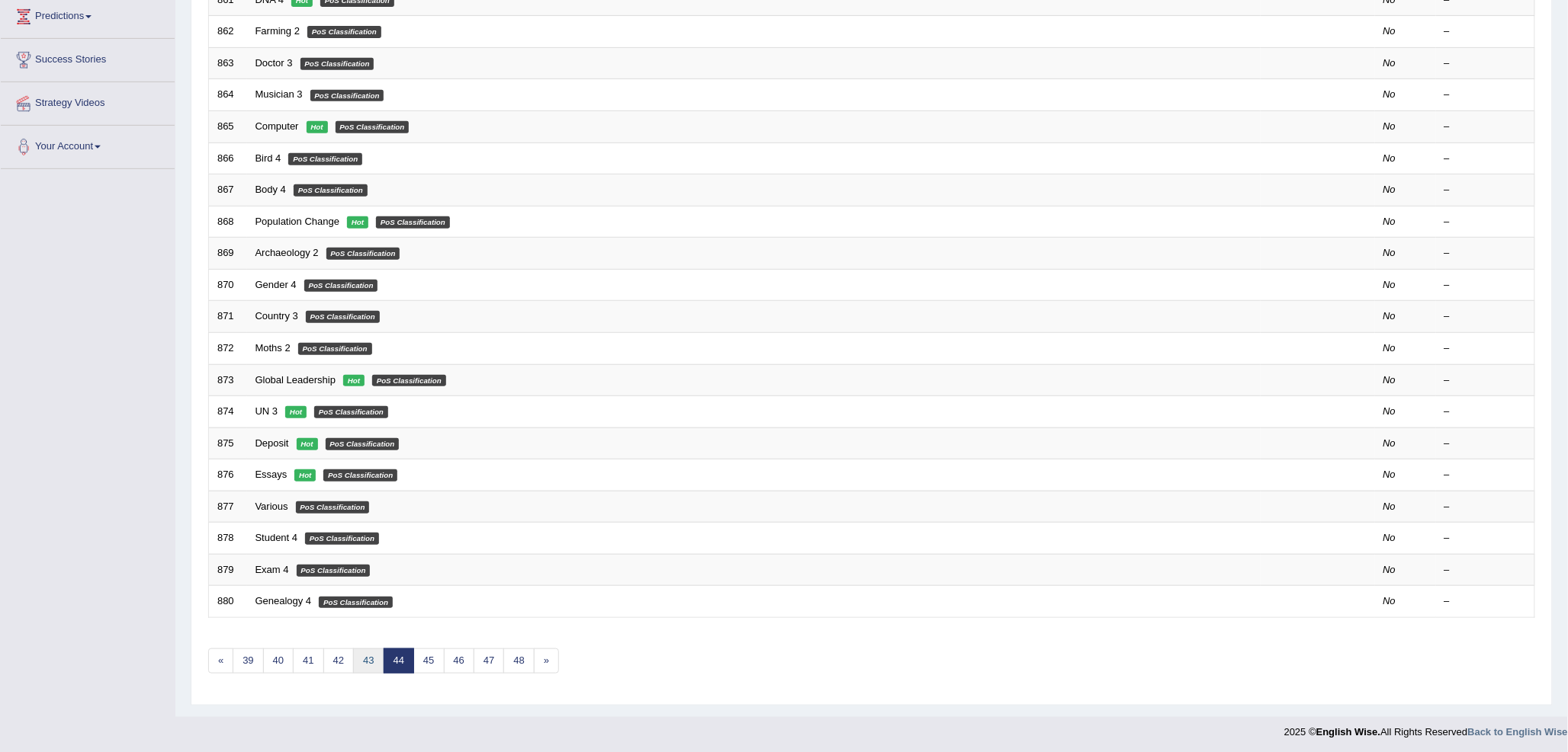
click at [367, 671] on link "43" at bounding box center [368, 661] width 30 height 25
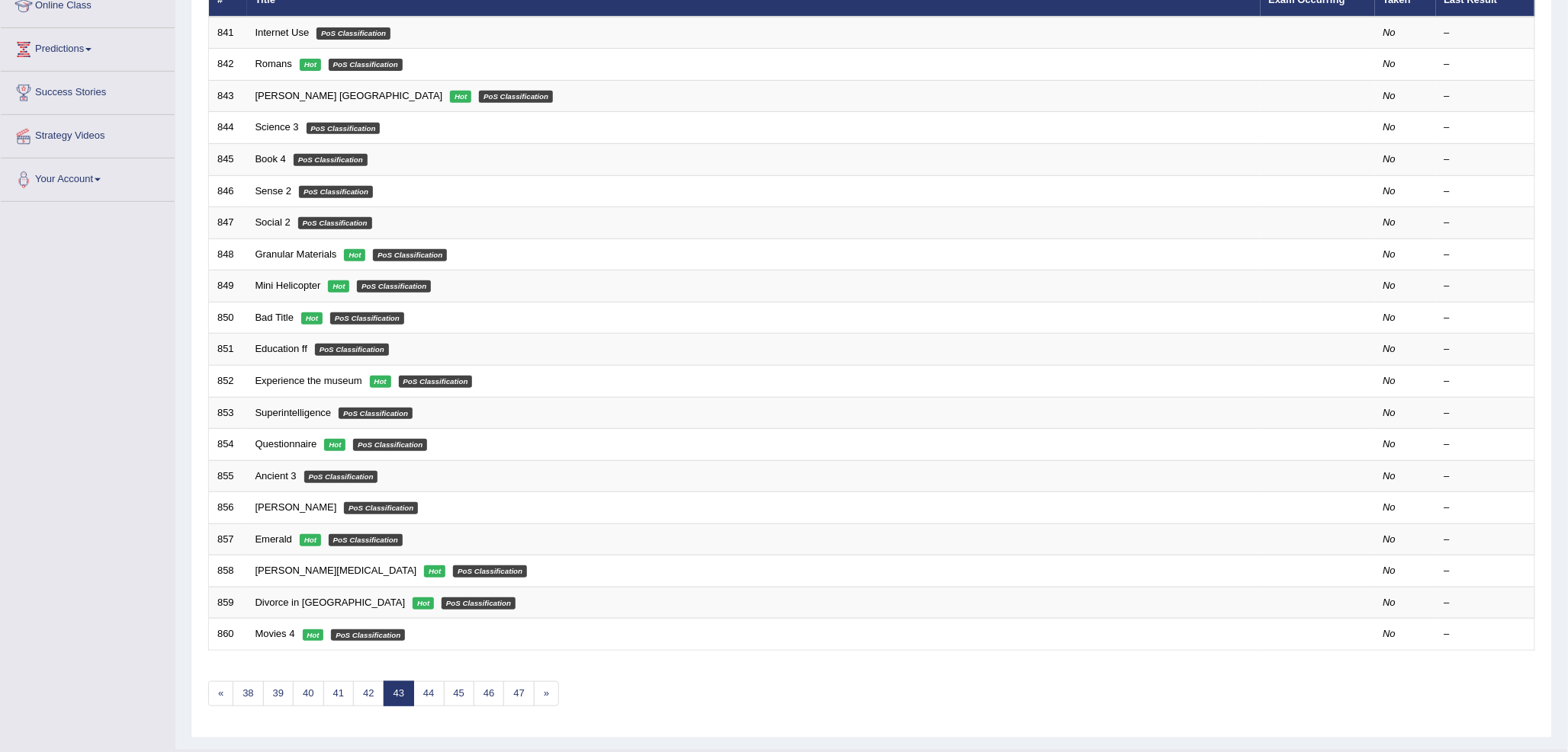
scroll to position [256, 0]
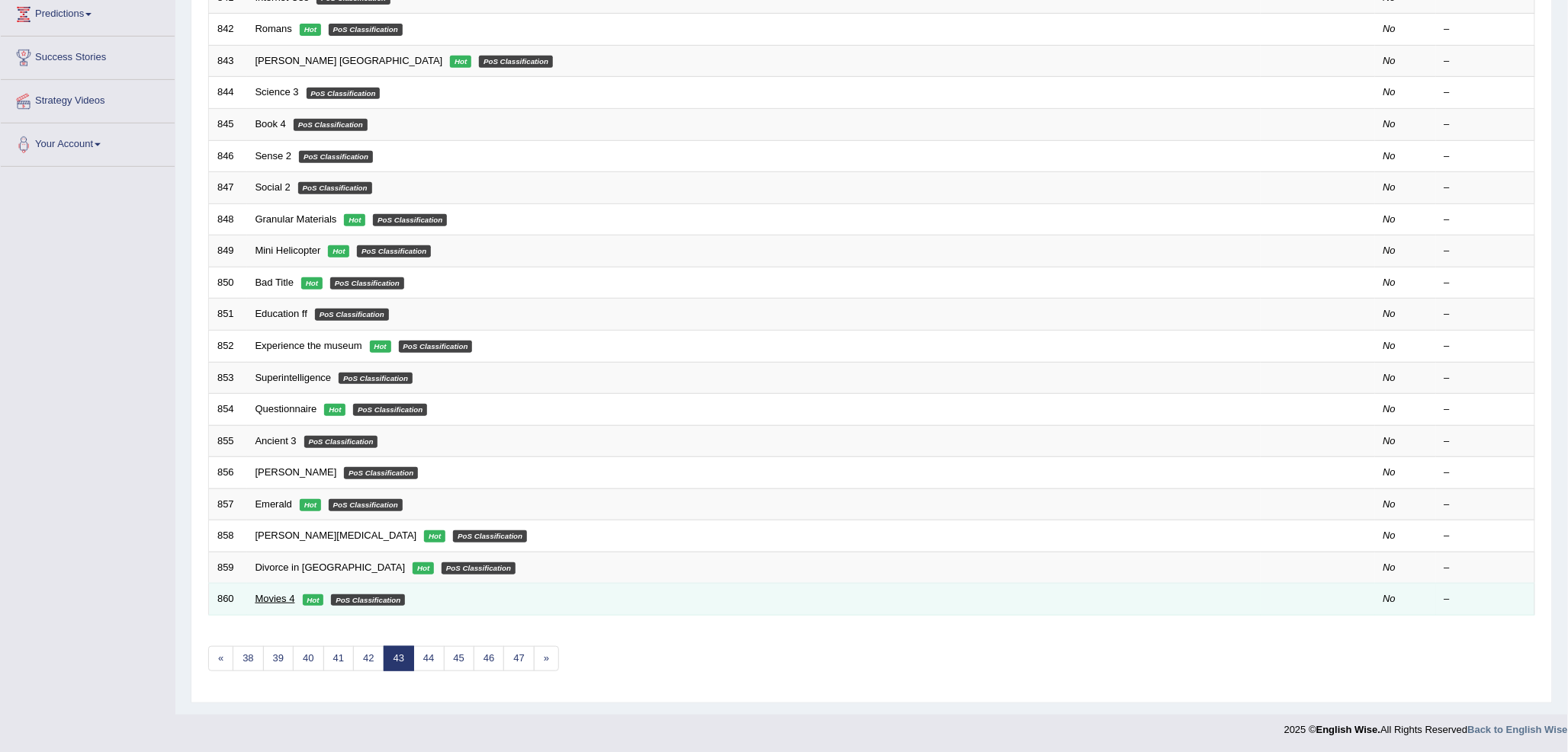
click at [264, 602] on link "Movies 4" at bounding box center [275, 598] width 40 height 11
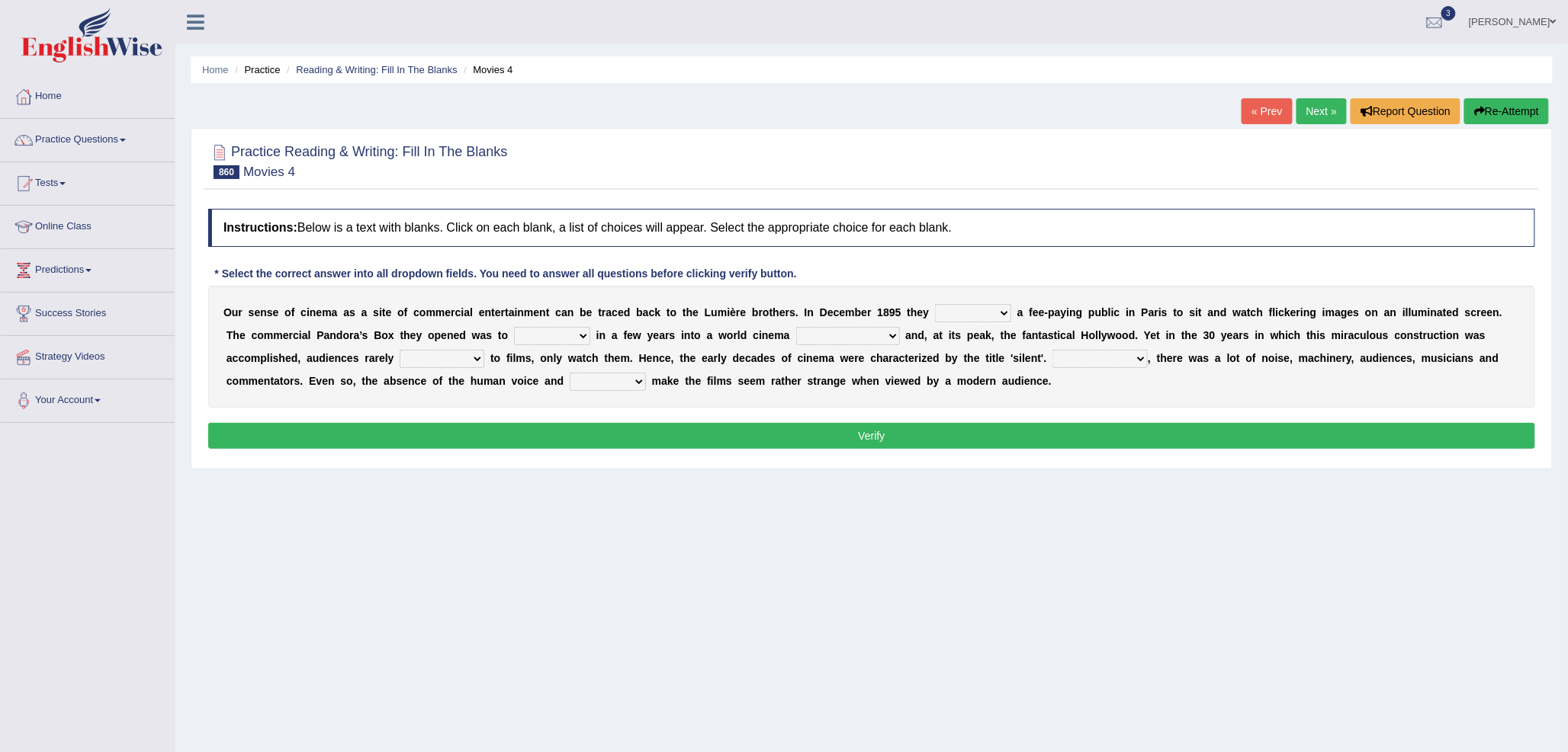
click at [944, 314] on select "forced told liked attracted" at bounding box center [973, 313] width 76 height 18
click at [1263, 409] on div "Instructions: Below is a text with blanks. Click on each blank, a list of choic…" at bounding box center [871, 331] width 1335 height 260
click at [1001, 310] on select "forced told liked attracted" at bounding box center [973, 313] width 76 height 18
select select "liked"
click at [935, 304] on select "forced told liked attracted" at bounding box center [973, 313] width 76 height 18
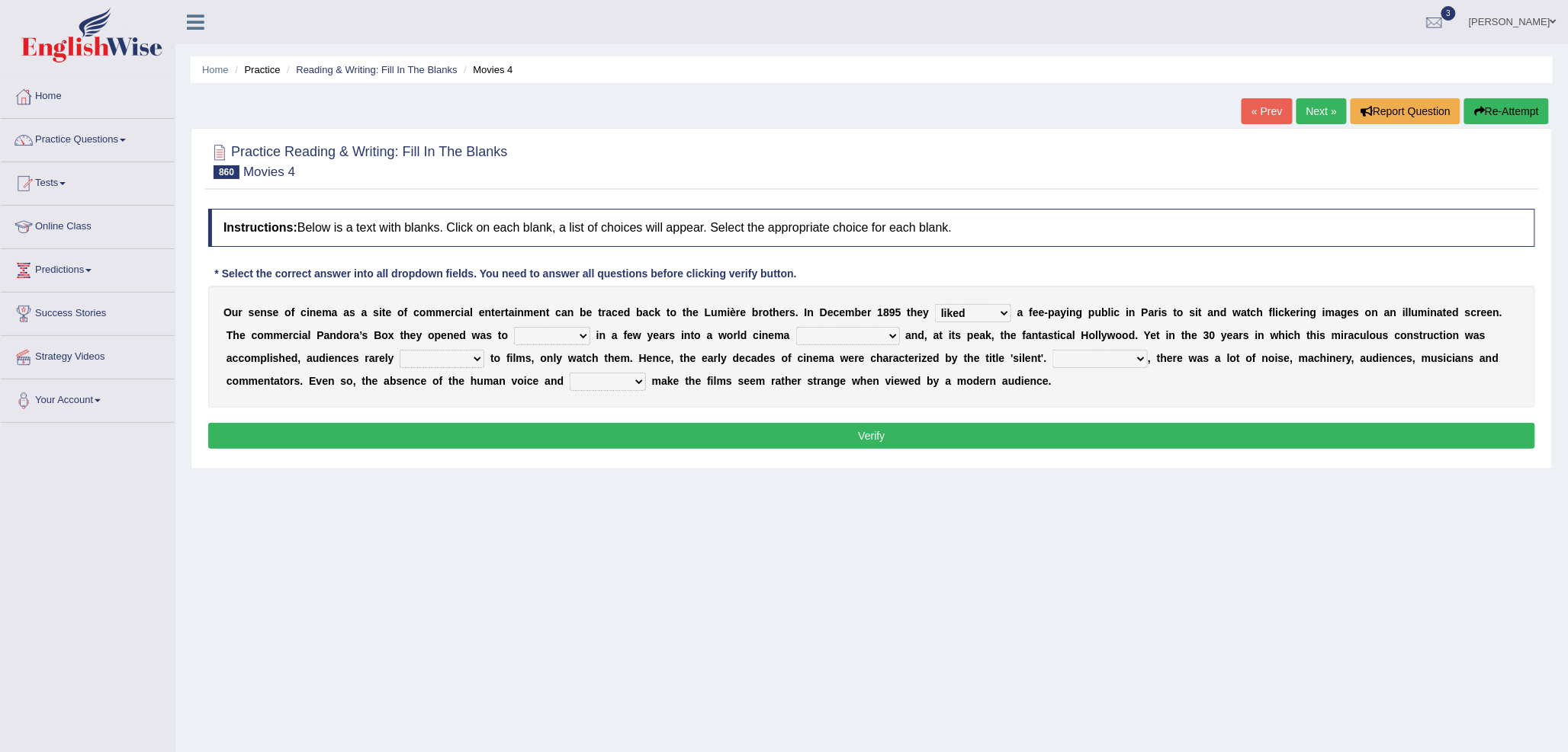
click at [520, 339] on select "blossom convert popular leap" at bounding box center [552, 336] width 76 height 18
select select "leap"
click at [514, 327] on select "blossom convert popular leap" at bounding box center [552, 336] width 76 height 18
click at [803, 337] on select "industries industrialization industry industrialized" at bounding box center [848, 336] width 104 height 18
select select "industry"
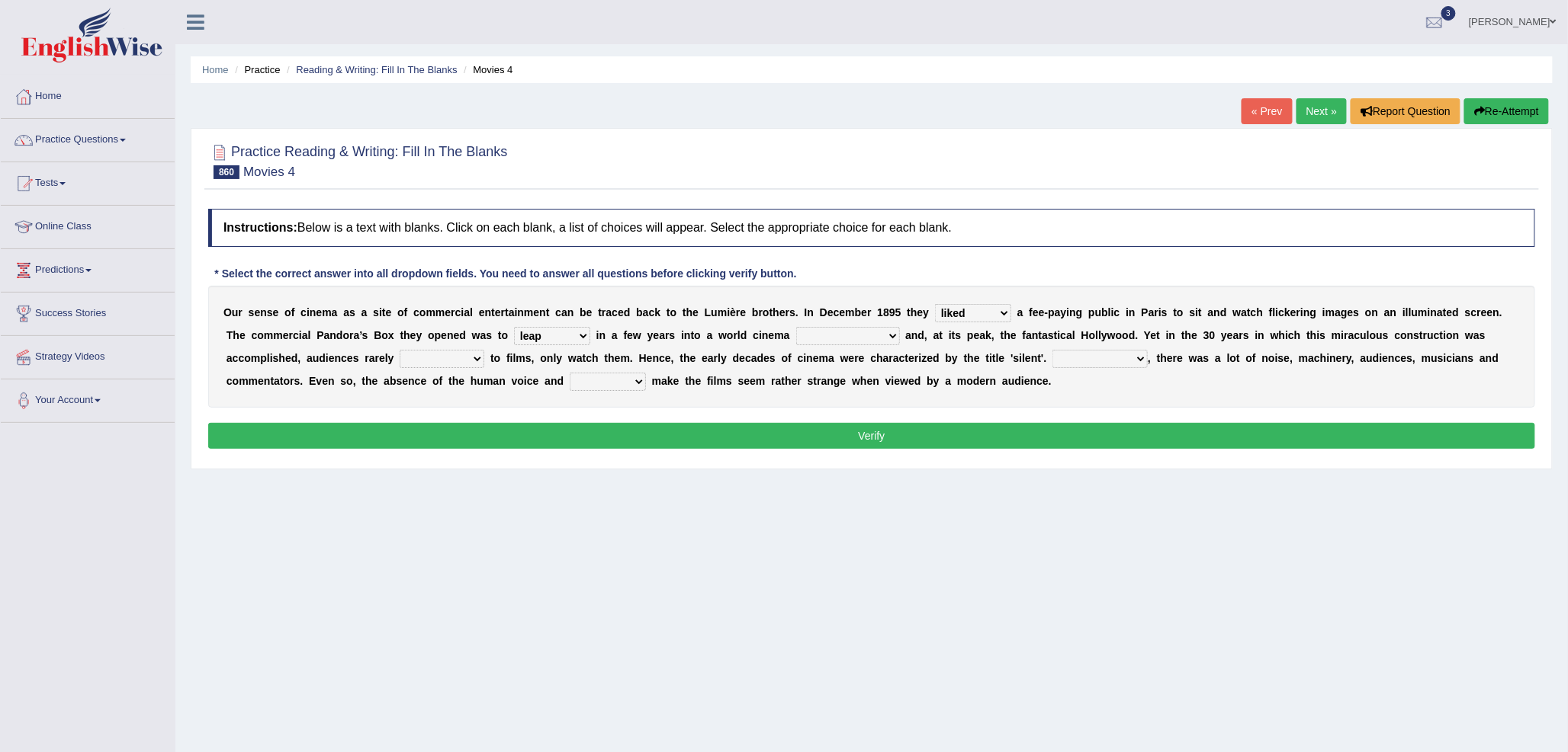
click at [796, 327] on select "industries industrialization industry industrialized" at bounding box center [848, 336] width 104 height 18
click at [409, 355] on select "hear see had to listen had to view" at bounding box center [442, 358] width 85 height 18
select select "had to listen"
click at [399, 350] on select "hear see had to listen had to view" at bounding box center [442, 358] width 85 height 18
click at [1073, 363] on select "Usually In fact Curious To understand" at bounding box center [1100, 358] width 95 height 18
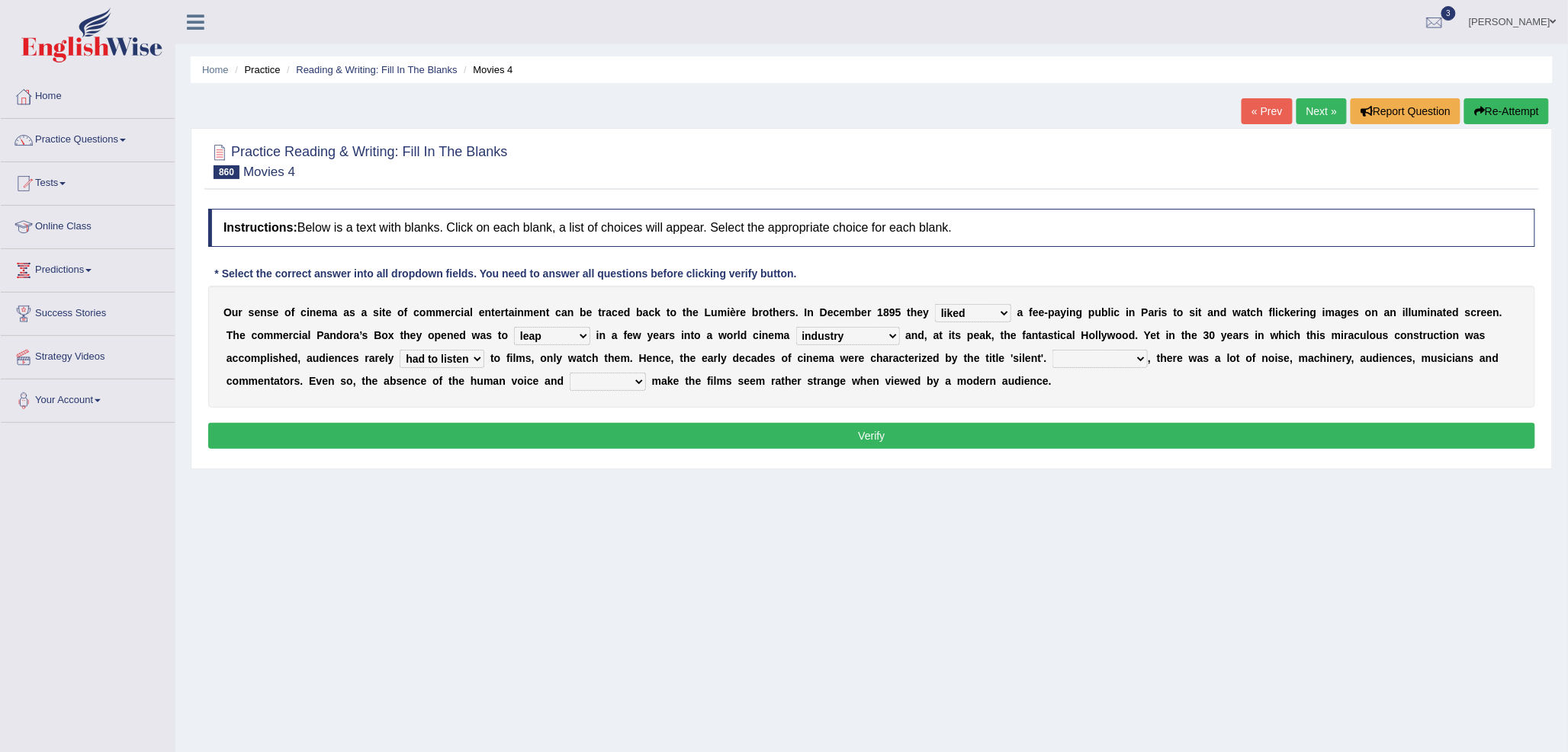
select select "In fact"
click at [1053, 350] on select "Usually In fact Curious To understand" at bounding box center [1100, 358] width 95 height 18
click at [594, 385] on select "groans gibberish gab dialogue" at bounding box center [607, 382] width 76 height 18
select select "dialogue"
click at [569, 373] on select "groans gibberish gab dialogue" at bounding box center [607, 382] width 76 height 18
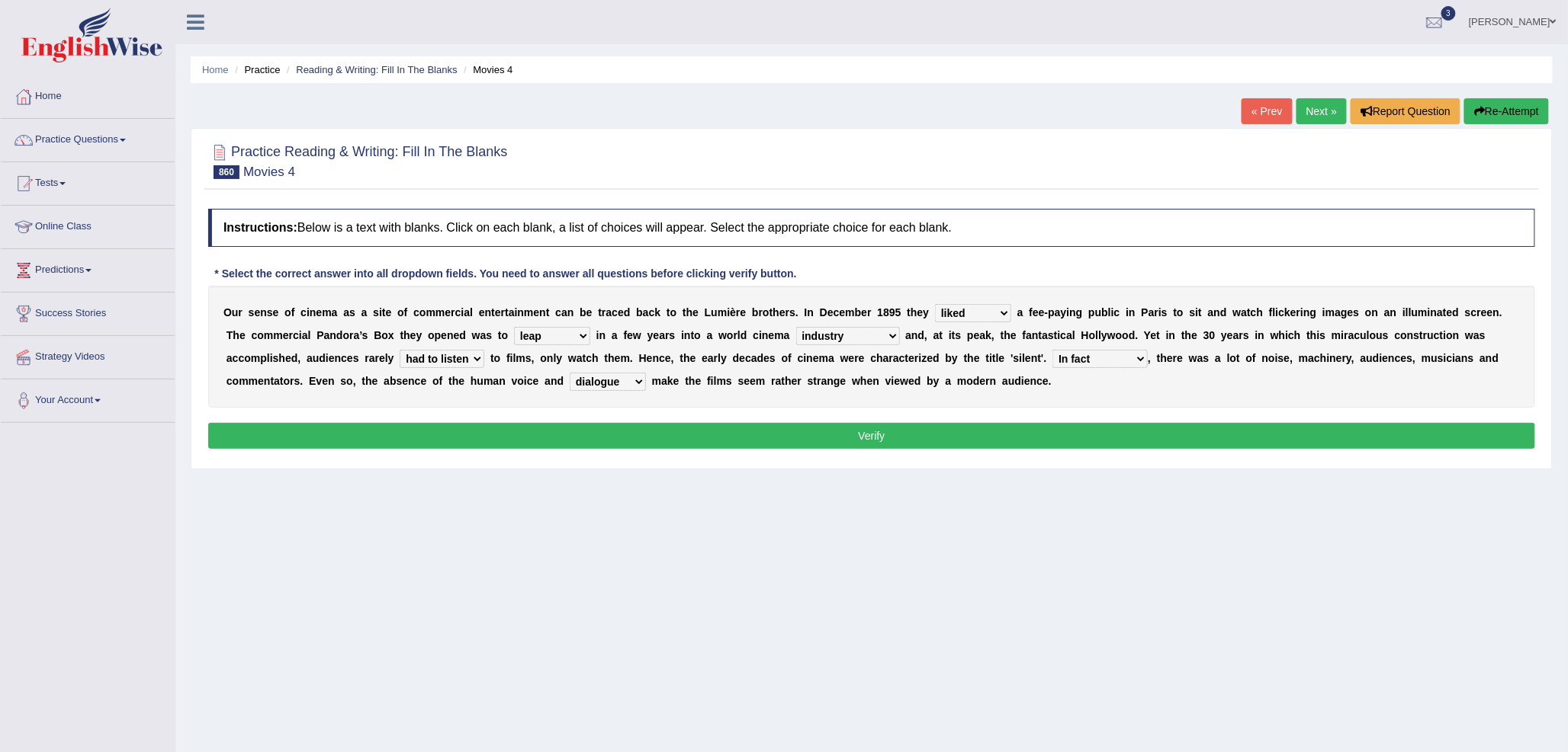
click at [662, 435] on button "Verify" at bounding box center [871, 436] width 1327 height 26
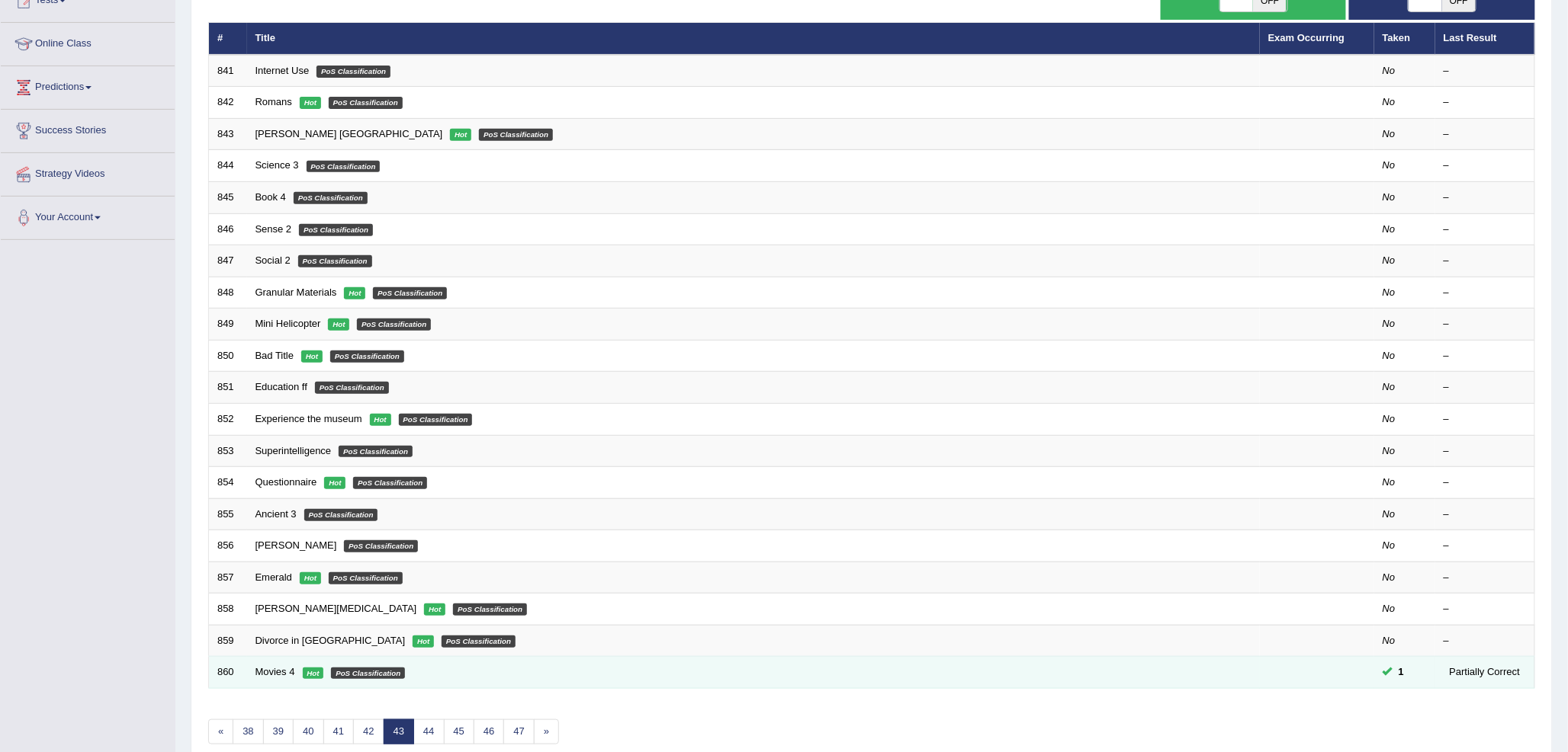
scroll to position [256, 0]
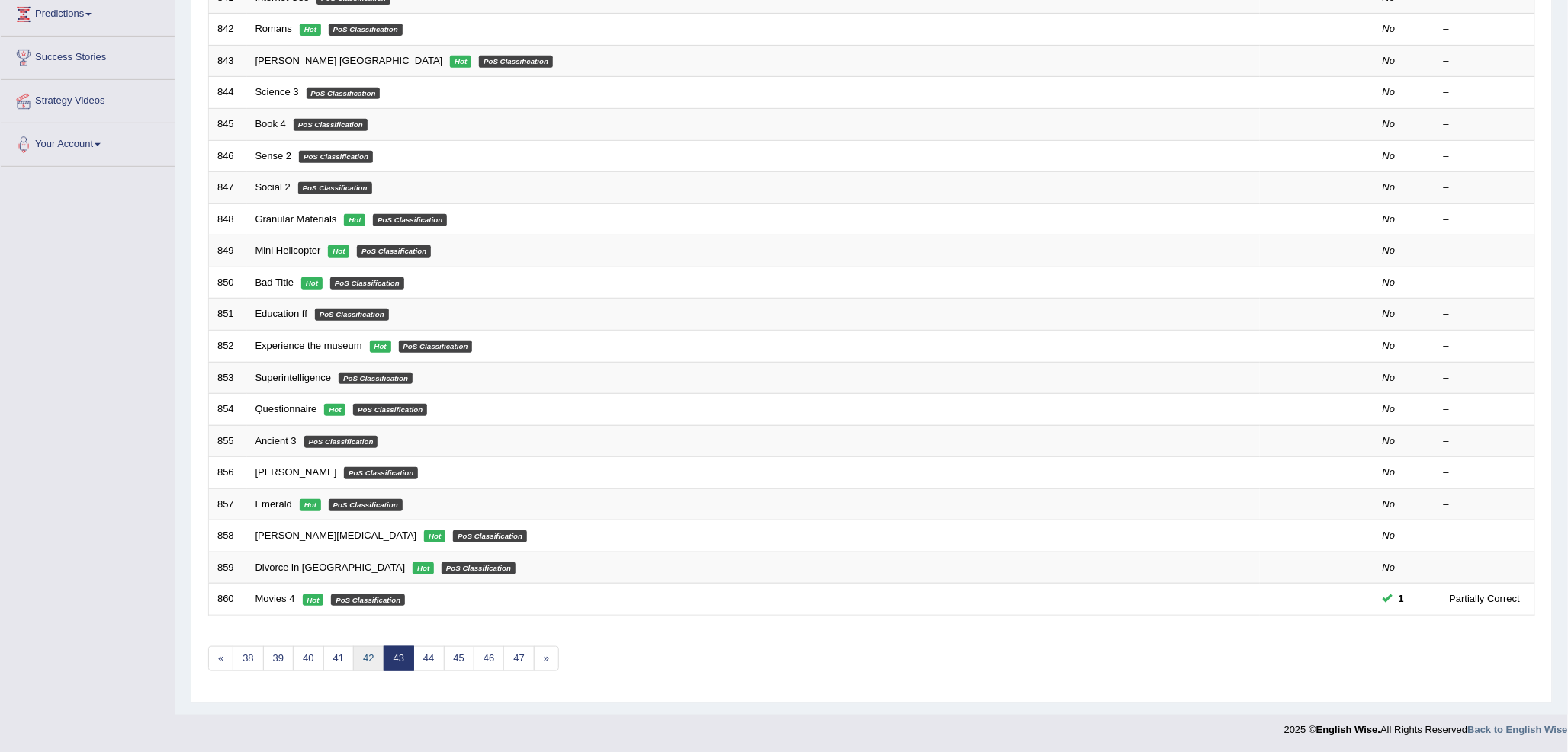
click at [368, 669] on link "42" at bounding box center [368, 658] width 30 height 25
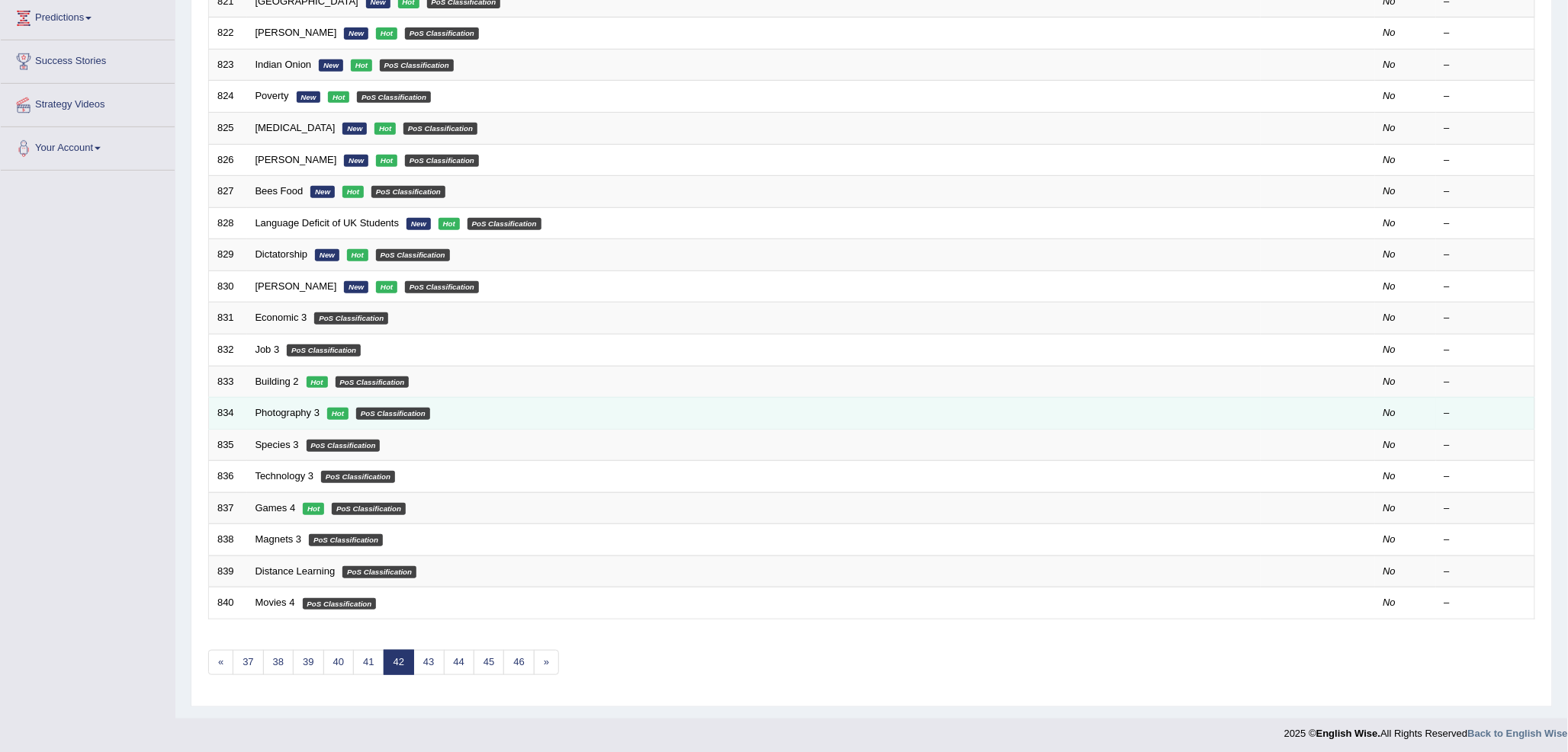
scroll to position [256, 0]
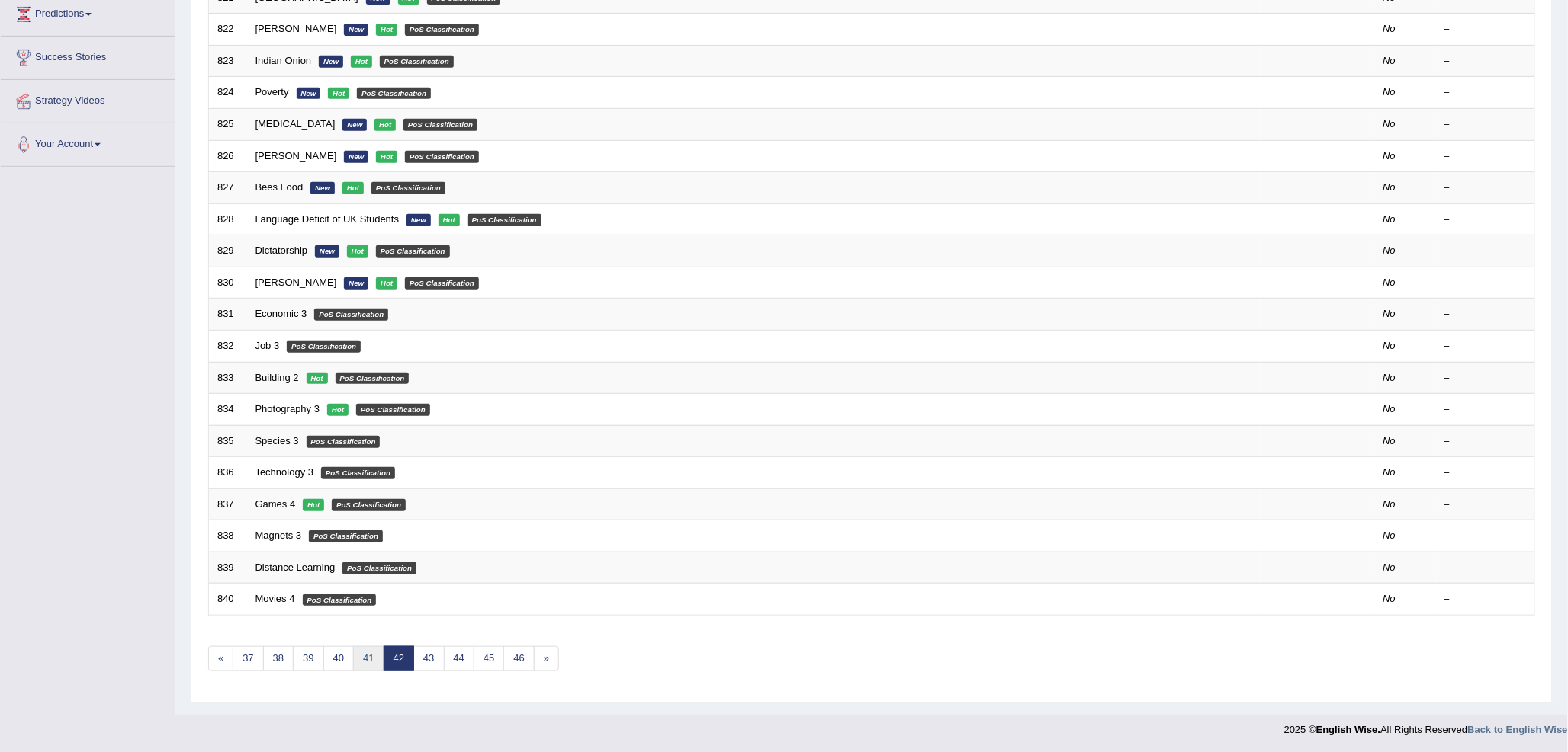
click at [368, 664] on link "41" at bounding box center [368, 658] width 30 height 25
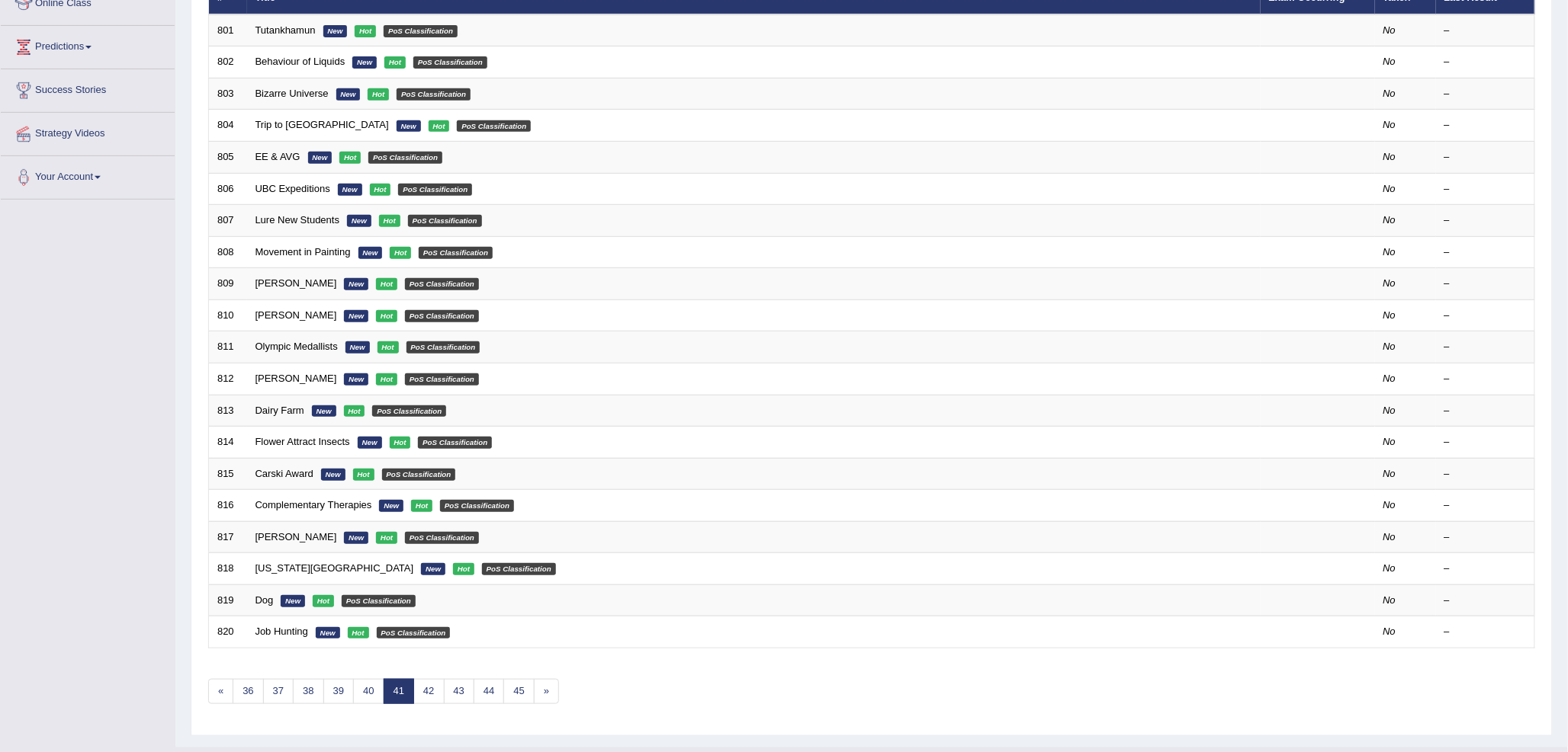
scroll to position [254, 0]
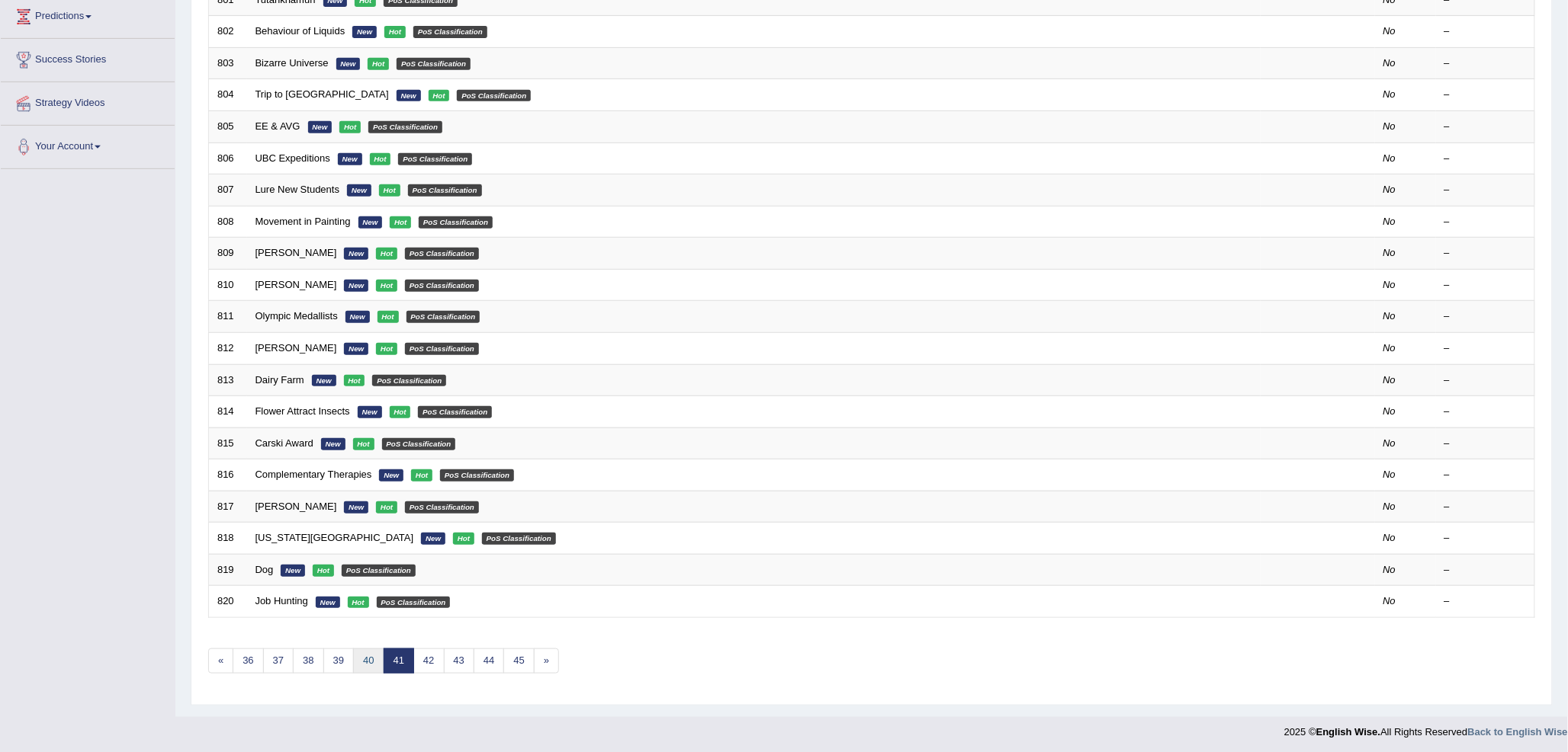
click at [368, 664] on link "40" at bounding box center [368, 661] width 30 height 25
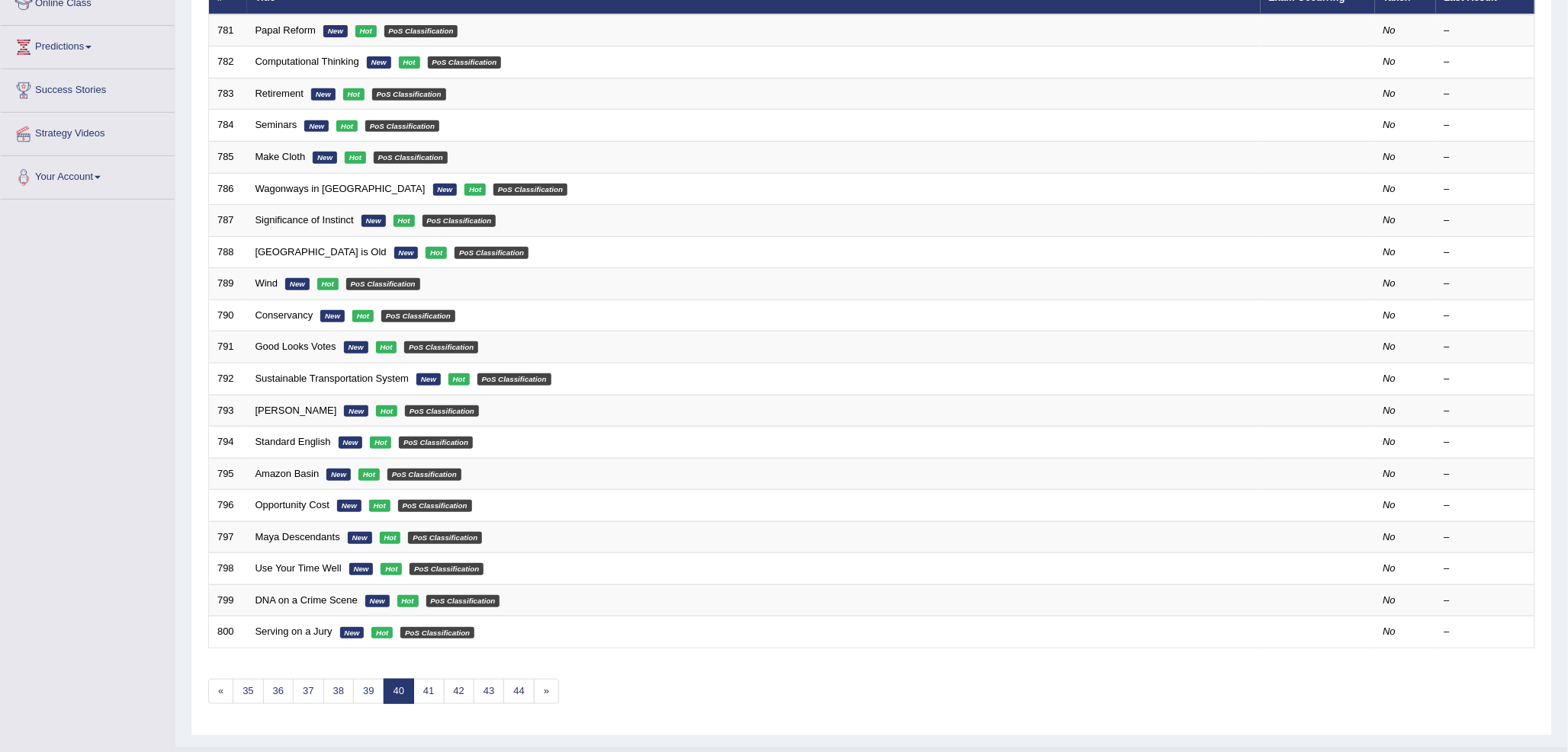
scroll to position [254, 0]
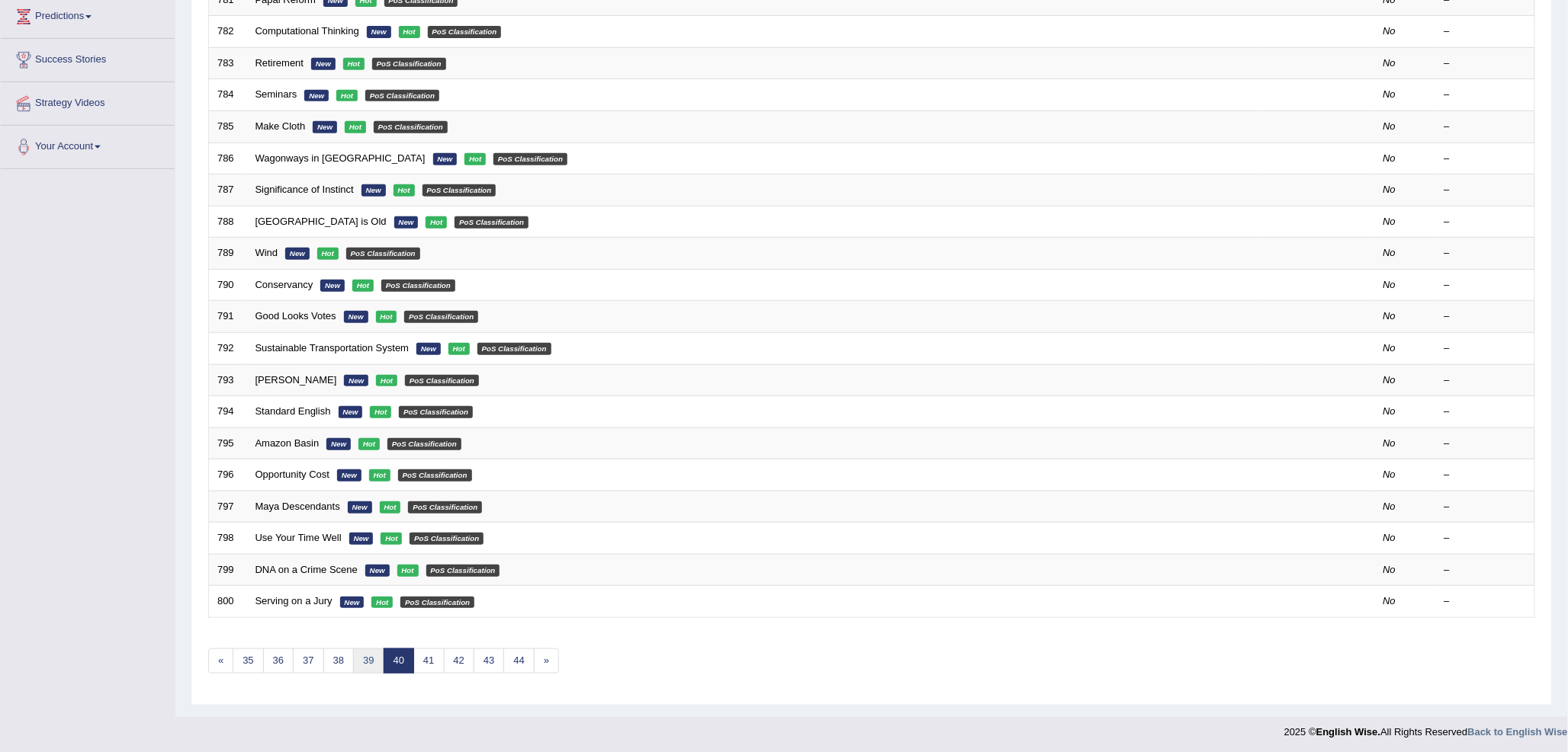
click at [368, 664] on link "39" at bounding box center [368, 661] width 30 height 25
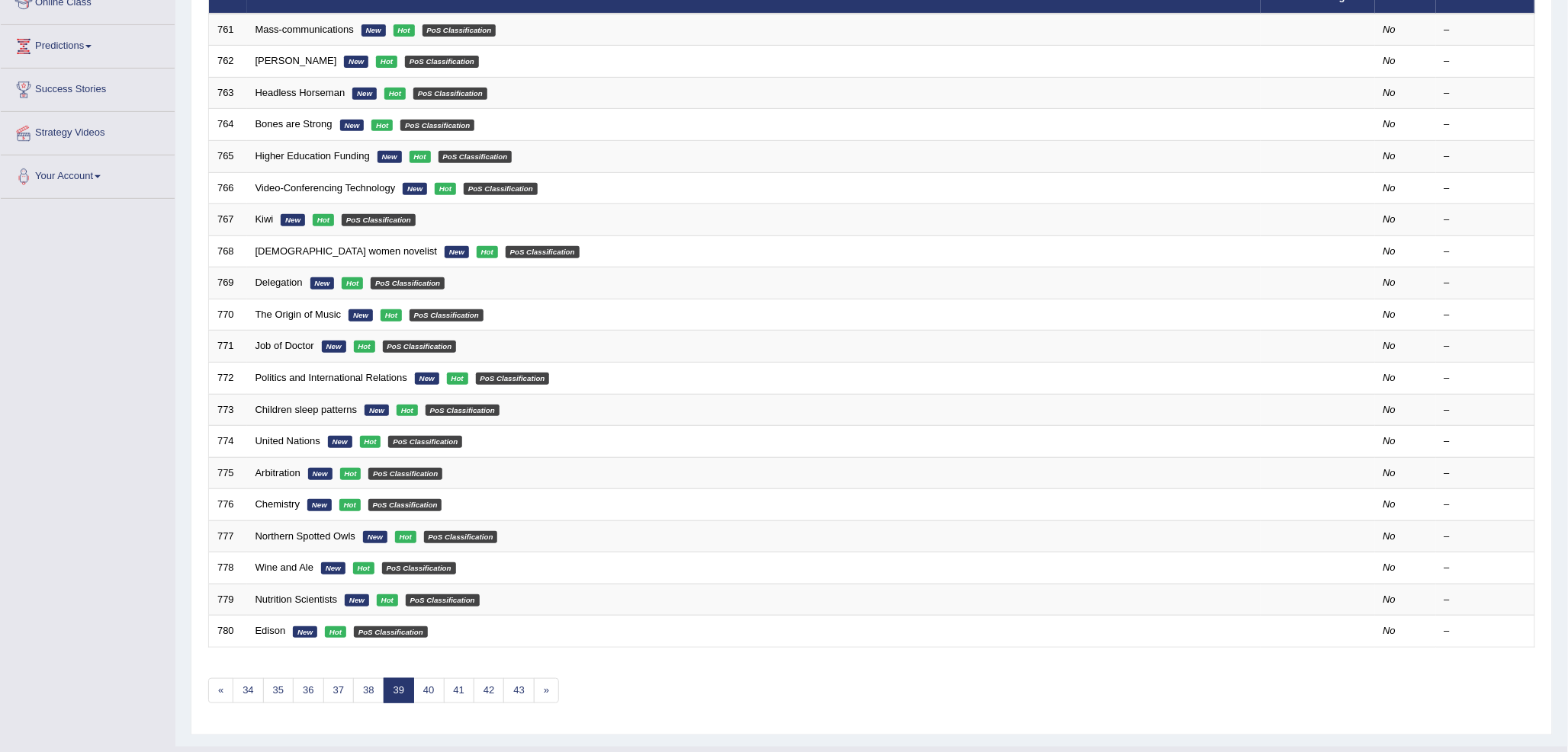
scroll to position [254, 0]
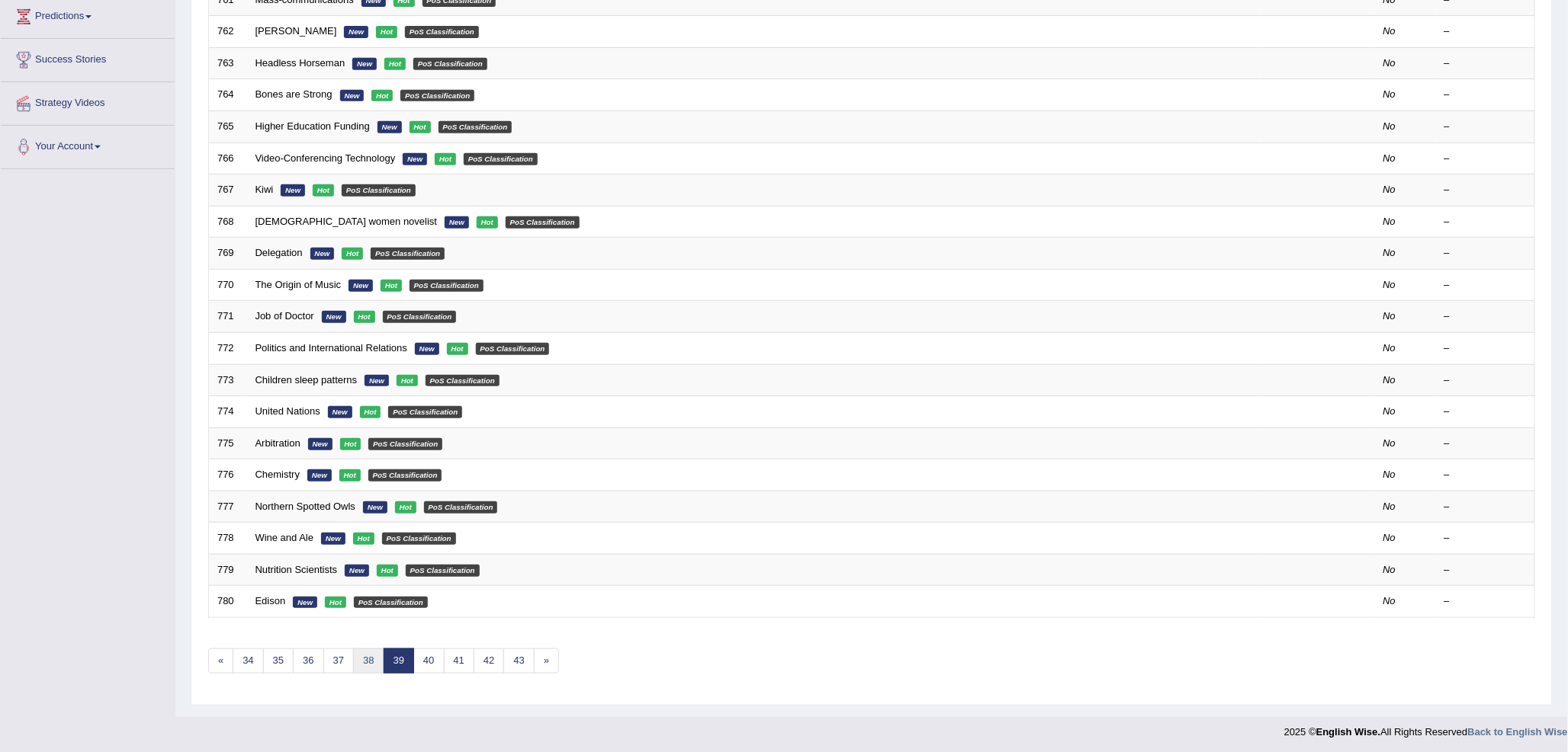
click at [368, 664] on link "38" at bounding box center [368, 661] width 30 height 25
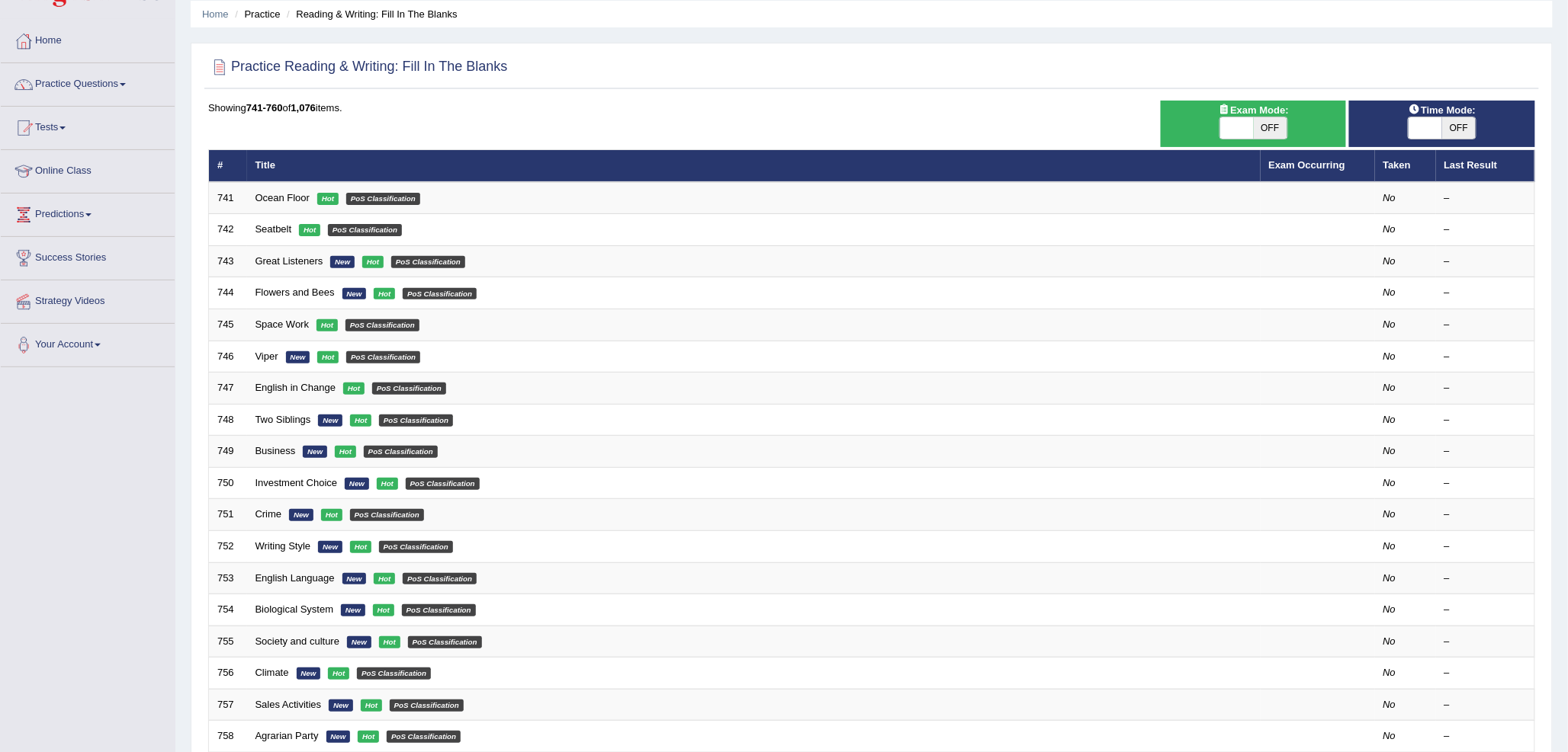
scroll to position [85, 0]
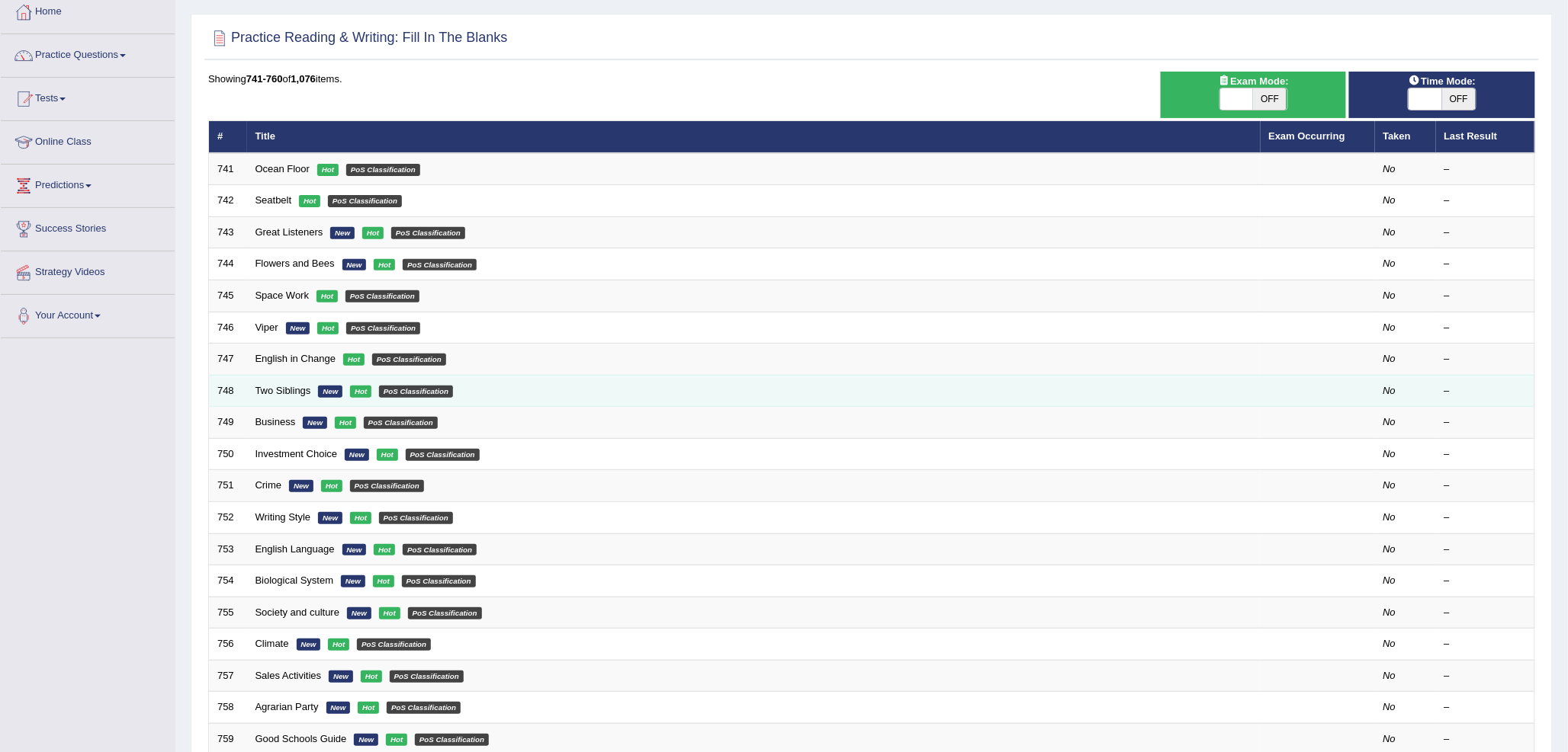
click at [285, 404] on td "Two Siblings New Hot PoS Classification" at bounding box center [754, 390] width 1014 height 32
click at [290, 394] on link "Two Siblings" at bounding box center [283, 390] width 56 height 11
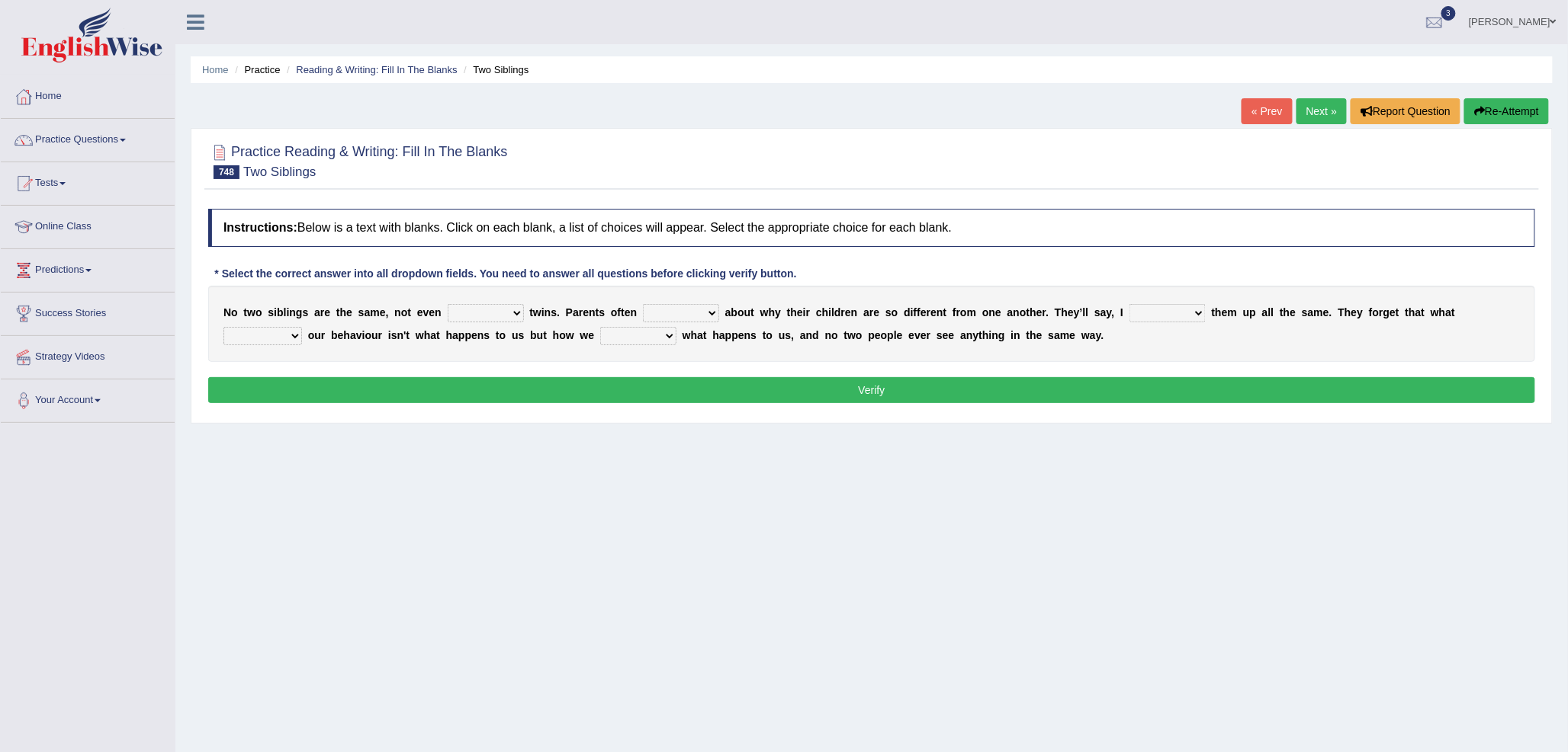
click at [482, 313] on select "identical similar rare steady" at bounding box center [486, 313] width 76 height 18
select select "identical"
click at [448, 304] on select "identical similar rare steady" at bounding box center [486, 313] width 76 height 18
click at [673, 315] on select "asked thought puzzle forget" at bounding box center [681, 313] width 76 height 18
select select "asked"
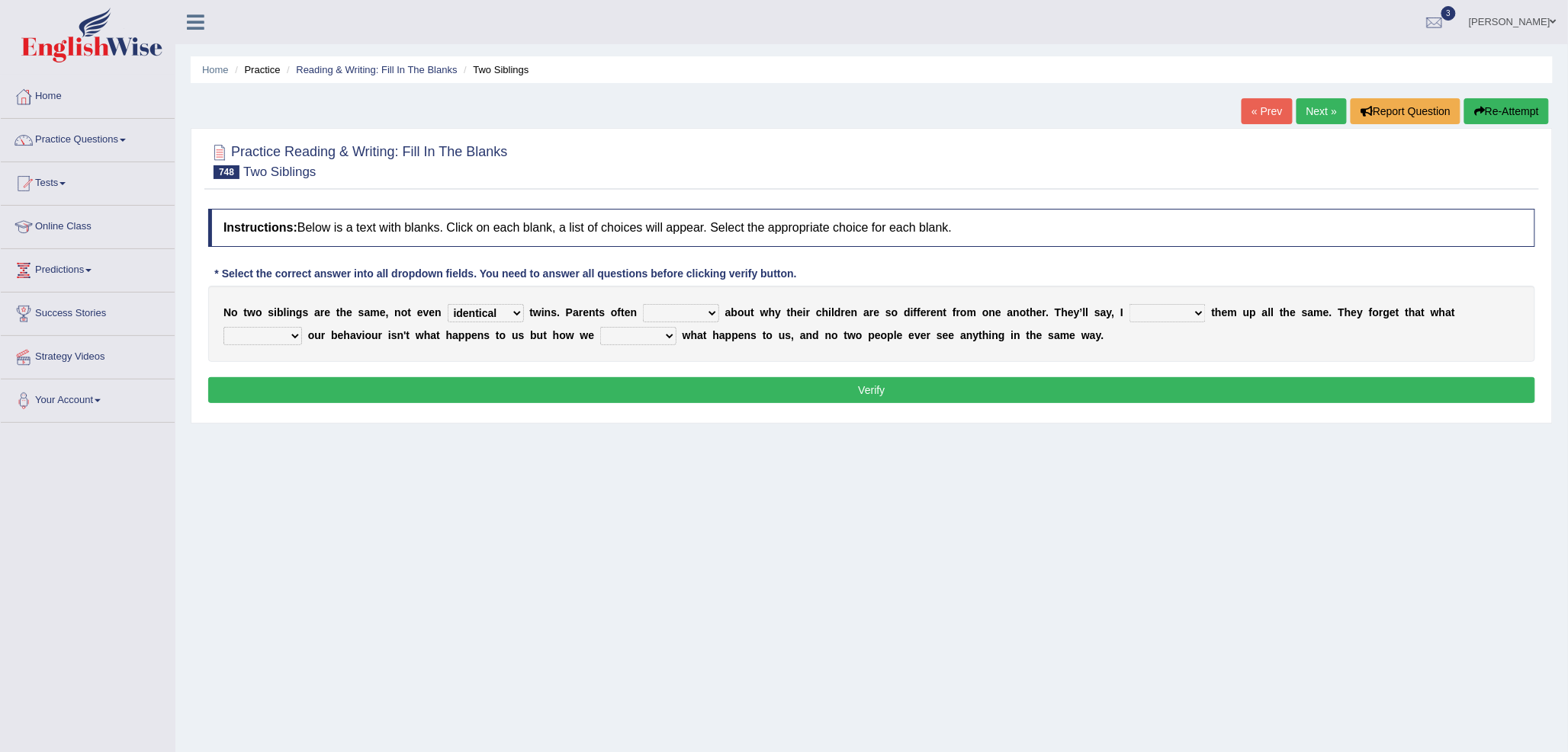
click at [643, 304] on select "asked thought puzzle forget" at bounding box center [681, 313] width 76 height 18
click at [1149, 311] on select "bring brought thought stared" at bounding box center [1167, 313] width 76 height 18
select select "brought"
click at [1129, 304] on select "bring brought thought stared" at bounding box center [1167, 313] width 76 height 18
click at [277, 337] on select "thinks deserves determines brings" at bounding box center [262, 336] width 79 height 18
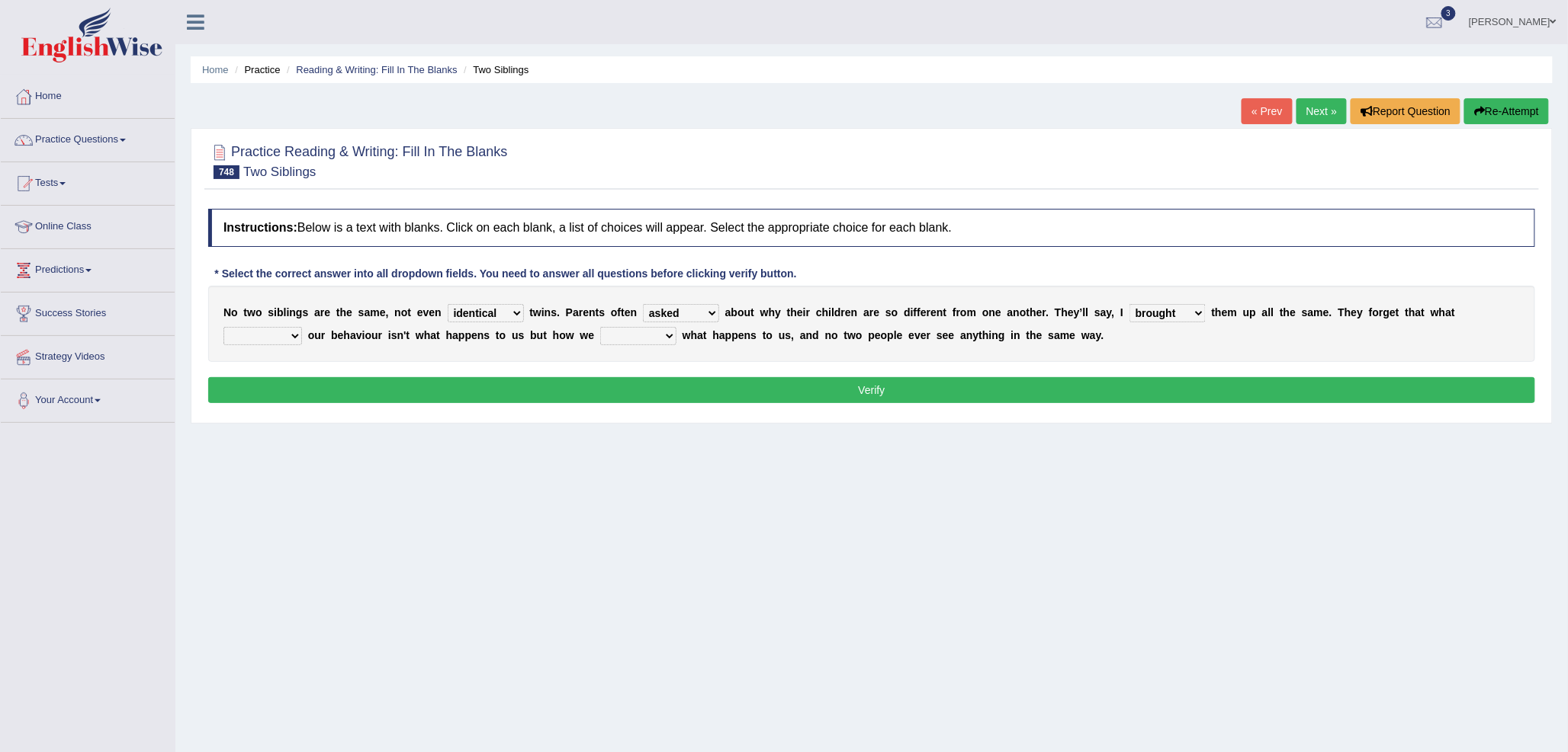
select select "determines"
click at [223, 327] on select "thinks deserves determines brings" at bounding box center [262, 336] width 79 height 18
click at [613, 337] on select "toggle stopped interpret change" at bounding box center [639, 336] width 76 height 18
select select "interpret"
click at [600, 327] on select "toggle stopped interpret change" at bounding box center [639, 336] width 76 height 18
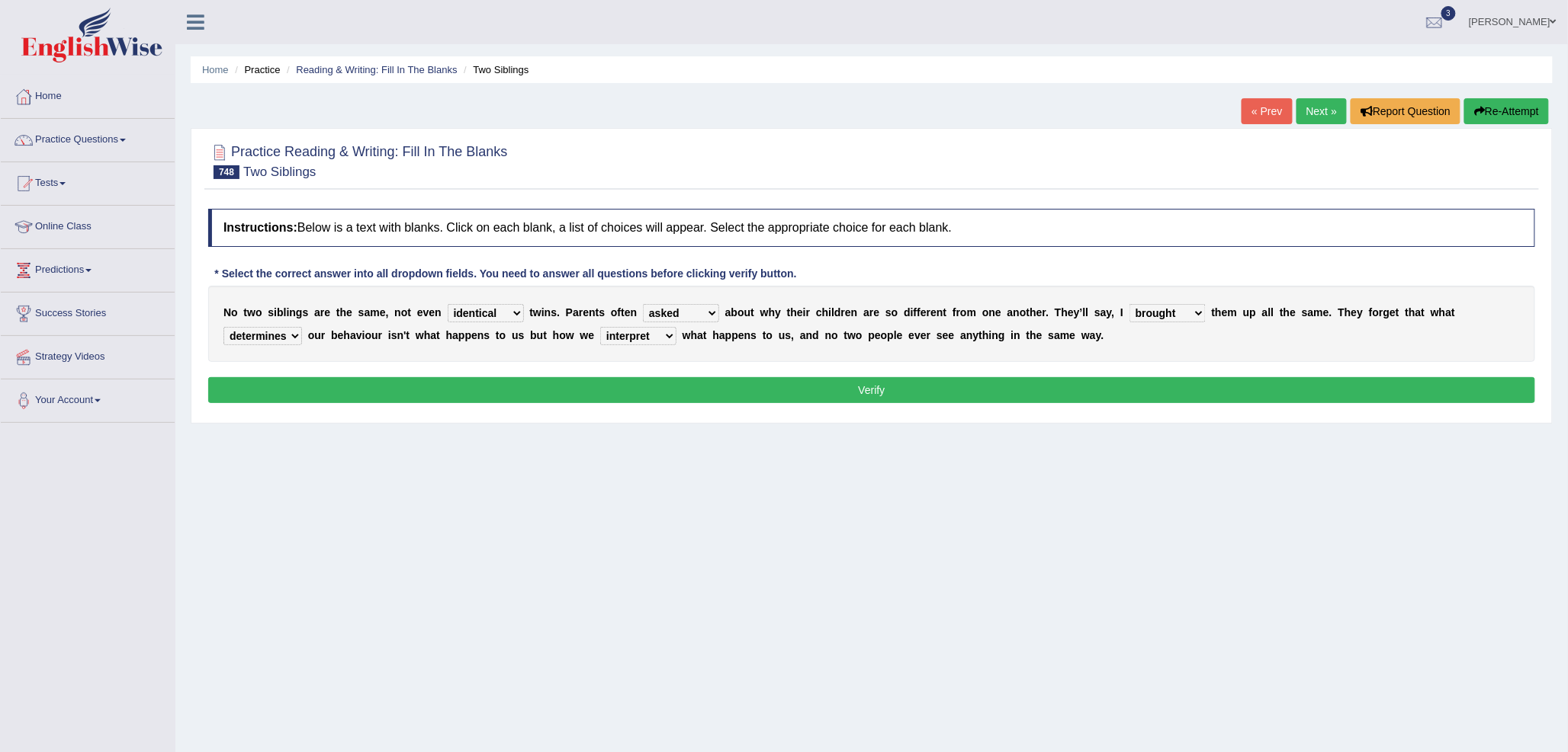
click at [796, 383] on button "Verify" at bounding box center [871, 390] width 1327 height 26
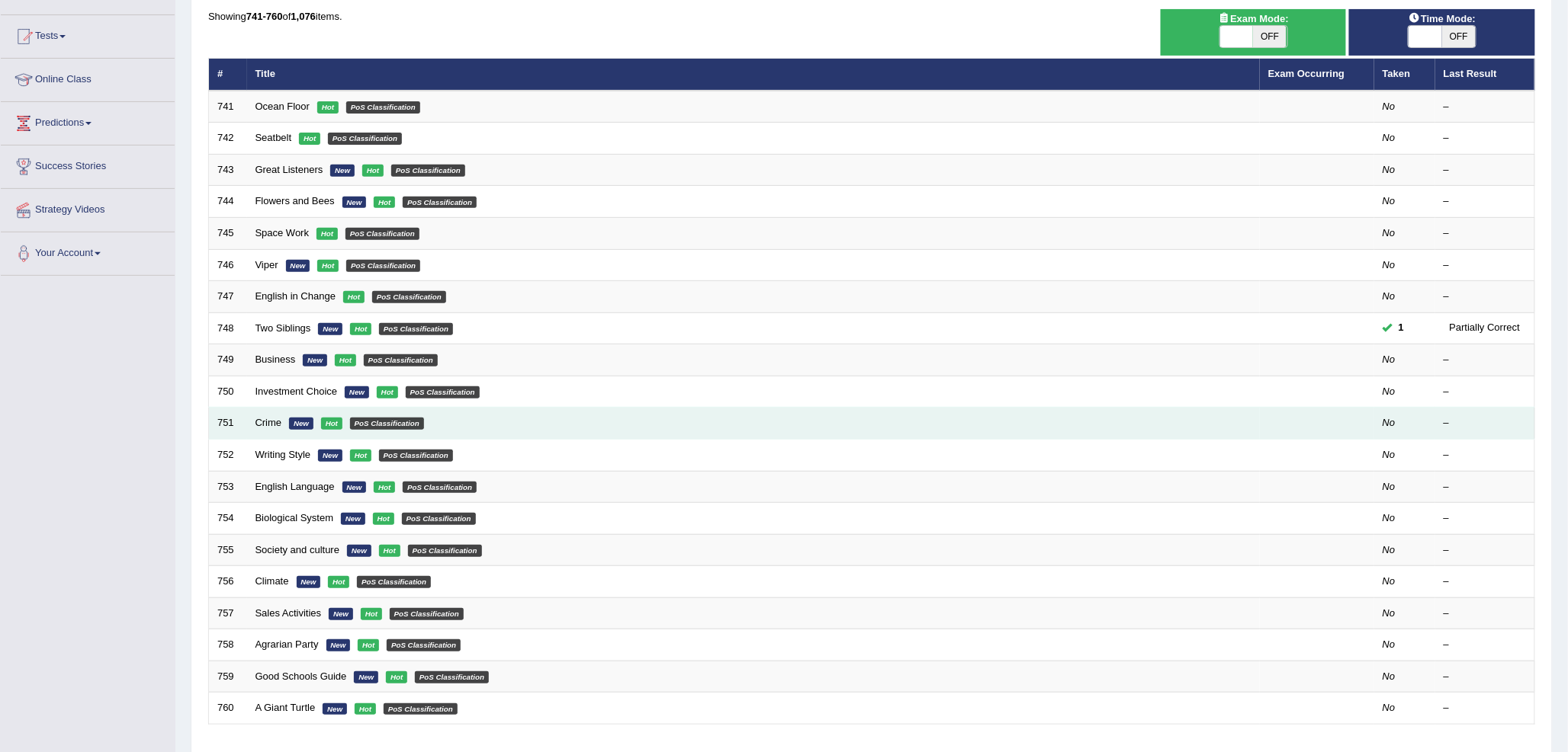
scroll to position [254, 0]
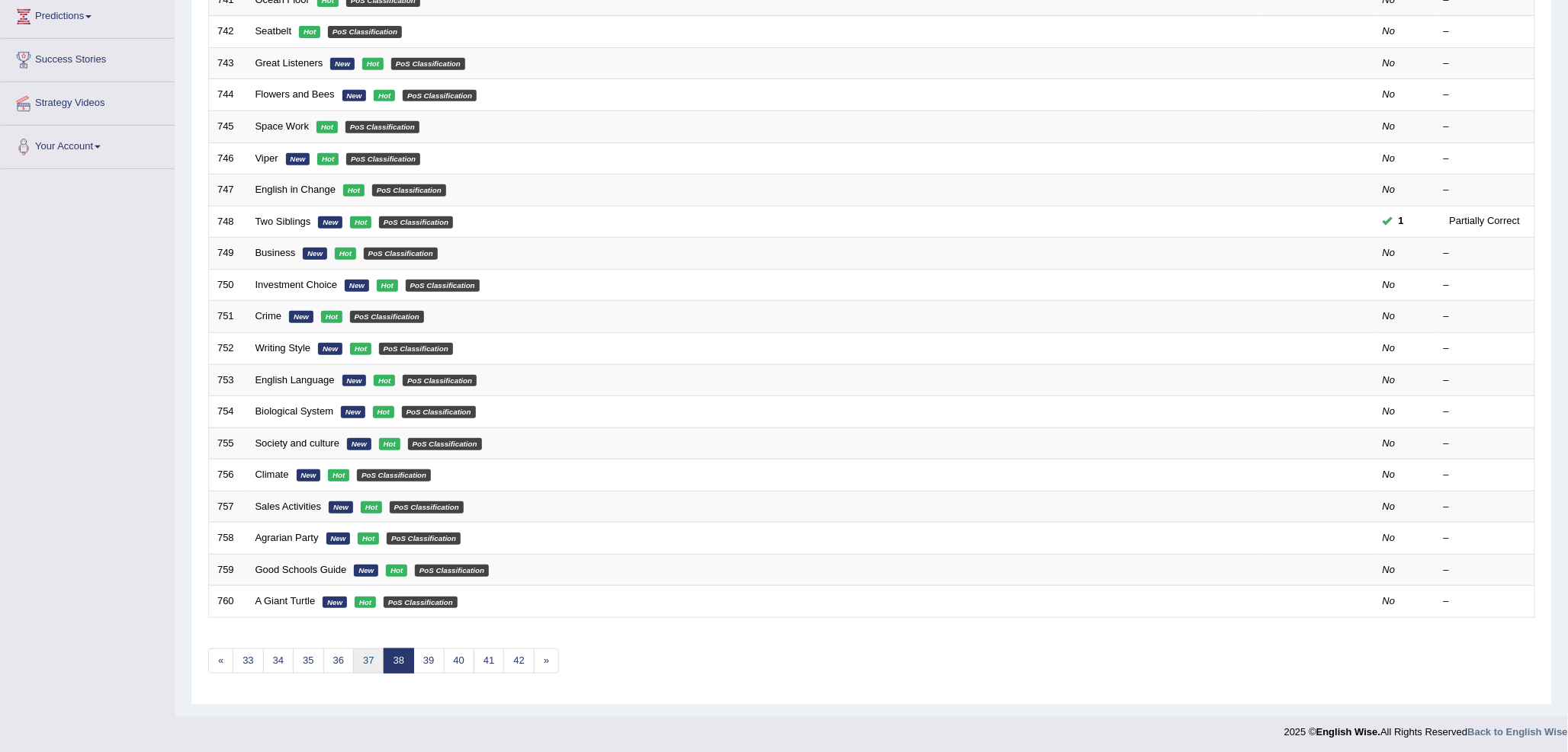
click at [381, 658] on link "37" at bounding box center [368, 661] width 30 height 25
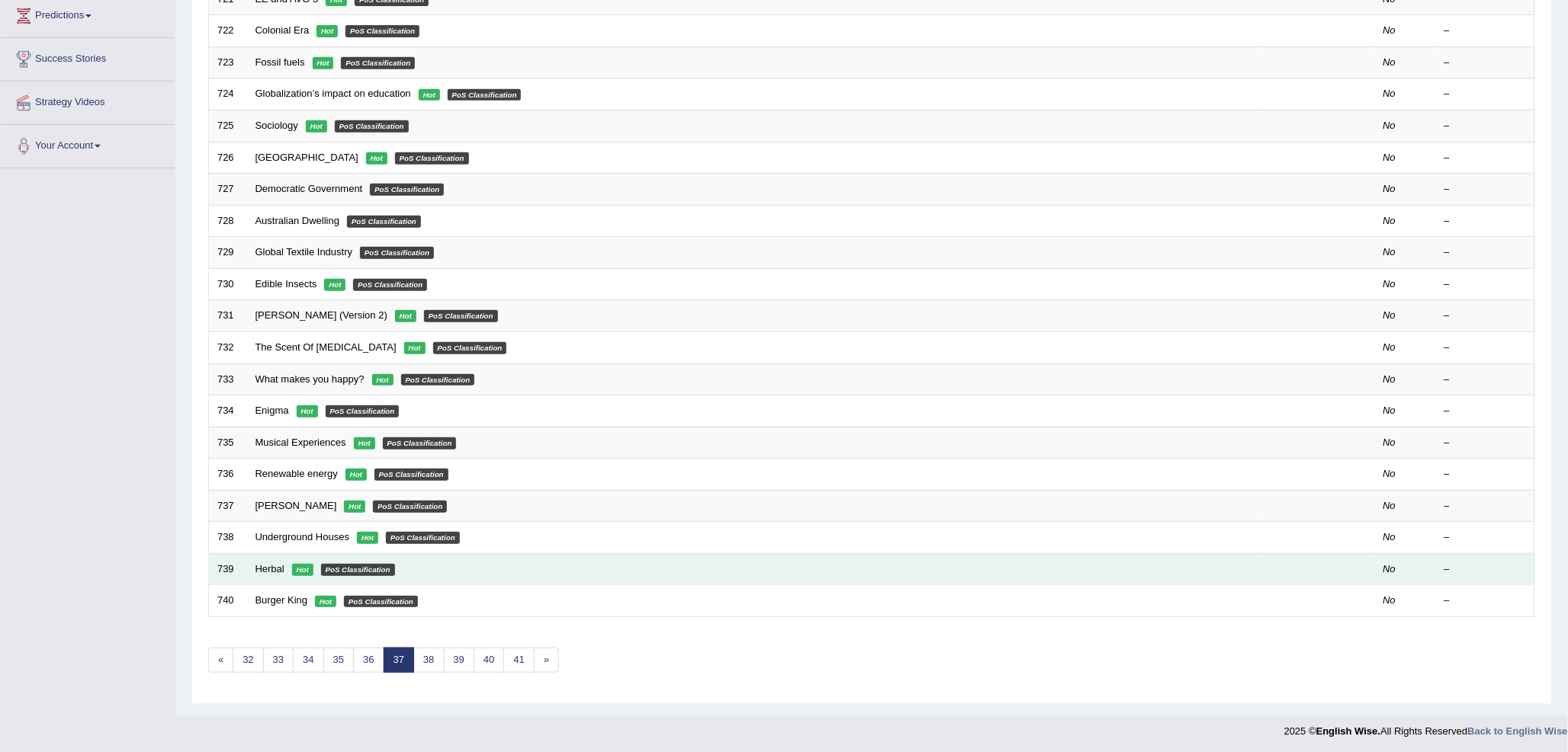
scroll to position [256, 0]
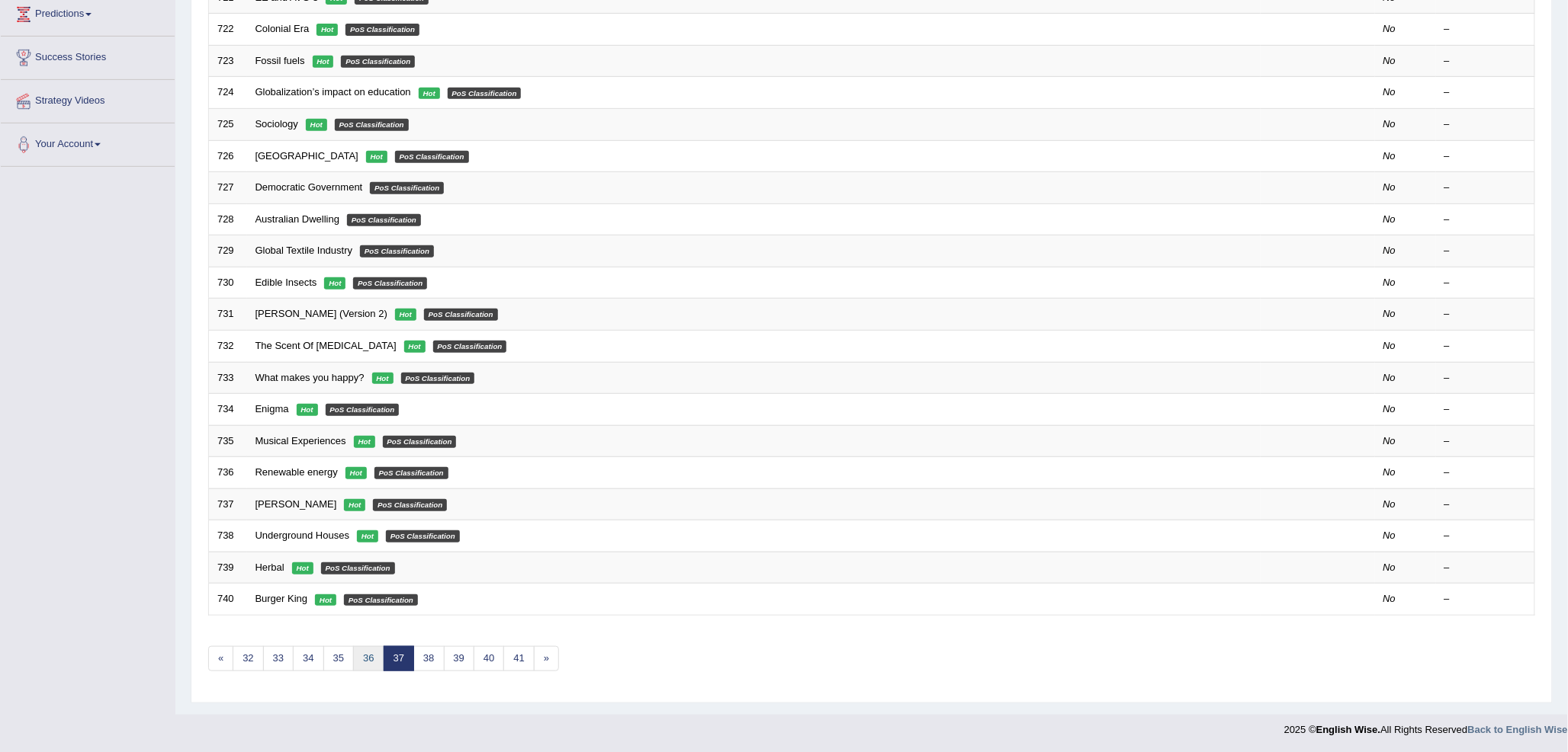
drag, startPoint x: 377, startPoint y: 660, endPoint x: 382, endPoint y: 650, distance: 11.2
click at [376, 660] on link "36" at bounding box center [368, 658] width 30 height 25
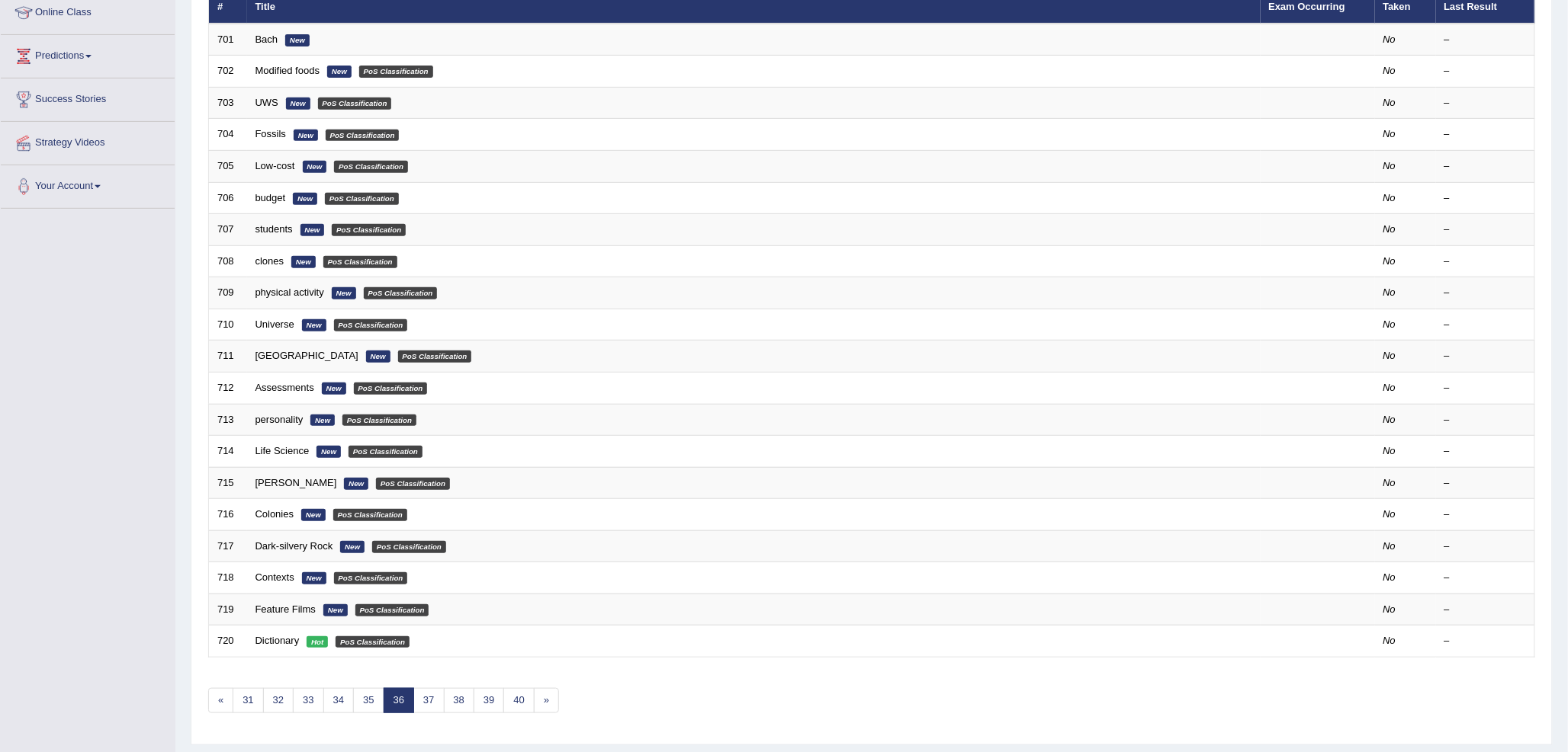
scroll to position [256, 0]
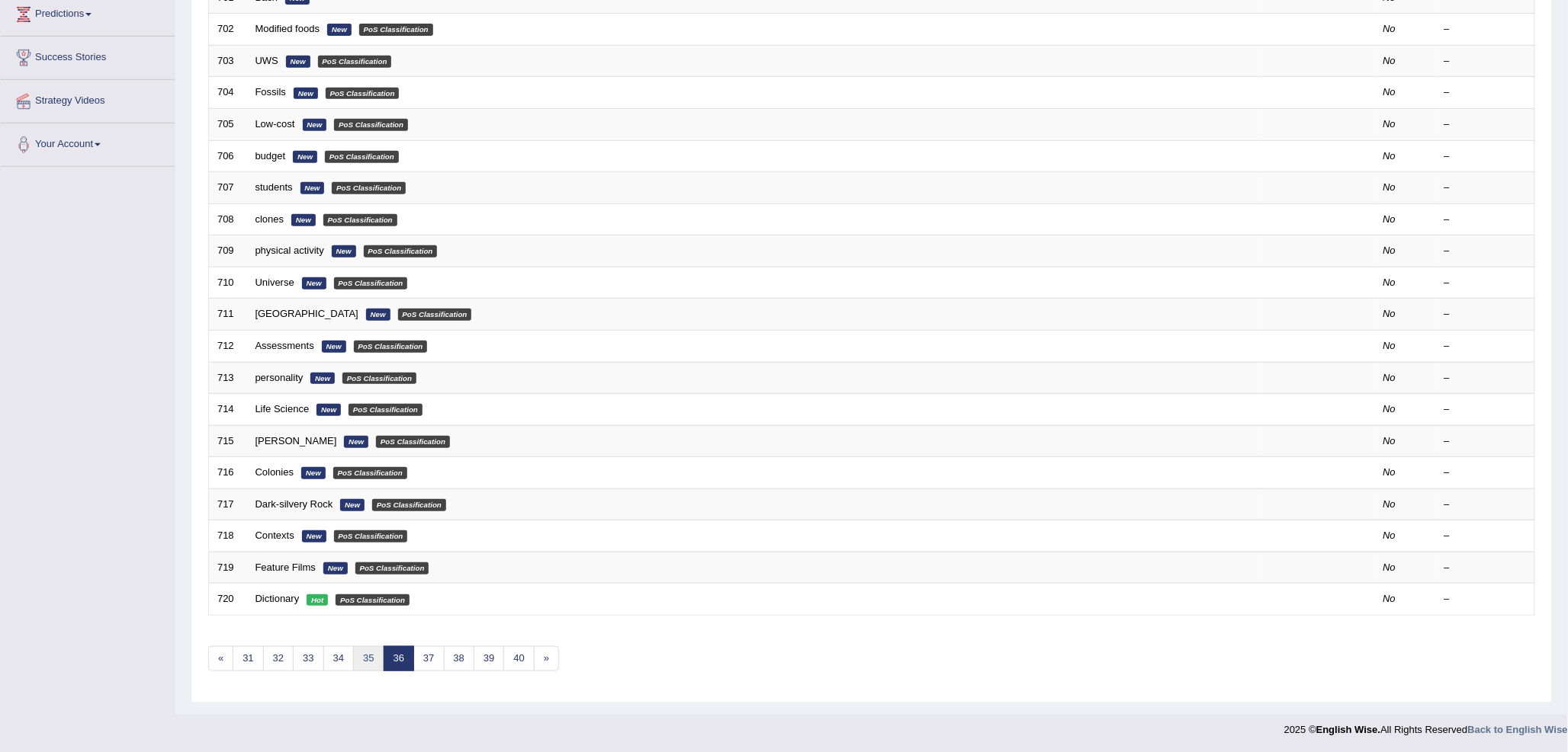
click at [374, 654] on link "35" at bounding box center [368, 658] width 30 height 25
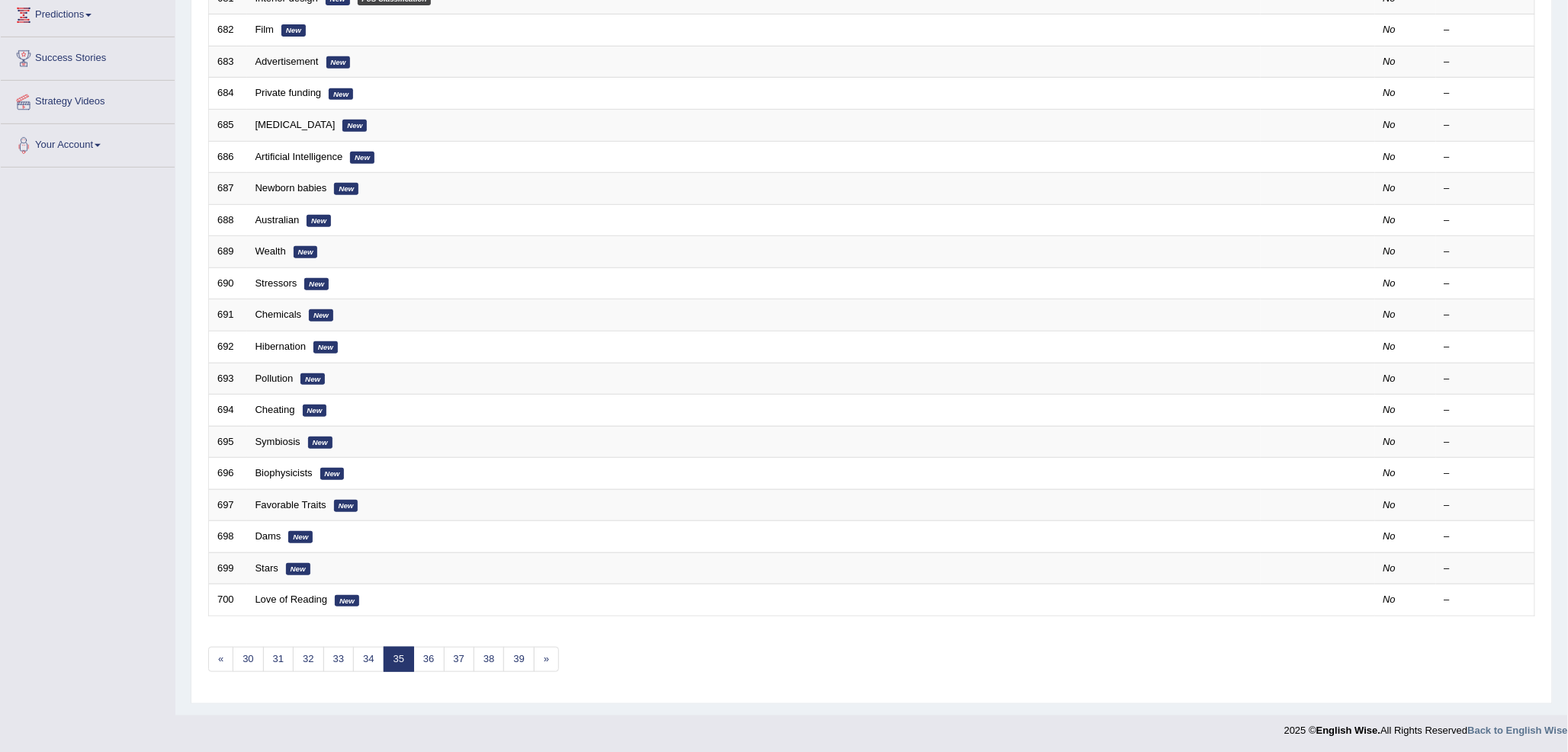
scroll to position [256, 0]
click at [364, 657] on link "34" at bounding box center [368, 658] width 30 height 25
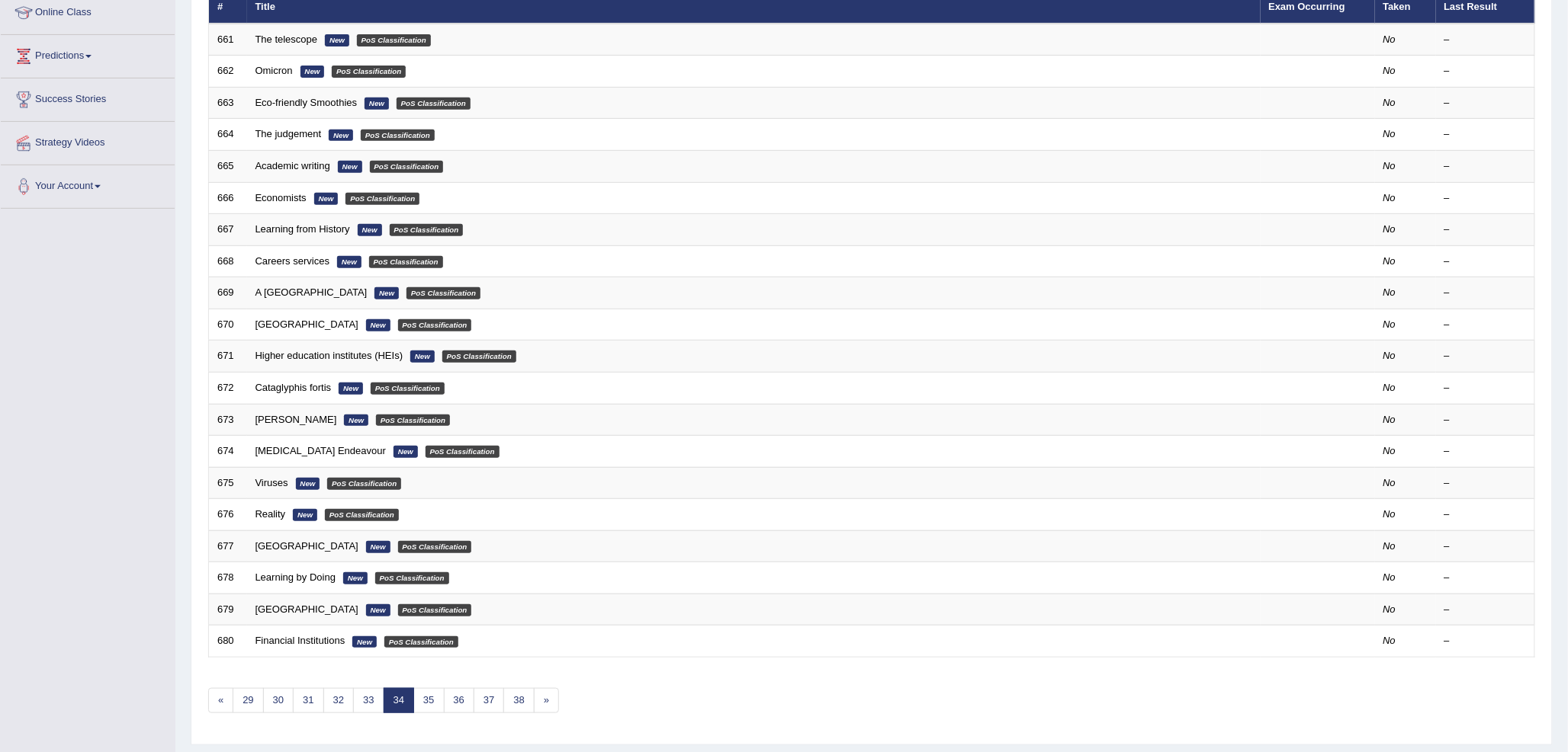
scroll to position [256, 0]
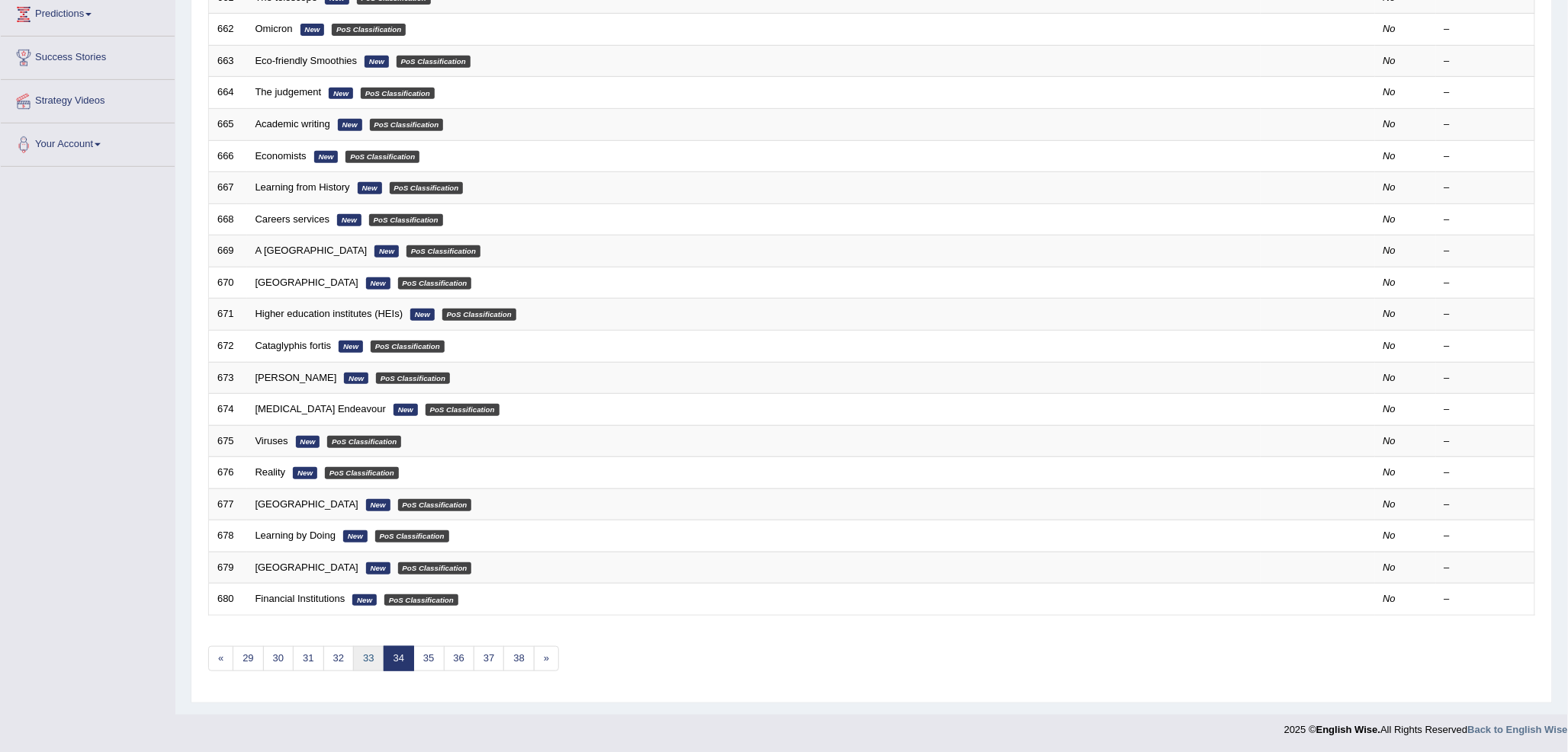
click at [363, 667] on link "33" at bounding box center [368, 658] width 30 height 25
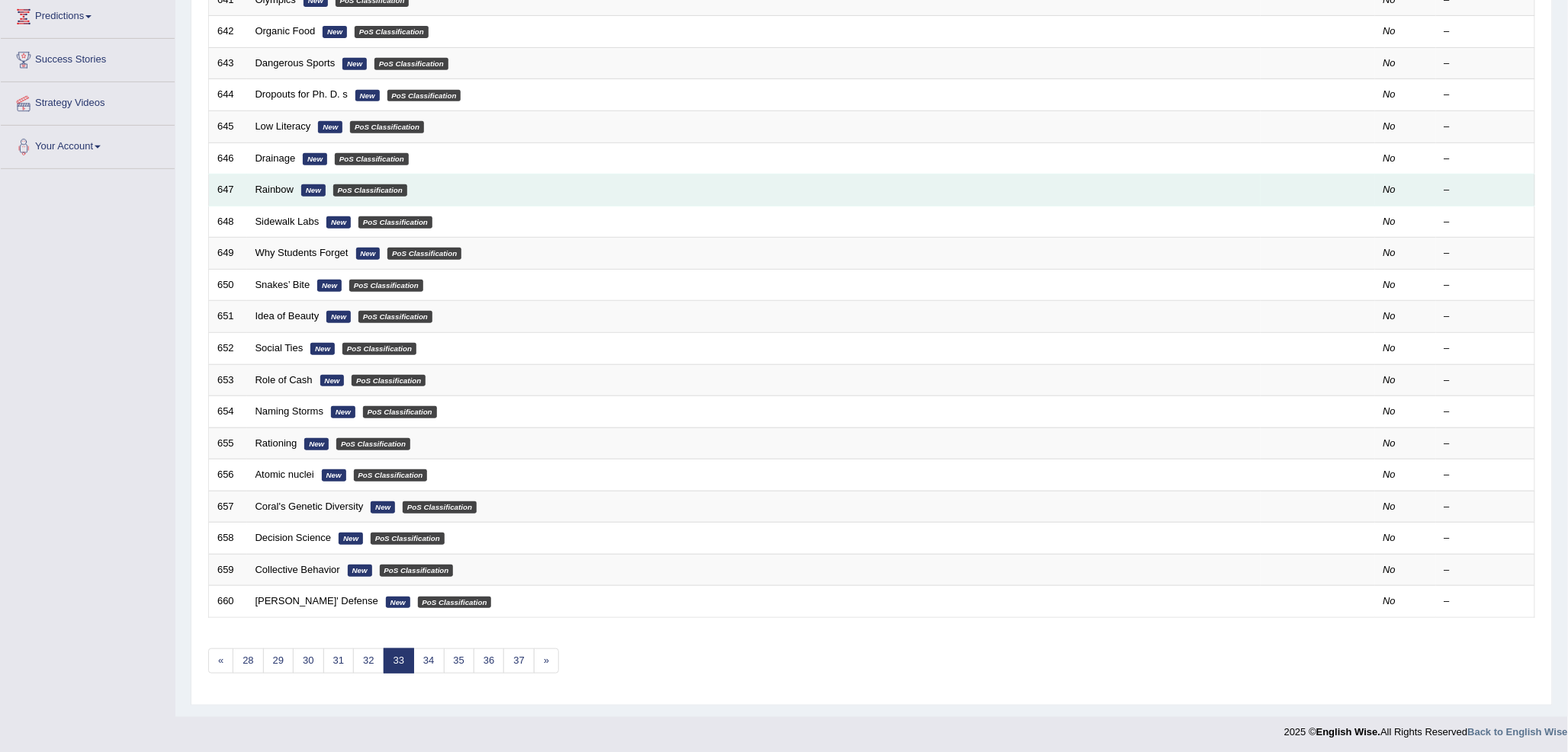
scroll to position [256, 0]
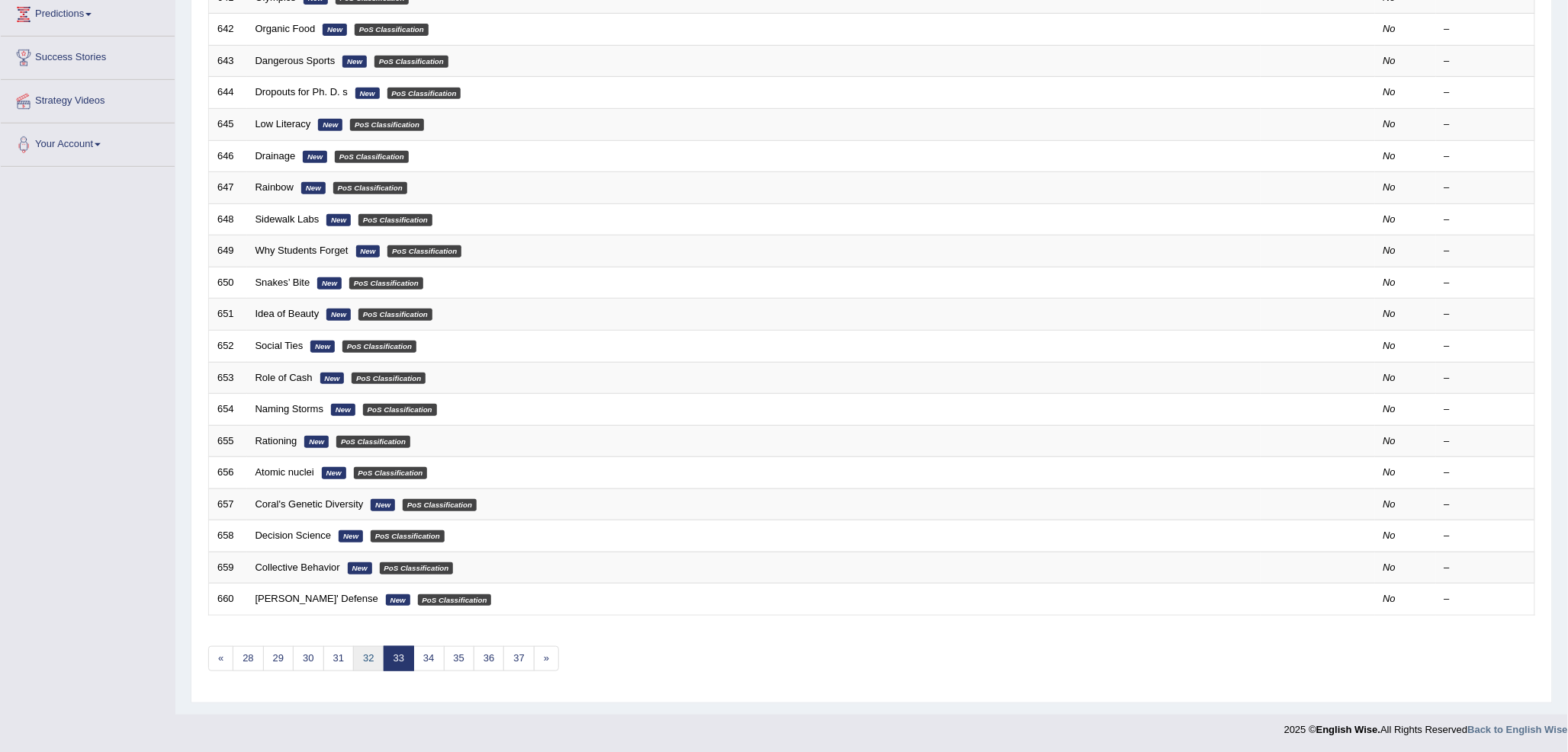
click at [359, 657] on link "32" at bounding box center [368, 658] width 30 height 25
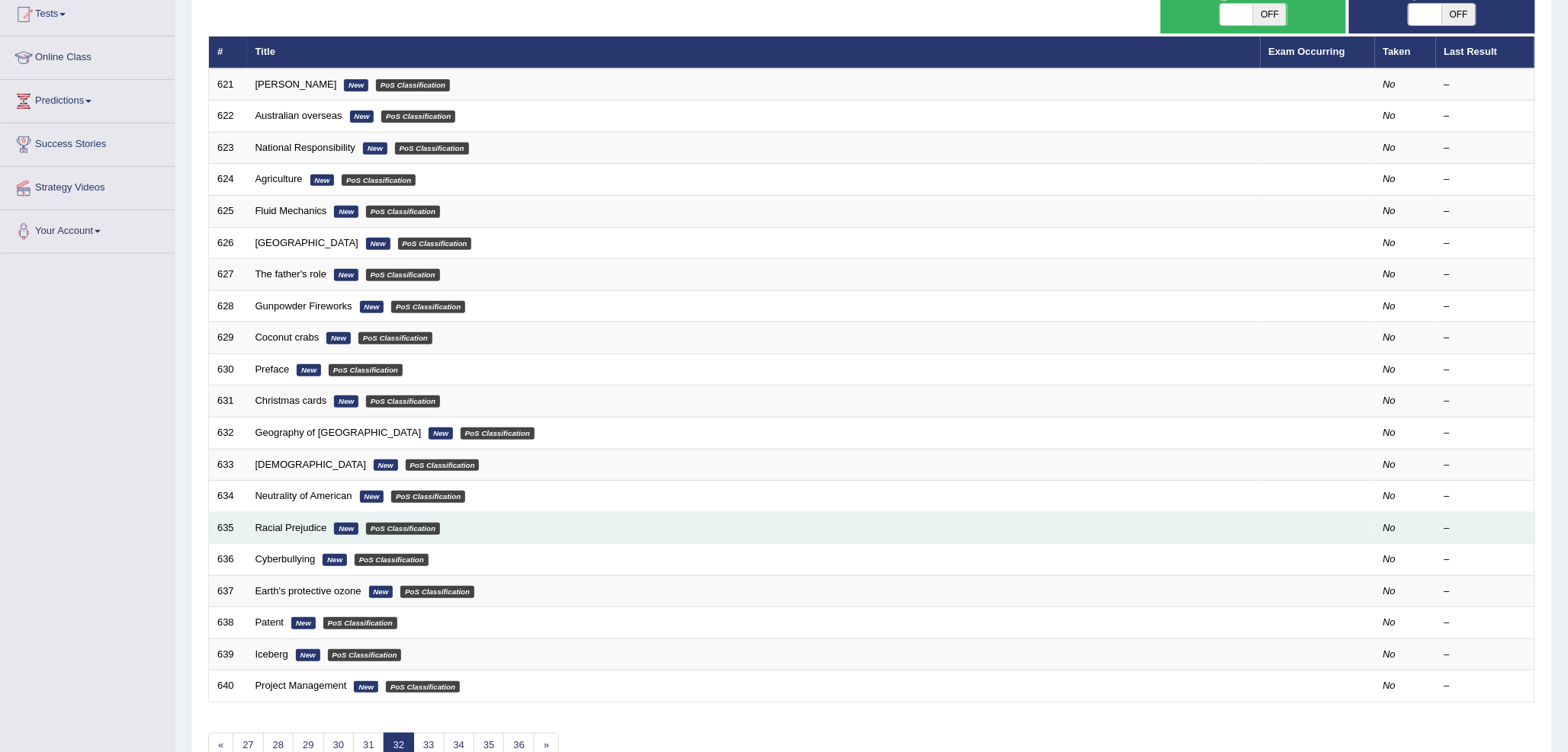
scroll to position [254, 0]
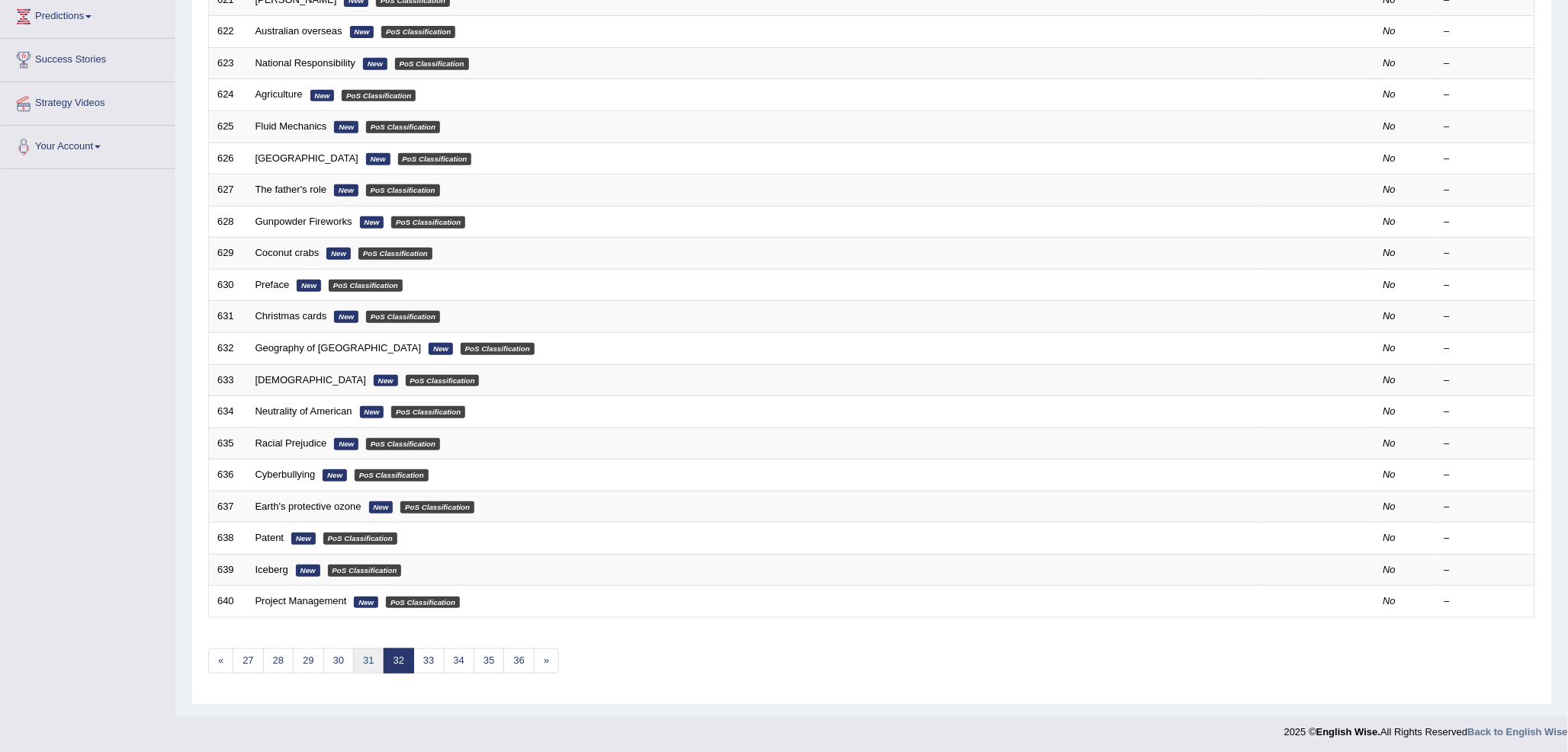
click at [364, 660] on link "31" at bounding box center [368, 661] width 30 height 25
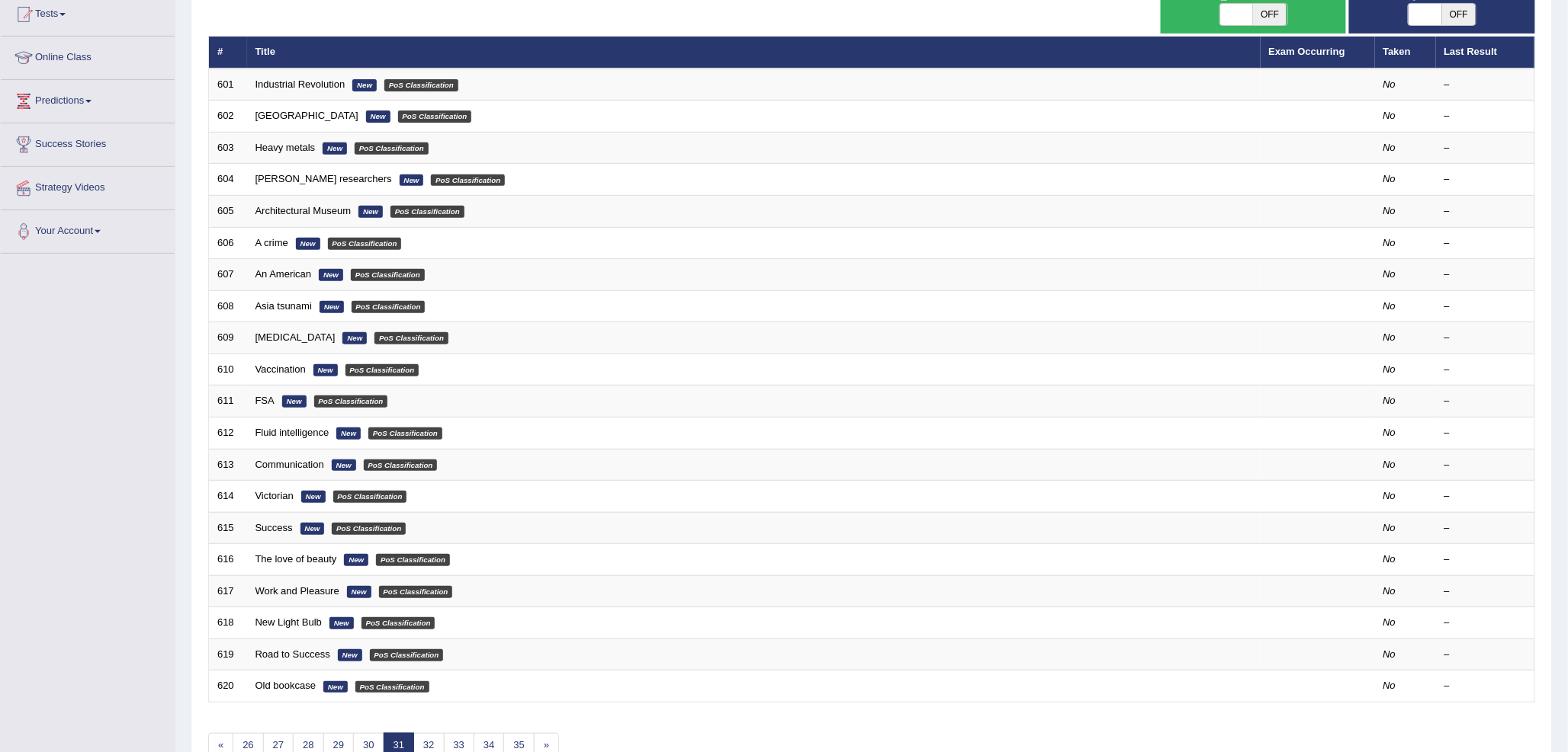
scroll to position [254, 0]
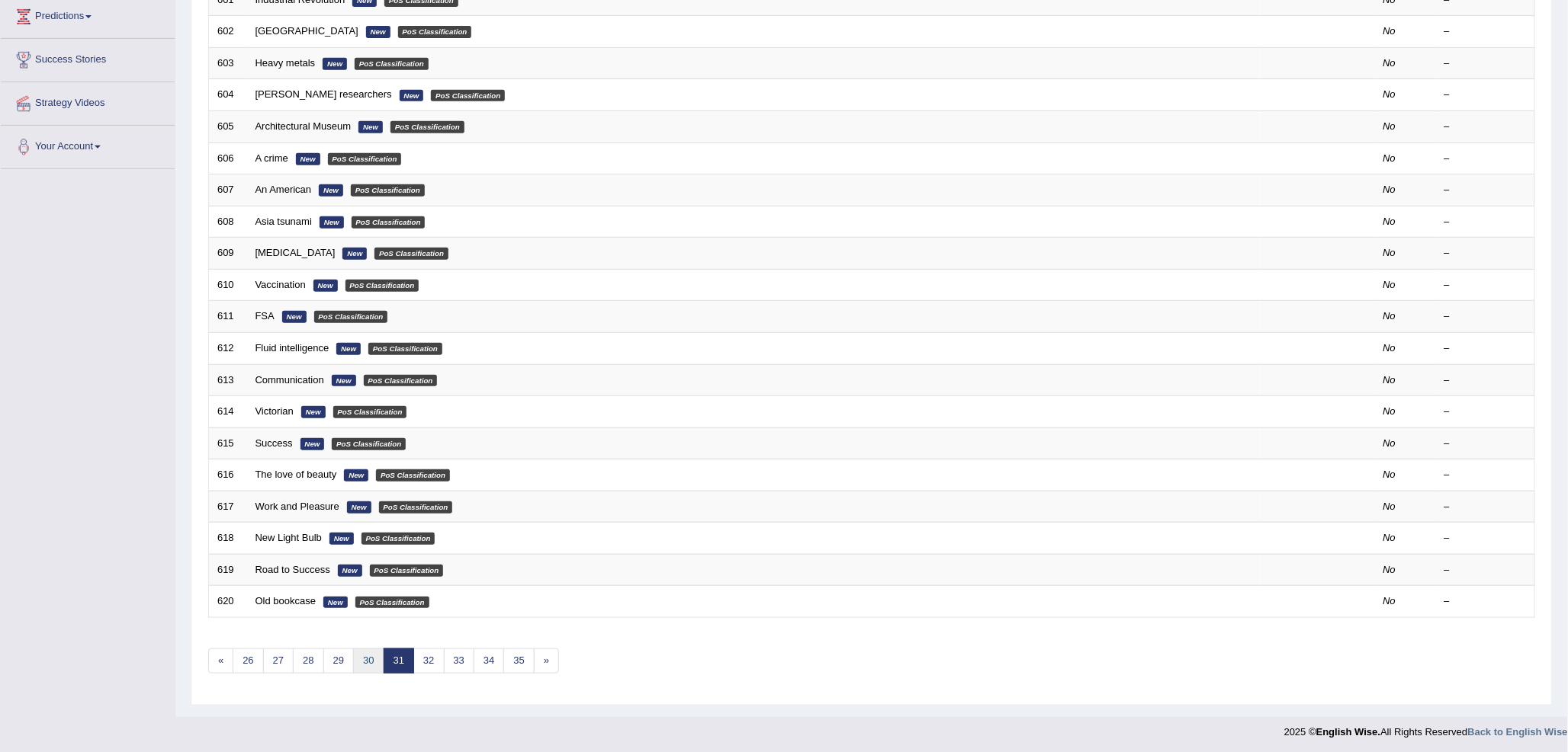
click at [364, 664] on link "30" at bounding box center [368, 661] width 30 height 25
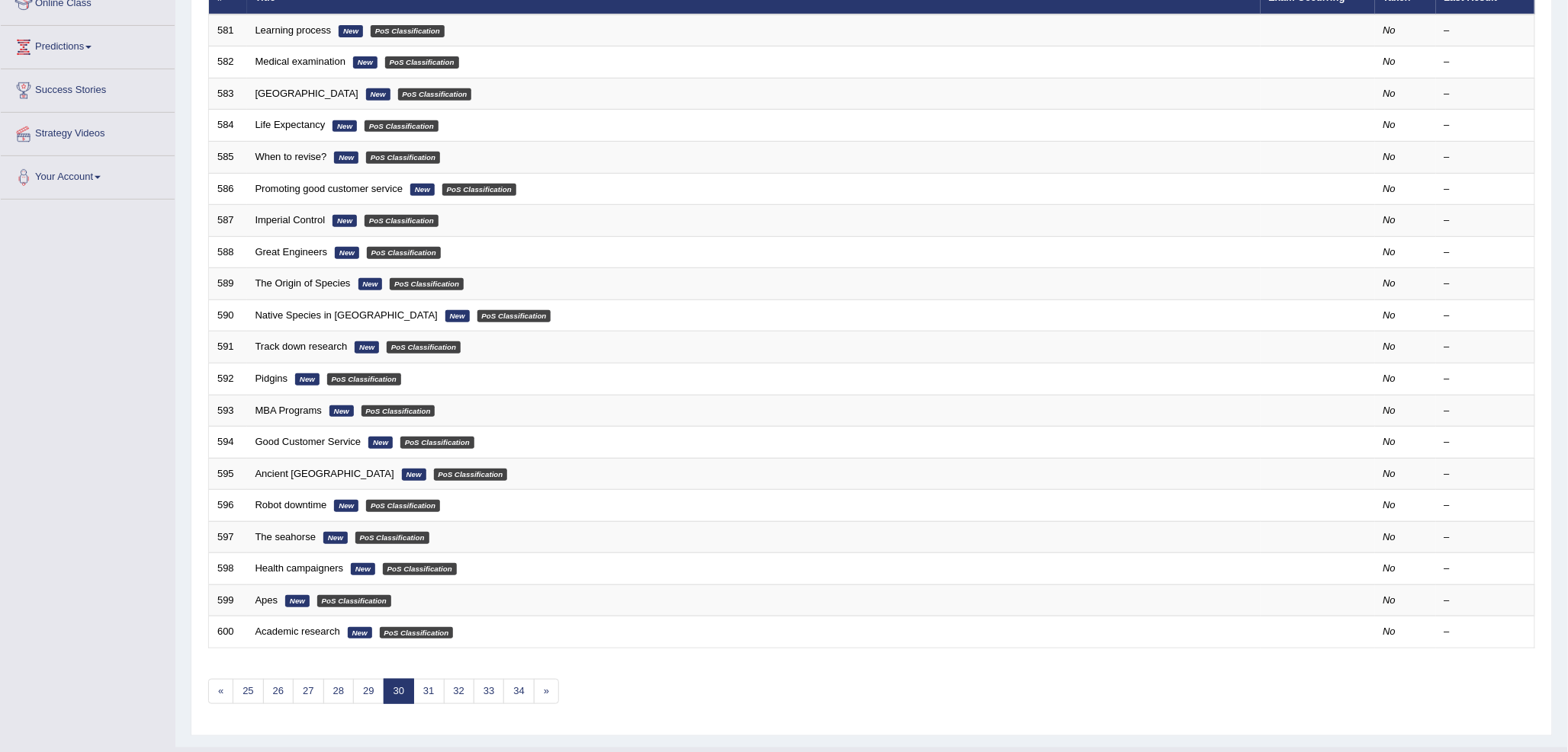
scroll to position [254, 0]
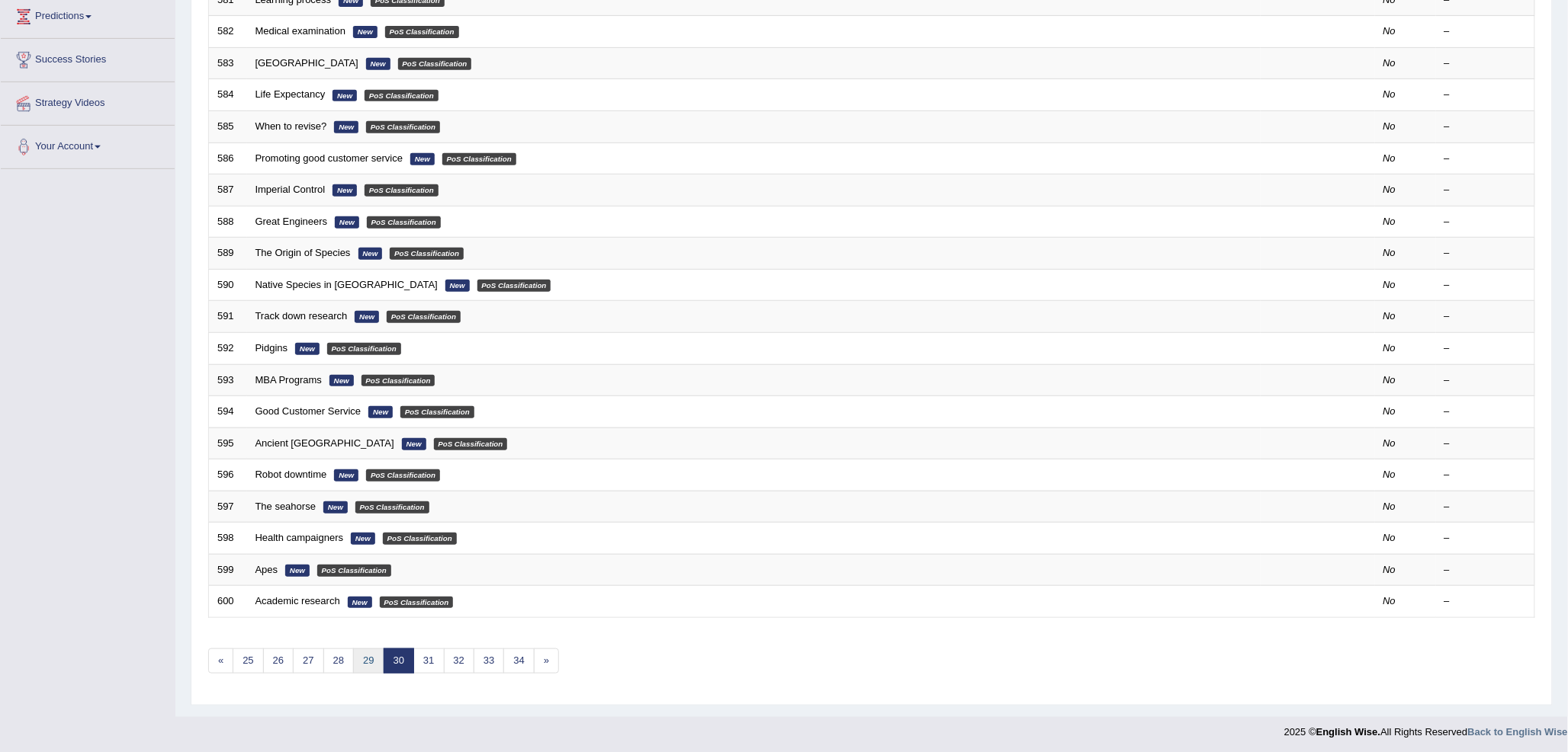
click at [364, 664] on link "29" at bounding box center [368, 661] width 30 height 25
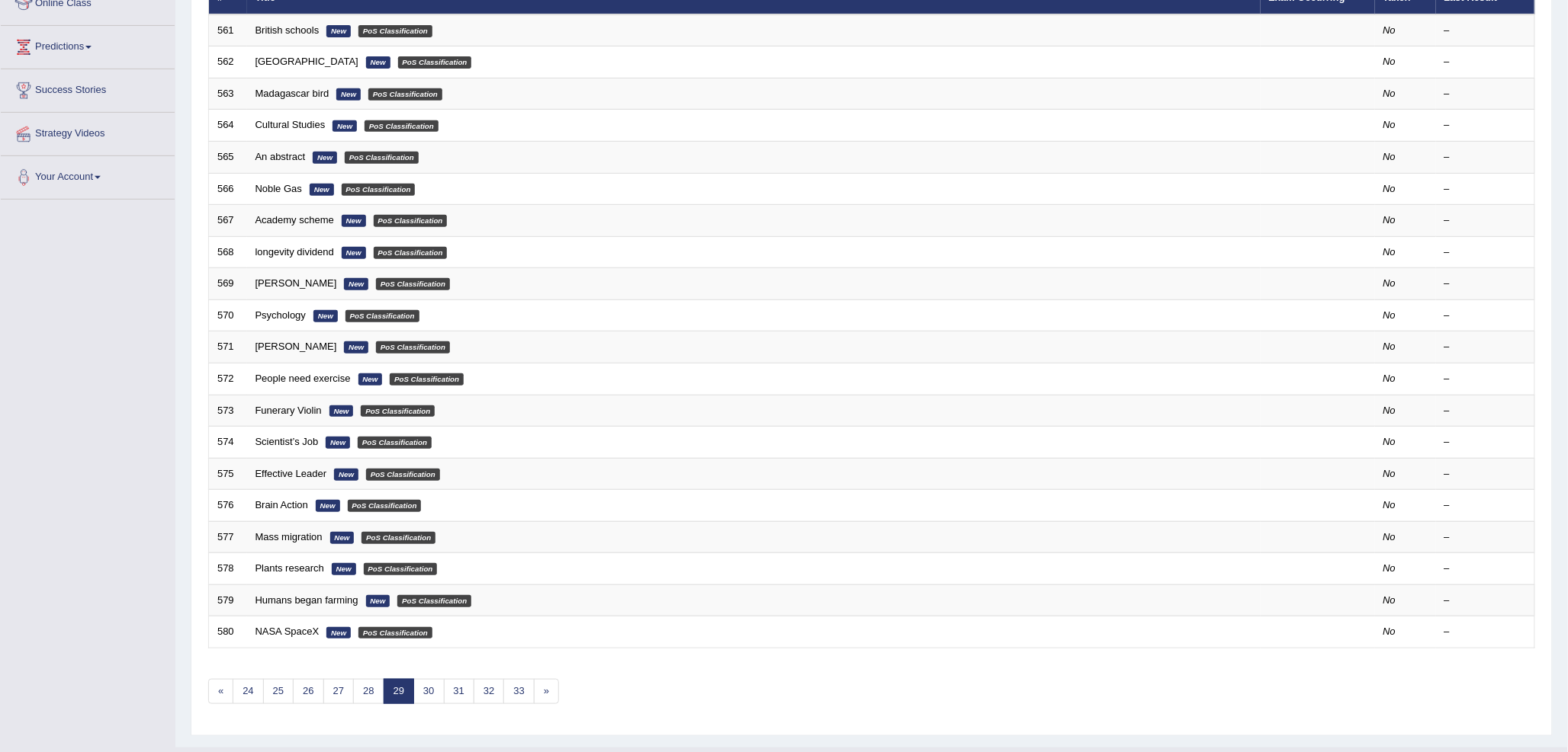
scroll to position [254, 0]
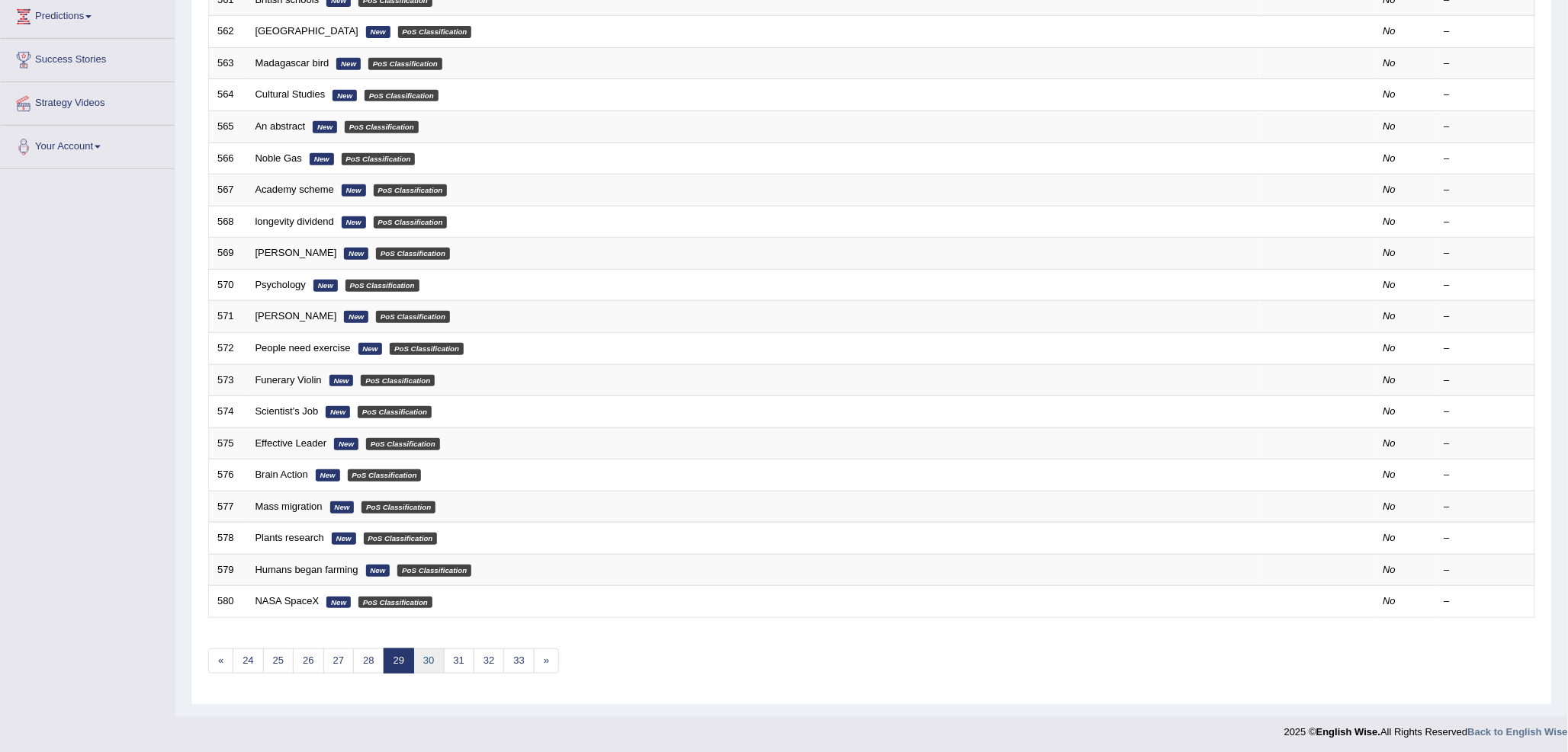
click at [437, 663] on link "30" at bounding box center [428, 661] width 30 height 25
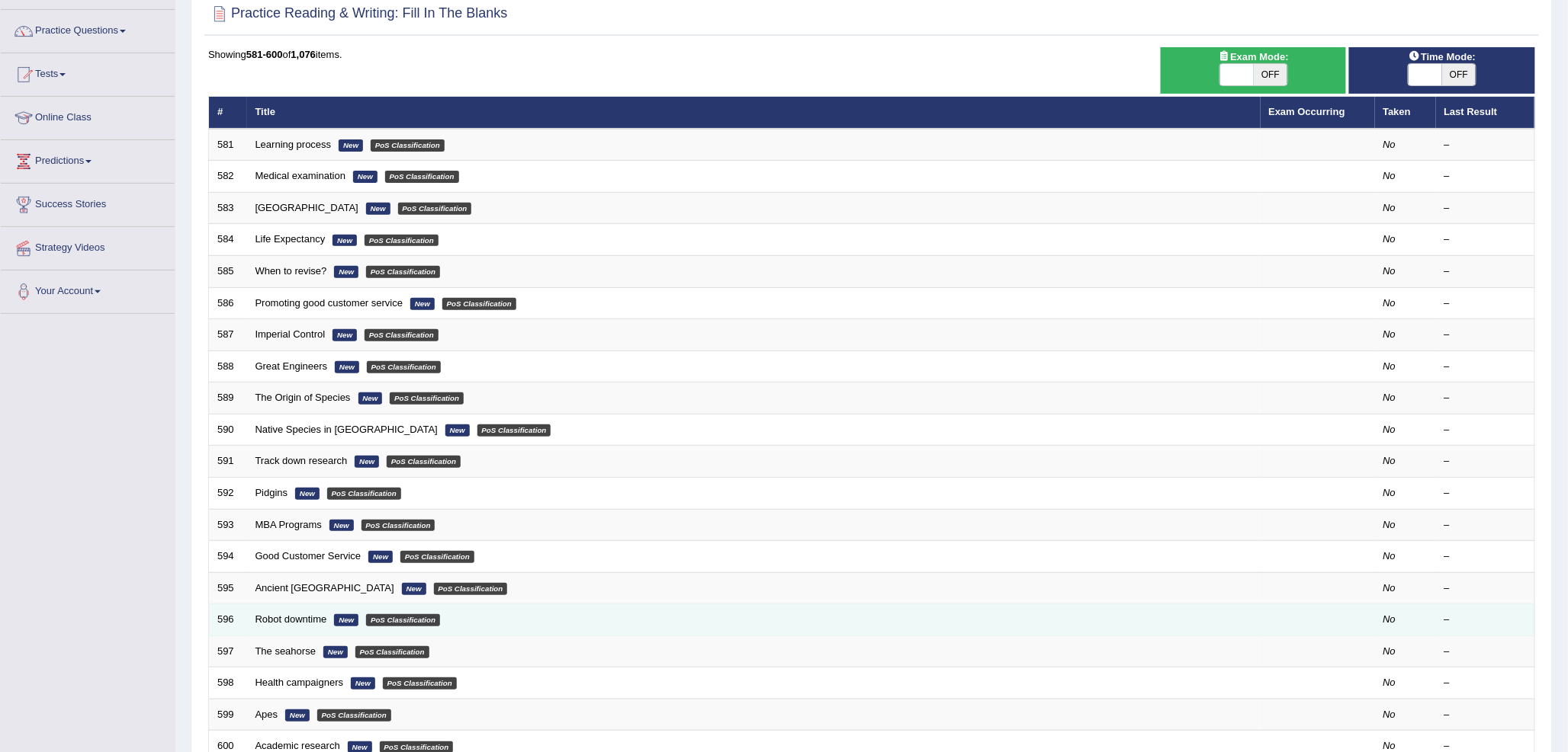
scroll to position [256, 0]
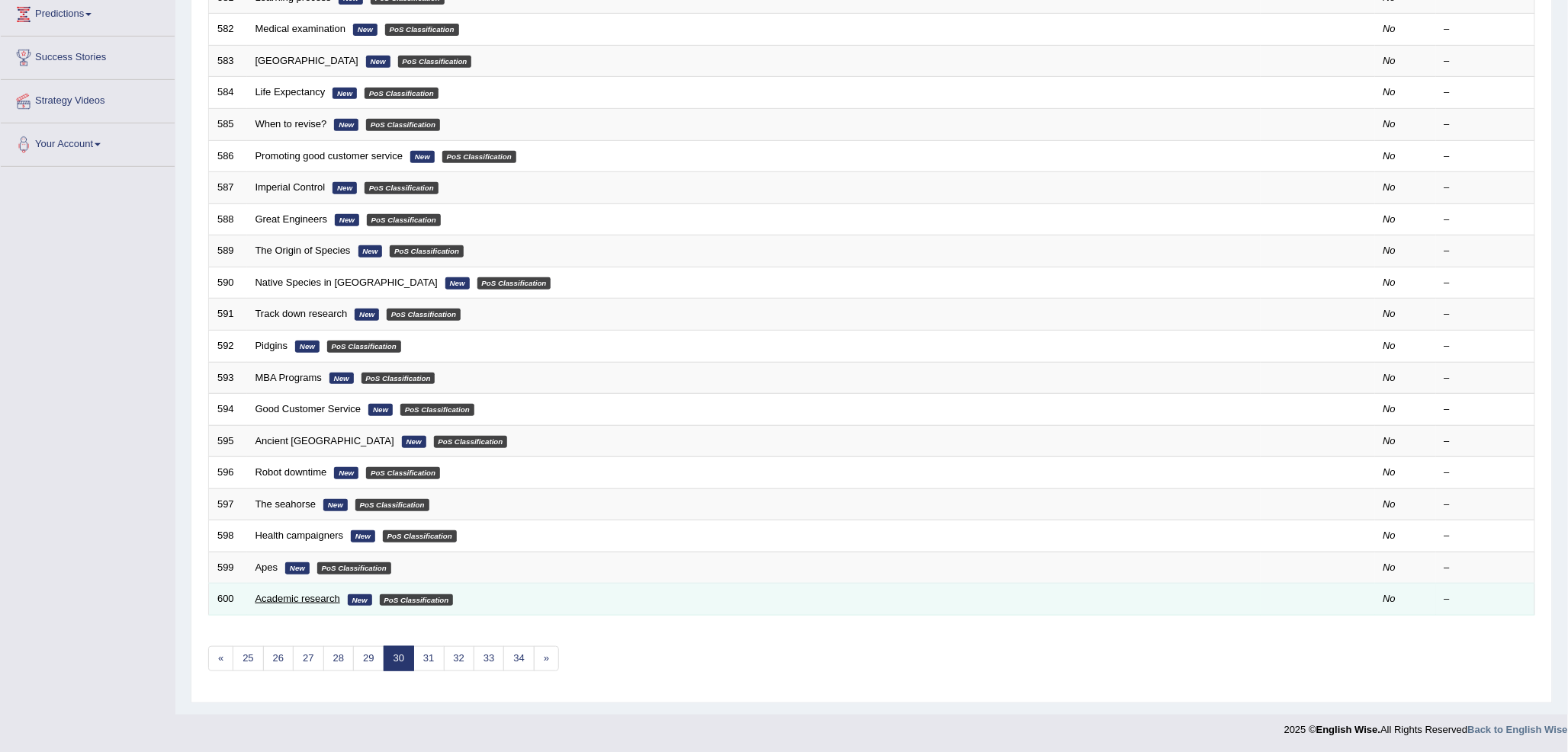
click at [295, 597] on link "Academic research" at bounding box center [298, 598] width 85 height 11
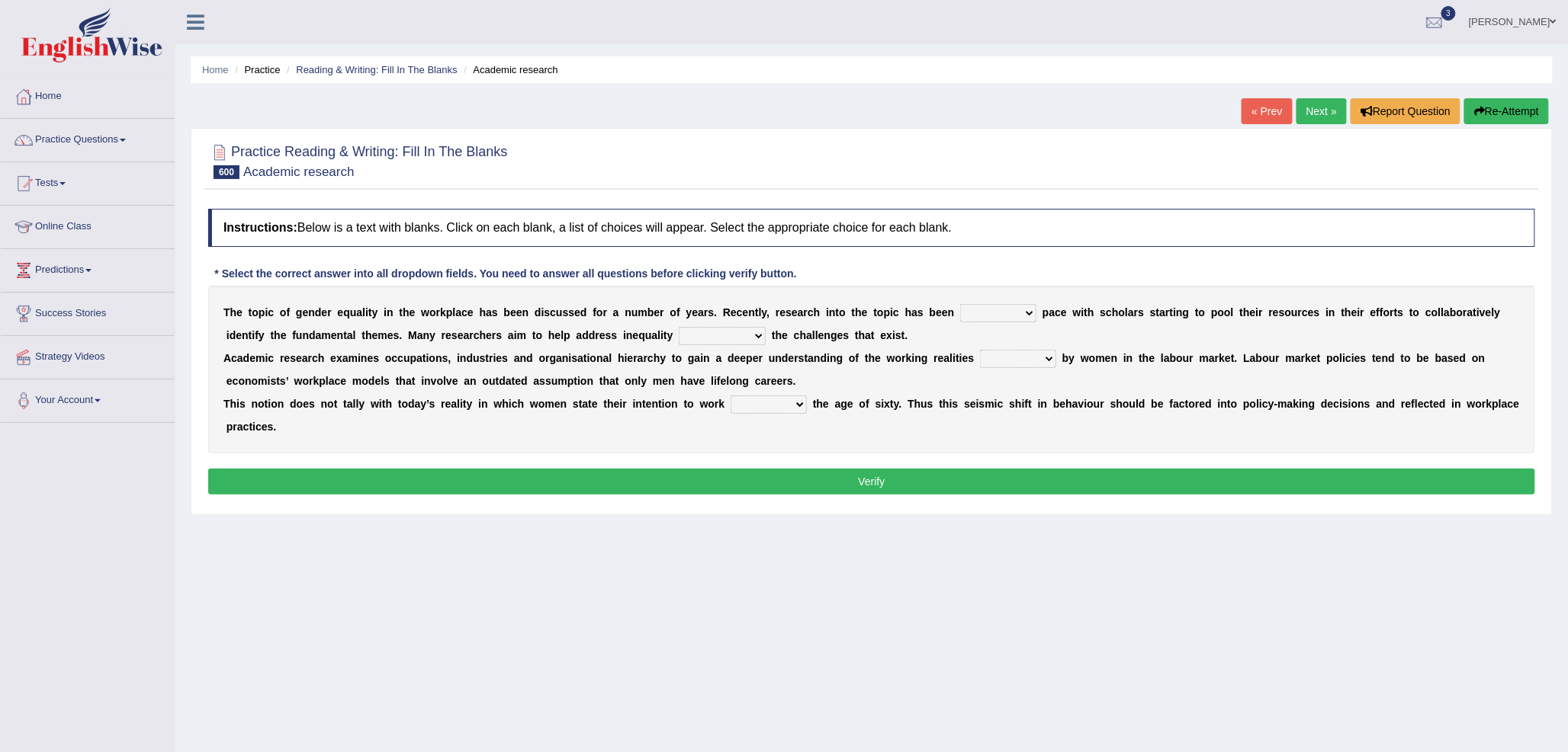
click at [964, 315] on select "gathering producing increasing achieving" at bounding box center [998, 313] width 76 height 18
select select "increasing"
click at [960, 304] on select "gathering producing increasing achieving" at bounding box center [998, 313] width 76 height 18
click at [715, 338] on select "despite however although nevertheless" at bounding box center [722, 336] width 87 height 18
select select "despite"
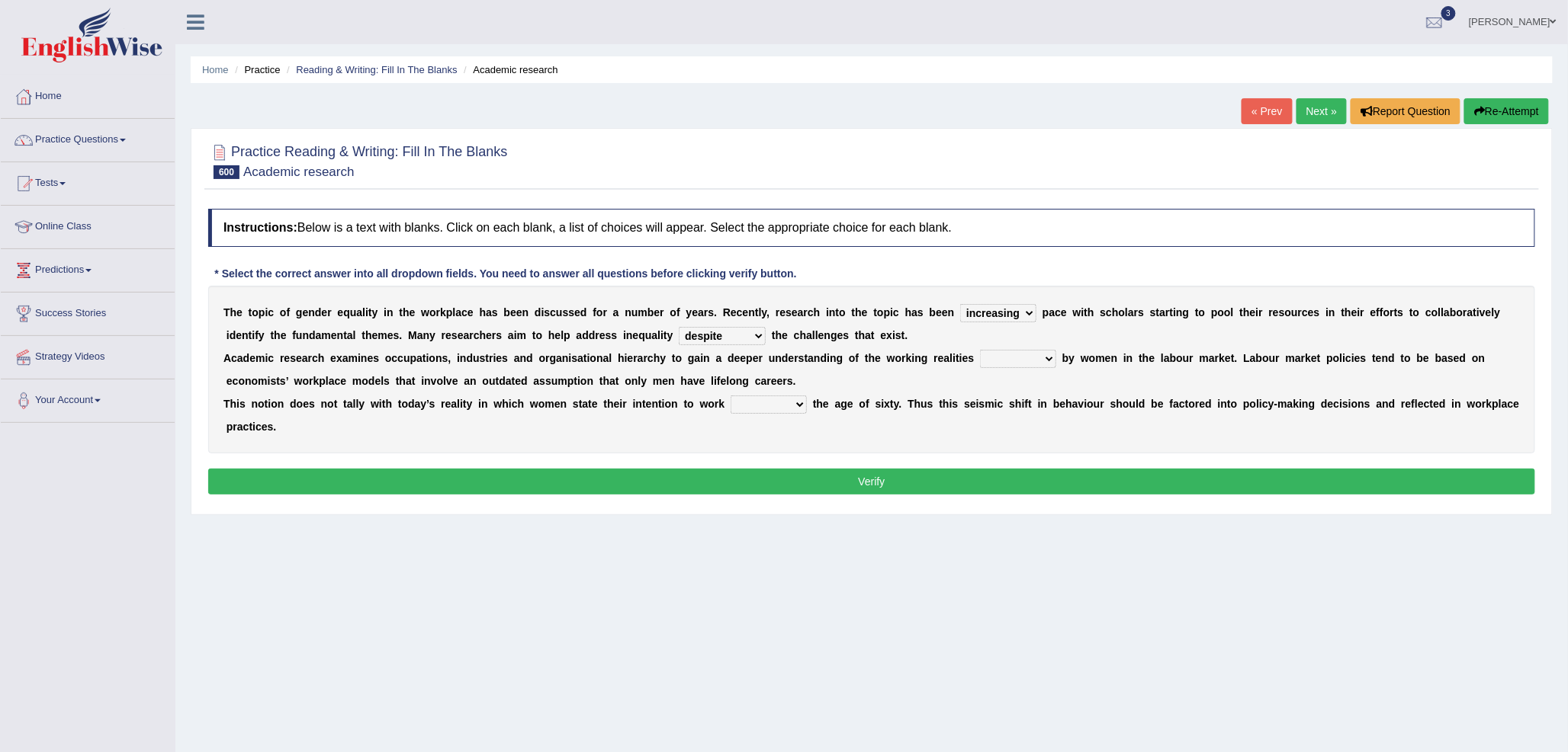
click at [679, 327] on select "despite however although nevertheless" at bounding box center [722, 336] width 87 height 18
click at [997, 358] on select "faced forced resisted addressed" at bounding box center [1018, 358] width 76 height 18
select select "faced"
click at [980, 350] on select "faced forced resisted addressed" at bounding box center [1018, 358] width 76 height 18
click at [771, 399] on select "towards beyond through upon" at bounding box center [769, 404] width 76 height 18
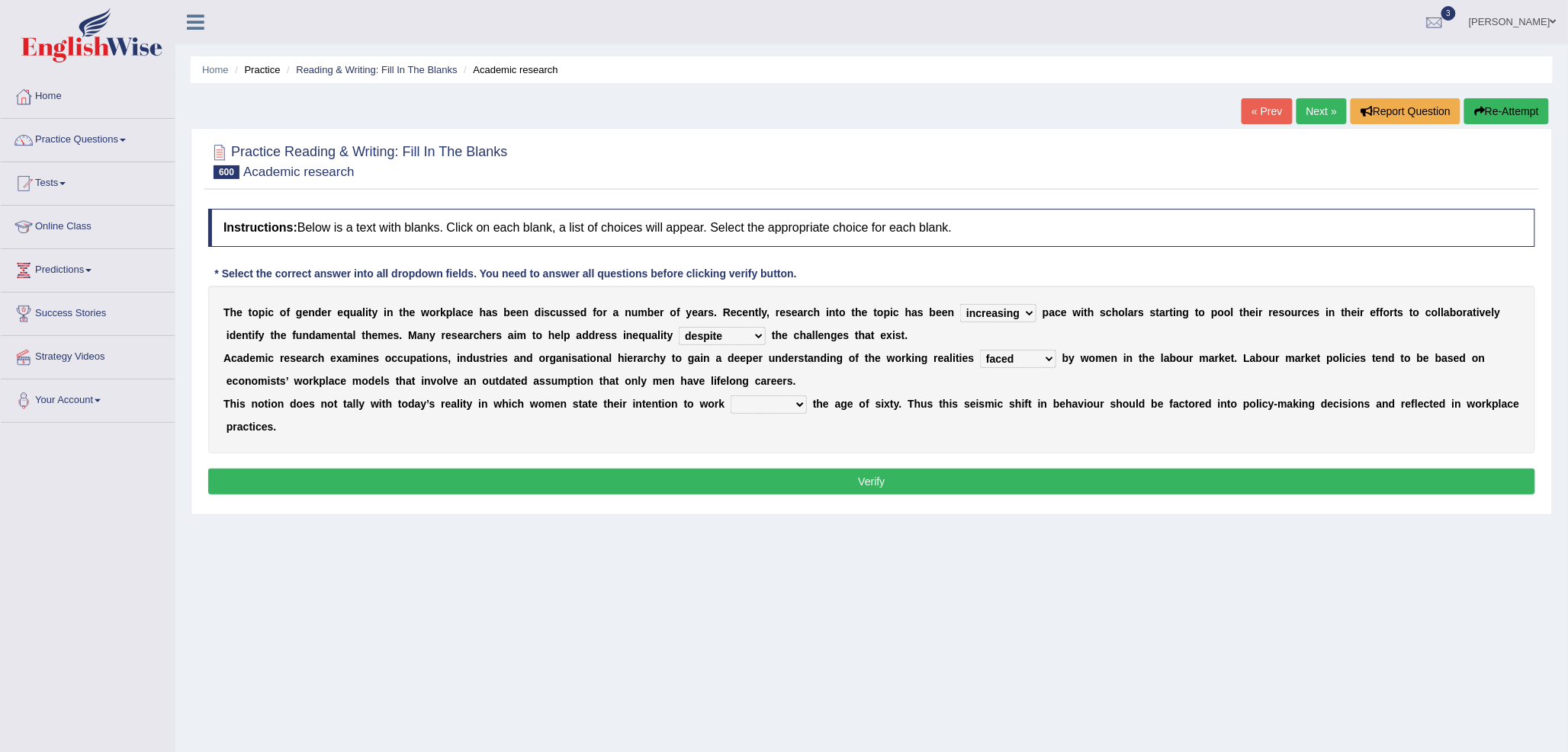
select select "beyond"
click at [731, 396] on select "towards beyond through upon" at bounding box center [769, 404] width 76 height 18
click at [795, 485] on button "Verify" at bounding box center [871, 481] width 1327 height 26
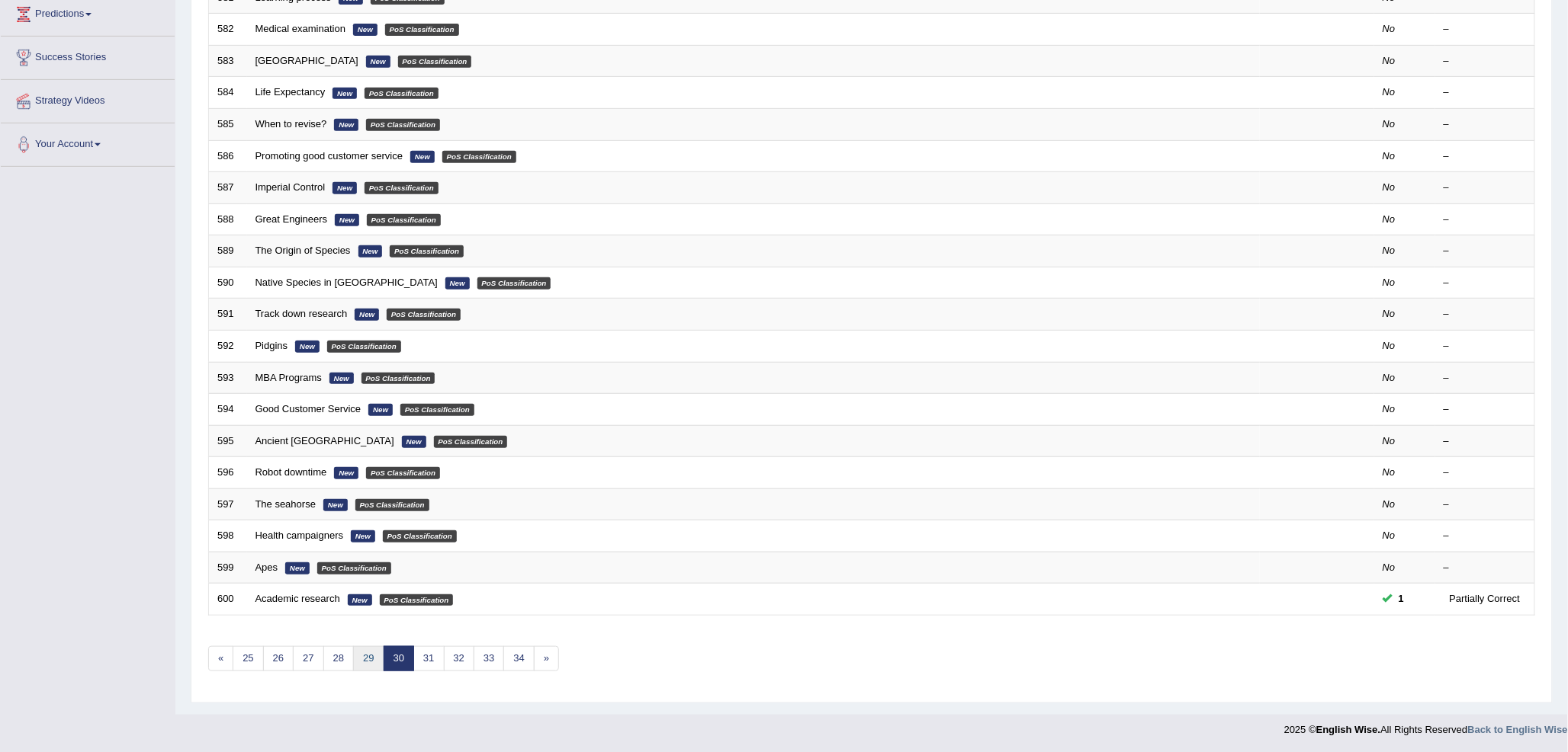
click at [369, 659] on link "29" at bounding box center [368, 658] width 30 height 25
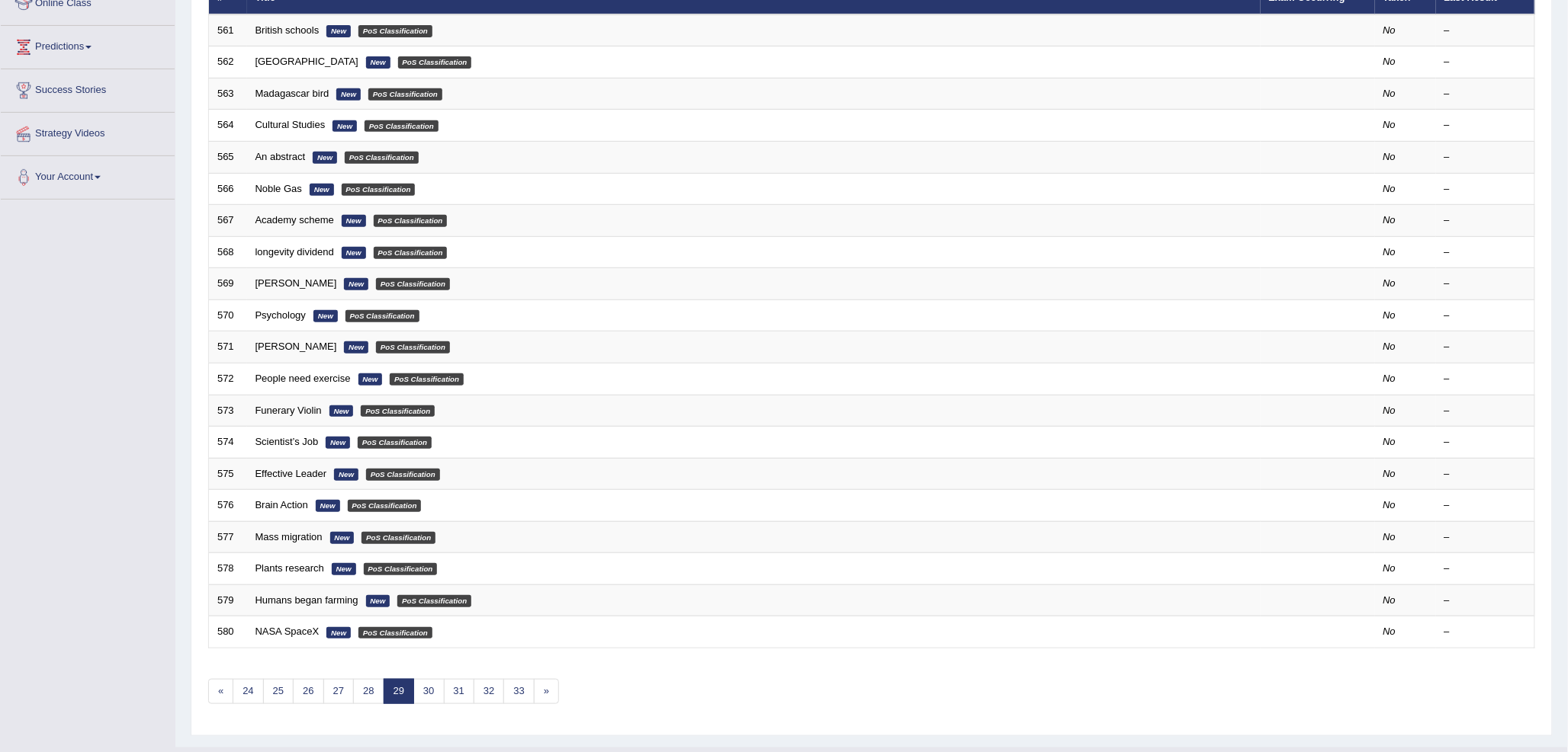
scroll to position [254, 0]
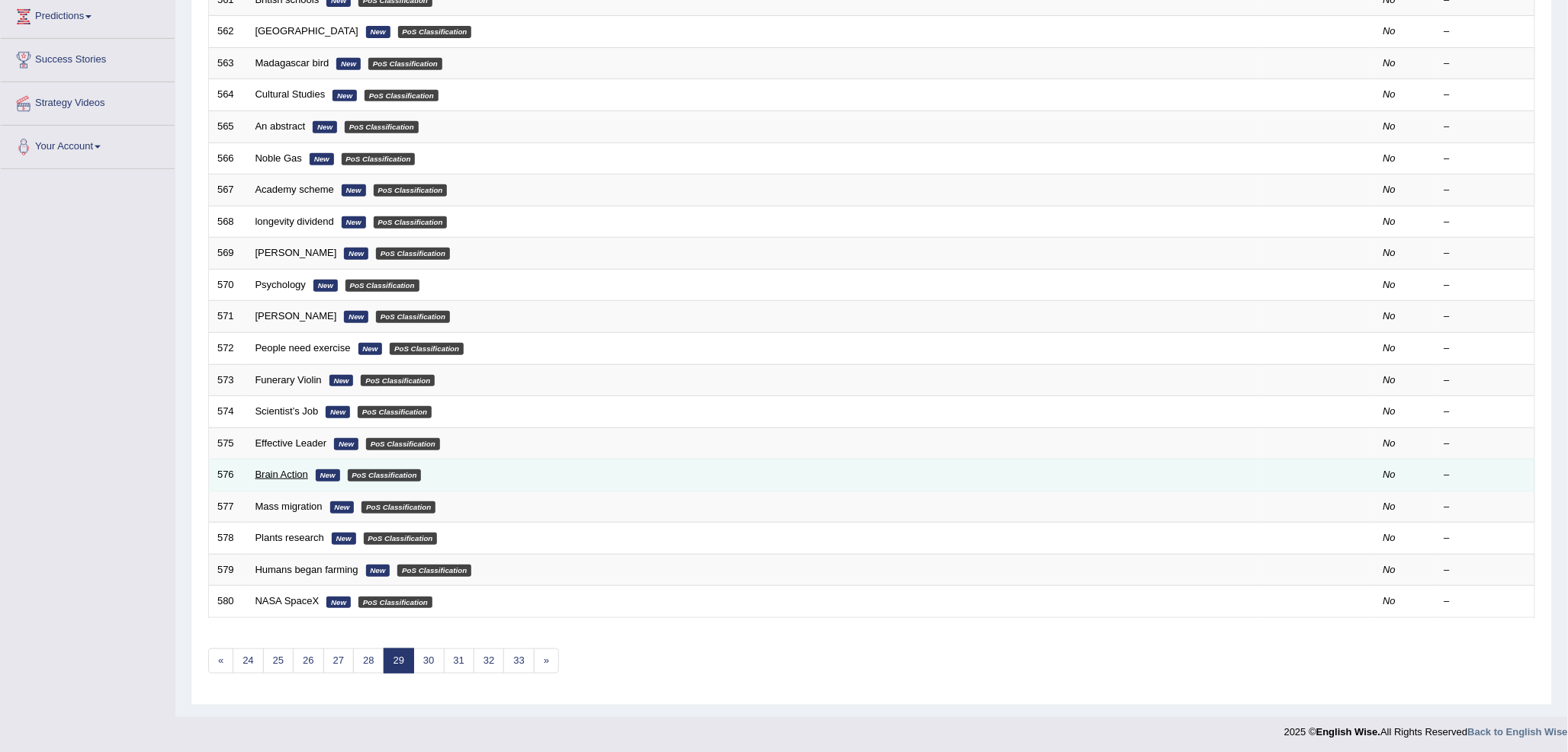
click at [299, 475] on link "Brain Action" at bounding box center [281, 474] width 53 height 11
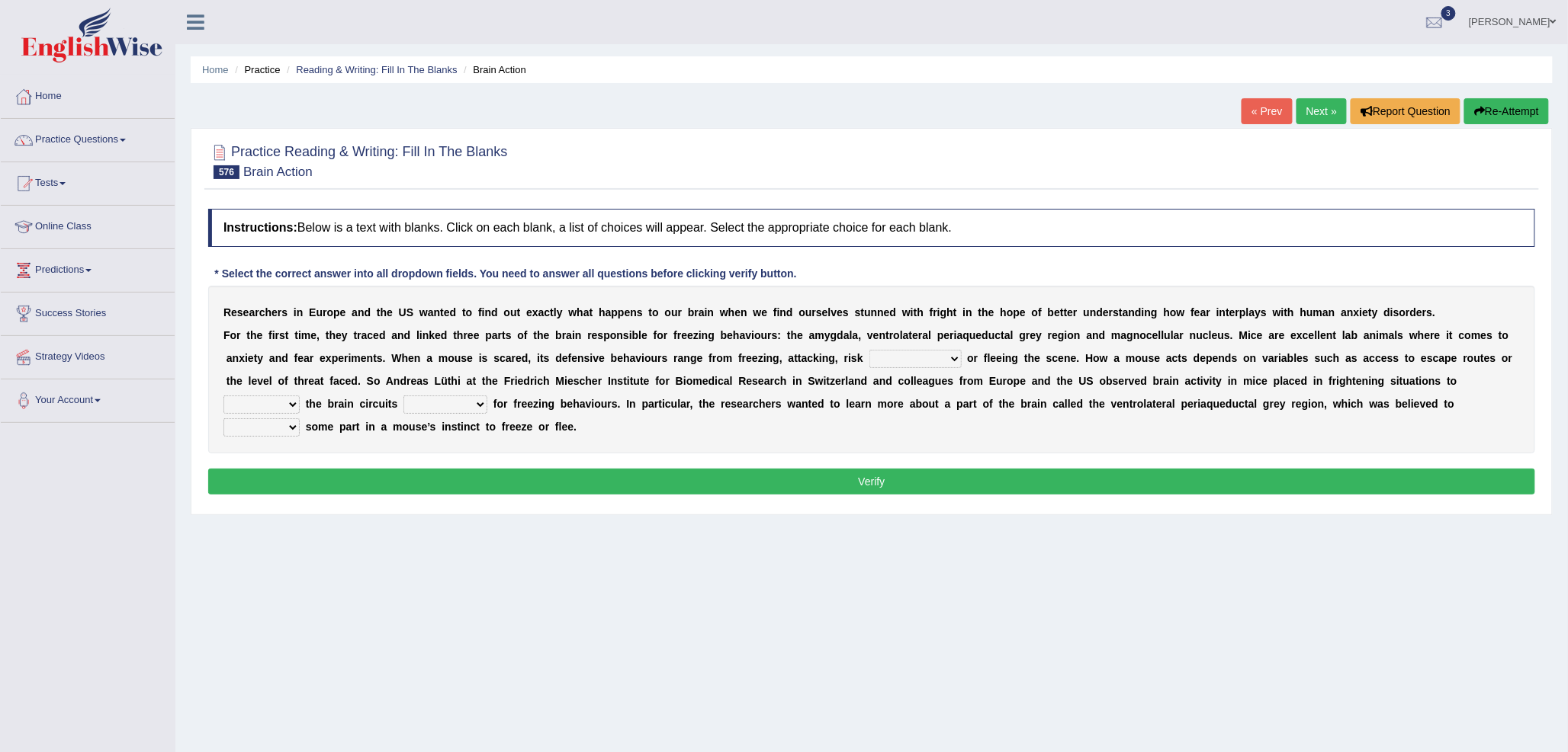
click at [872, 362] on select "assessment judgement determination evaluation" at bounding box center [915, 358] width 92 height 18
select select "assessment"
click at [869, 350] on select "assessment judgement determination evaluation" at bounding box center [915, 358] width 92 height 18
click at [256, 404] on select "find detect trace discover" at bounding box center [261, 404] width 76 height 18
select select "trace"
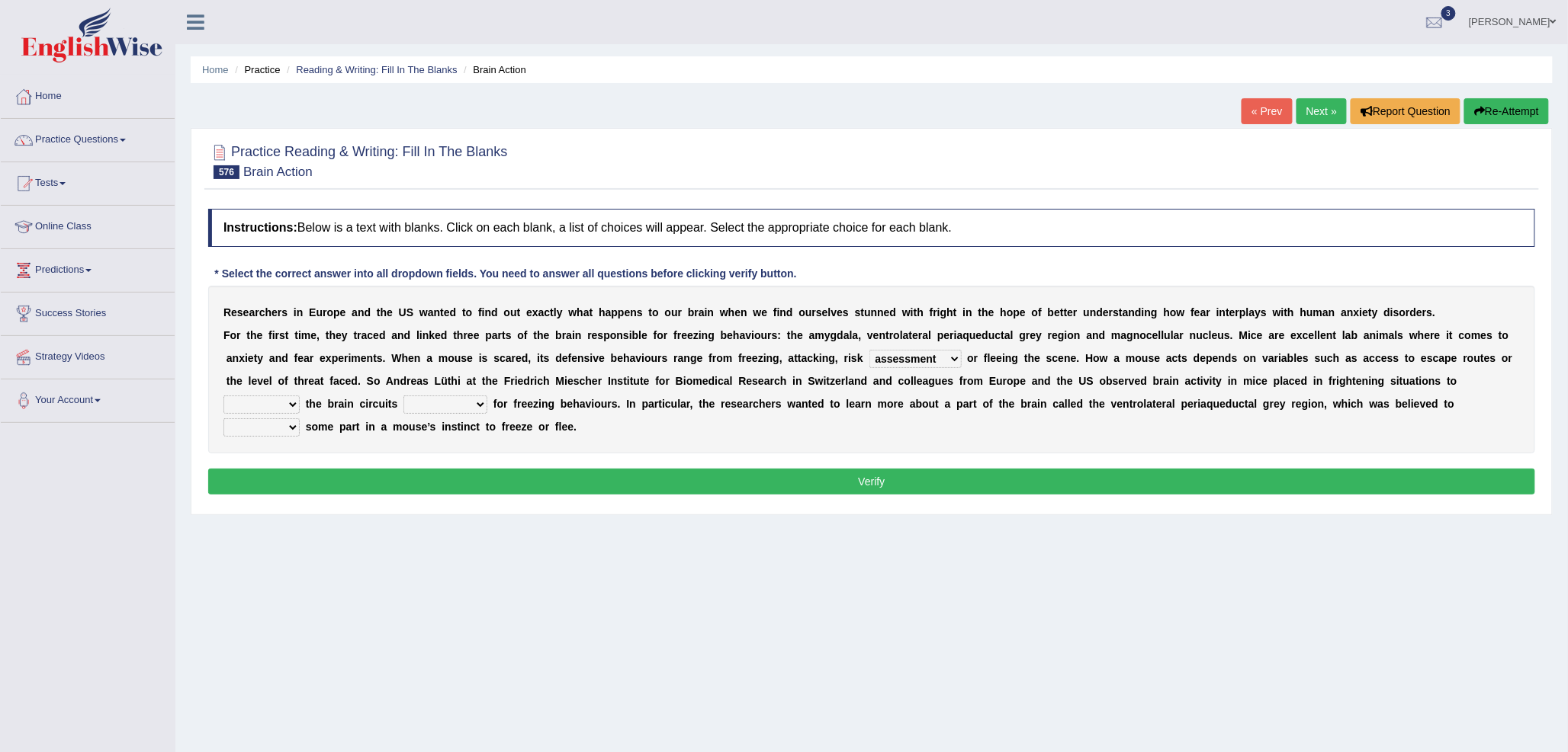
click at [223, 396] on select "find detect trace discover" at bounding box center [261, 404] width 76 height 18
click at [410, 405] on select "responsible liable accountable culpable" at bounding box center [445, 404] width 84 height 18
select select "responsible"
click at [403, 396] on select "responsible liable accountable culpable" at bounding box center [445, 404] width 84 height 18
click at [286, 430] on select "consume play portray act" at bounding box center [261, 427] width 76 height 18
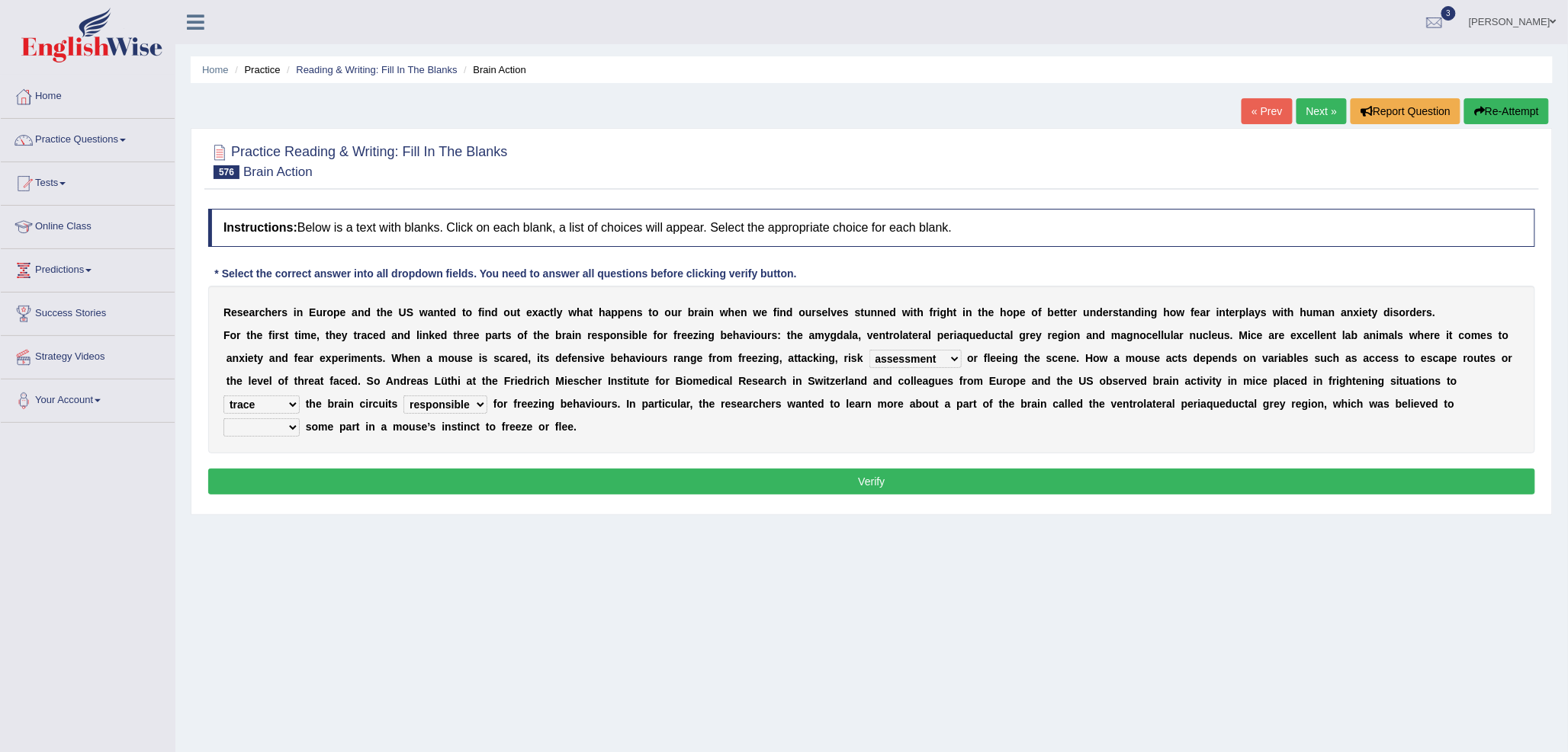
select select "play"
click at [223, 418] on select "consume play portray act" at bounding box center [261, 427] width 76 height 18
click at [408, 473] on button "Verify" at bounding box center [871, 481] width 1327 height 26
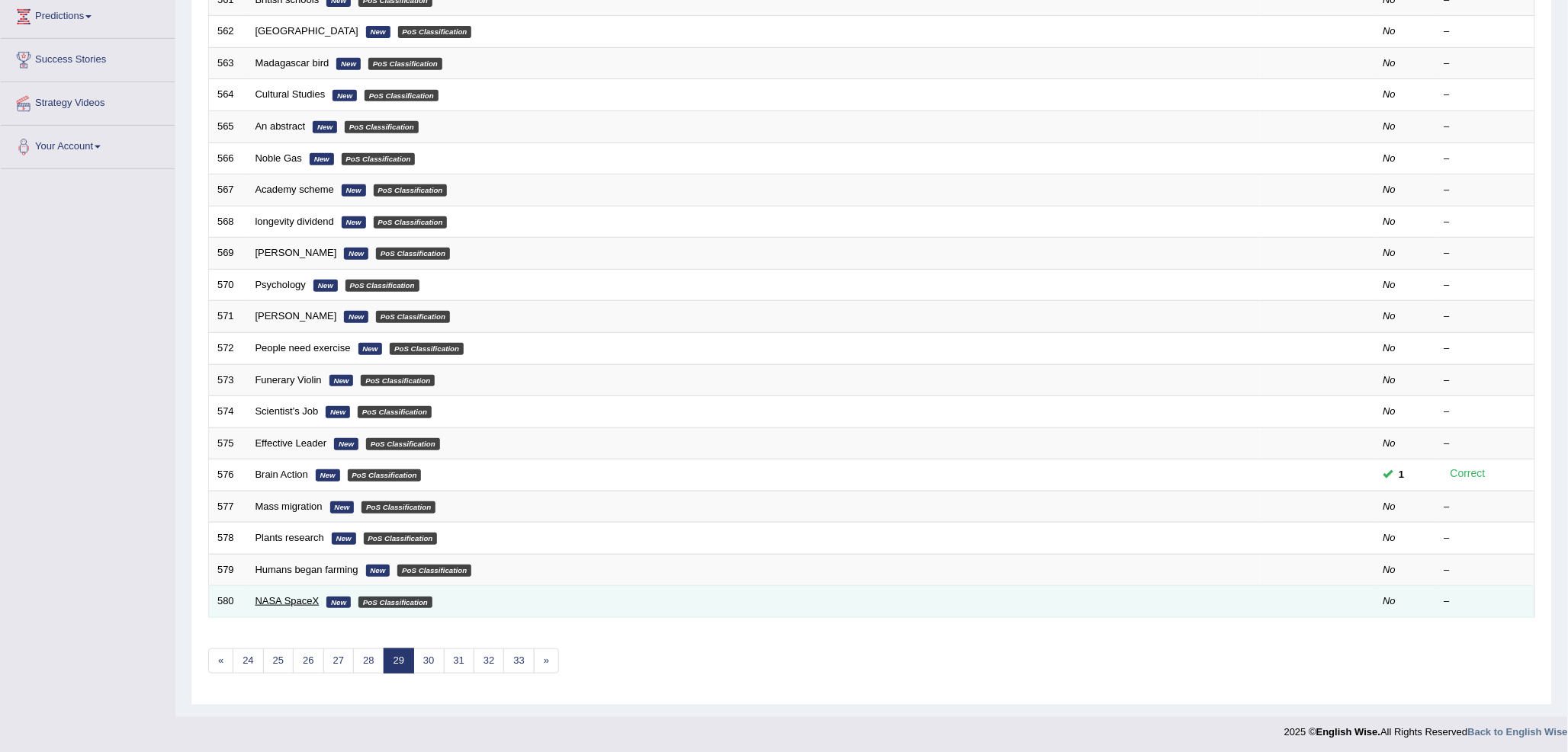
click at [286, 602] on link "NASA SpaceX" at bounding box center [287, 600] width 64 height 11
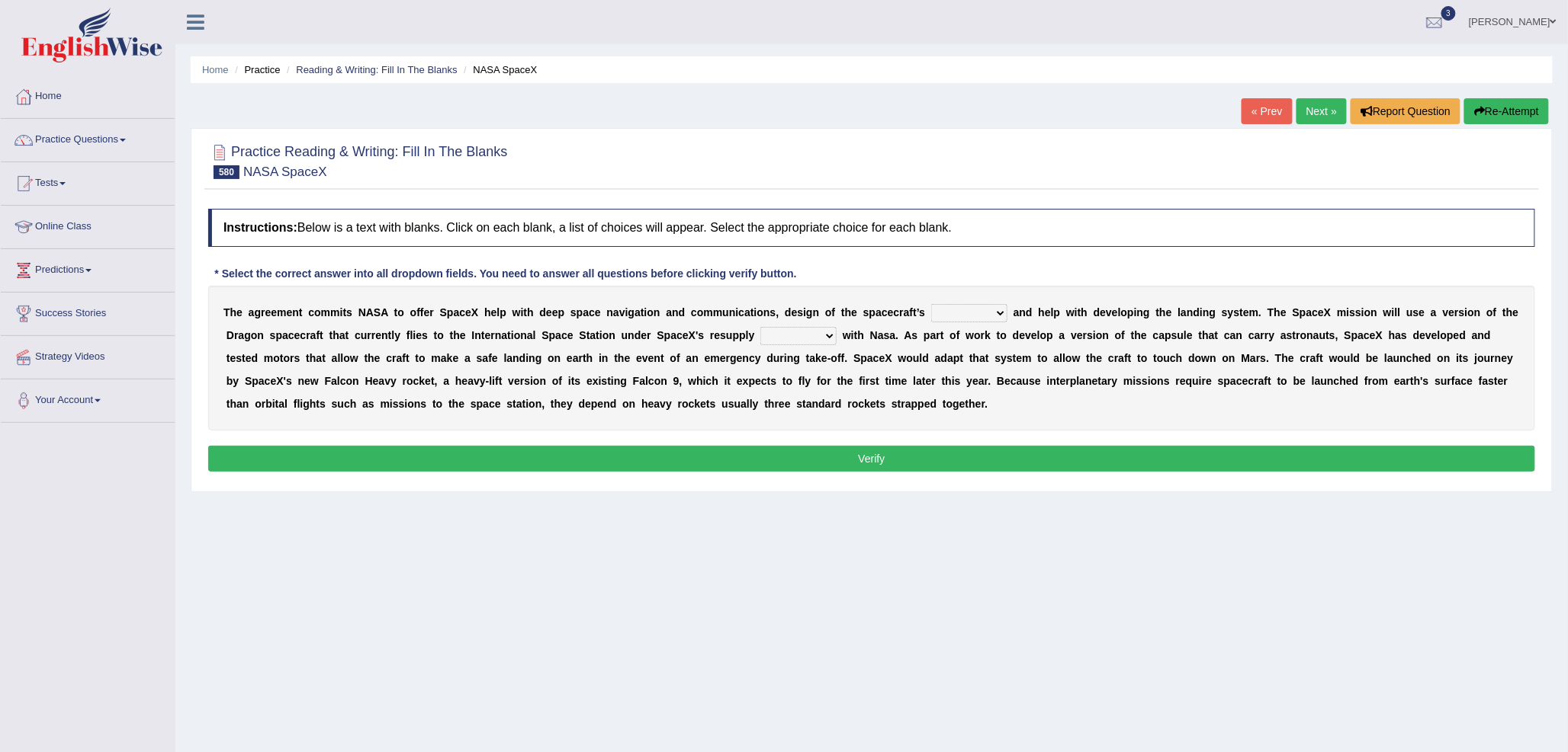
click at [956, 313] on select "line path track trajectory" at bounding box center [969, 313] width 76 height 18
select select "track"
click at [931, 304] on select "line path track trajectory" at bounding box center [969, 313] width 76 height 18
click at [766, 339] on select "contracts deals connect relate" at bounding box center [798, 336] width 76 height 18
select select "deals"
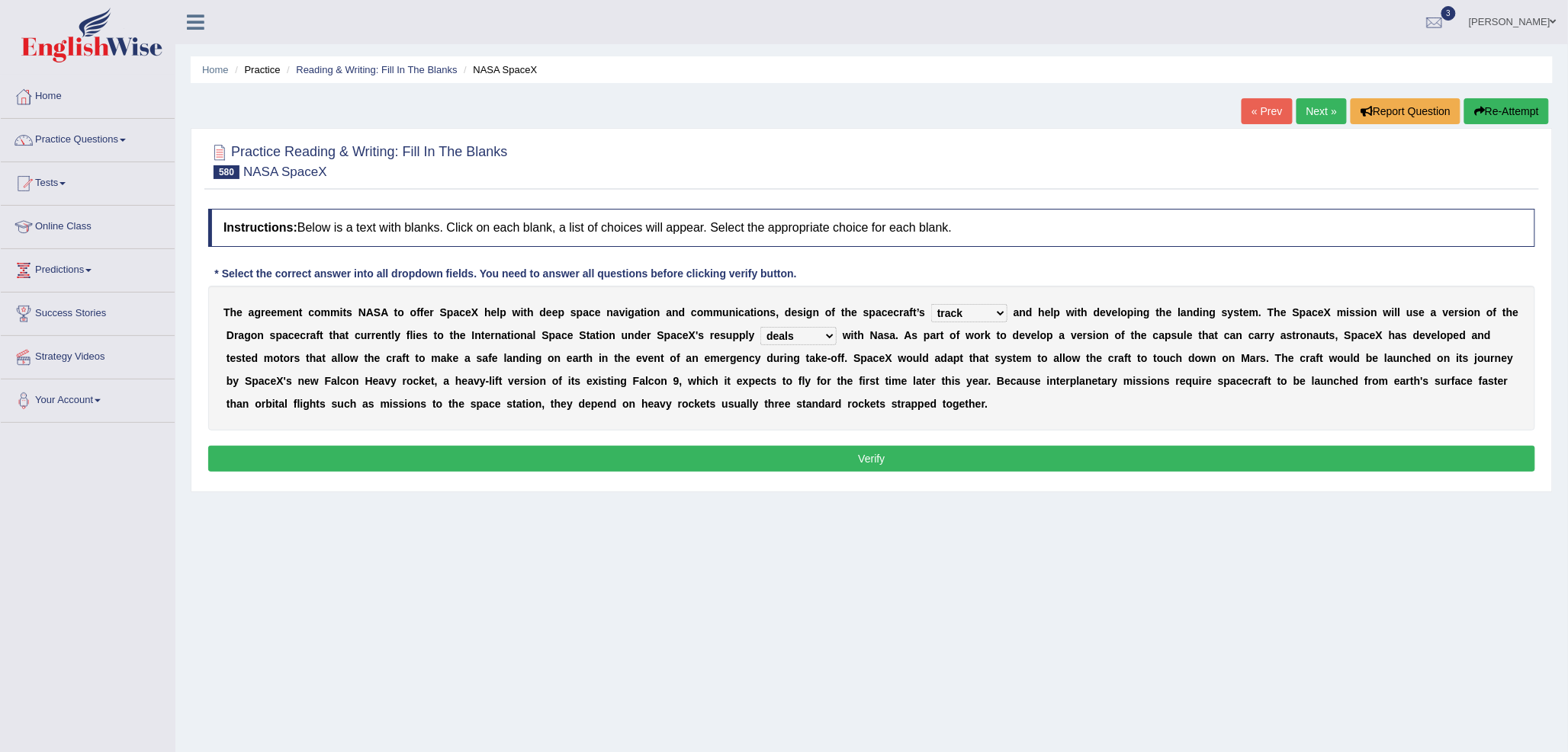
click at [760, 327] on select "contracts deals connect relate" at bounding box center [798, 336] width 76 height 18
click at [936, 457] on button "Verify" at bounding box center [871, 459] width 1327 height 26
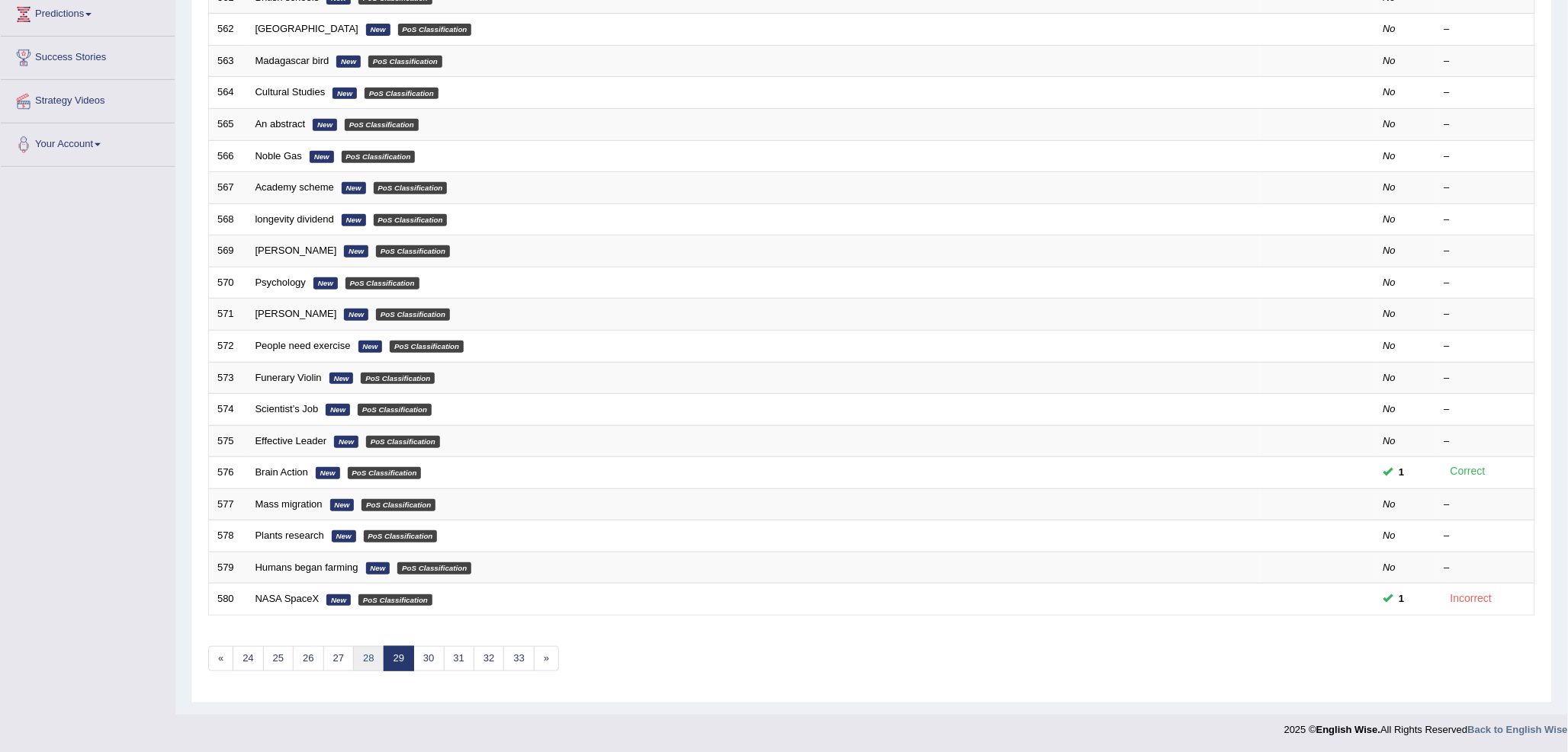
click at [371, 657] on link "28" at bounding box center [368, 658] width 30 height 25
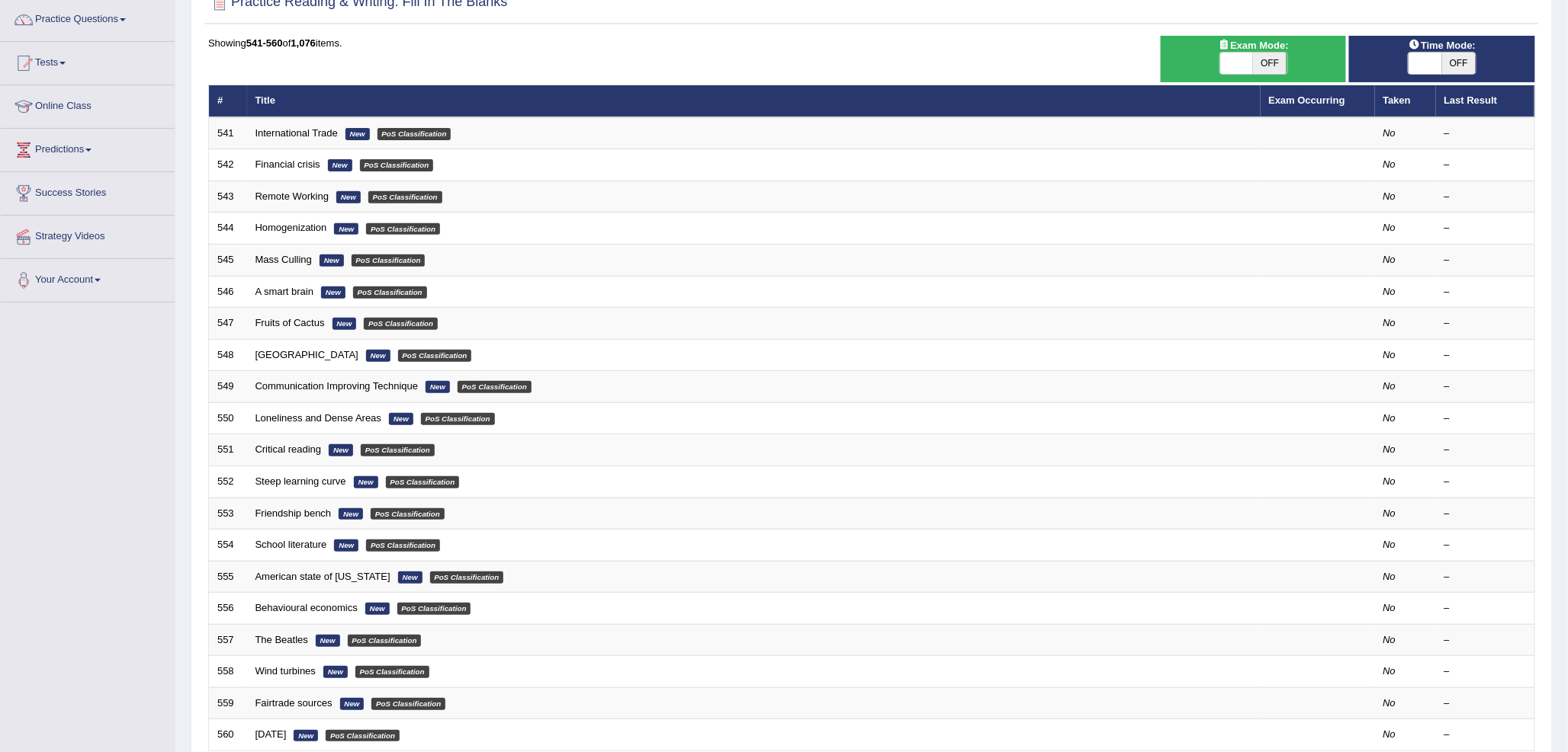
scroll to position [256, 0]
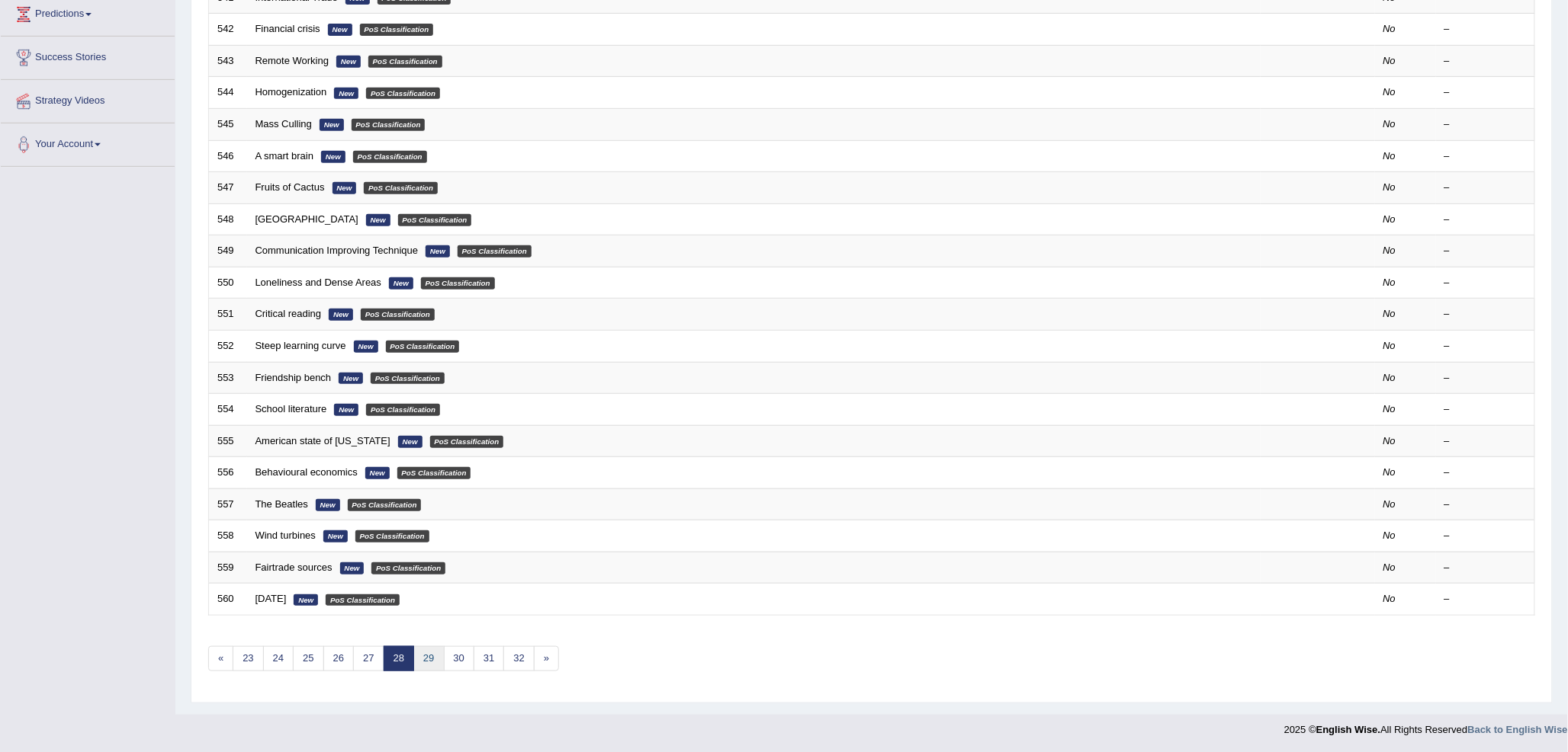
click at [439, 660] on link "29" at bounding box center [428, 658] width 30 height 25
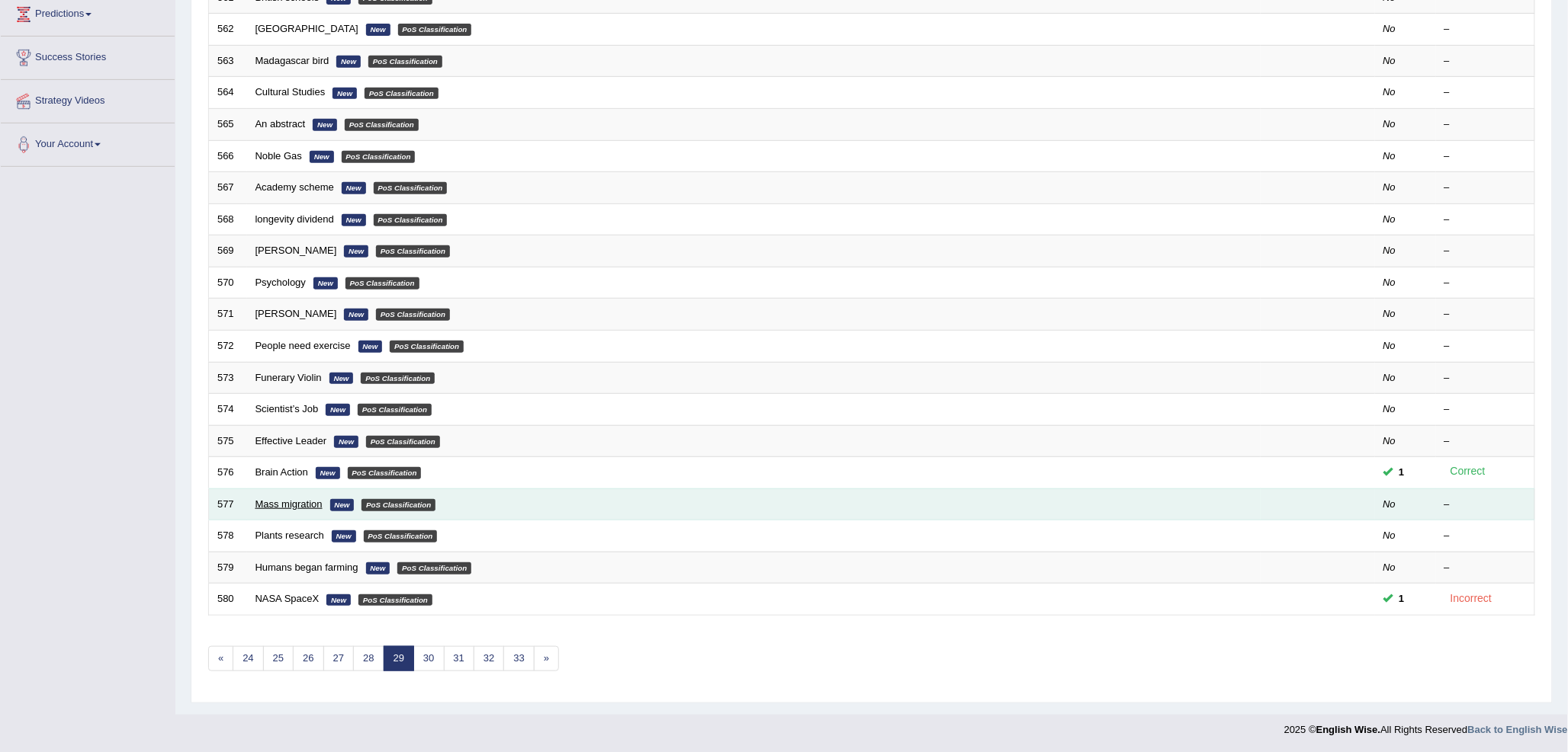
click at [300, 503] on link "Mass migration" at bounding box center [288, 504] width 67 height 11
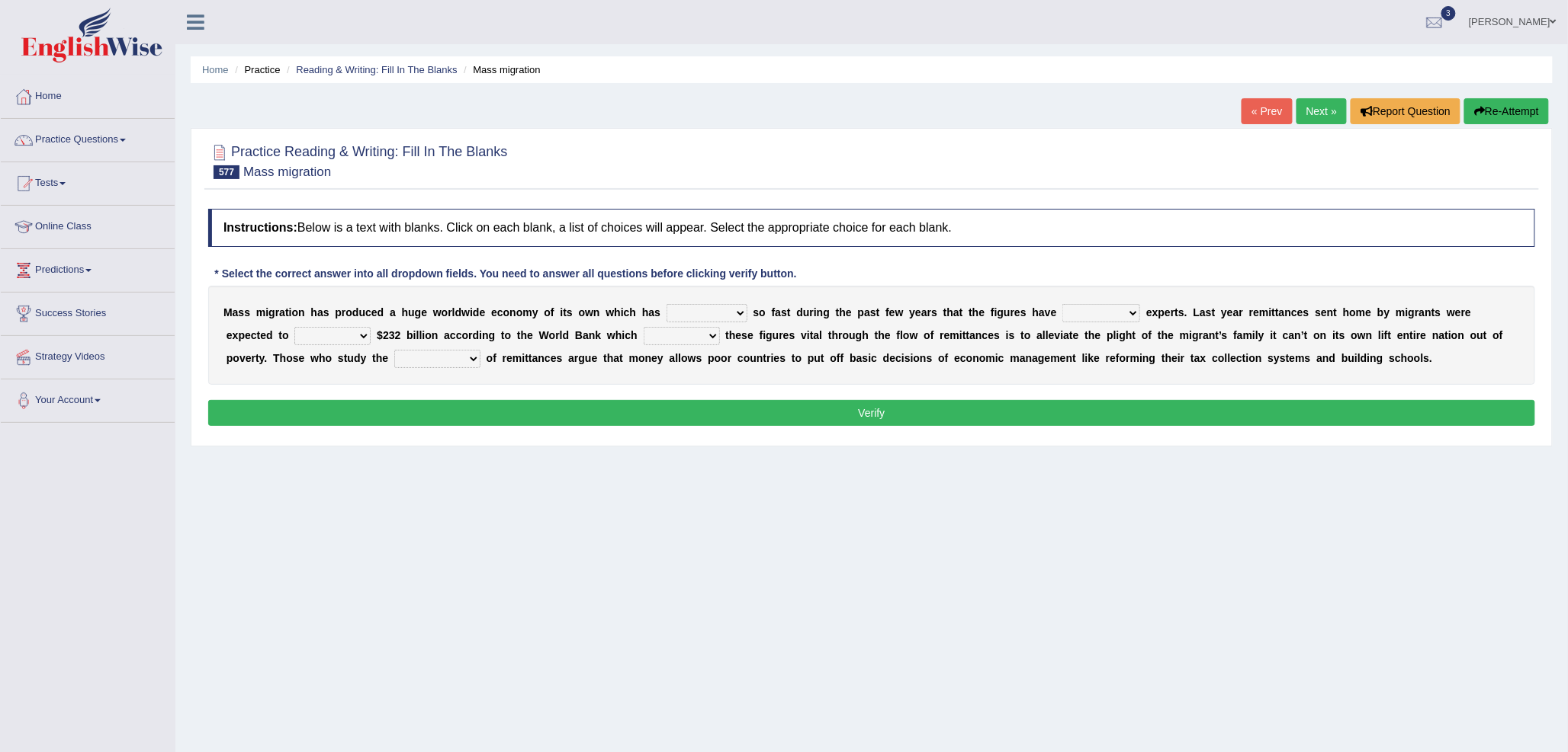
click at [699, 316] on select "swelled accelerated descended declined" at bounding box center [706, 313] width 81 height 18
select select "accelerated"
click at [666, 304] on select "swelled accelerated descended declined" at bounding box center [706, 313] width 81 height 18
click at [1072, 317] on select "astonished scared marked pleasure" at bounding box center [1101, 313] width 78 height 18
select select "scared"
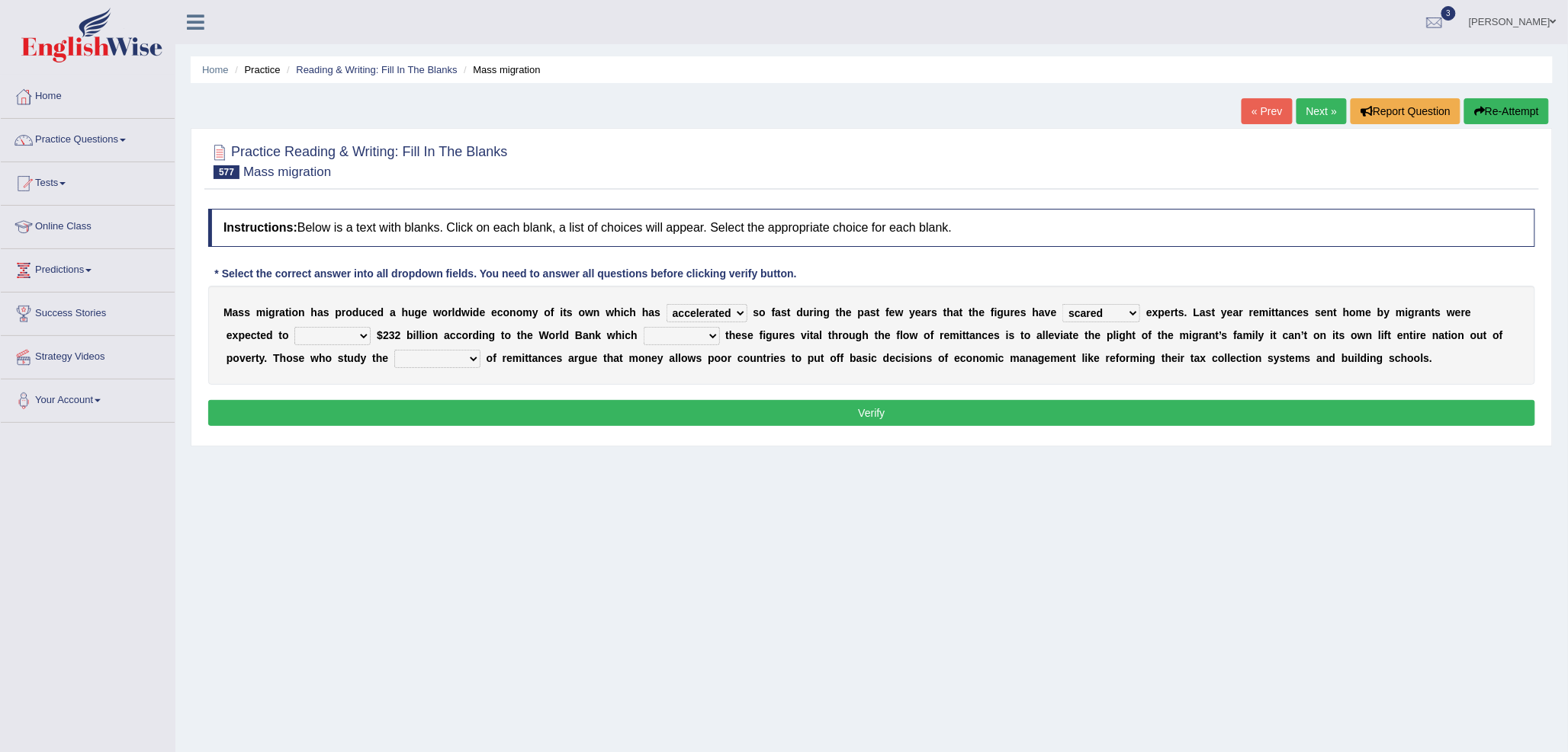
click at [1062, 304] on select "astonished scared marked pleasure" at bounding box center [1101, 313] width 78 height 18
click at [336, 337] on select "over exceed surpass pass" at bounding box center [332, 336] width 76 height 18
select select "surpass"
click at [294, 327] on select "over exceed surpass pass" at bounding box center [332, 336] width 76 height 18
click at [667, 339] on select "tracks trails follows chases" at bounding box center [682, 336] width 76 height 18
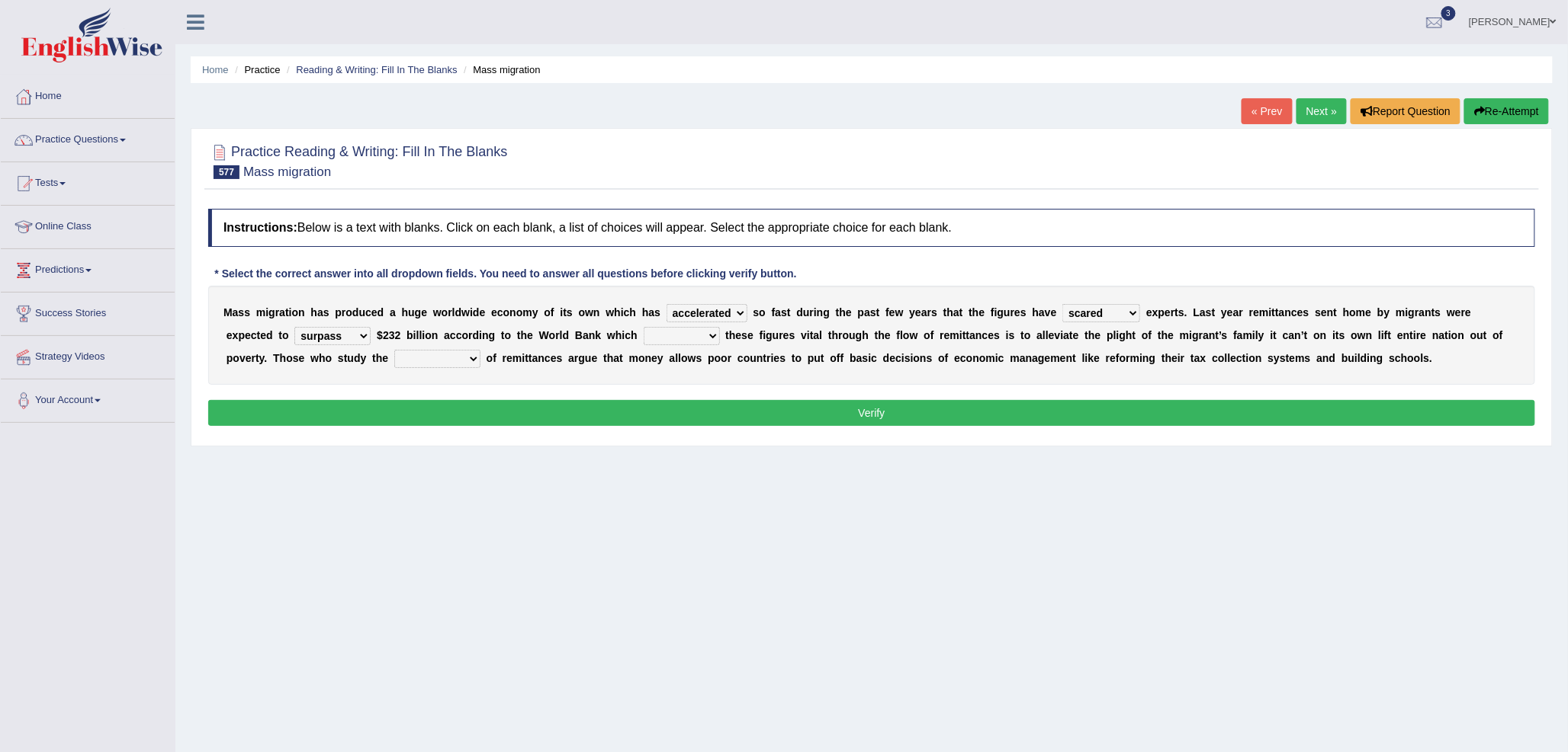
select select "follows"
click at [644, 327] on select "tracks trails follows chases" at bounding box center [682, 336] width 76 height 18
click at [405, 361] on select "outcomes results enforcement impacts" at bounding box center [436, 358] width 86 height 18
select select "impacts"
click at [394, 350] on select "outcomes results enforcement impacts" at bounding box center [436, 358] width 86 height 18
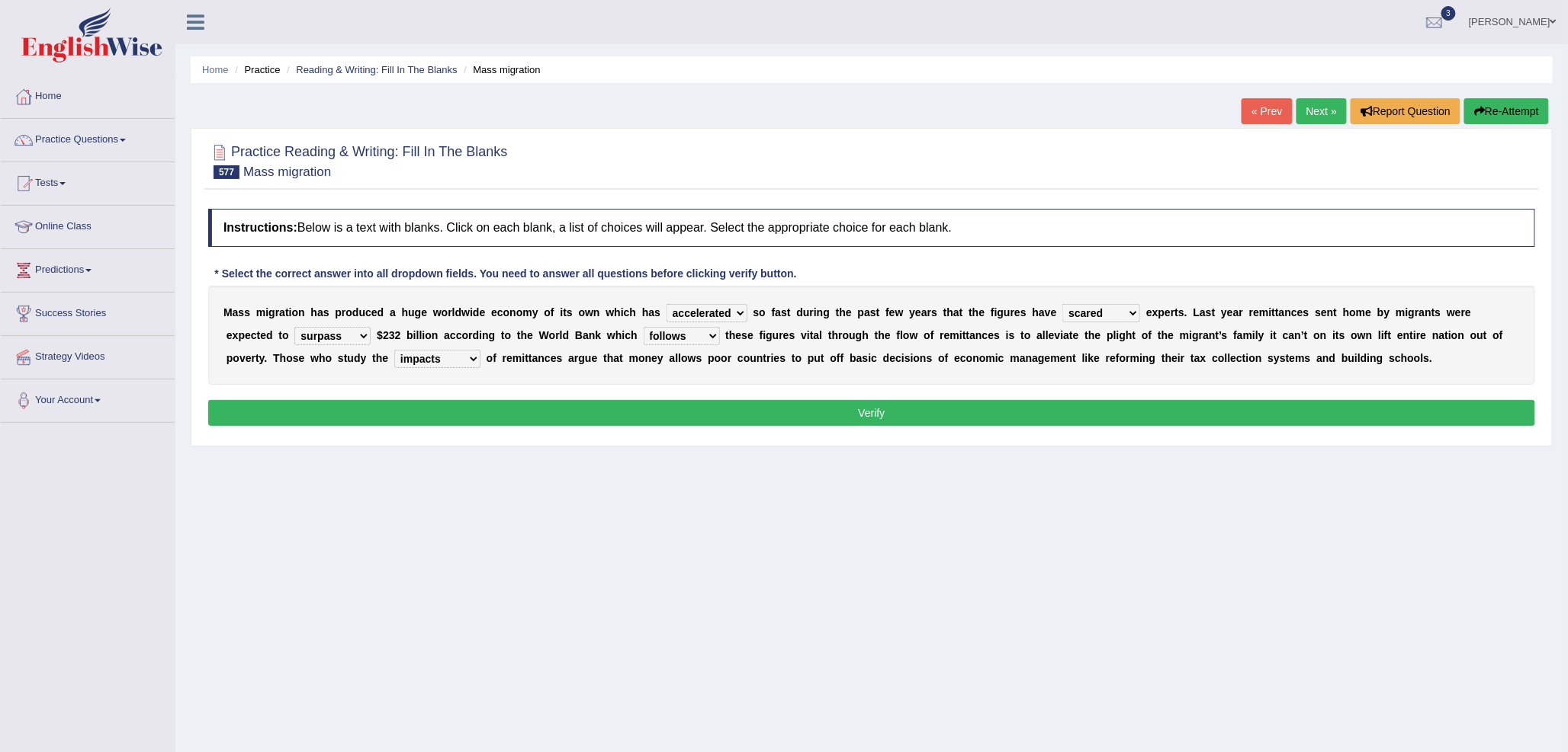
click at [532, 412] on button "Verify" at bounding box center [871, 413] width 1327 height 26
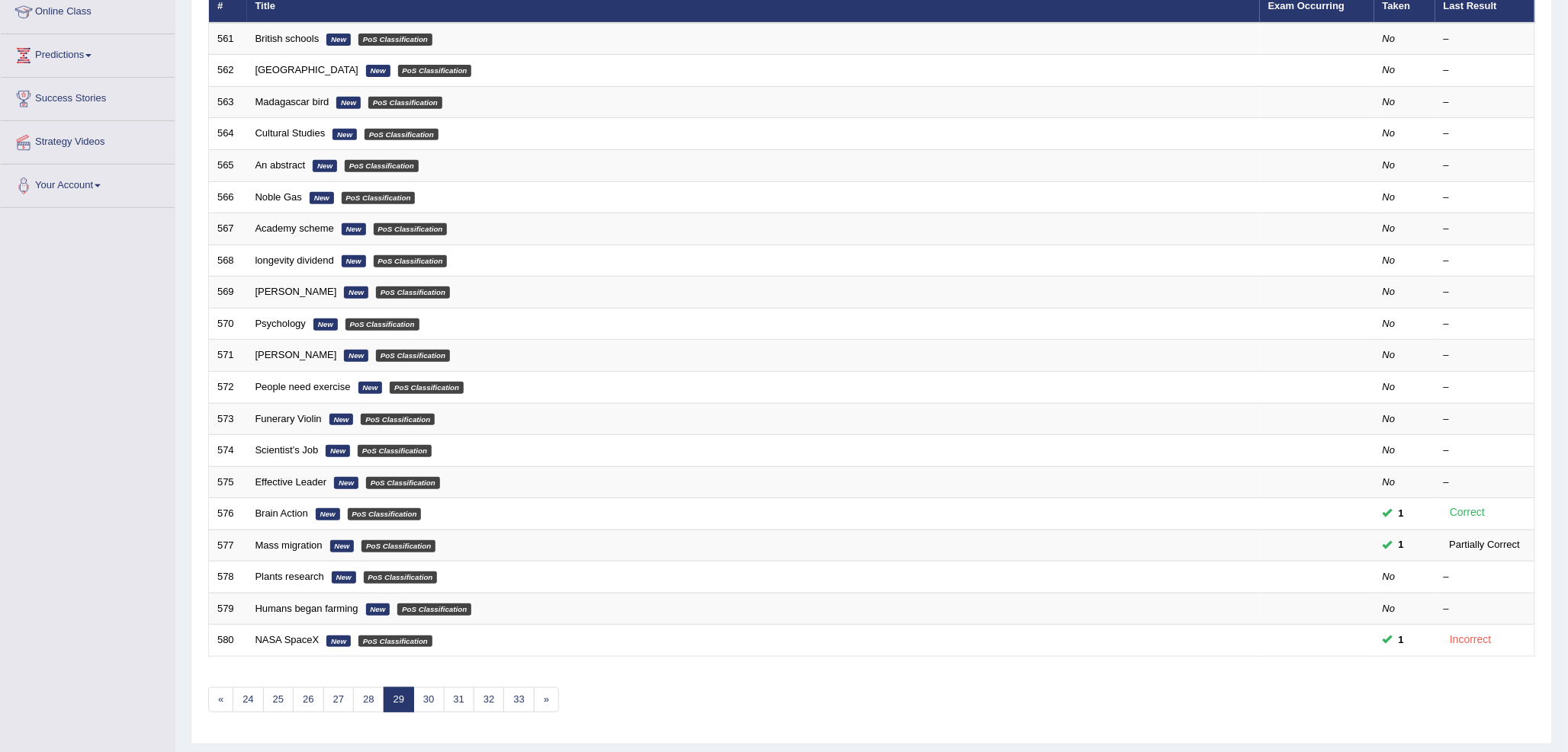
scroll to position [256, 0]
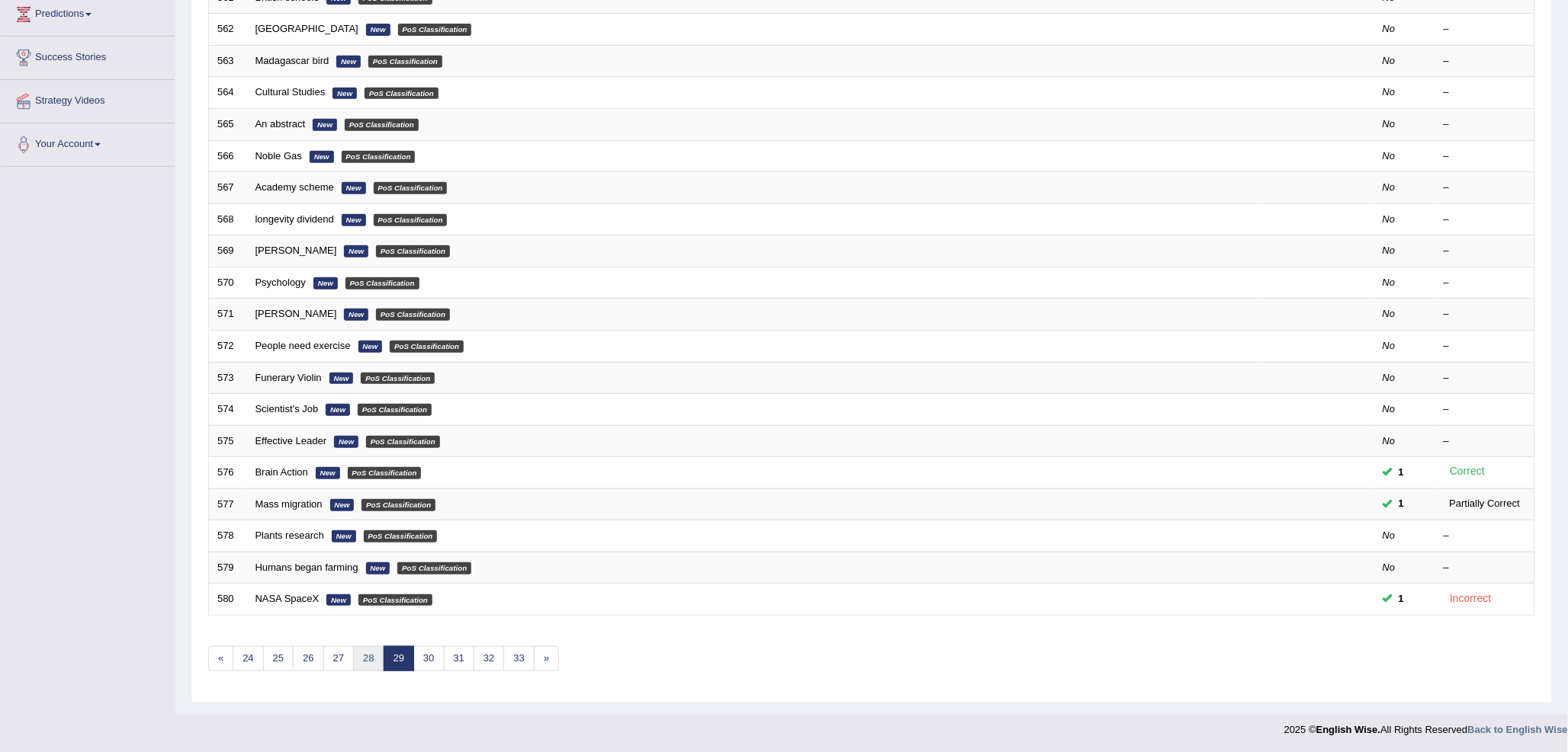
click at [370, 667] on link "28" at bounding box center [368, 658] width 30 height 25
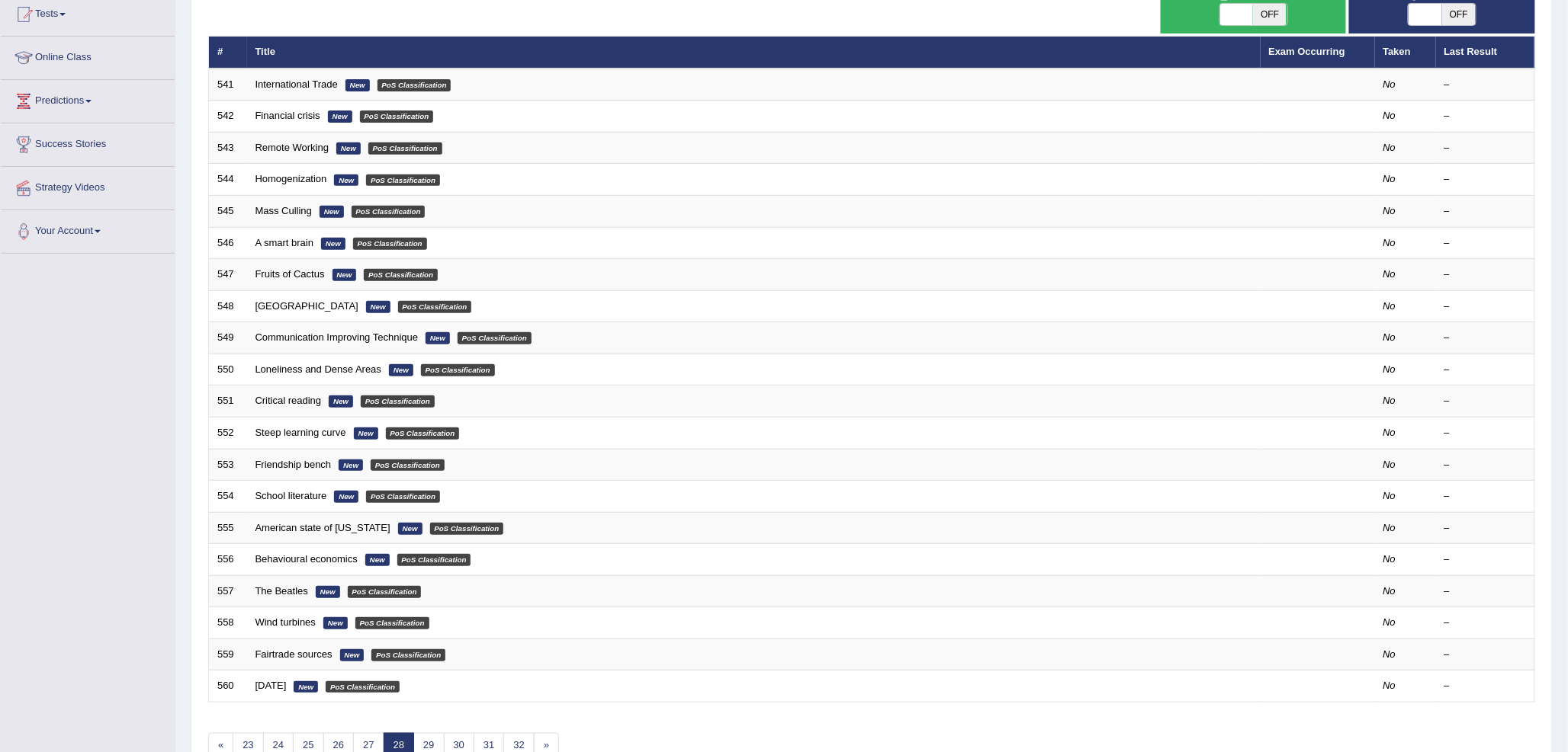
scroll to position [254, 0]
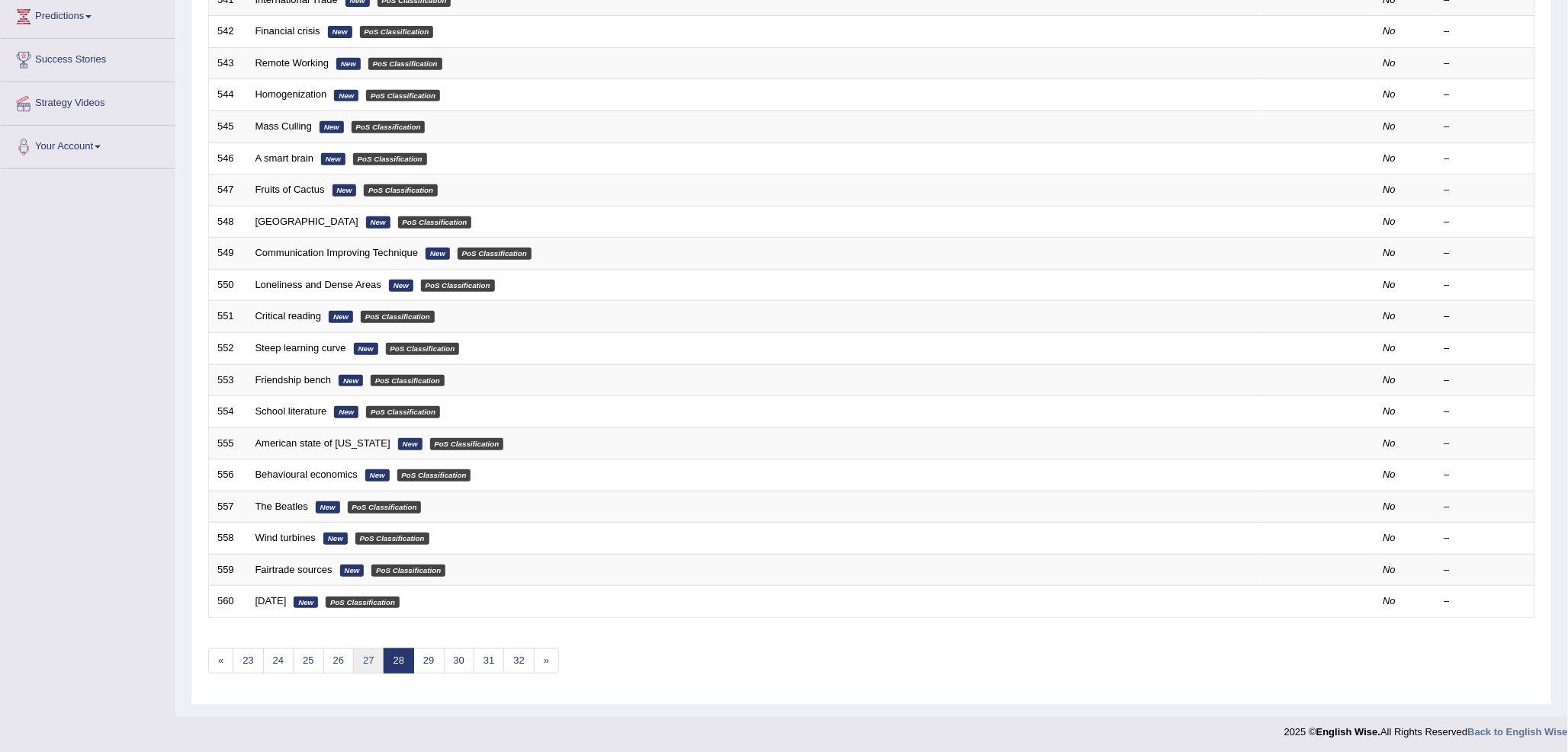
click at [370, 665] on link "27" at bounding box center [368, 661] width 30 height 25
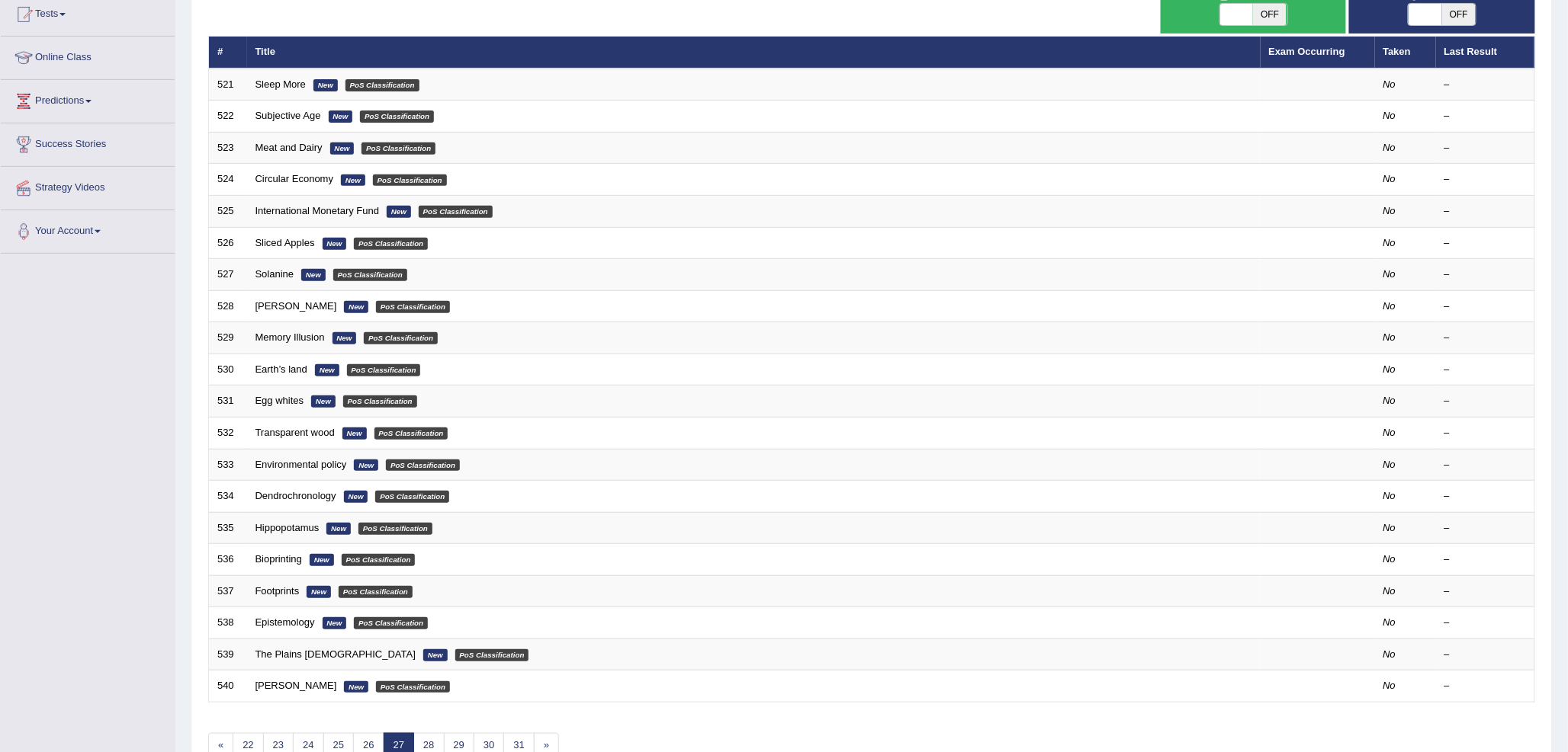
scroll to position [254, 0]
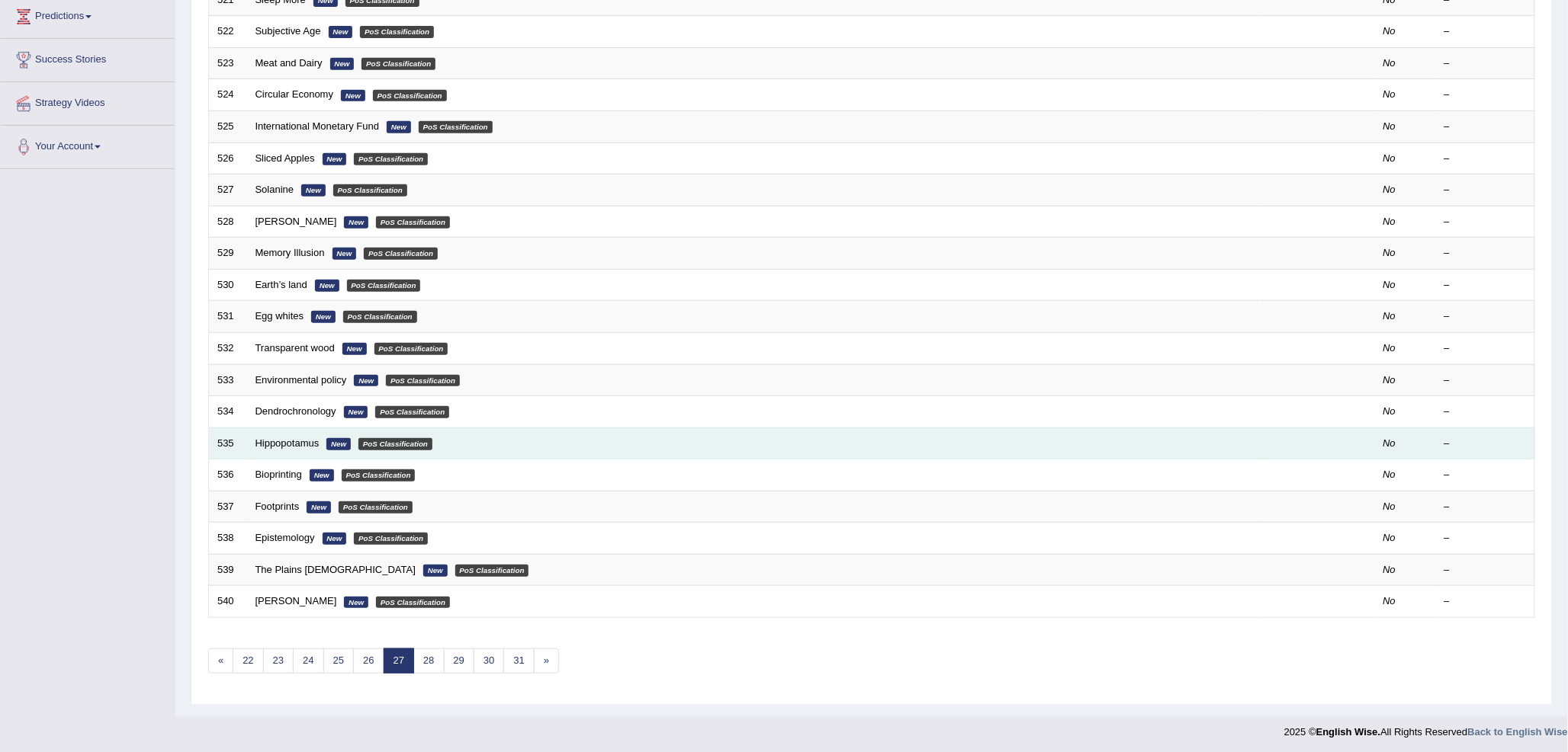
click at [290, 435] on td "Hippopotamus New PoS Classification" at bounding box center [754, 443] width 1014 height 32
click at [290, 438] on link "Hippopotamus" at bounding box center [287, 442] width 64 height 11
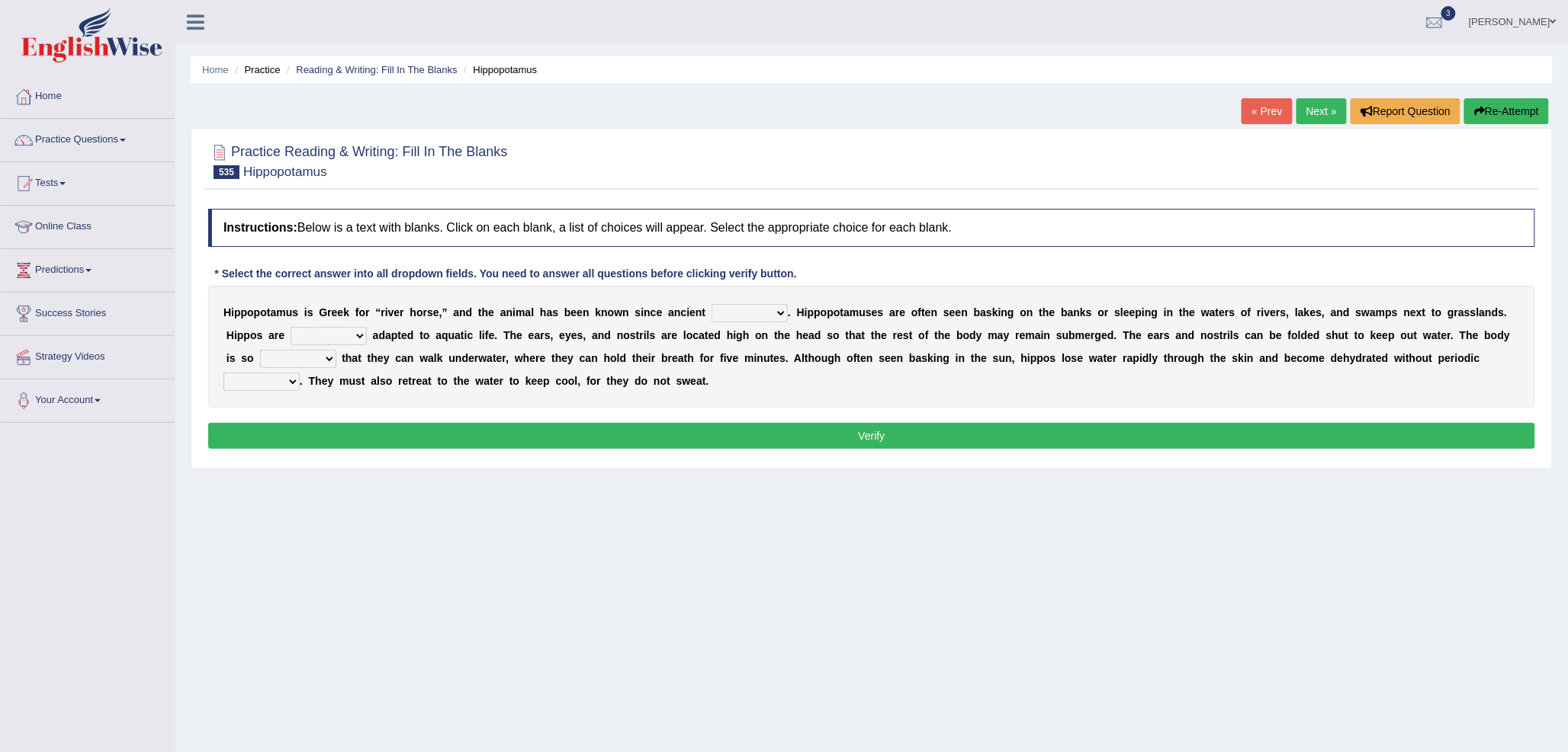
click at [717, 314] on select "times era age years" at bounding box center [750, 313] width 76 height 18
select select "times"
click at [712, 304] on select "times era age years" at bounding box center [750, 313] width 76 height 18
click at [304, 330] on select "poorly nice well too" at bounding box center [329, 336] width 76 height 18
click at [291, 327] on select "poorly nice well too" at bounding box center [329, 336] width 76 height 18
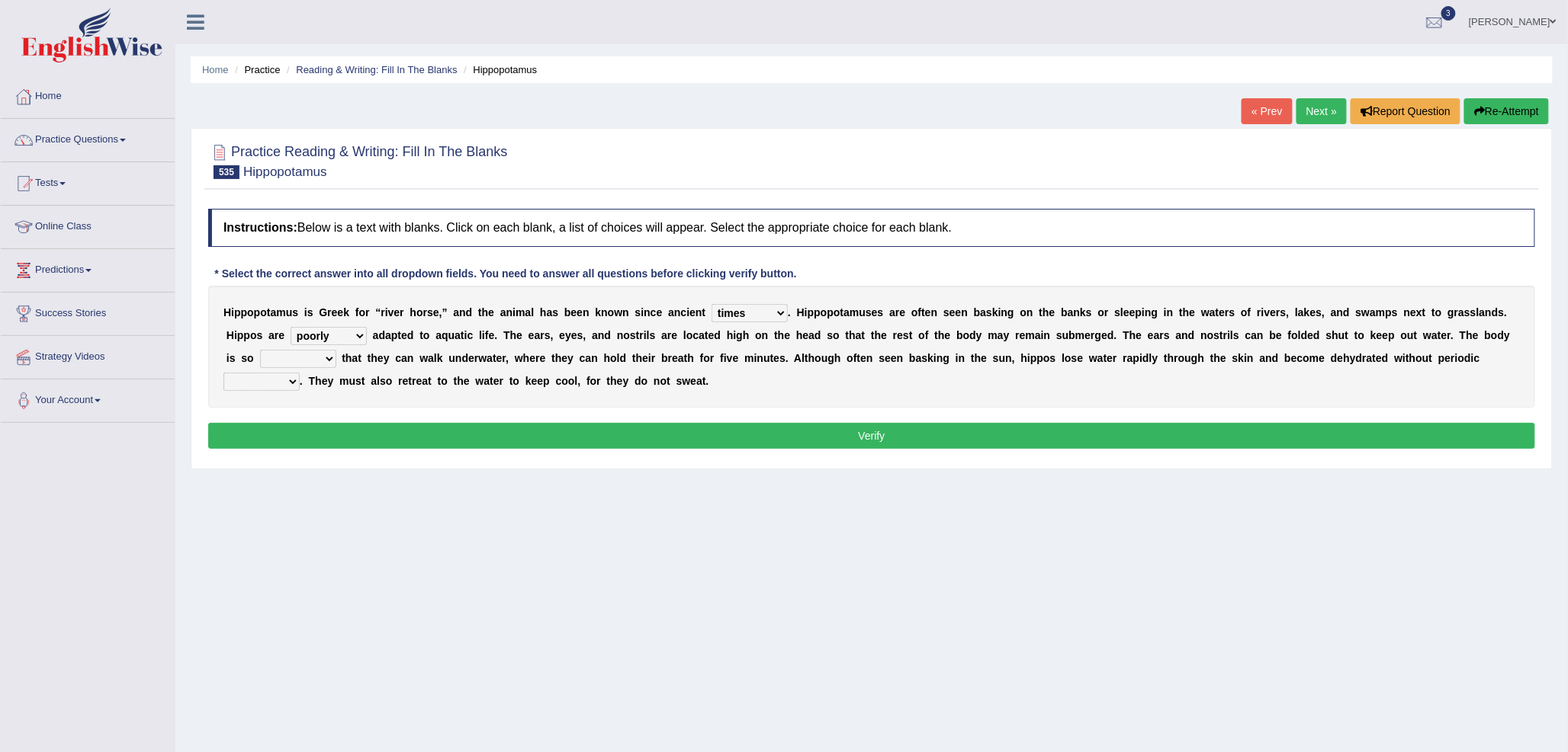
click at [343, 324] on div "H i p p o p o t a m u s i s G r e e k f o r “ r i v e r h o r s e , ” a n d t h…" at bounding box center [871, 347] width 1327 height 122
click at [343, 332] on select "poorly nice well too" at bounding box center [329, 336] width 76 height 18
select select "well"
click at [291, 327] on select "poorly nice well too" at bounding box center [329, 336] width 76 height 18
click at [285, 356] on select "dense variable refined rigid" at bounding box center [299, 358] width 76 height 18
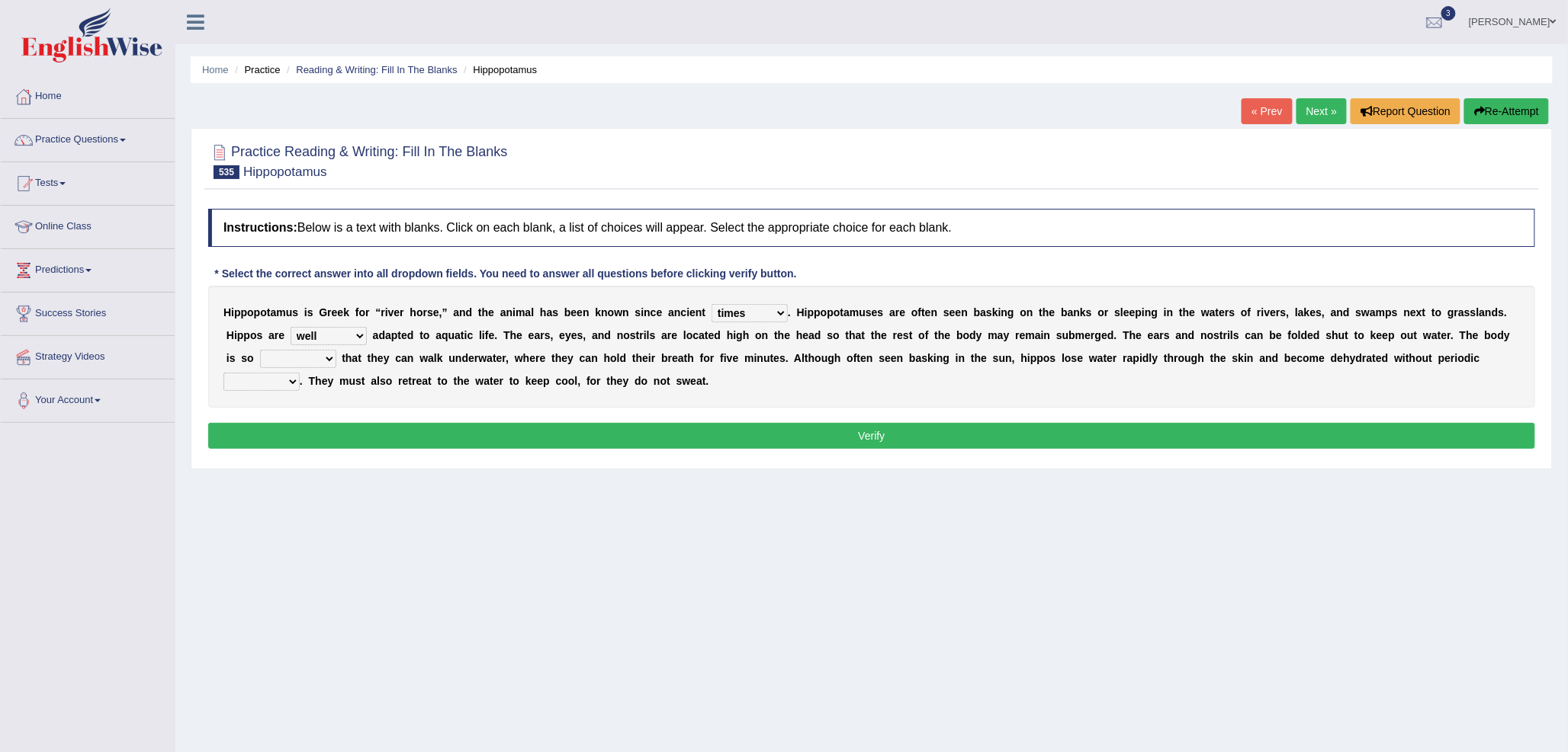
select select "dense"
click at [260, 350] on select "dense variable refined rigid" at bounding box center [299, 358] width 76 height 18
click at [273, 379] on select "tips sips naps dips" at bounding box center [261, 382] width 76 height 18
select select "dips"
click at [223, 373] on select "tips sips naps dips" at bounding box center [261, 382] width 76 height 18
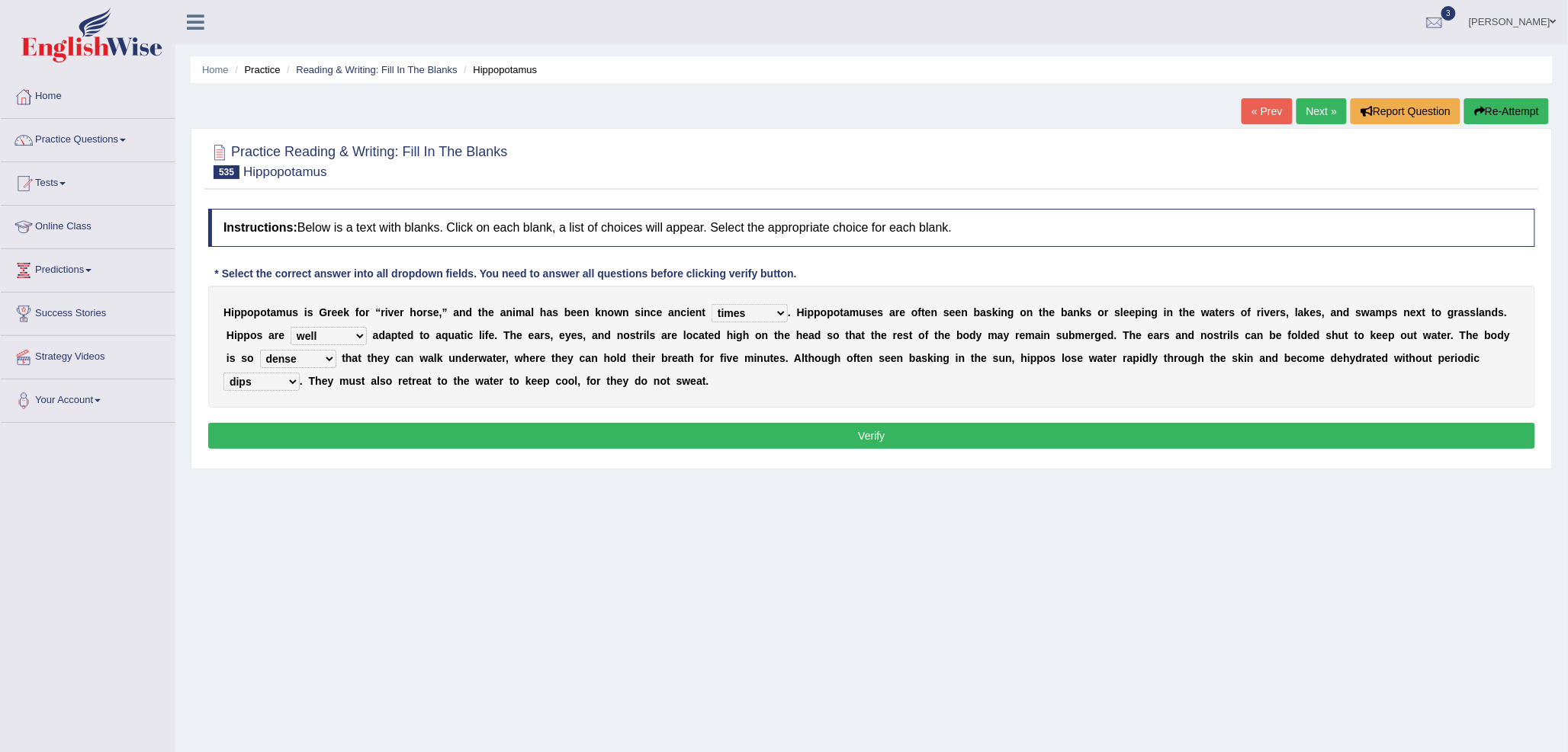
click at [430, 432] on button "Verify" at bounding box center [871, 436] width 1327 height 26
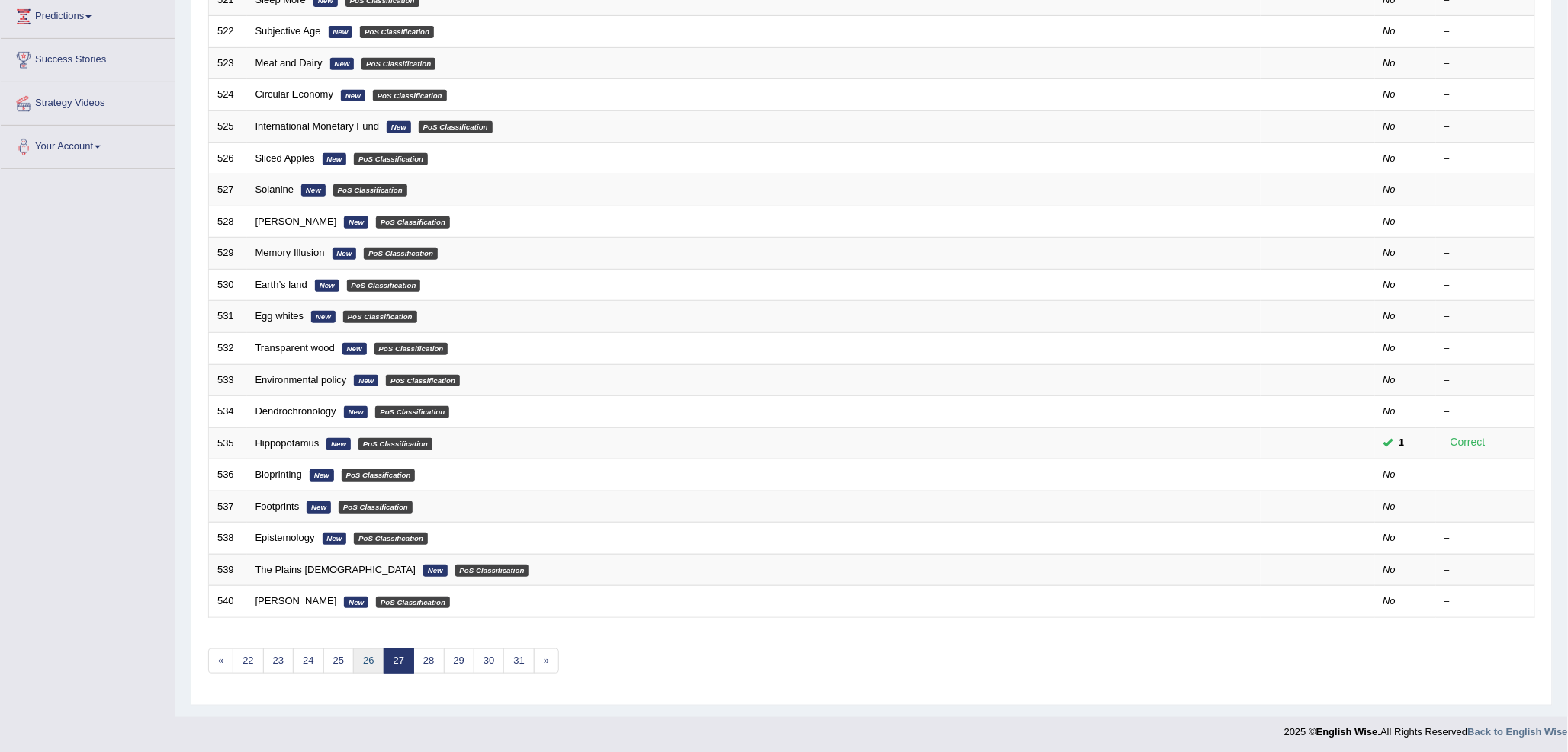
click at [370, 662] on link "26" at bounding box center [368, 661] width 30 height 25
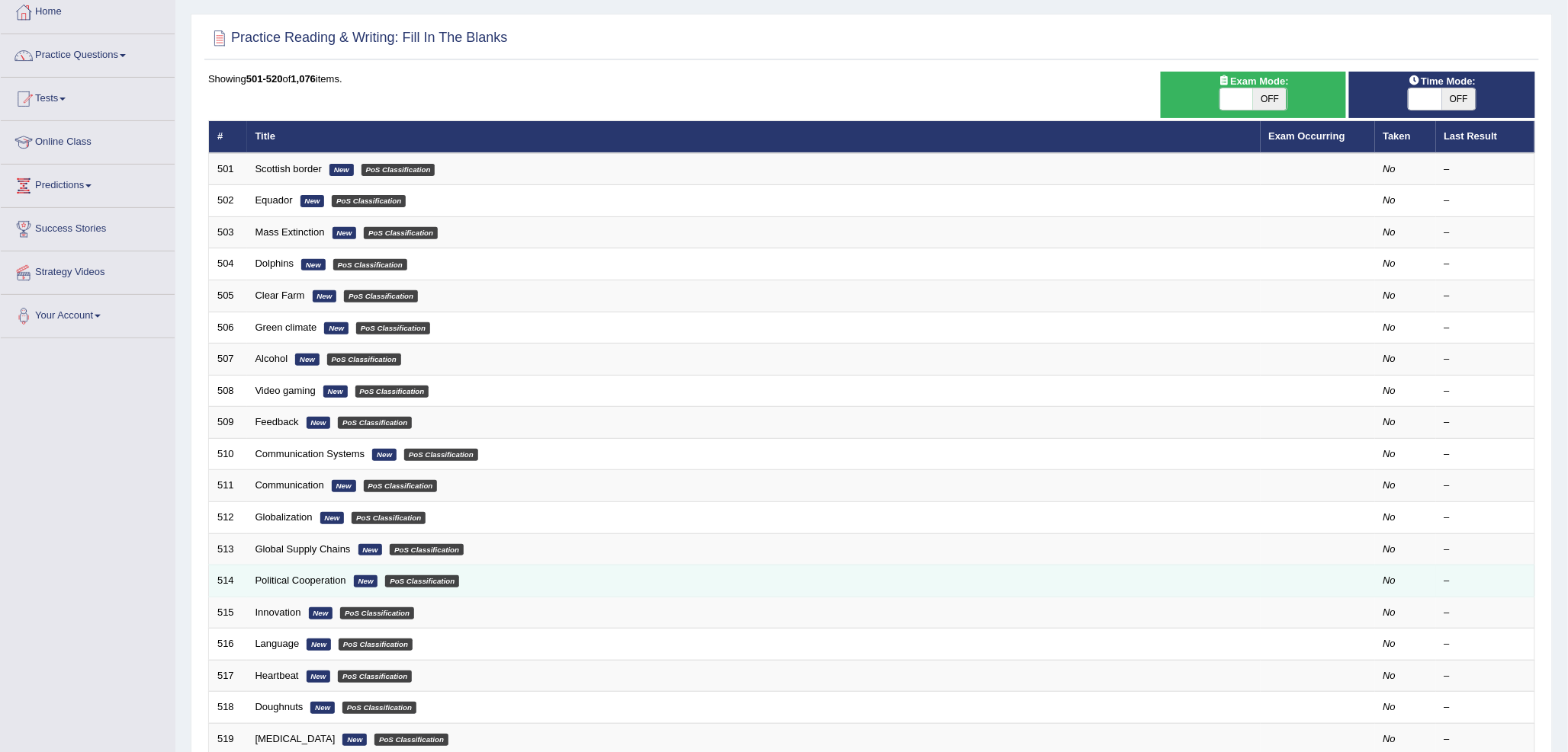
scroll to position [169, 0]
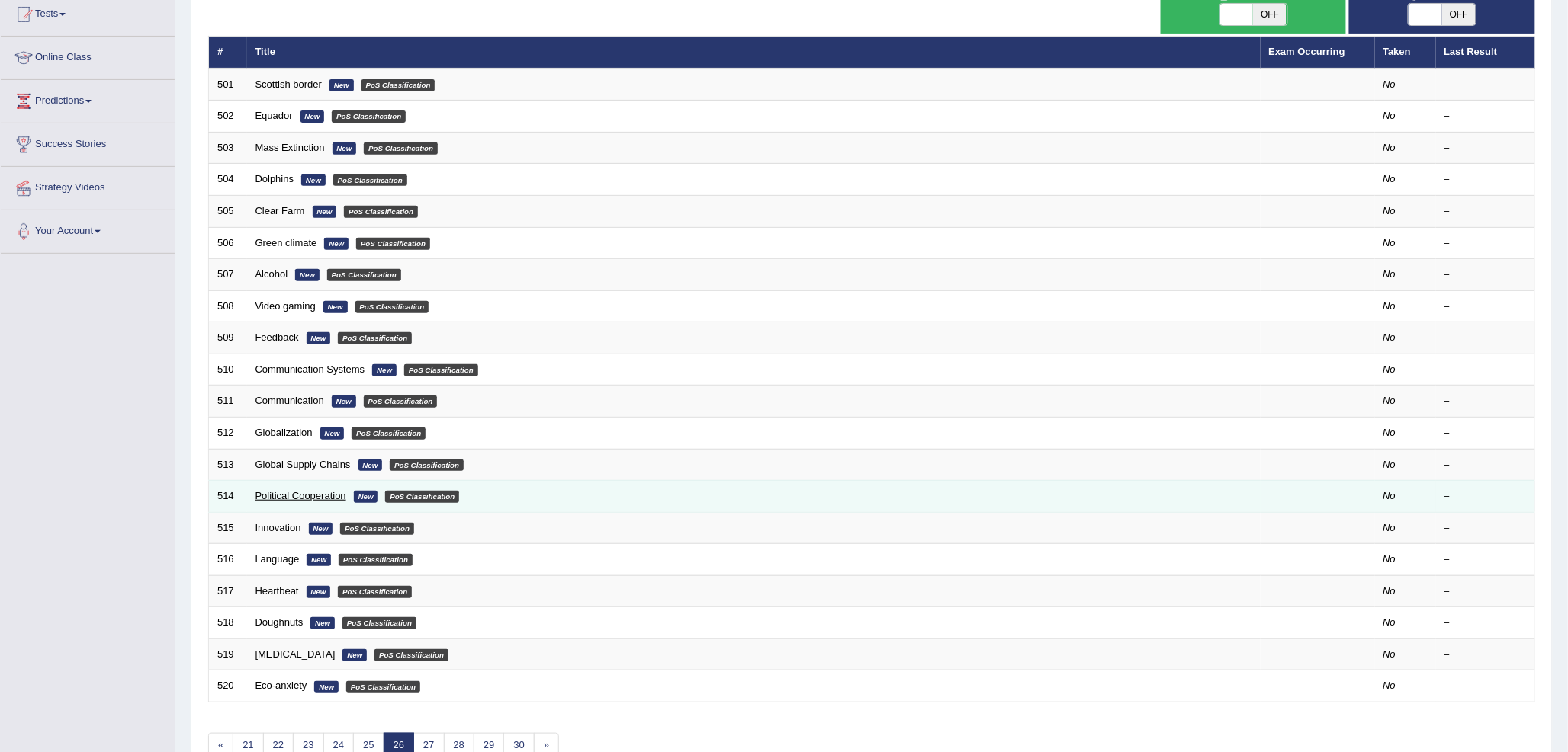
click at [298, 490] on link "Political Cooperation" at bounding box center [300, 495] width 91 height 11
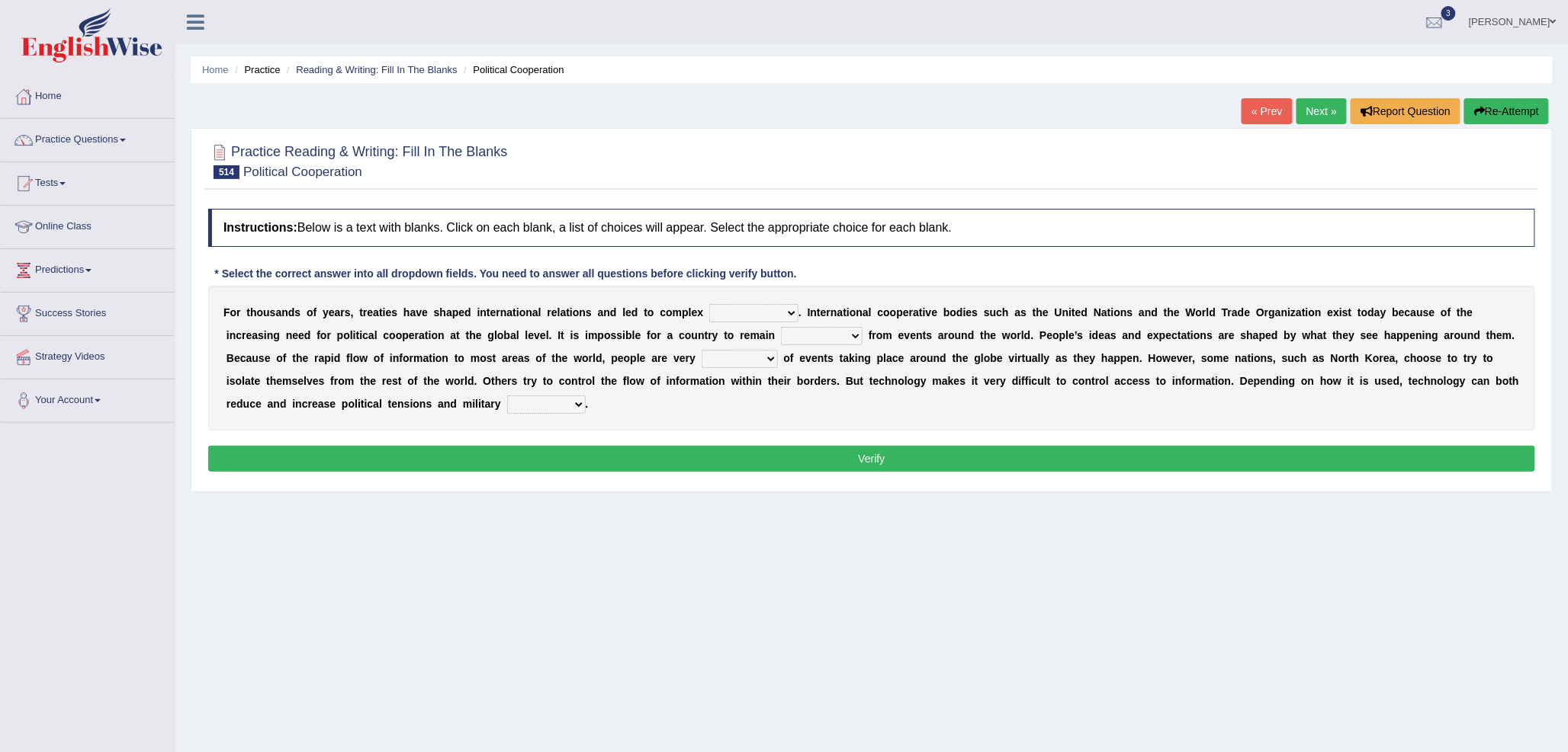
click at [718, 315] on select "projects models requirements alliances" at bounding box center [753, 313] width 89 height 18
select select "alliances"
click at [709, 304] on select "projects models requirements alliances" at bounding box center [753, 313] width 89 height 18
click at [810, 337] on select "isolated anonymous constant focused" at bounding box center [822, 336] width 82 height 18
select select "anonymous"
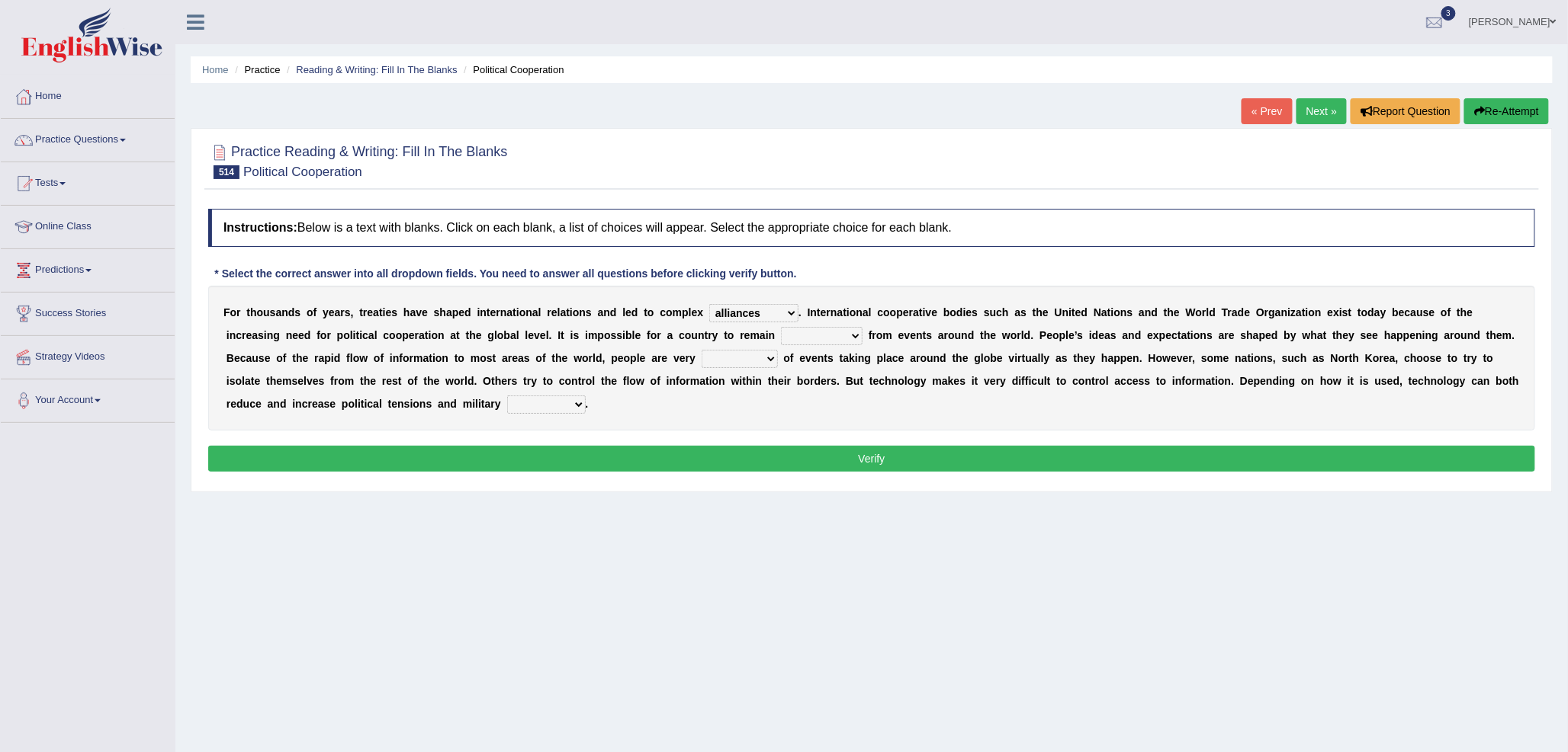
click at [781, 327] on select "isolated anonymous constant focused" at bounding box center [822, 336] width 82 height 18
click at [715, 362] on select "aware capable little proud" at bounding box center [739, 358] width 76 height 18
select select "aware"
click at [701, 350] on select "aware capable little proud" at bounding box center [739, 358] width 76 height 18
click at [544, 409] on select "occupation conflicts assistance equipment" at bounding box center [546, 404] width 79 height 18
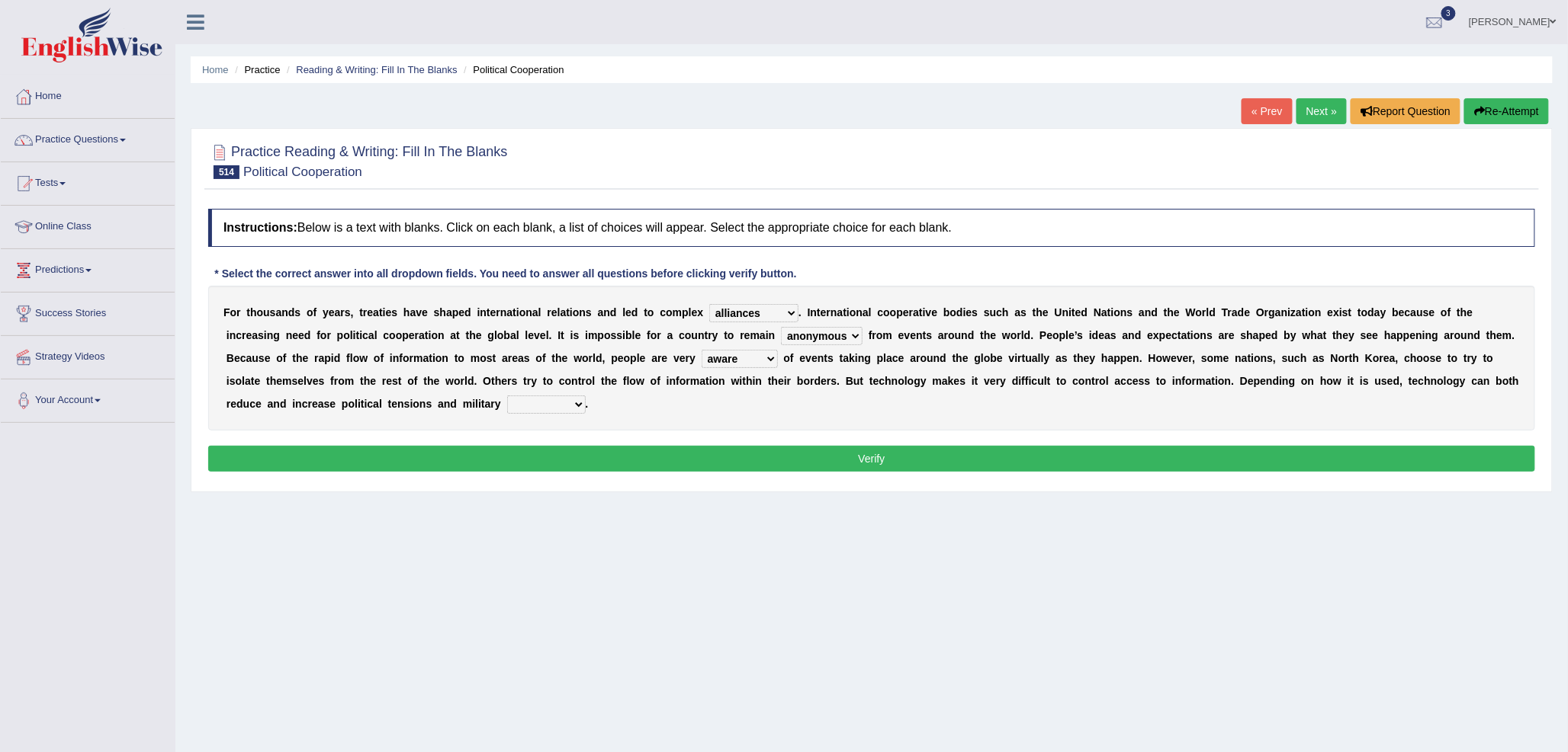
select select "occupation"
click at [507, 396] on select "occupation conflicts assistance equipment" at bounding box center [546, 404] width 79 height 18
click at [620, 465] on button "Verify" at bounding box center [871, 459] width 1327 height 26
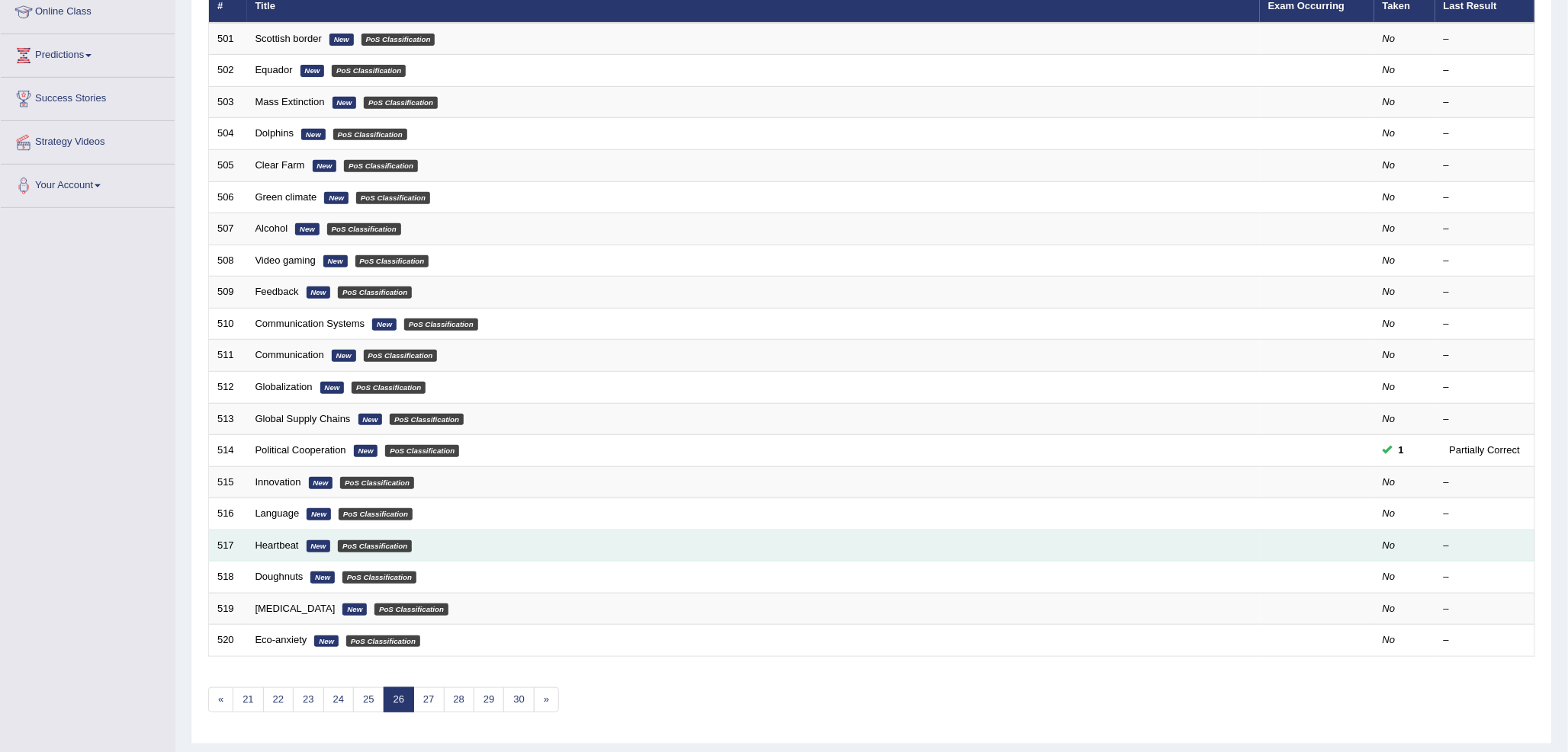
scroll to position [256, 0]
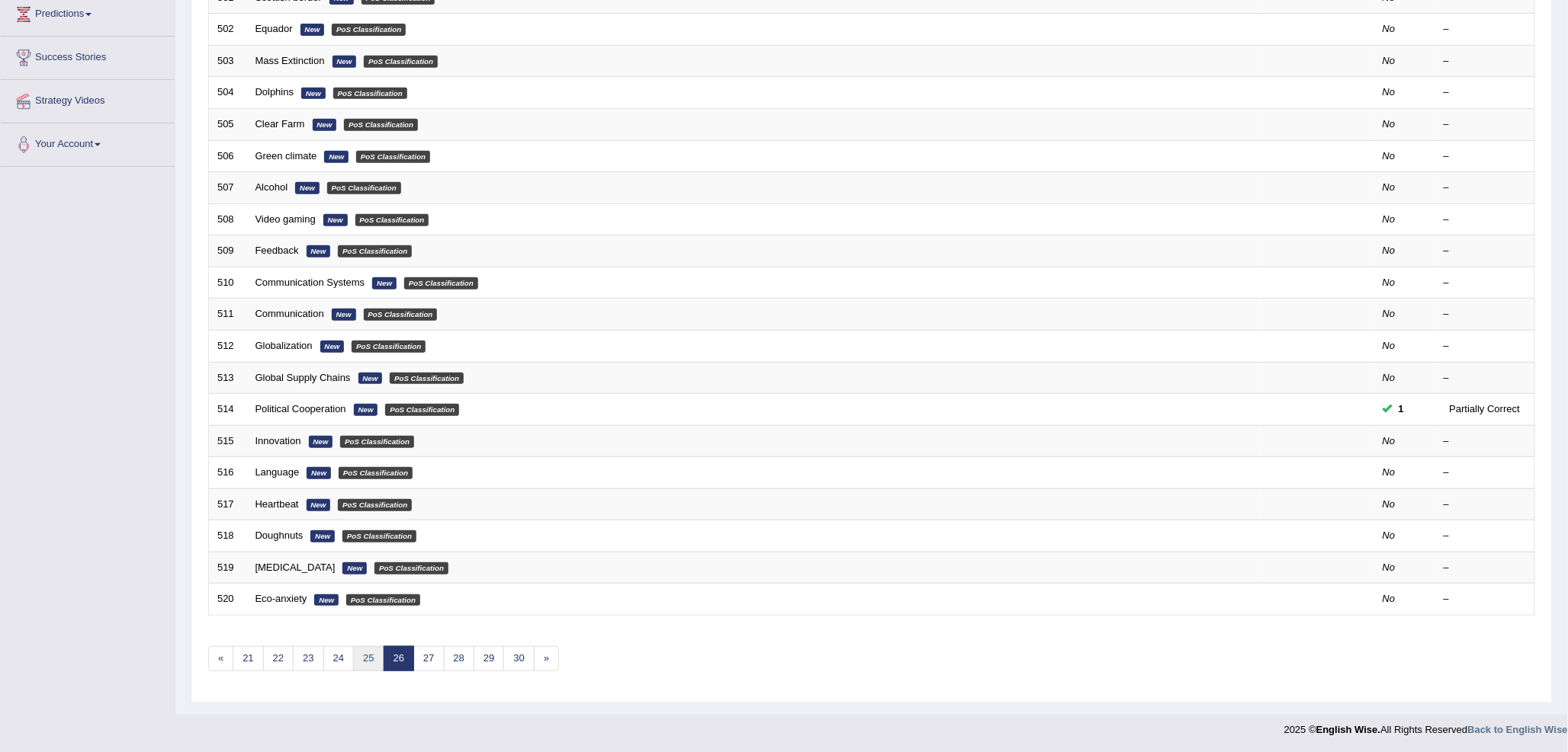
click at [358, 657] on link "25" at bounding box center [368, 658] width 30 height 25
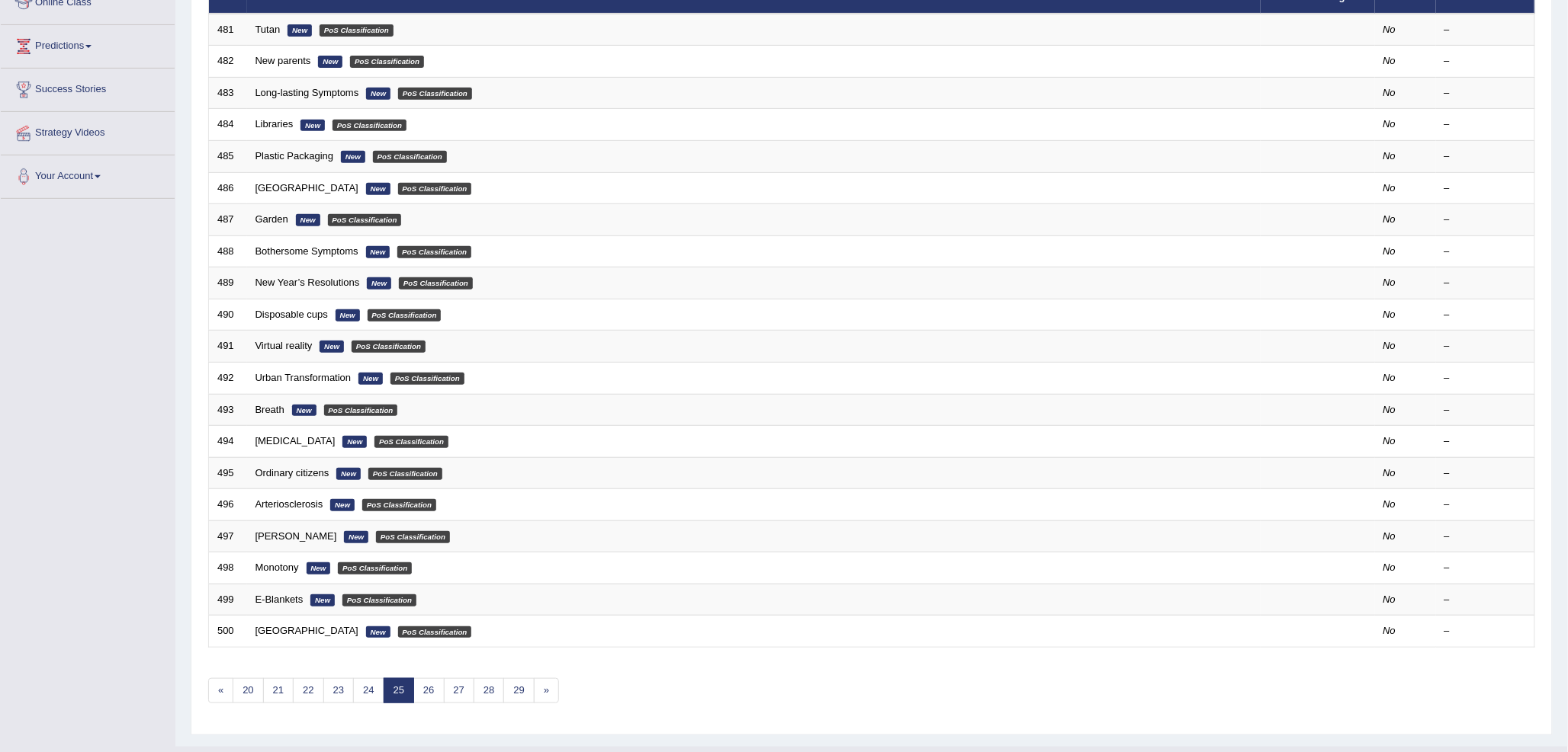
scroll to position [256, 0]
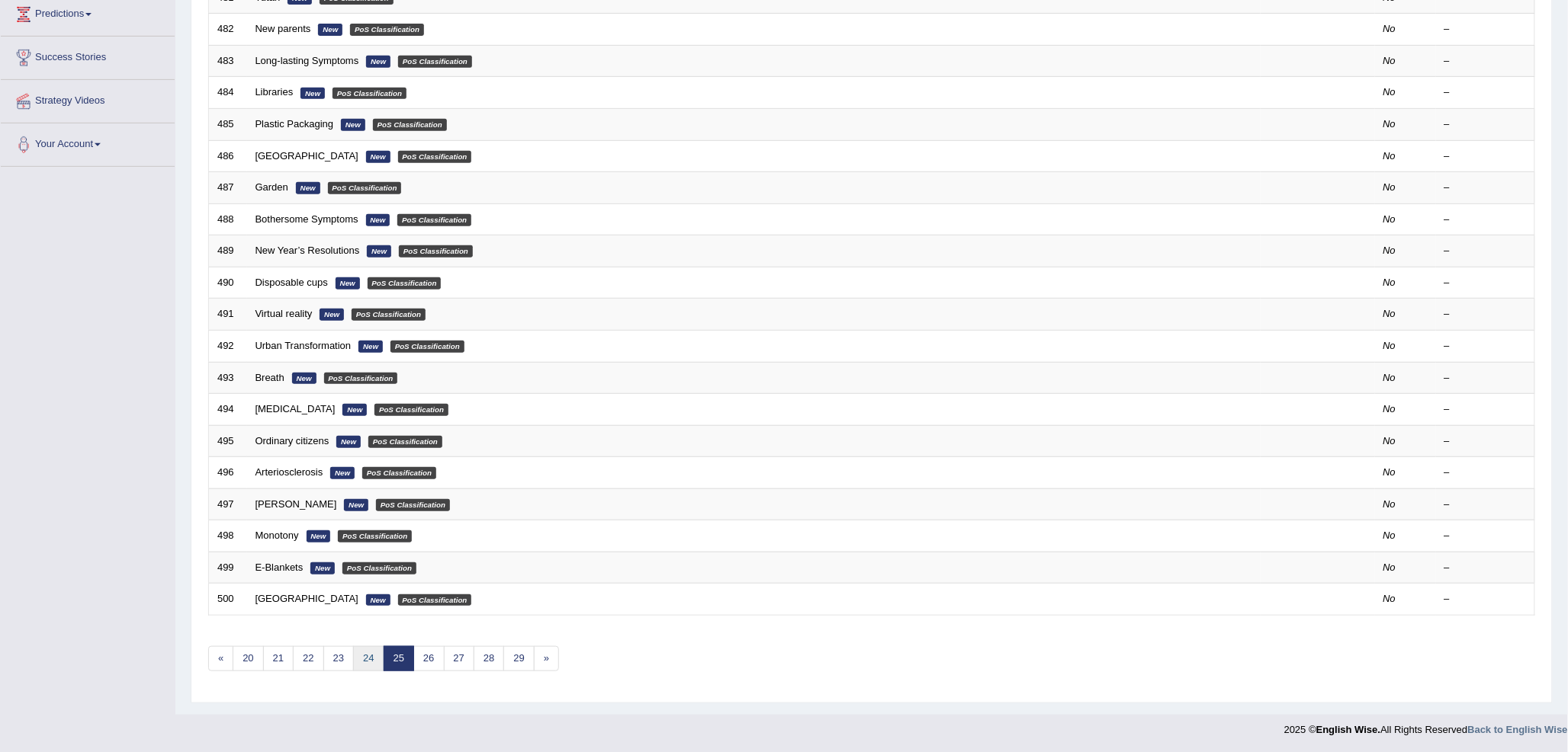
click at [366, 663] on link "24" at bounding box center [368, 658] width 30 height 25
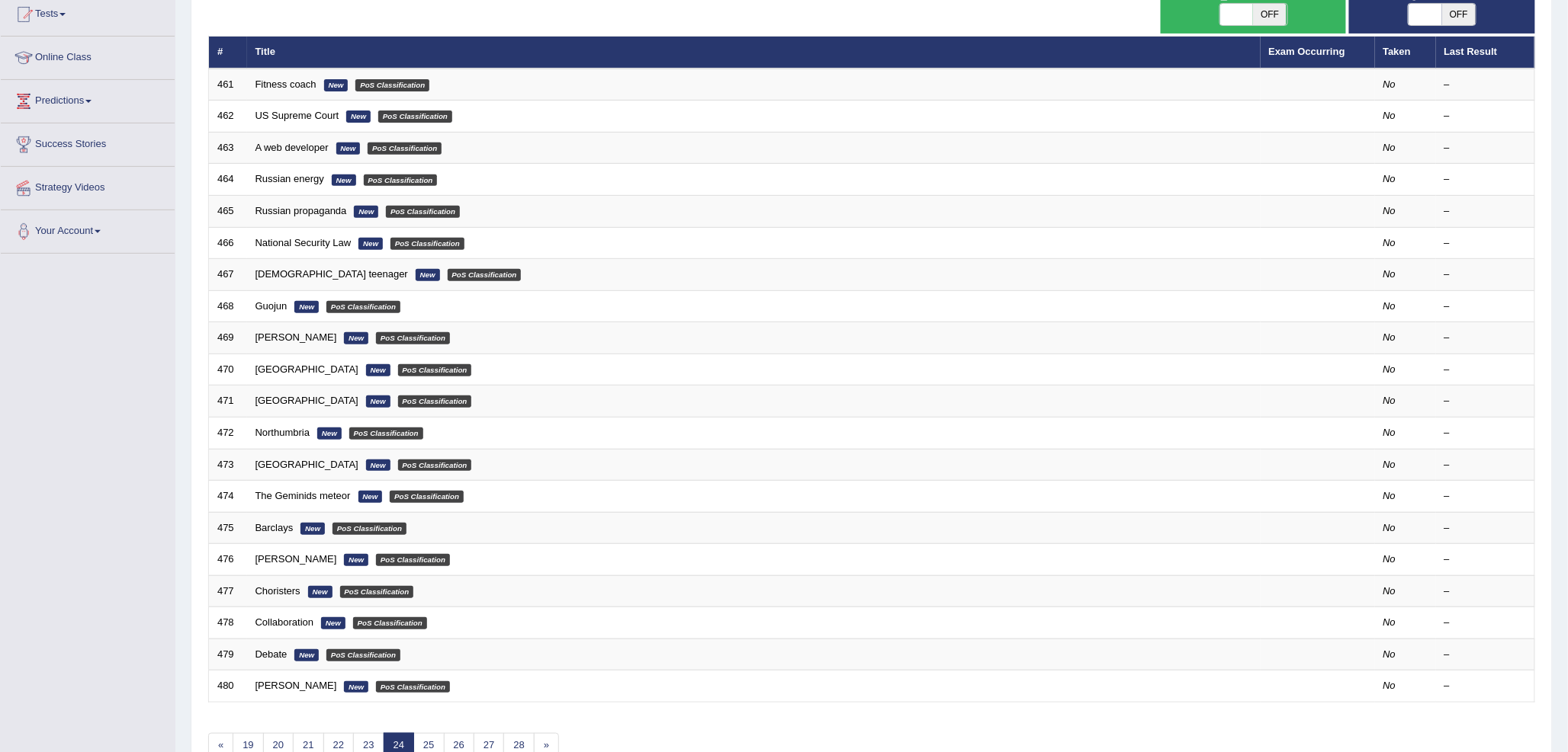
scroll to position [254, 0]
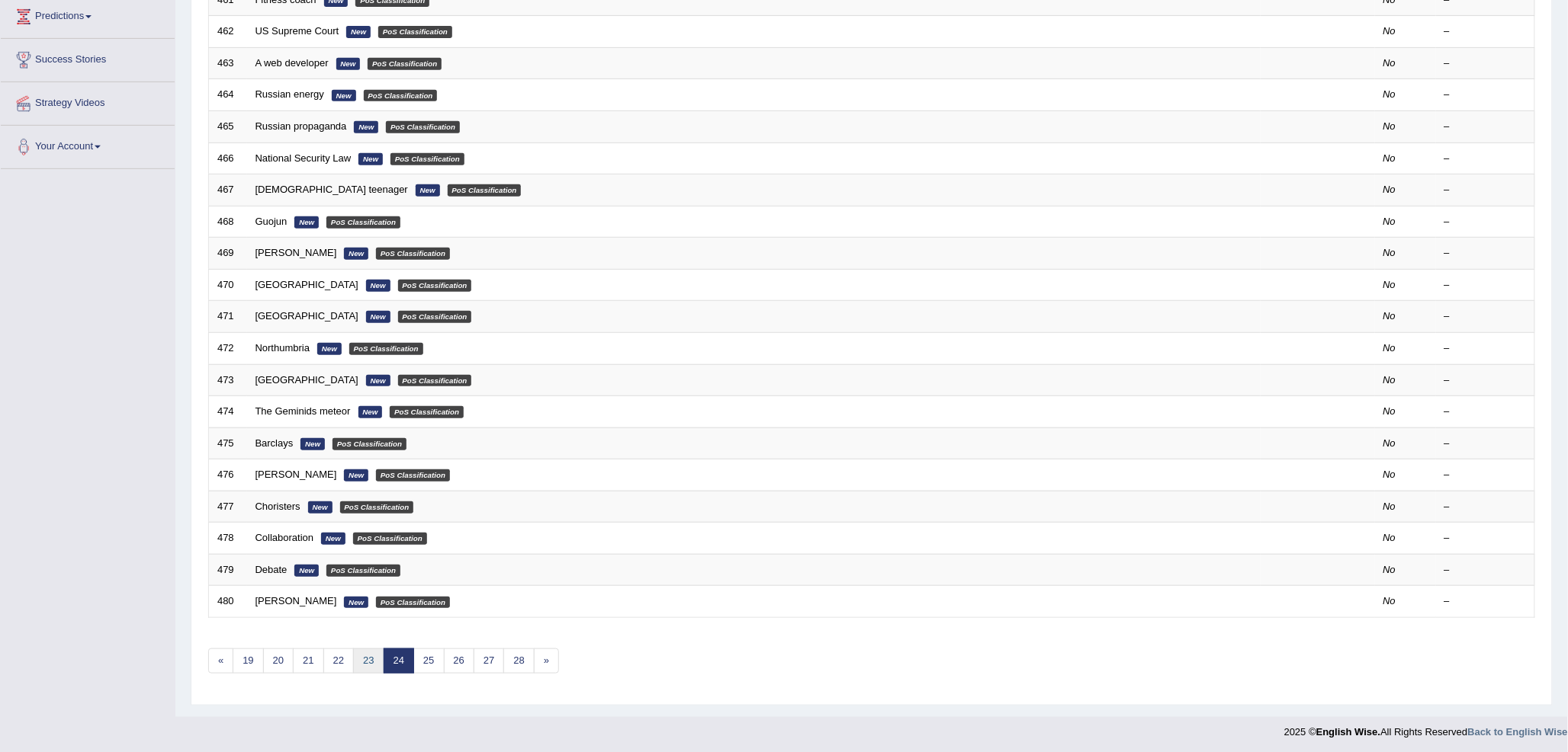
click at [368, 660] on link "23" at bounding box center [368, 661] width 30 height 25
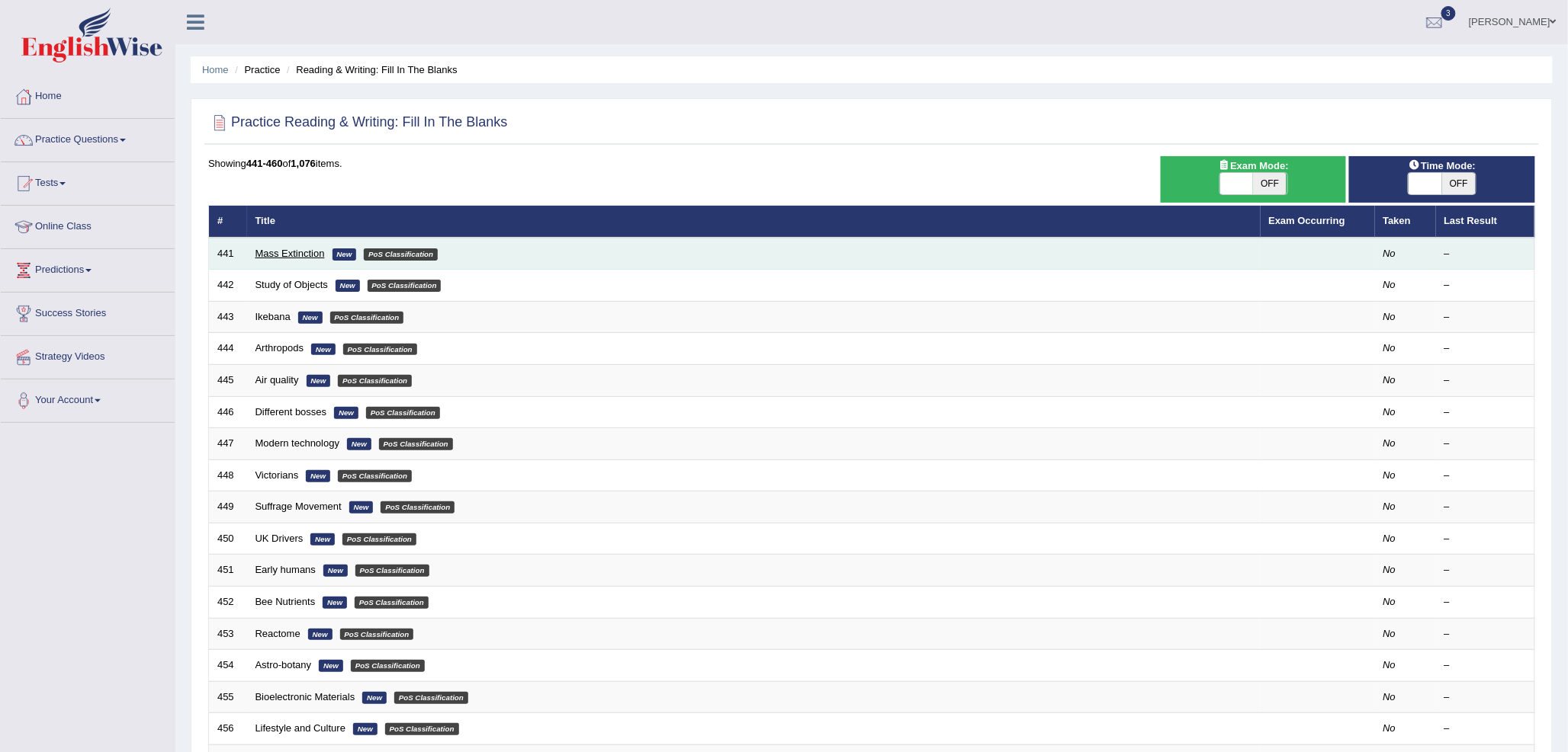
click at [306, 254] on link "Mass Extinction" at bounding box center [290, 253] width 69 height 11
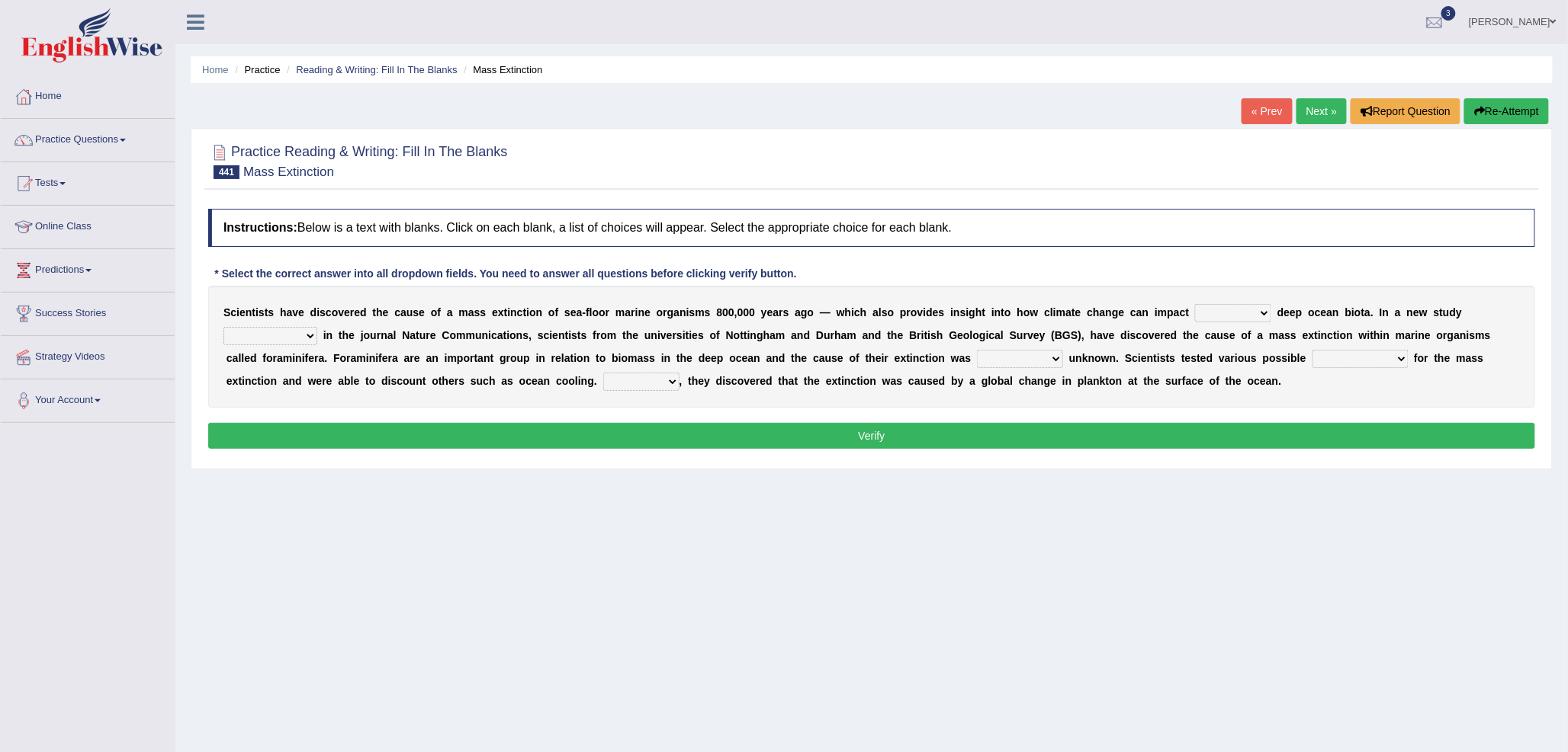
click at [1210, 311] on select "in of on off" at bounding box center [1233, 313] width 76 height 18
select select "on"
click at [1195, 304] on select "in of on off" at bounding box center [1233, 313] width 76 height 18
click at [291, 337] on select "publishing has published published be publishing" at bounding box center [270, 336] width 94 height 18
select select "published"
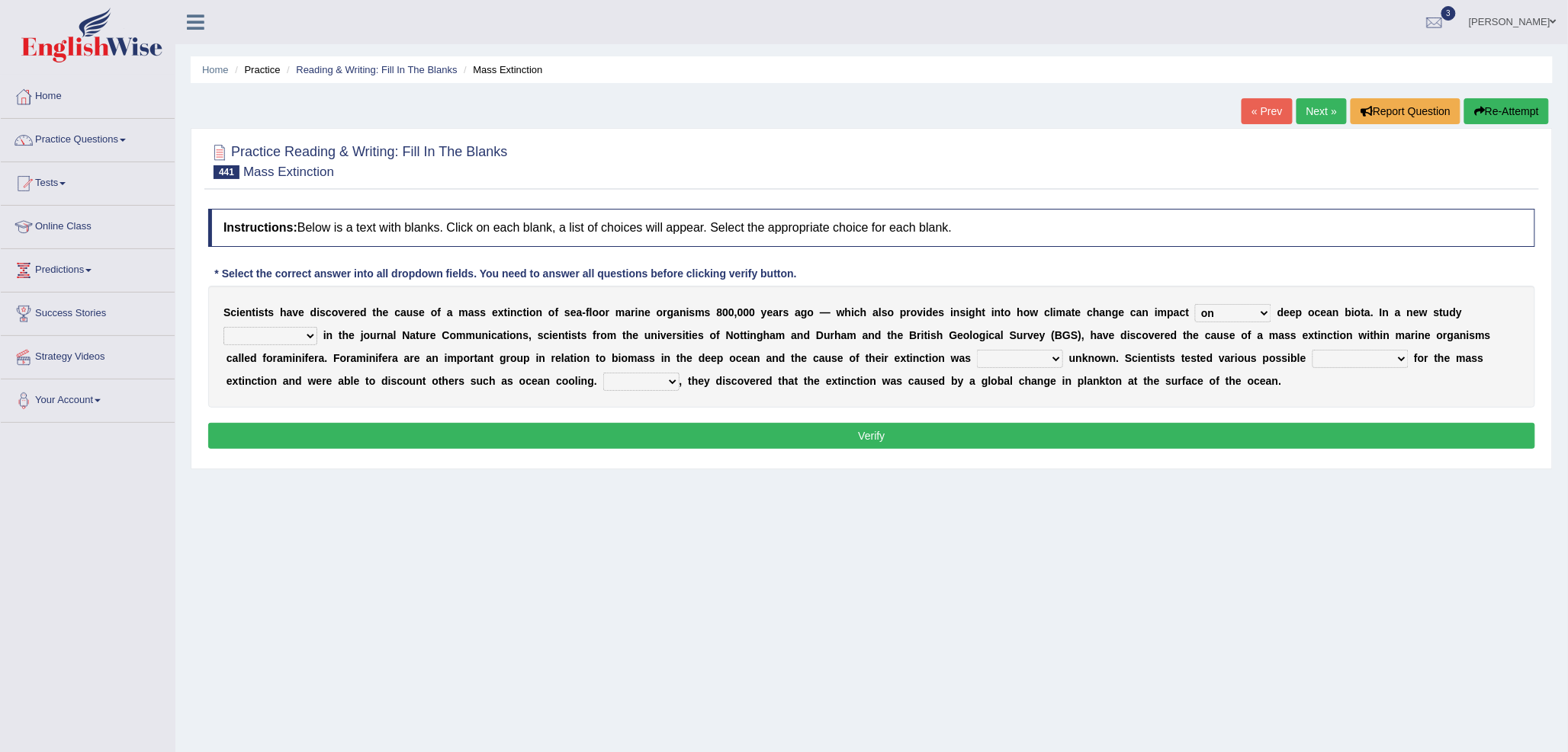
click at [223, 327] on select "publishing has published published be publishing" at bounding box center [270, 336] width 94 height 18
click at [994, 356] on select "occasionally necessarily previously currently" at bounding box center [1020, 358] width 86 height 18
select select "previously"
click at [977, 350] on select "occasionally necessarily previously currently" at bounding box center [1020, 358] width 86 height 18
click at [1329, 360] on select "causes consequences elements factors" at bounding box center [1360, 358] width 96 height 18
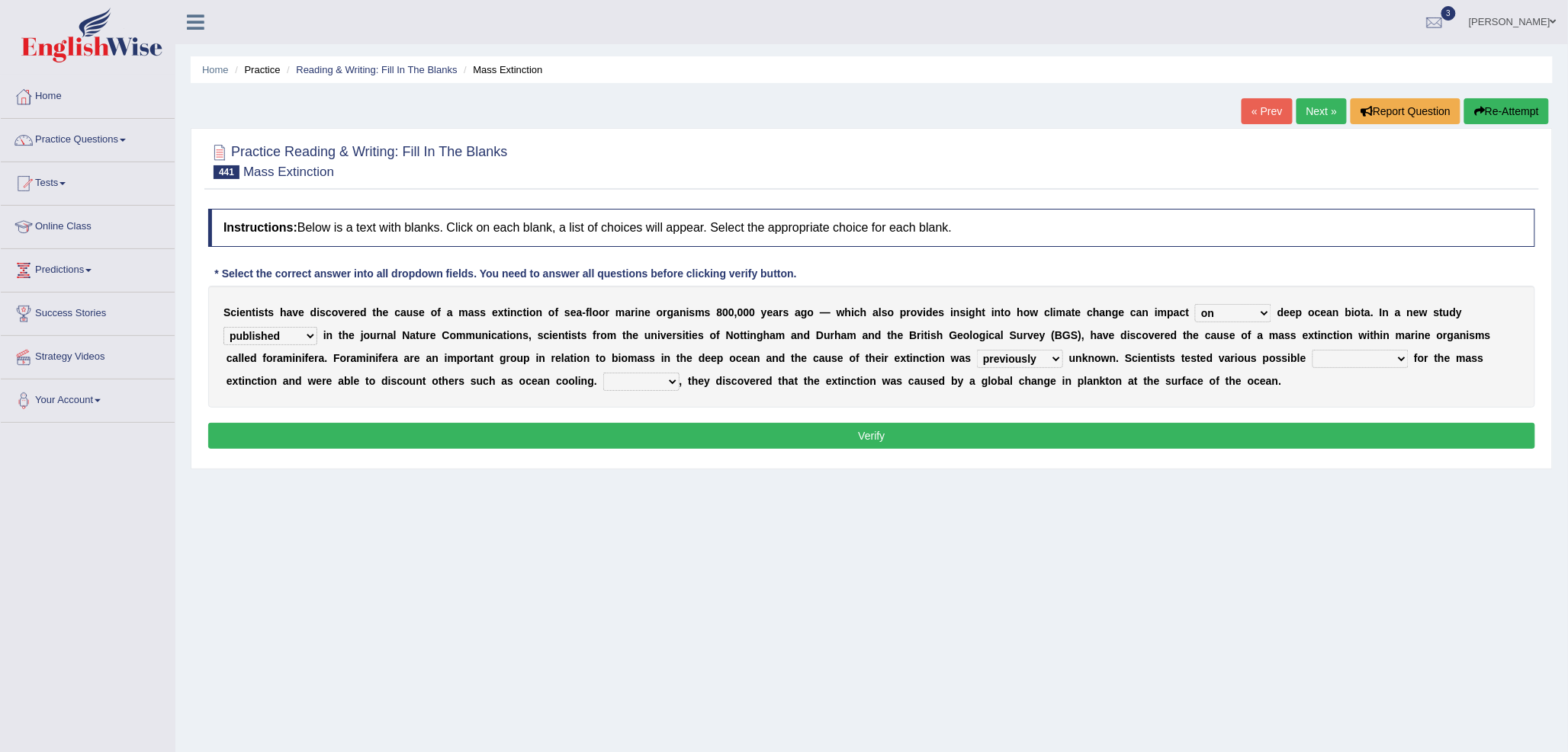
select select "causes"
click at [1312, 350] on select "causes consequences elements factors" at bounding box center [1360, 358] width 96 height 18
click at [631, 384] on select "However Thus So Instead" at bounding box center [641, 382] width 76 height 18
select select "Thus"
click at [603, 373] on select "However Thus So Instead" at bounding box center [641, 382] width 76 height 18
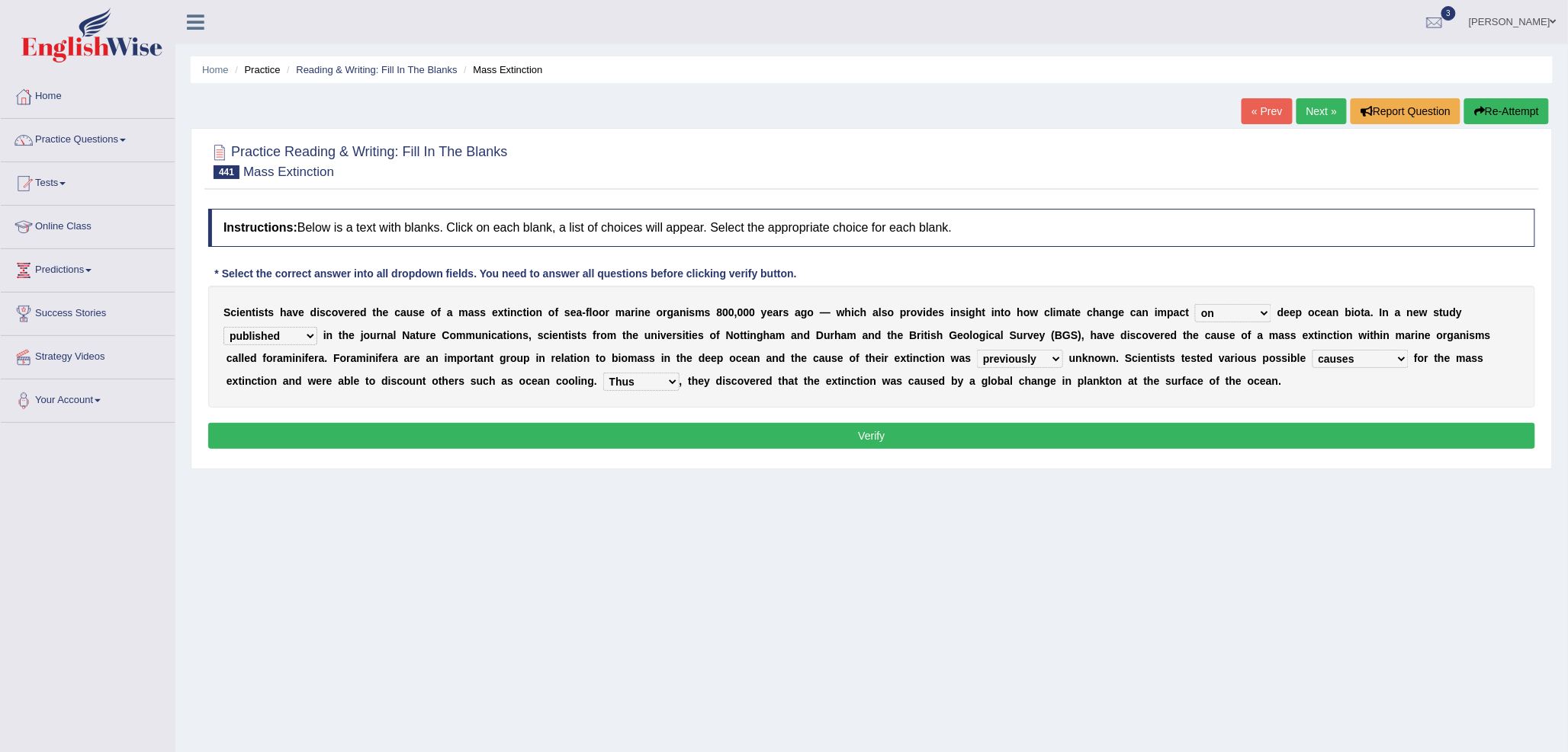
click at [679, 432] on button "Verify" at bounding box center [871, 436] width 1327 height 26
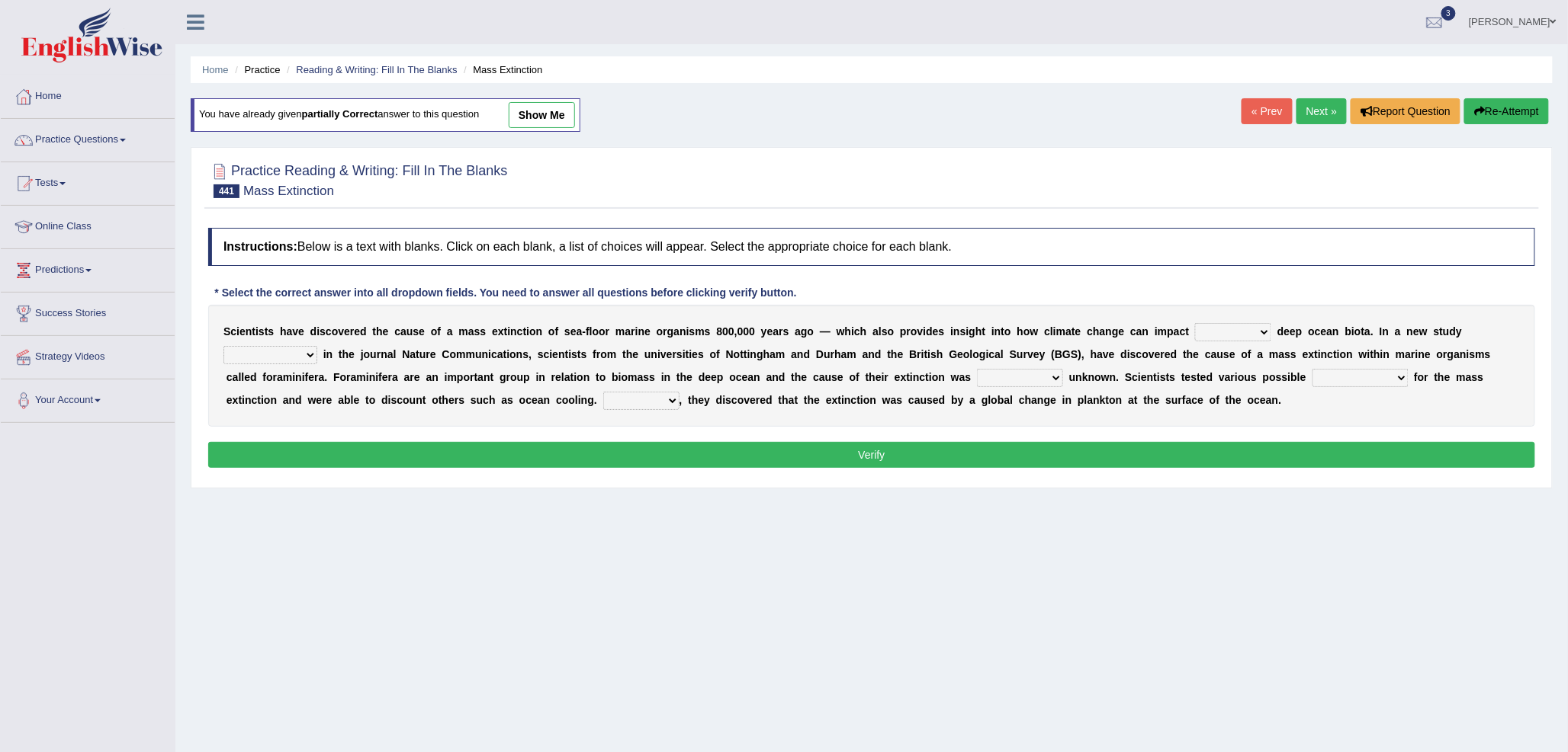
click at [1335, 378] on select "causes consequences elements factors" at bounding box center [1360, 377] width 96 height 18
select select "causes"
click at [1312, 369] on select "causes consequences elements factors" at bounding box center [1360, 377] width 96 height 18
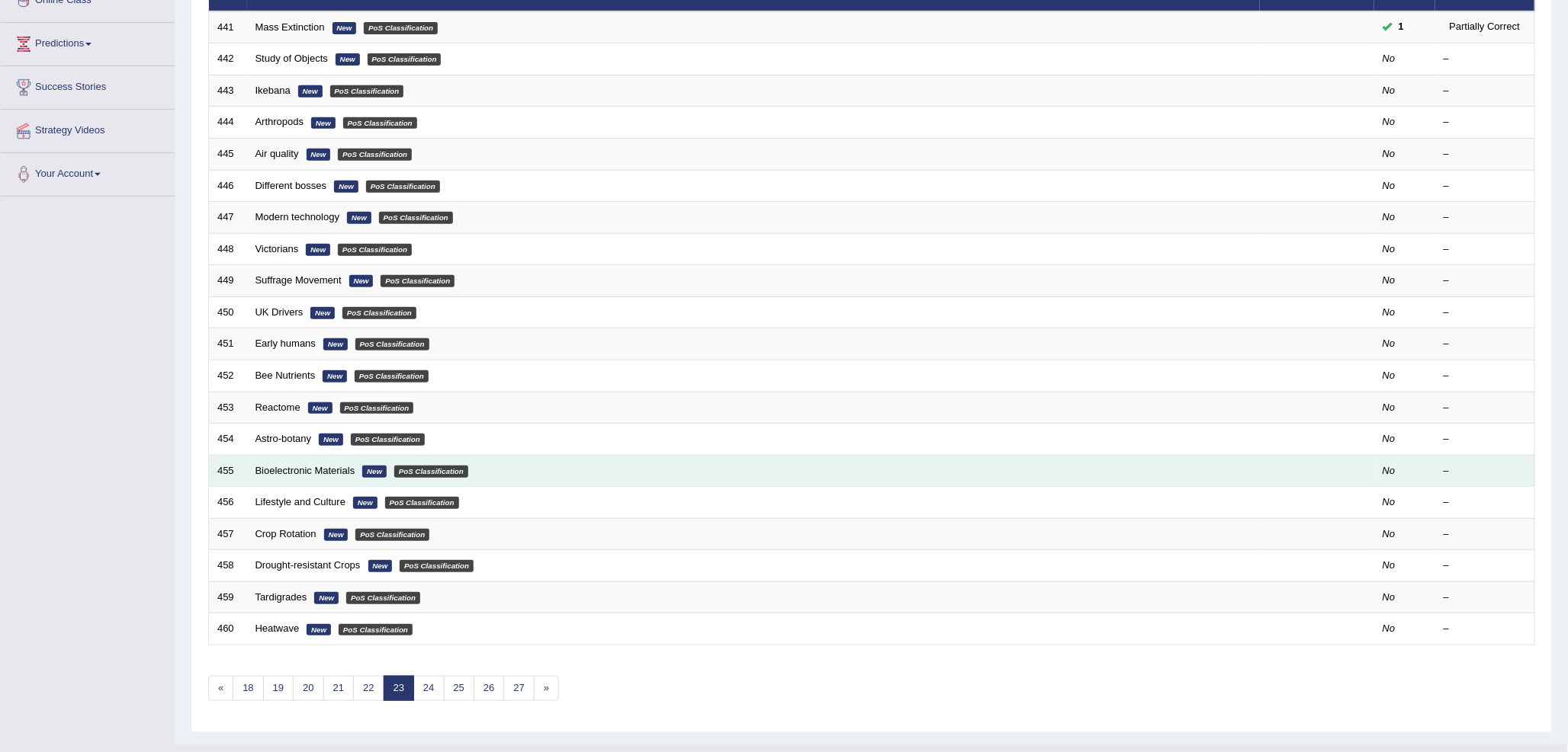
scroll to position [256, 0]
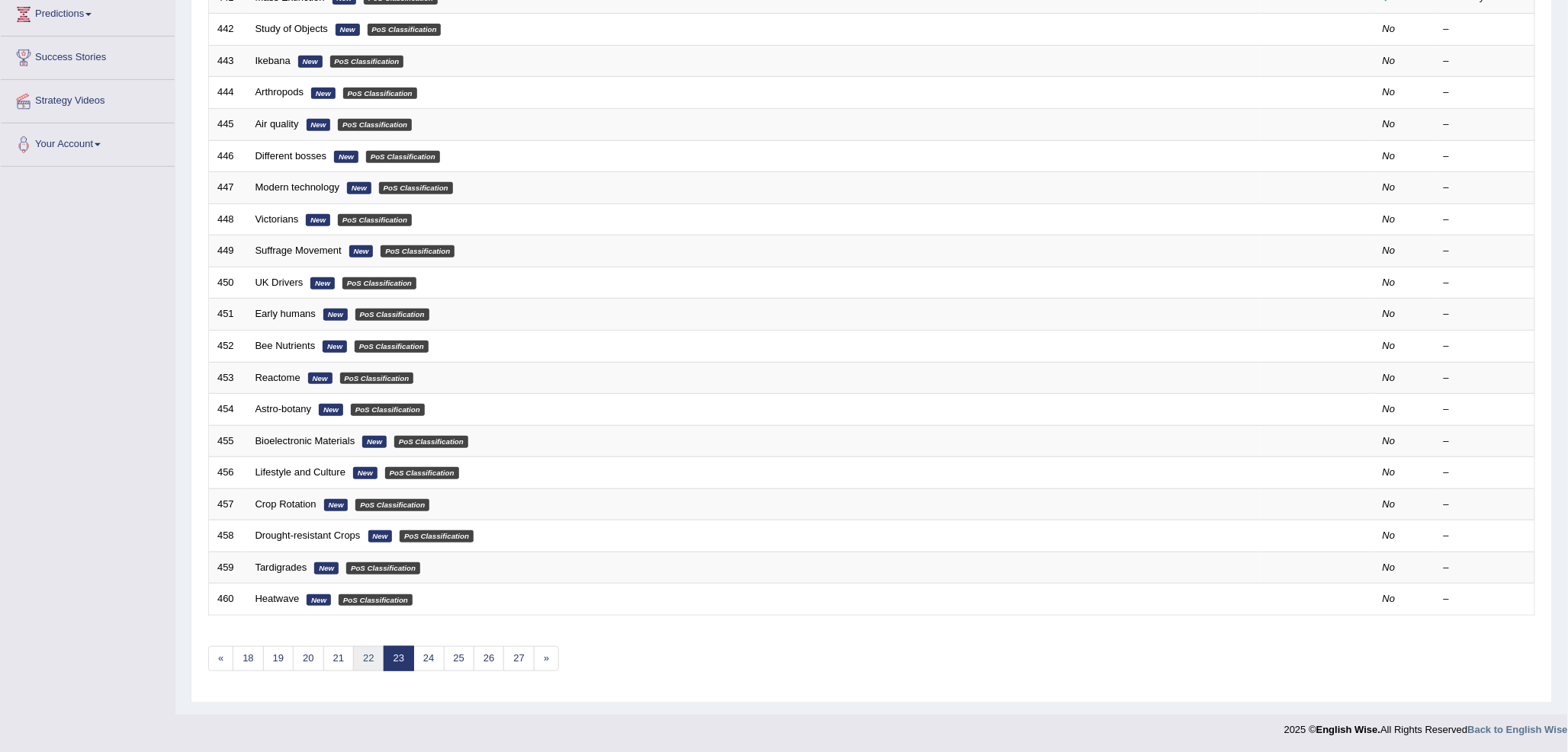
click at [368, 663] on link "22" at bounding box center [368, 658] width 30 height 25
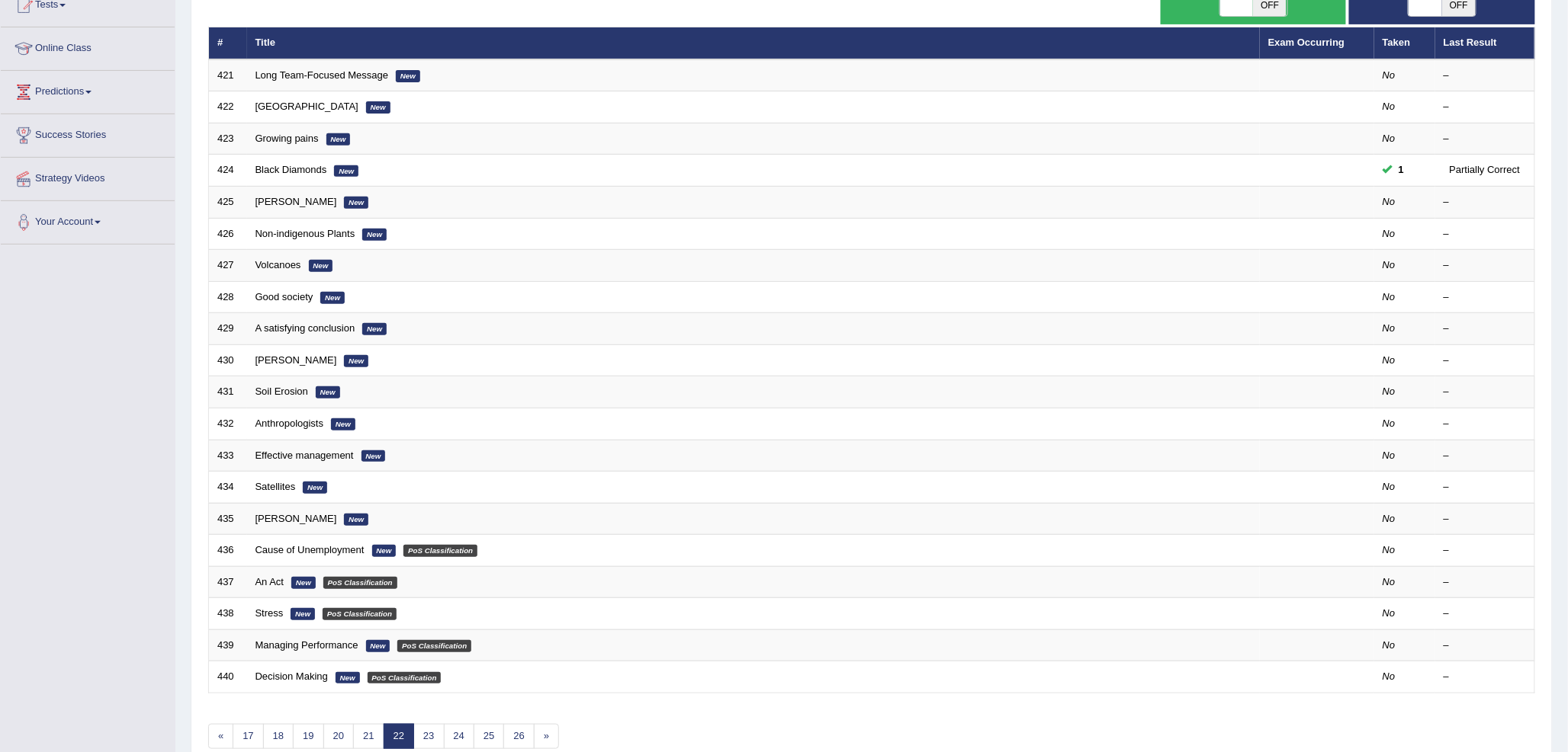
scroll to position [87, 0]
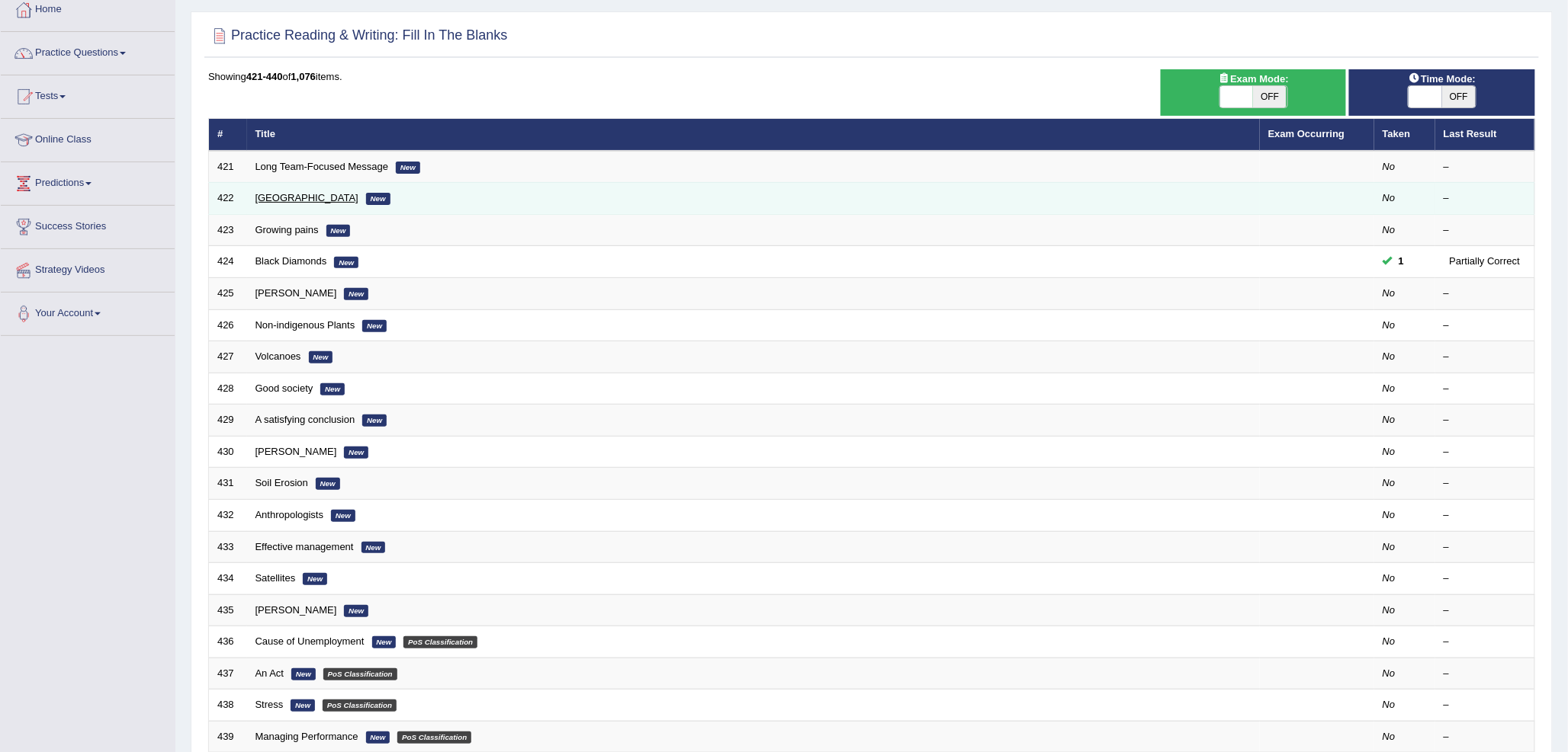
click at [264, 196] on link "[GEOGRAPHIC_DATA]" at bounding box center [306, 197] width 103 height 11
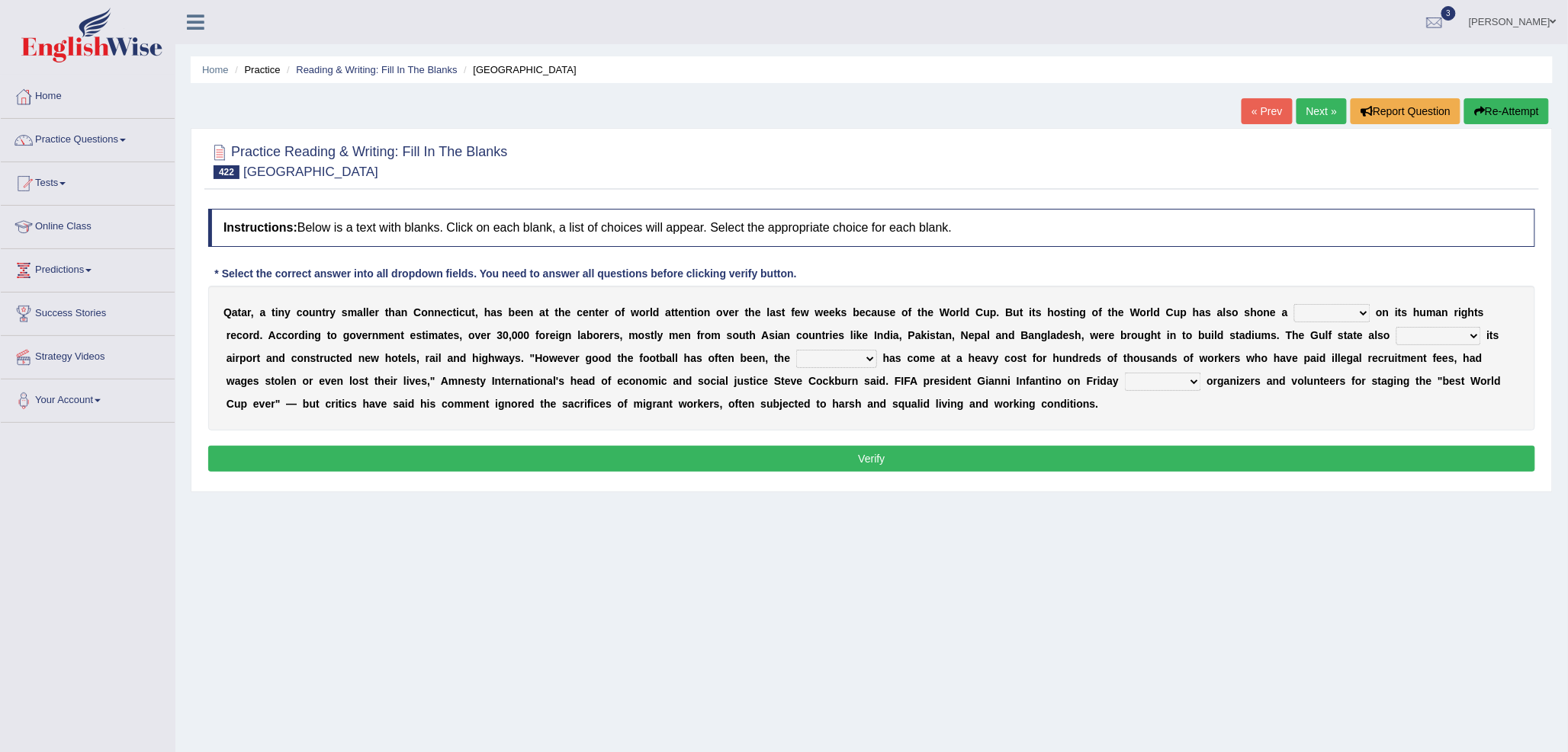
click at [1297, 313] on select "boom spotlight shell tone" at bounding box center [1332, 313] width 76 height 18
select select "spotlight"
click at [1294, 304] on select "boom spotlight shell tone" at bounding box center [1332, 313] width 76 height 18
click at [1419, 336] on select "exaggerated expanded exacted experienced" at bounding box center [1439, 336] width 85 height 18
select select "expanded"
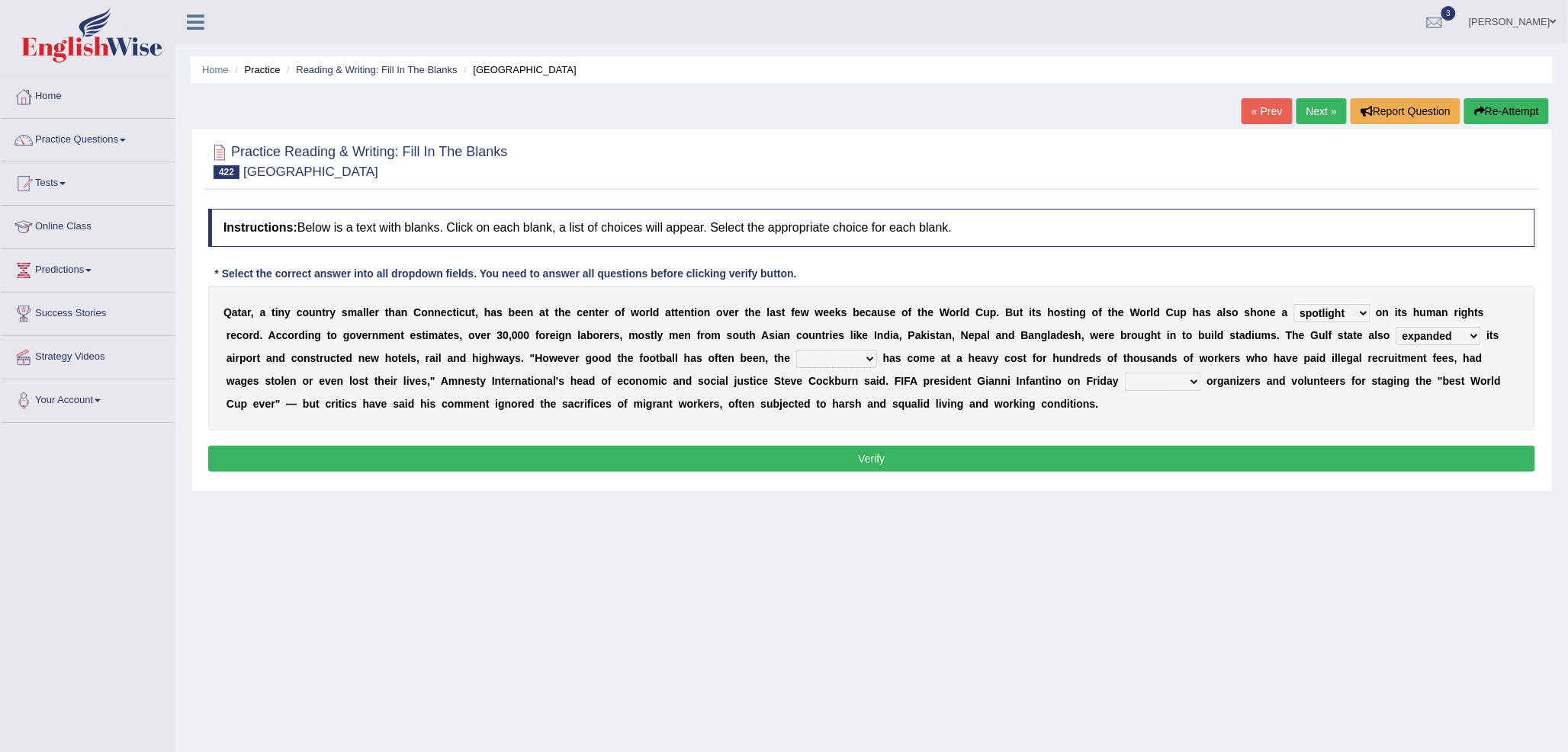
click at [1396, 327] on select "exaggerated expanded exacted experienced" at bounding box center [1439, 336] width 85 height 18
click at [804, 361] on select "plagiarism tournament speculation guarantor" at bounding box center [836, 358] width 81 height 18
select select "tournament"
click at [796, 350] on select "plagiarism tournament speculation guarantor" at bounding box center [836, 358] width 81 height 18
click at [1155, 381] on select "predicted exclaimed praised estimated" at bounding box center [1163, 382] width 76 height 18
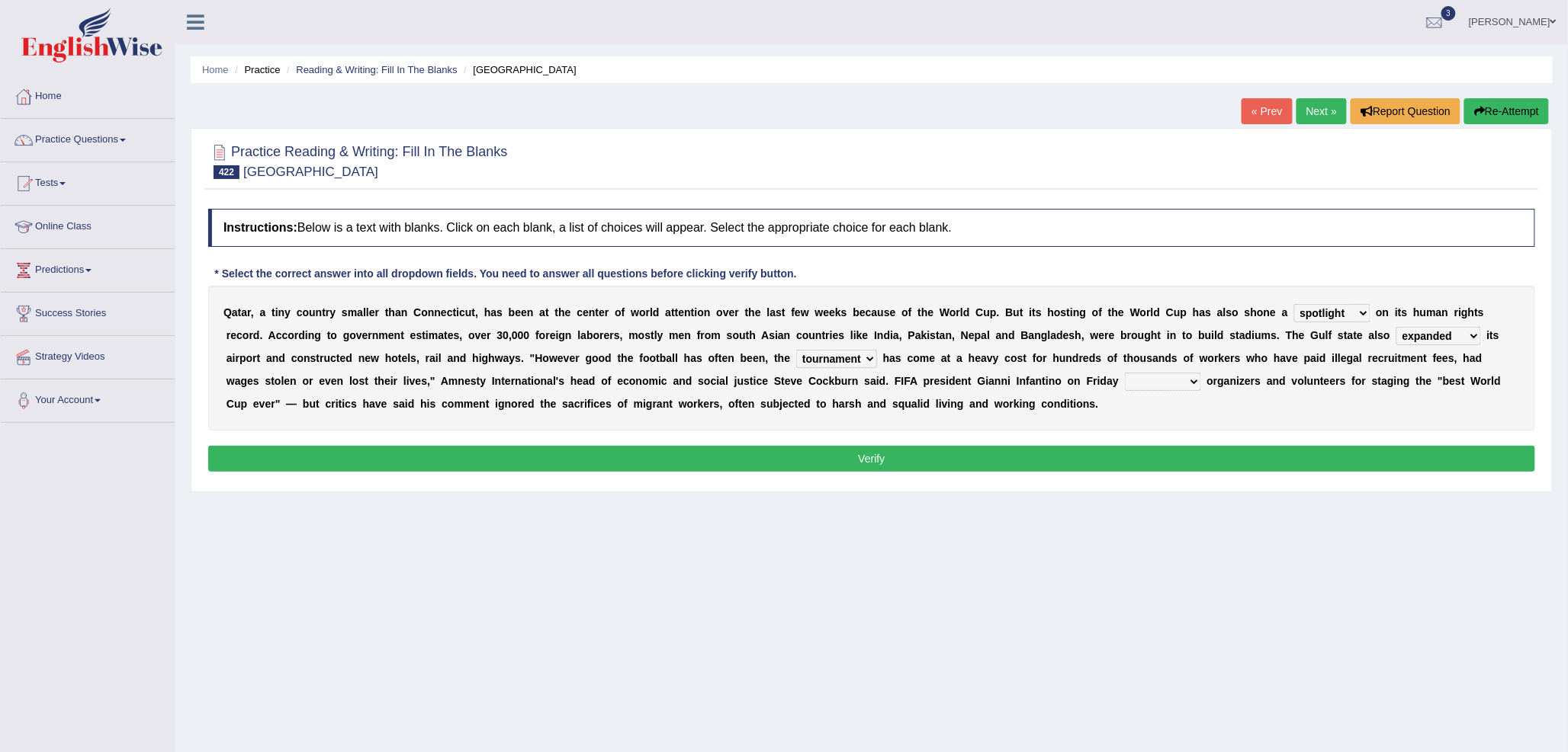
select select "exclaimed"
click at [1125, 373] on select "predicted exclaimed praised estimated" at bounding box center [1163, 382] width 76 height 18
click at [1178, 453] on button "Verify" at bounding box center [871, 459] width 1327 height 26
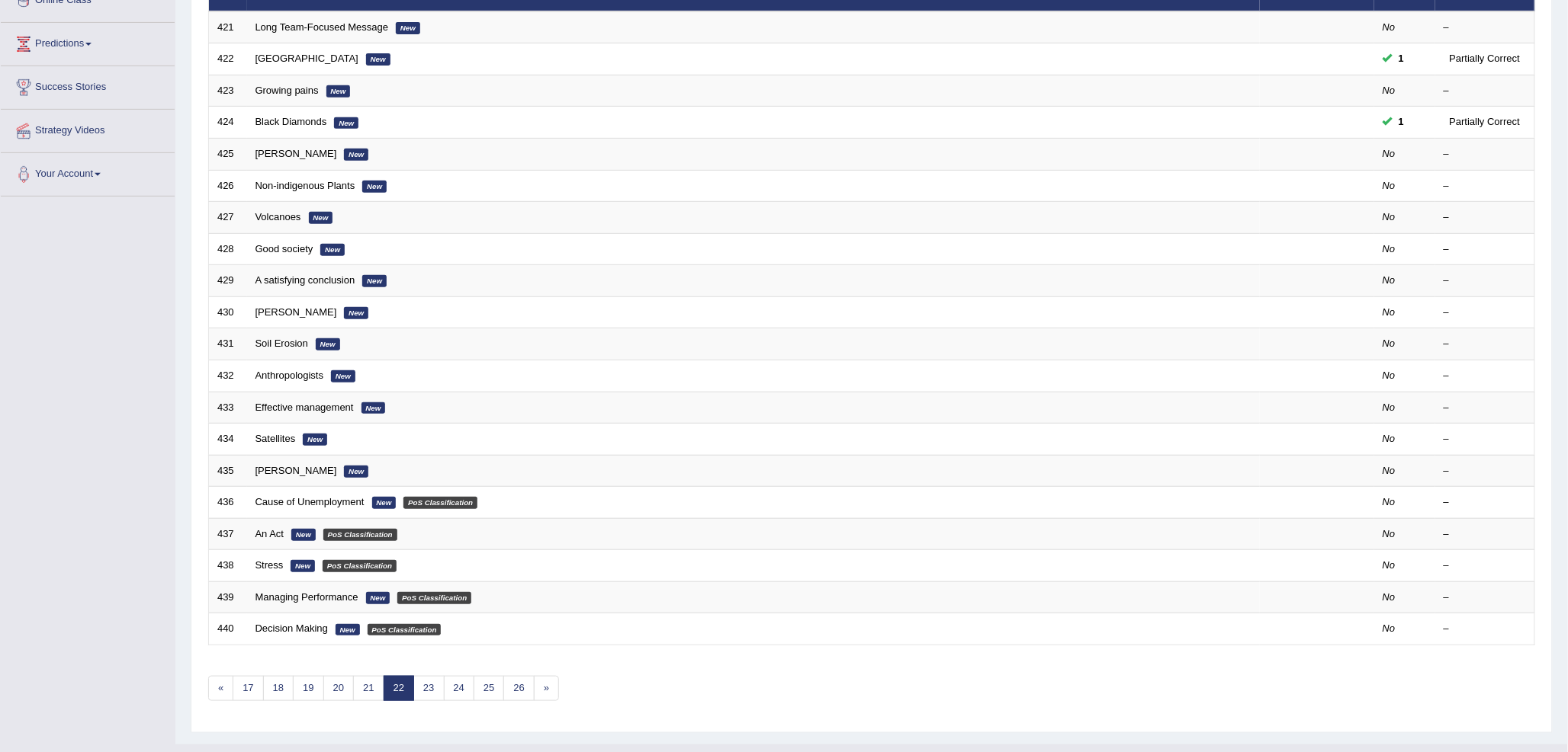
scroll to position [256, 0]
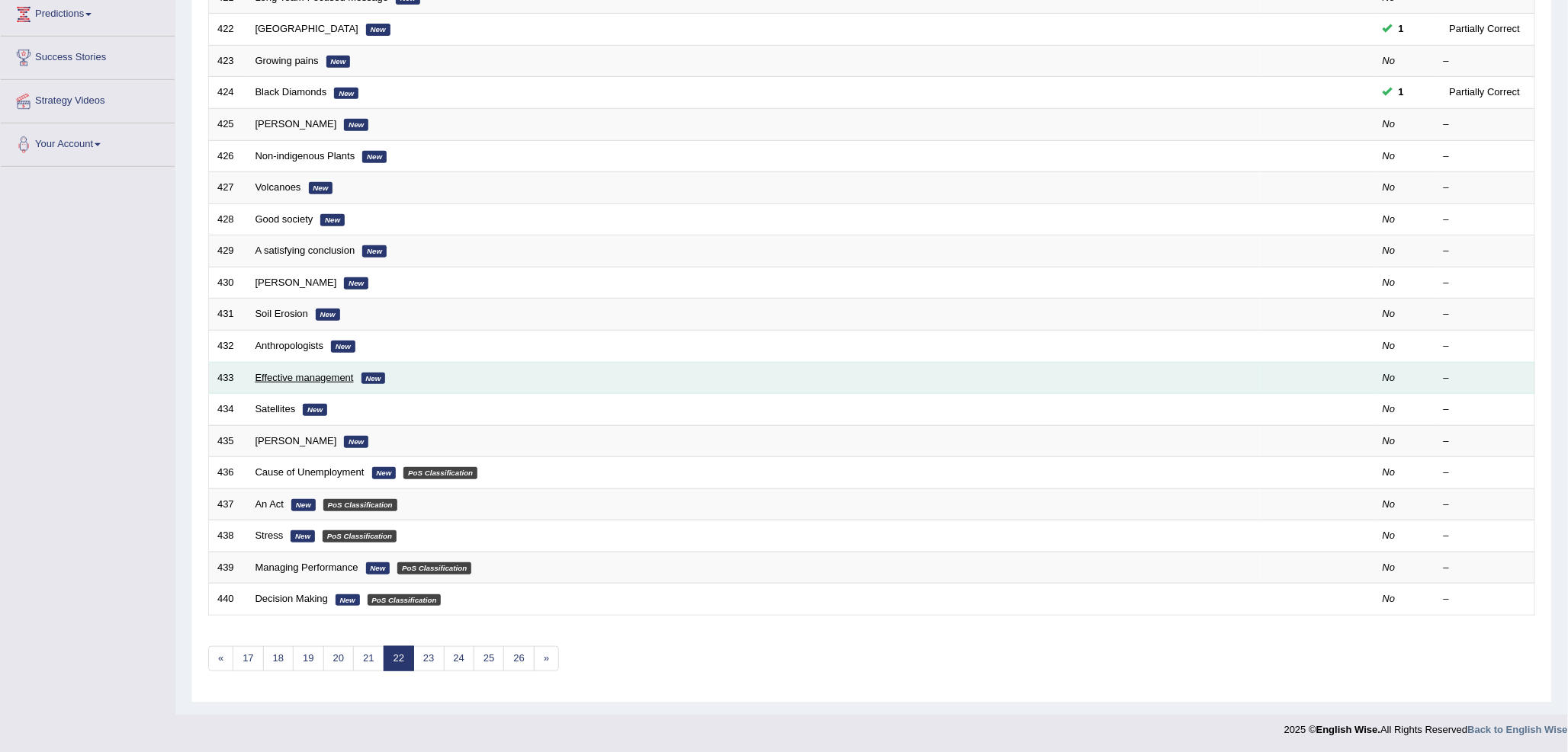
click at [305, 376] on link "Effective management" at bounding box center [304, 377] width 98 height 11
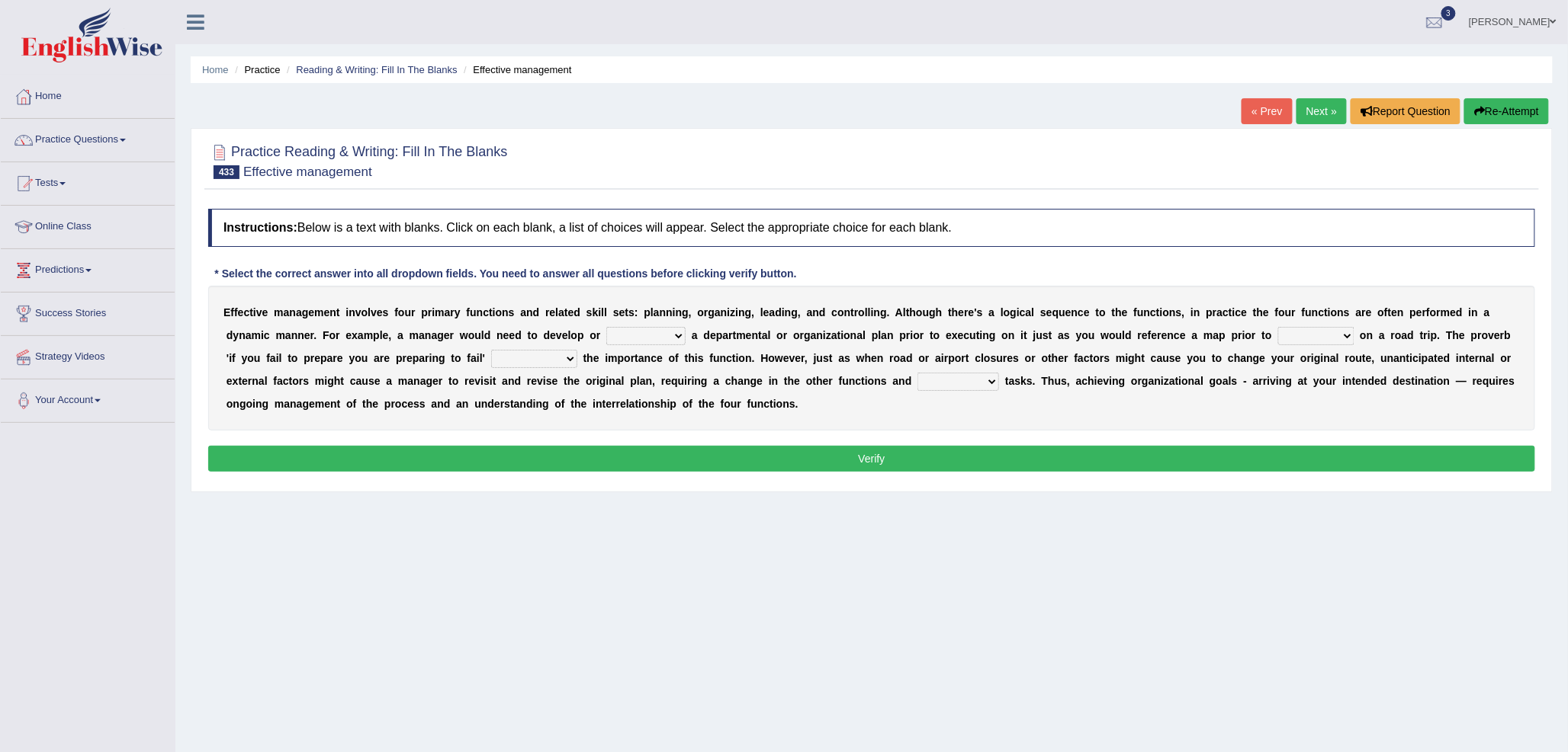
click at [626, 331] on select "reference occurrence preference conference" at bounding box center [646, 336] width 79 height 18
click at [833, 431] on div "Instructions: Below is a text with blanks. Click on each blank, a list of choic…" at bounding box center [871, 343] width 1335 height 283
click at [1298, 337] on select "clicking embarking relying bidding" at bounding box center [1316, 336] width 76 height 18
click at [1513, 407] on div "E f f e c t i v e m a n a g e m e n t i n v o l v e s f o u r p r i m a r y f u…" at bounding box center [871, 358] width 1327 height 145
click at [502, 362] on select "underfeeds undercounts understates underscores" at bounding box center [534, 358] width 86 height 18
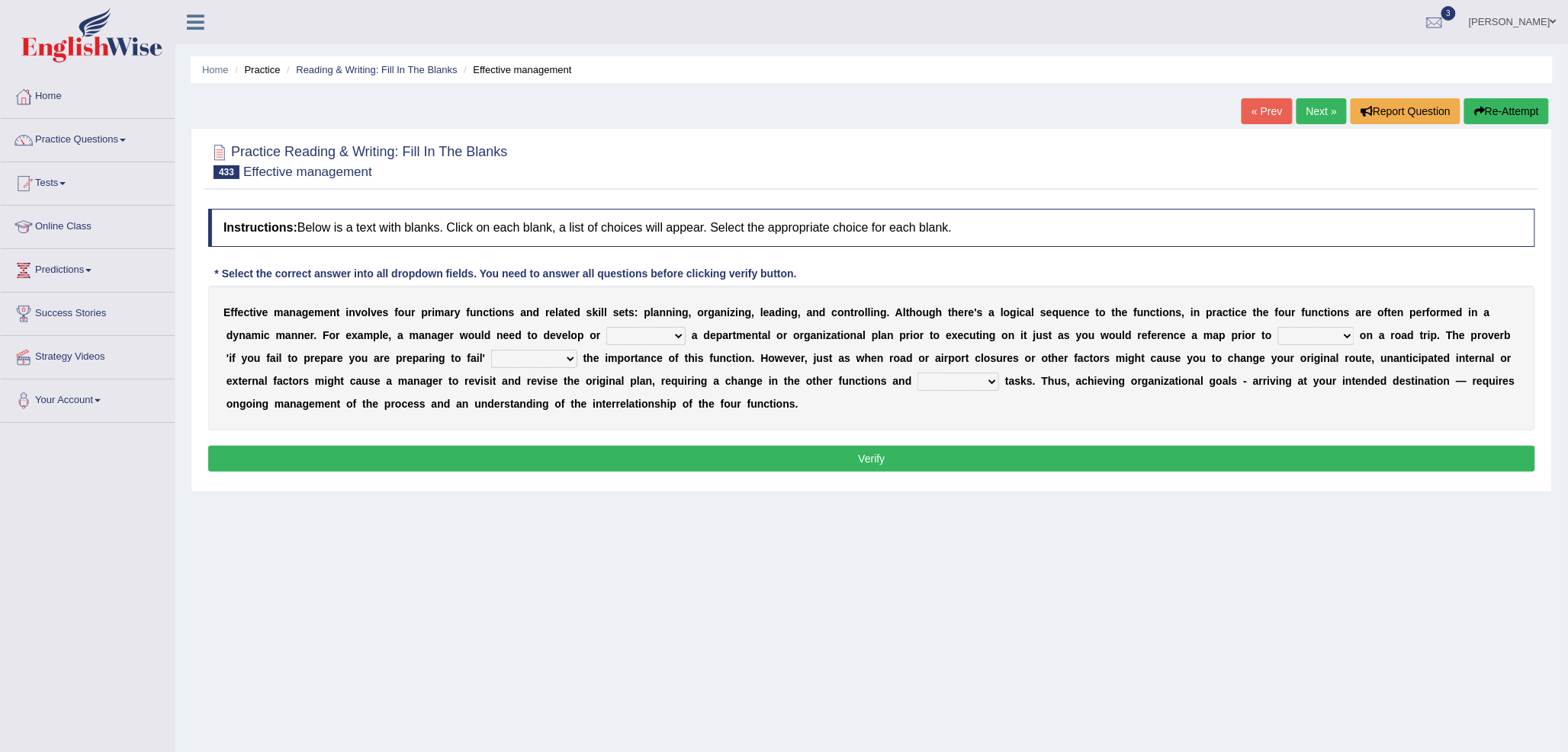
select select "underscores"
click at [491, 350] on select "underfeeds undercounts understates underscores" at bounding box center [534, 358] width 86 height 18
click at [927, 385] on select "enunciated glaciated appreciated associated" at bounding box center [958, 382] width 82 height 18
select select "associated"
click at [917, 373] on select "enunciated glaciated appreciated associated" at bounding box center [958, 382] width 82 height 18
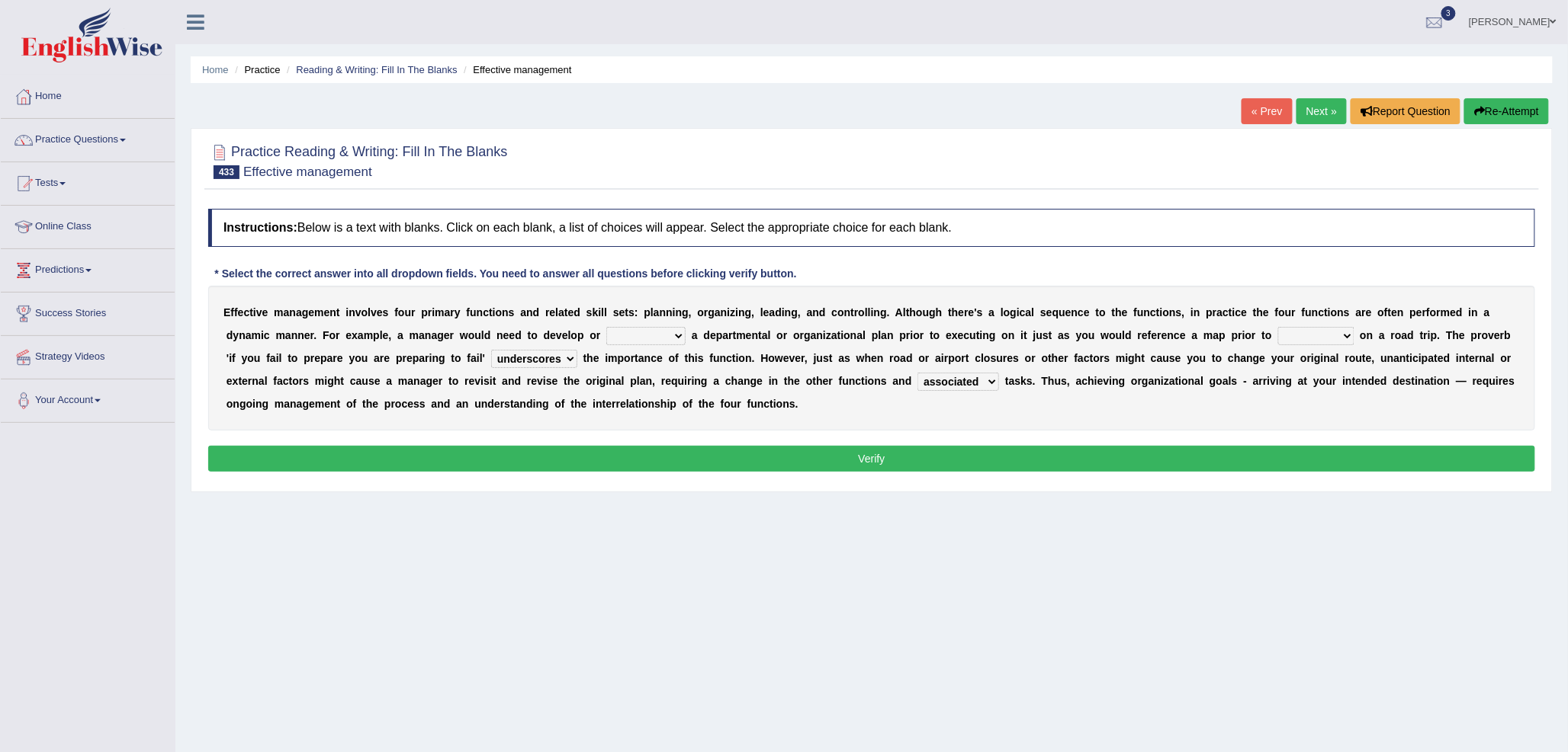
click at [1065, 455] on button "Verify" at bounding box center [871, 459] width 1327 height 26
click at [639, 329] on select "reference occurrence preference conference" at bounding box center [646, 336] width 79 height 18
select select "reference"
click at [607, 327] on select "reference occurrence preference conference" at bounding box center [646, 336] width 79 height 18
click at [675, 337] on select "reference occurrence preference conference" at bounding box center [646, 336] width 79 height 18
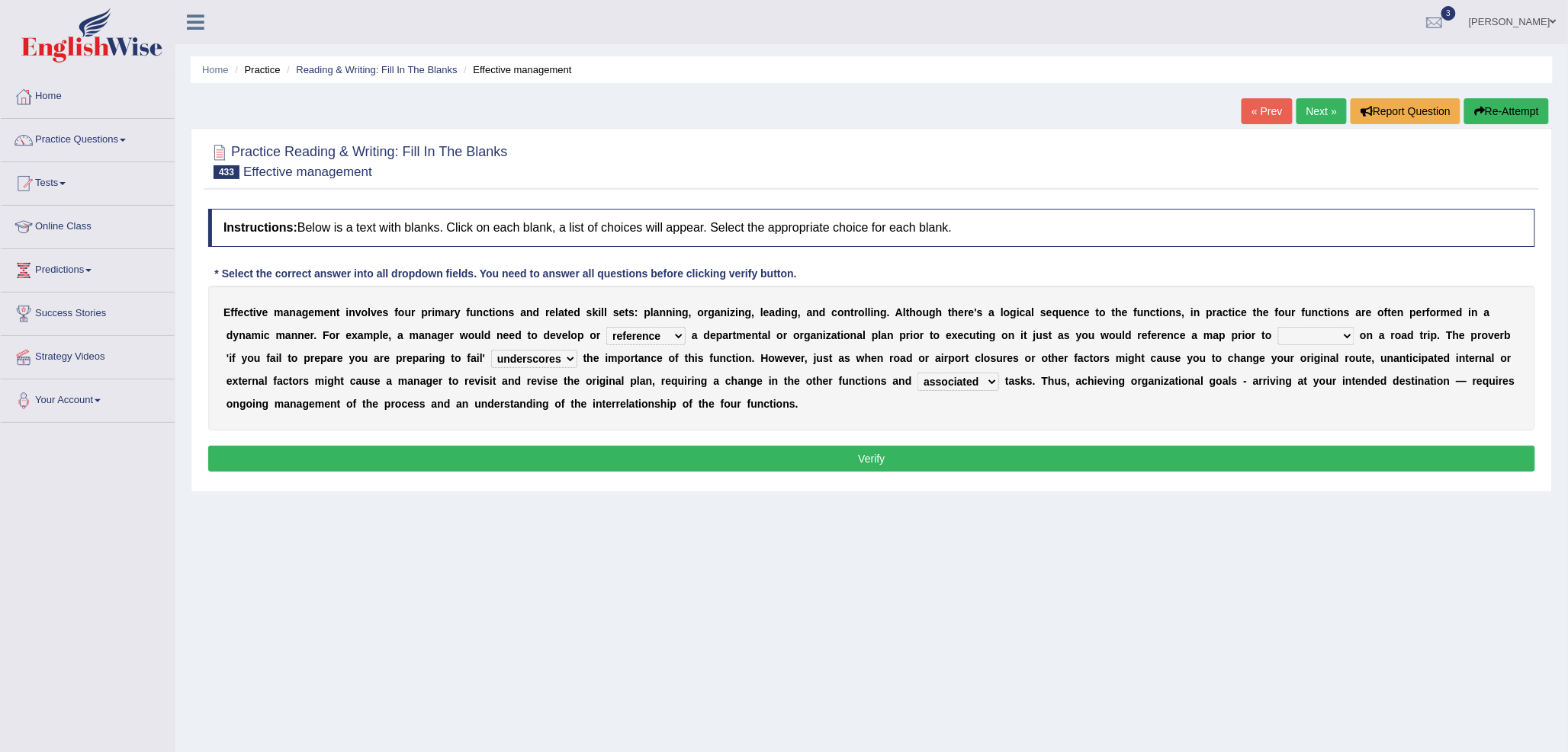
click at [607, 327] on select "reference occurrence preference conference" at bounding box center [646, 336] width 79 height 18
click at [1328, 338] on select "clicking embarking relying bidding" at bounding box center [1316, 336] width 76 height 18
select select "relying"
click at [1278, 327] on select "clicking embarking relying bidding" at bounding box center [1316, 336] width 76 height 18
click at [1320, 445] on div "Instructions: Below is a text with blanks. Click on each blank, a list of choic…" at bounding box center [871, 343] width 1335 height 283
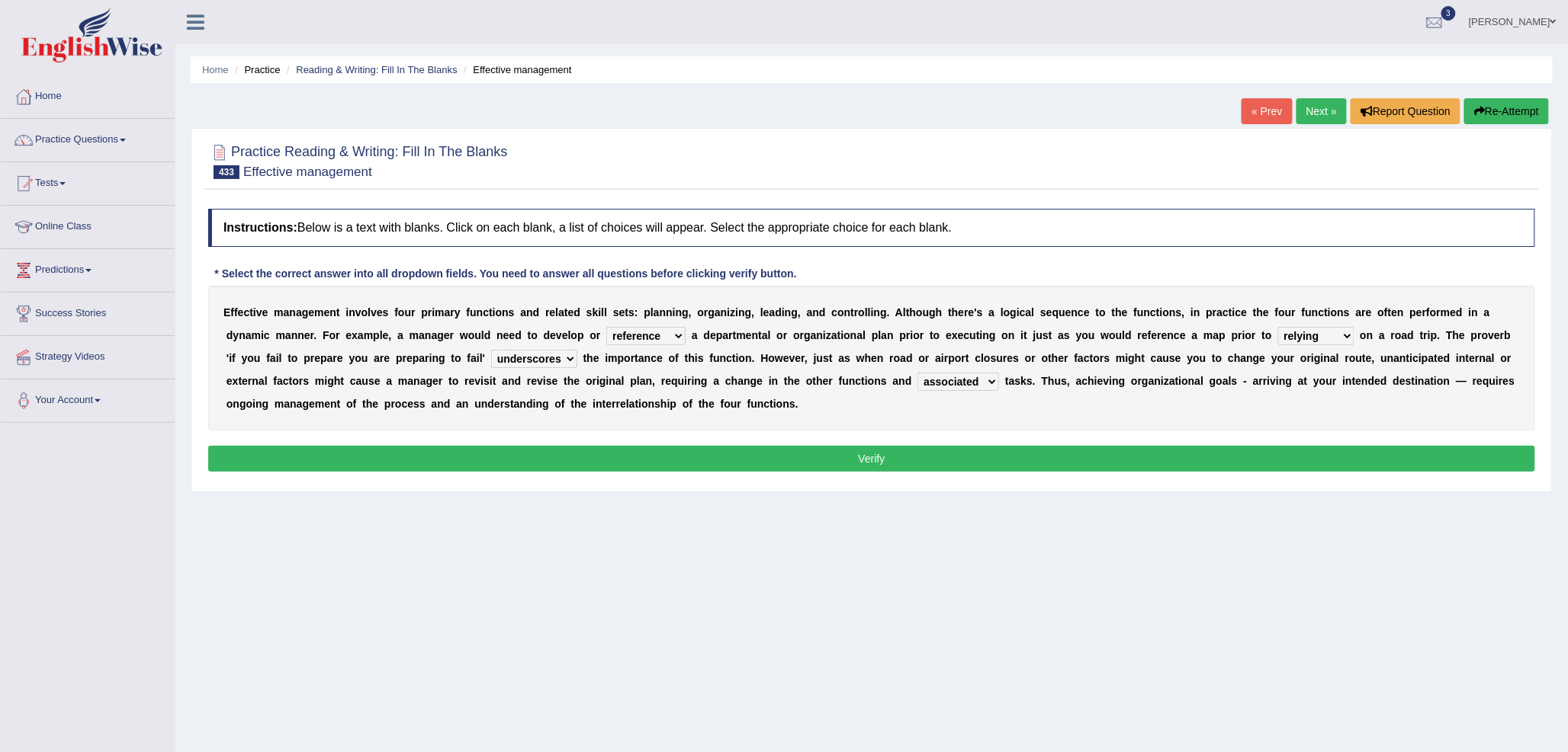
click at [1317, 451] on button "Verify" at bounding box center [871, 459] width 1327 height 26
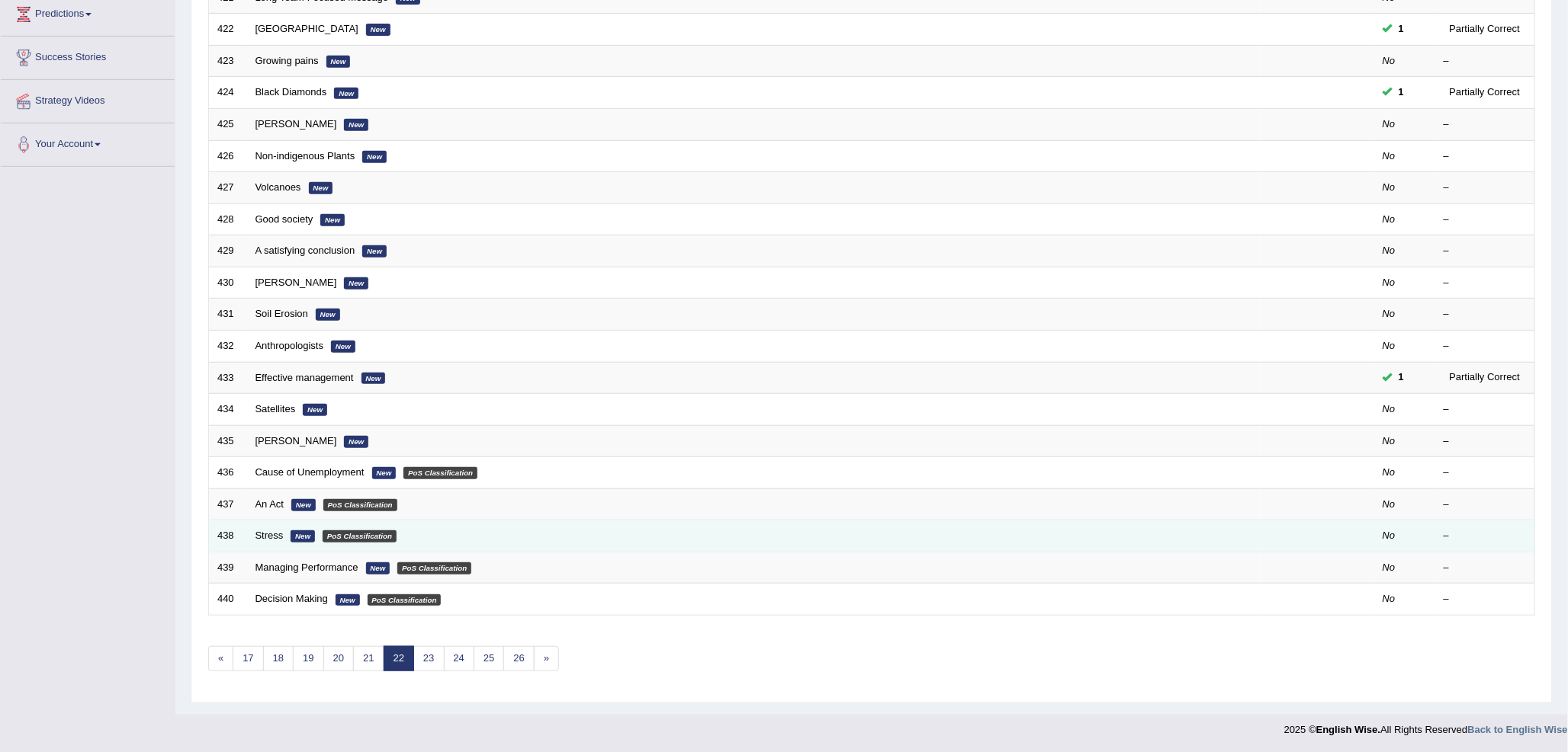
scroll to position [256, 0]
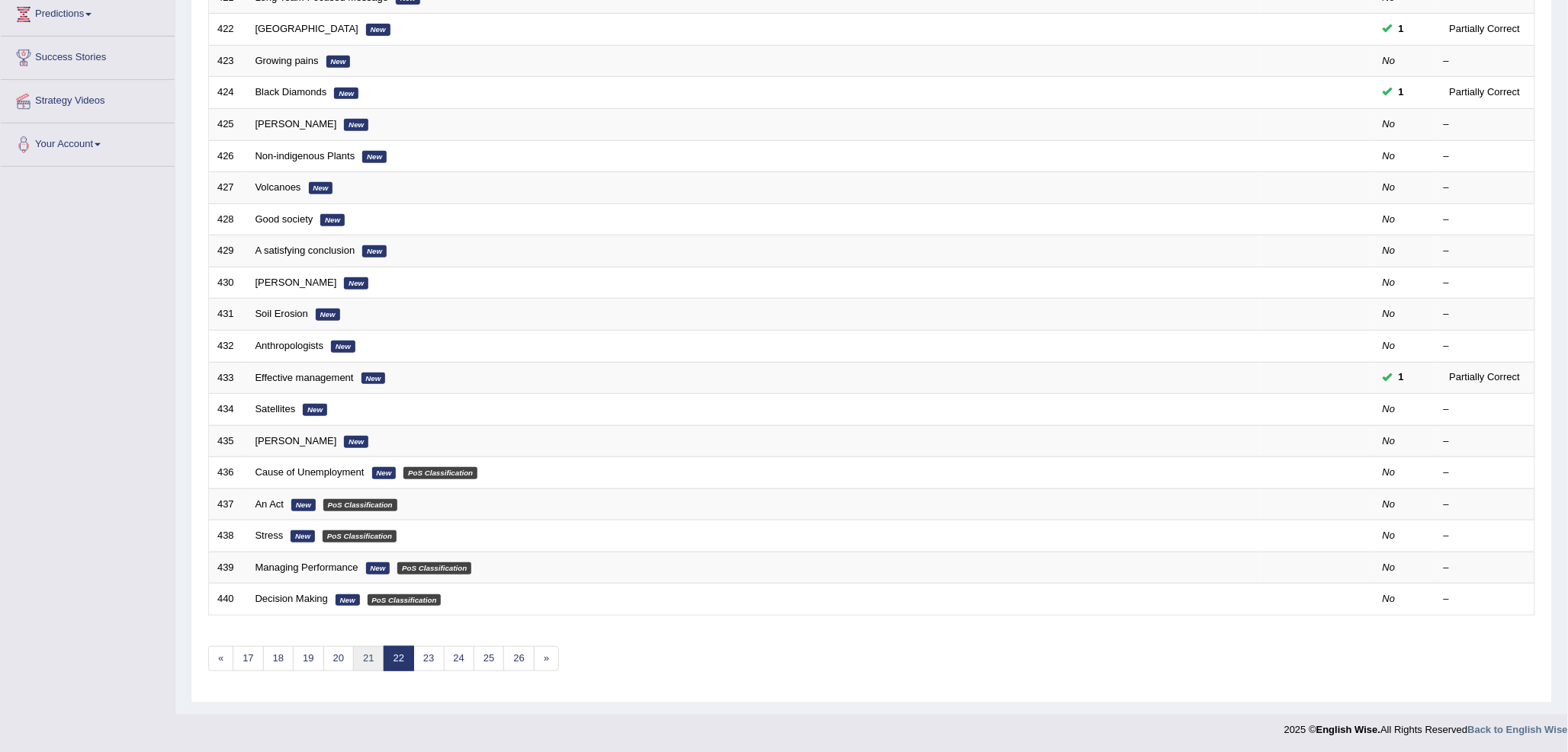
click at [371, 659] on link "21" at bounding box center [368, 658] width 30 height 25
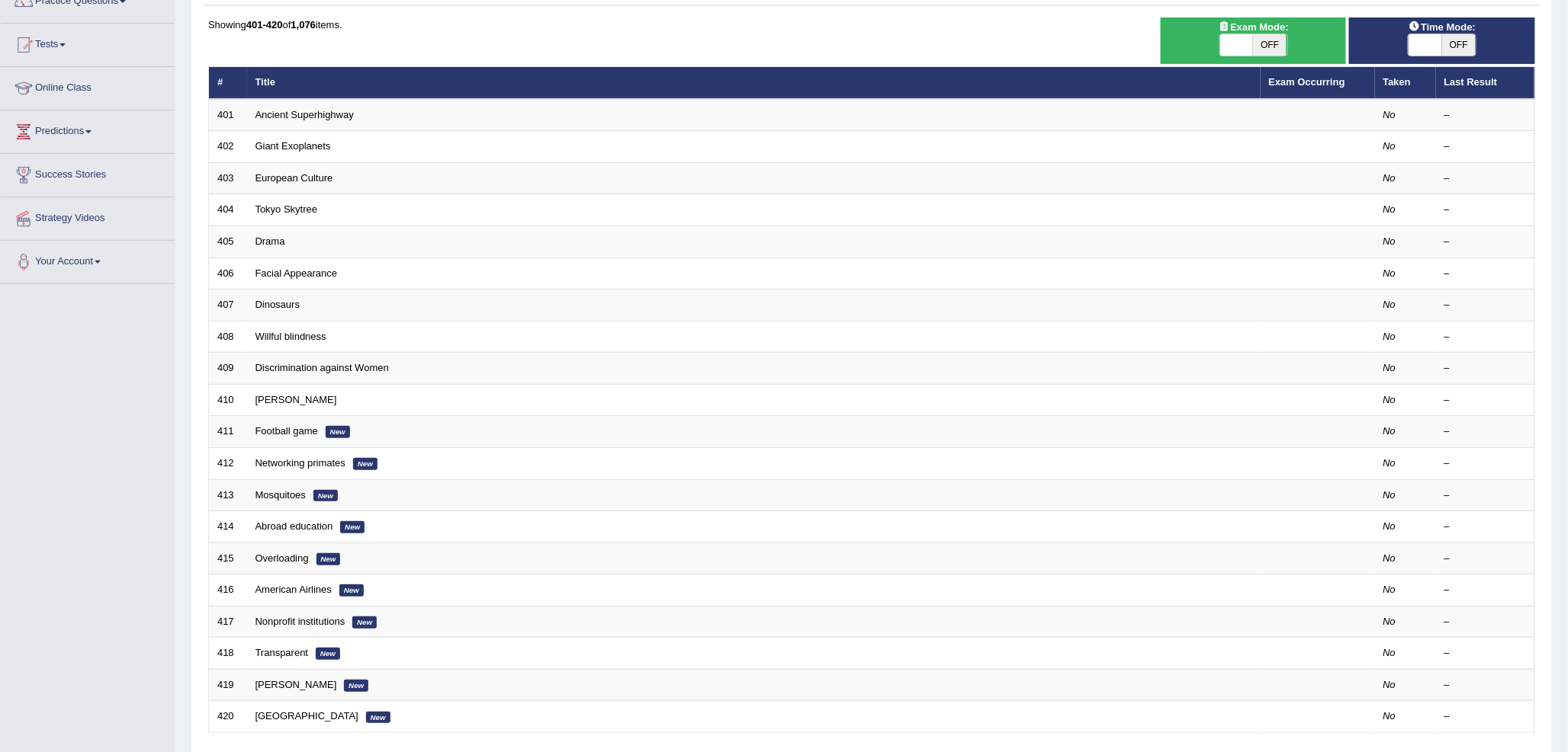
scroll to position [256, 0]
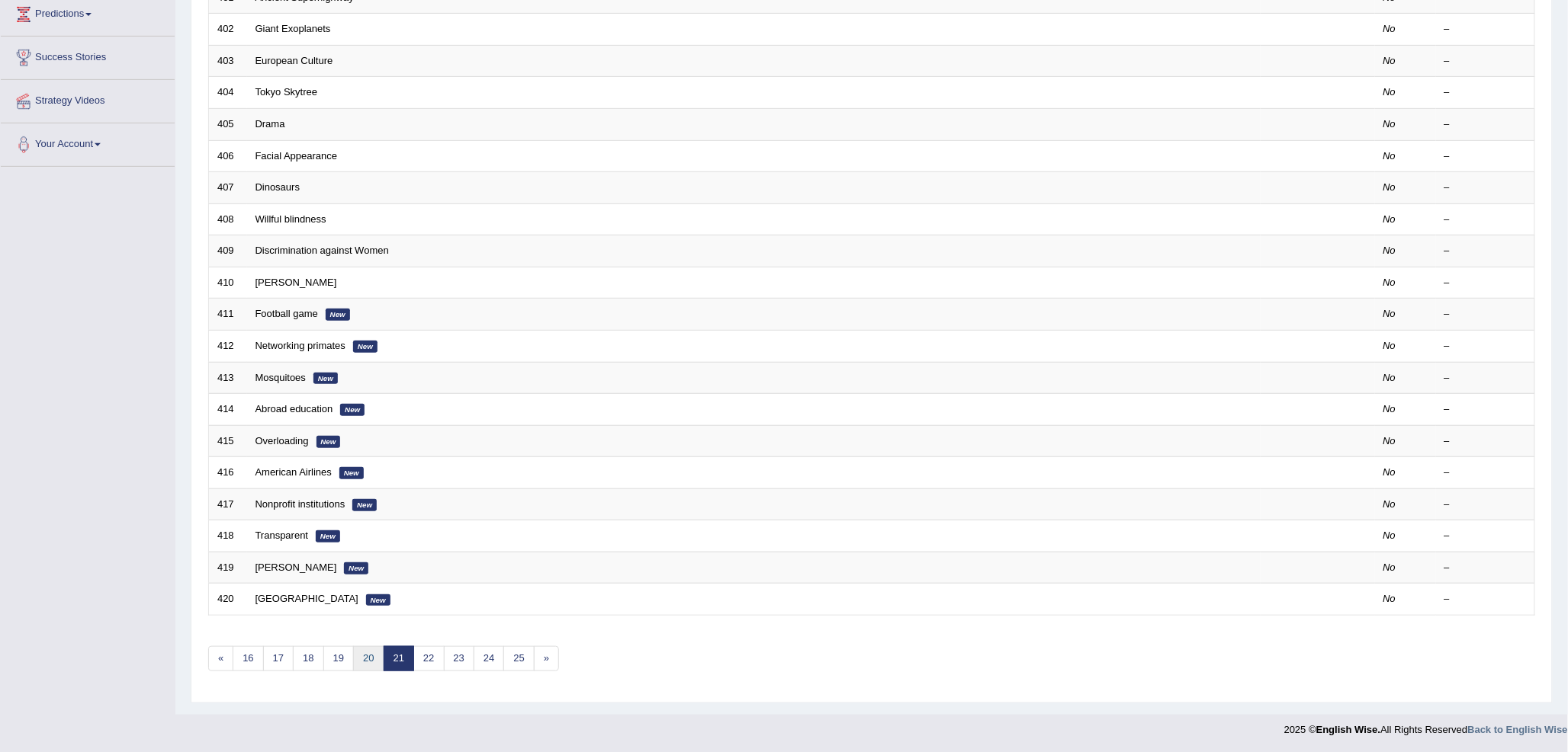
click at [371, 658] on link "20" at bounding box center [368, 658] width 30 height 25
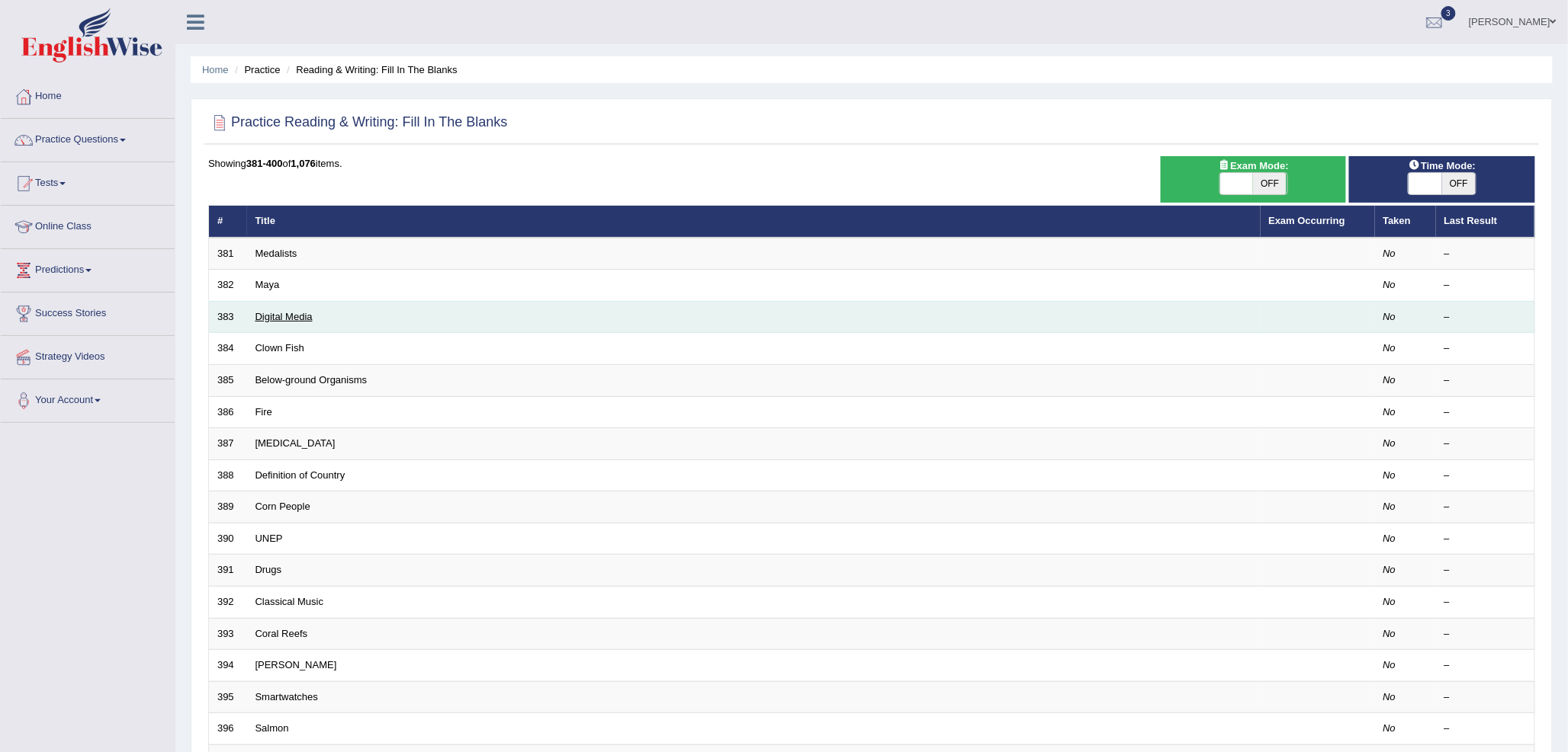
click at [298, 313] on link "Digital Media" at bounding box center [284, 317] width 57 height 11
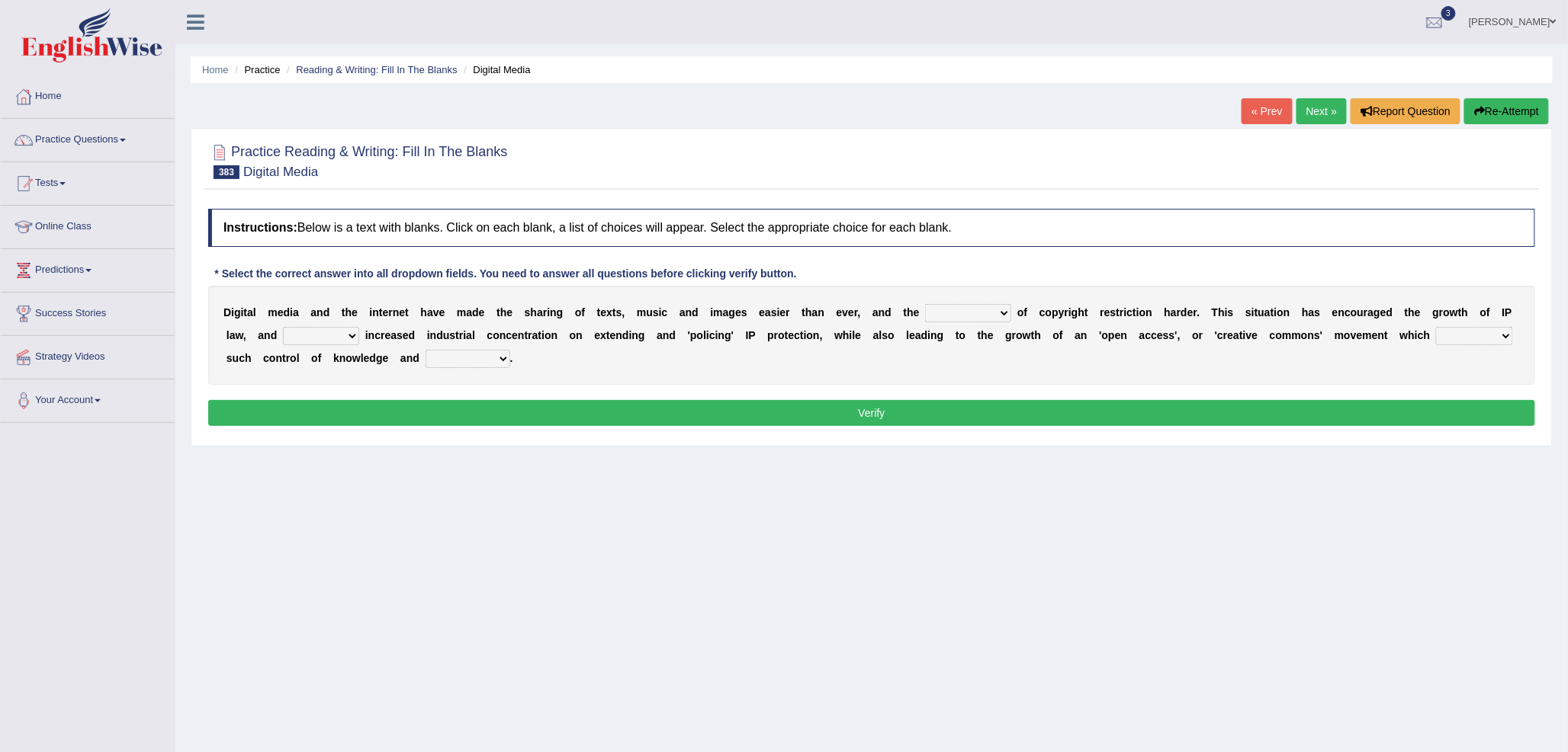
click at [967, 313] on select "detriment solstice enforcement commissary" at bounding box center [968, 313] width 86 height 18
select select "enforcement"
click at [926, 304] on select "detriment solstice enforcement commissary" at bounding box center [968, 313] width 86 height 18
click at [317, 333] on select "staggled prompted equated grappled" at bounding box center [321, 336] width 76 height 18
click at [356, 336] on select "staggled prompted equated grappled" at bounding box center [321, 336] width 76 height 18
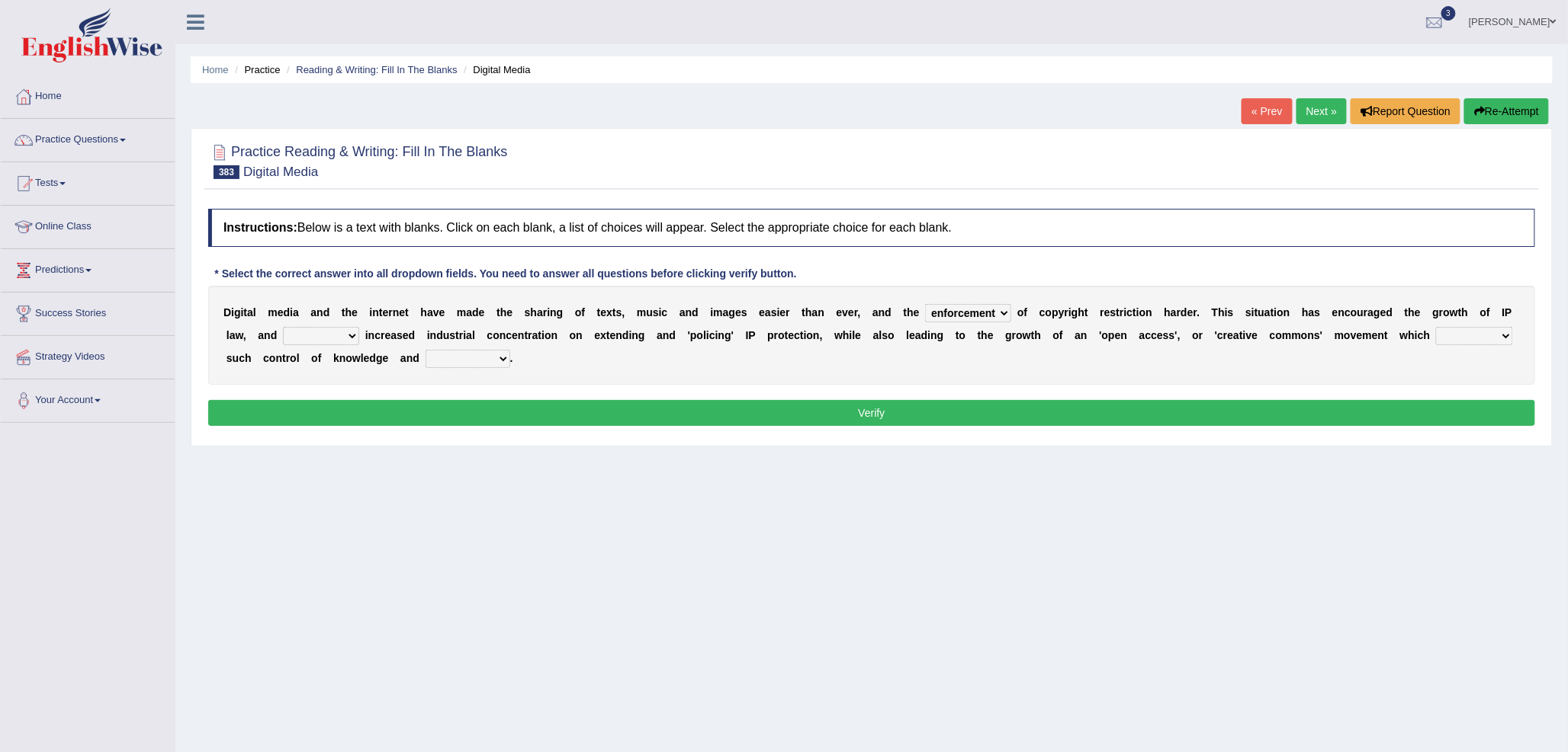
click at [1453, 334] on select "challenges hankered allowed compelled" at bounding box center [1474, 336] width 77 height 18
select select "challenges"
click at [1437, 327] on select "challenges hankered allowed compelled" at bounding box center [1474, 336] width 77 height 18
click at [445, 355] on select "comparison penmanship quotient creativity" at bounding box center [468, 358] width 85 height 18
select select "creativity"
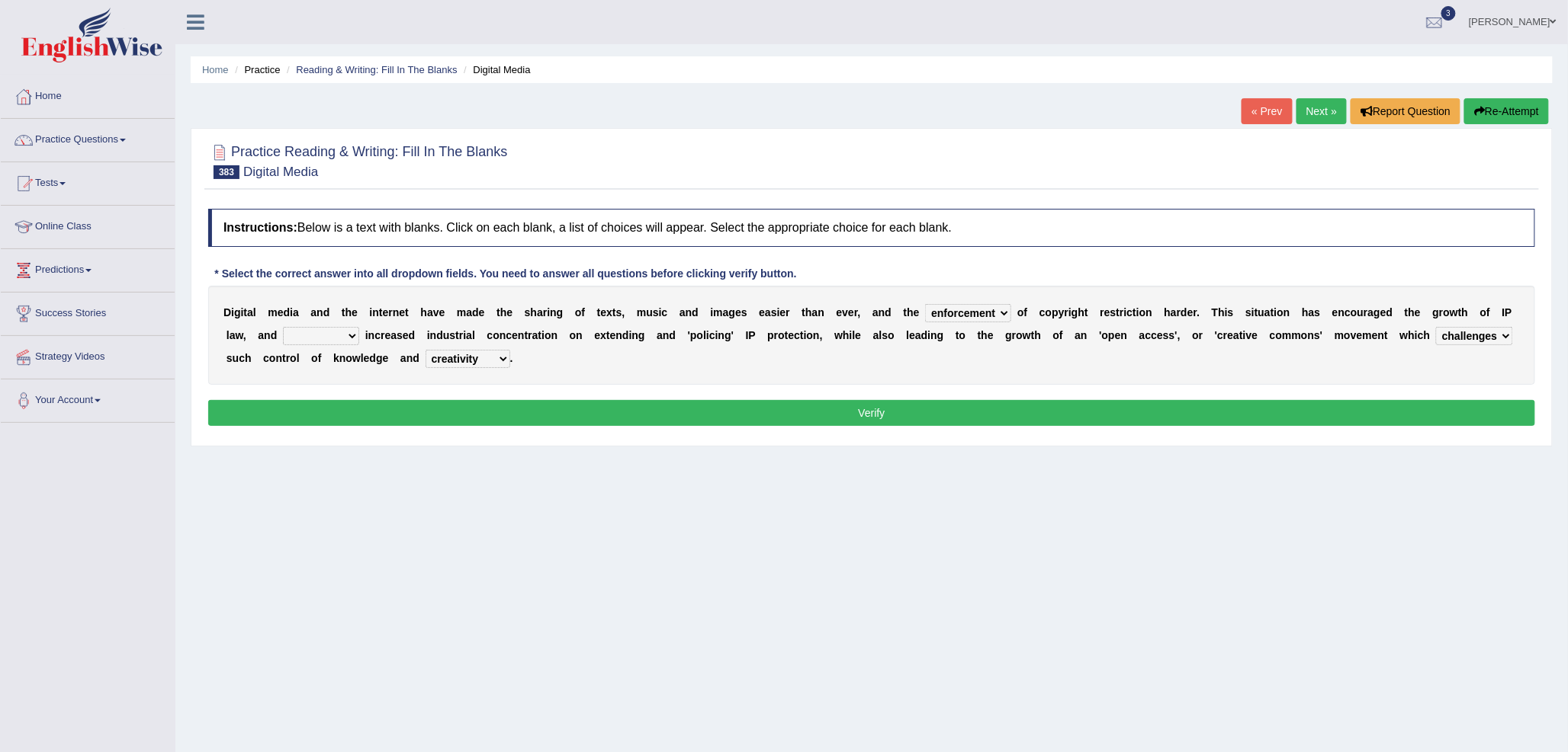
click at [425, 350] on select "comparison penmanship quotient creativity" at bounding box center [468, 358] width 85 height 18
click at [299, 333] on select "staggled prompted equated grappled" at bounding box center [321, 336] width 76 height 18
select select "prompted"
click at [283, 327] on select "staggled prompted equated grappled" at bounding box center [321, 336] width 76 height 18
click at [331, 407] on button "Verify" at bounding box center [871, 413] width 1327 height 26
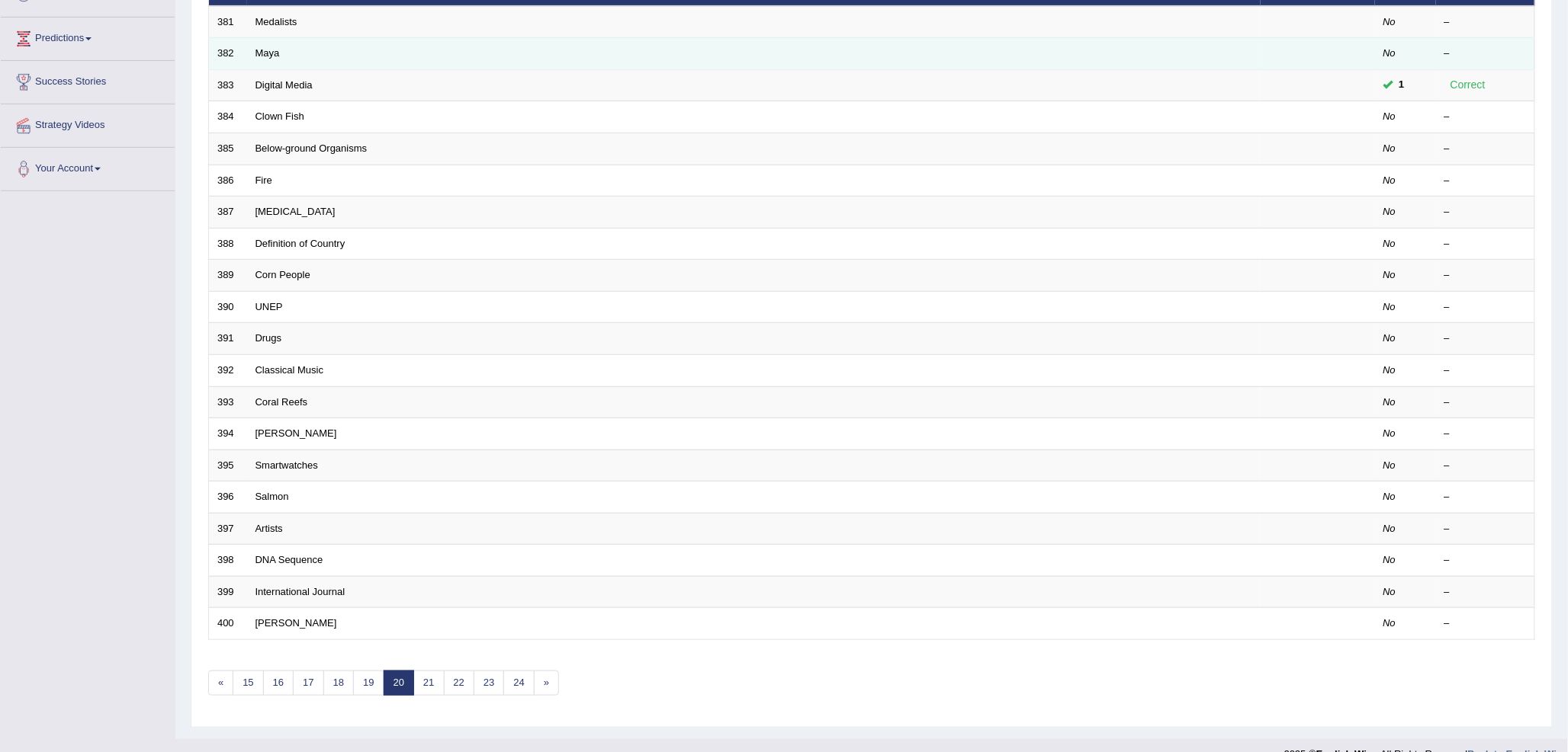
scroll to position [254, 0]
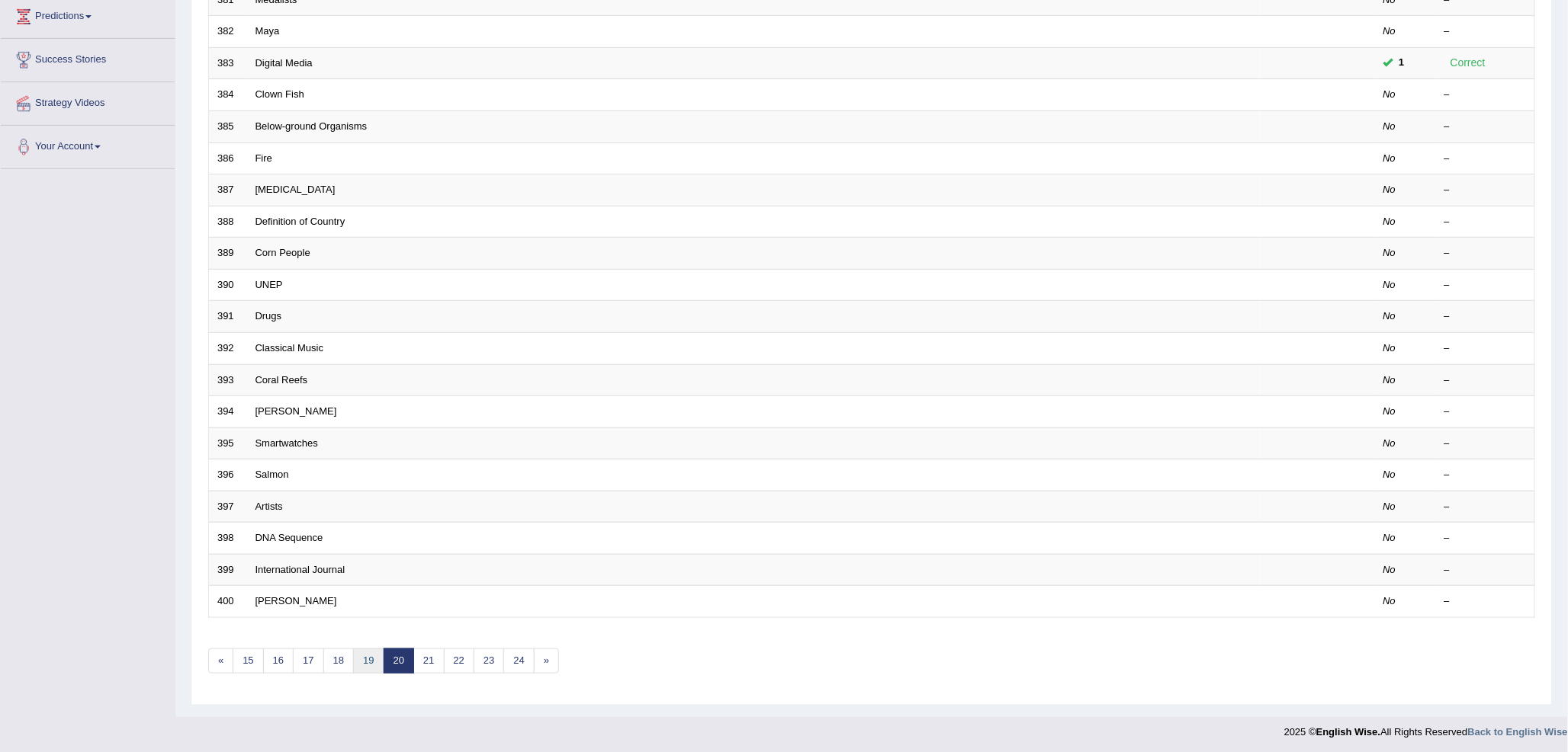
click at [366, 660] on link "19" at bounding box center [368, 661] width 30 height 25
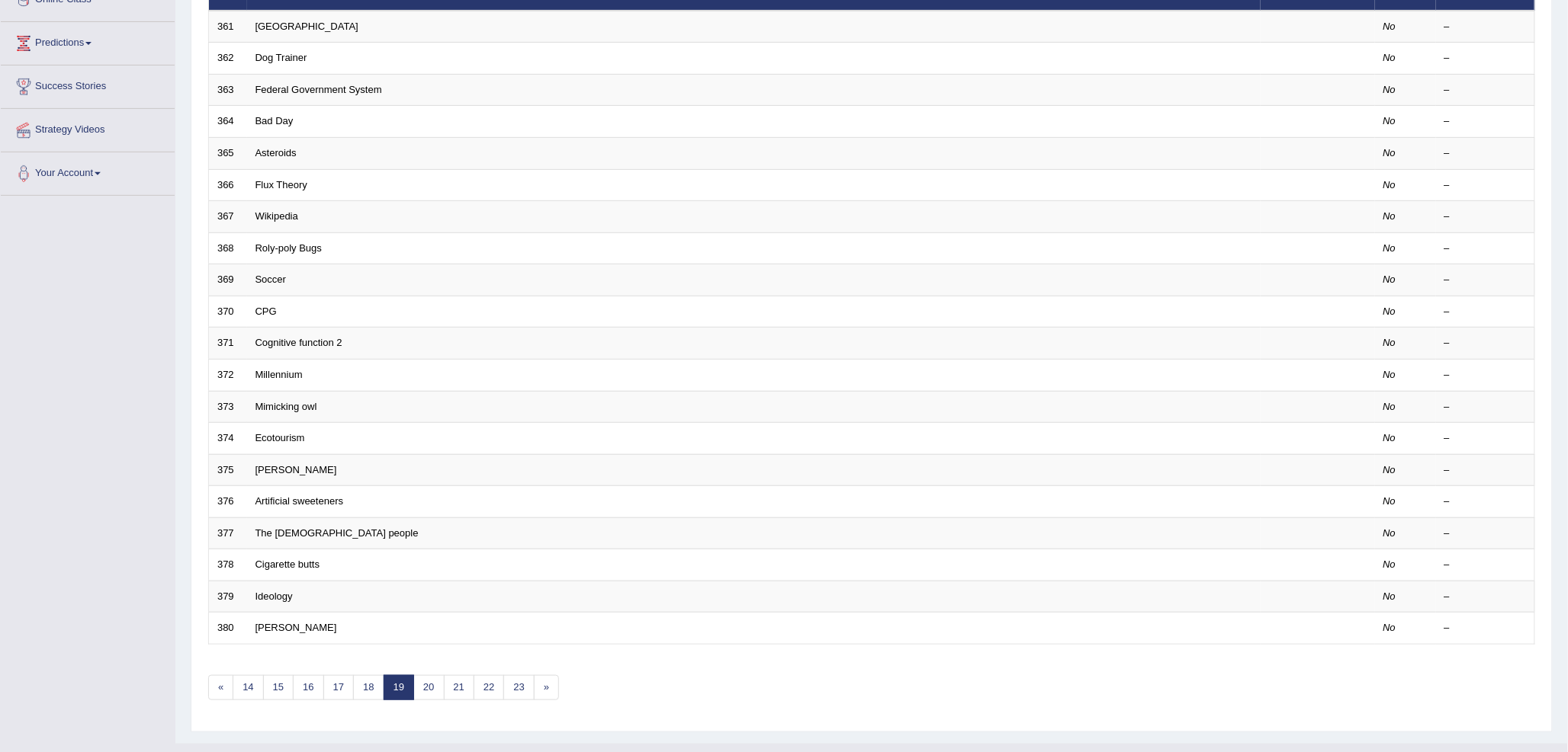
scroll to position [254, 0]
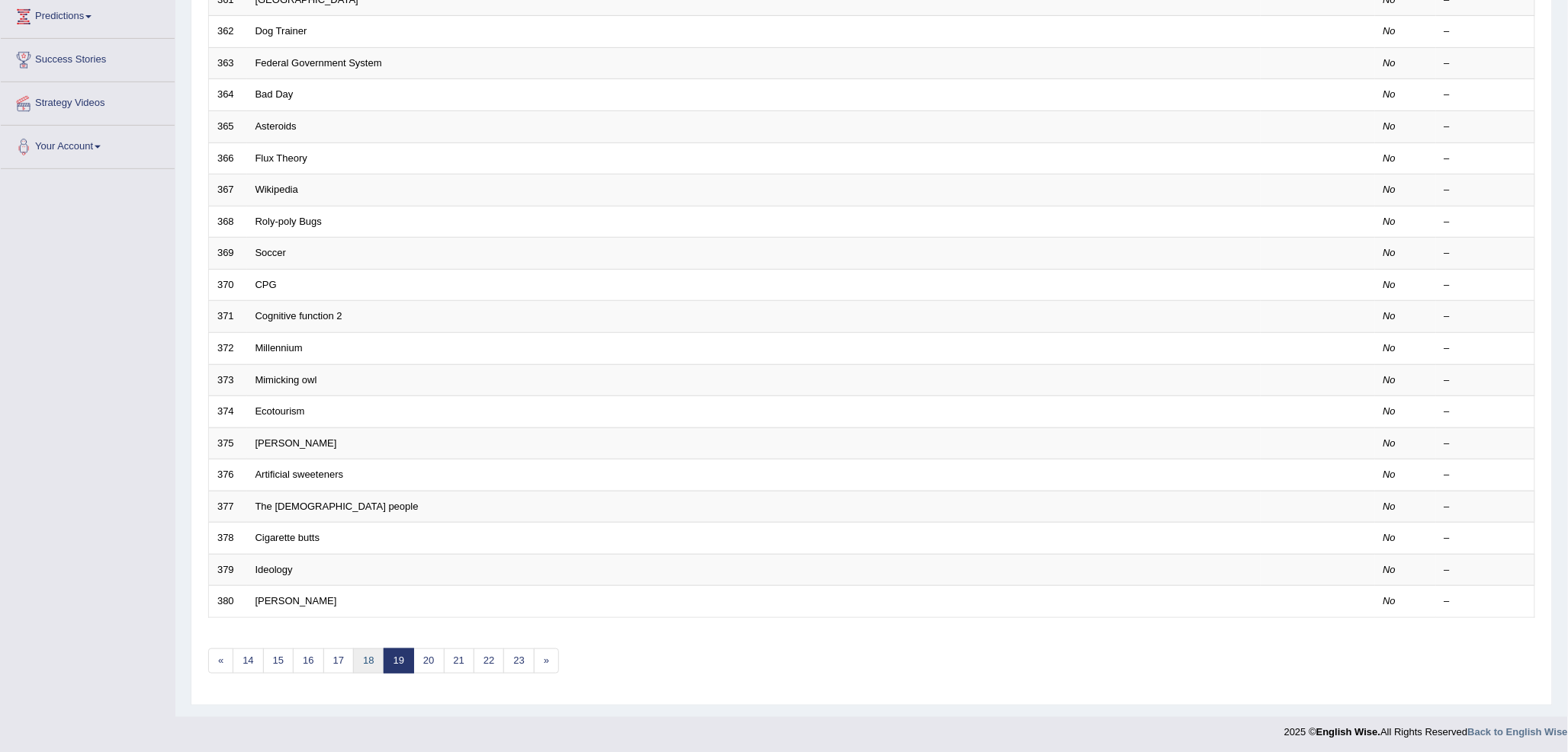
click at [377, 658] on link "18" at bounding box center [368, 661] width 30 height 25
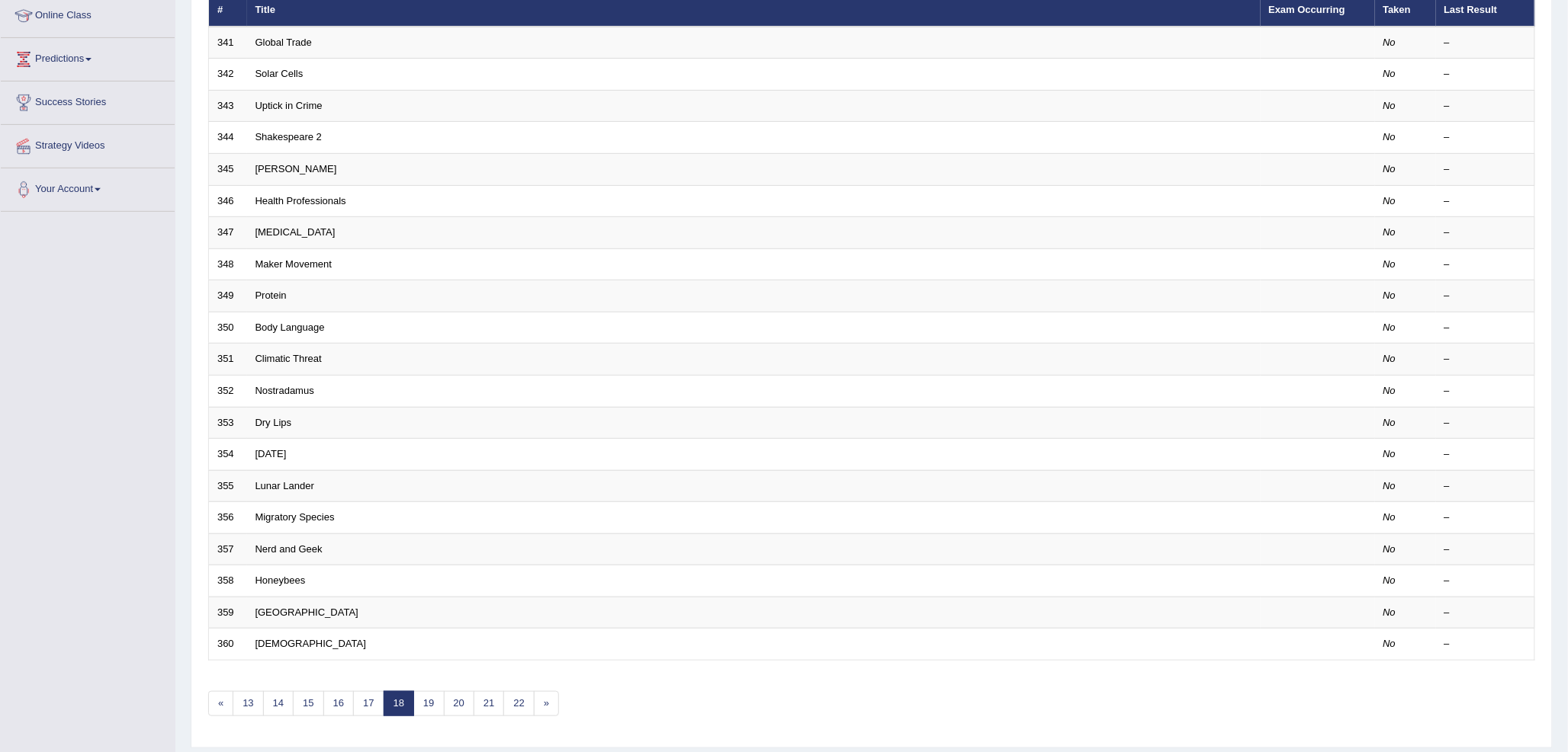
scroll to position [254, 0]
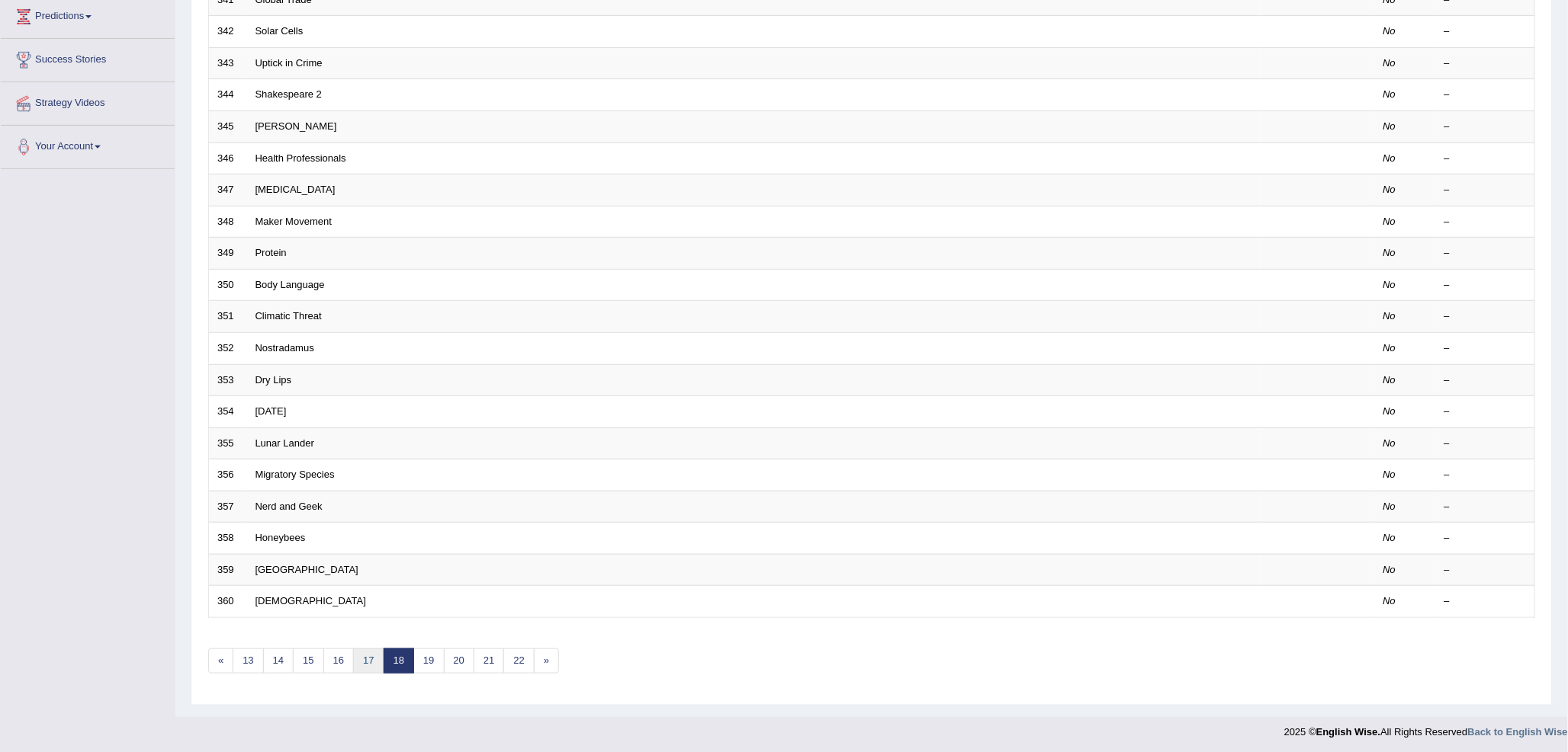
click at [374, 656] on link "17" at bounding box center [368, 661] width 30 height 25
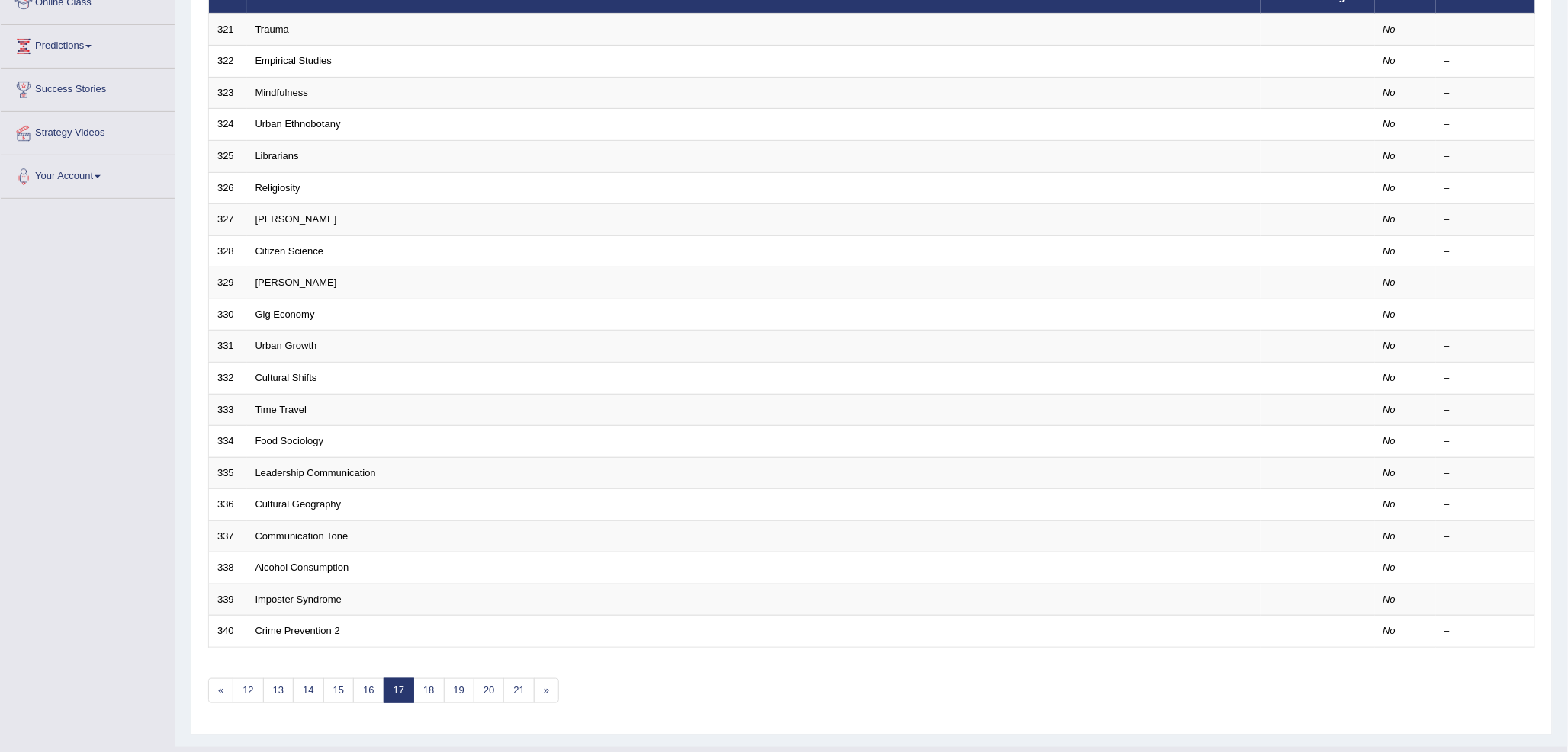
scroll to position [254, 0]
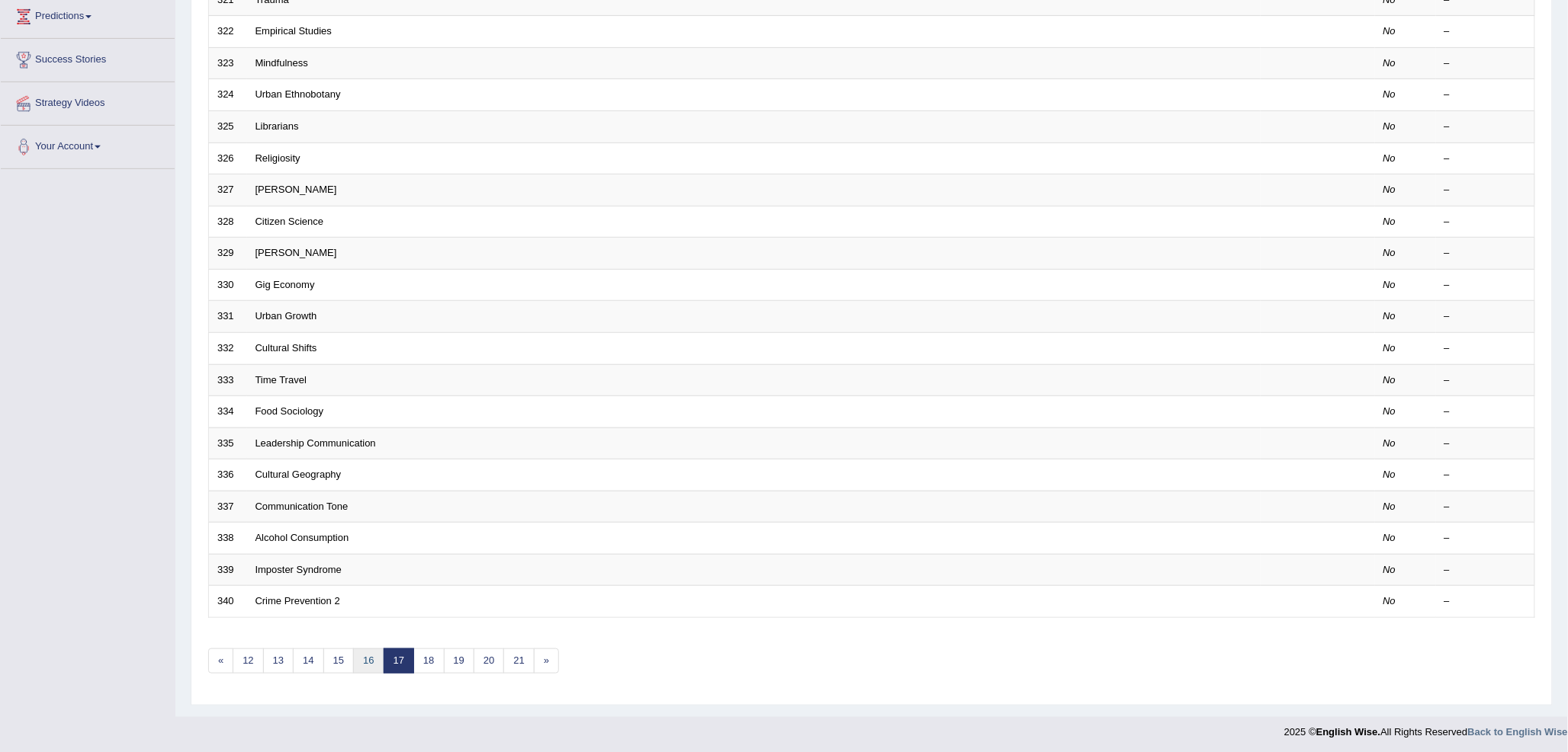
click at [372, 653] on link "16" at bounding box center [368, 661] width 30 height 25
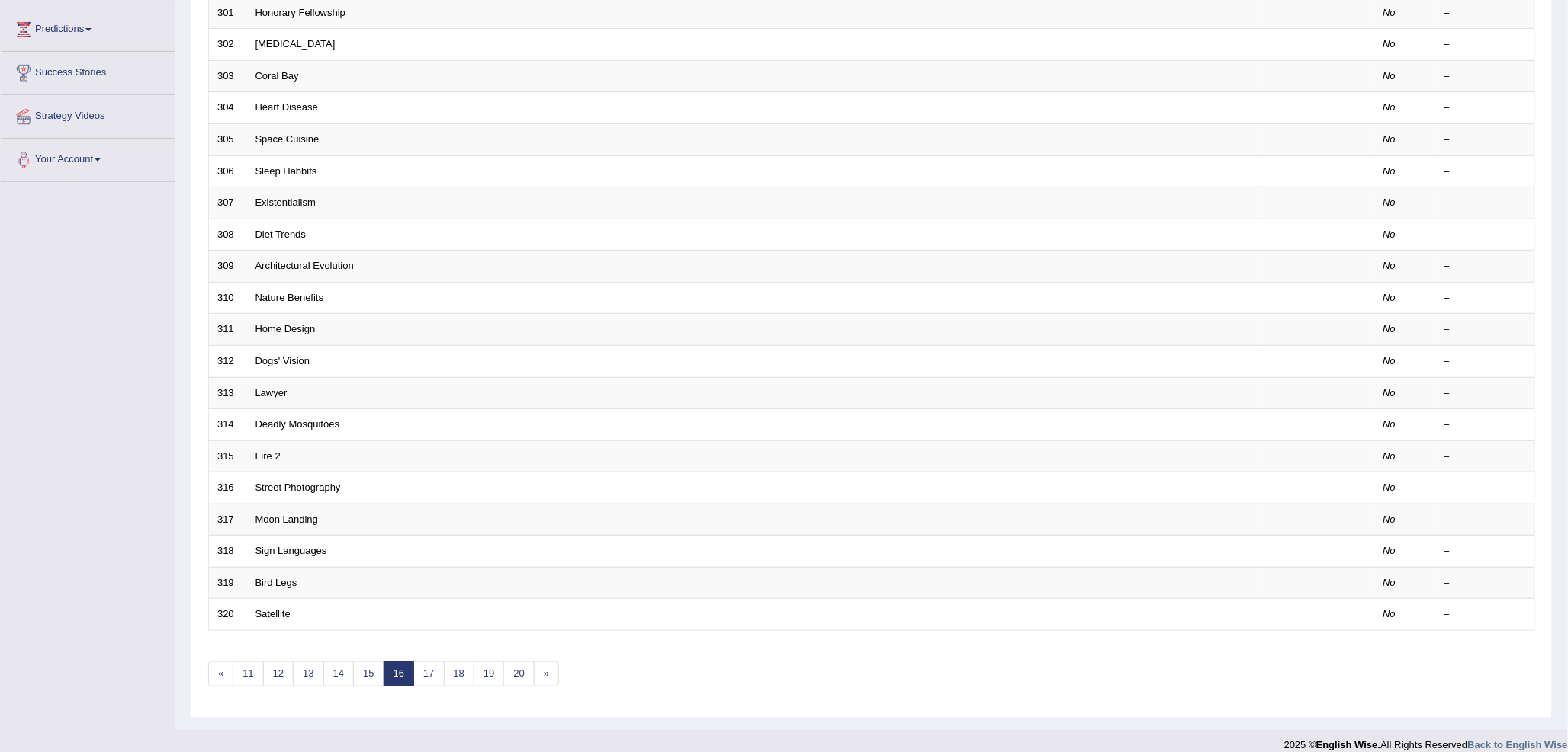
scroll to position [254, 0]
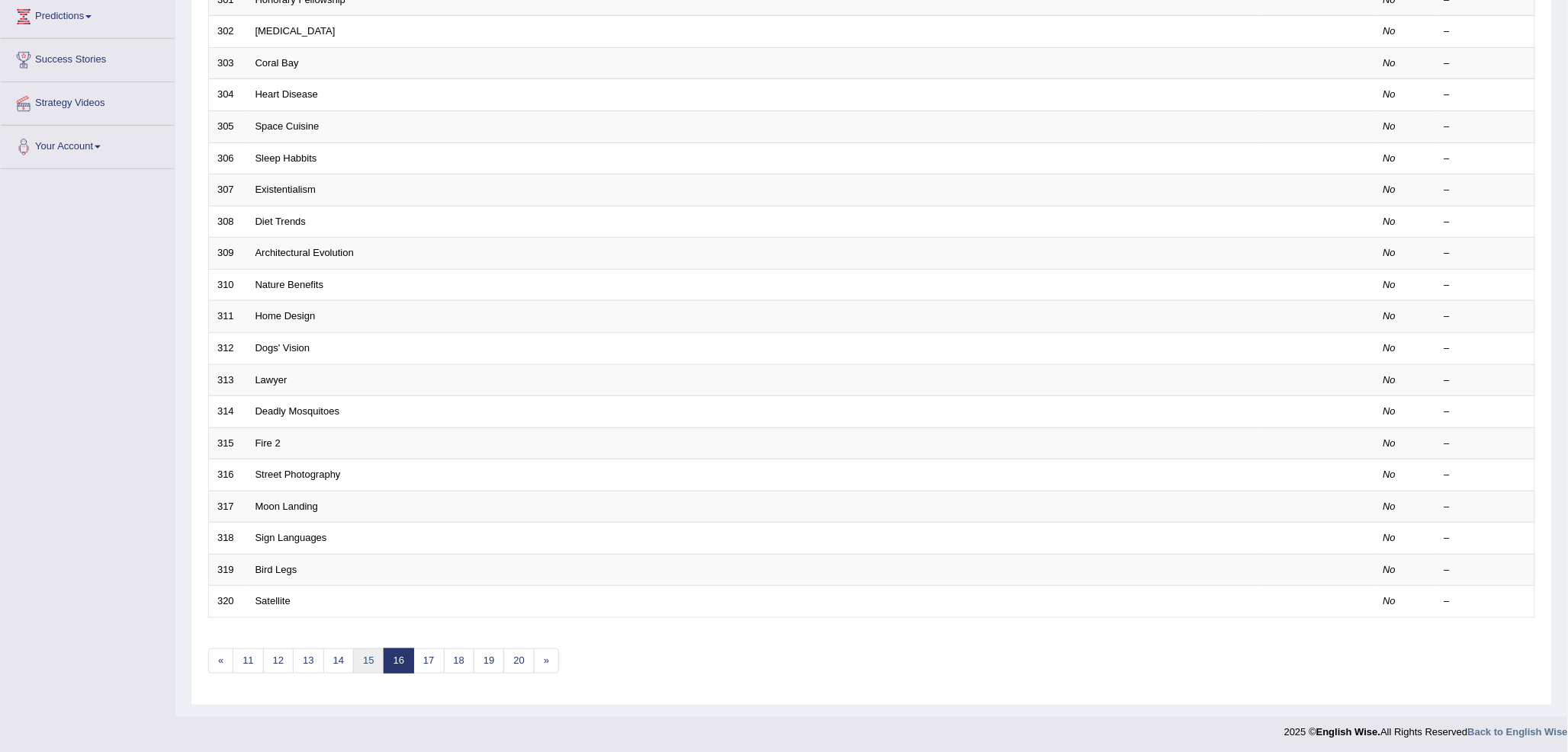
click at [371, 652] on link "15" at bounding box center [368, 661] width 30 height 25
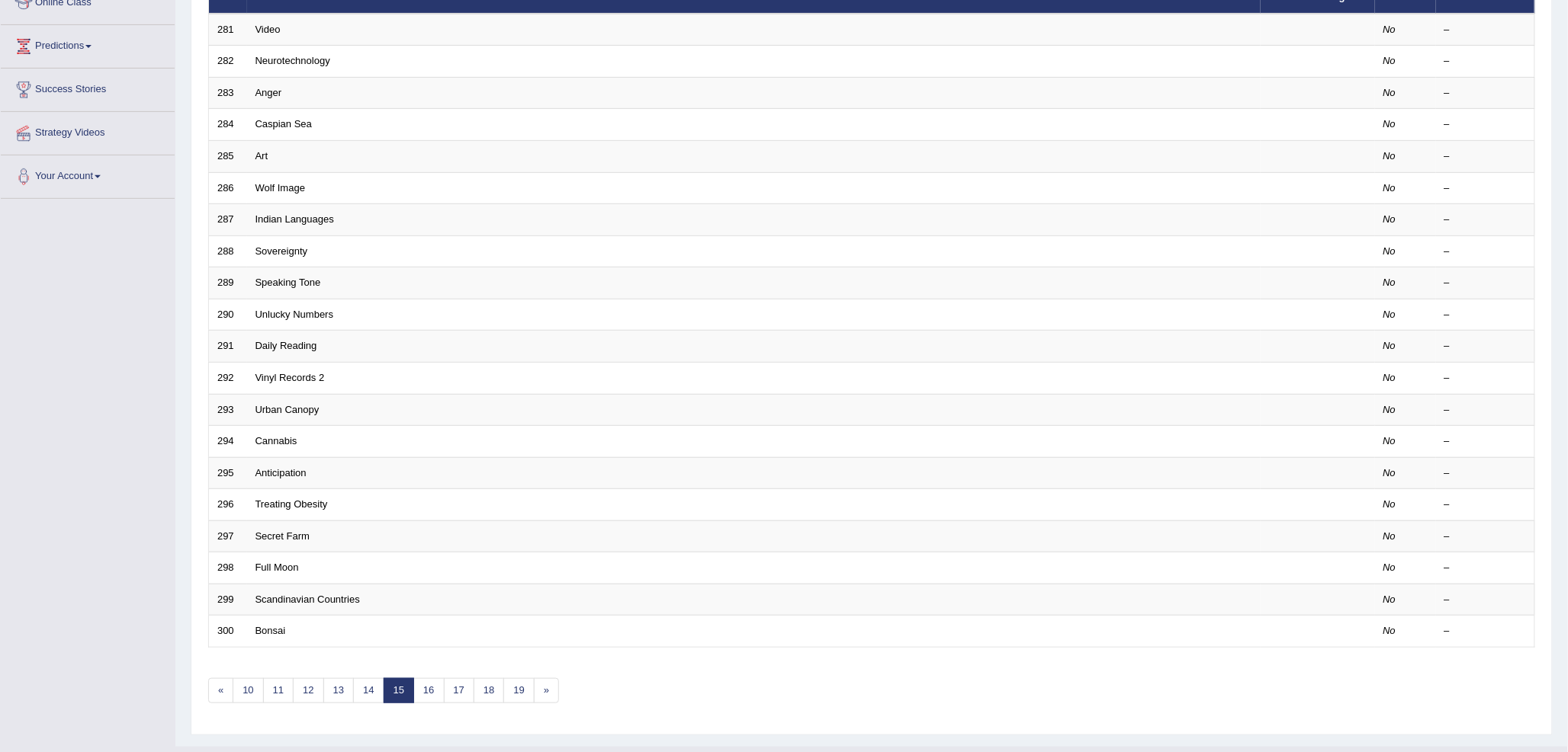
scroll to position [254, 0]
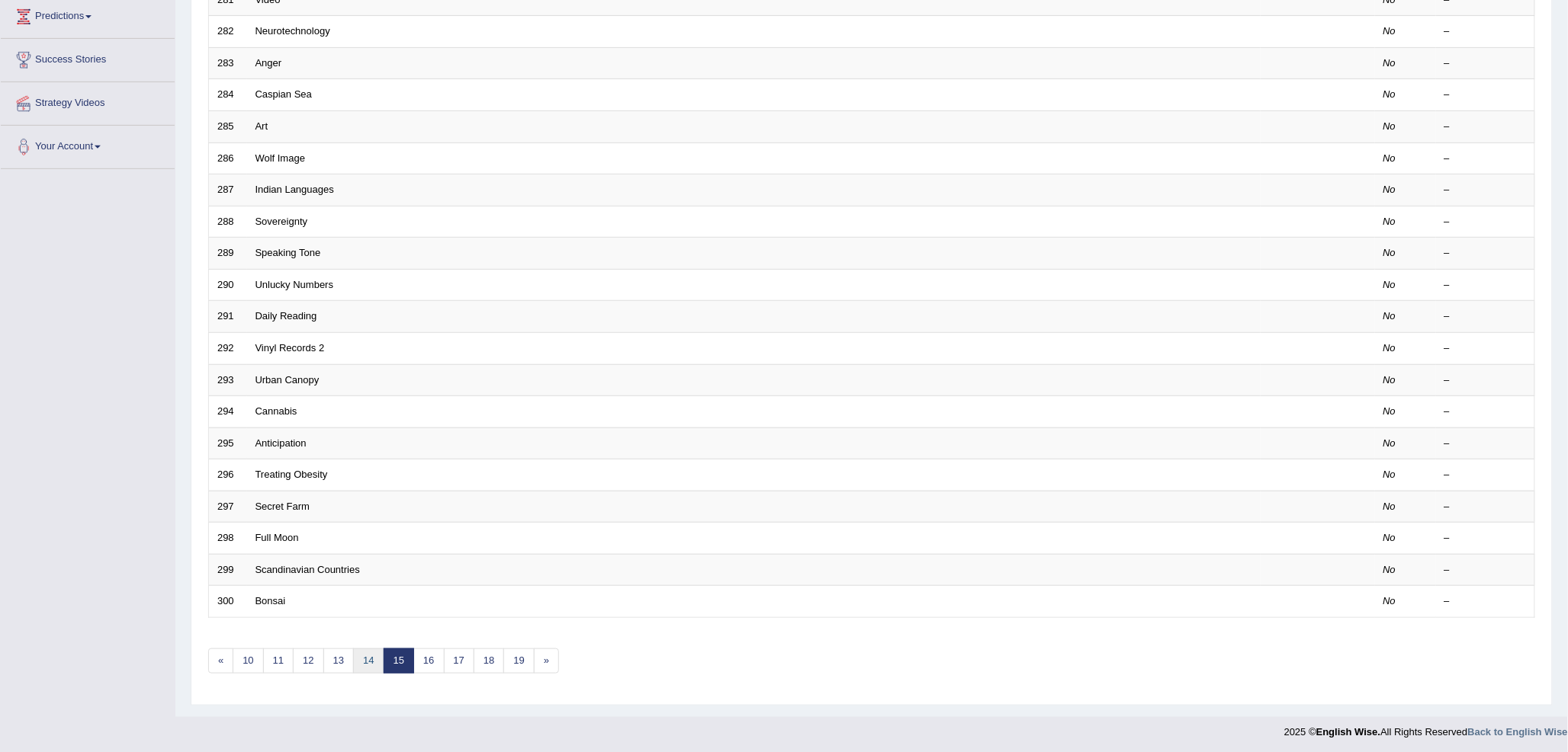
click at [371, 652] on link "14" at bounding box center [368, 661] width 30 height 25
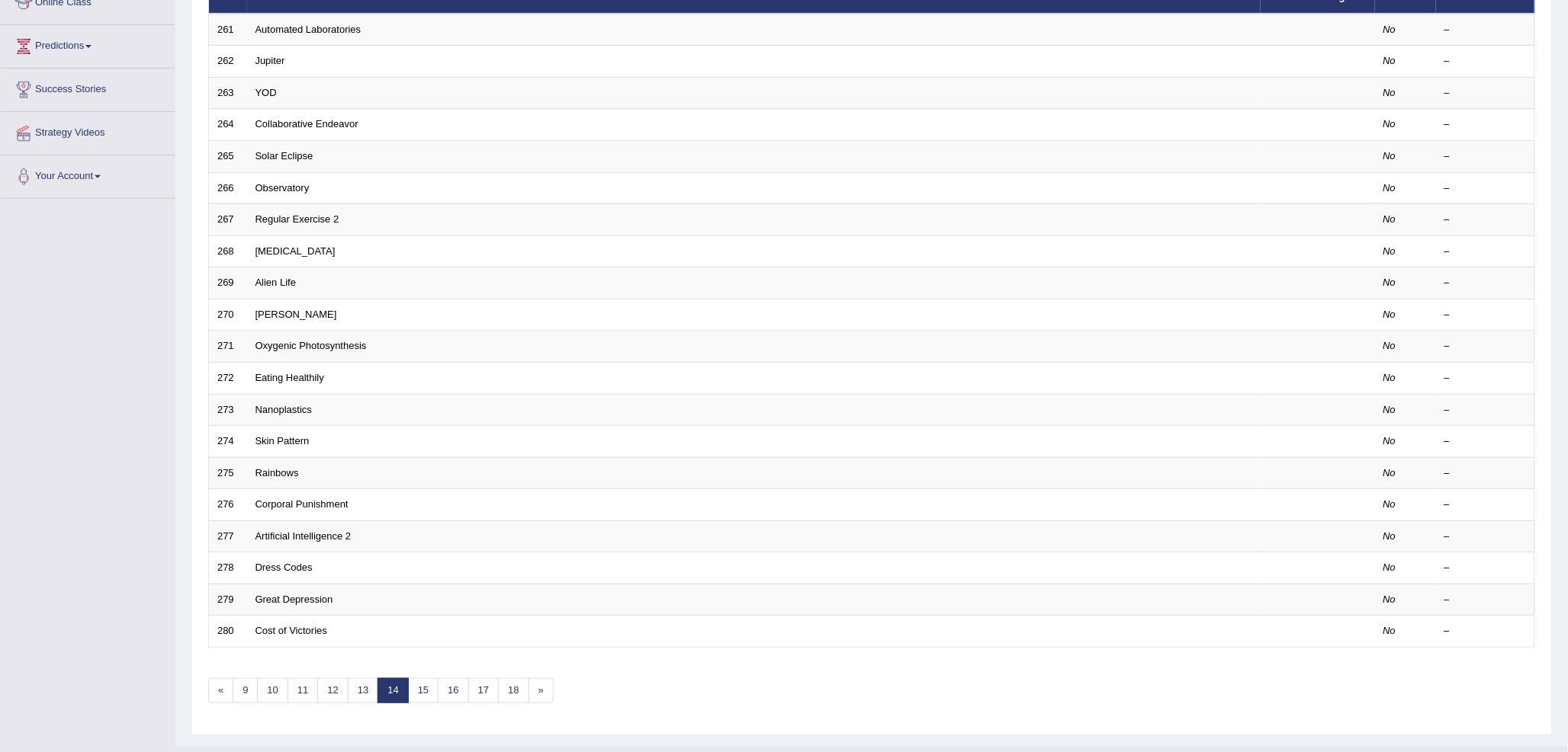
scroll to position [254, 0]
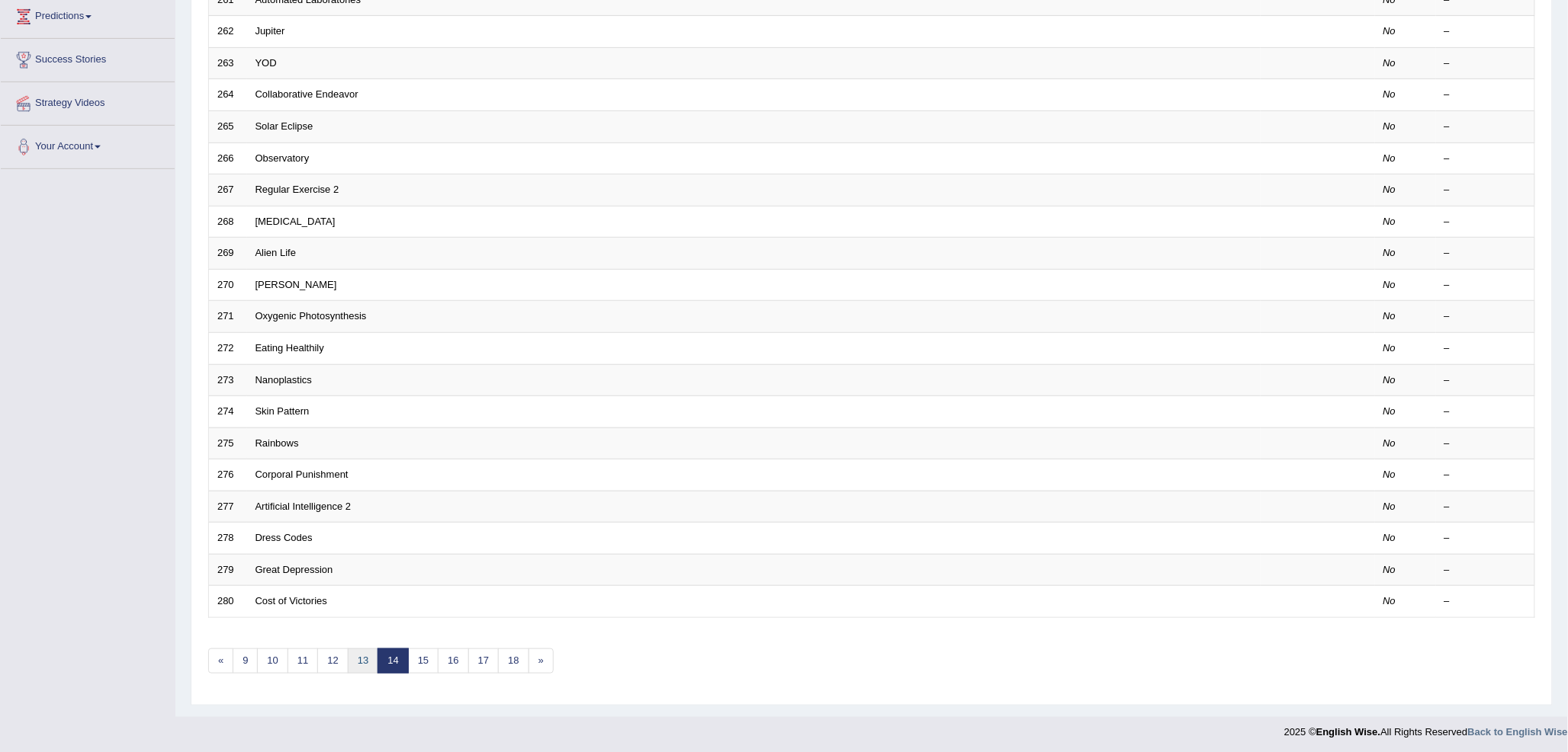
click at [371, 652] on link "13" at bounding box center [363, 661] width 30 height 25
click at [352, 659] on link "12" at bounding box center [358, 661] width 30 height 25
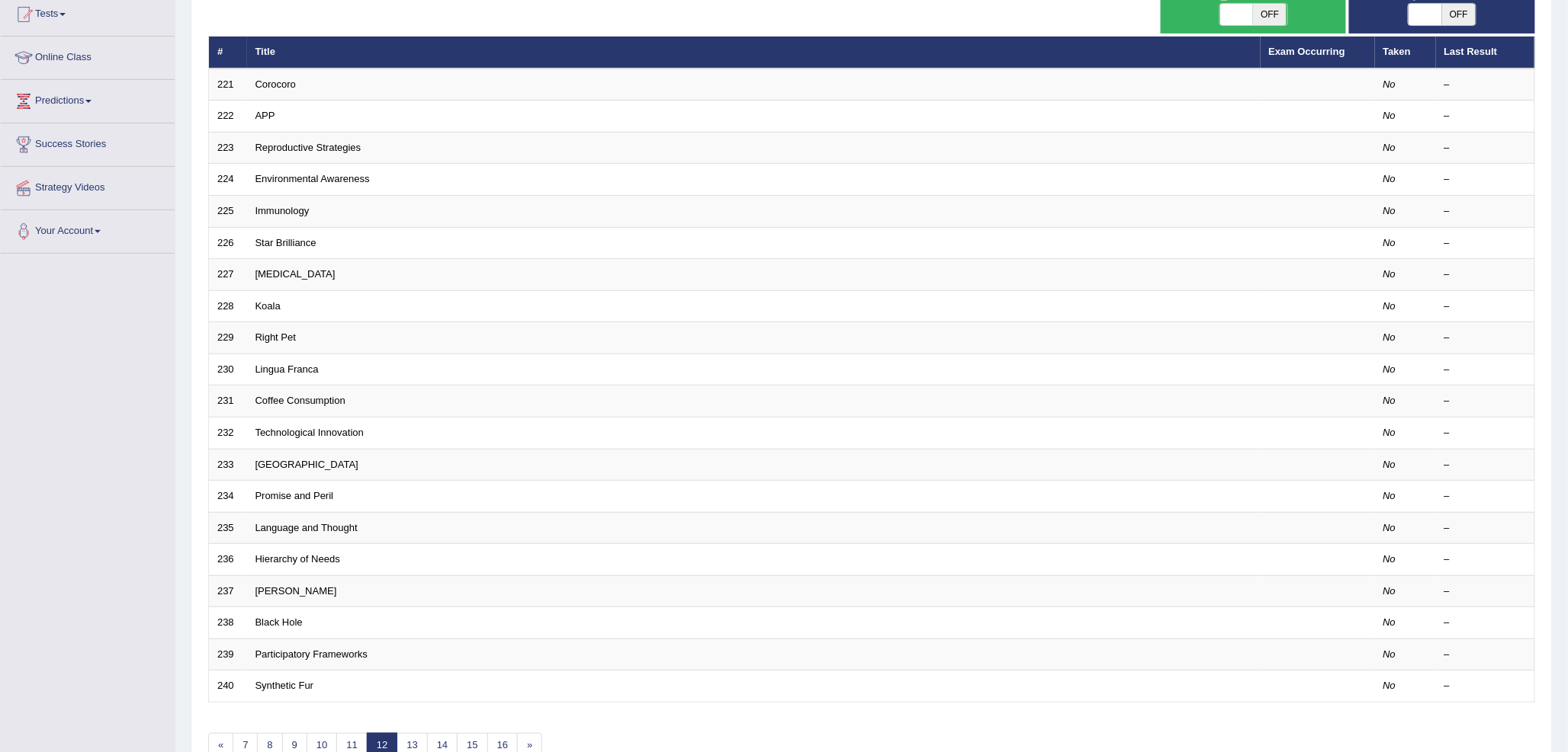
scroll to position [256, 0]
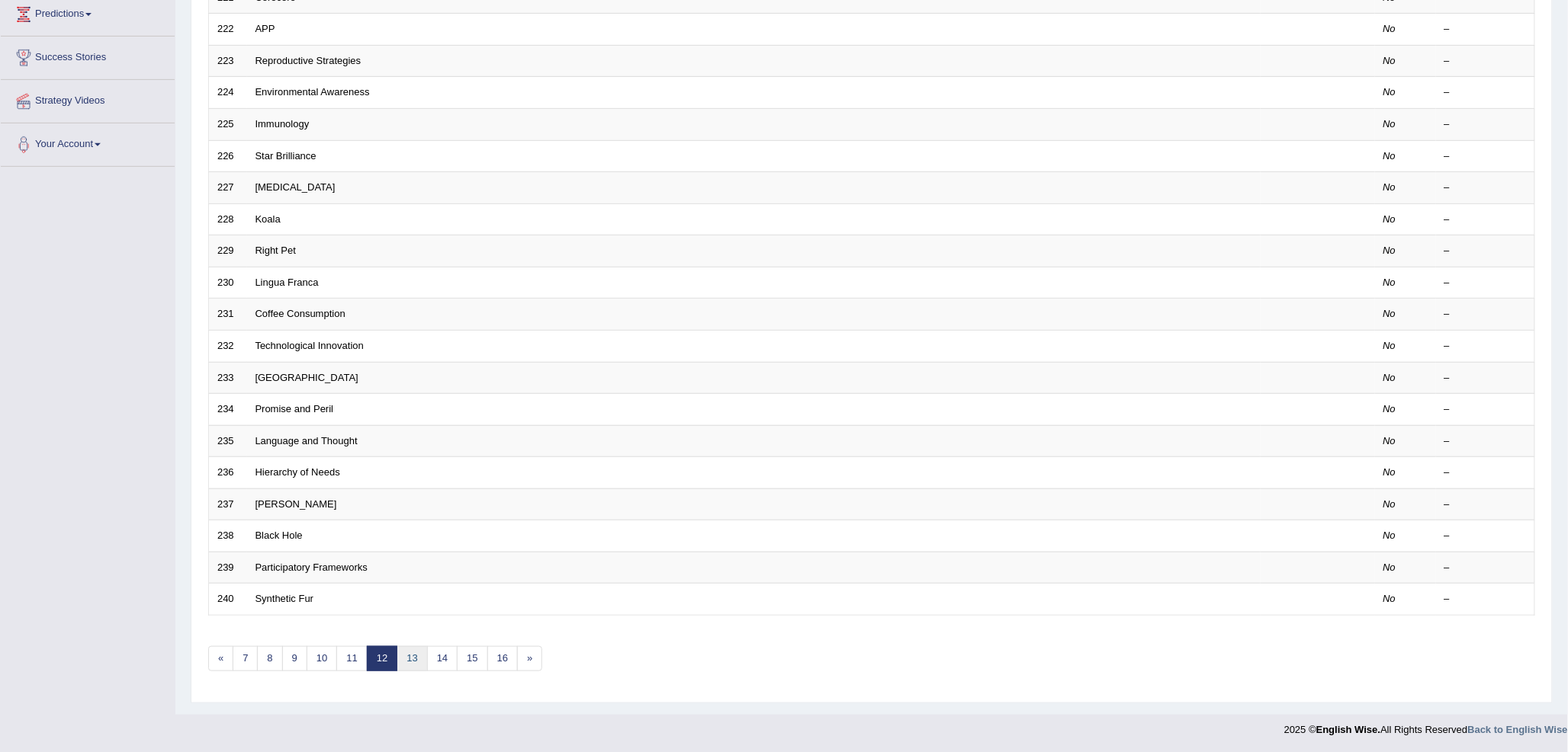
click at [406, 654] on link "13" at bounding box center [411, 658] width 30 height 25
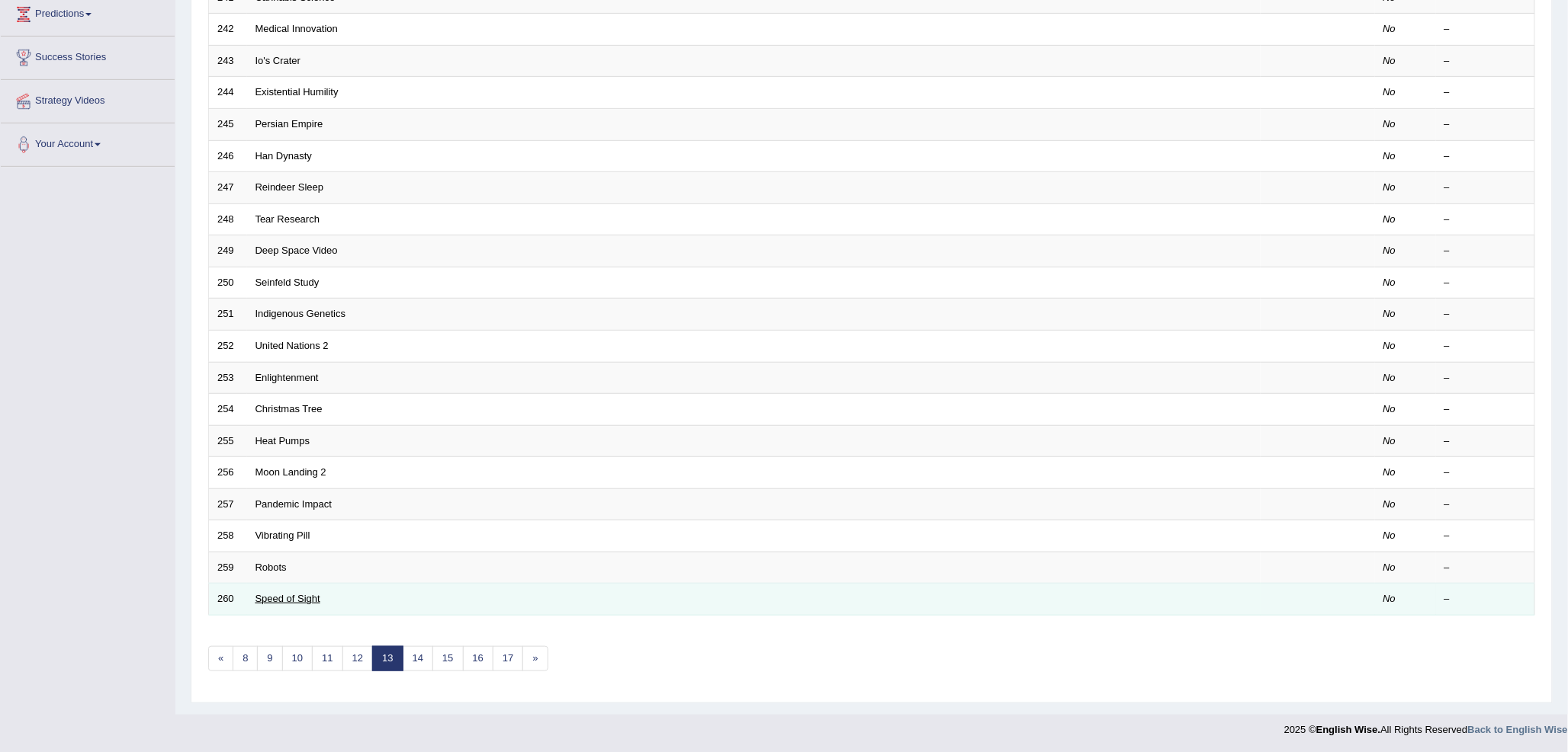
click at [299, 600] on link "Speed of Sight" at bounding box center [287, 598] width 65 height 11
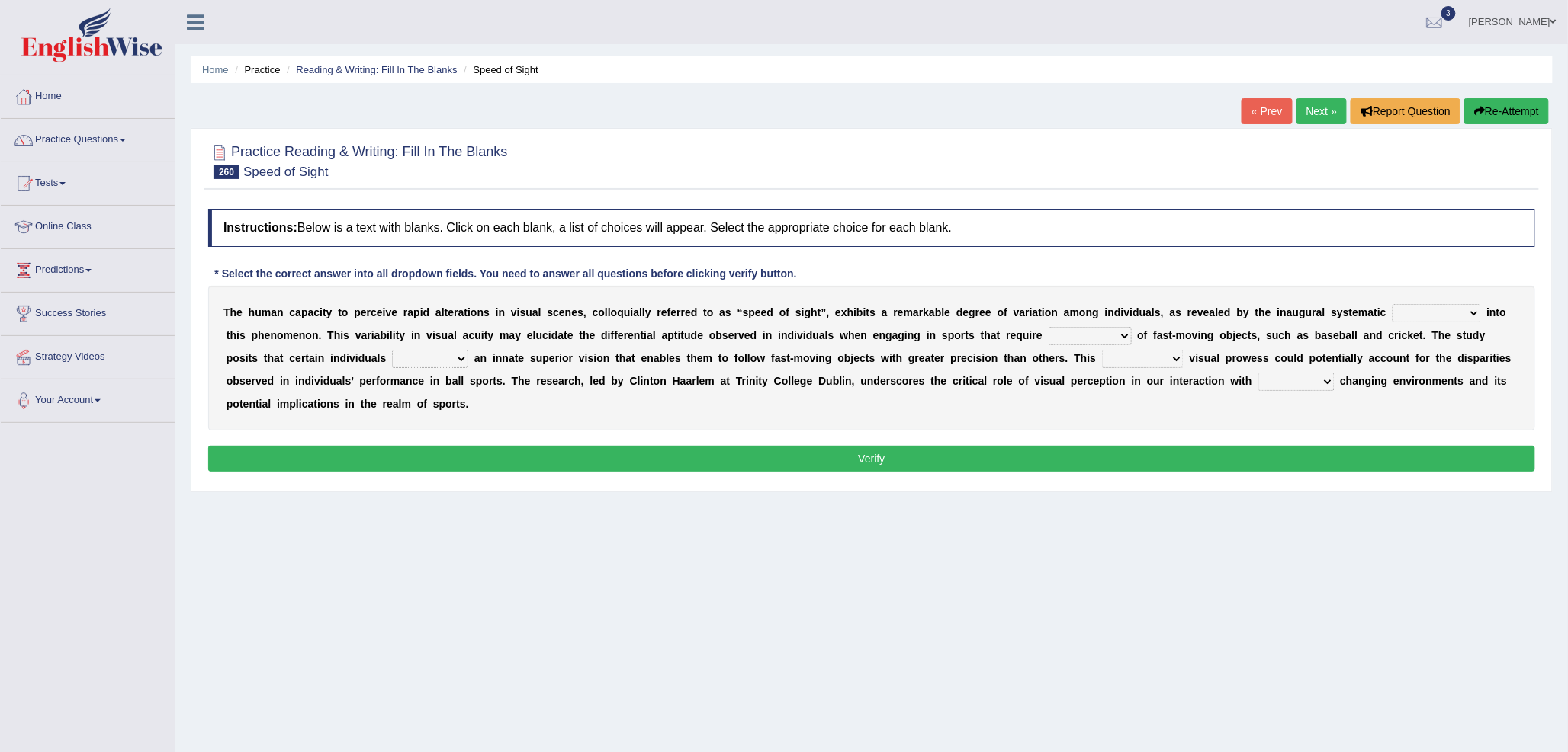
click at [1414, 317] on select "balance intermission identification investigation" at bounding box center [1437, 313] width 89 height 18
select select "balance"
click at [1393, 304] on select "balance intermission identification investigation" at bounding box center [1437, 313] width 89 height 18
click at [1053, 336] on select "tracking distorting ensuring transmitting" at bounding box center [1090, 336] width 83 height 18
select select "tracking"
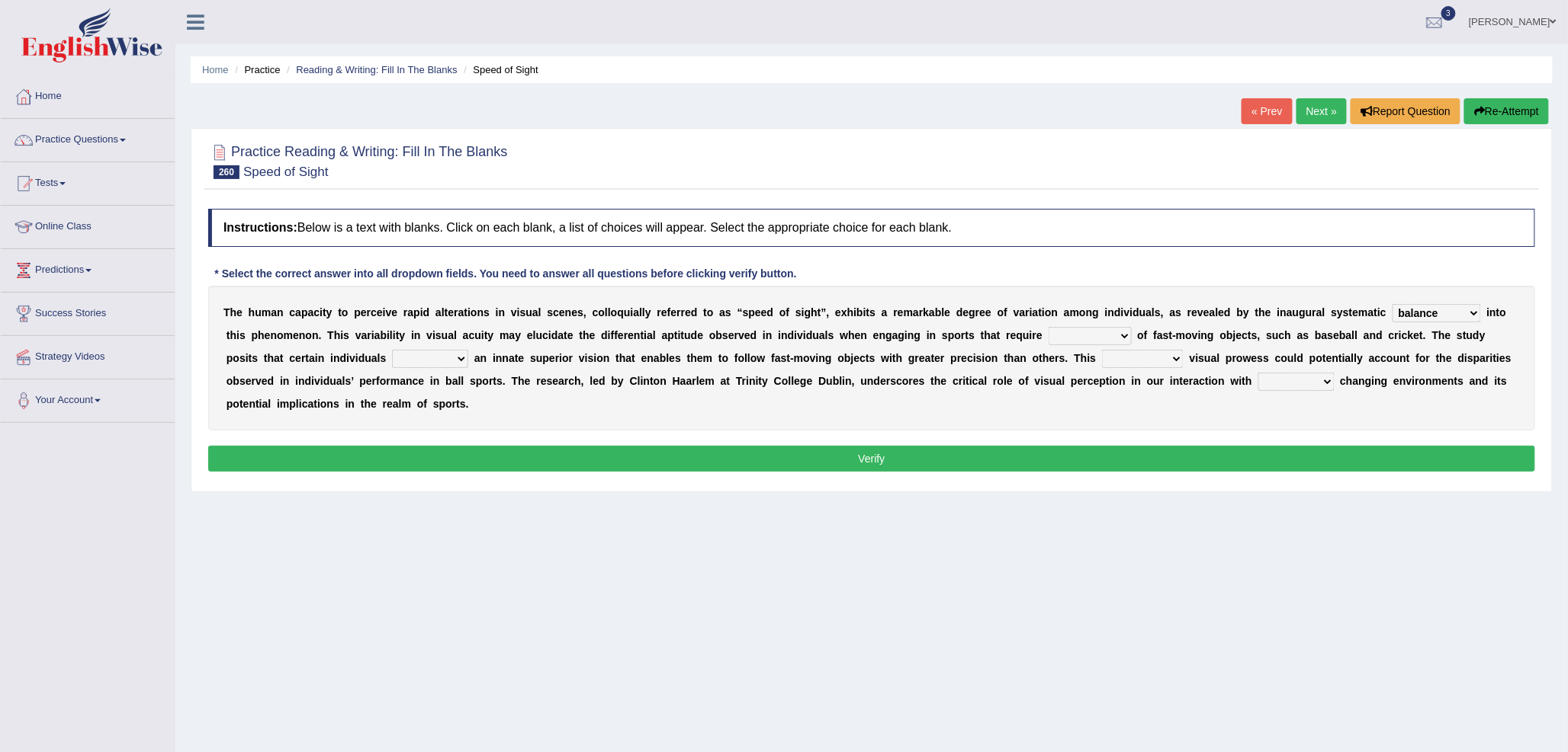
click at [1048, 327] on select "tracking distorting ensuring transmitting" at bounding box center [1090, 336] width 83 height 18
click at [412, 356] on select "render store wear possess" at bounding box center [430, 358] width 76 height 18
click at [857, 402] on div "T h e h u m a n c a p a c i t y t o p e r c e i v e r a p i d a l t e r a t i o…" at bounding box center [871, 358] width 1327 height 145
click at [1141, 356] on select "responsible inherent verbal logical" at bounding box center [1143, 358] width 82 height 18
select select "logical"
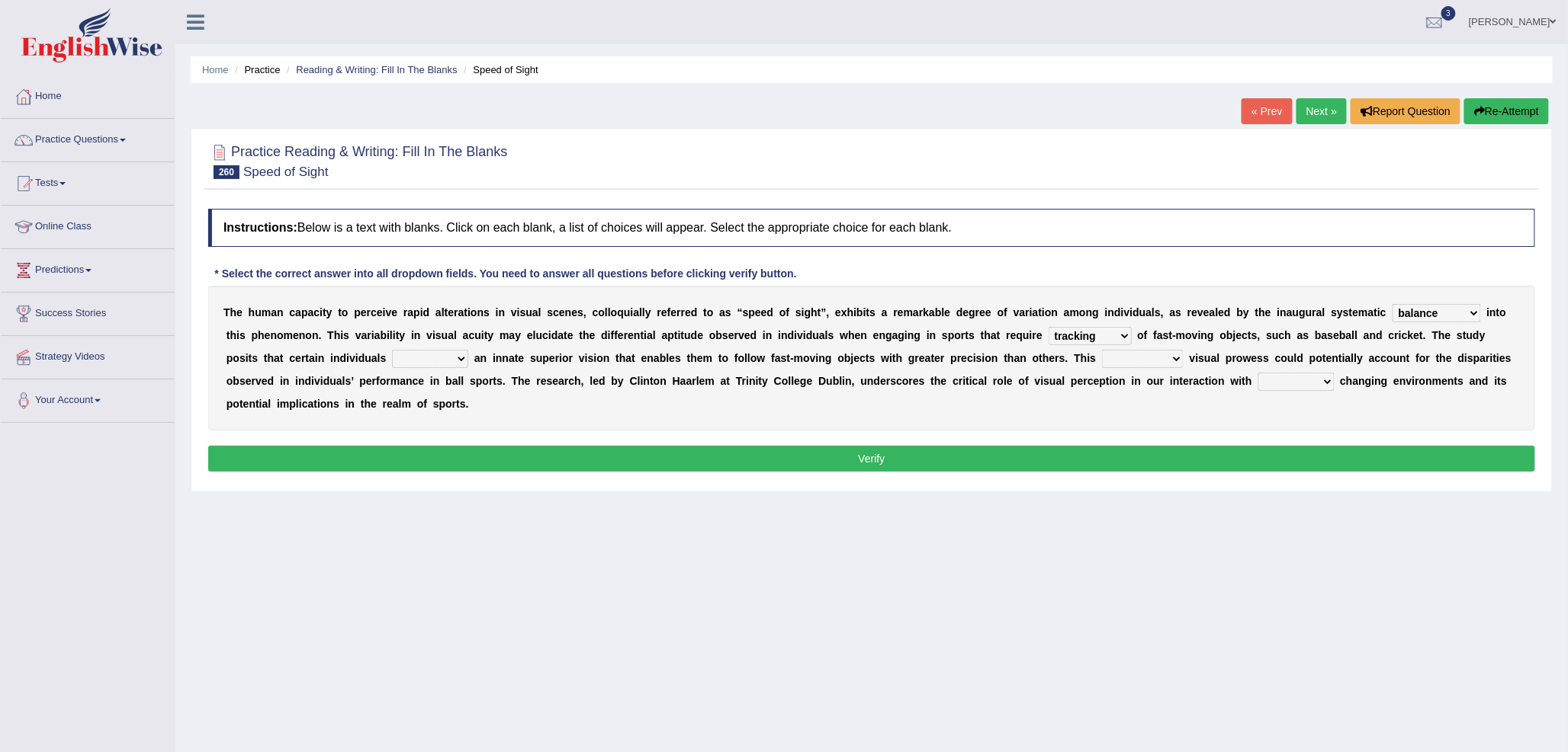
click at [1102, 350] on select "responsible inherent verbal logical" at bounding box center [1143, 358] width 82 height 18
click at [1267, 380] on select "typically vividly rapidly basically" at bounding box center [1296, 382] width 76 height 18
select select "rapidly"
click at [1258, 373] on select "typically vividly rapidly basically" at bounding box center [1296, 382] width 76 height 18
click at [437, 356] on select "render store wear possess" at bounding box center [430, 358] width 76 height 18
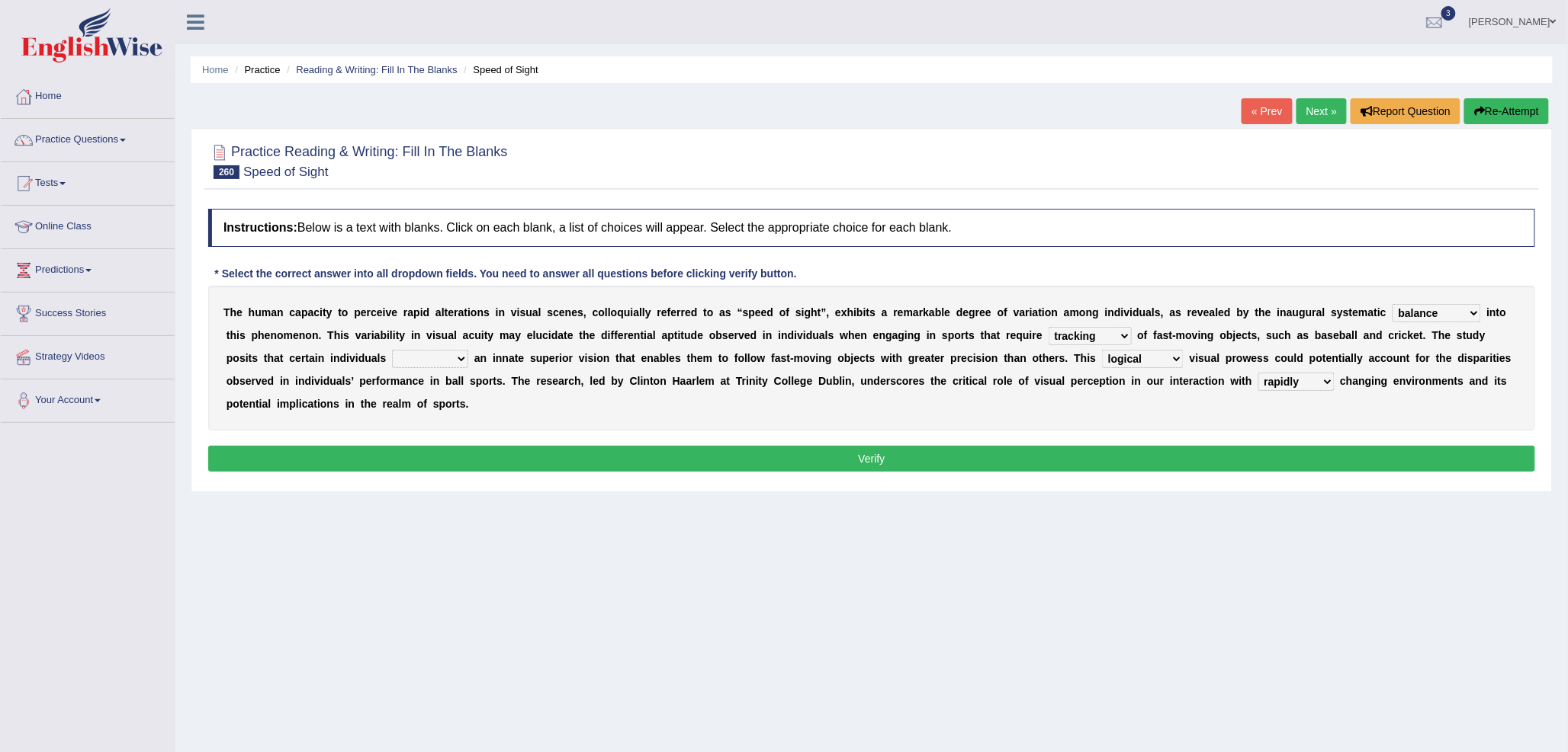
select select "render"
click at [392, 350] on select "render store wear possess" at bounding box center [430, 358] width 76 height 18
click at [720, 446] on button "Verify" at bounding box center [871, 459] width 1327 height 26
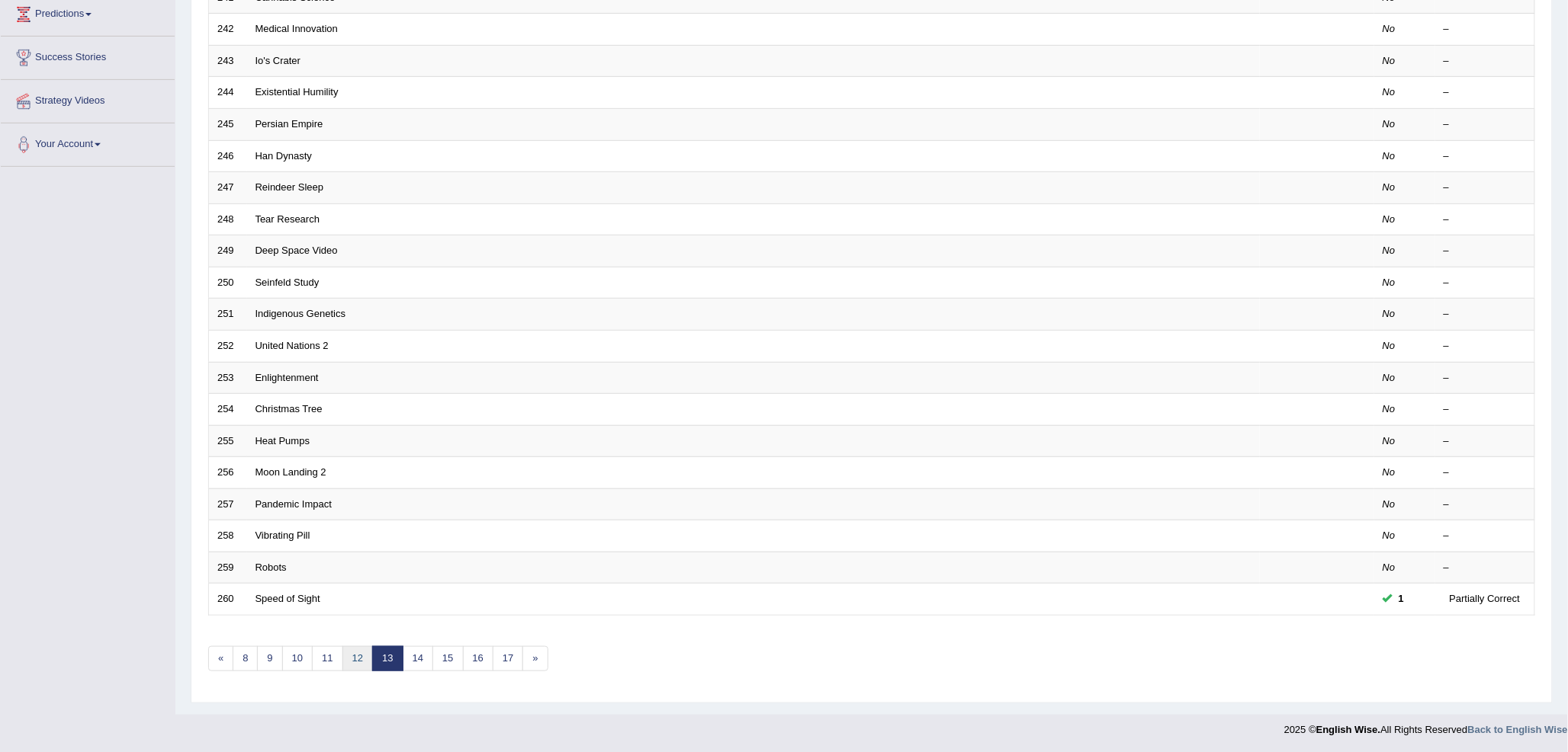
click at [362, 660] on link "12" at bounding box center [358, 658] width 30 height 25
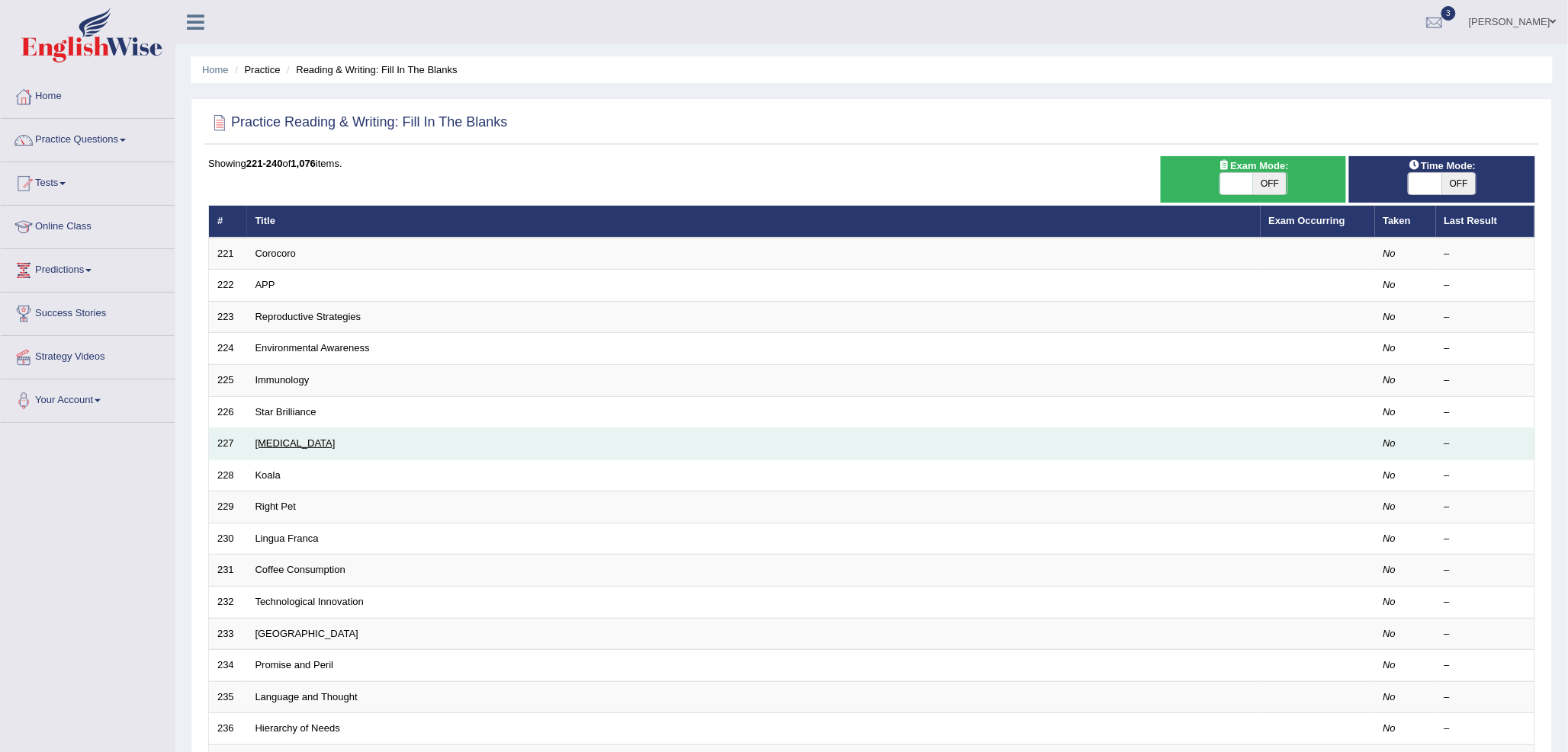
click at [336, 444] on link "[MEDICAL_DATA]" at bounding box center [295, 442] width 80 height 11
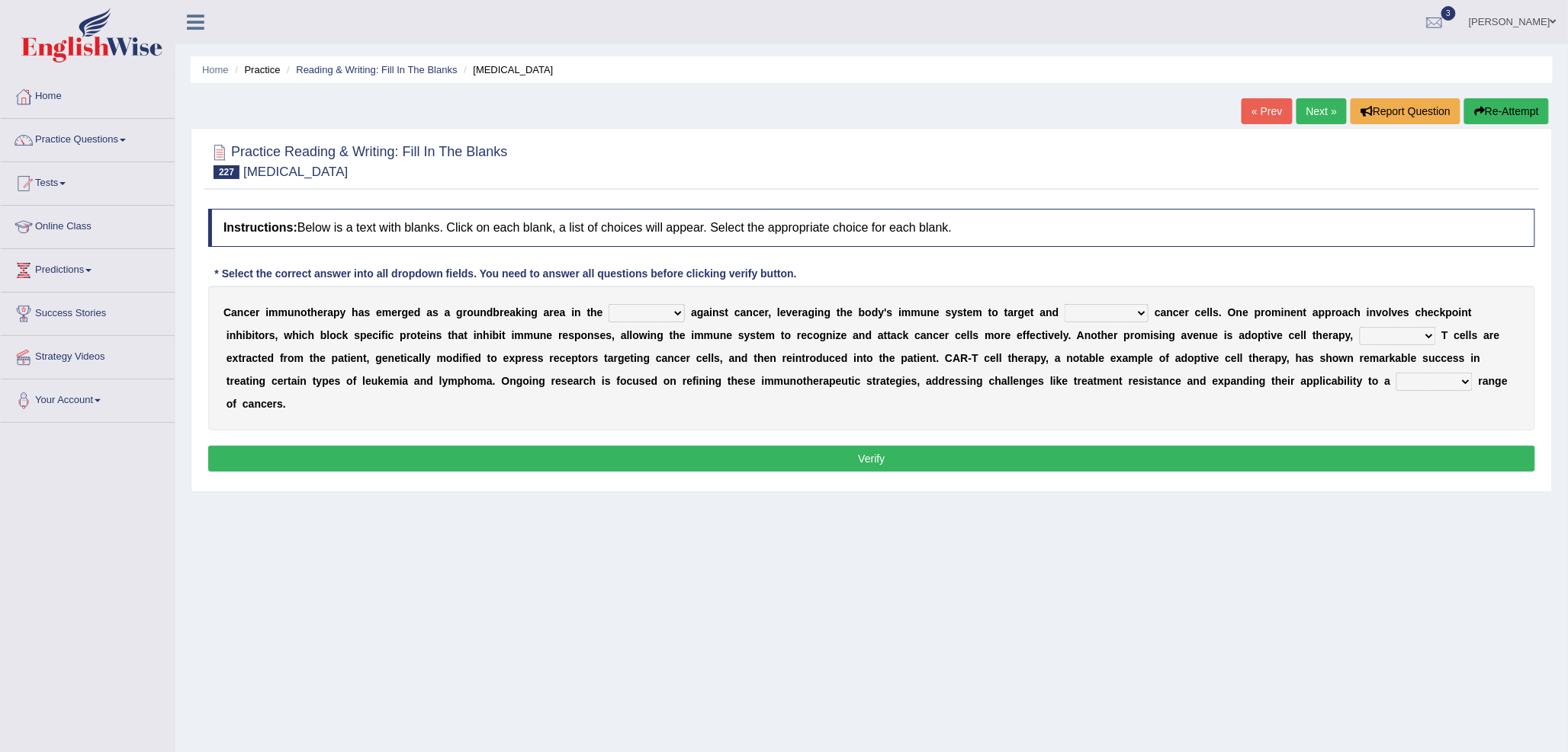
click at [628, 313] on select "life fight cure journey" at bounding box center [646, 313] width 76 height 18
select select "fight"
click at [608, 304] on select "life fight cure journey" at bounding box center [646, 313] width 76 height 18
click at [1100, 318] on select "eliminate camouflage nurture synchronize" at bounding box center [1106, 313] width 84 height 18
select select "eliminate"
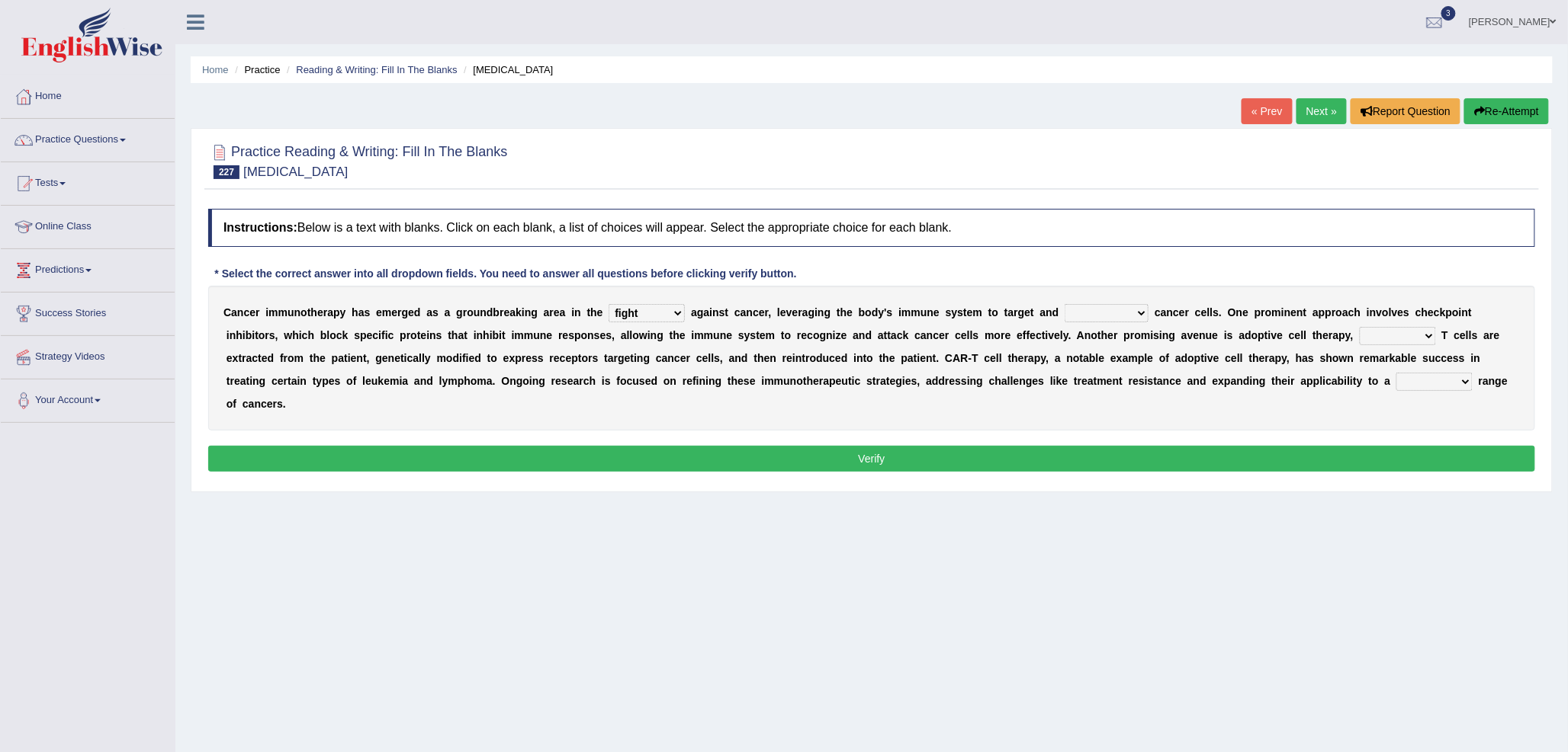
click at [1065, 304] on select "eliminate camouflage nurture synchronize" at bounding box center [1106, 313] width 84 height 18
click at [1374, 332] on select "in that while where which" at bounding box center [1398, 336] width 76 height 18
select select "where"
click at [1360, 327] on select "in that while where which" at bounding box center [1398, 336] width 76 height 18
click at [1426, 383] on select "broader sharper heavier deeper" at bounding box center [1434, 382] width 76 height 18
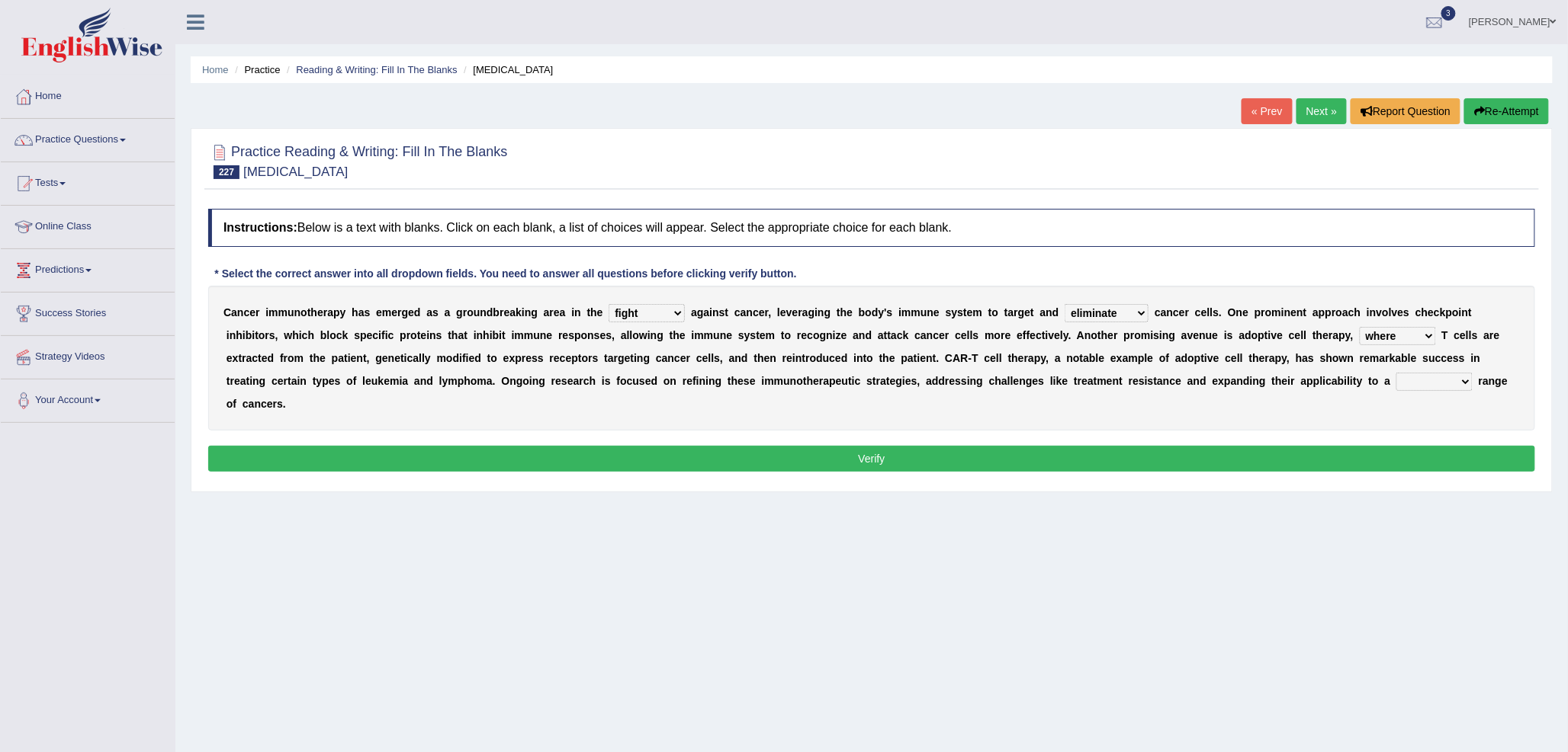
select select "broader"
click at [1396, 373] on select "broader sharper heavier deeper" at bounding box center [1434, 382] width 76 height 18
click at [1336, 455] on button "Verify" at bounding box center [871, 459] width 1327 height 26
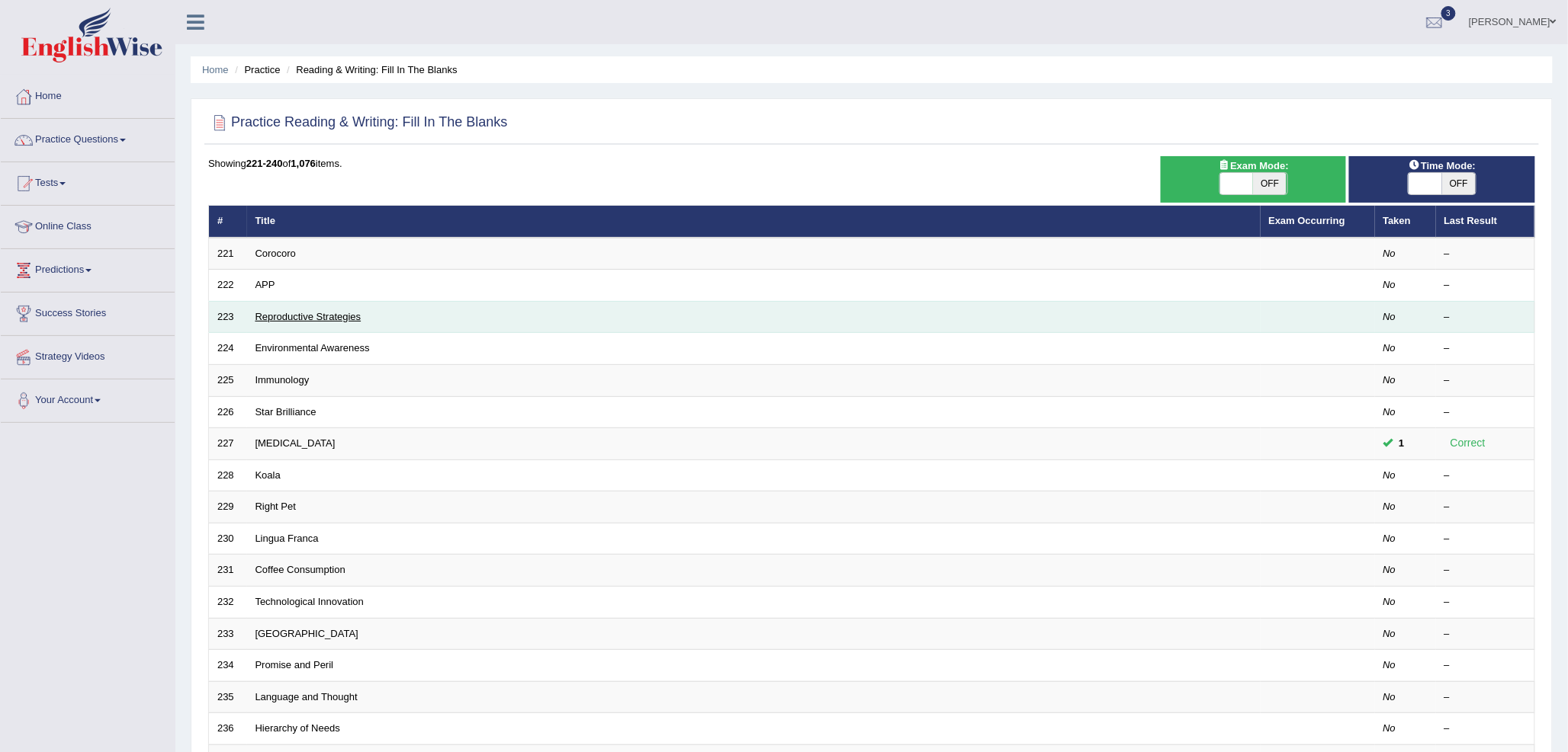
click at [292, 314] on link "Reproductive Strategies" at bounding box center [308, 317] width 106 height 11
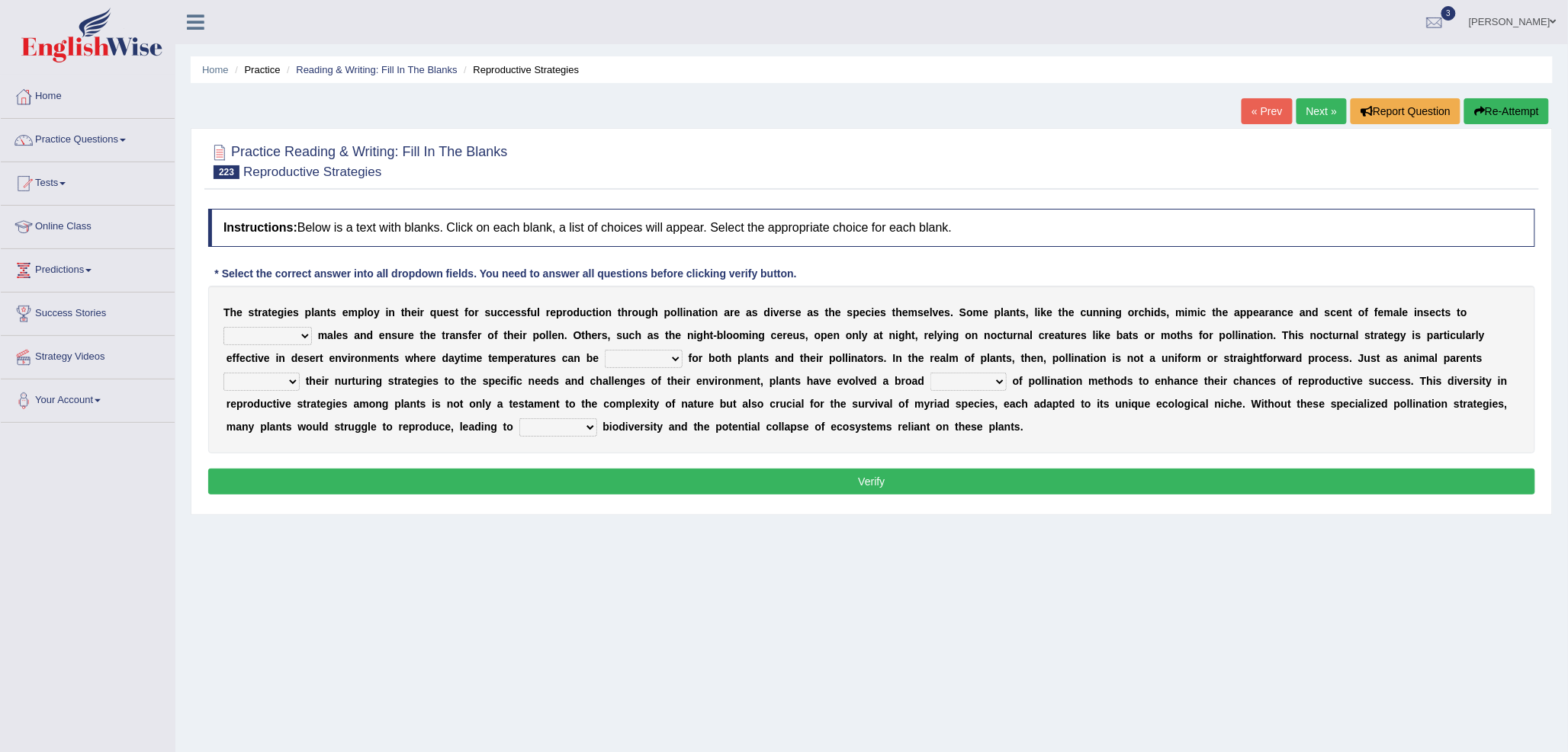
click at [279, 327] on select "acknowledge view discourage attract" at bounding box center [267, 336] width 89 height 18
select select "attract"
click at [223, 327] on select "acknowledge view discourage attract" at bounding box center [267, 336] width 89 height 18
click at [621, 362] on select "prohibitive prohibited prohibiting prohibition" at bounding box center [644, 358] width 78 height 18
select select "prohibitive"
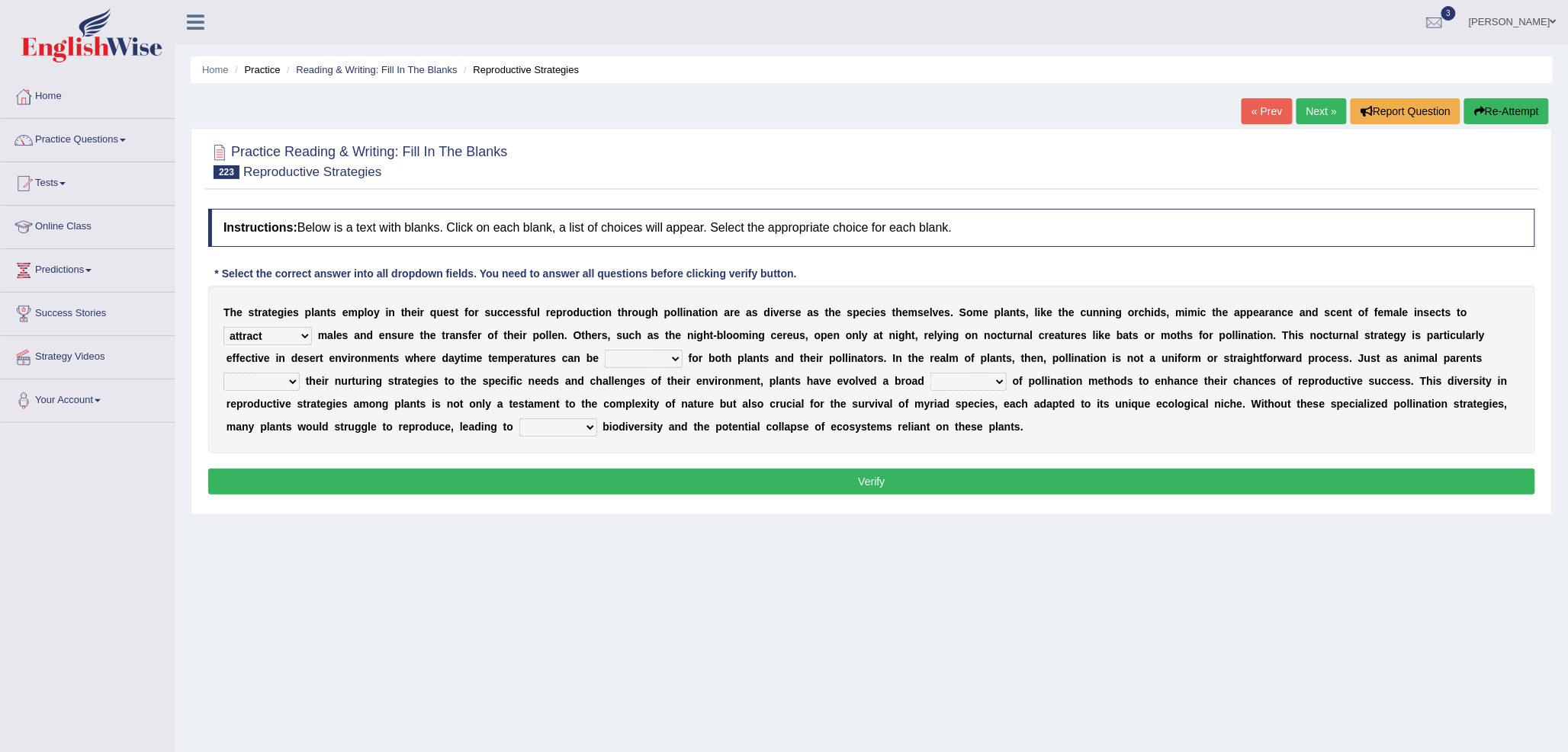
click at [605, 350] on select "prohibitive prohibited prohibiting prohibition" at bounding box center [644, 358] width 78 height 18
click at [290, 385] on select "relax advocate adapt win" at bounding box center [261, 382] width 76 height 18
select select "adapt"
click at [223, 373] on select "relax advocate adapt win" at bounding box center [261, 382] width 76 height 18
click at [958, 387] on select "spectrum survival revenue zone" at bounding box center [968, 382] width 76 height 18
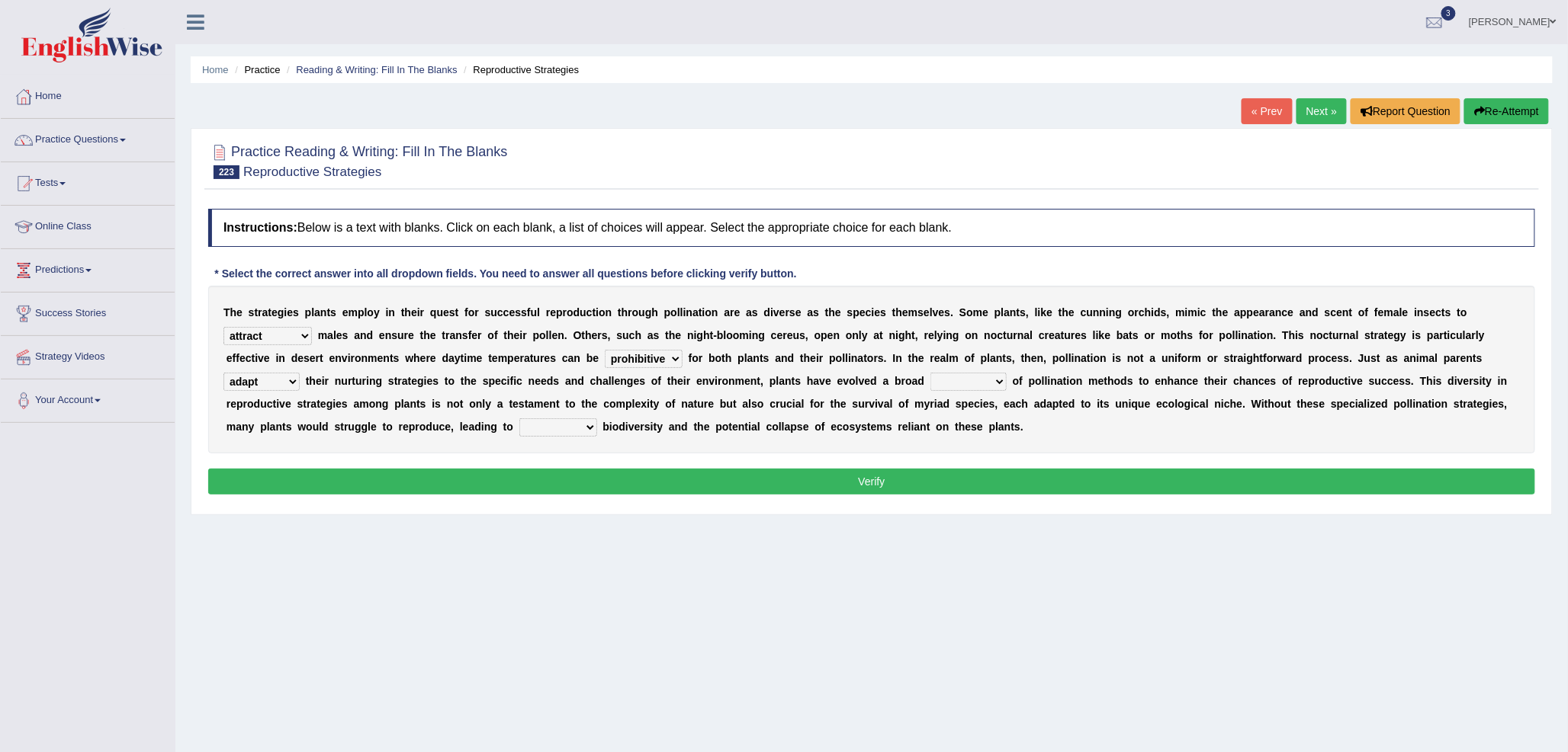
select select "spectrum"
click at [930, 373] on select "spectrum survival revenue zone" at bounding box center [968, 382] width 76 height 18
click at [539, 425] on select "initial diminished prime retired" at bounding box center [558, 427] width 78 height 18
select select "initial"
click at [519, 418] on select "initial diminished prime retired" at bounding box center [558, 427] width 78 height 18
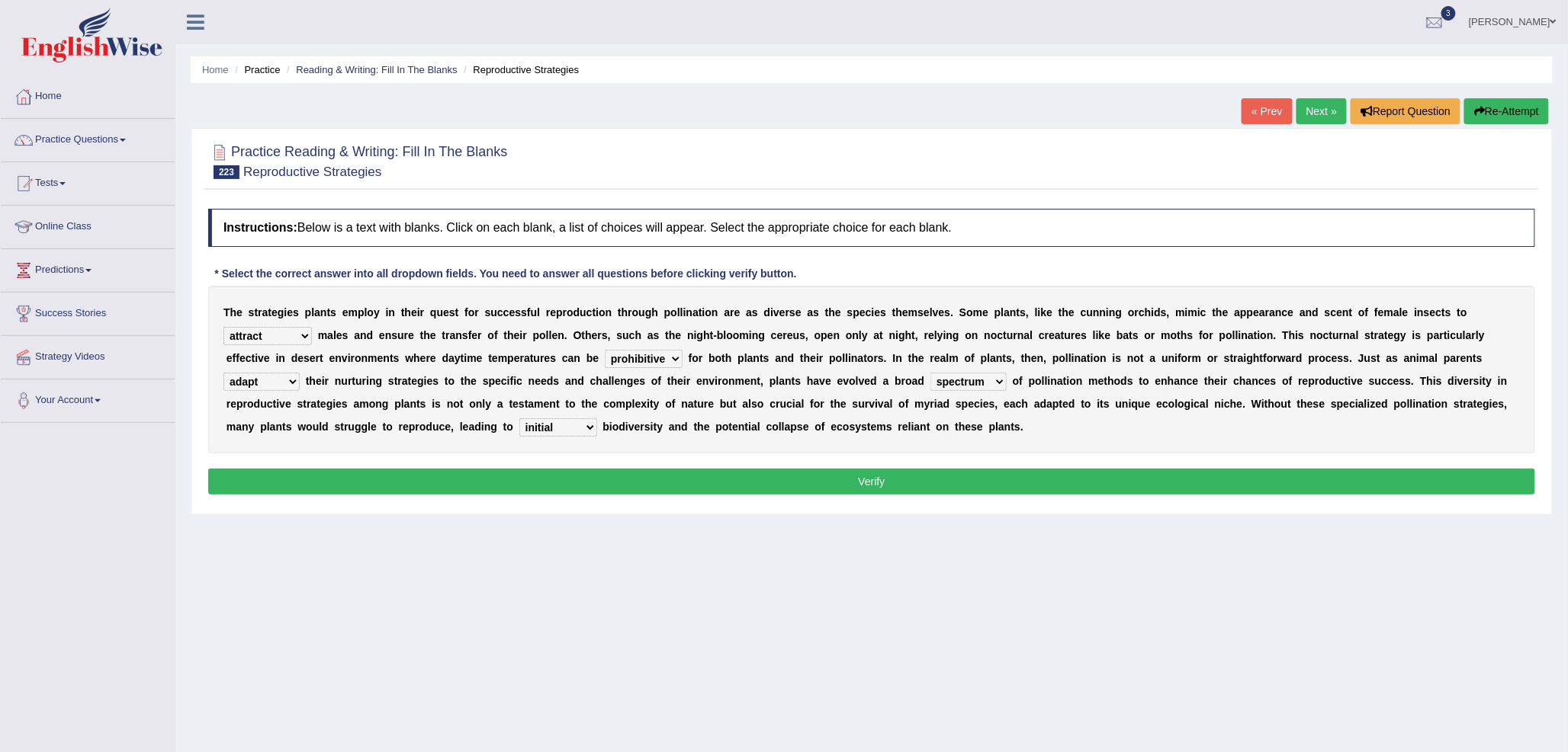
click at [736, 479] on button "Verify" at bounding box center [871, 481] width 1327 height 26
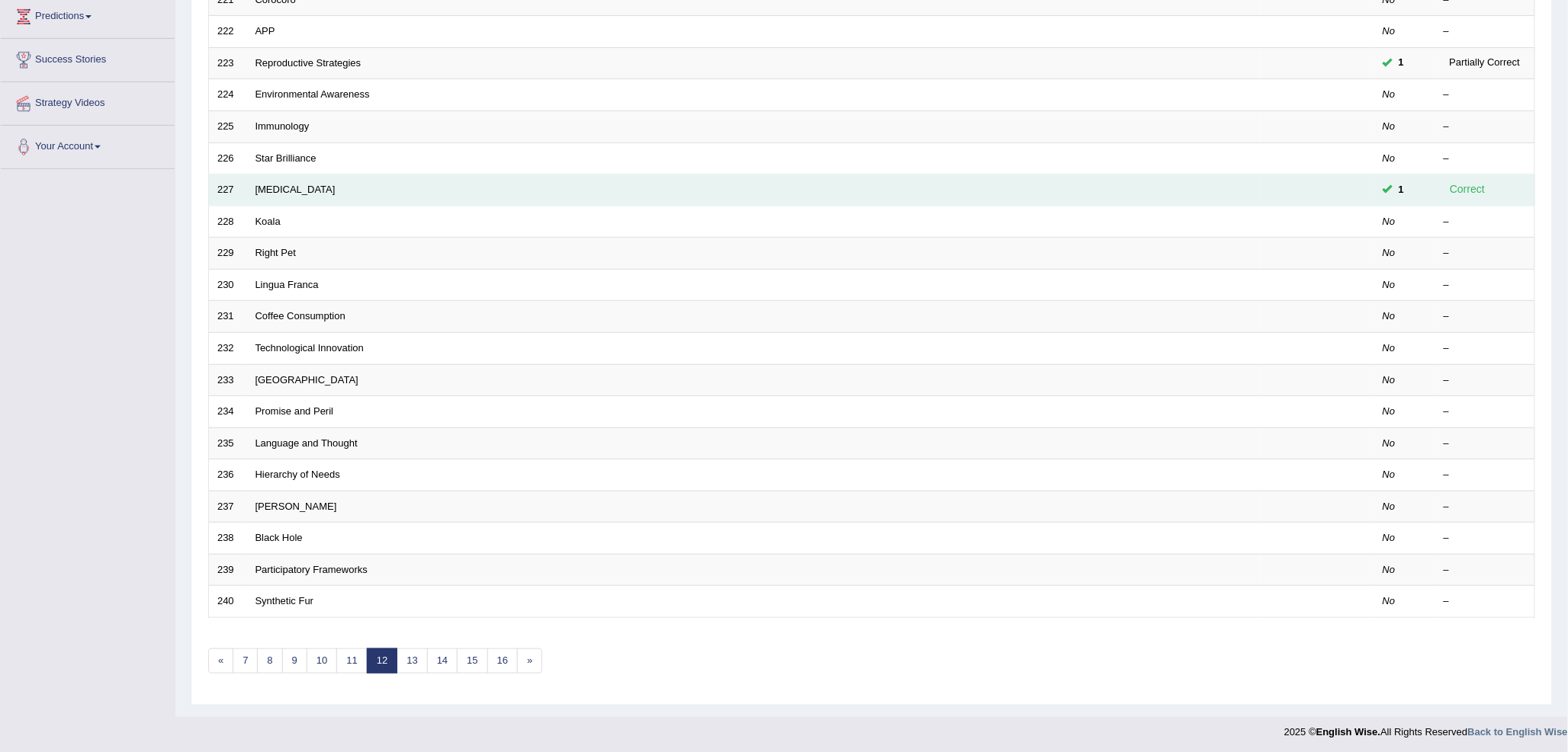
scroll to position [256, 0]
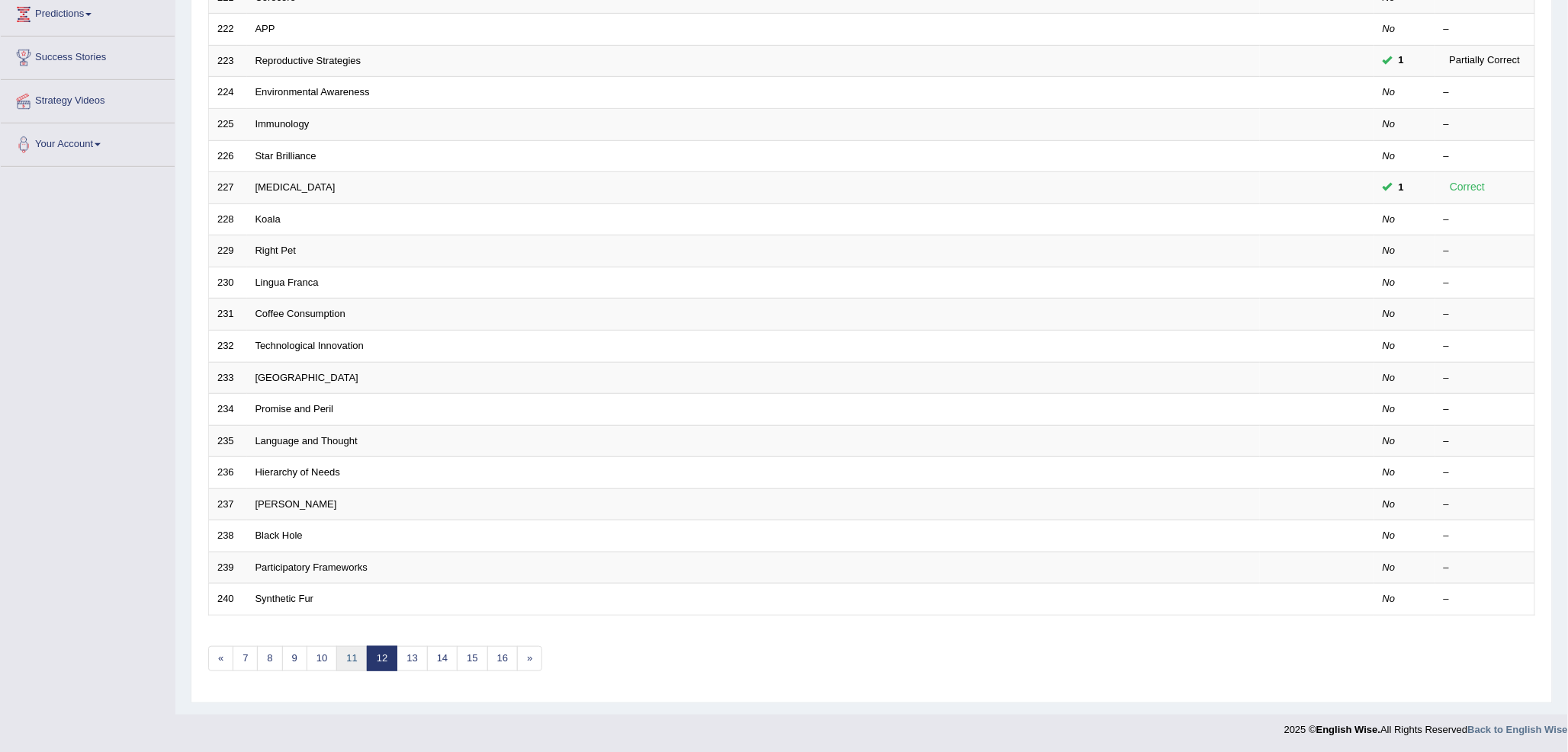
click at [353, 660] on link "11" at bounding box center [351, 658] width 30 height 25
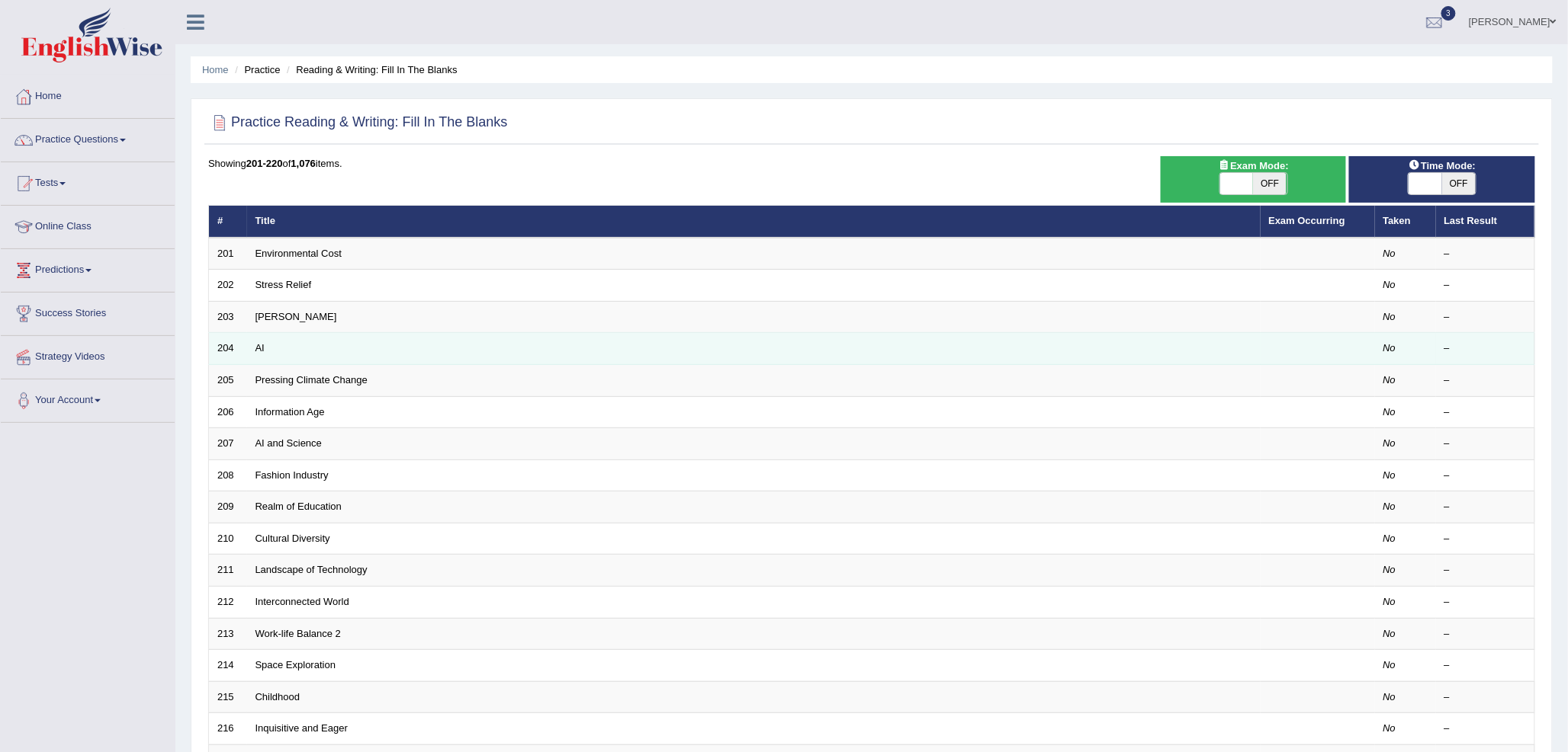
click at [262, 354] on td "AI" at bounding box center [754, 349] width 1014 height 32
click at [261, 344] on link "AI" at bounding box center [259, 348] width 10 height 11
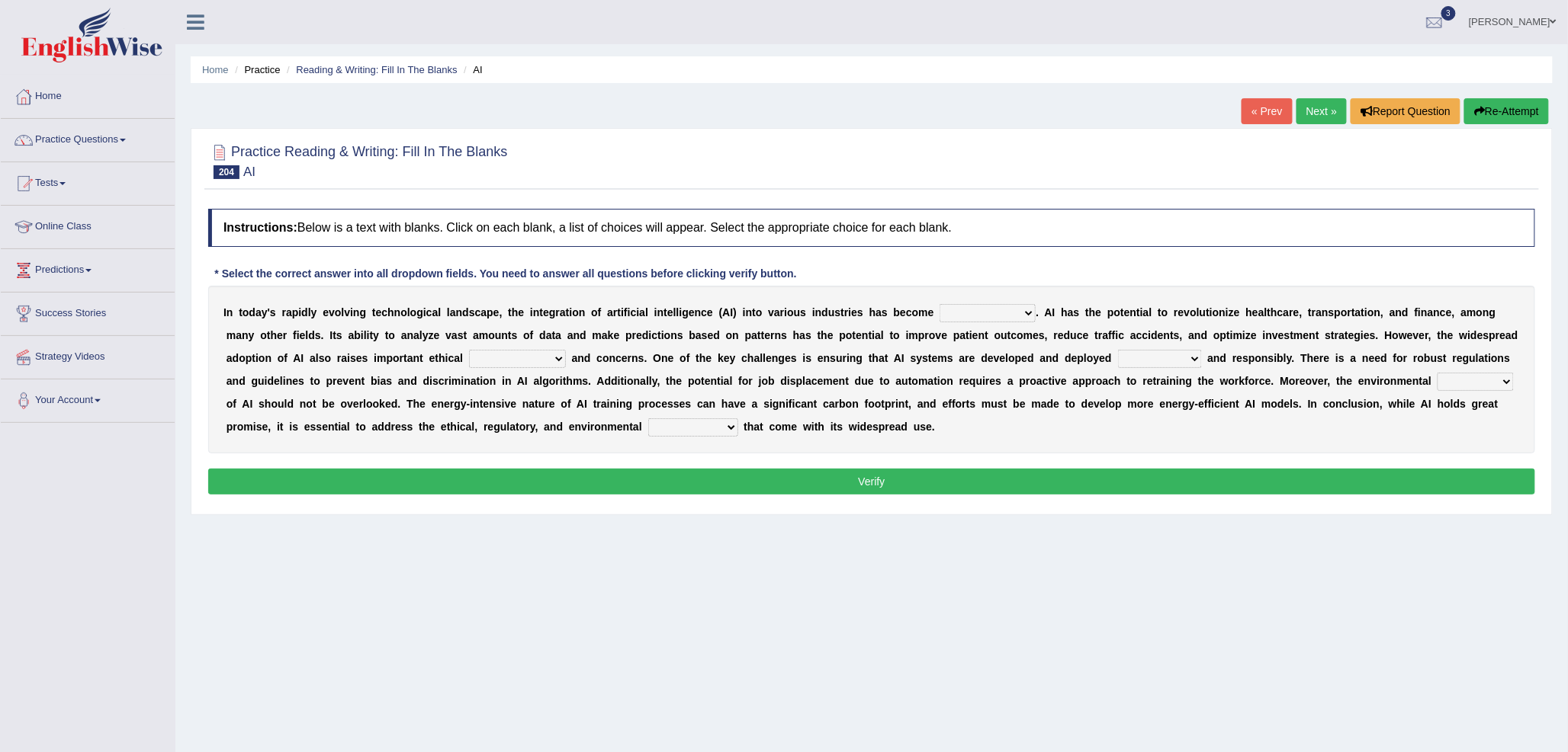
click at [965, 311] on select "transformative essential integral inherent" at bounding box center [987, 313] width 96 height 18
select select "essential"
click at [940, 304] on select "transformative essential integral inherent" at bounding box center [987, 313] width 96 height 18
click at [507, 360] on select "breakthroughs advancements applications implications" at bounding box center [517, 358] width 97 height 18
select select "breakthroughs"
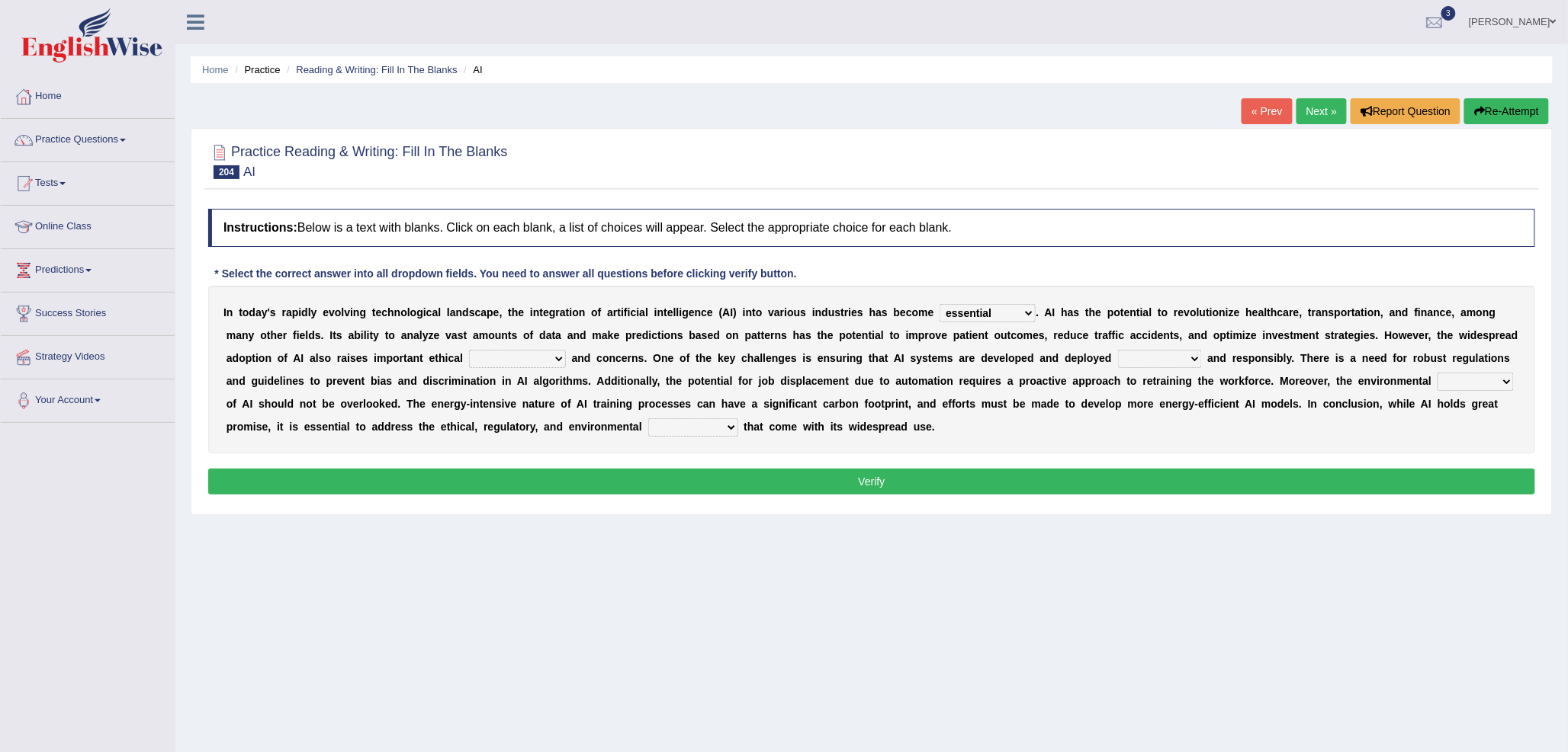
click at [469, 350] on select "breakthroughs advancements applications implications" at bounding box center [517, 358] width 97 height 18
click at [1141, 360] on select "ethically strategically innovatively effectively" at bounding box center [1159, 358] width 84 height 18
select select "effectively"
click at [1118, 350] on select "ethically strategically innovatively effectively" at bounding box center [1159, 358] width 84 height 18
click at [1454, 382] on select "footprint conflict imposition sequence" at bounding box center [1475, 382] width 76 height 18
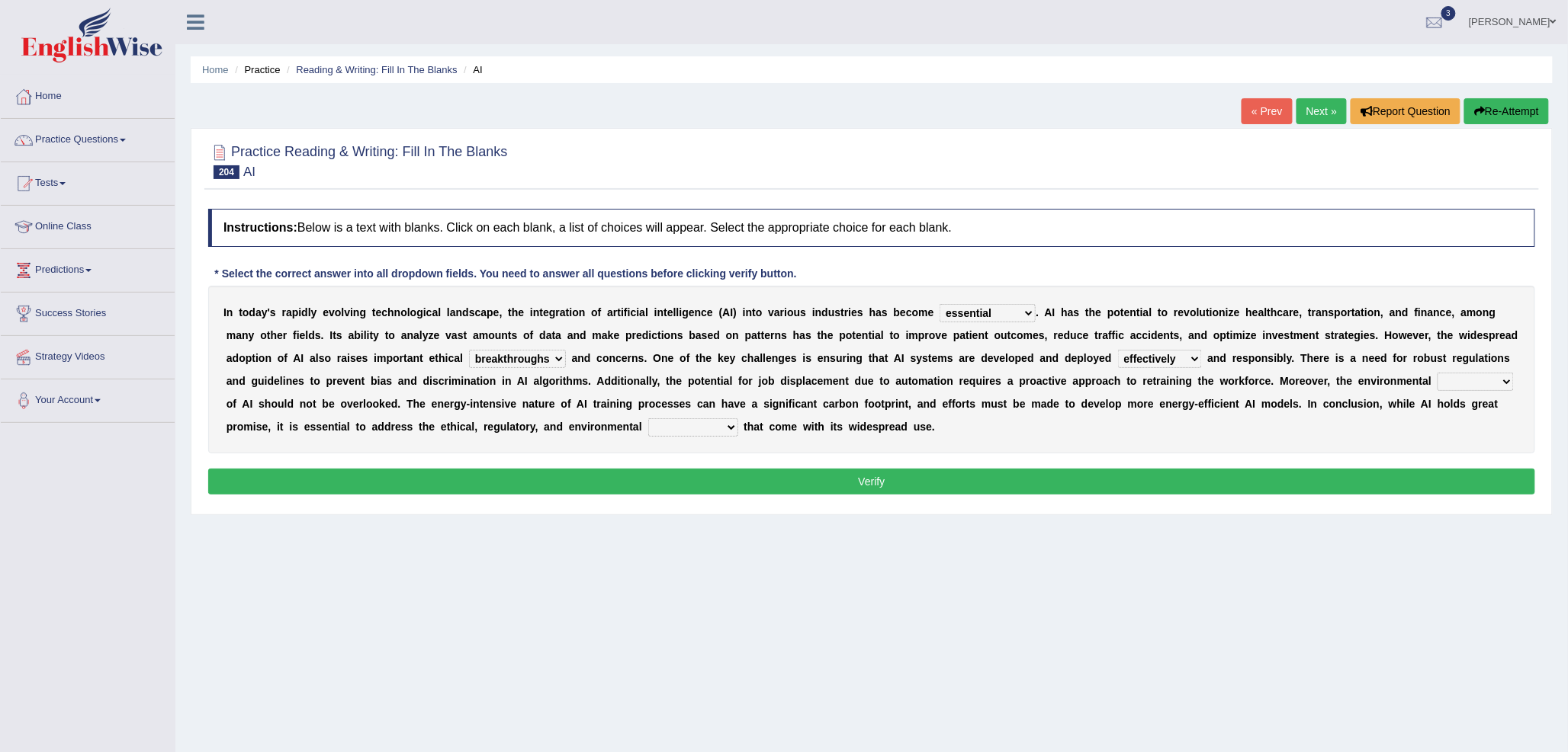
select select "footprint"
click at [1437, 373] on select "footprint conflict imposition sequence" at bounding box center [1475, 382] width 76 height 18
click at [680, 428] on select "dilemmas limitations opportunities challenges" at bounding box center [693, 427] width 90 height 18
select select "opportunities"
click at [648, 418] on select "dilemmas limitations opportunities challenges" at bounding box center [693, 427] width 90 height 18
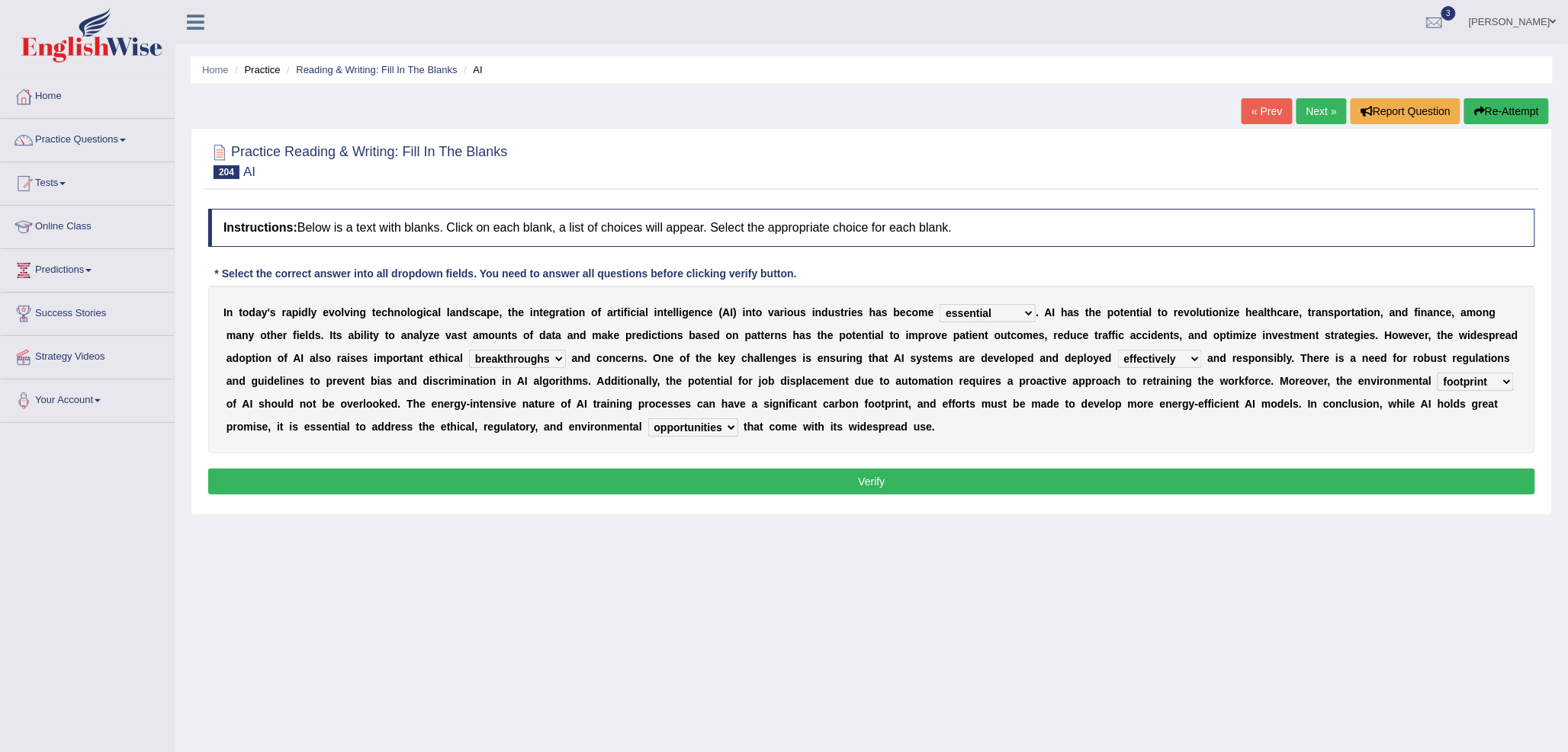
click at [712, 485] on button "Verify" at bounding box center [871, 481] width 1327 height 26
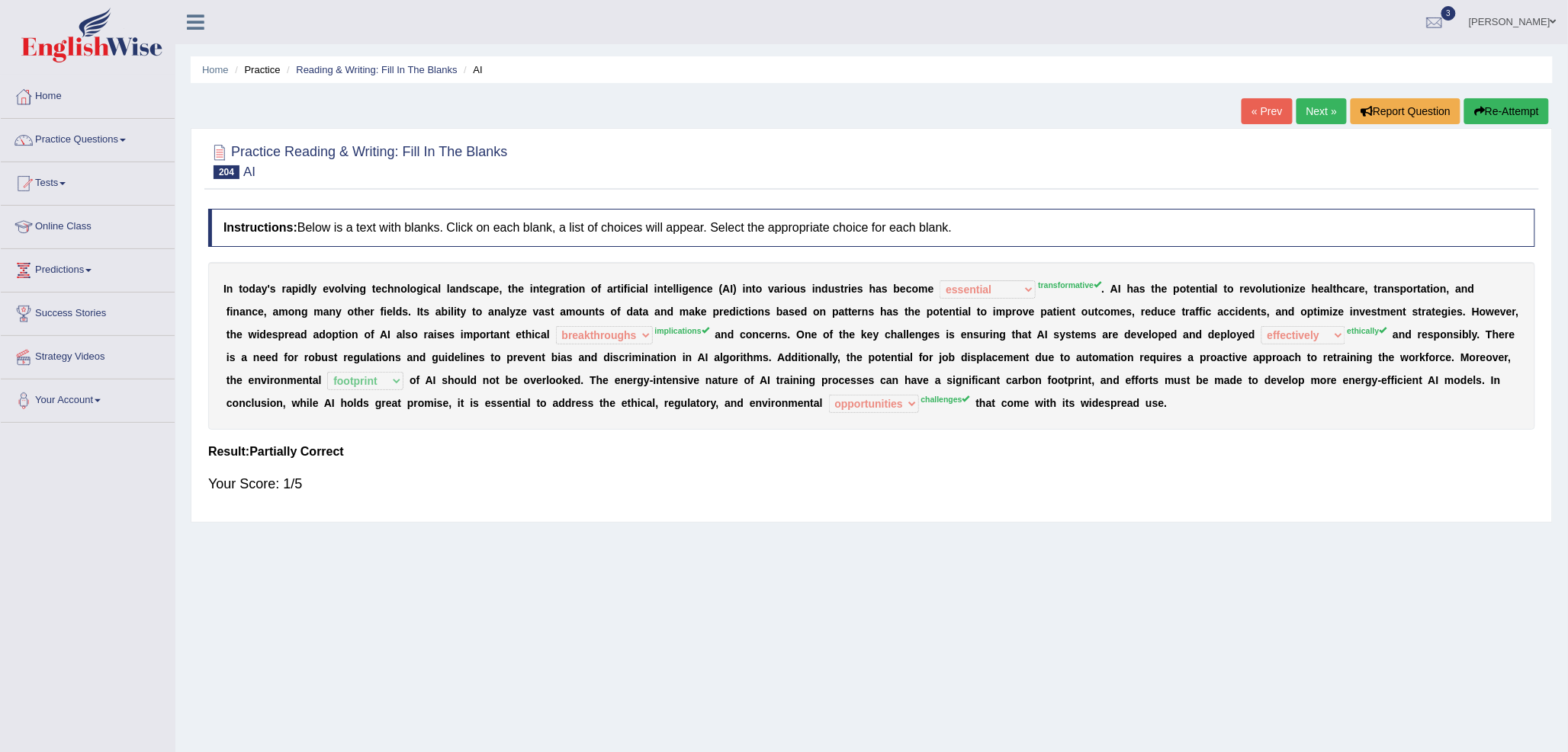
click at [76, 186] on link "Tests" at bounding box center [88, 181] width 174 height 38
click at [76, 186] on link "Tests" at bounding box center [86, 181] width 170 height 38
click at [69, 151] on link "Practice Questions" at bounding box center [88, 138] width 174 height 38
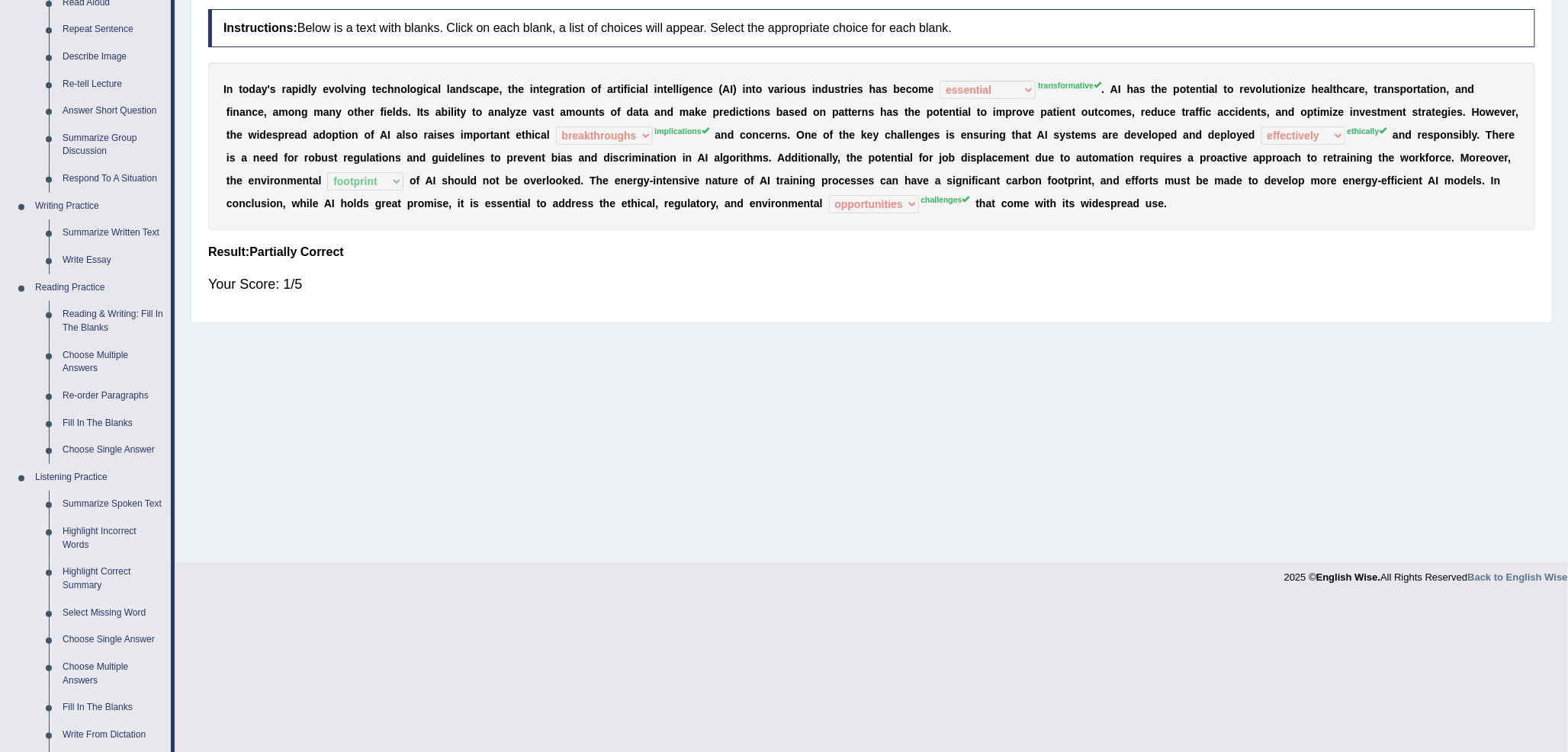
scroll to position [147, 0]
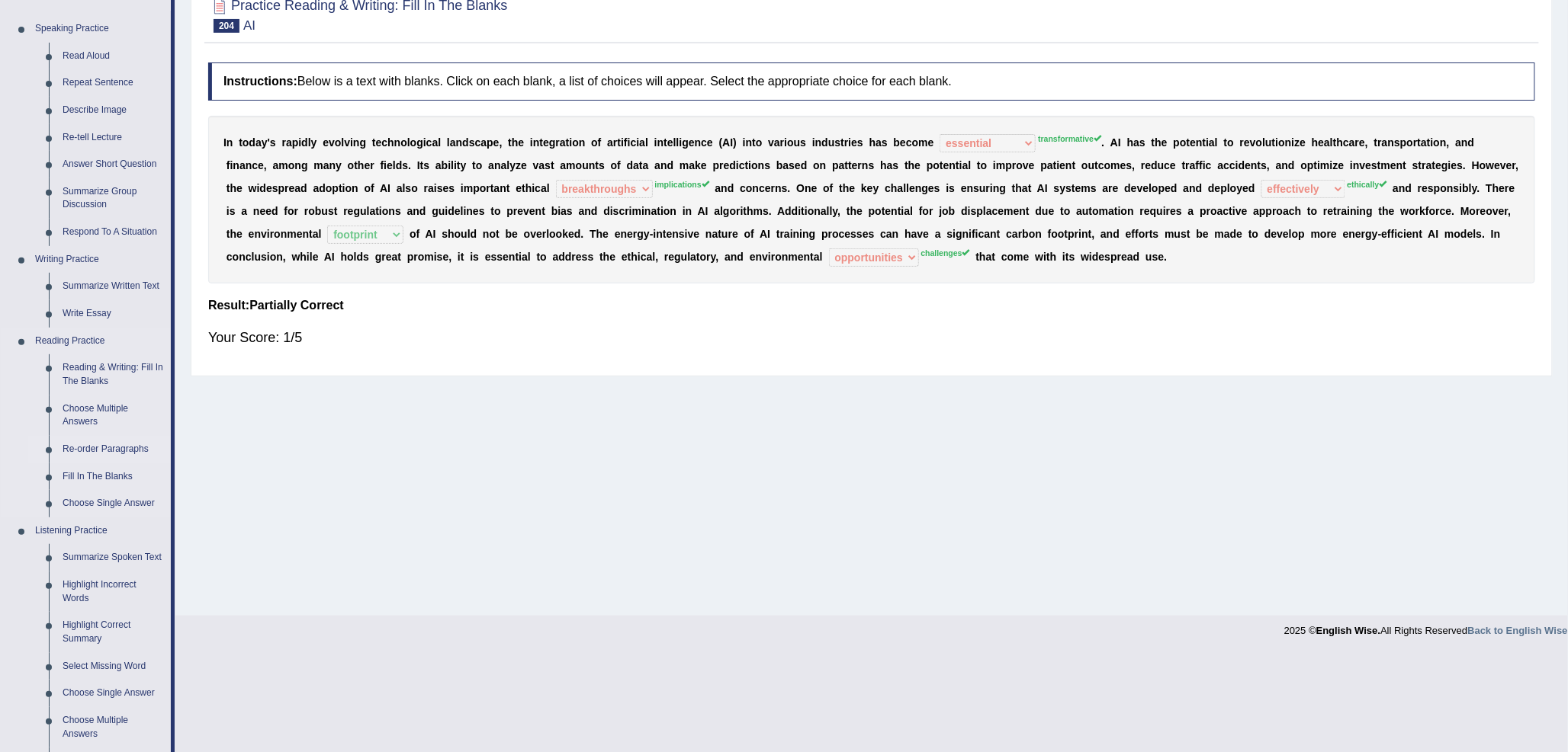
click at [103, 445] on link "Re-order Paragraphs" at bounding box center [113, 450] width 115 height 28
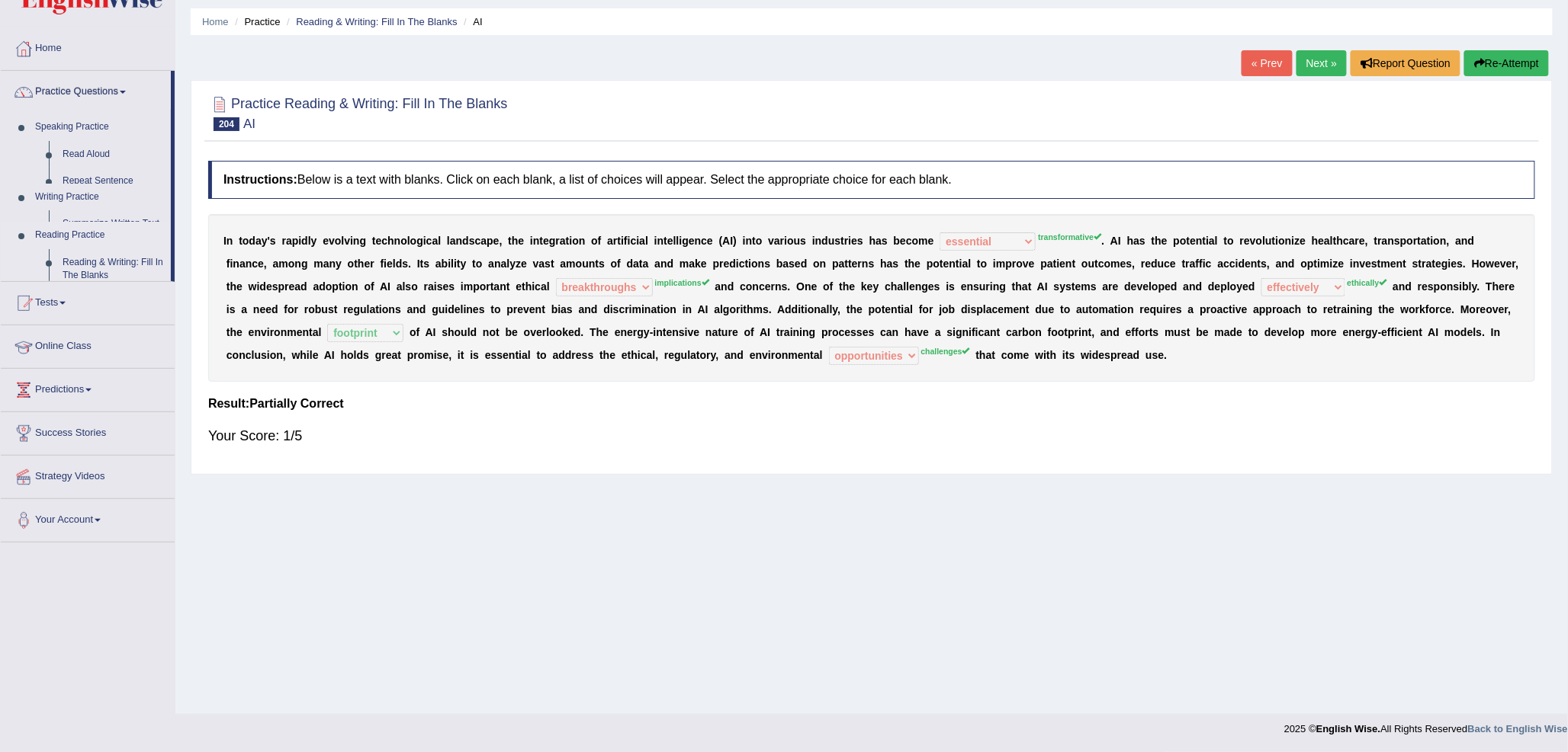
scroll to position [47, 0]
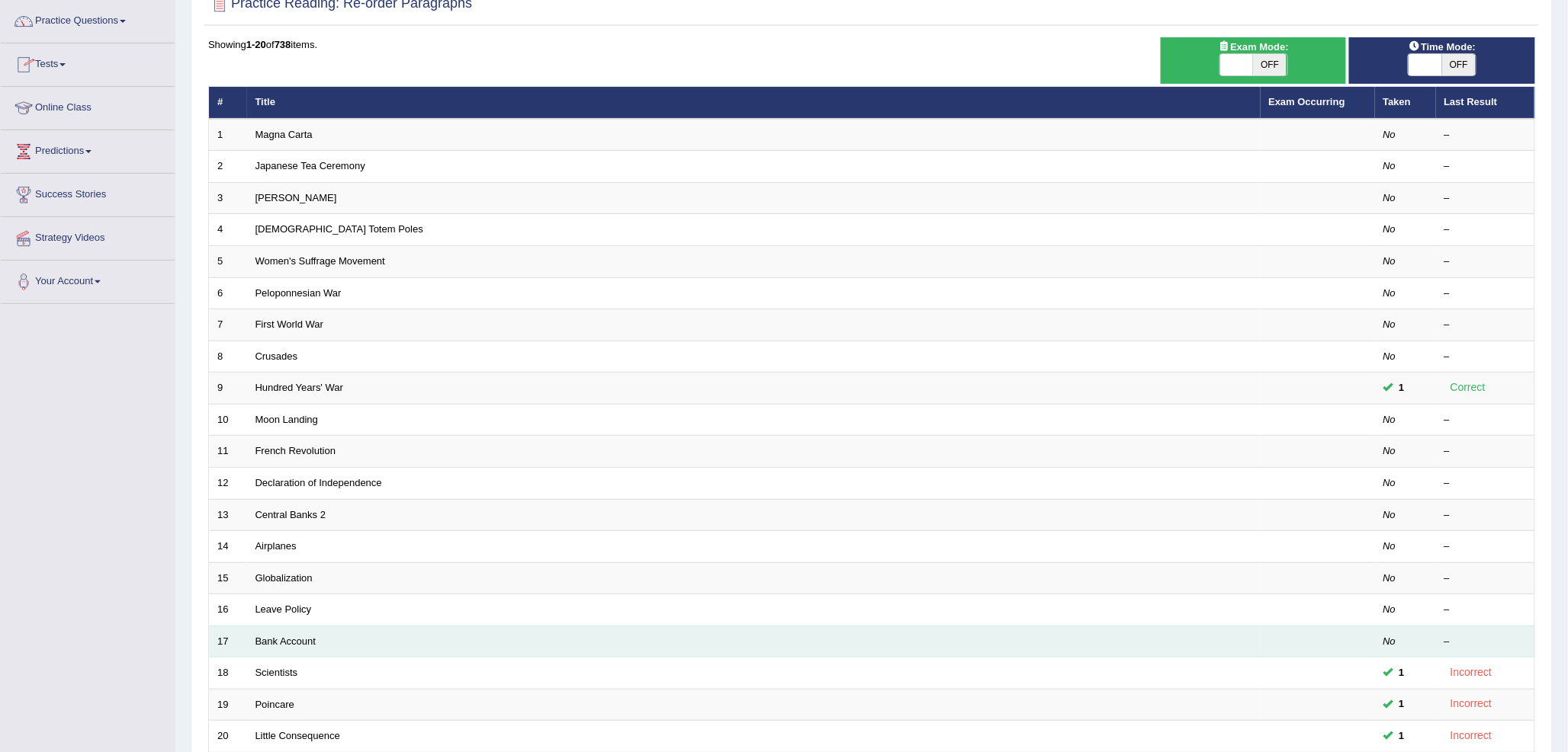
scroll to position [256, 0]
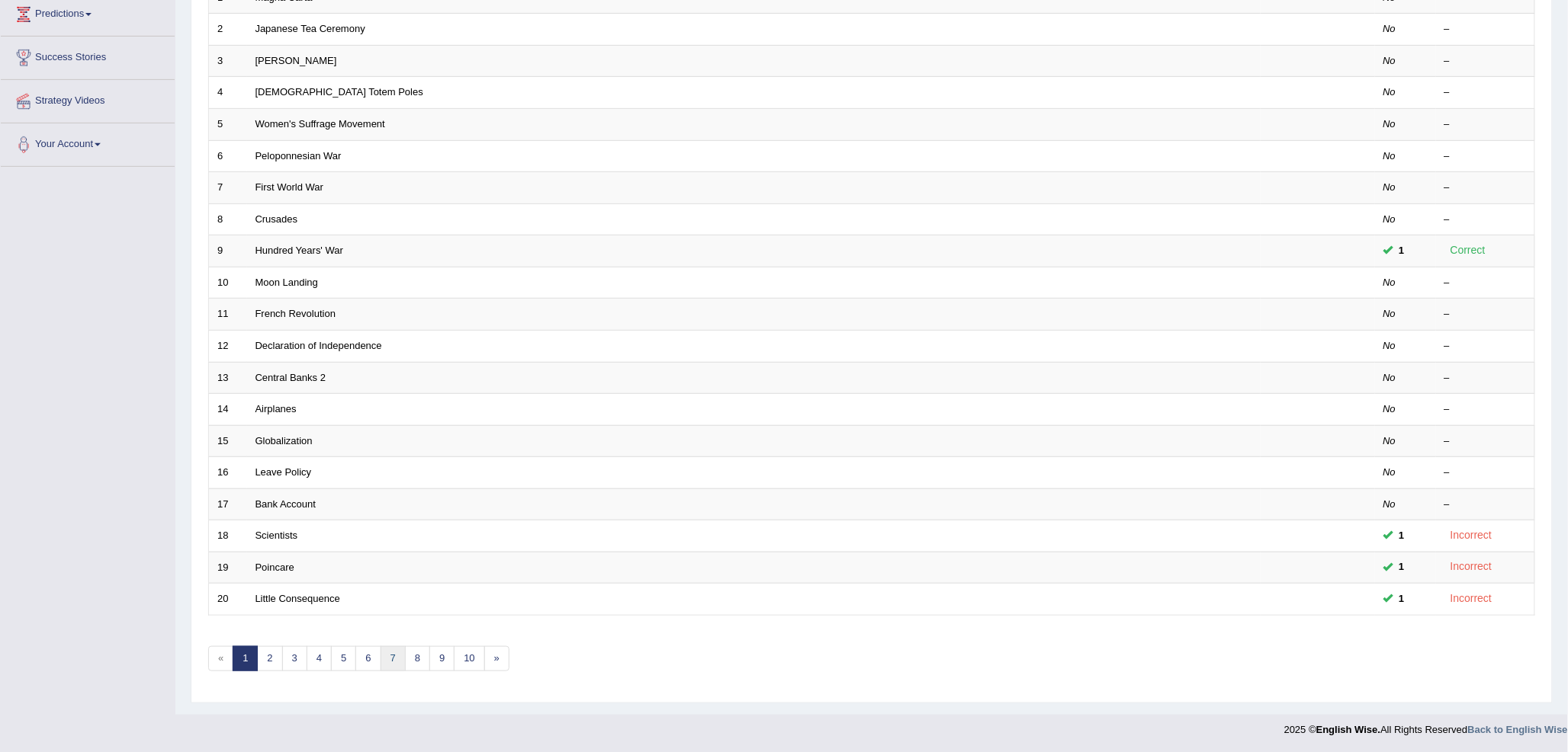
click at [403, 653] on link "7" at bounding box center [392, 658] width 25 height 25
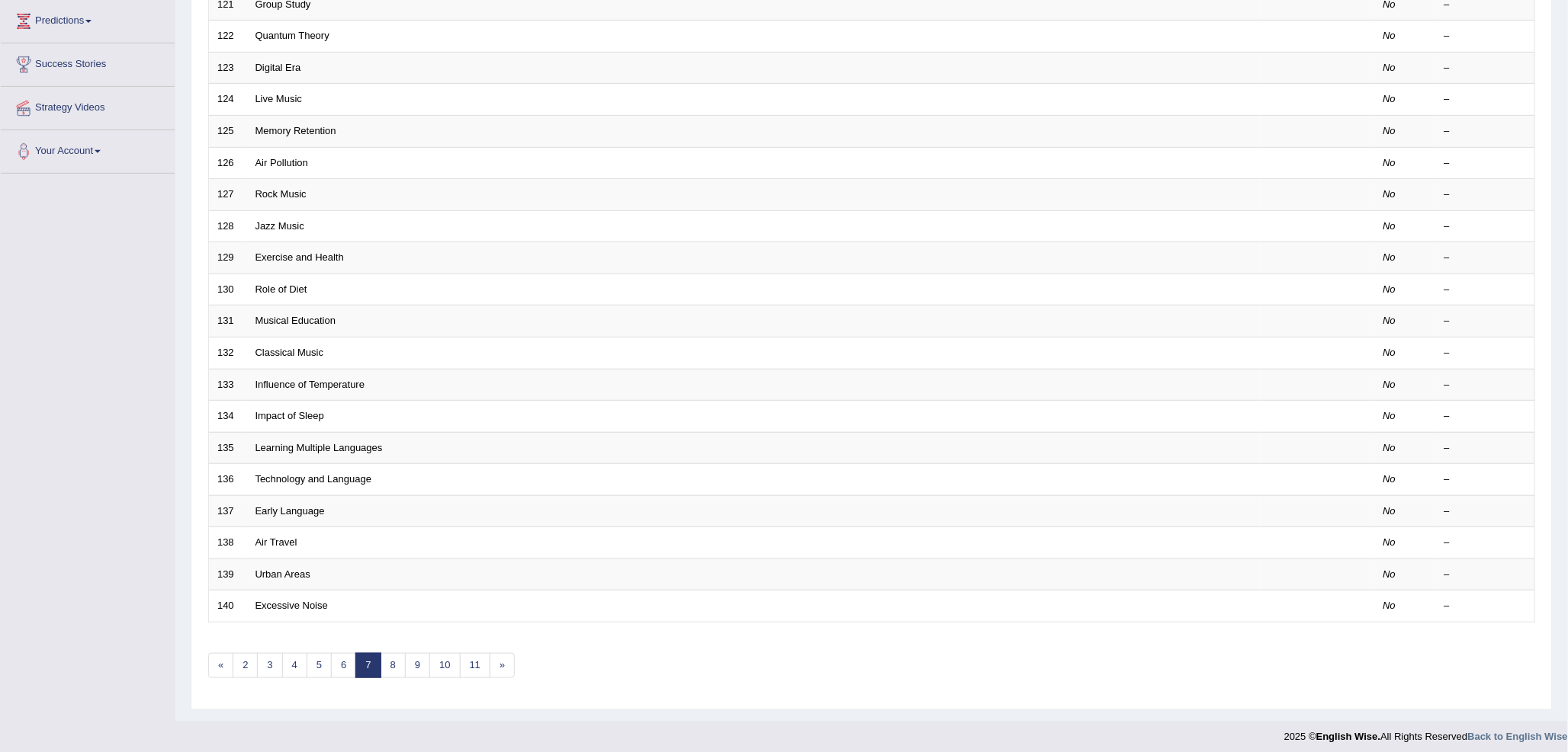
scroll to position [256, 0]
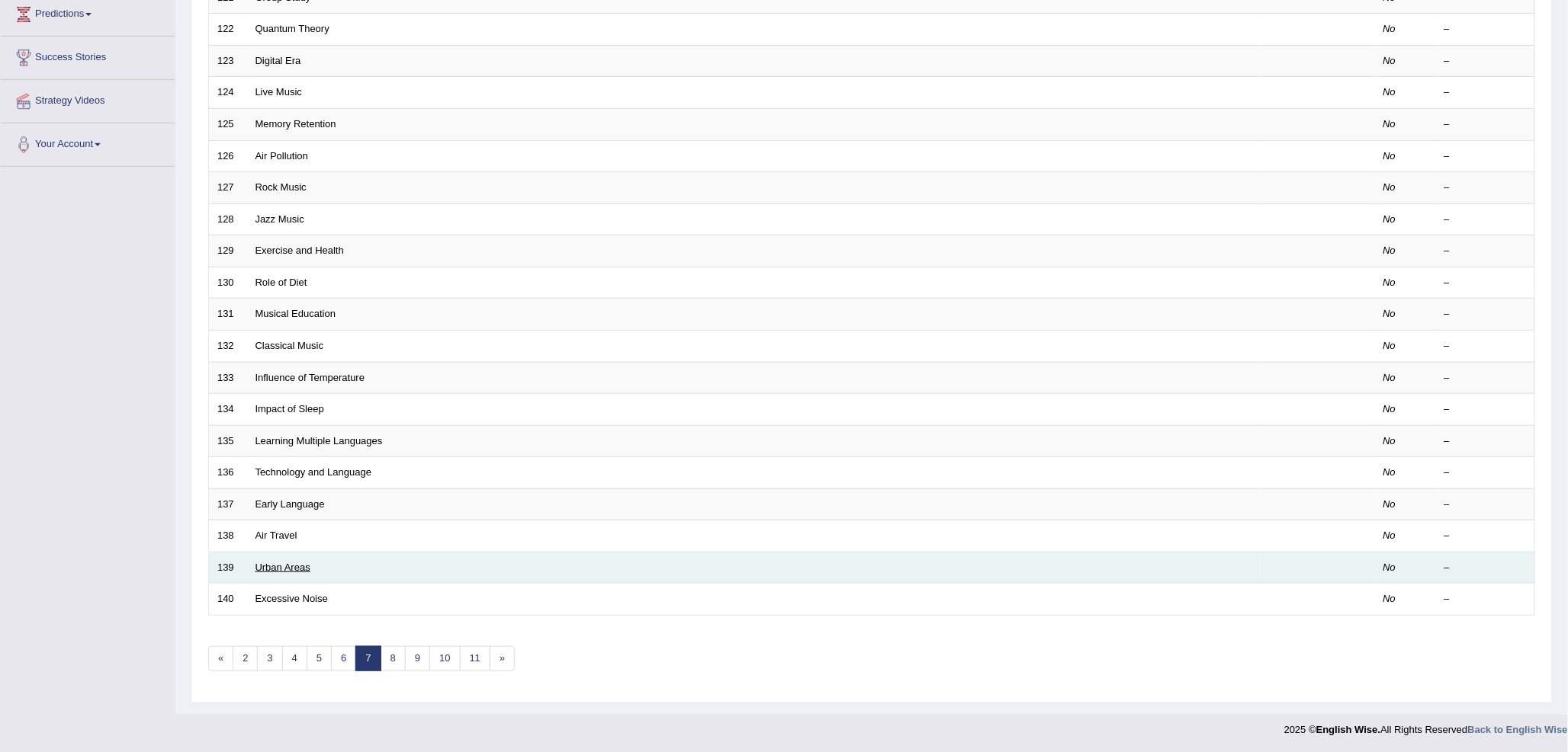
click at [286, 570] on link "Urban Areas" at bounding box center [282, 567] width 55 height 11
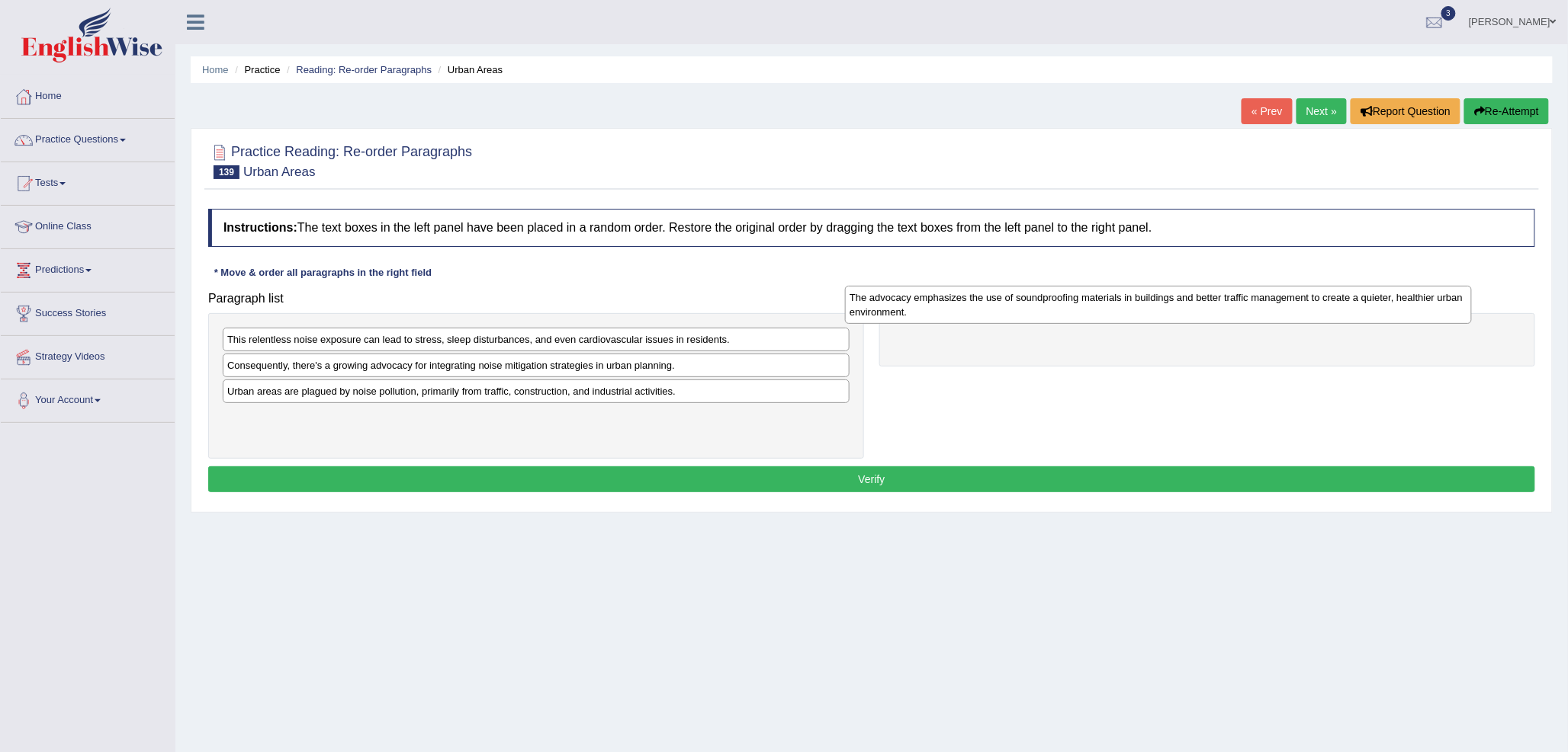
drag, startPoint x: 326, startPoint y: 430, endPoint x: 948, endPoint y: 311, distance: 633.3
click at [948, 311] on div "The advocacy emphasizes the use of soundproofing materials in buildings and bet…" at bounding box center [1158, 305] width 627 height 38
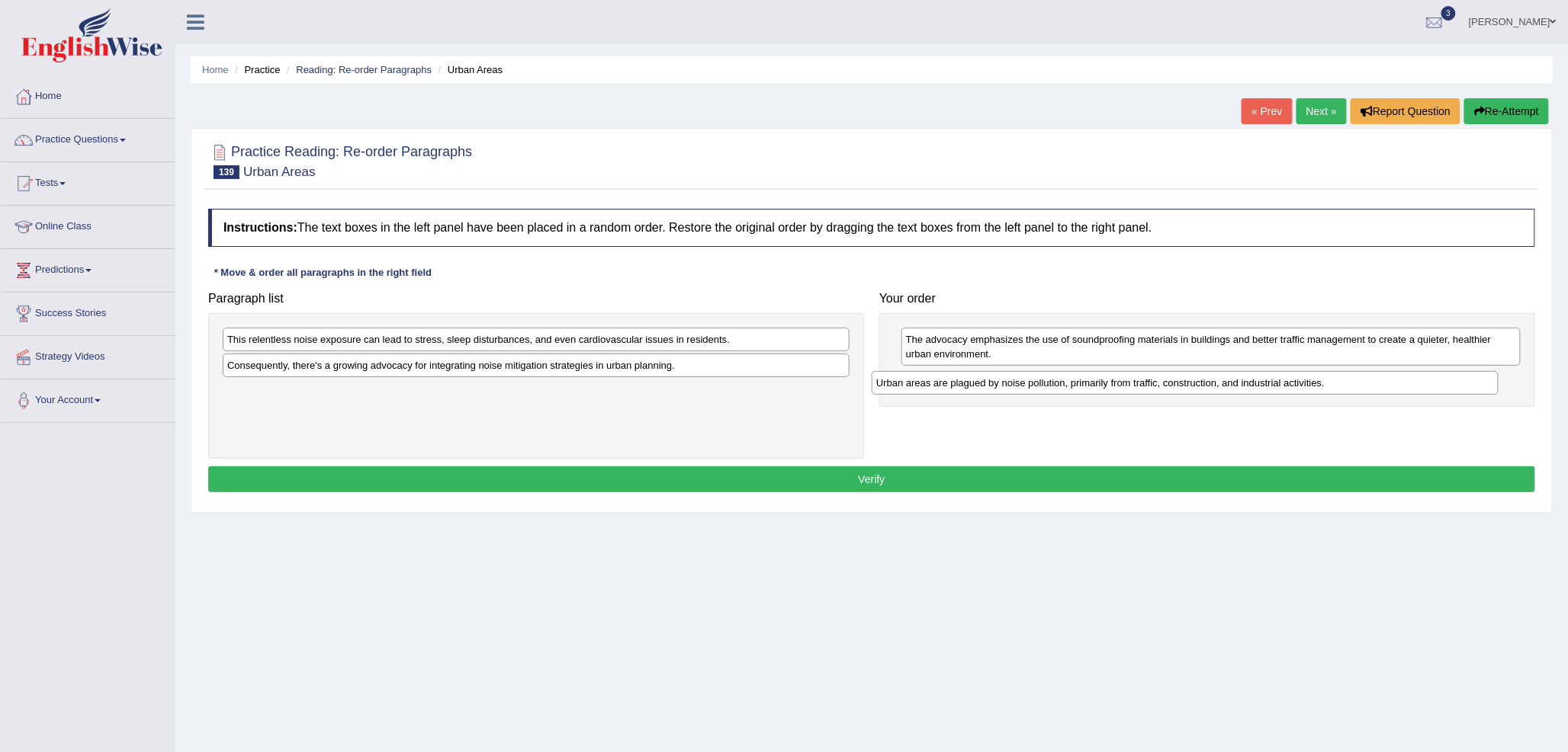
drag, startPoint x: 462, startPoint y: 394, endPoint x: 1111, endPoint y: 385, distance: 649.1
click at [1111, 385] on div "Urban areas are plagued by noise pollution, primarily from traffic, constructio…" at bounding box center [1184, 383] width 627 height 23
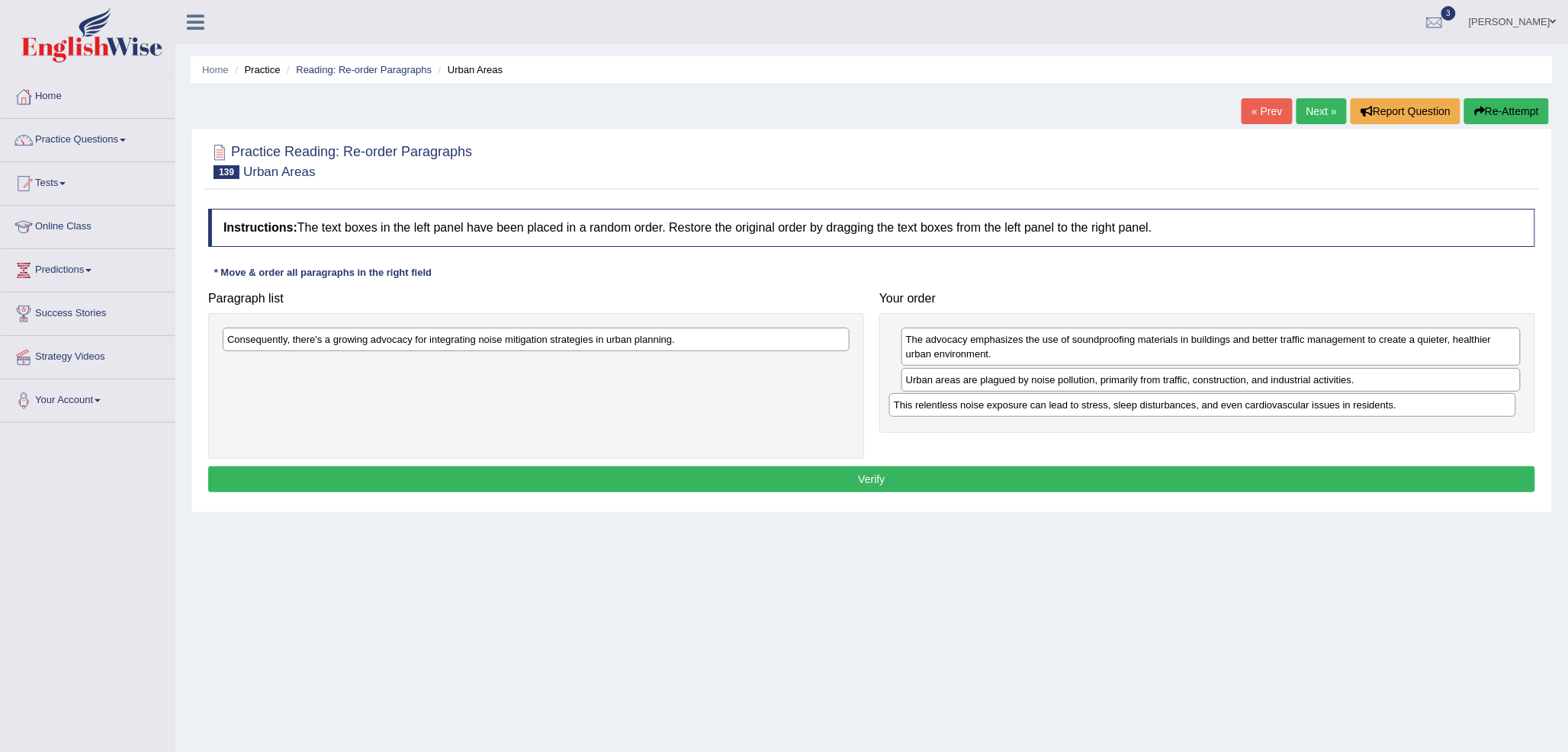
drag, startPoint x: 389, startPoint y: 343, endPoint x: 1060, endPoint y: 409, distance: 674.2
click at [1060, 409] on div "This relentless noise exposure can lead to stress, sleep disturbances, and even…" at bounding box center [1203, 404] width 627 height 23
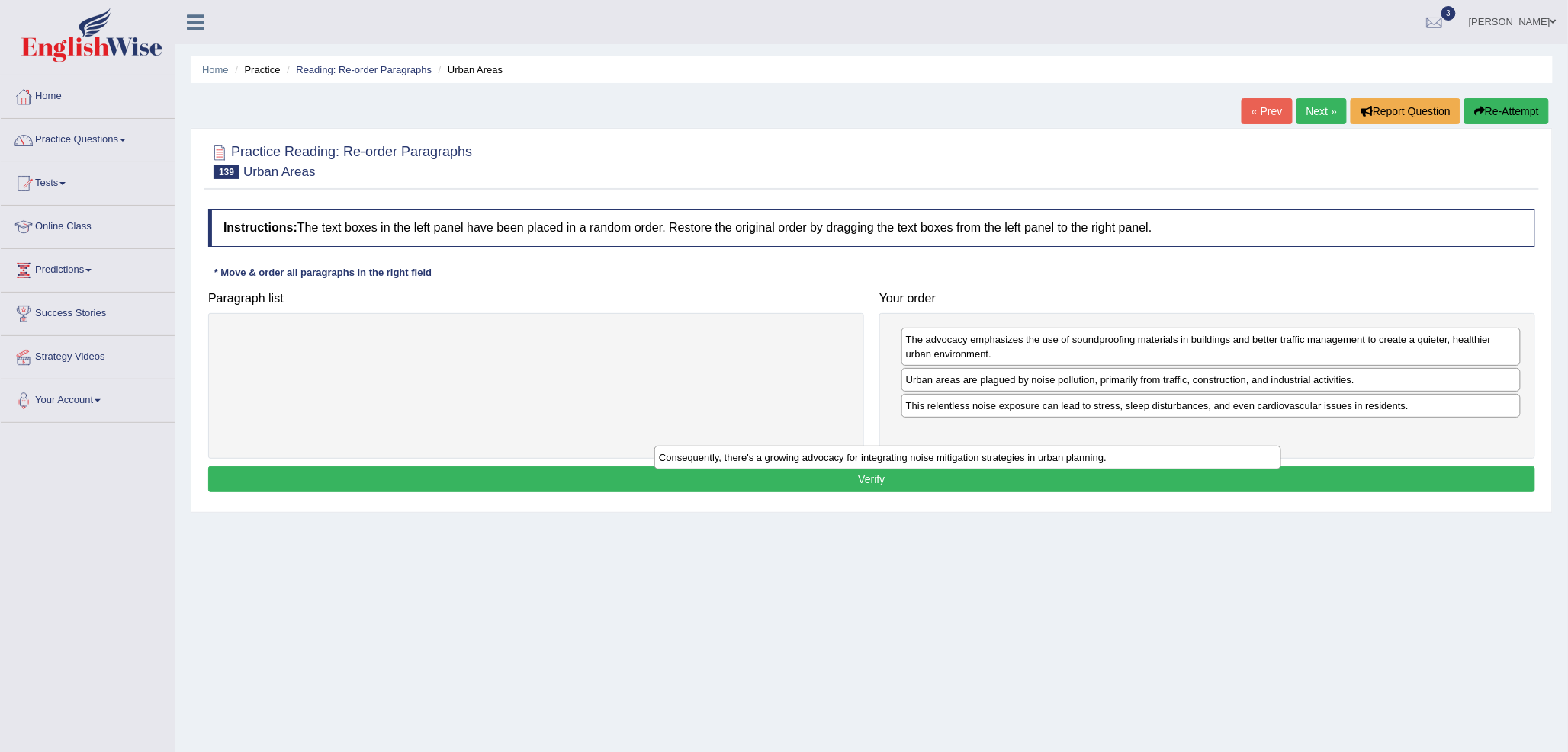
drag, startPoint x: 657, startPoint y: 343, endPoint x: 1281, endPoint y: 454, distance: 633.8
click at [1281, 454] on div "Consequently, there's a growing advocacy for integrating noise mitigation strat…" at bounding box center [968, 457] width 627 height 23
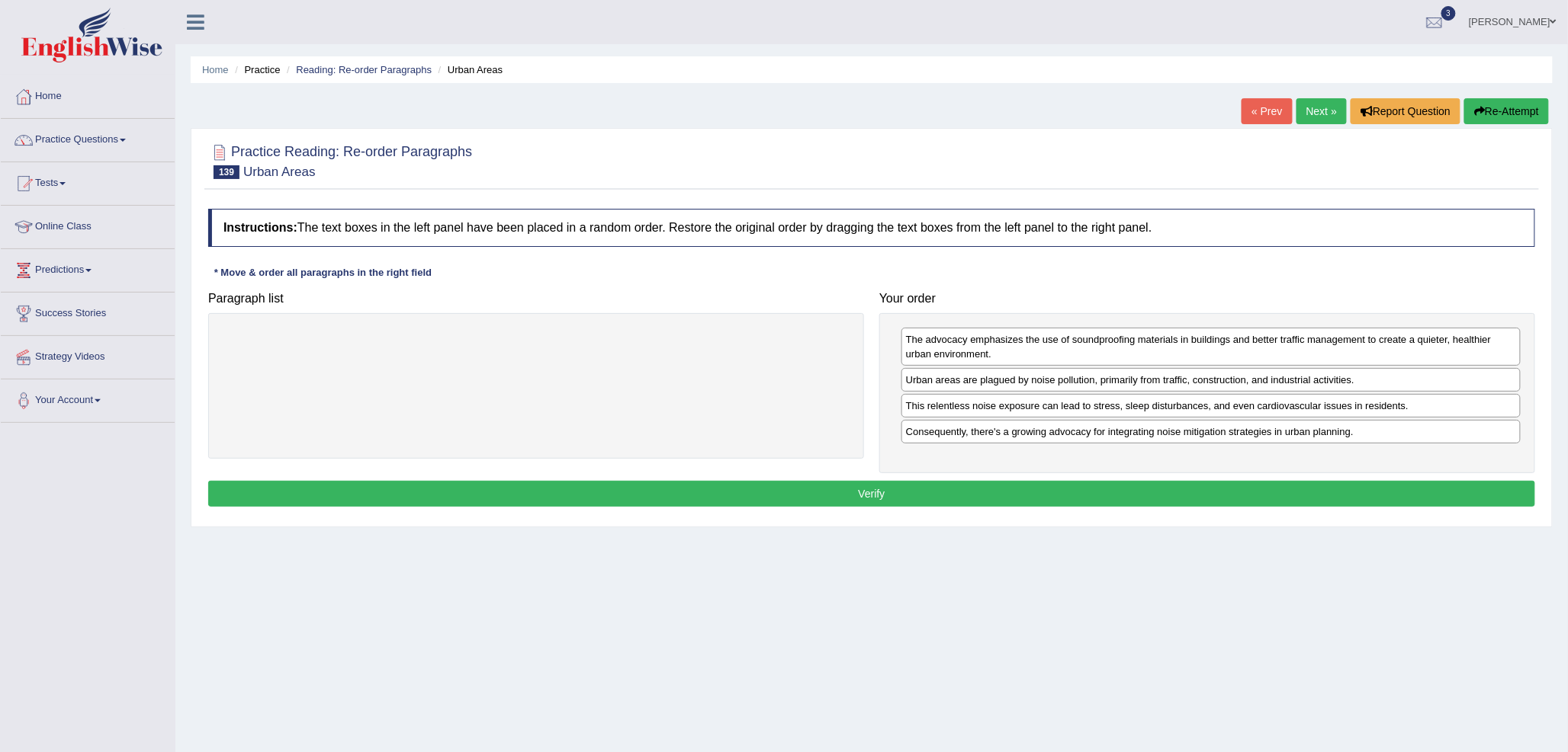
click at [984, 486] on button "Verify" at bounding box center [871, 494] width 1327 height 26
